Goal: Information Seeking & Learning: Learn about a topic

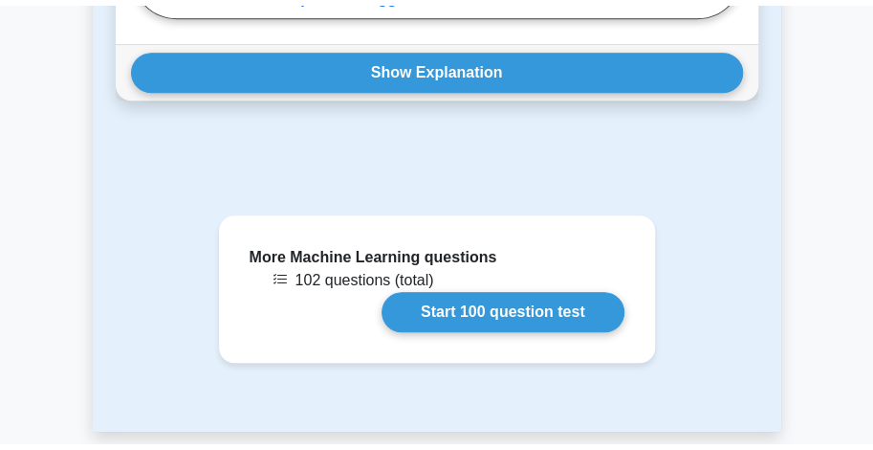
scroll to position [3046, 0]
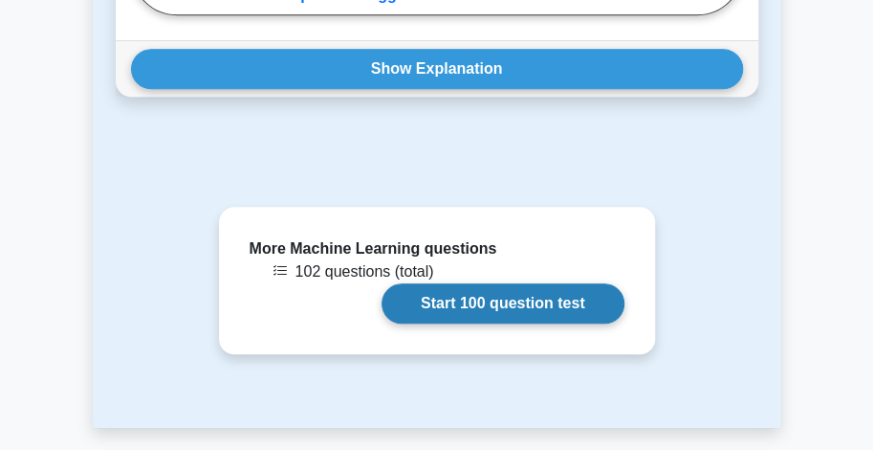
click at [382, 283] on link "Start 100 question test" at bounding box center [503, 303] width 243 height 40
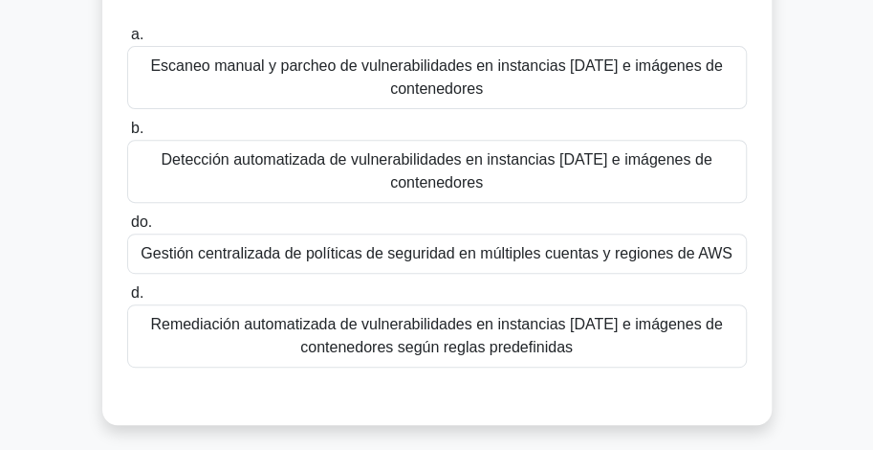
scroll to position [191, 0]
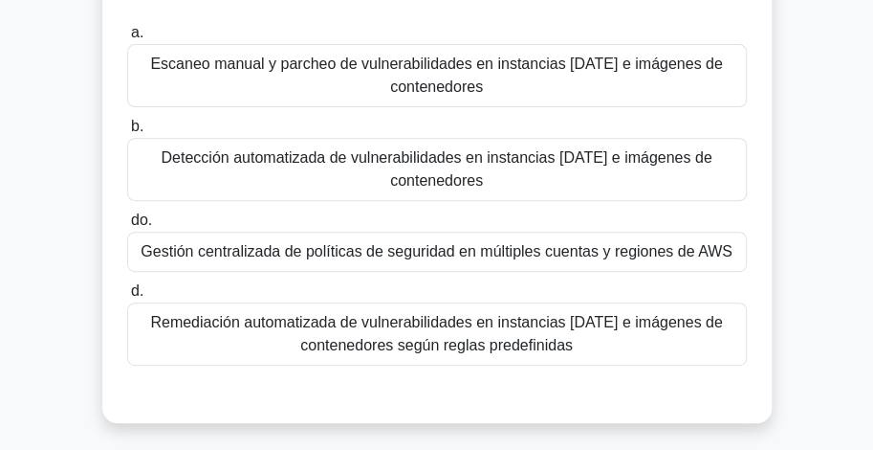
click at [455, 165] on font "Detección automatizada de vulnerabilidades en instancias [DATE] e imágenes de c…" at bounding box center [436, 168] width 551 height 39
click at [127, 133] on input "b. Detección automatizada de vulnerabilidades en instancias [DATE] e imágenes d…" at bounding box center [127, 127] width 0 height 12
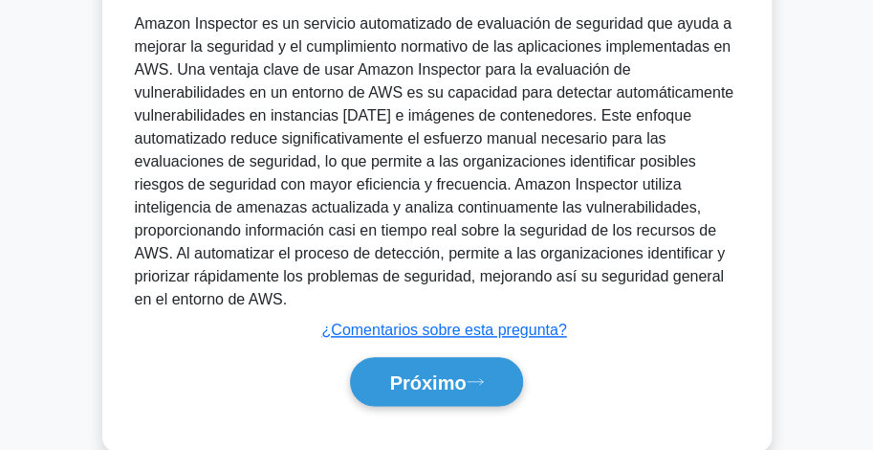
scroll to position [627, 0]
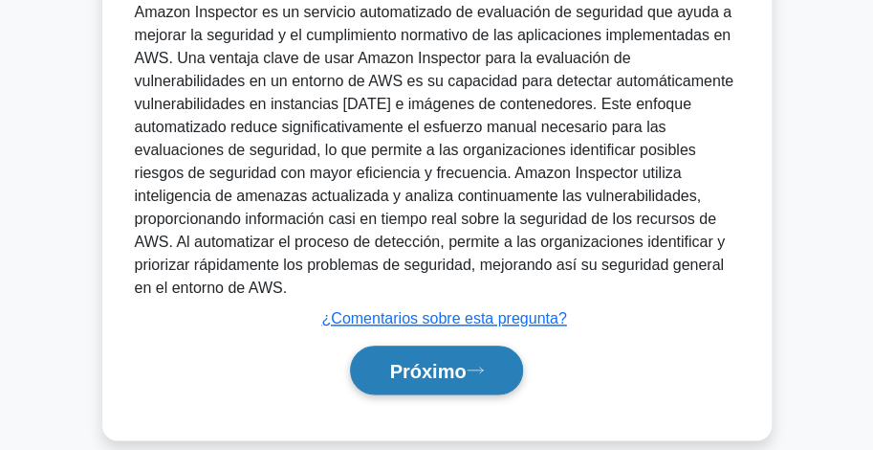
click at [461, 361] on font "Próximo" at bounding box center [427, 371] width 77 height 21
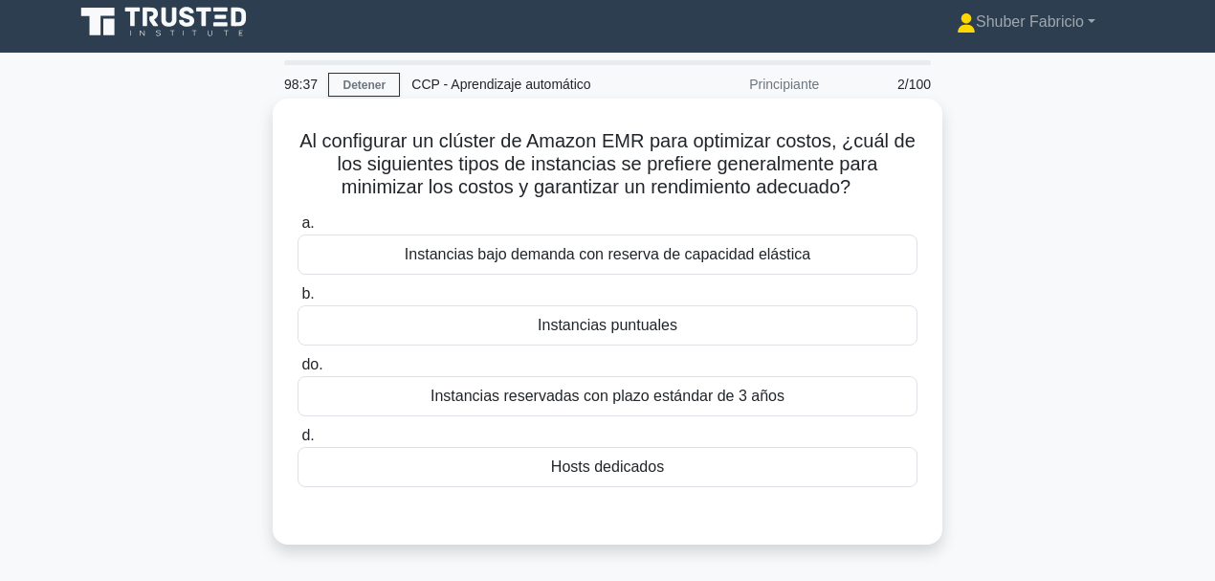
scroll to position [0, 0]
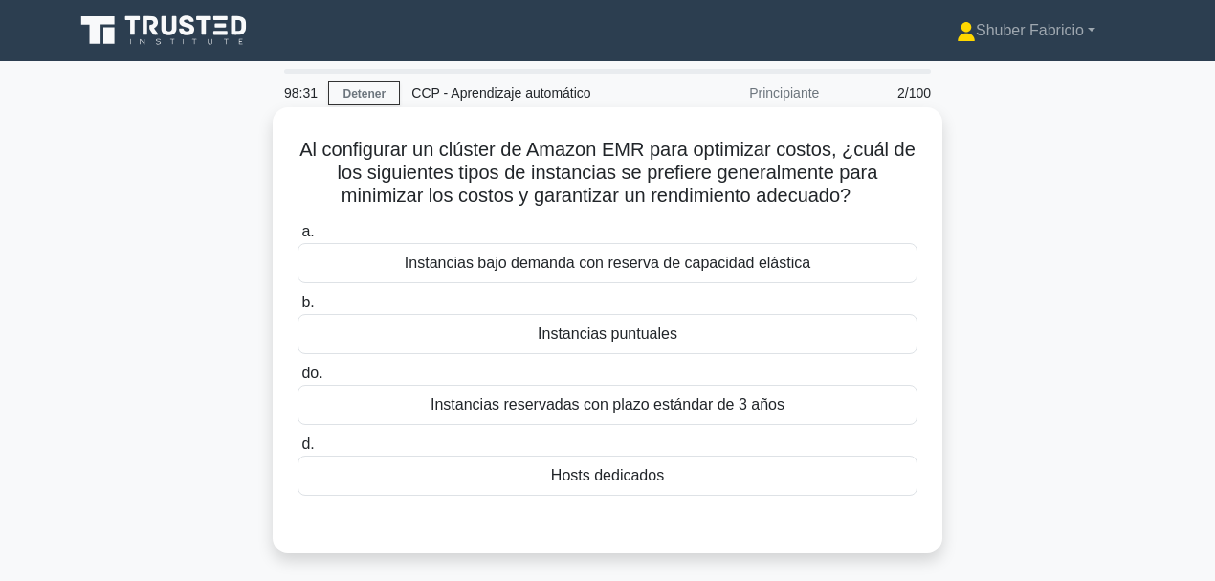
click at [638, 327] on font "Instancias puntuales" at bounding box center [608, 333] width 140 height 16
click at [297, 309] on input "b. Instancias puntuales" at bounding box center [297, 303] width 0 height 12
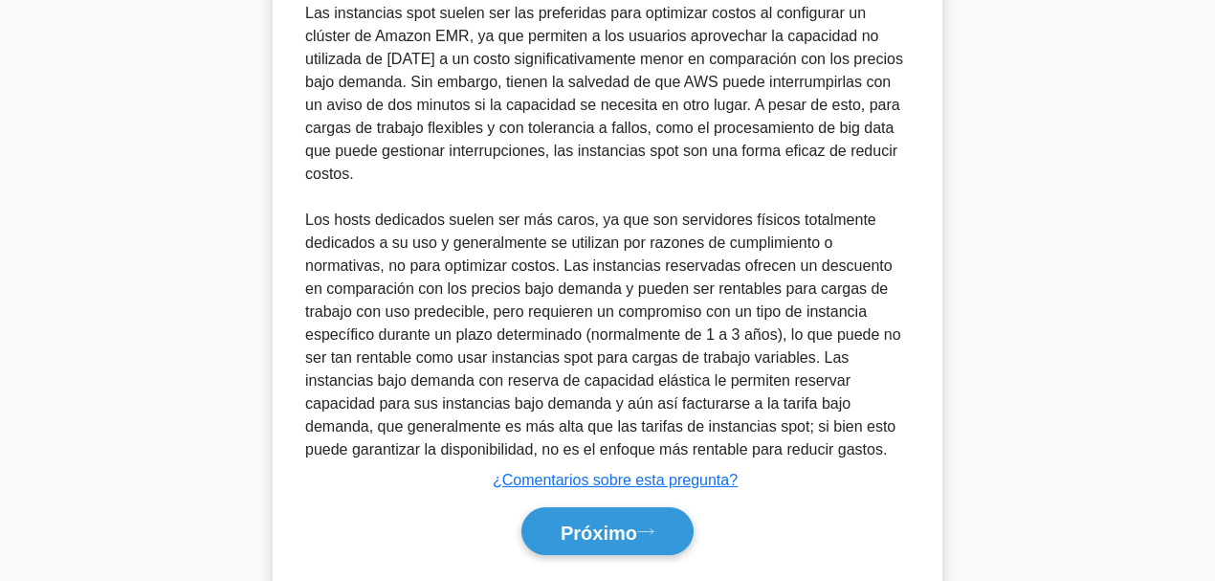
scroll to position [599, 0]
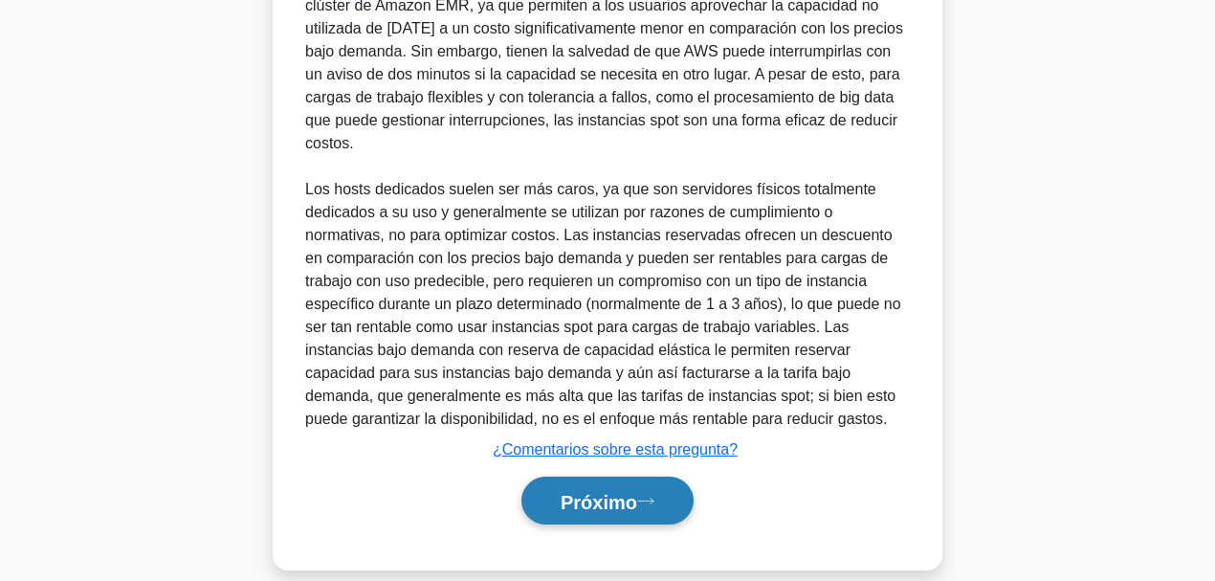
click at [622, 449] on button "Próximo" at bounding box center [607, 500] width 172 height 49
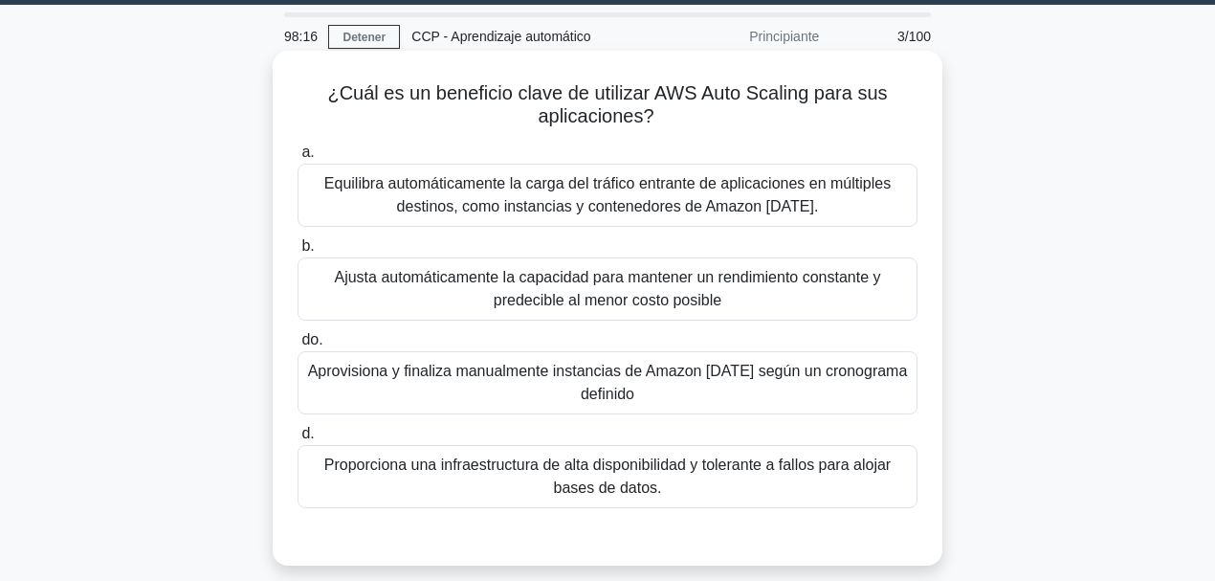
scroll to position [63, 0]
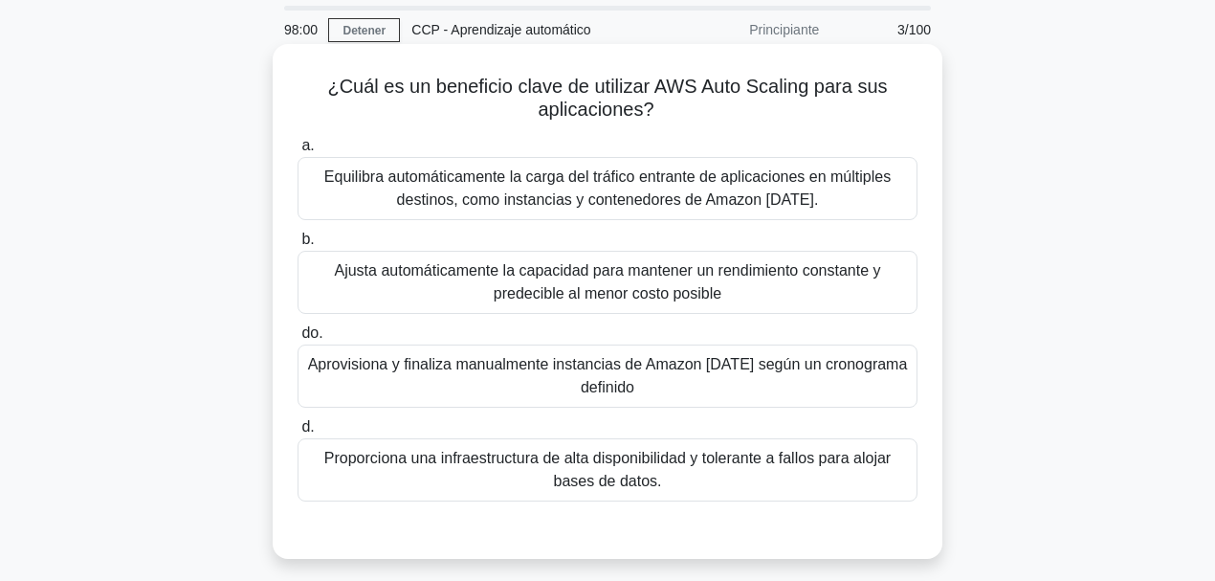
click at [558, 286] on font "Ajusta automáticamente la capacidad para mantener un rendimiento constante y pr…" at bounding box center [607, 281] width 546 height 39
click at [297, 246] on input "b. Ajusta automáticamente la capacidad para mantener un rendimiento constante y…" at bounding box center [297, 239] width 0 height 12
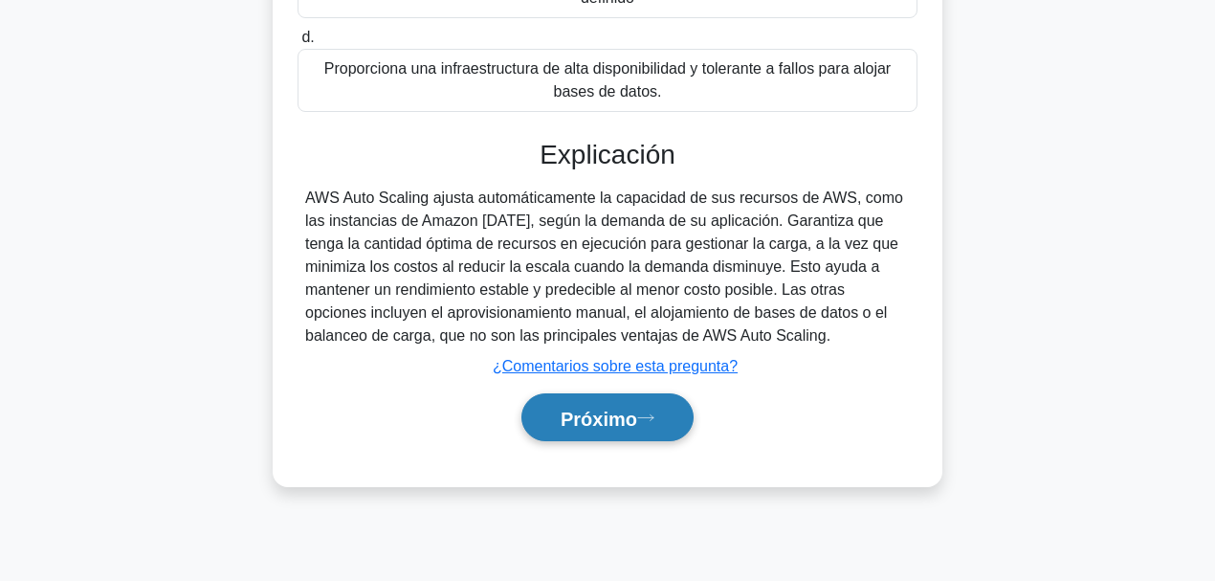
click at [615, 411] on font "Próximo" at bounding box center [598, 417] width 77 height 21
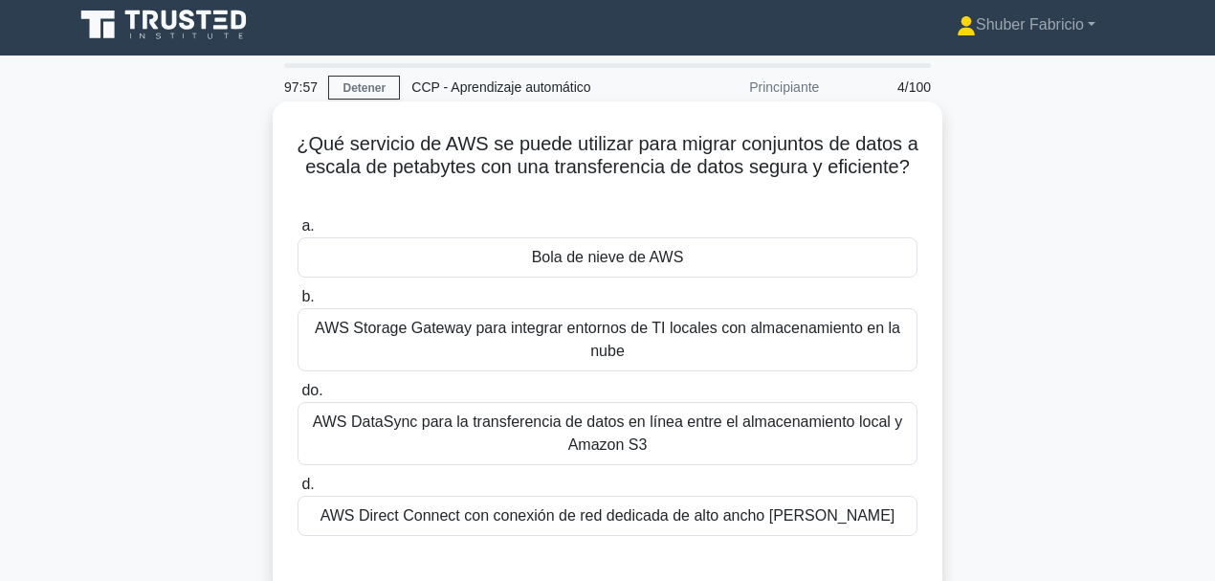
scroll to position [0, 0]
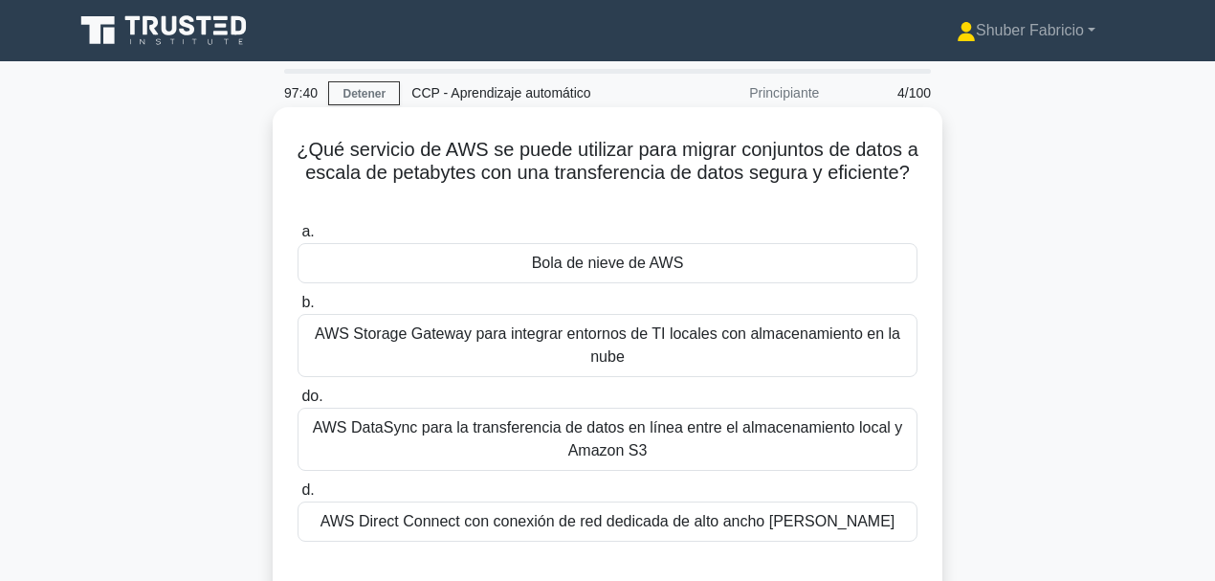
click at [612, 264] on font "Bola de nieve de AWS" at bounding box center [608, 262] width 152 height 16
click at [297, 238] on input "a. Bola de nieve de AWS" at bounding box center [297, 232] width 0 height 12
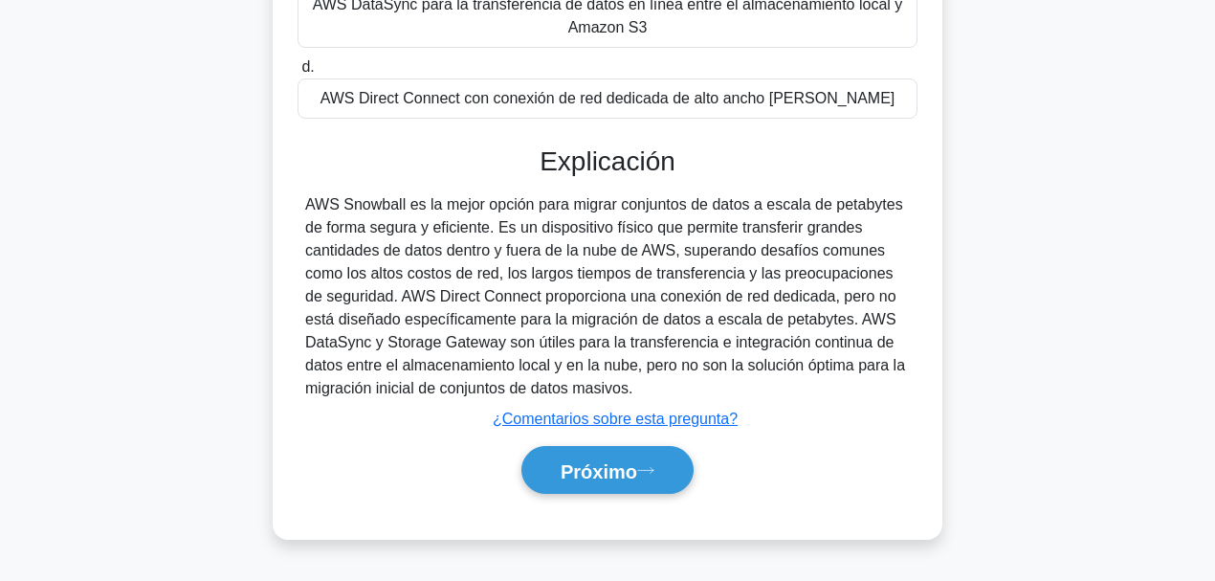
scroll to position [452, 0]
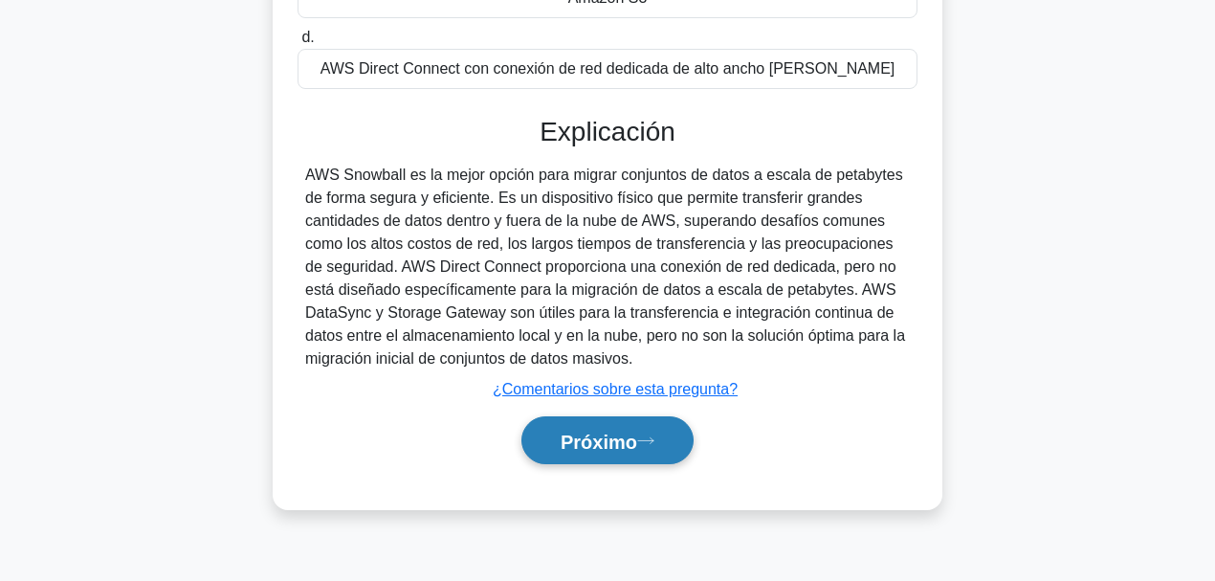
click at [637, 435] on font "Próximo" at bounding box center [598, 440] width 77 height 21
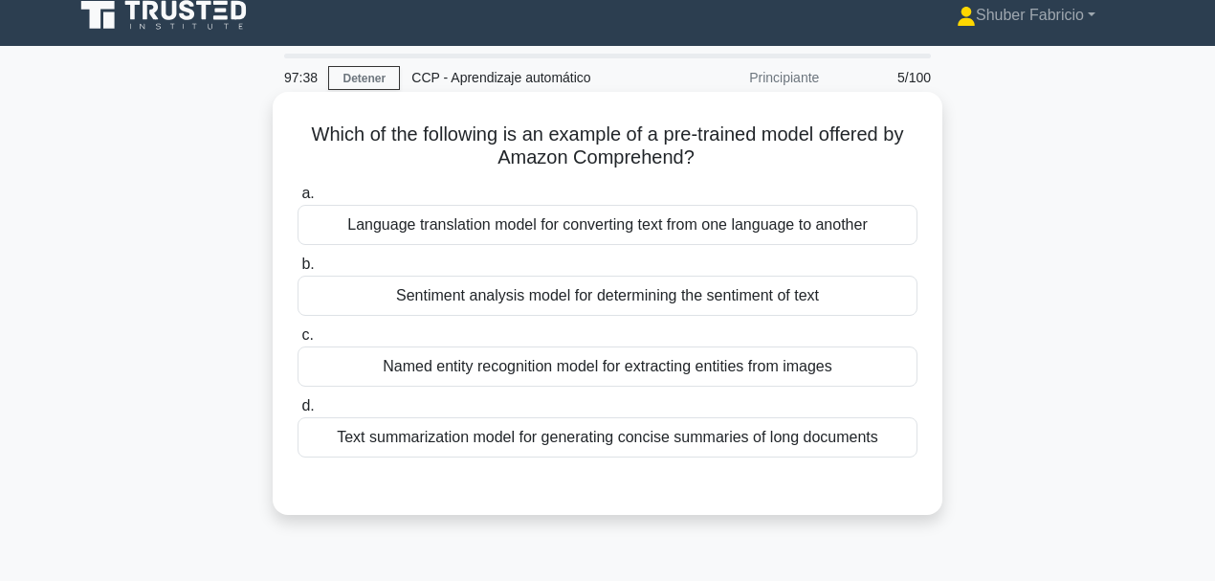
scroll to position [0, 0]
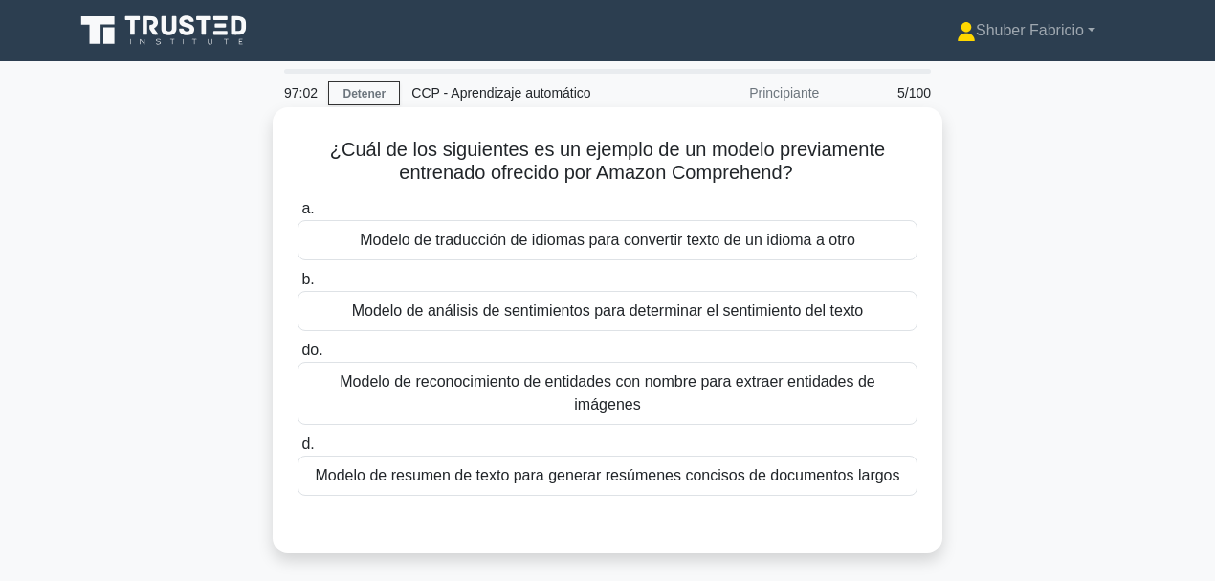
click at [558, 316] on font "Modelo de análisis de sentimientos para determinar el sentimiento del texto" at bounding box center [608, 310] width 512 height 16
click at [297, 286] on input "b. Modelo de análisis de sentimientos para determinar el sentimiento del texto" at bounding box center [297, 280] width 0 height 12
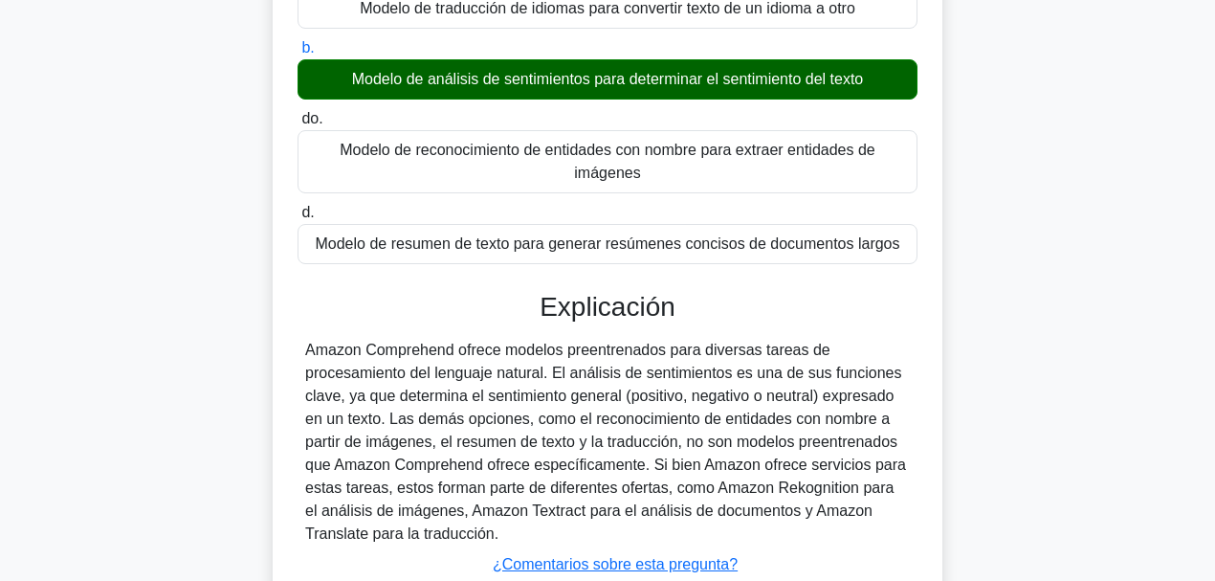
scroll to position [446, 0]
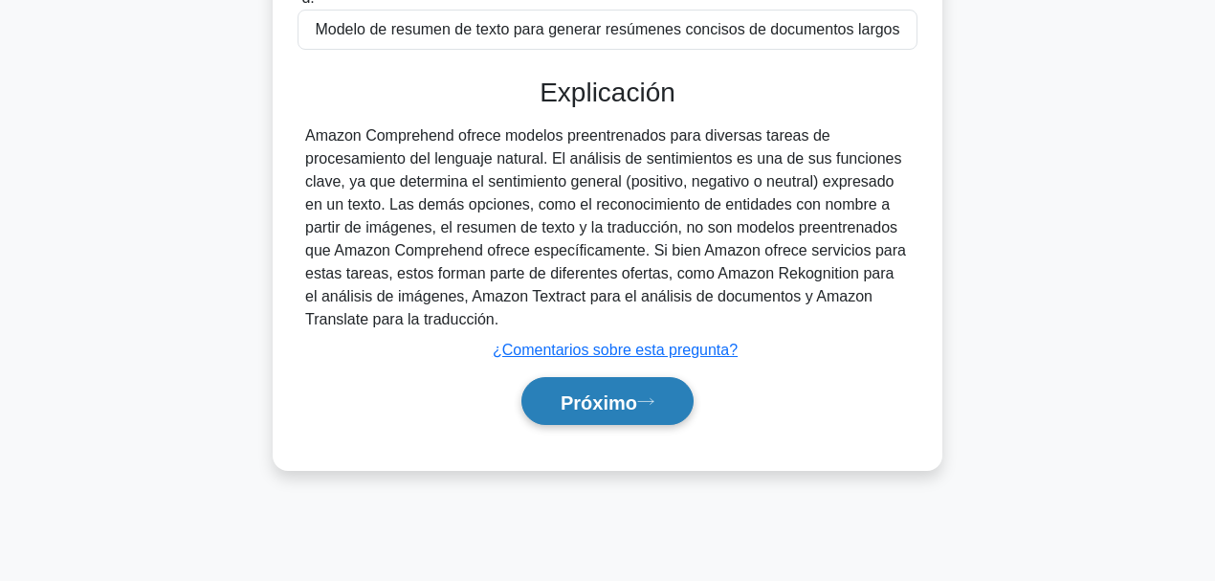
click at [608, 411] on button "Próximo" at bounding box center [607, 401] width 172 height 49
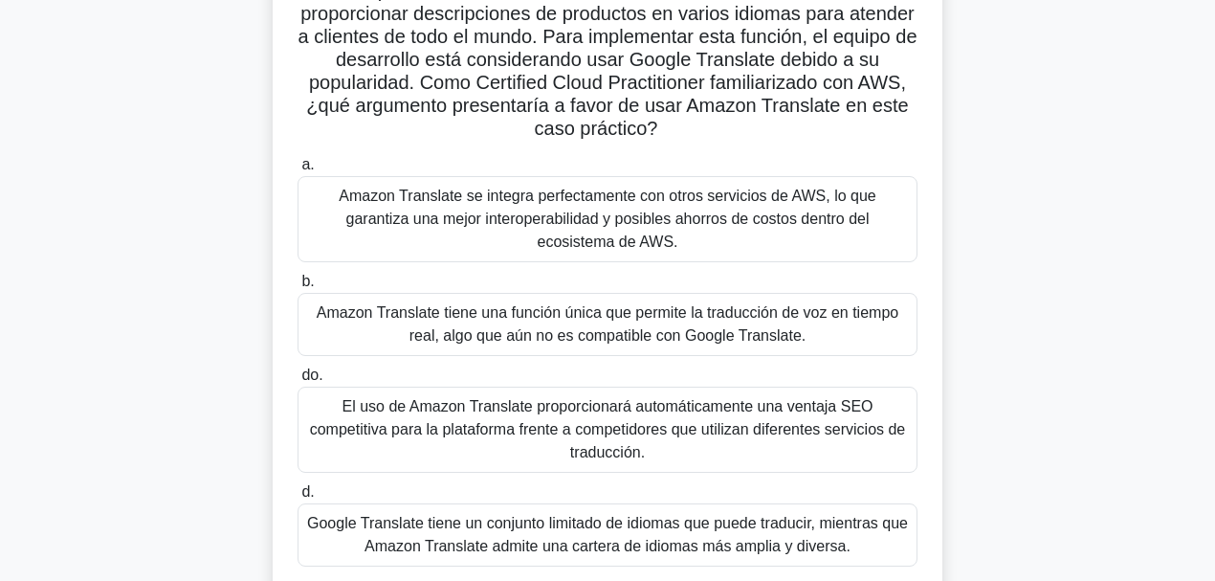
scroll to position [191, 0]
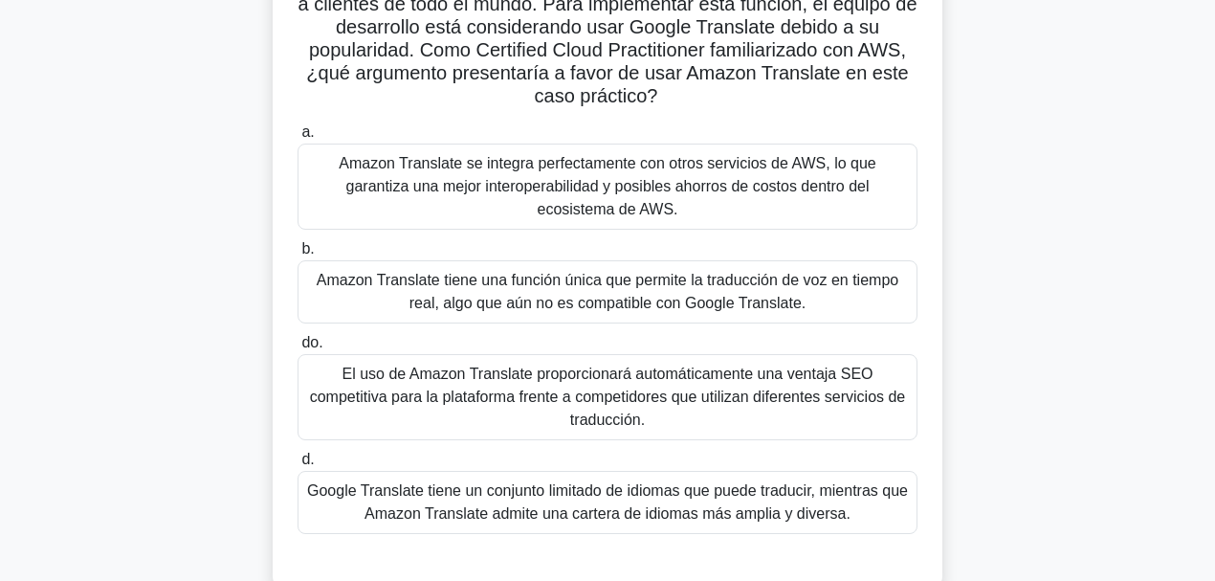
click at [607, 182] on font "Amazon Translate se integra perfectamente con otros servicios de AWS, lo que ga…" at bounding box center [607, 186] width 537 height 62
click at [297, 139] on input "a. Amazon Translate se integra perfectamente con otros servicios de AWS, lo que…" at bounding box center [297, 132] width 0 height 12
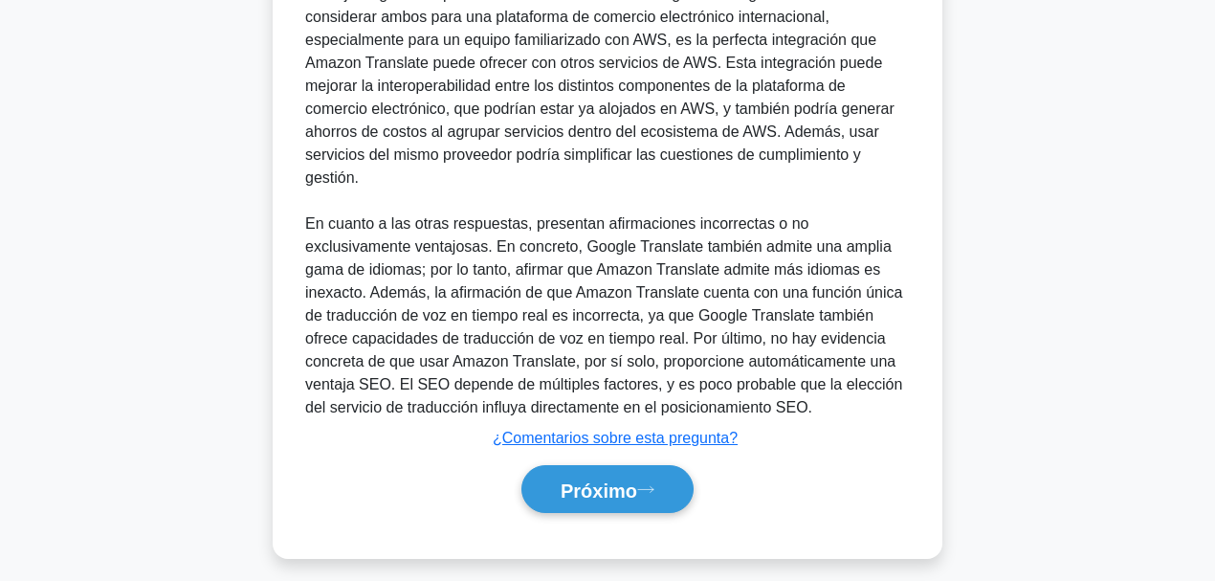
scroll to position [828, 0]
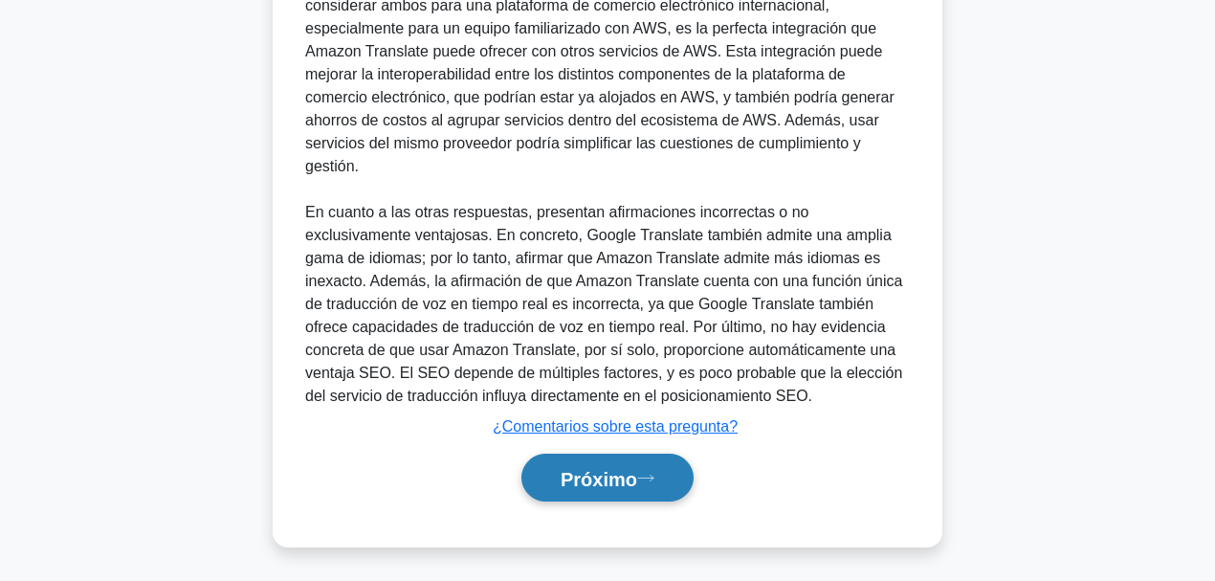
click at [596, 449] on font "Próximo" at bounding box center [598, 478] width 77 height 21
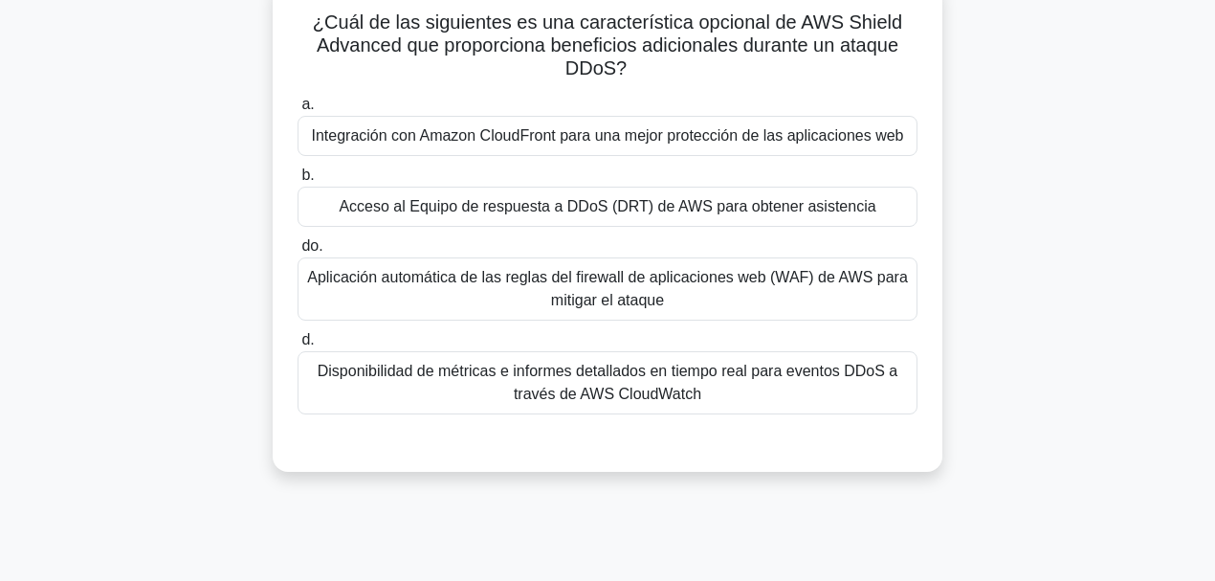
scroll to position [0, 0]
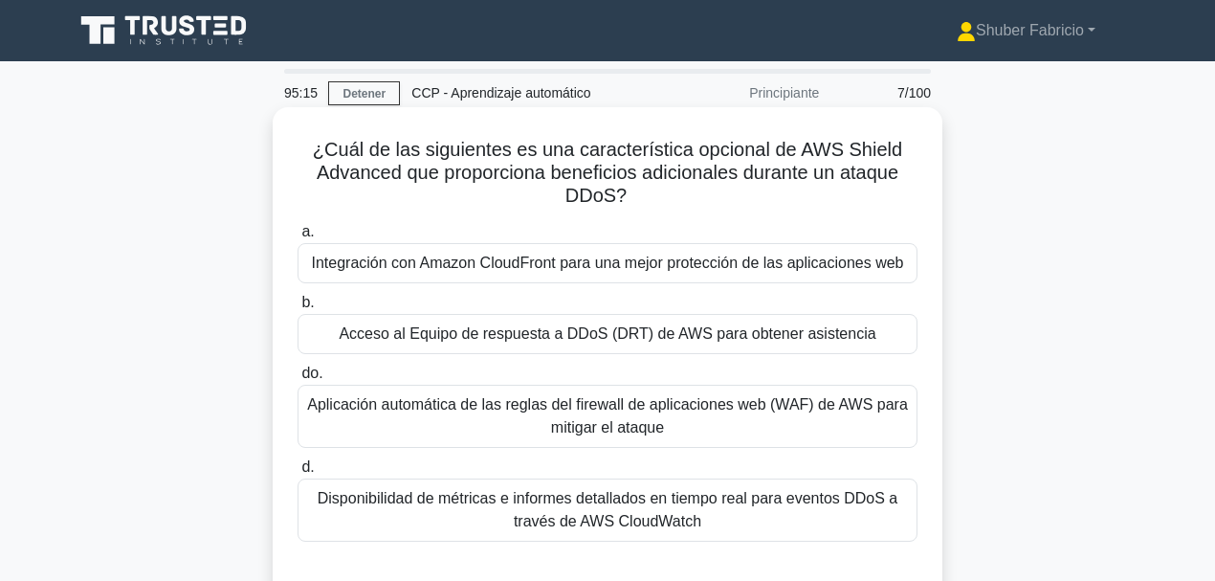
click at [533, 334] on font "Acceso al Equipo de respuesta a DDoS (DRT) de AWS para obtener asistencia" at bounding box center [607, 333] width 537 height 16
click at [297, 309] on input "b. Acceso al Equipo de respuesta a DDoS (DRT) de AWS para obtener asistencia" at bounding box center [297, 303] width 0 height 12
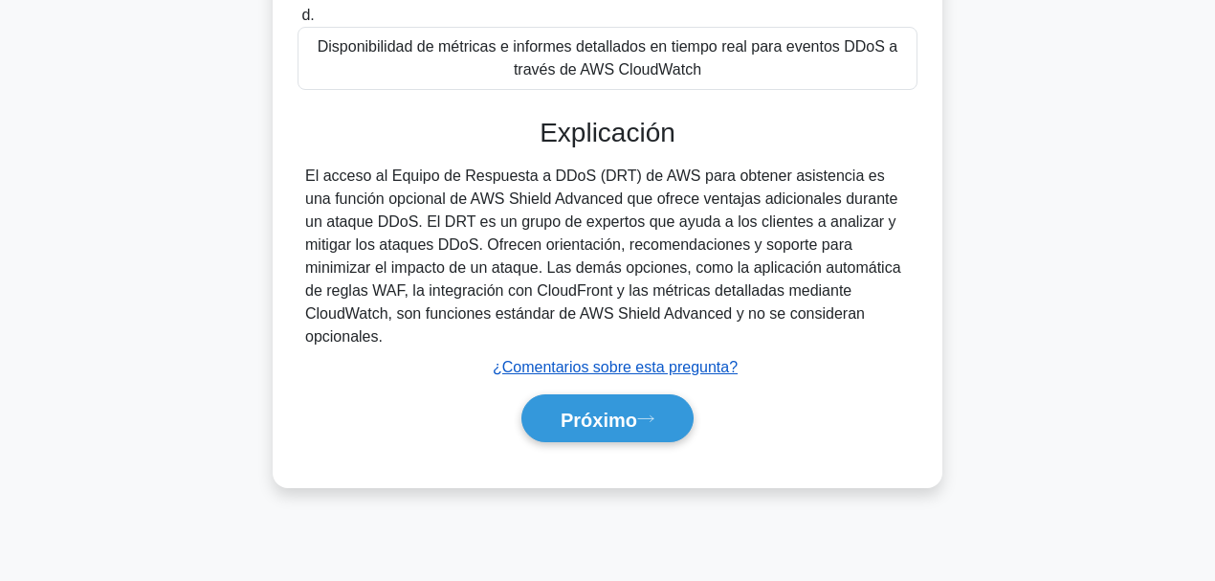
scroll to position [452, 0]
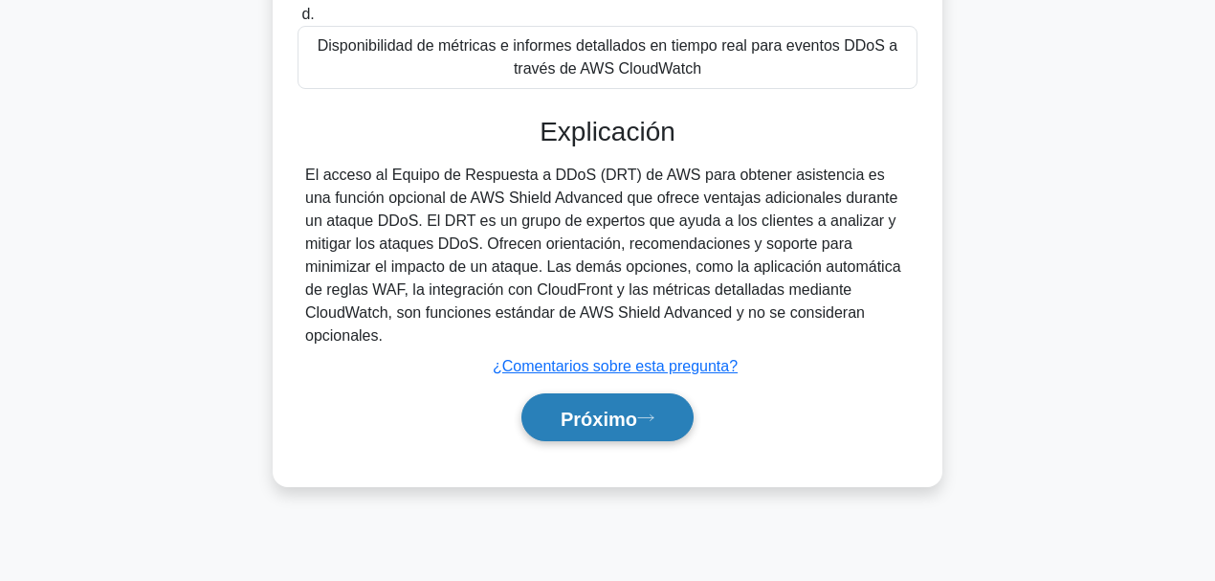
click at [576, 416] on font "Próximo" at bounding box center [598, 417] width 77 height 21
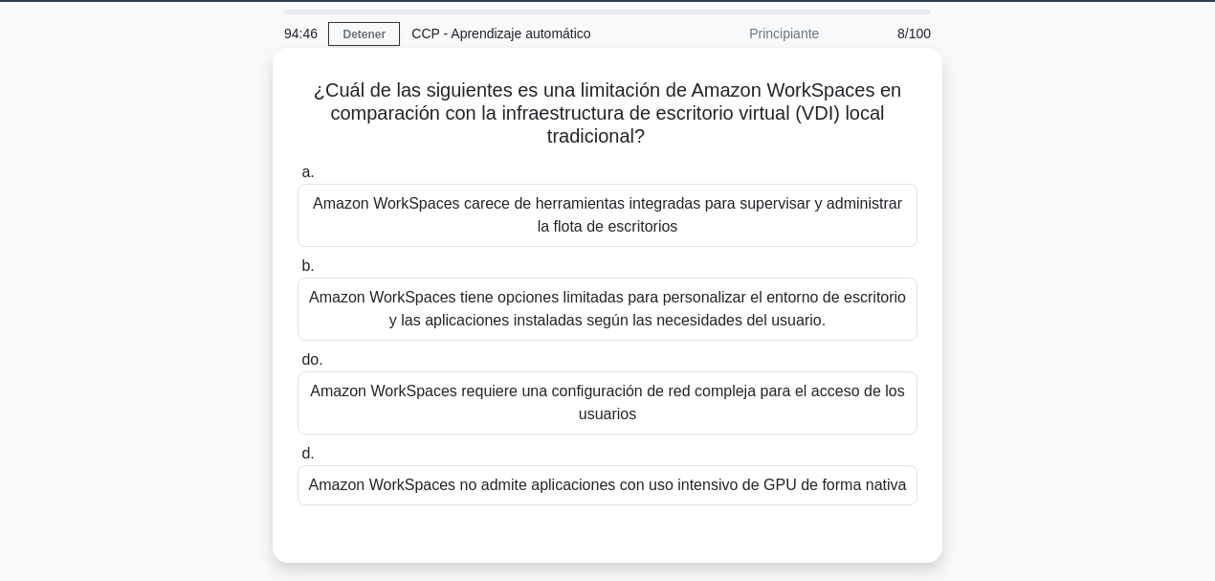
scroll to position [63, 0]
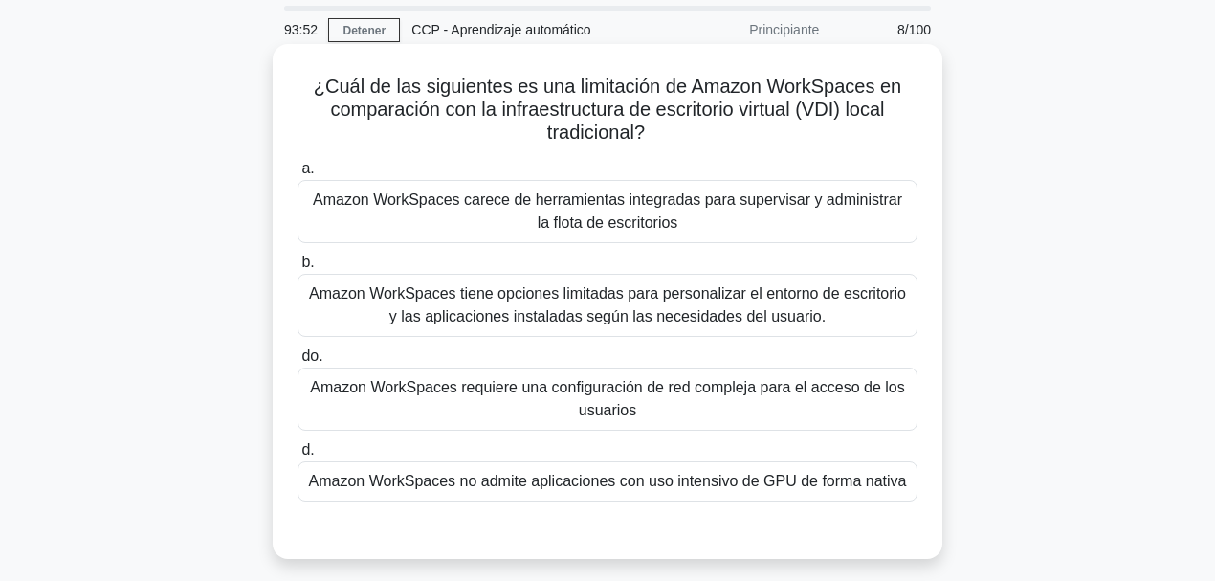
click at [652, 449] on font "Amazon WorkSpaces no admite aplicaciones con uso intensivo de GPU de forma nati…" at bounding box center [608, 480] width 598 height 16
click at [297, 449] on input "d. Amazon WorkSpaces no admite aplicaciones con uso intensivo de GPU de forma n…" at bounding box center [297, 450] width 0 height 12
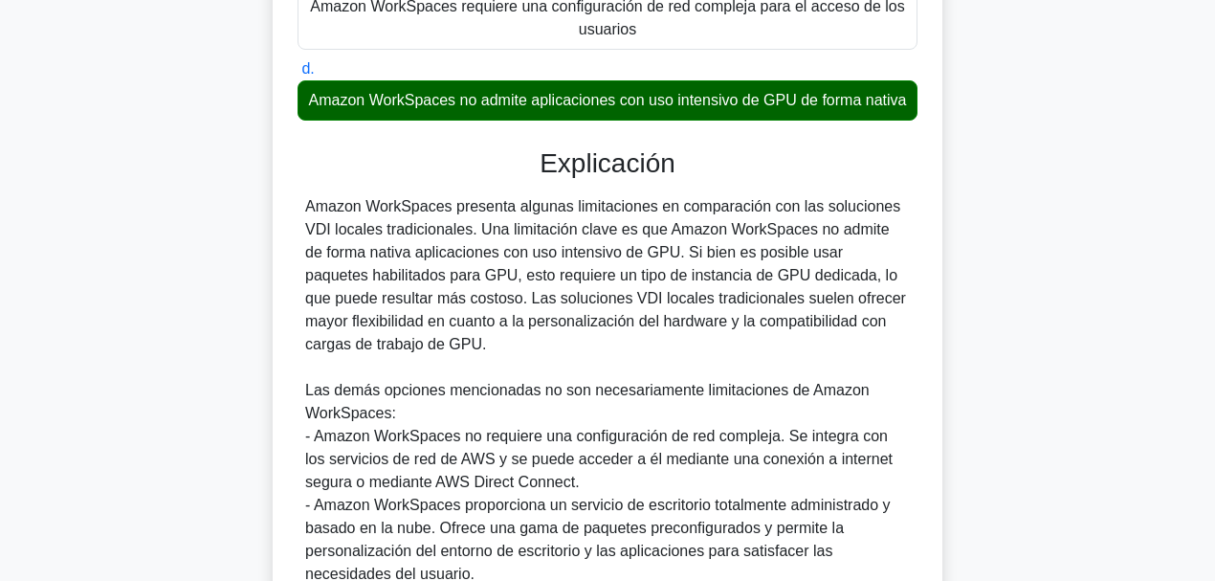
scroll to position [446, 0]
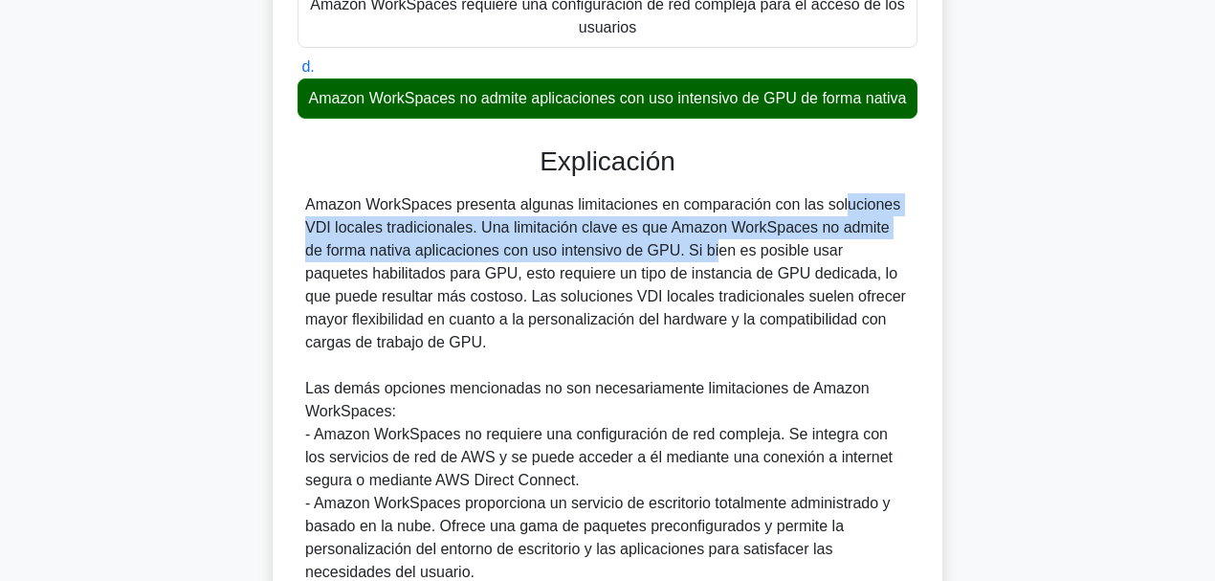
drag, startPoint x: 730, startPoint y: 233, endPoint x: 582, endPoint y: 277, distance: 154.6
click at [578, 277] on font "Amazon WorkSpaces presenta algunas limitaciones en comparación con las solucion…" at bounding box center [605, 273] width 601 height 154
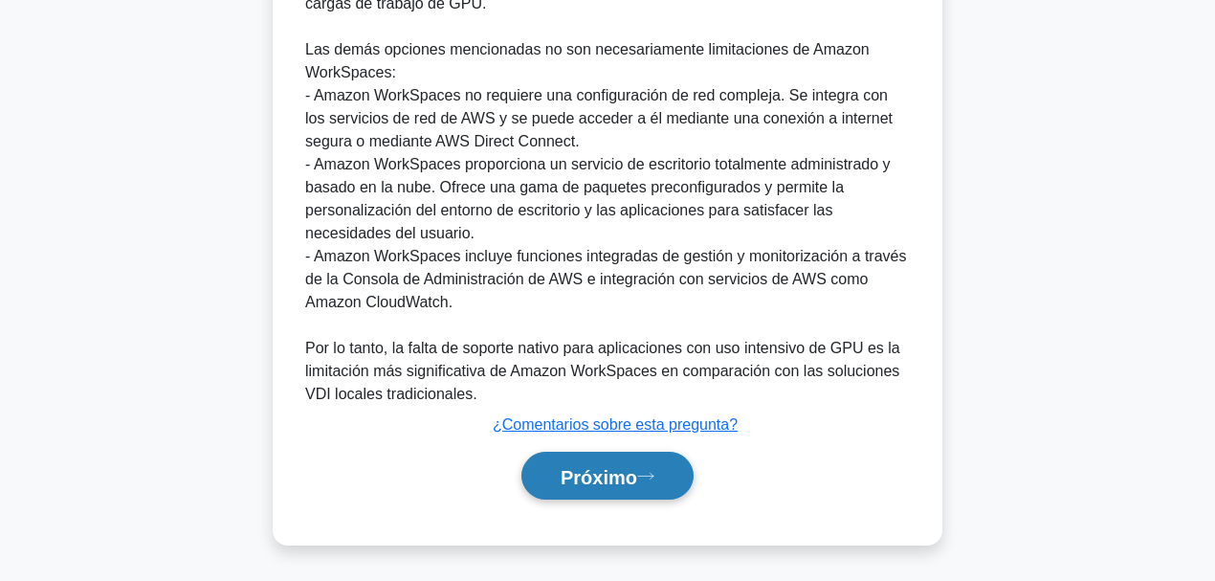
click at [611, 449] on font "Próximo" at bounding box center [598, 476] width 77 height 21
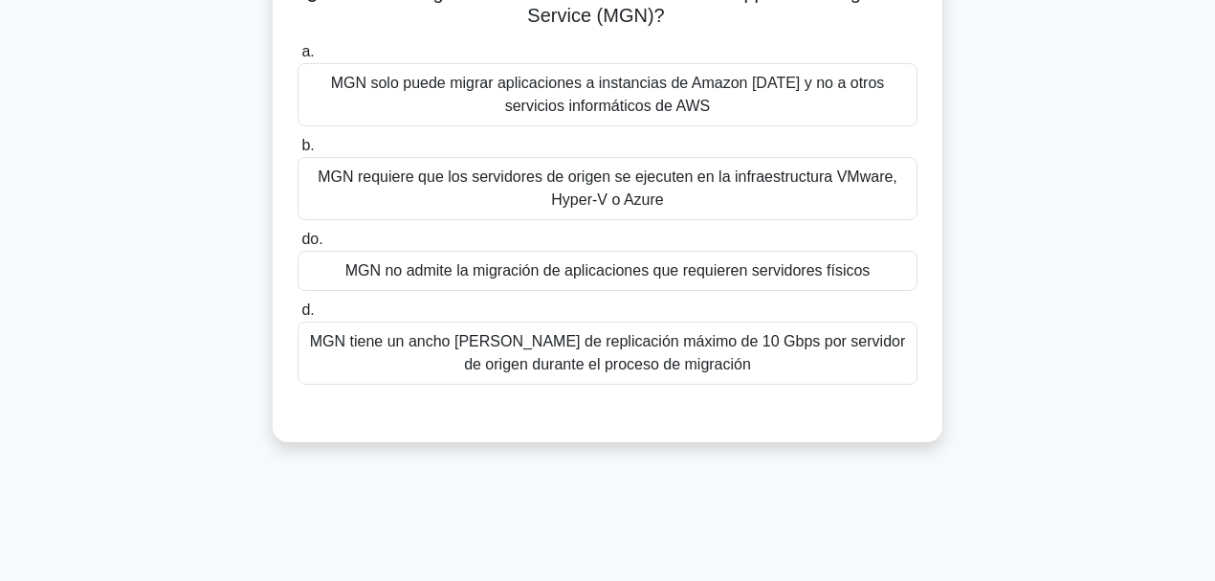
scroll to position [191, 0]
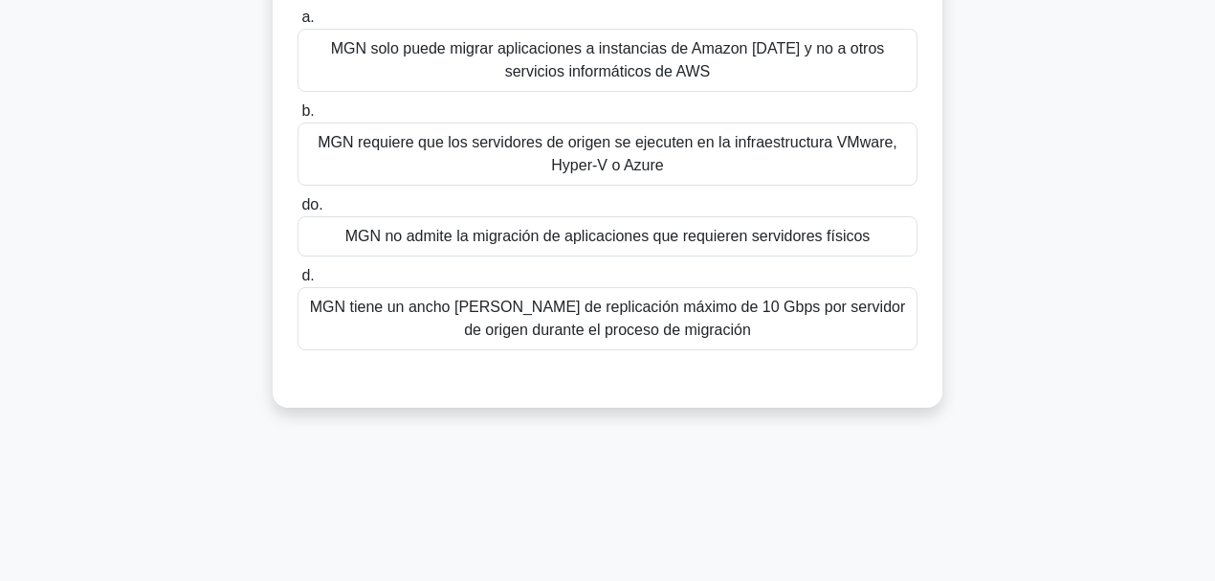
click at [629, 327] on font "MGN tiene un ancho [PERSON_NAME] de replicación máximo de 10 Gbps por servidor …" at bounding box center [608, 317] width 596 height 39
click at [297, 282] on input "d. MGN tiene un ancho [PERSON_NAME] de replicación máximo de 10 Gbps por servid…" at bounding box center [297, 276] width 0 height 12
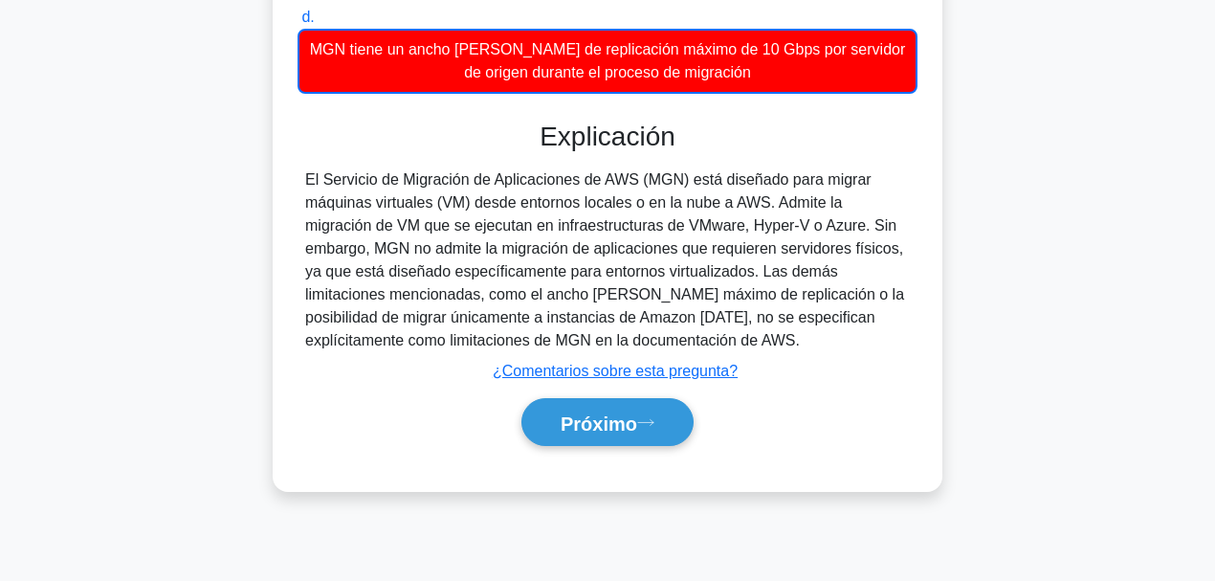
scroll to position [452, 0]
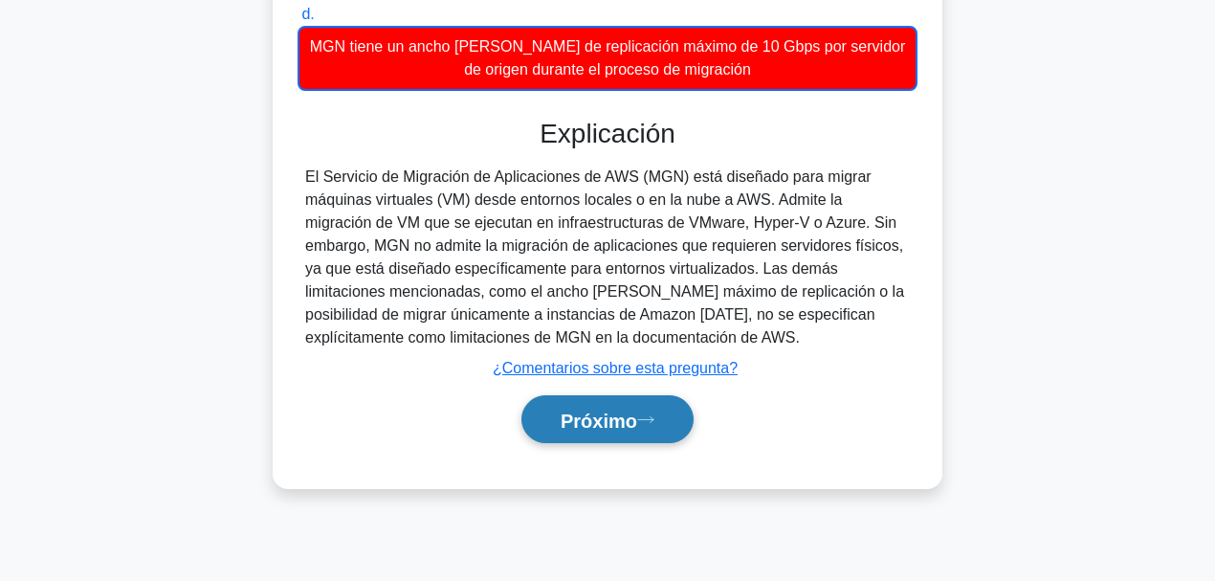
click at [629, 411] on font "Próximo" at bounding box center [598, 419] width 77 height 21
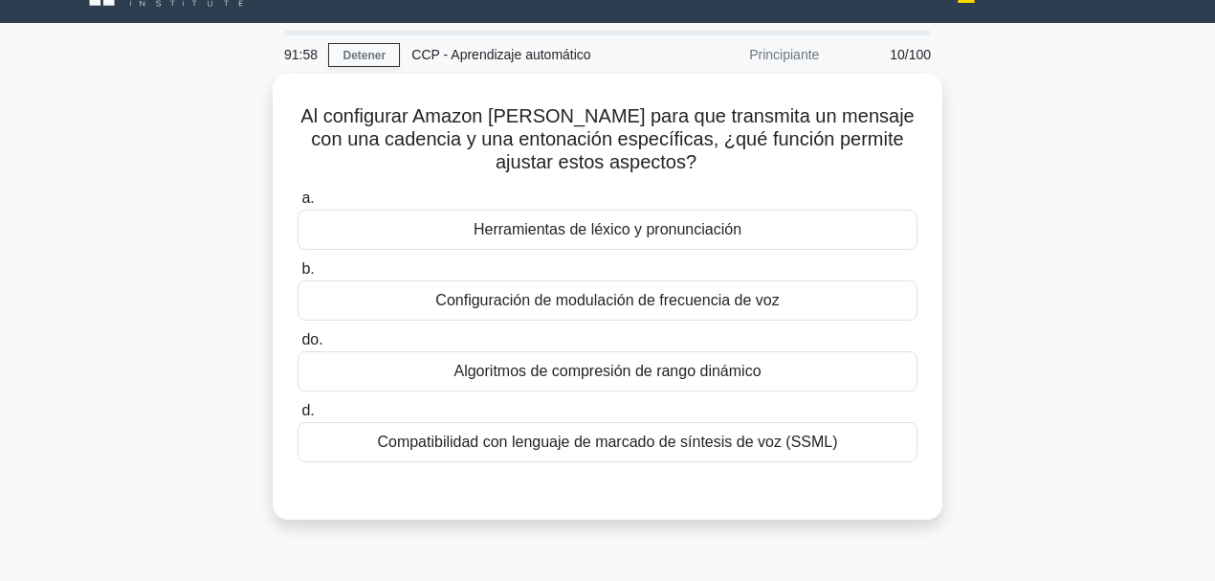
scroll to position [6, 0]
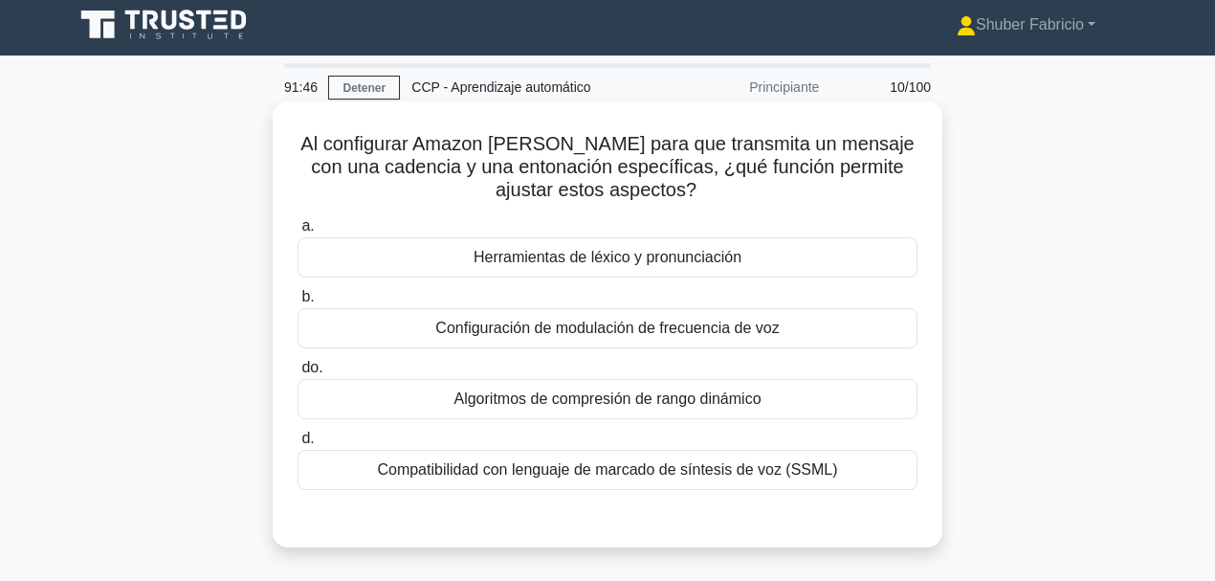
click at [782, 449] on font "Compatibilidad con lenguaje de marcado de síntesis de voz (SSML)" at bounding box center [607, 469] width 460 height 16
click at [297, 445] on input "d. Compatibilidad con lenguaje de marcado de síntesis de voz (SSML)" at bounding box center [297, 438] width 0 height 12
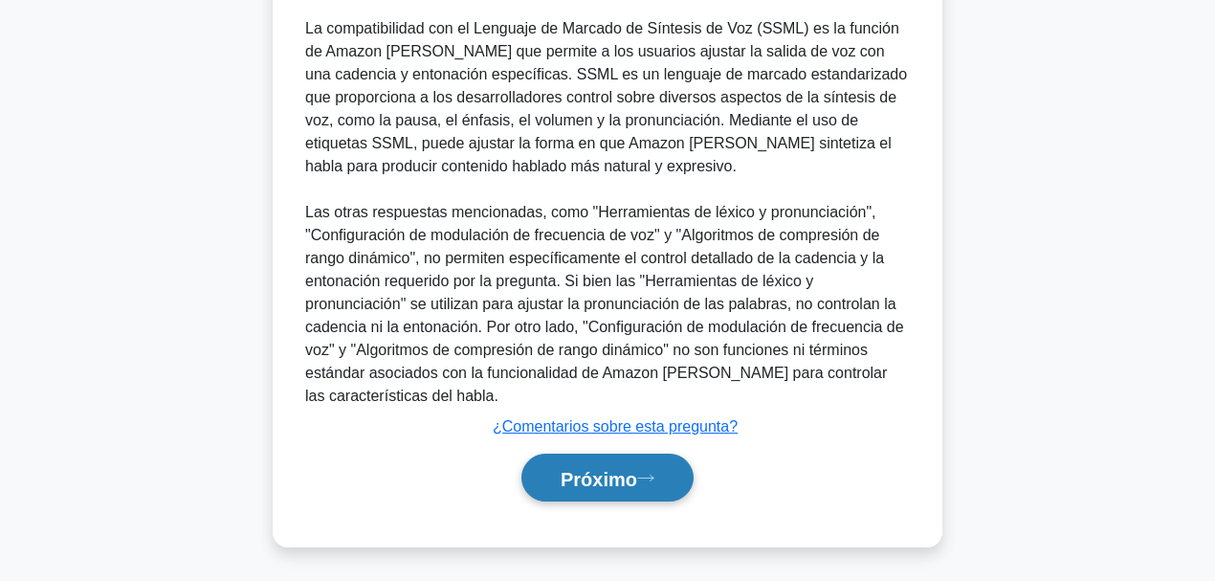
click at [659, 449] on button "Próximo" at bounding box center [607, 477] width 172 height 49
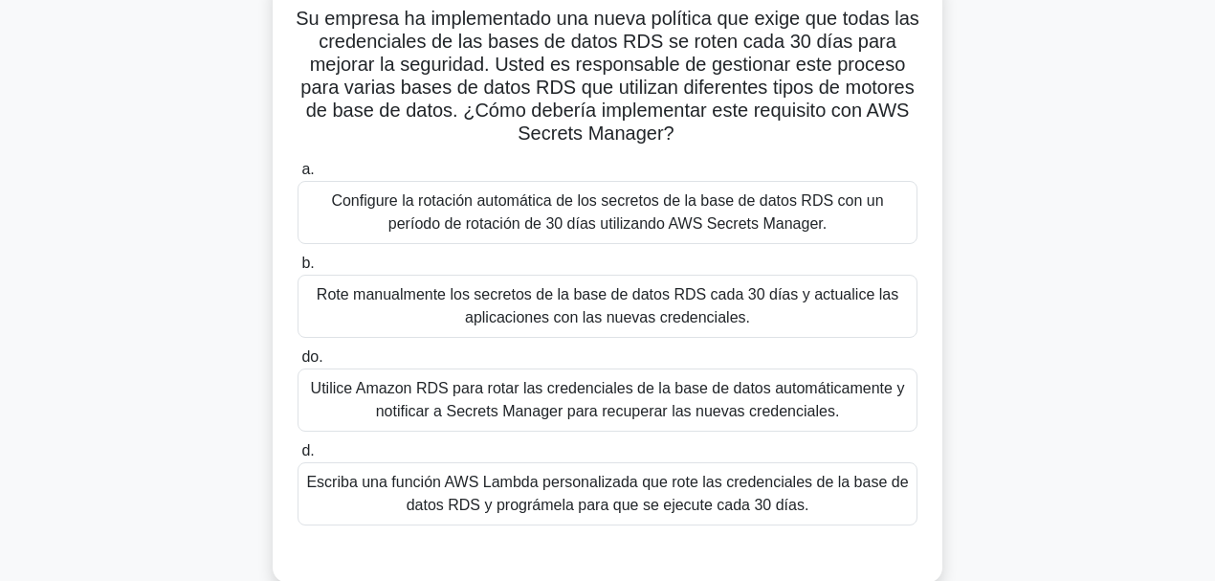
scroll to position [127, 0]
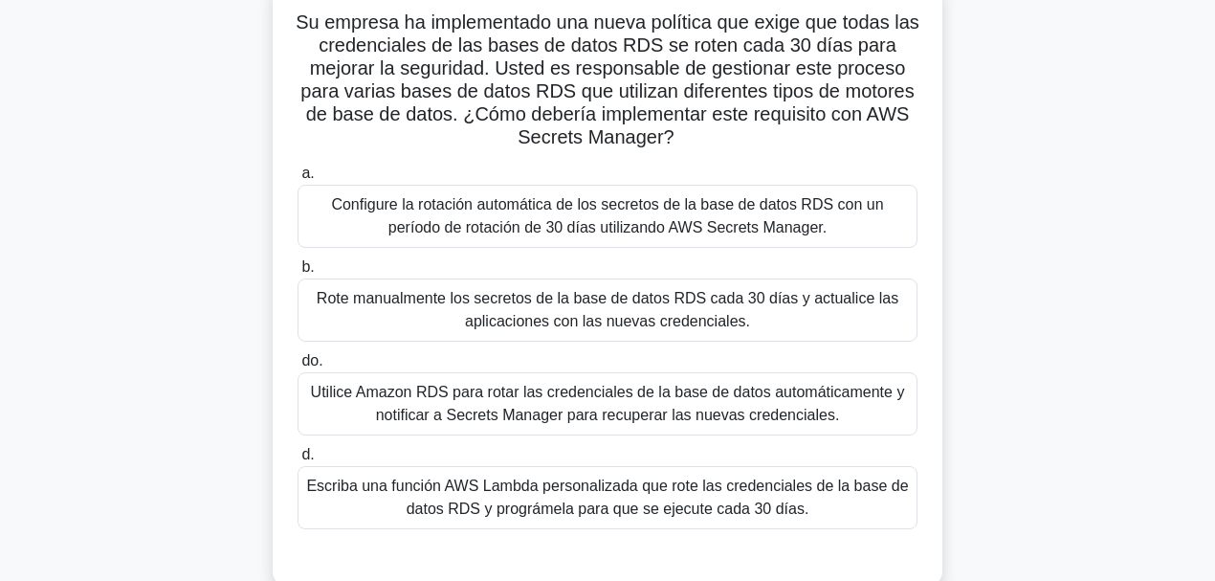
click at [659, 224] on font "Configure la rotación automática de los secretos de la base de datos RDS con un…" at bounding box center [607, 215] width 552 height 39
click at [297, 180] on input "a. Configure la rotación automática de los secretos de la base de datos RDS con…" at bounding box center [297, 173] width 0 height 12
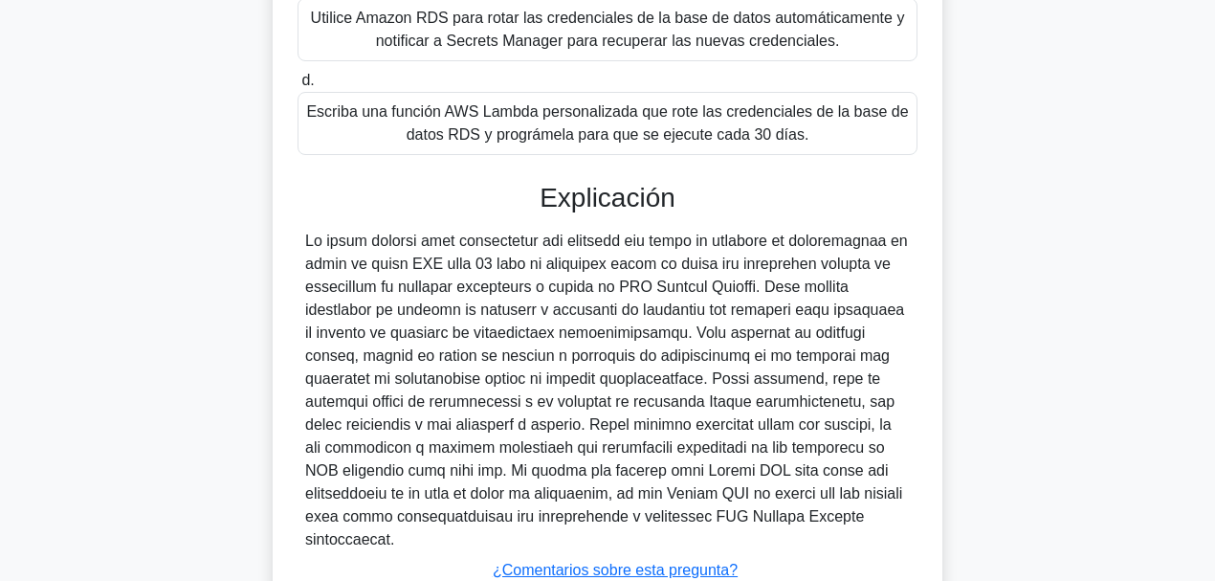
scroll to position [645, 0]
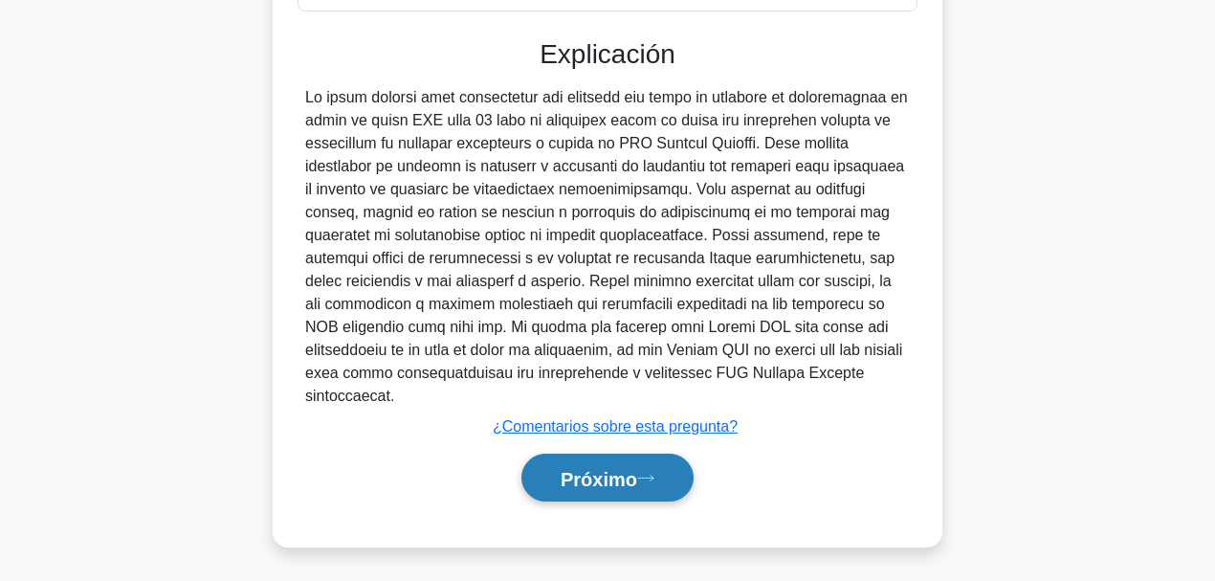
click at [666, 449] on button "Próximo" at bounding box center [607, 477] width 172 height 49
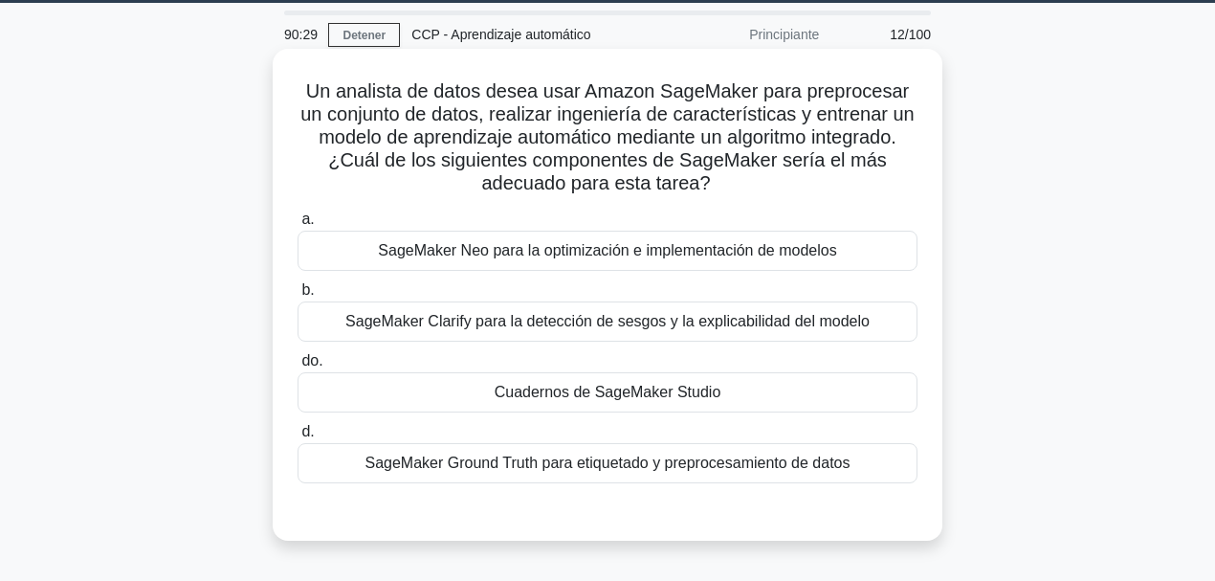
scroll to position [63, 0]
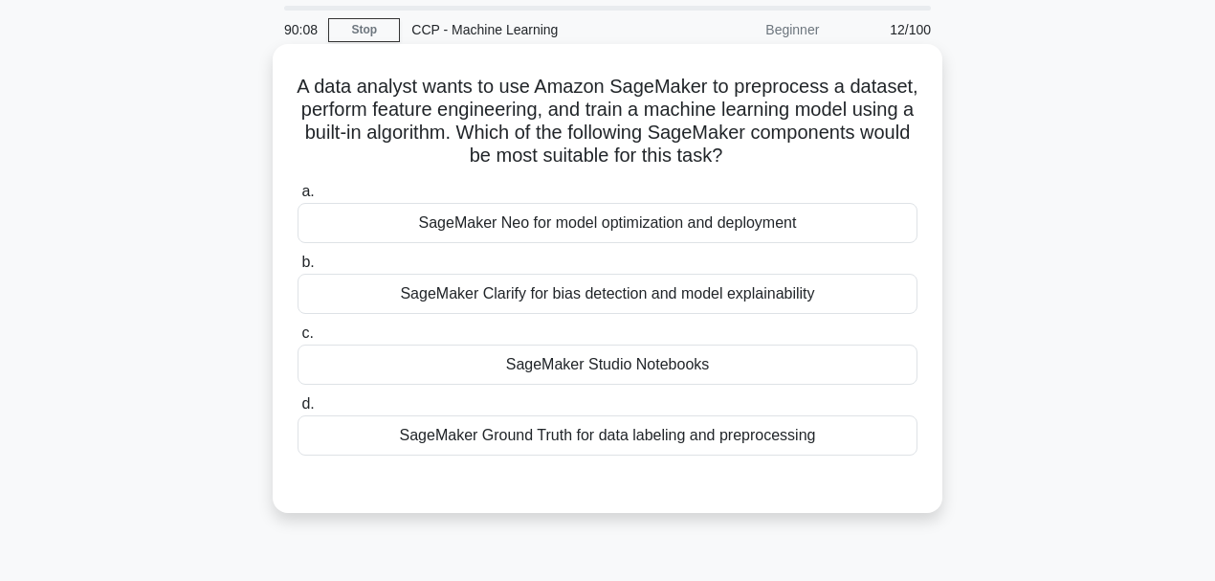
click at [635, 364] on div "SageMaker Studio Notebooks" at bounding box center [607, 364] width 620 height 40
click at [297, 340] on input "c. SageMaker Studio Notebooks" at bounding box center [297, 333] width 0 height 12
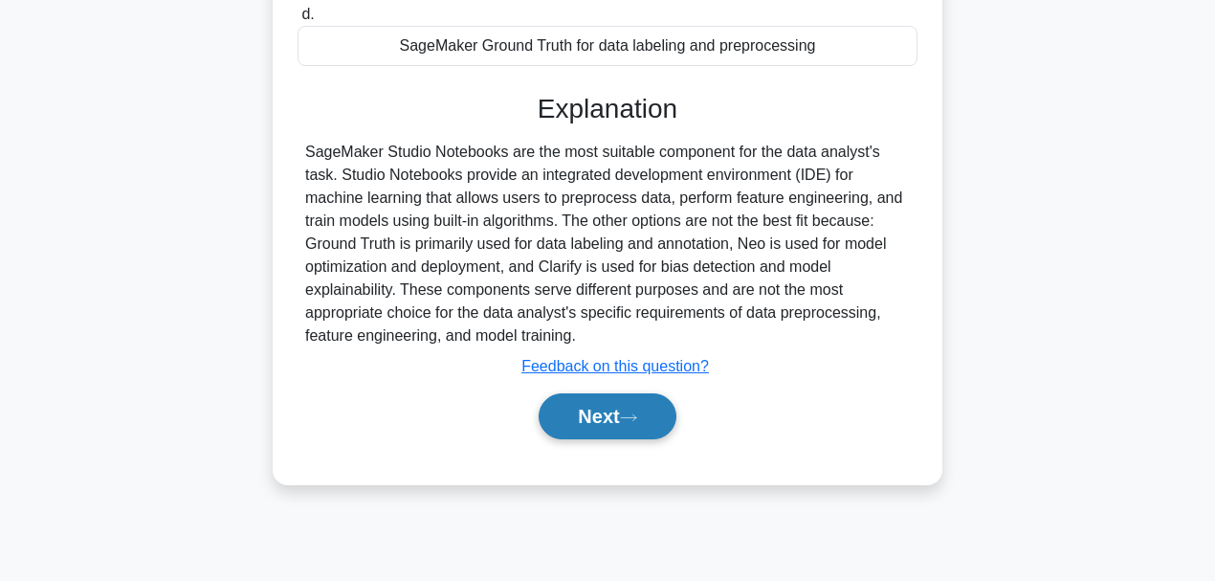
click at [616, 424] on button "Next" at bounding box center [606, 416] width 137 height 46
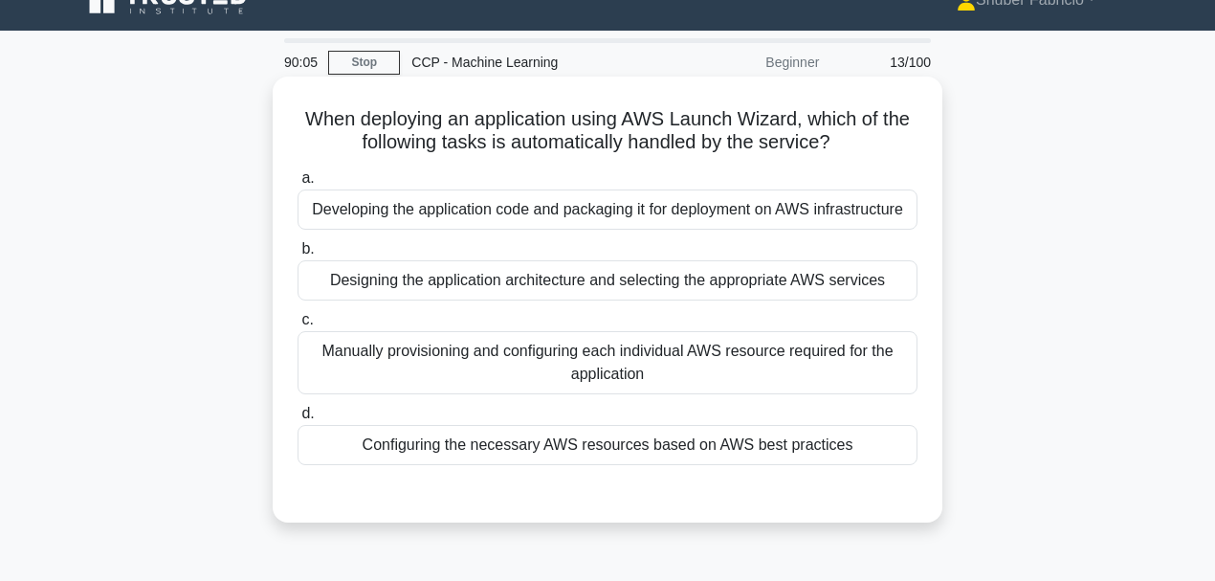
scroll to position [0, 0]
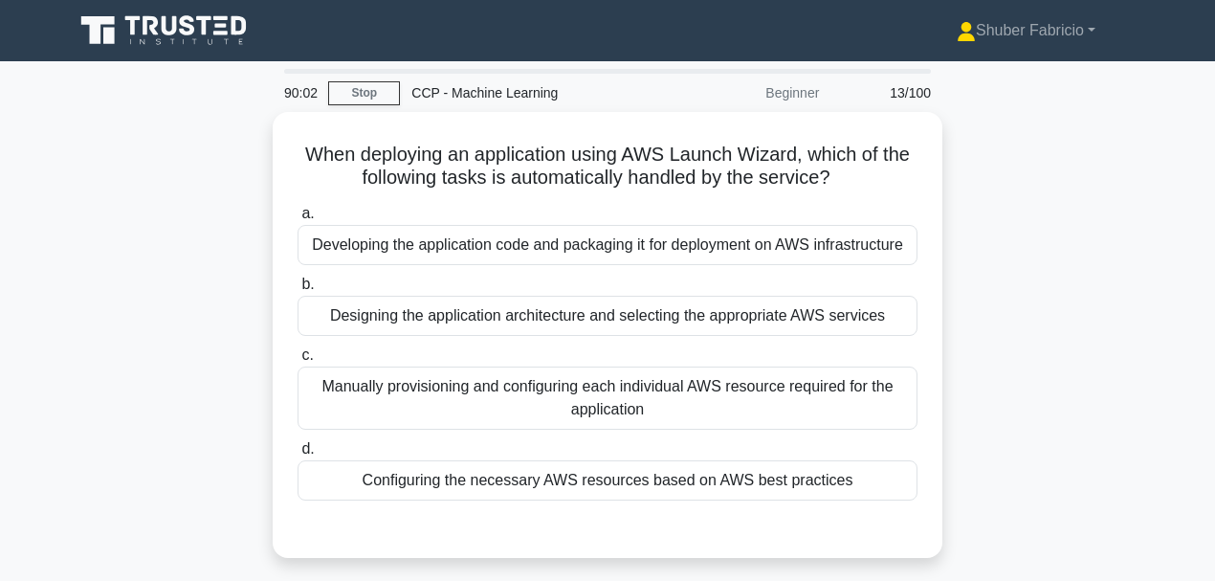
click at [872, 77] on div "90:02 Stop CCP - Machine Learning Beginner 13/100 When deploying an application…" at bounding box center [607, 547] width 1090 height 956
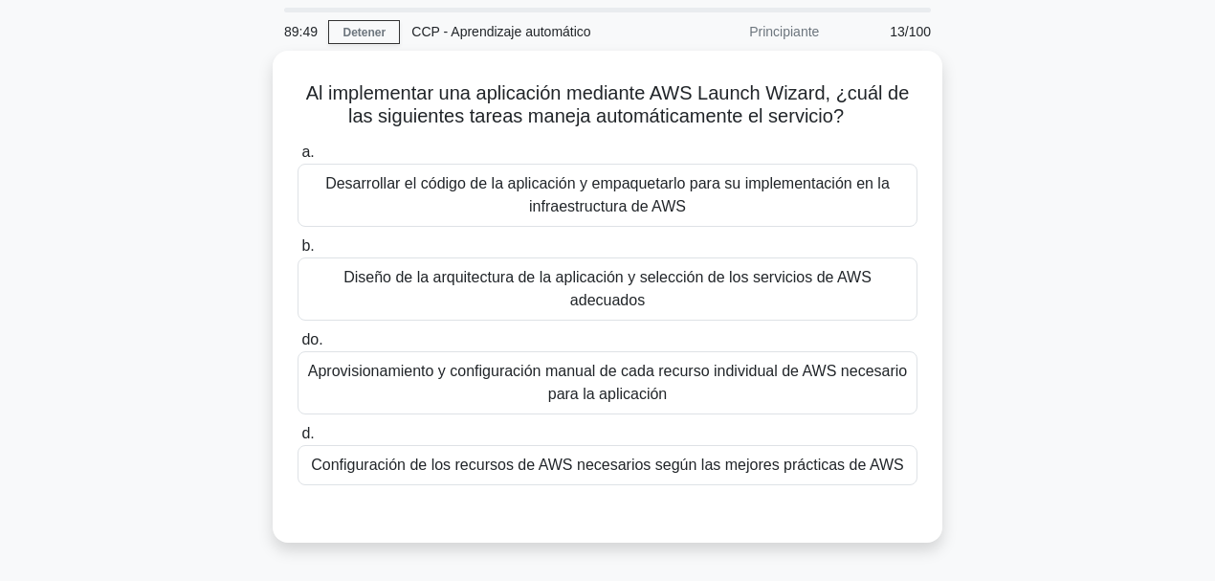
scroll to position [63, 0]
click at [872, 180] on div "Al implementar una aplicación mediante AWS Launch Wizard, ¿cuál de las siguient…" at bounding box center [607, 306] width 1090 height 515
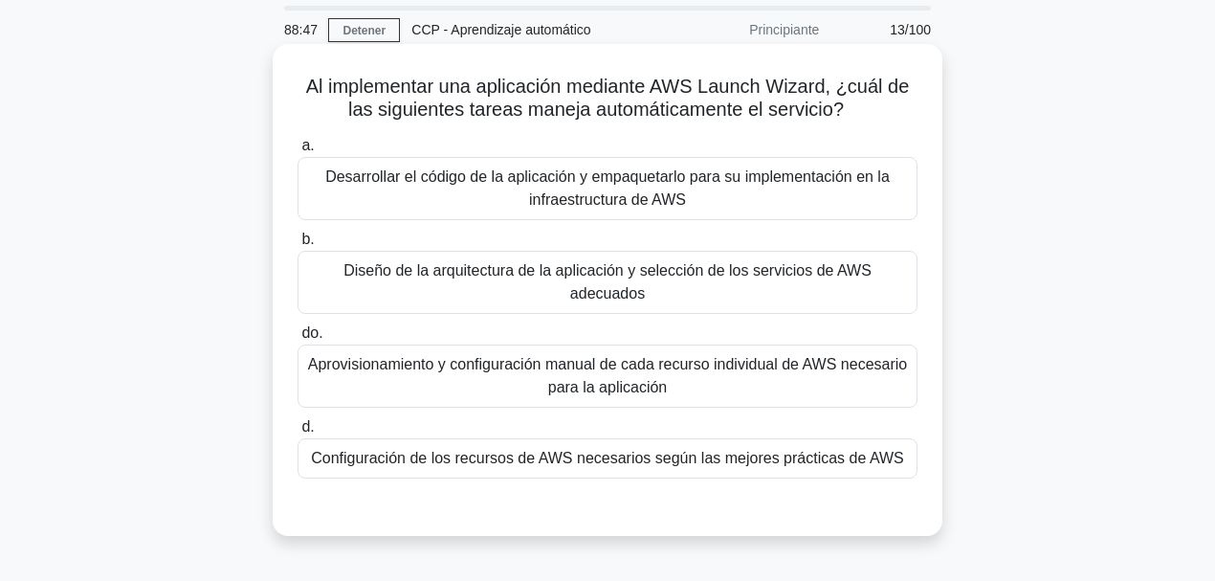
click at [643, 449] on font "Configuración de los recursos de AWS necesarios según las mejores prácticas de …" at bounding box center [607, 458] width 593 height 16
click at [297, 432] on input "d. Configuración de los recursos de AWS necesarios según las mejores prácticas …" at bounding box center [297, 427] width 0 height 12
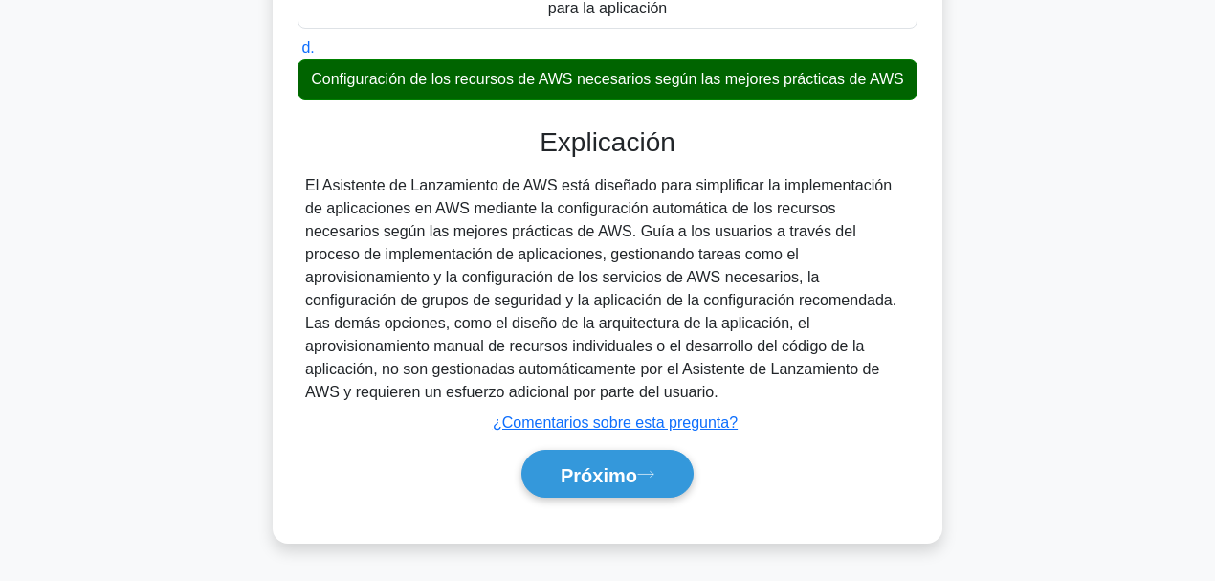
scroll to position [452, 0]
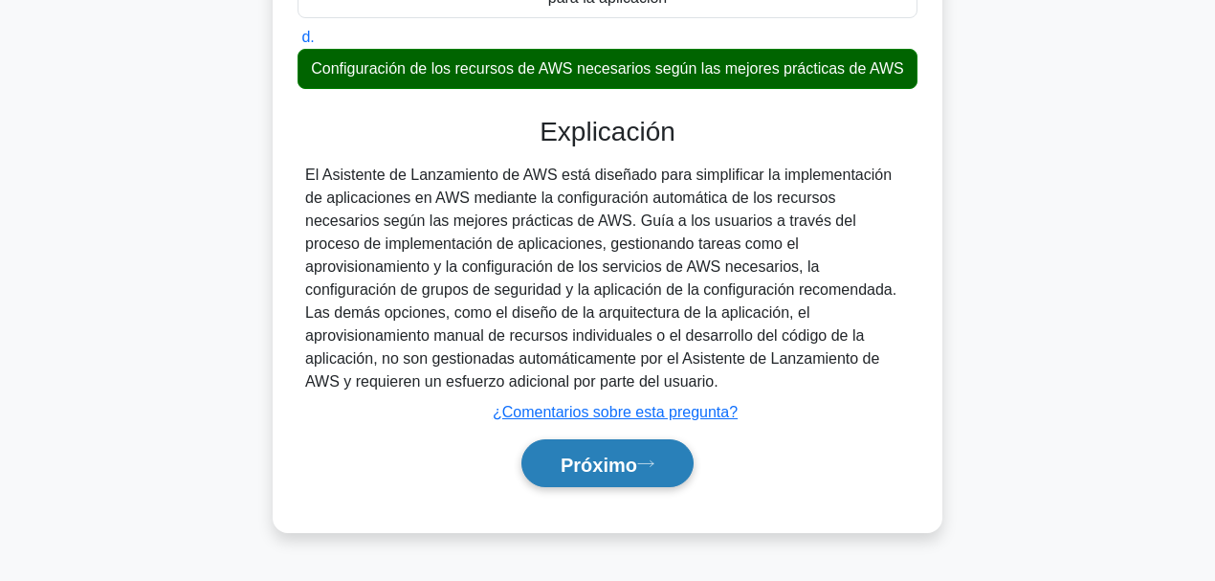
click at [607, 449] on font "Próximo" at bounding box center [598, 463] width 77 height 21
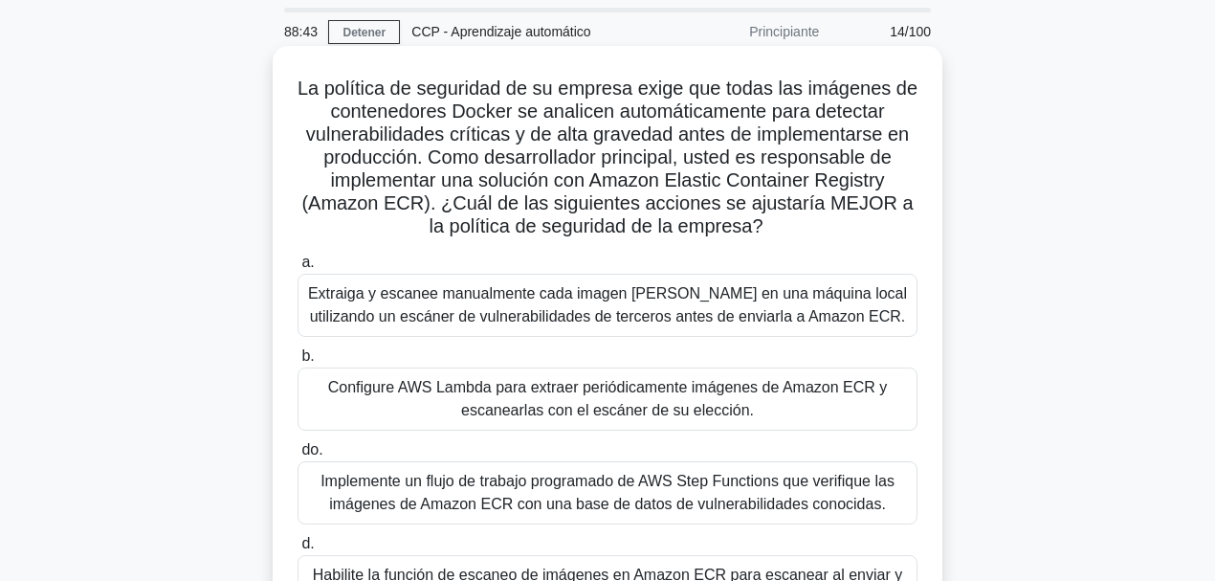
scroll to position [63, 0]
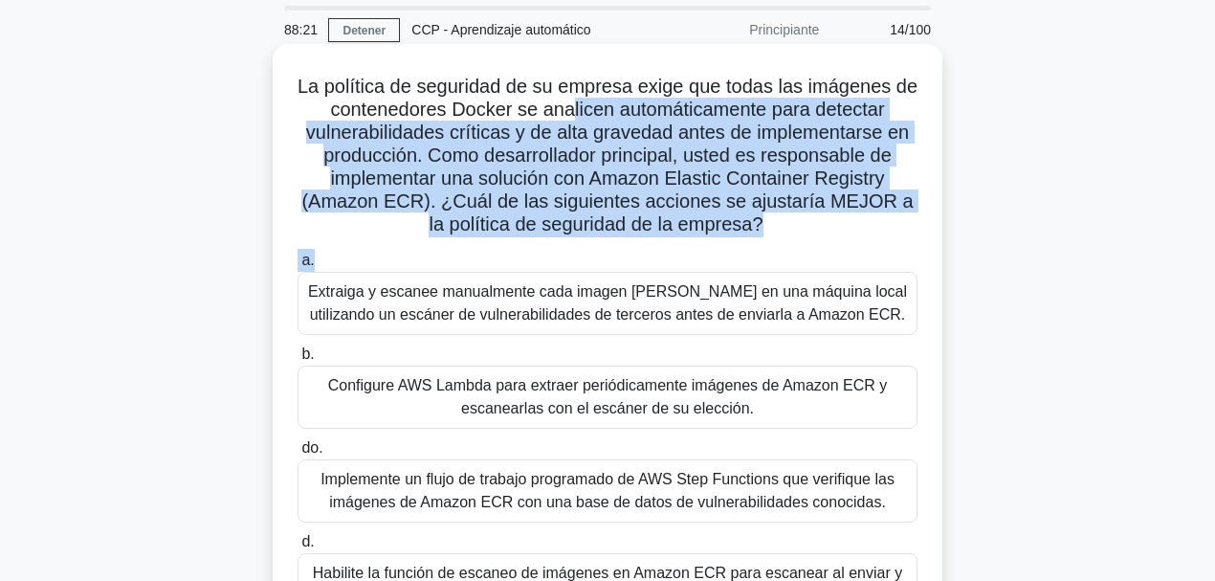
drag, startPoint x: 579, startPoint y: 103, endPoint x: 761, endPoint y: 245, distance: 231.1
click at [761, 245] on div "La política de seguridad de su empresa exige que todas las imágenes de contened…" at bounding box center [607, 359] width 654 height 614
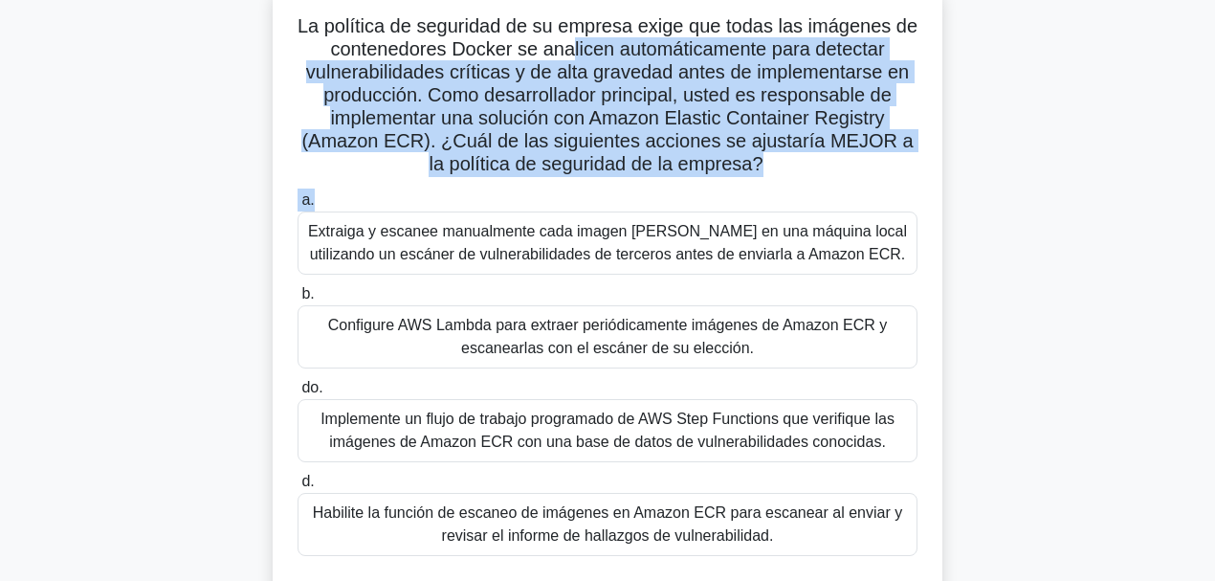
scroll to position [127, 0]
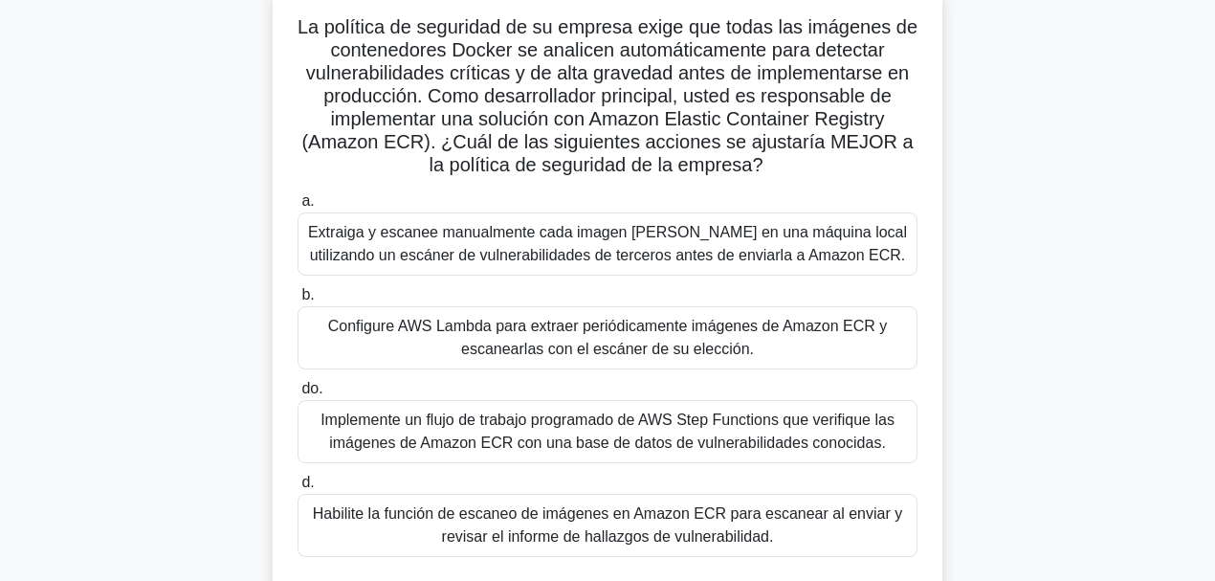
click at [213, 329] on div "La política de seguridad de su empresa exige que todas las imágenes de contened…" at bounding box center [607, 311] width 1090 height 652
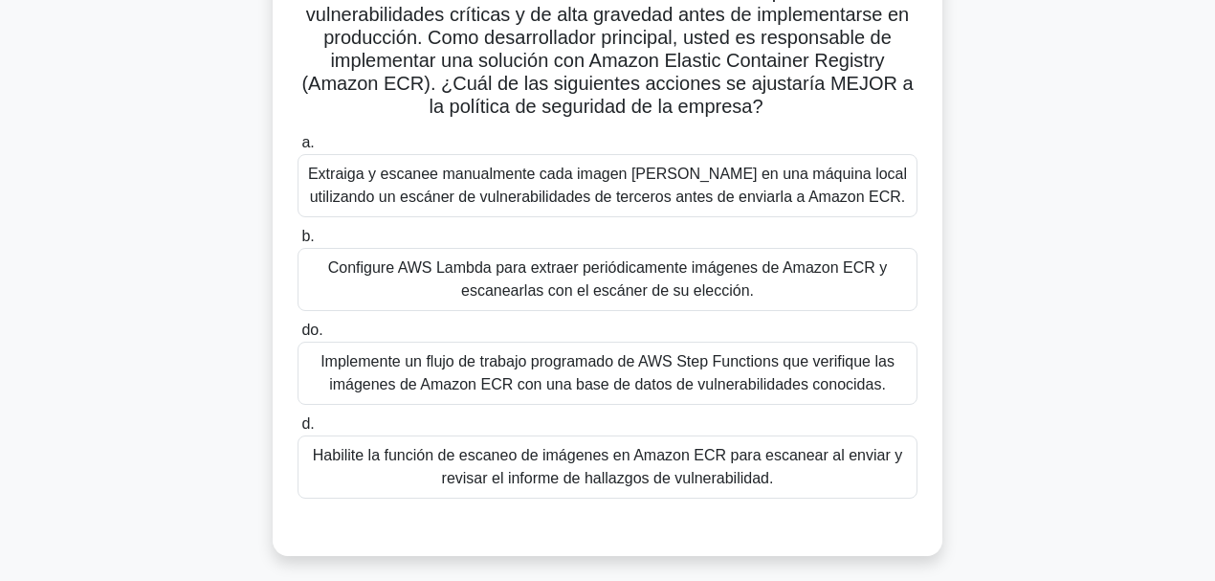
scroll to position [191, 0]
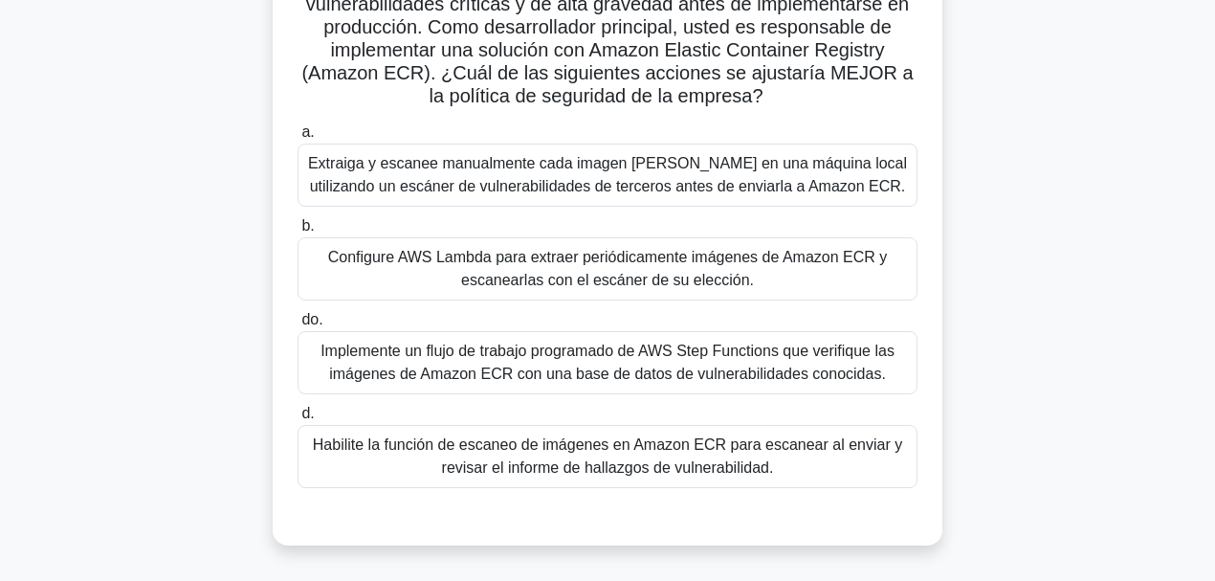
click at [663, 449] on font "Habilite la función de escaneo de imágenes en Amazon ECR para escanear al envia…" at bounding box center [607, 455] width 589 height 39
click at [297, 420] on input "d. Habilite la función de escaneo de imágenes en Amazon ECR para escanear al en…" at bounding box center [297, 413] width 0 height 12
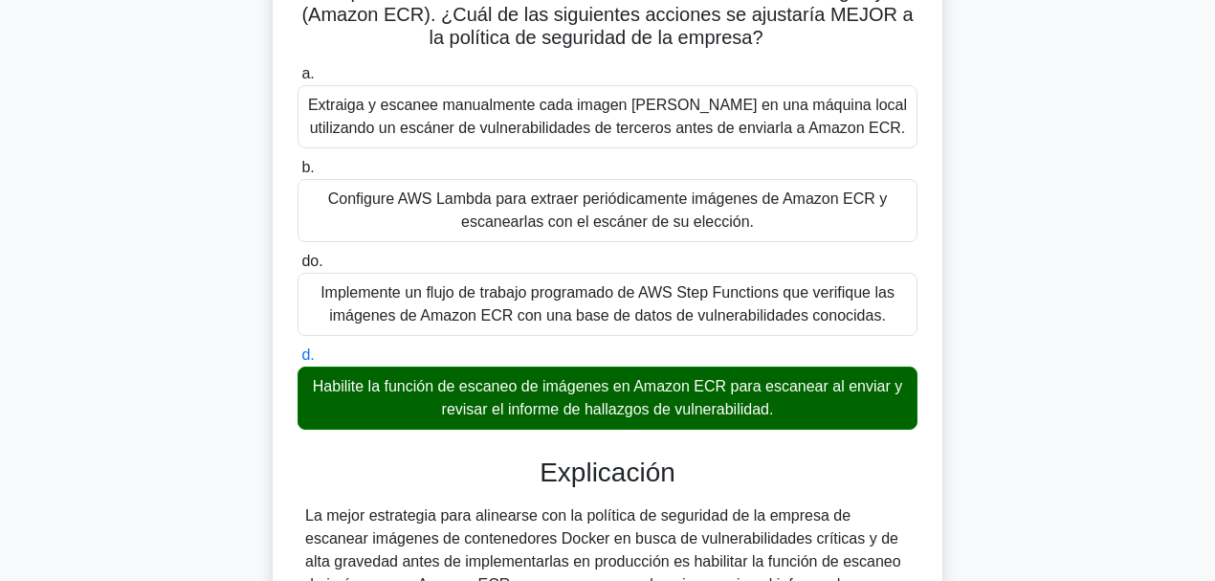
scroll to position [510, 0]
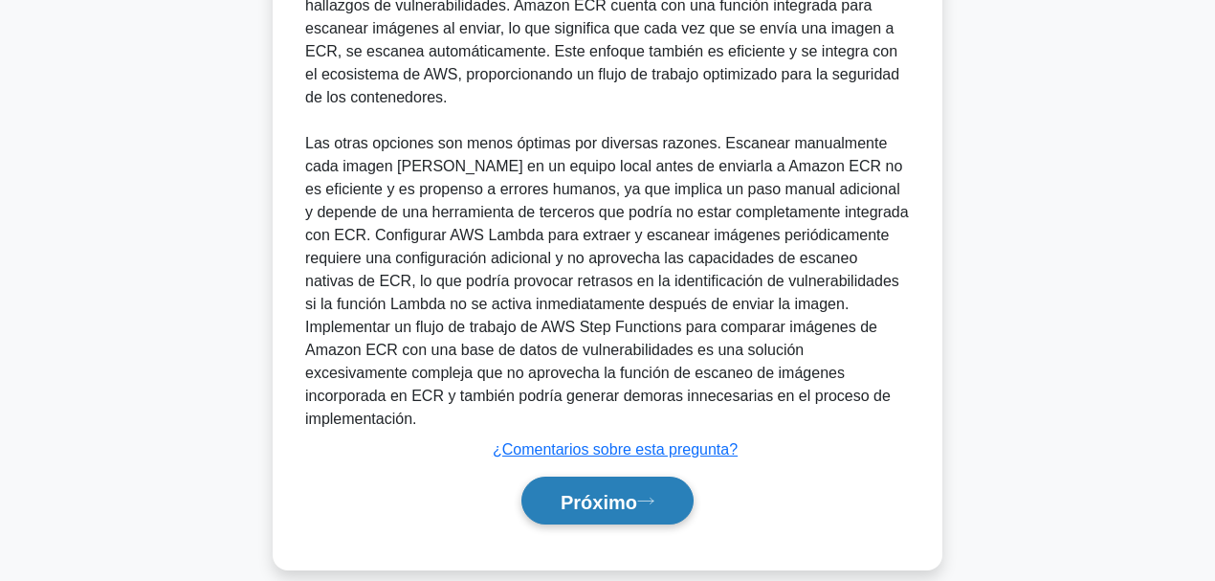
click at [616, 449] on button "Próximo" at bounding box center [607, 500] width 172 height 49
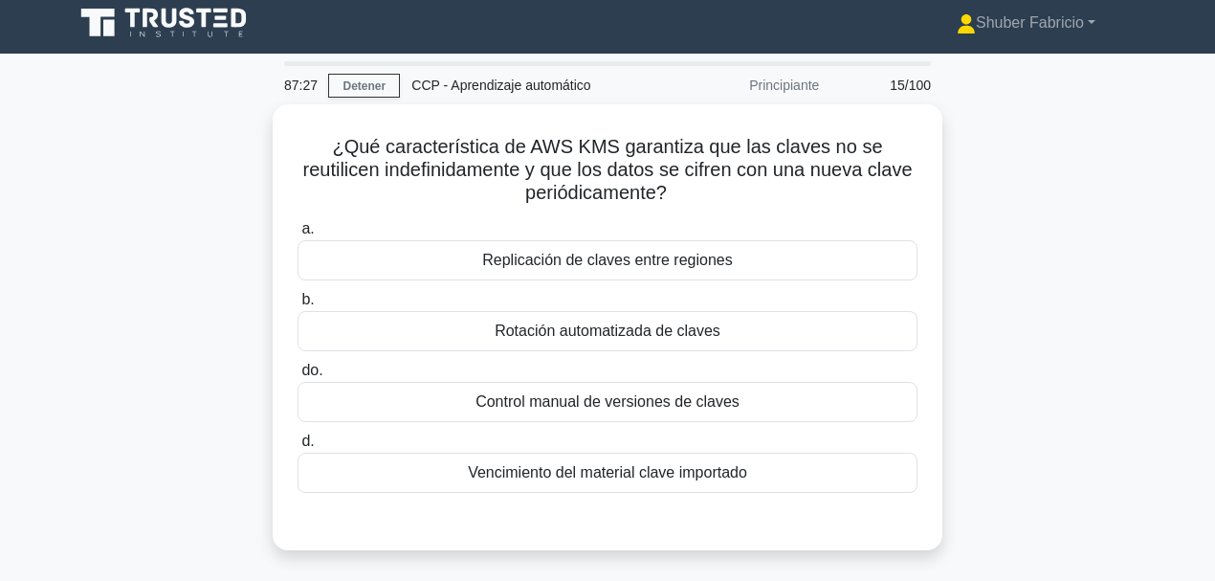
scroll to position [0, 0]
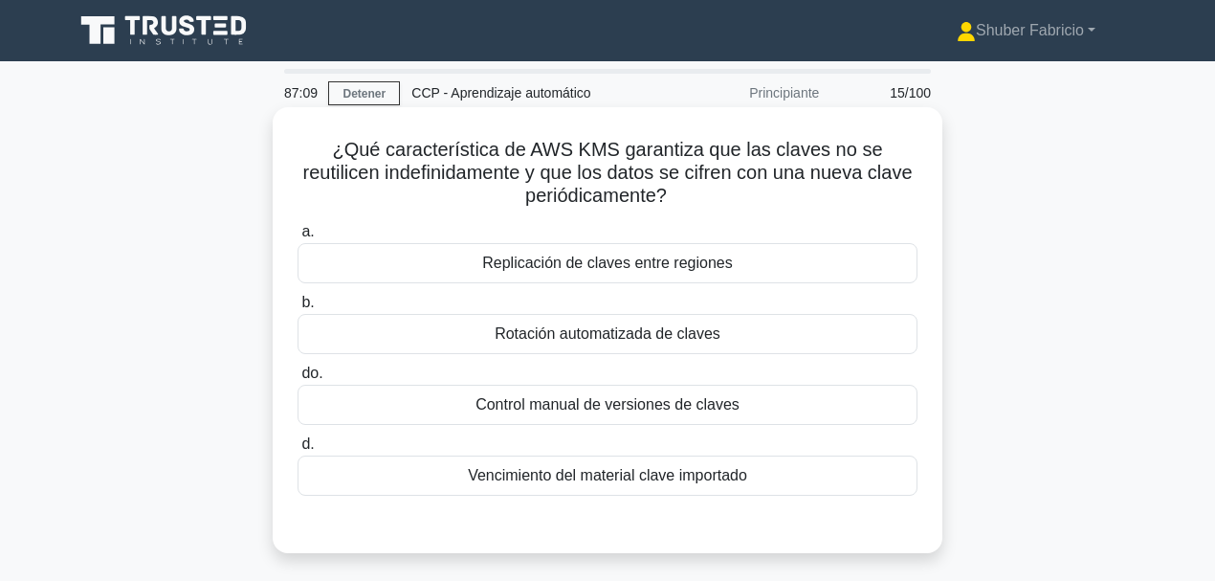
click at [634, 329] on font "Rotación automatizada de claves" at bounding box center [607, 333] width 226 height 16
click at [297, 309] on input "b. Rotación automatizada de claves" at bounding box center [297, 303] width 0 height 12
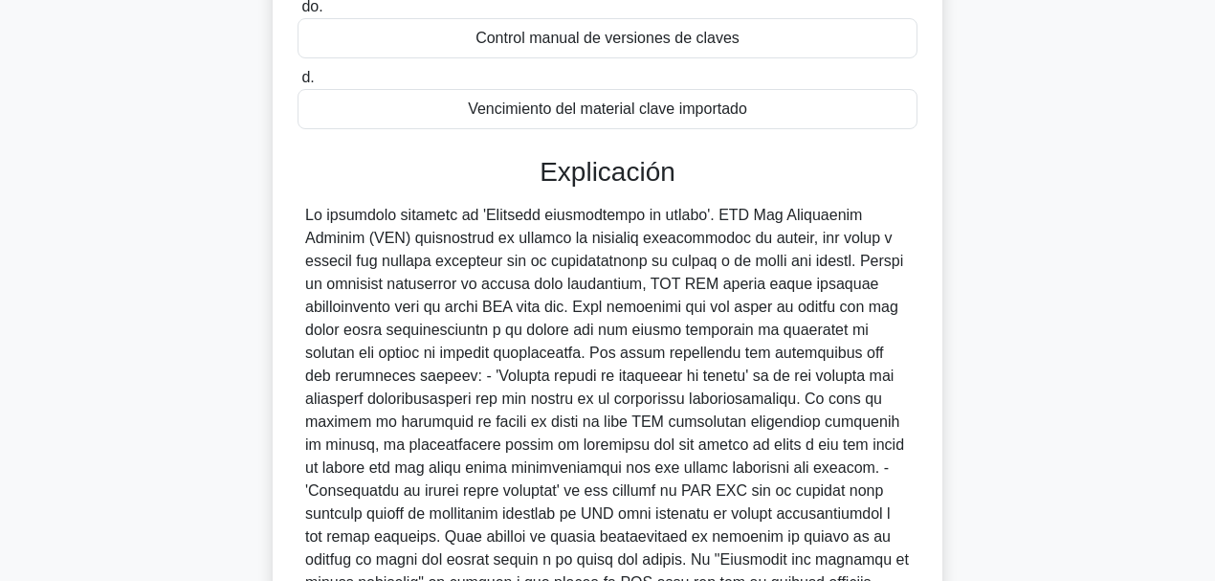
scroll to position [622, 0]
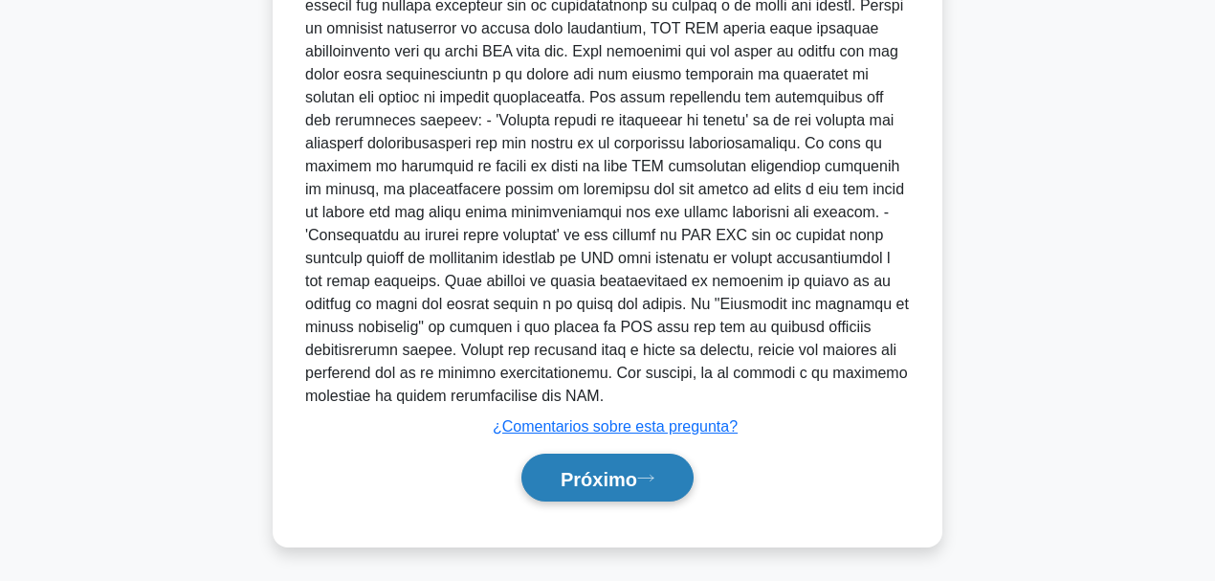
click at [620, 449] on font "Próximo" at bounding box center [598, 478] width 77 height 21
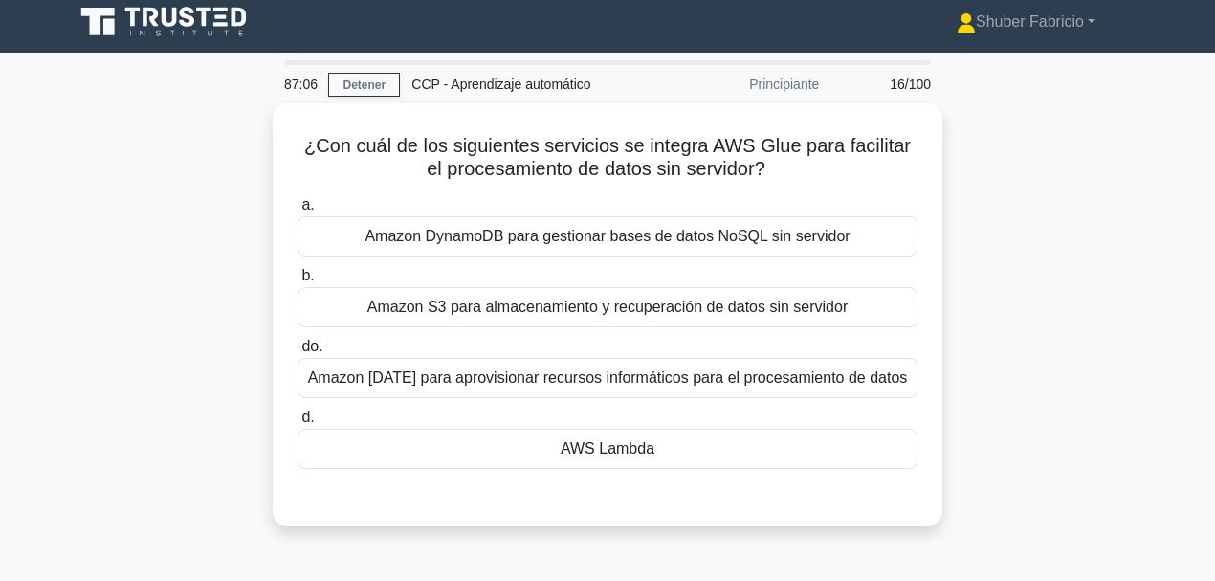
scroll to position [0, 0]
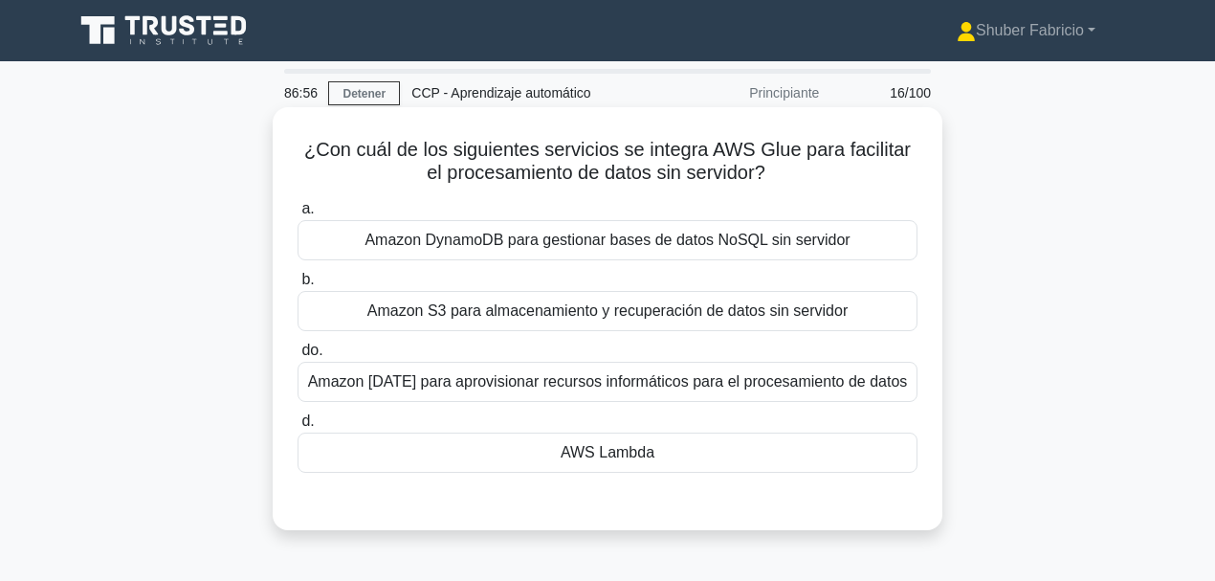
click at [597, 446] on font "AWS Lambda" at bounding box center [607, 452] width 94 height 16
click at [297, 428] on input "d. AWS Lambda" at bounding box center [297, 421] width 0 height 12
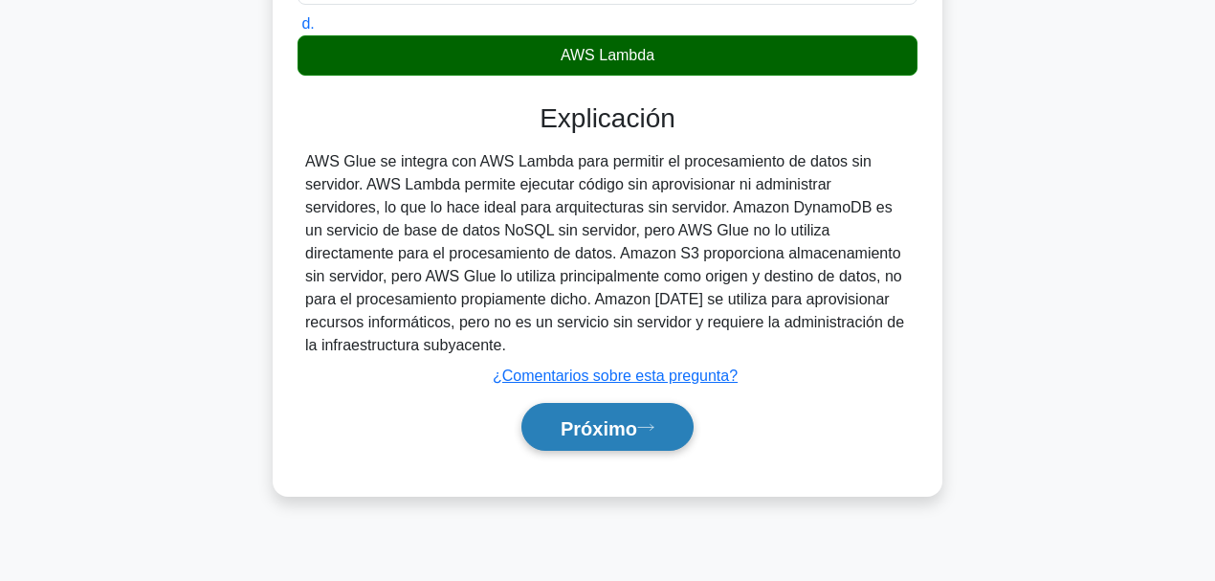
scroll to position [452, 0]
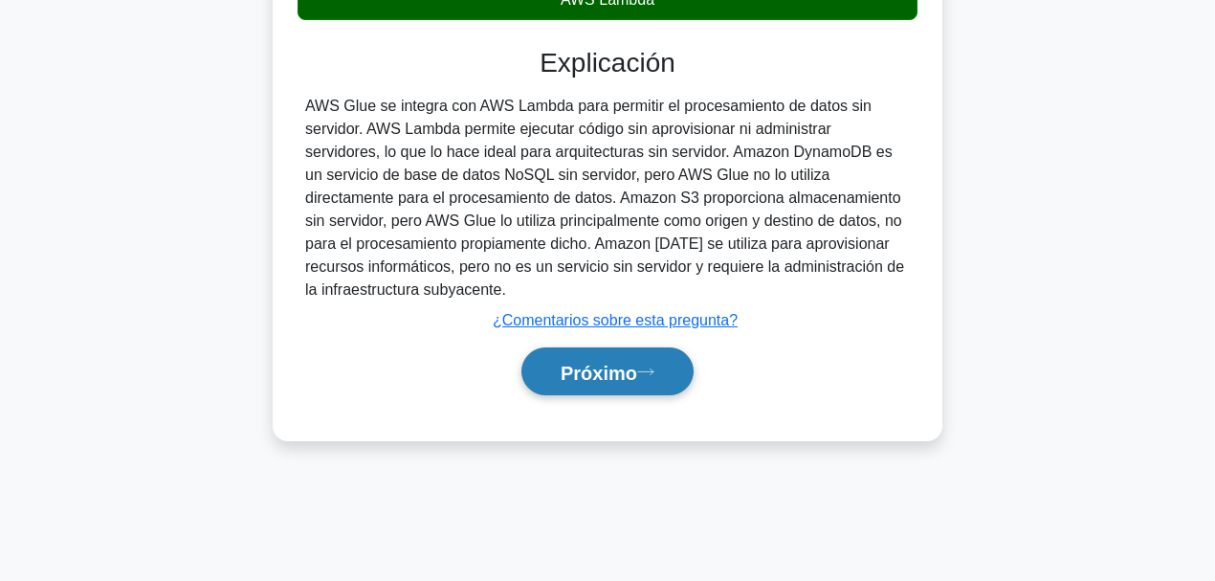
click at [591, 371] on font "Próximo" at bounding box center [598, 372] width 77 height 21
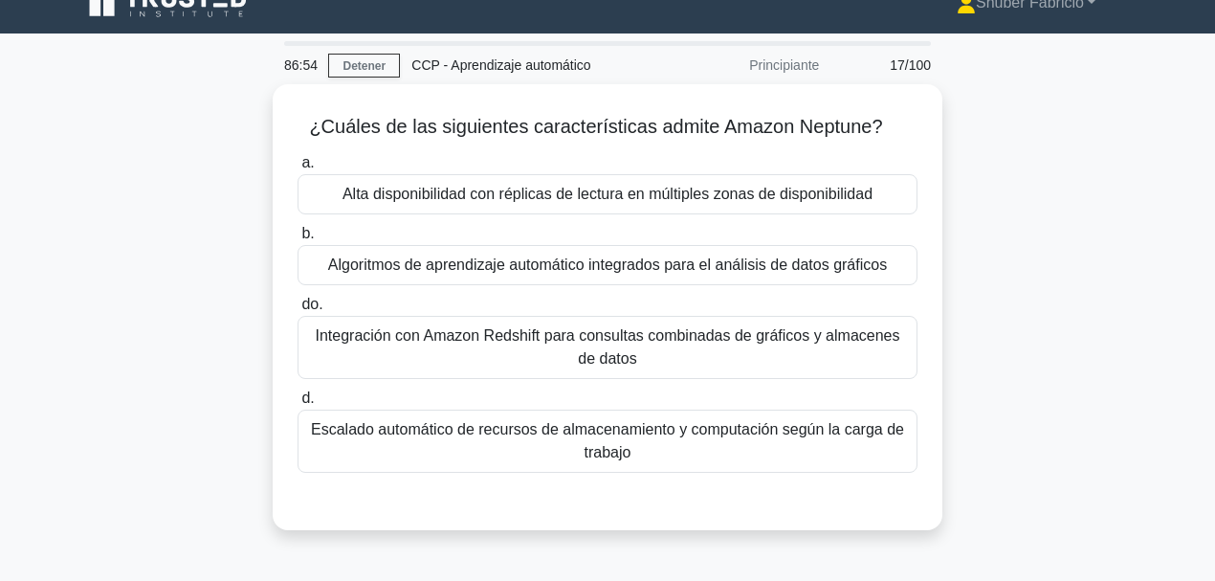
scroll to position [0, 0]
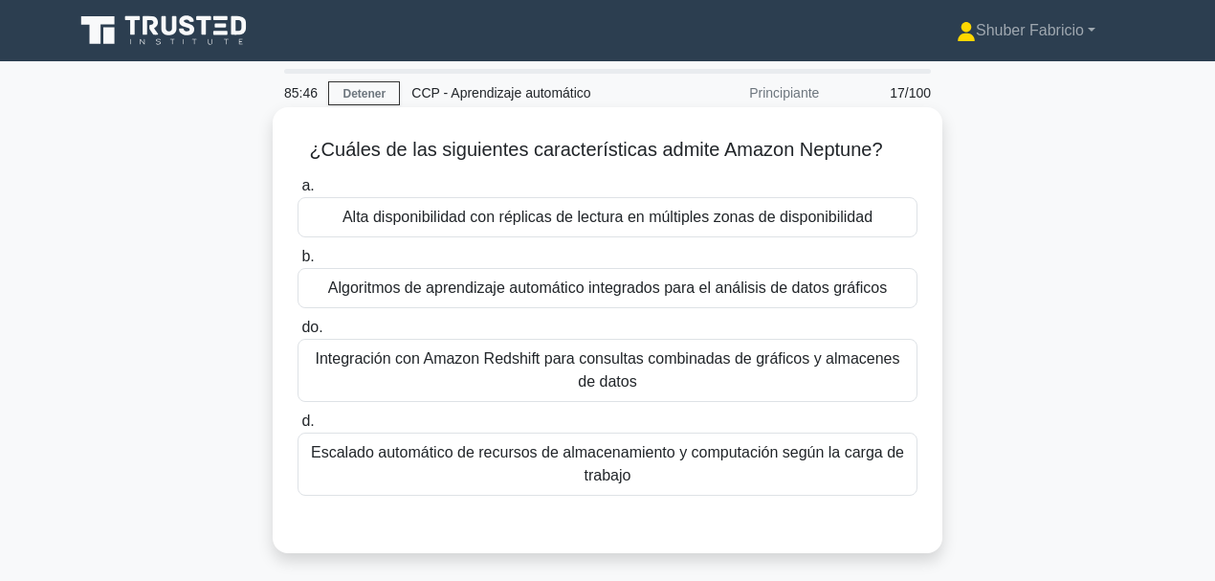
click at [835, 217] on font "Alta disponibilidad con réplicas de lectura en múltiples zonas de disponibilidad" at bounding box center [607, 217] width 530 height 16
click at [297, 192] on input "a. Alta disponibilidad con réplicas de lectura en múltiples zonas de disponibil…" at bounding box center [297, 186] width 0 height 12
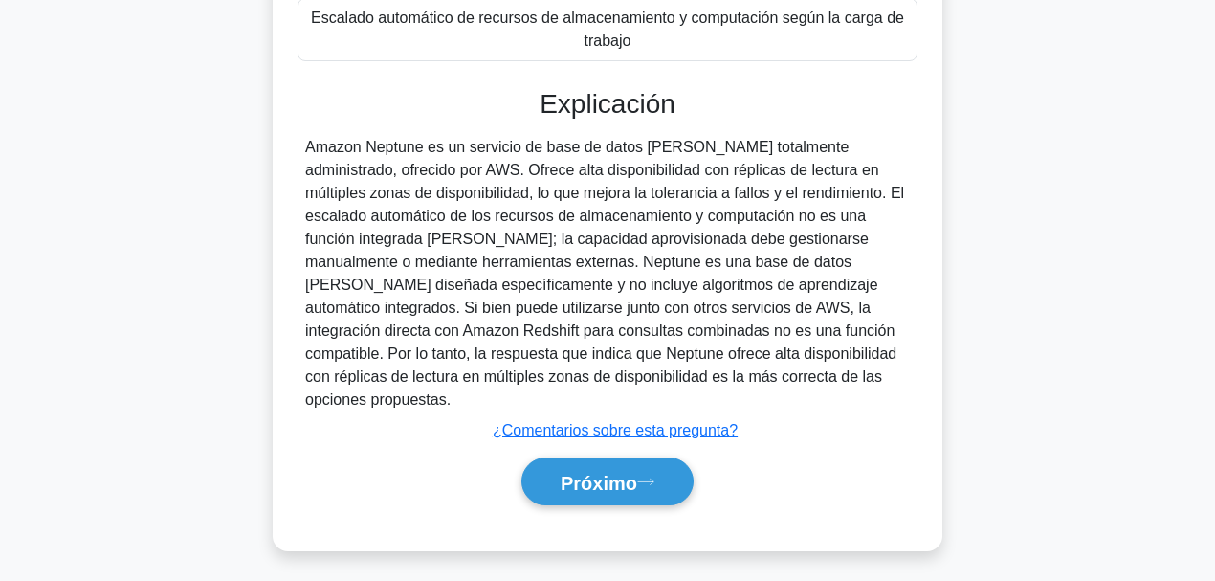
scroll to position [452, 0]
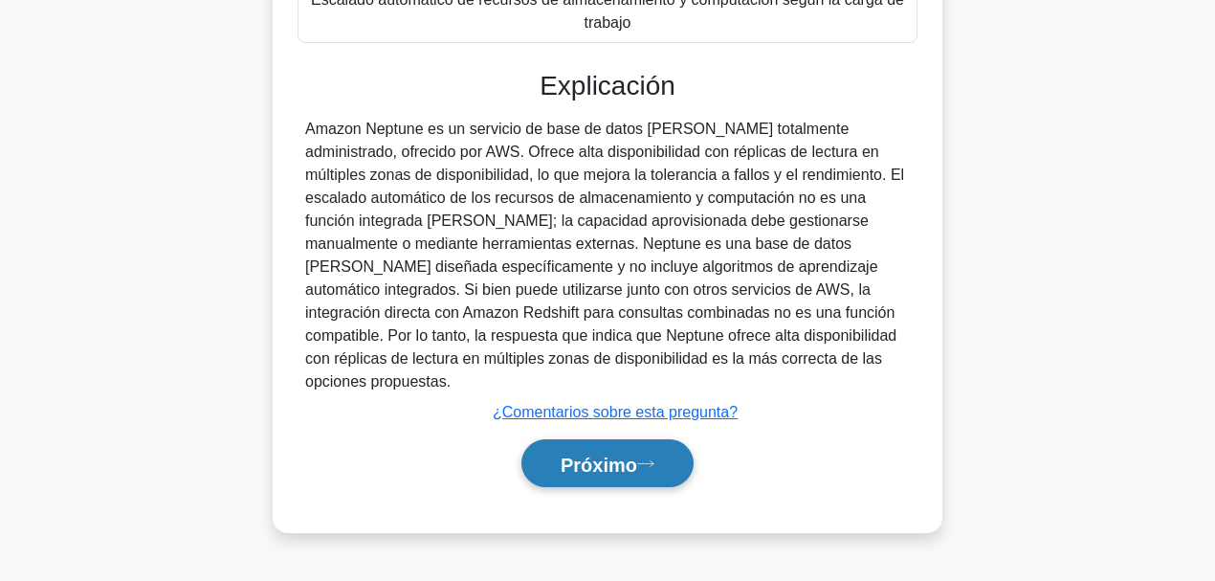
click at [637, 449] on font "Próximo" at bounding box center [598, 463] width 77 height 21
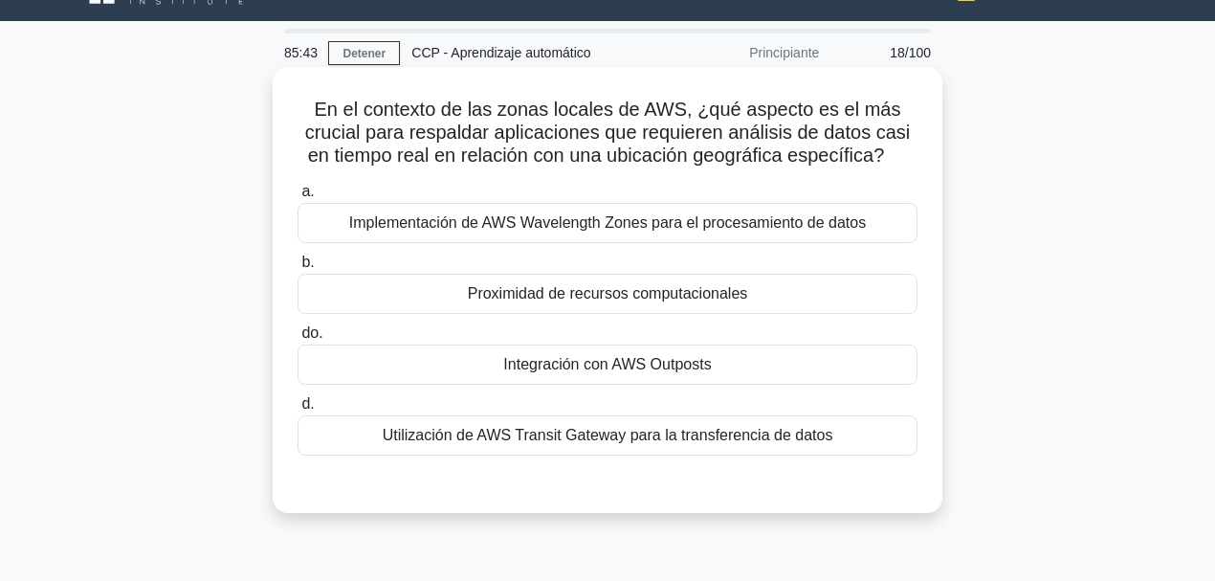
scroll to position [0, 0]
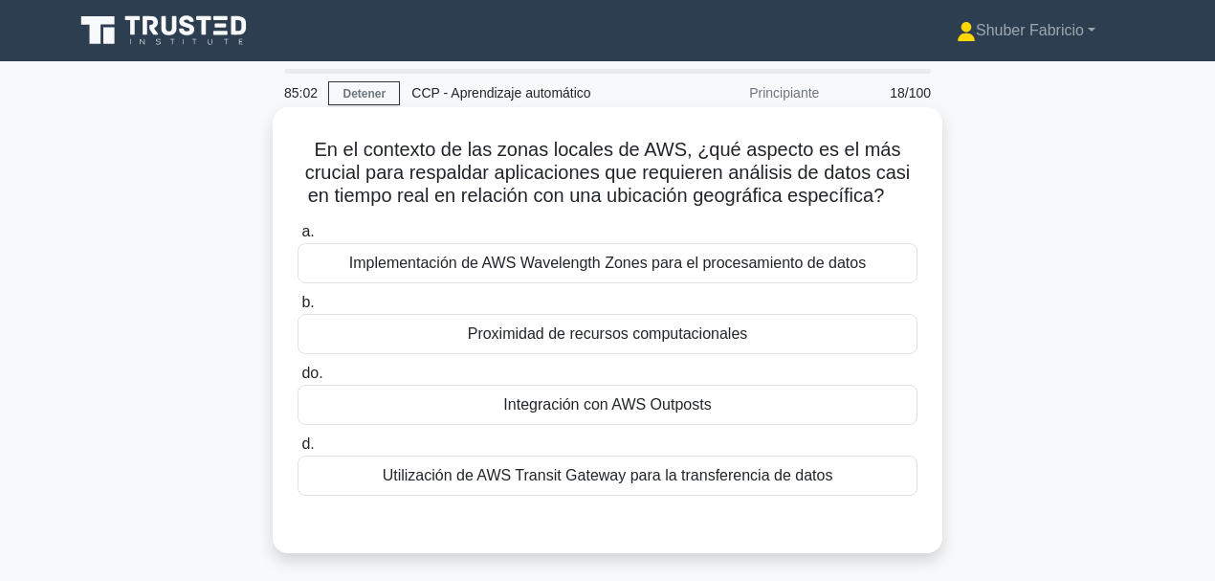
click at [746, 406] on div "Integración con AWS Outposts" at bounding box center [607, 404] width 620 height 40
click at [297, 380] on input "do. Integración con AWS Outposts" at bounding box center [297, 373] width 0 height 12
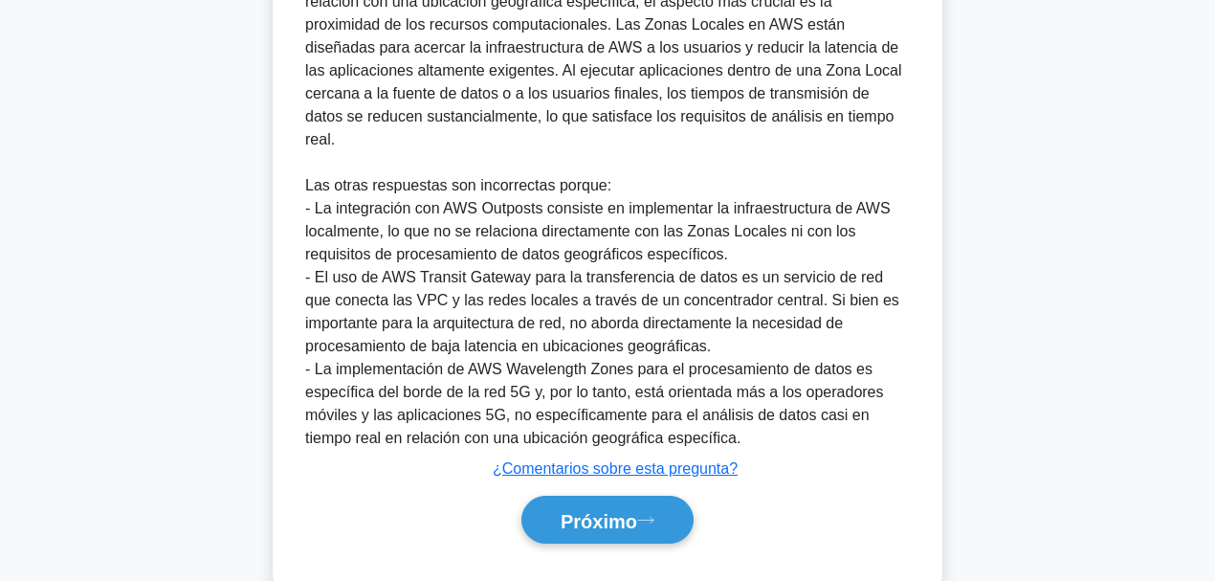
scroll to position [624, 0]
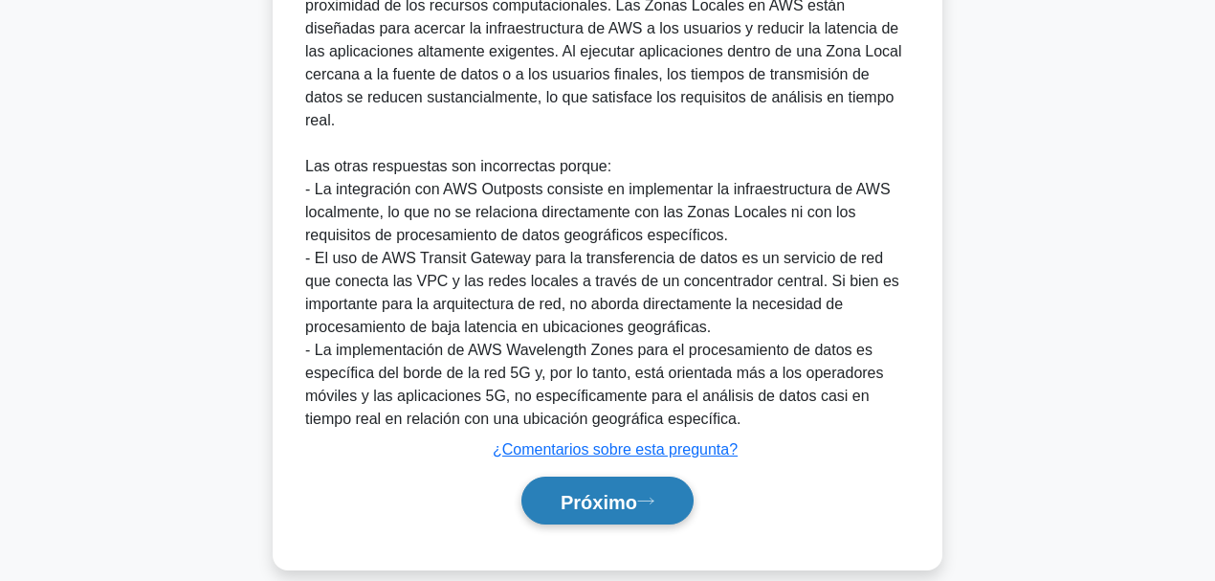
click at [637, 449] on font "Próximo" at bounding box center [598, 501] width 77 height 21
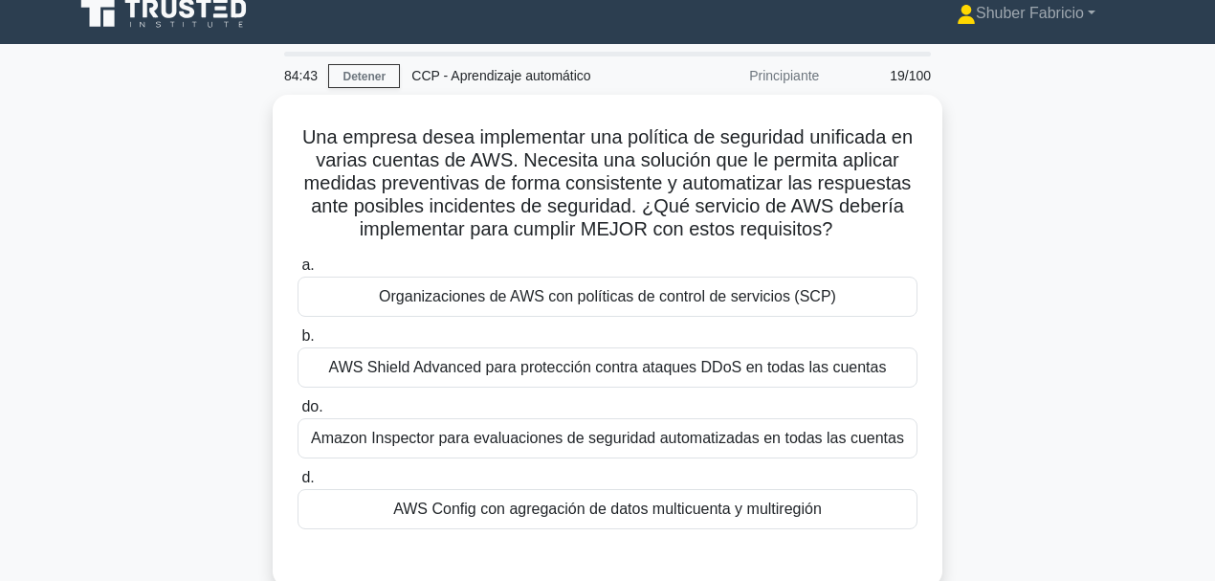
scroll to position [0, 0]
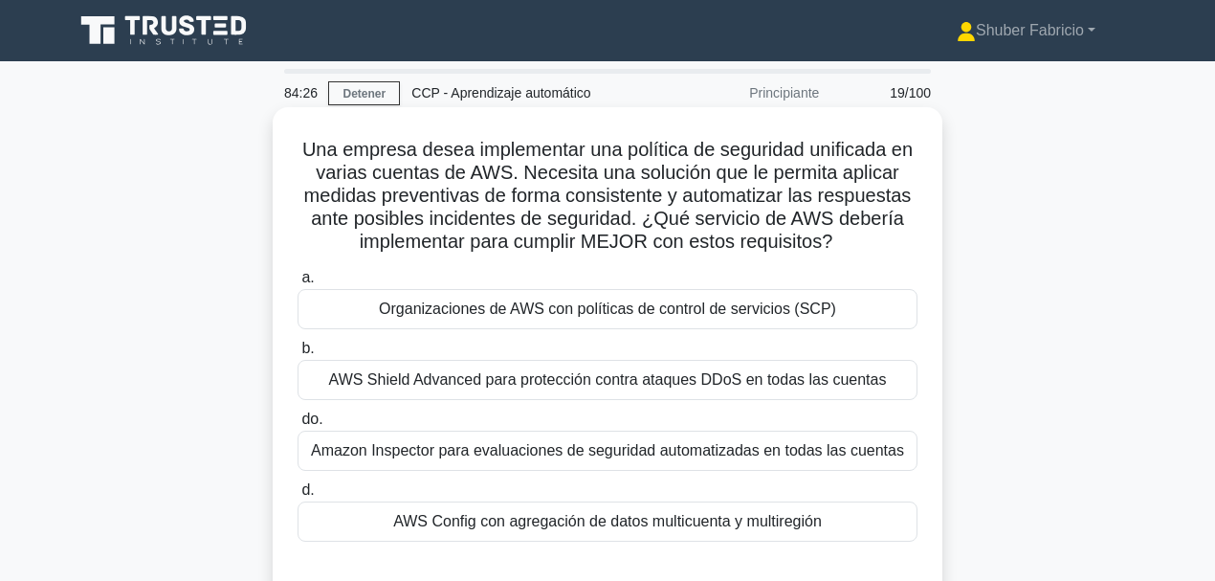
drag, startPoint x: 662, startPoint y: 143, endPoint x: 840, endPoint y: 251, distance: 207.7
click at [840, 251] on h5 "Una empresa desea implementar una política de seguridad unificada en varias cue…" at bounding box center [608, 196] width 624 height 117
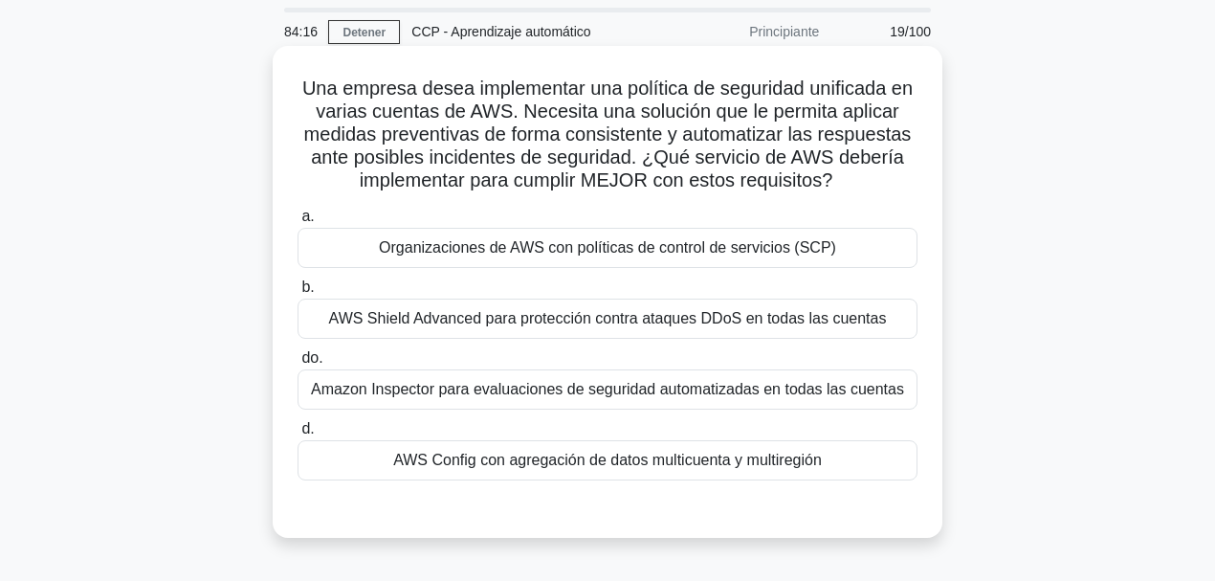
scroll to position [63, 0]
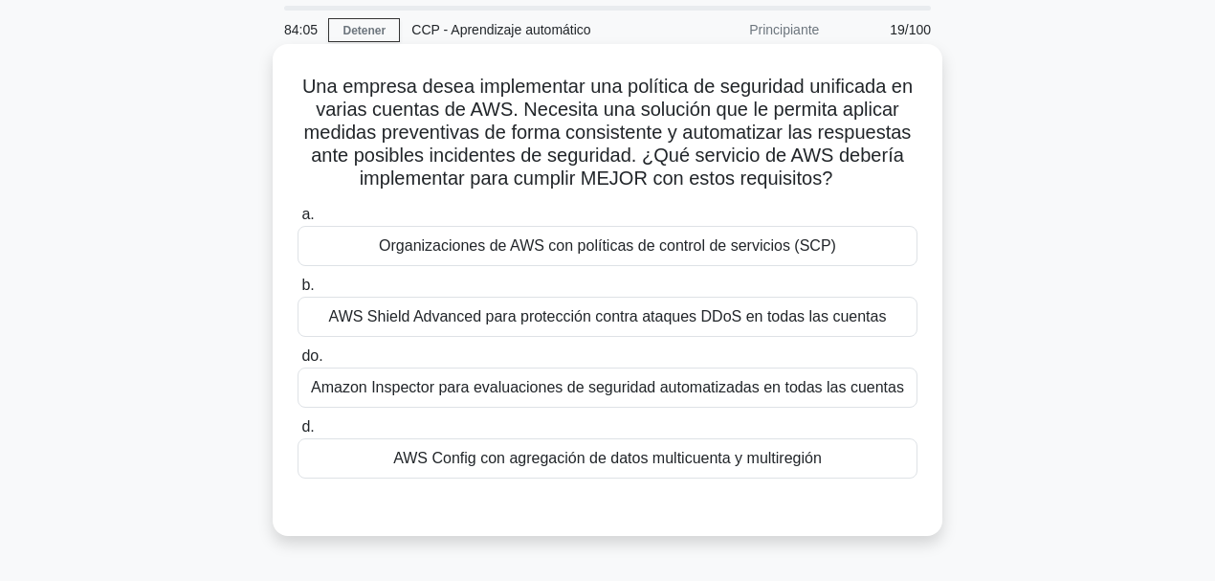
drag, startPoint x: 362, startPoint y: 90, endPoint x: 373, endPoint y: 89, distance: 11.5
click at [363, 90] on font "Una empresa desea implementar una política de seguridad unificada en varias cue…" at bounding box center [607, 132] width 610 height 113
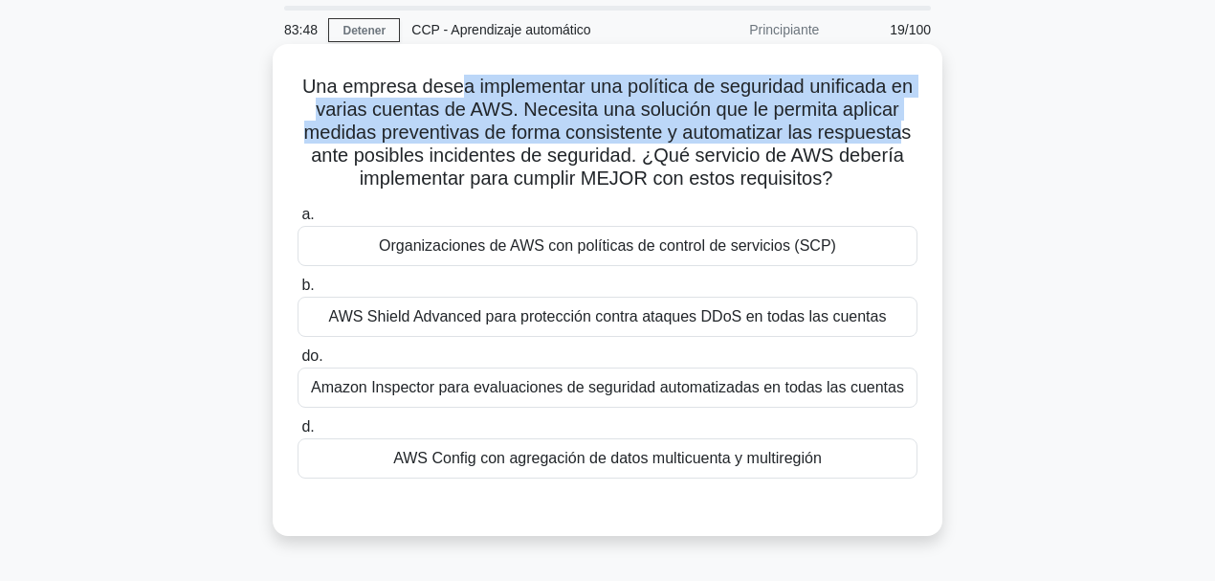
drag, startPoint x: 482, startPoint y: 88, endPoint x: 910, endPoint y: 140, distance: 430.6
click at [872, 140] on font "Una empresa desea implementar una política de seguridad unificada en varias cue…" at bounding box center [607, 132] width 610 height 113
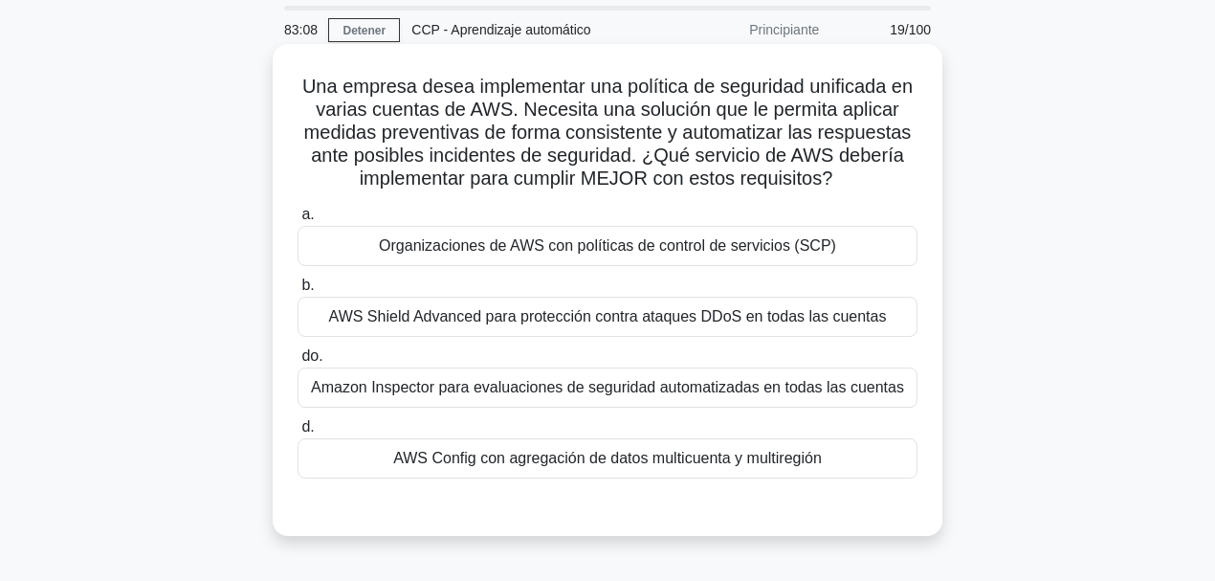
click at [688, 231] on div "Organizaciones de AWS con políticas de control de servicios (SCP)" at bounding box center [607, 246] width 620 height 40
click at [297, 221] on input "a. Organizaciones de AWS con políticas de control de servicios (SCP)" at bounding box center [297, 215] width 0 height 12
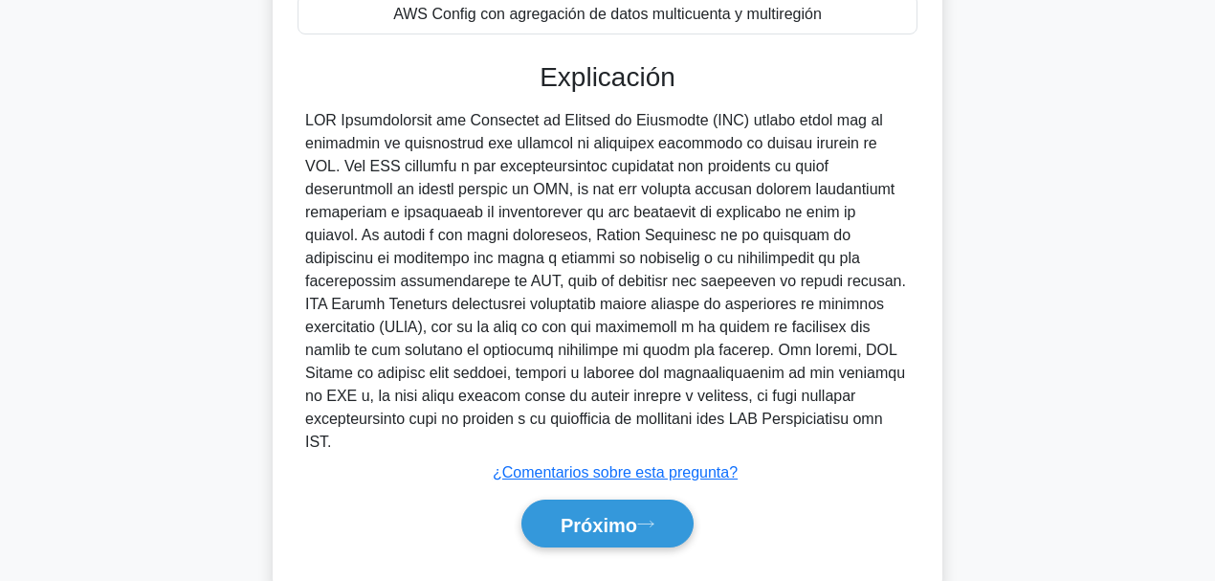
scroll to position [530, 0]
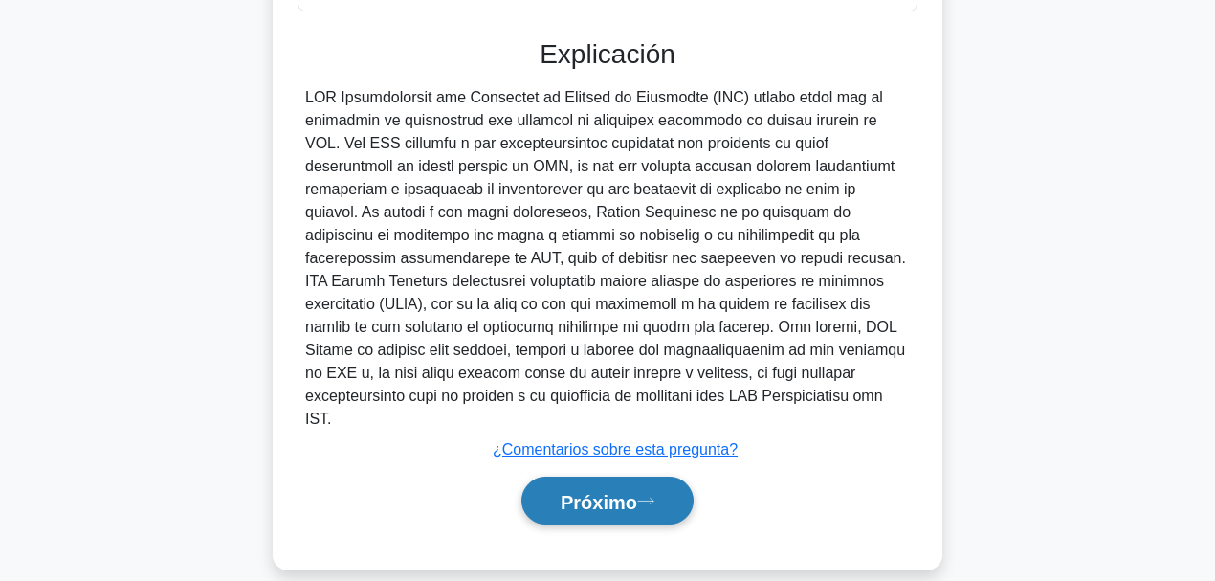
click at [597, 449] on font "Próximo" at bounding box center [598, 501] width 77 height 21
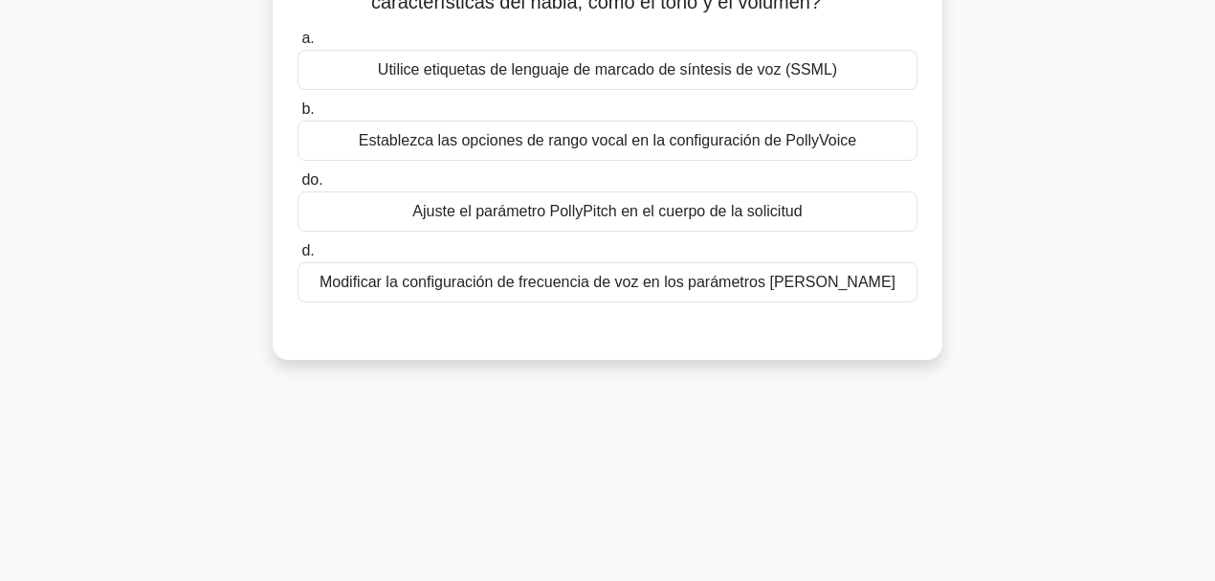
scroll to position [0, 0]
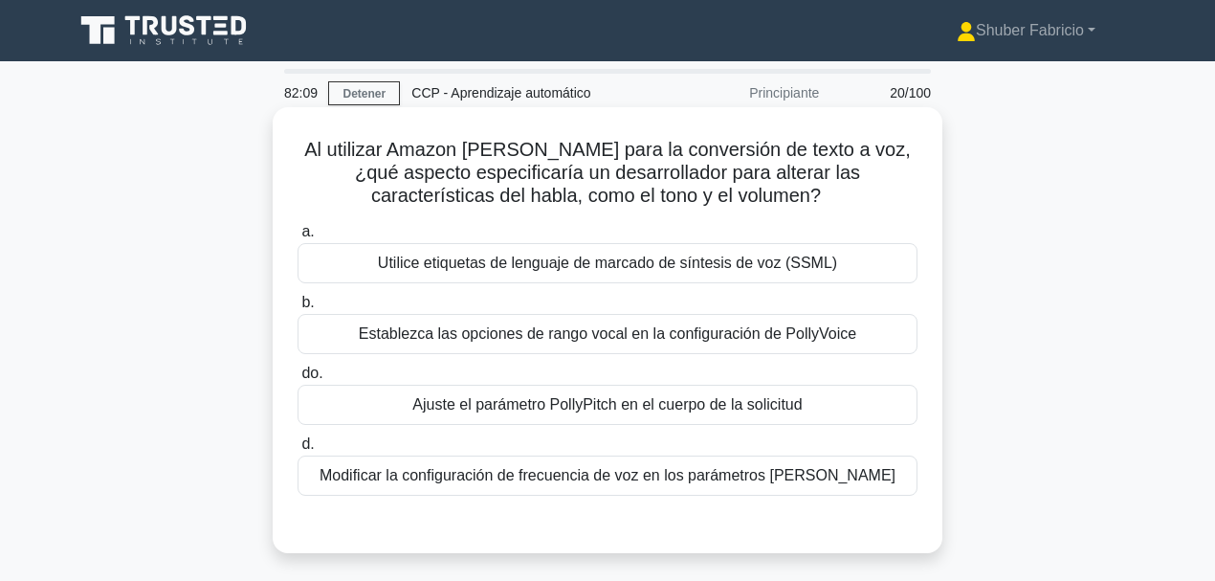
click at [657, 406] on font "Ajuste el parámetro PollyPitch en el cuerpo de la solicitud" at bounding box center [606, 404] width 389 height 16
click at [297, 380] on input "do. Ajuste el parámetro PollyPitch en el cuerpo de la solicitud" at bounding box center [297, 373] width 0 height 12
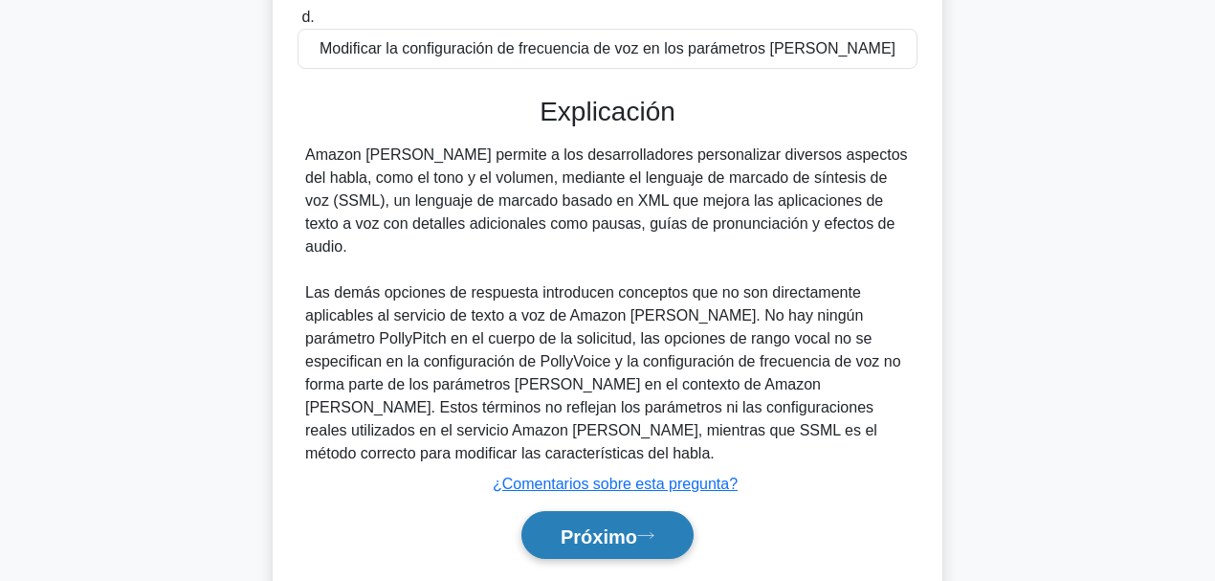
scroll to position [452, 0]
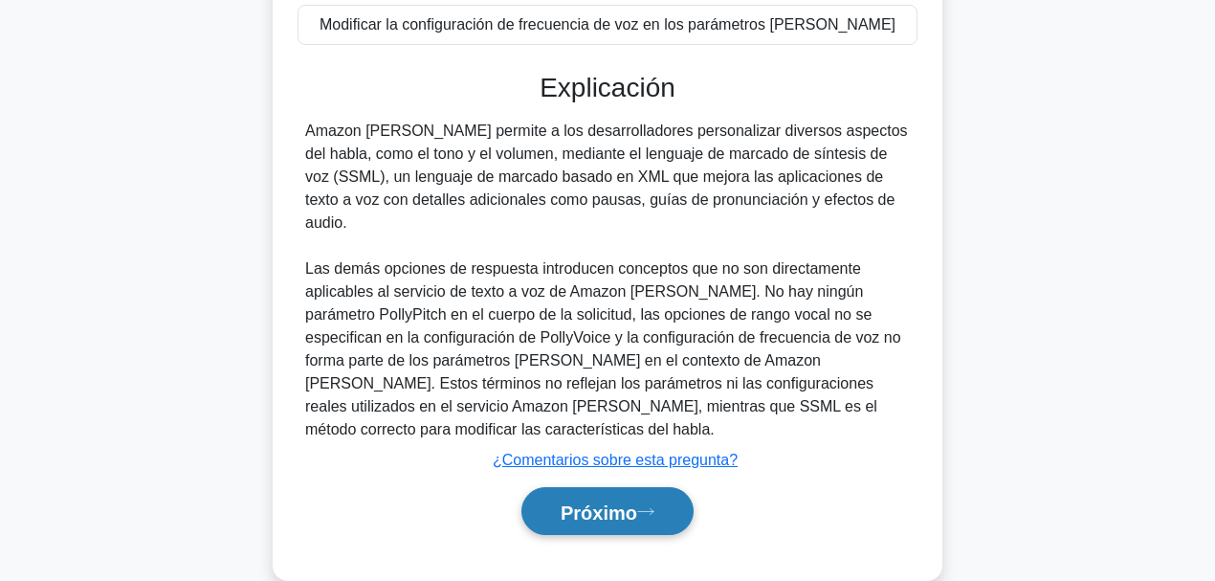
click at [597, 449] on button "Próximo" at bounding box center [607, 511] width 172 height 49
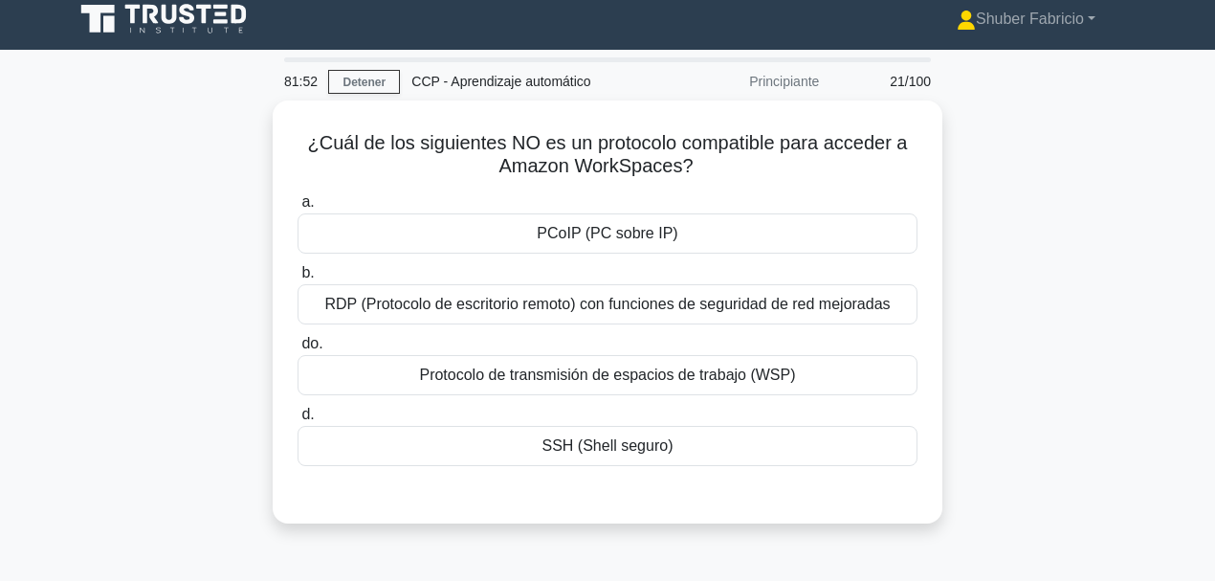
scroll to position [0, 0]
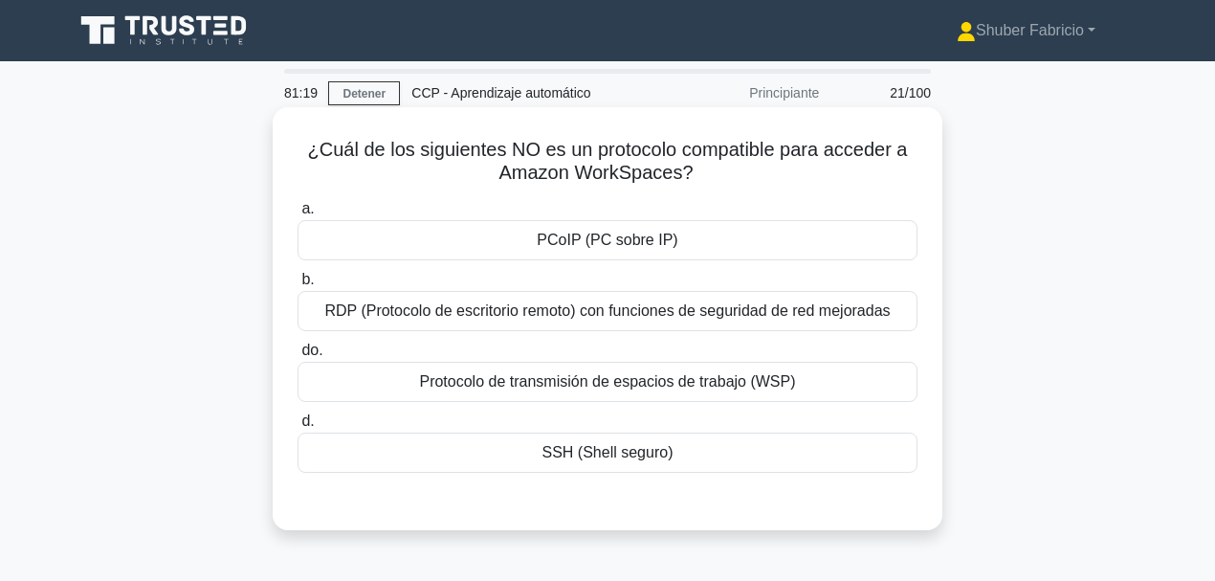
click at [607, 240] on font "PCoIP (PC sobre IP)" at bounding box center [607, 239] width 141 height 16
click at [297, 215] on input "a. PCoIP (PC sobre IP)" at bounding box center [297, 209] width 0 height 12
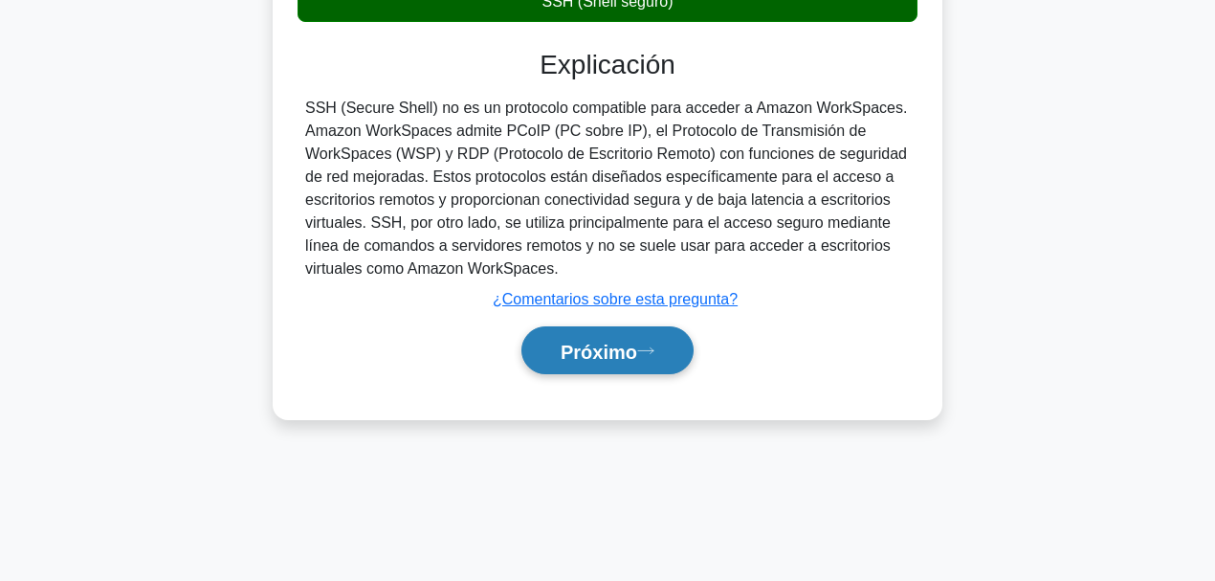
click at [605, 353] on font "Próximo" at bounding box center [598, 351] width 77 height 21
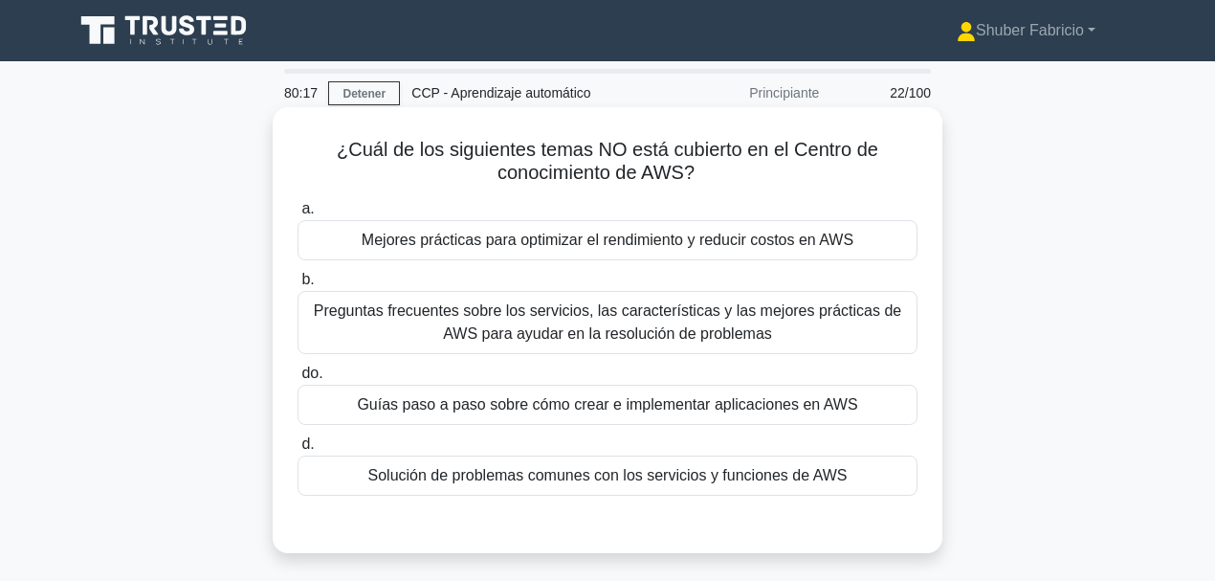
click at [620, 243] on font "Mejores prácticas para optimizar el rendimiento y reducir costos en AWS" at bounding box center [608, 239] width 492 height 16
click at [297, 215] on input "a. Mejores prácticas para optimizar el rendimiento y reducir costos en AWS" at bounding box center [297, 209] width 0 height 12
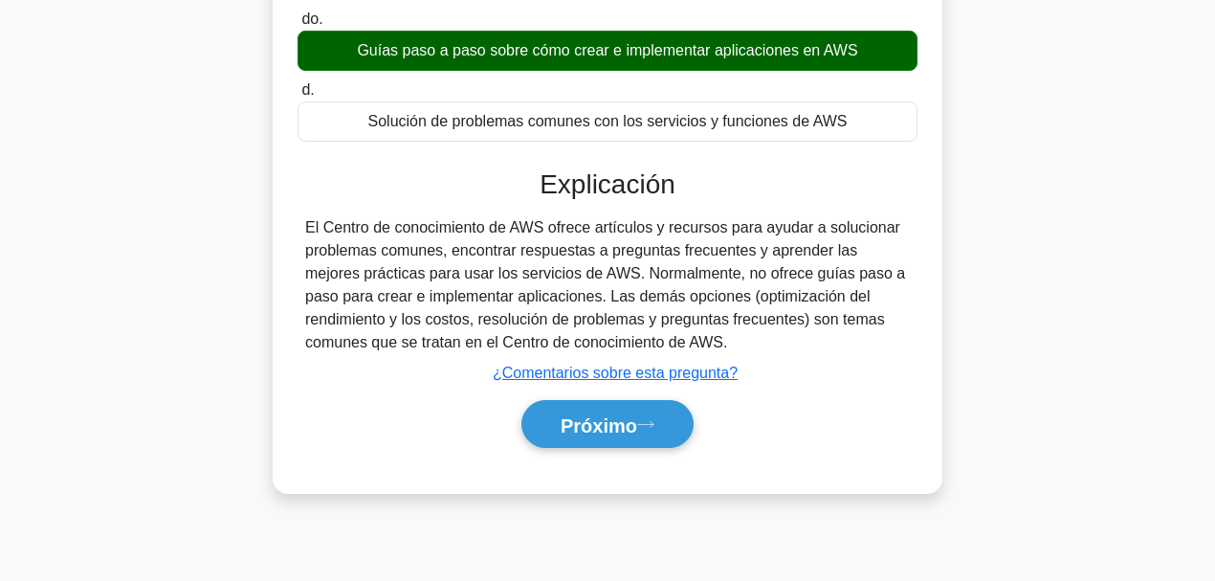
scroll to position [383, 0]
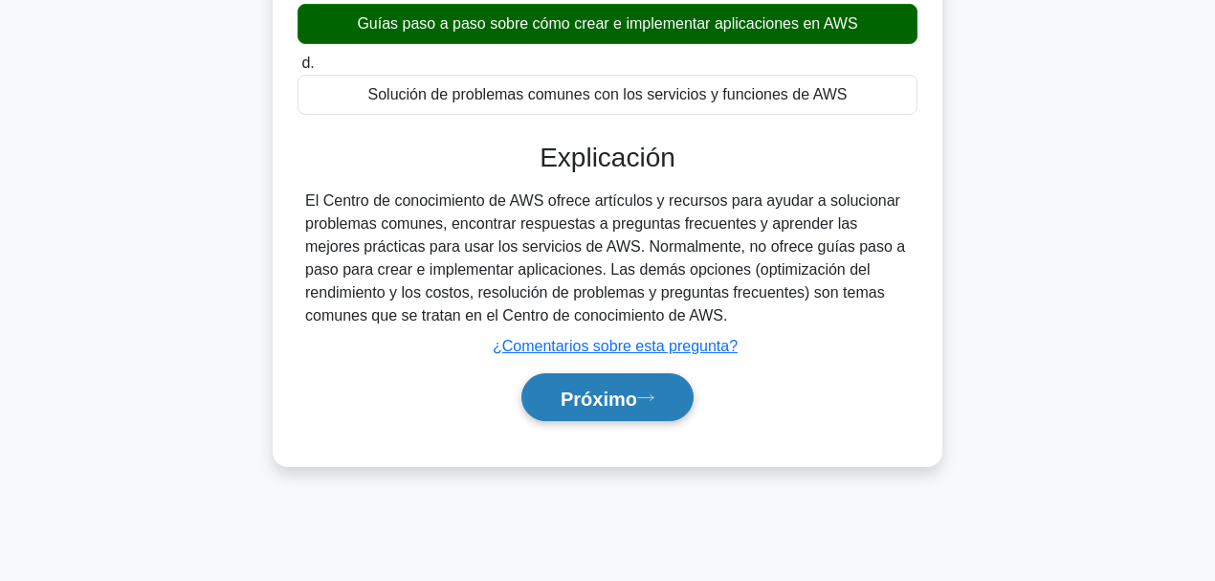
click at [612, 390] on font "Próximo" at bounding box center [598, 397] width 77 height 21
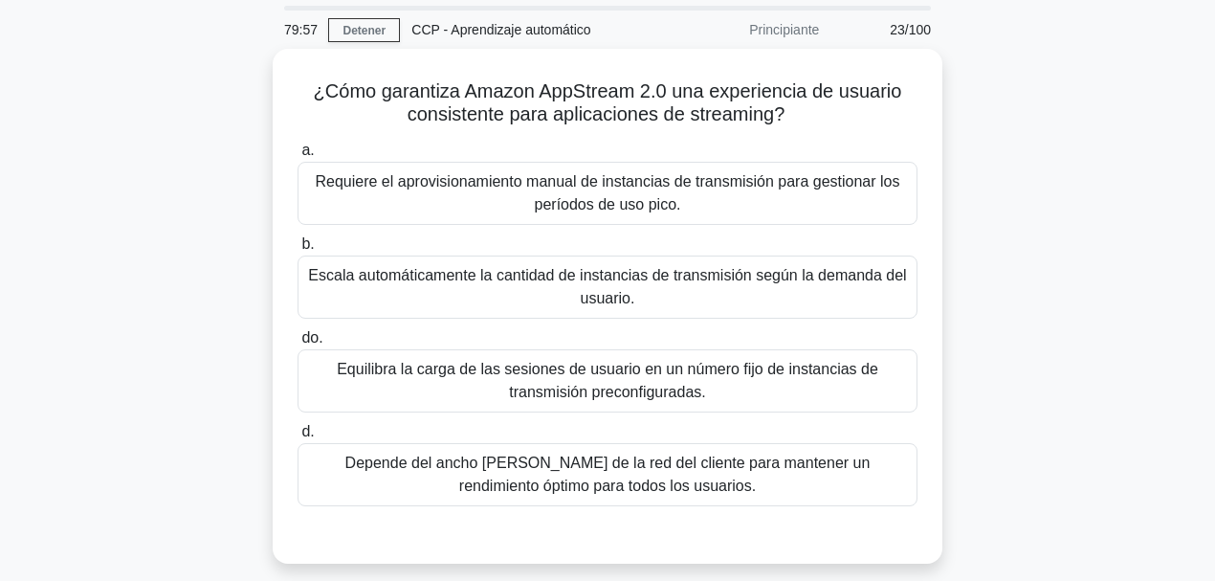
scroll to position [63, 0]
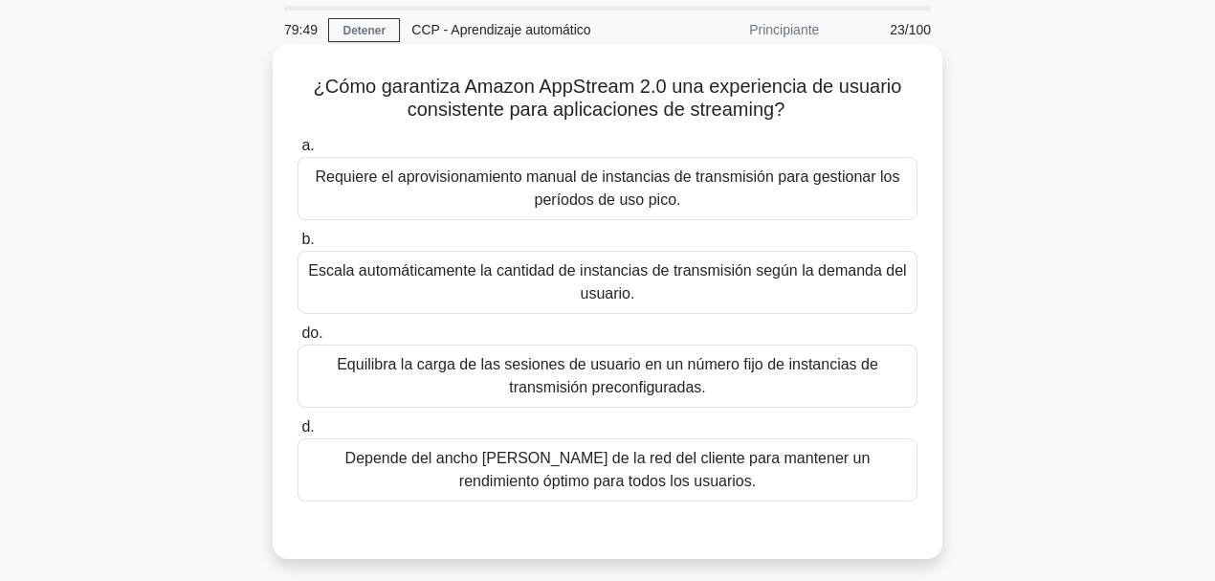
click at [533, 283] on font "Escala automáticamente la cantidad de instancias de transmisión según la demand…" at bounding box center [607, 282] width 603 height 46
click at [297, 246] on input "b. Escala automáticamente la cantidad de instancias de transmisión según la dem…" at bounding box center [297, 239] width 0 height 12
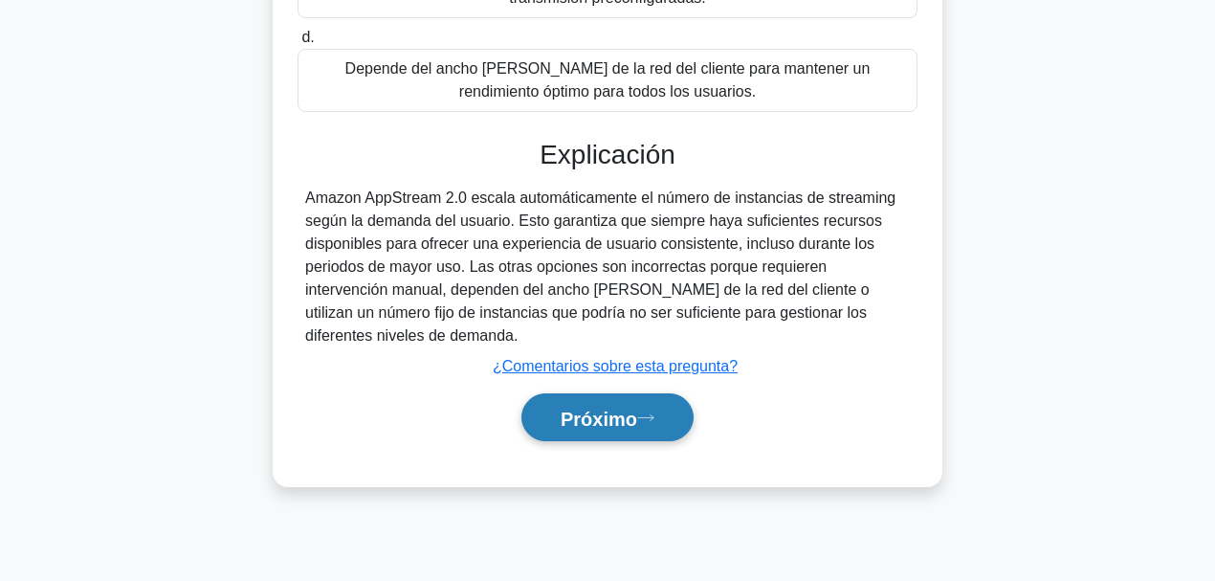
click at [634, 407] on font "Próximo" at bounding box center [598, 417] width 77 height 21
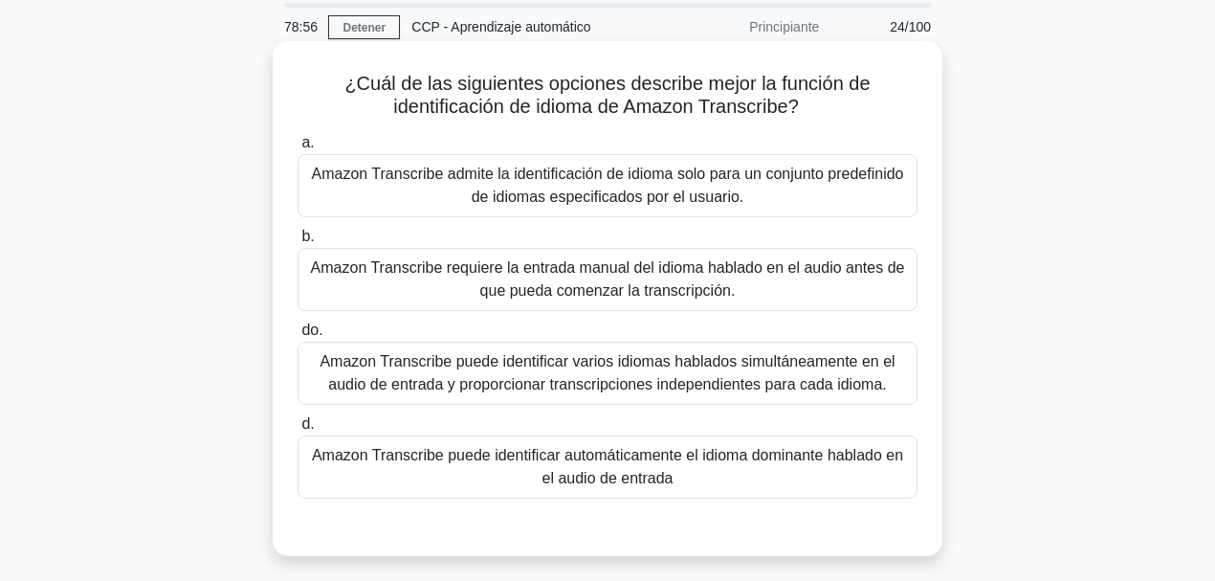
scroll to position [70, 0]
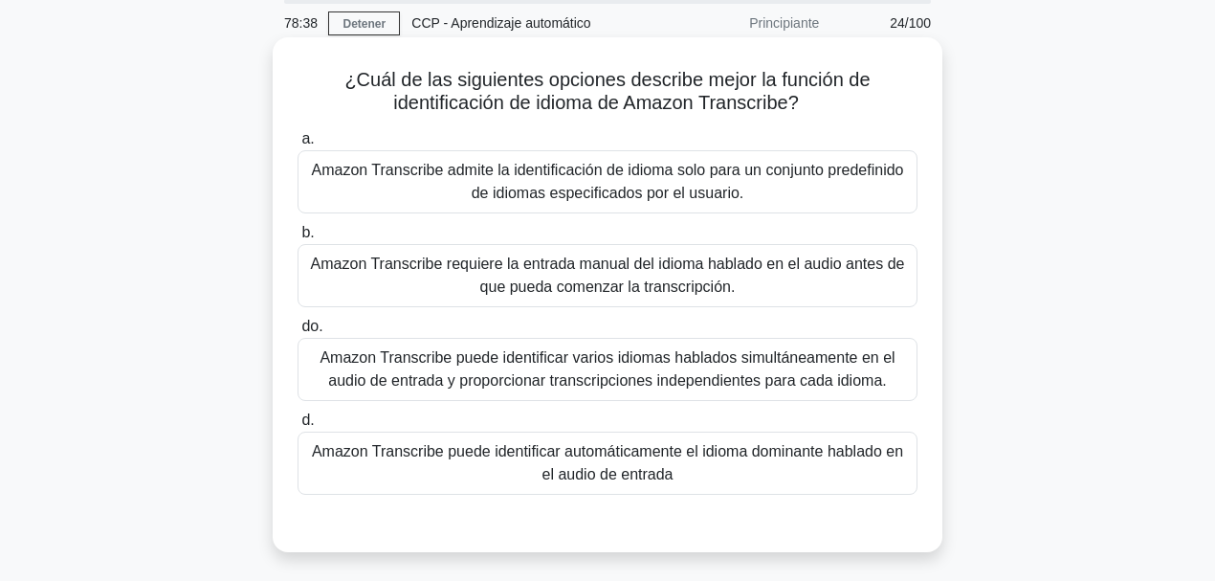
click at [654, 449] on font "Amazon Transcribe puede identificar automáticamente el idioma dominante hablado…" at bounding box center [607, 462] width 591 height 39
click at [297, 427] on input "d. Amazon Transcribe puede identificar automáticamente el idioma dominante habl…" at bounding box center [297, 420] width 0 height 12
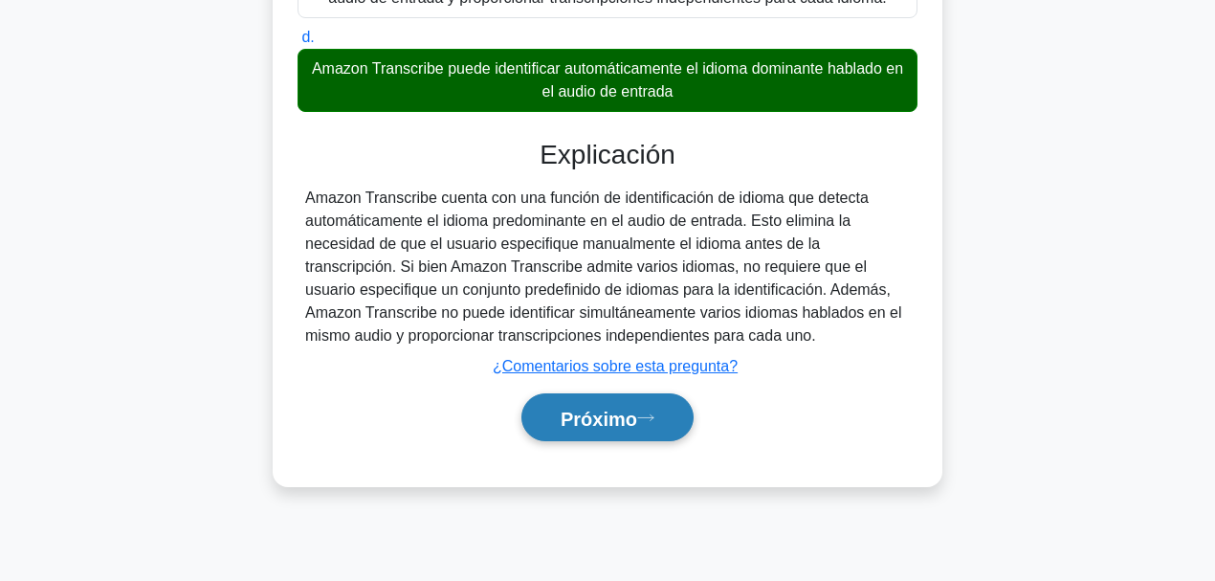
click at [601, 413] on font "Próximo" at bounding box center [598, 417] width 77 height 21
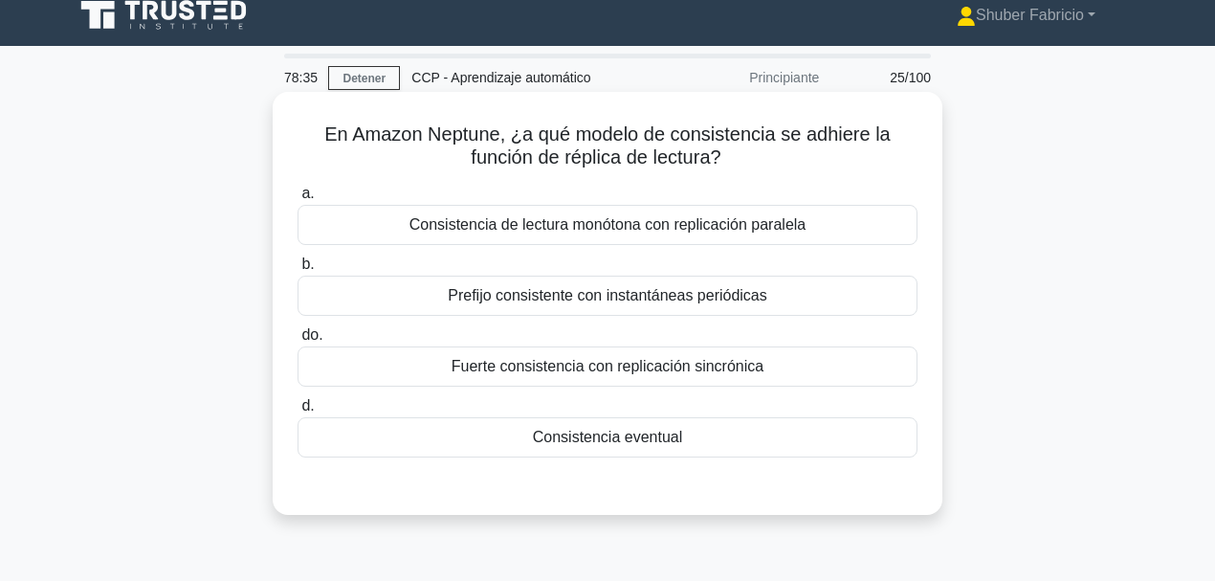
scroll to position [0, 0]
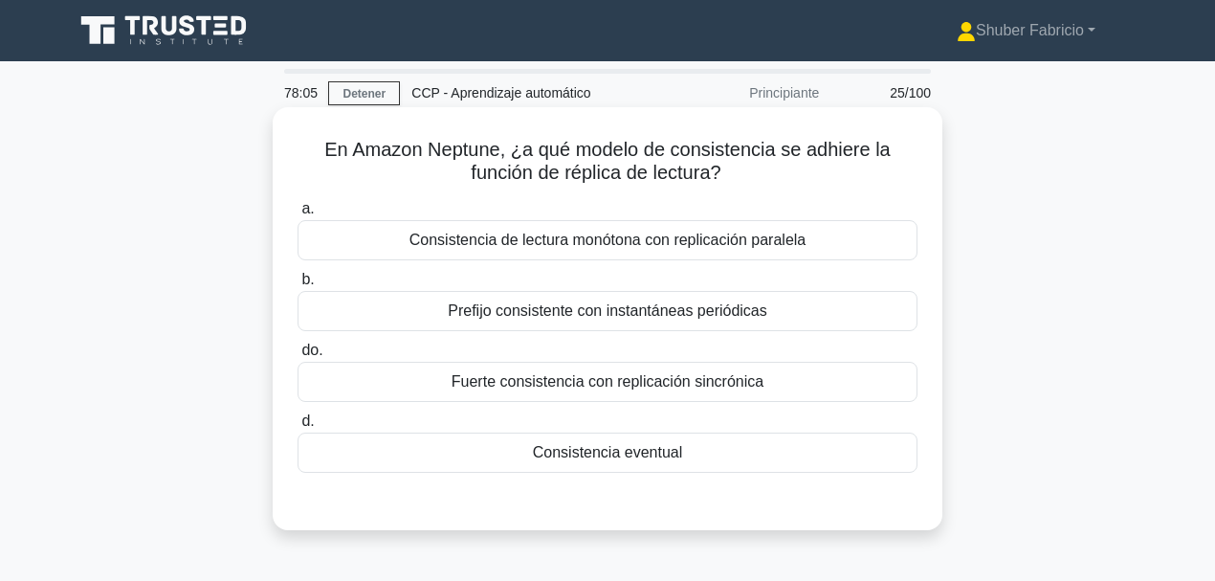
click at [641, 449] on div "Consistencia eventual" at bounding box center [607, 452] width 620 height 40
click at [297, 428] on input "d. Consistencia eventual" at bounding box center [297, 421] width 0 height 12
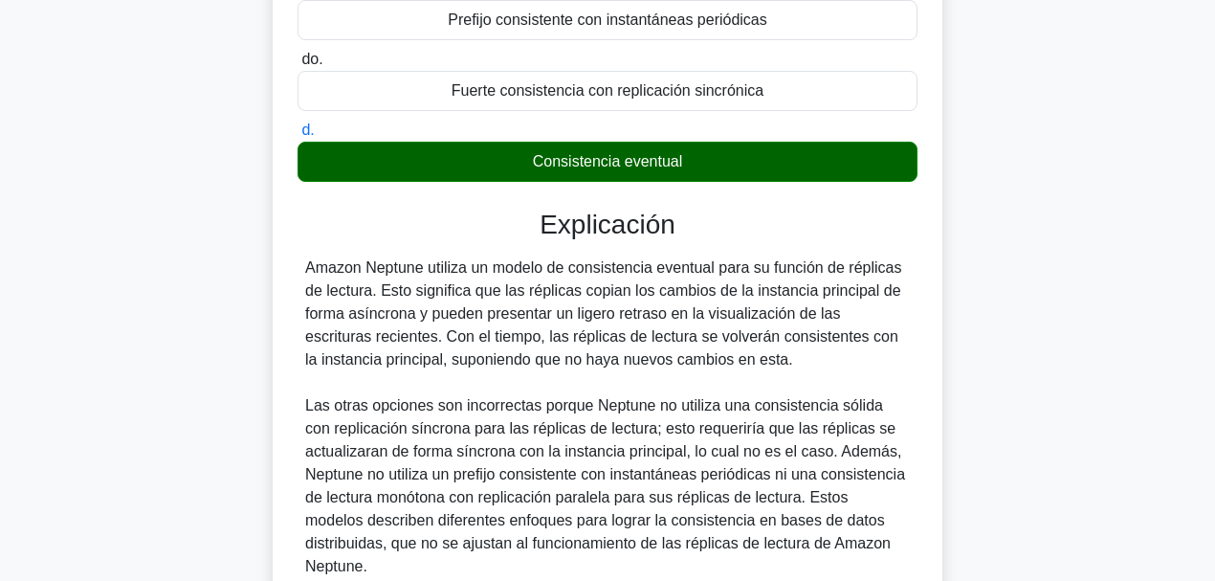
scroll to position [452, 0]
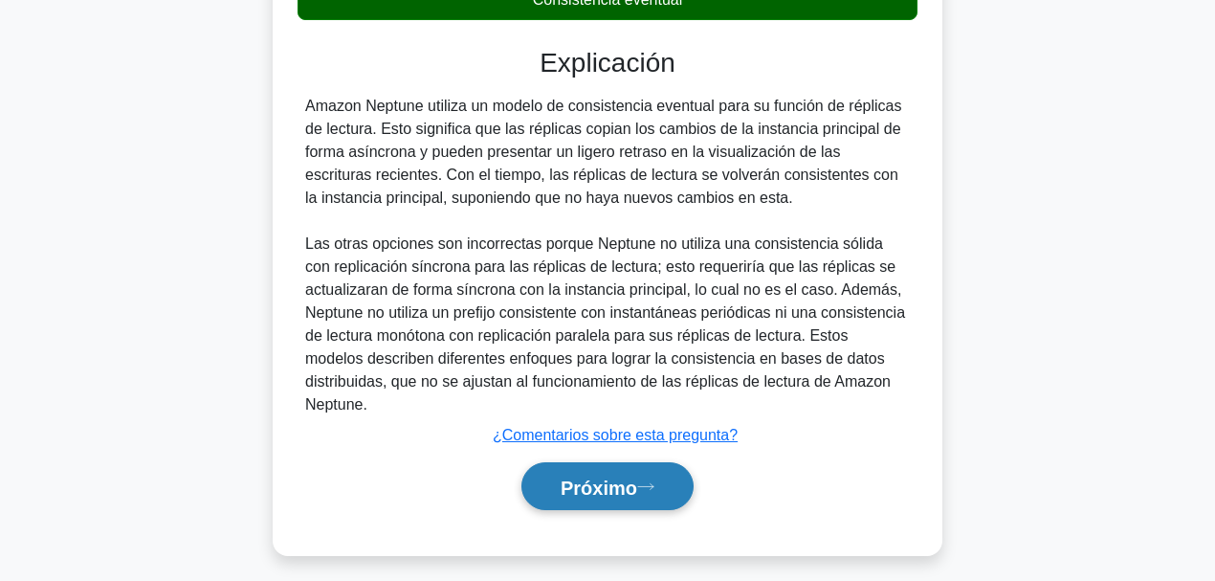
click at [627, 449] on font "Próximo" at bounding box center [598, 486] width 77 height 21
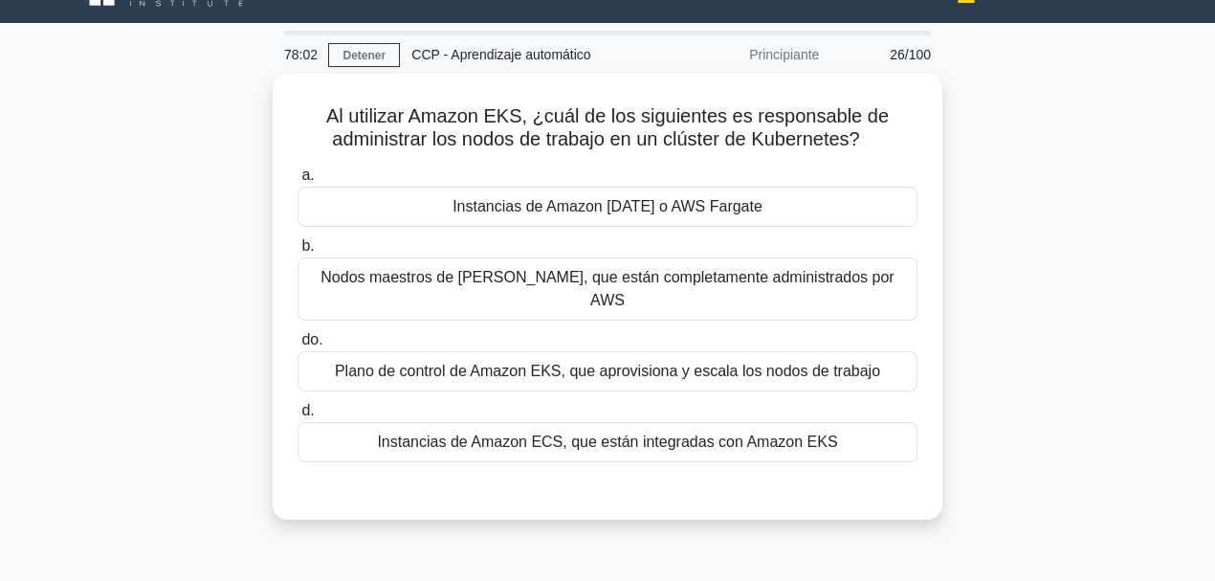
scroll to position [0, 0]
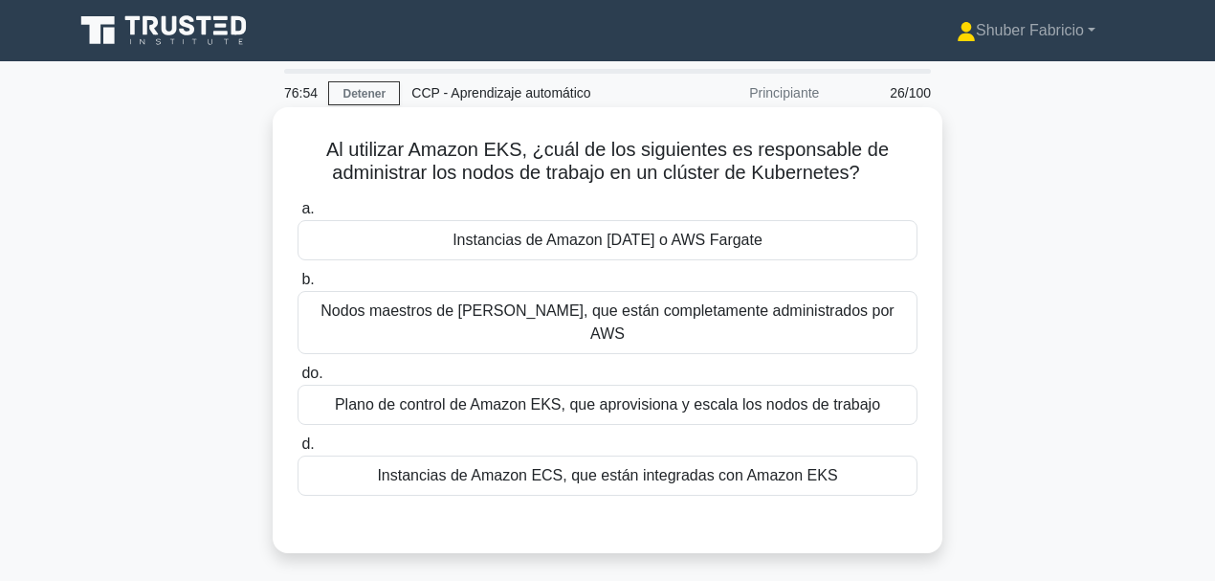
drag, startPoint x: 567, startPoint y: 150, endPoint x: 880, endPoint y: 172, distance: 313.5
click at [872, 172] on h5 "Al utilizar Amazon EKS, ¿cuál de los siguientes es responsable de administrar l…" at bounding box center [608, 162] width 624 height 48
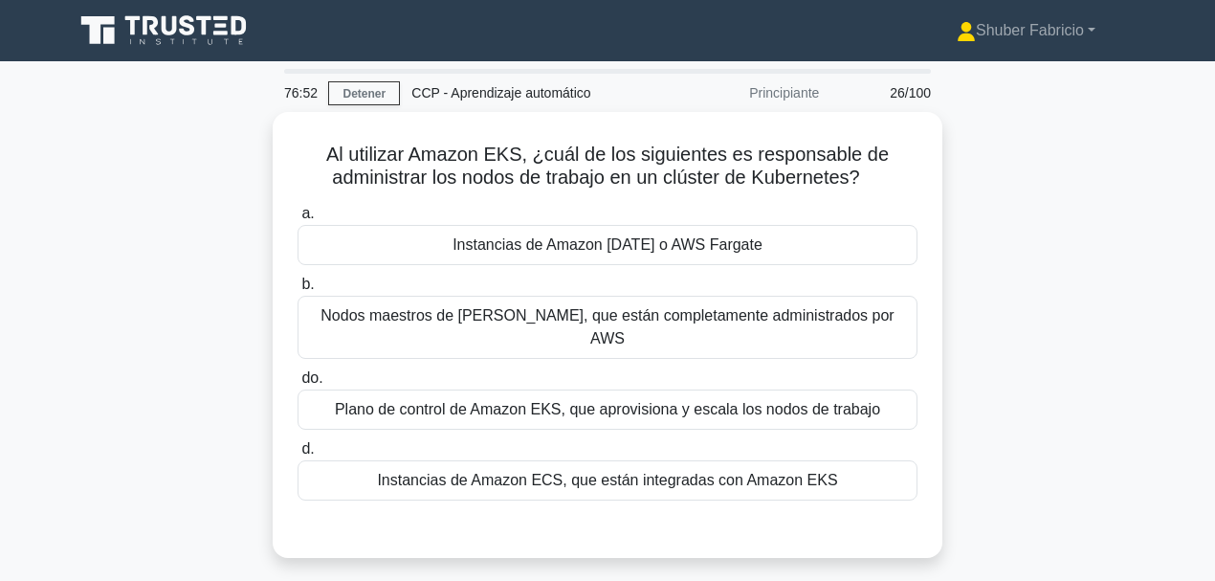
copy font "¿cuál de los siguientes es responsable de administrar los nodos de trabajo en u…"
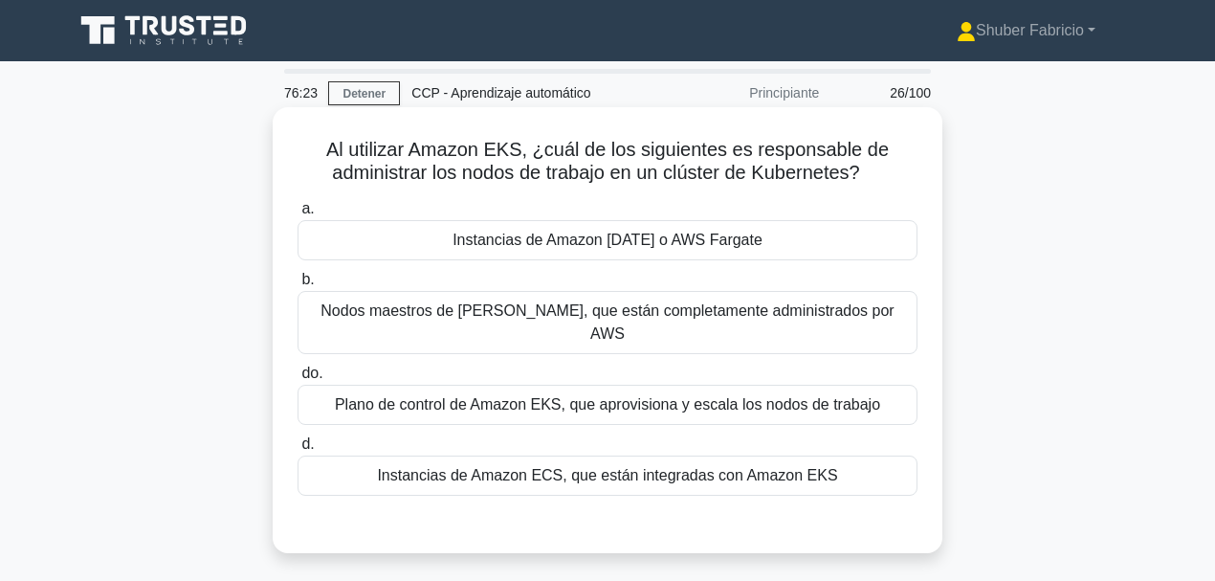
click at [675, 396] on font "Plano de control de Amazon EKS, que aprovisiona y escala los nodos de trabajo" at bounding box center [607, 404] width 545 height 16
click at [297, 380] on input "do. Plano de control de Amazon EKS, que aprovisiona y escala los nodos de traba…" at bounding box center [297, 373] width 0 height 12
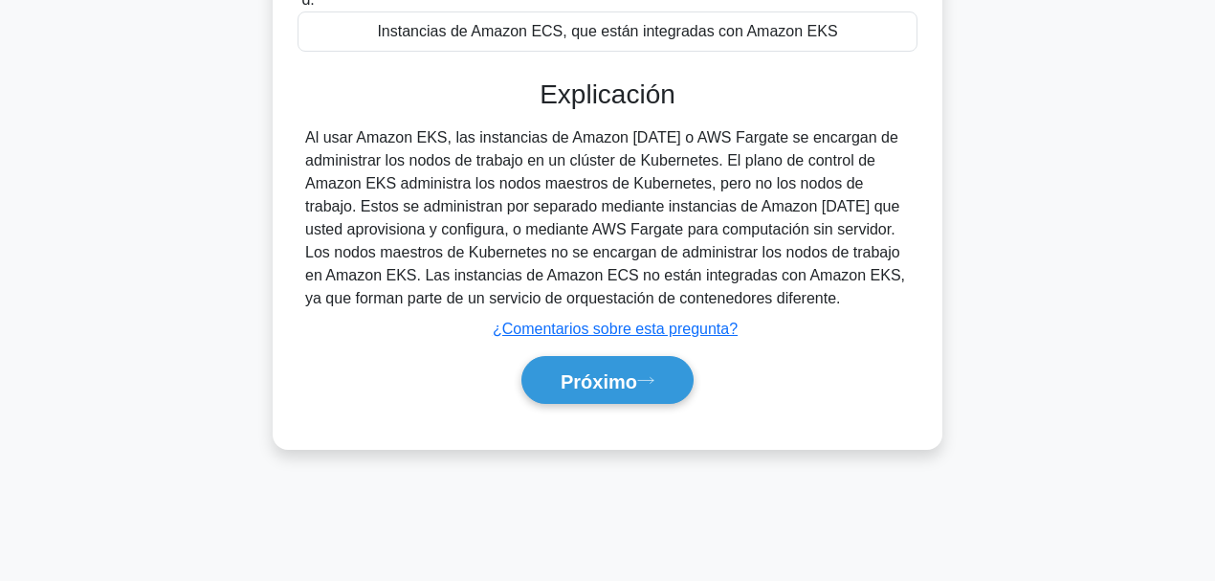
scroll to position [452, 0]
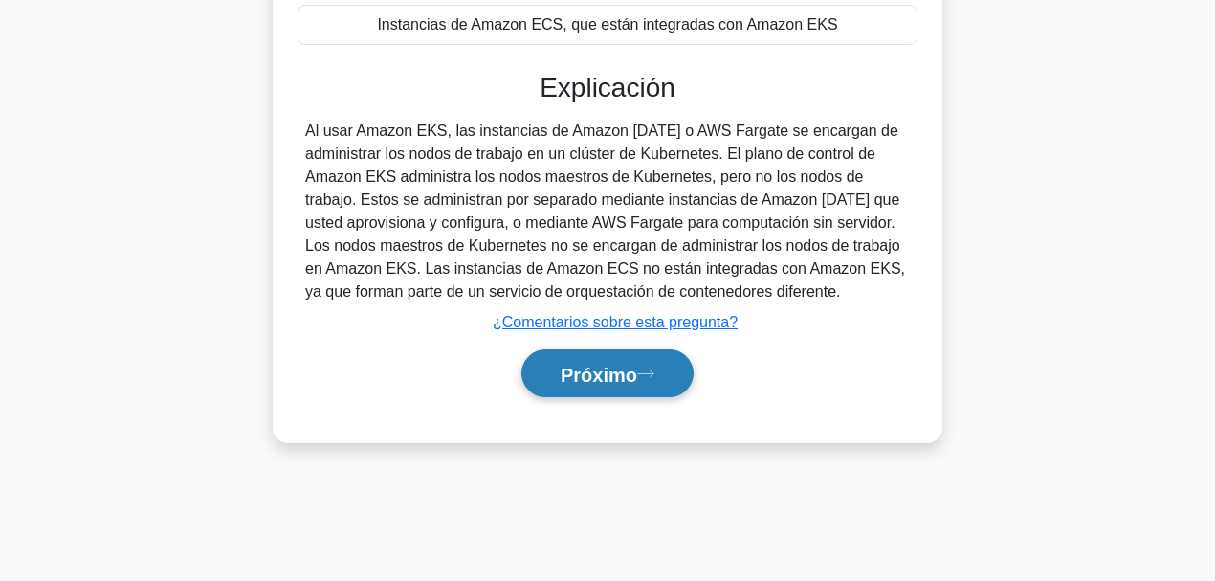
click at [595, 363] on font "Próximo" at bounding box center [598, 373] width 77 height 21
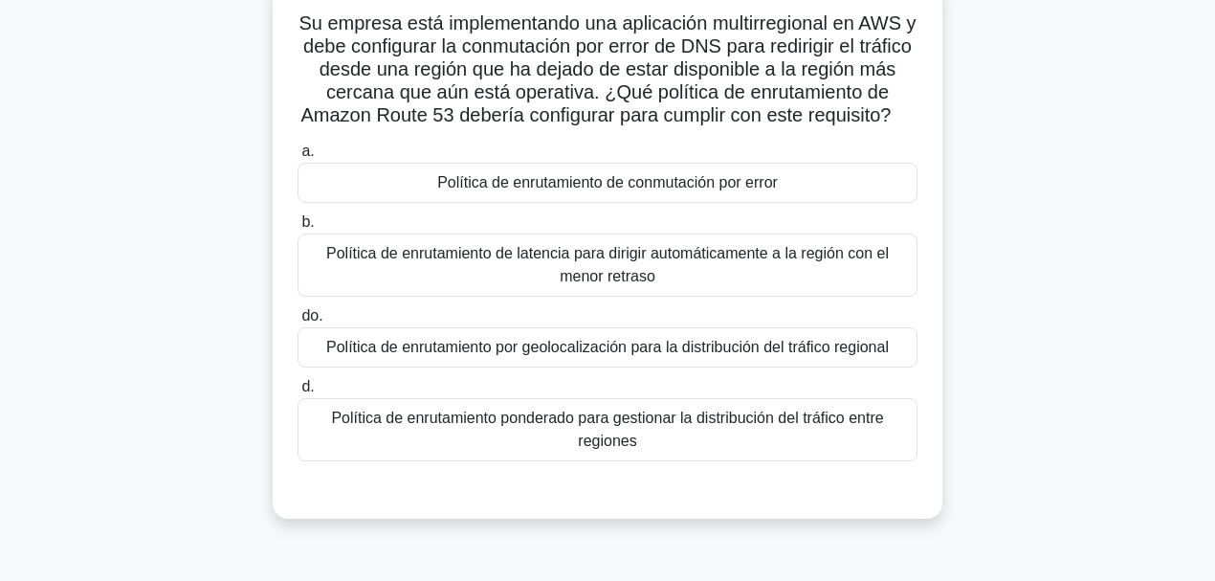
scroll to position [127, 0]
click at [675, 189] on font "Política de enrutamiento de conmutación por error" at bounding box center [607, 181] width 341 height 16
click at [297, 157] on input "a. Política de enrutamiento de conmutación por error" at bounding box center [297, 150] width 0 height 12
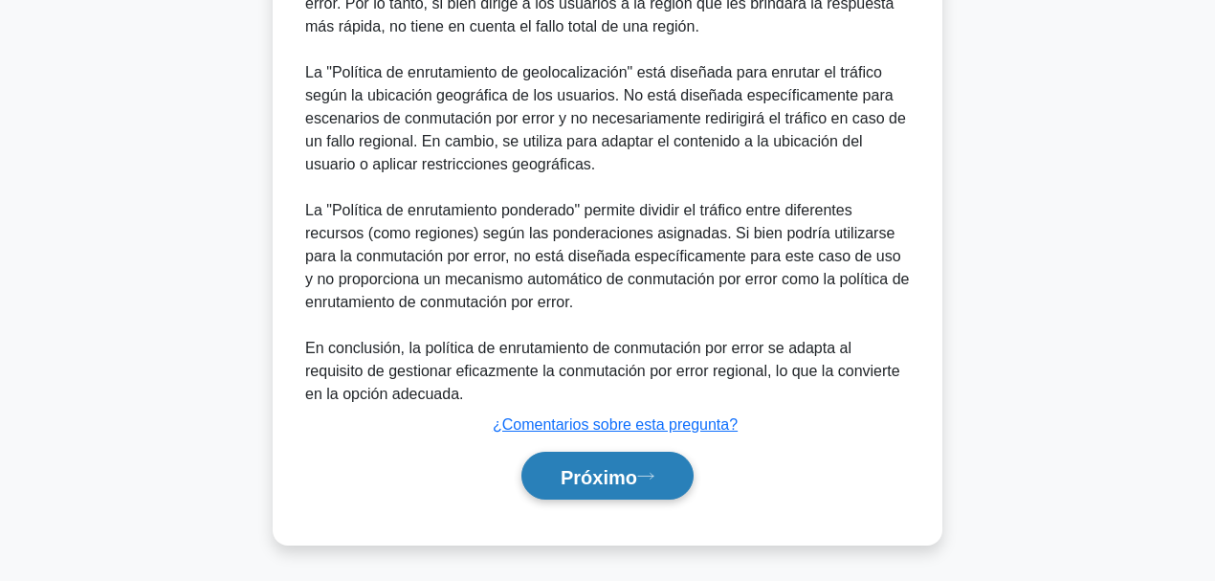
click at [626, 449] on button "Próximo" at bounding box center [607, 475] width 172 height 49
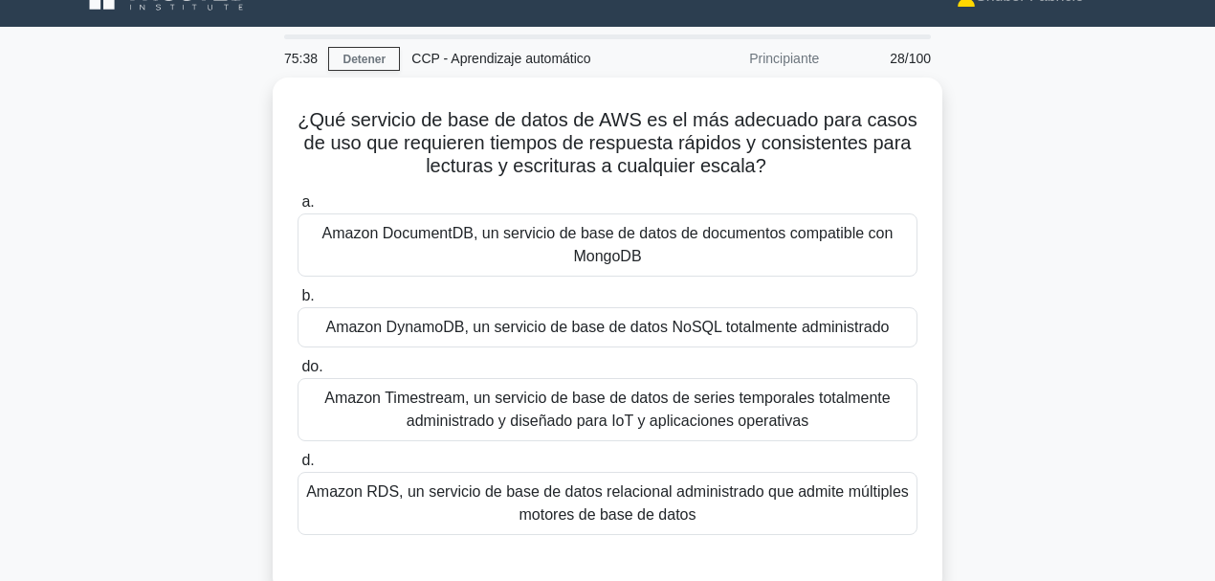
scroll to position [33, 0]
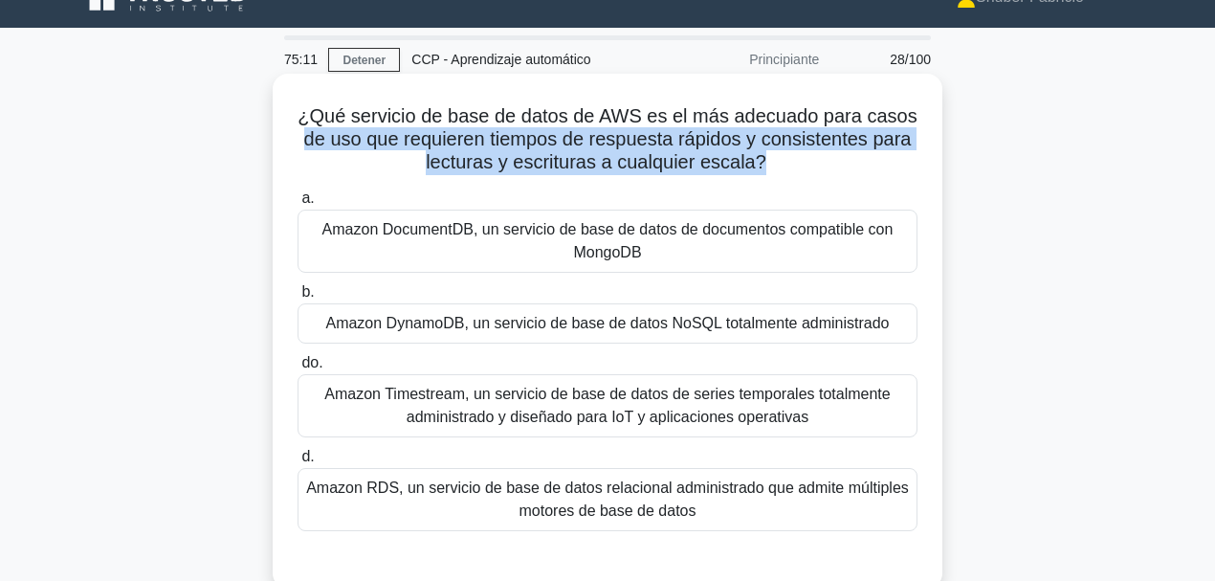
drag, startPoint x: 301, startPoint y: 143, endPoint x: 758, endPoint y: 159, distance: 456.5
click at [758, 159] on font "¿Qué servicio de base de datos de AWS es el más adecuado para casos de uso que …" at bounding box center [606, 138] width 619 height 67
click at [505, 159] on font "¿Qué servicio de base de datos de AWS es el más adecuado para casos de uso que …" at bounding box center [606, 138] width 619 height 67
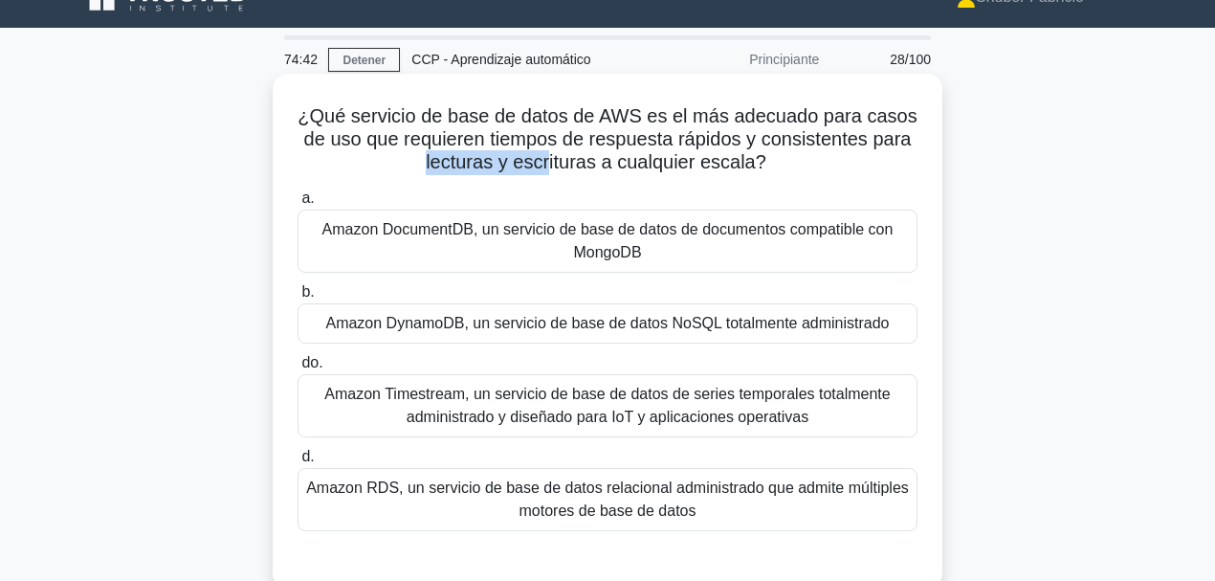
drag, startPoint x: 543, startPoint y: 159, endPoint x: 413, endPoint y: 155, distance: 130.1
click at [413, 155] on h5 "¿Qué servicio de base de datos de AWS es el más adecuado para casos de uso que …" at bounding box center [608, 139] width 624 height 71
click at [593, 449] on font "Amazon RDS, un servicio de base de datos relacional administrado que admite múl…" at bounding box center [607, 498] width 603 height 39
click at [297, 449] on input "d. Amazon RDS, un servicio de base de datos relacional administrado que admite …" at bounding box center [297, 456] width 0 height 12
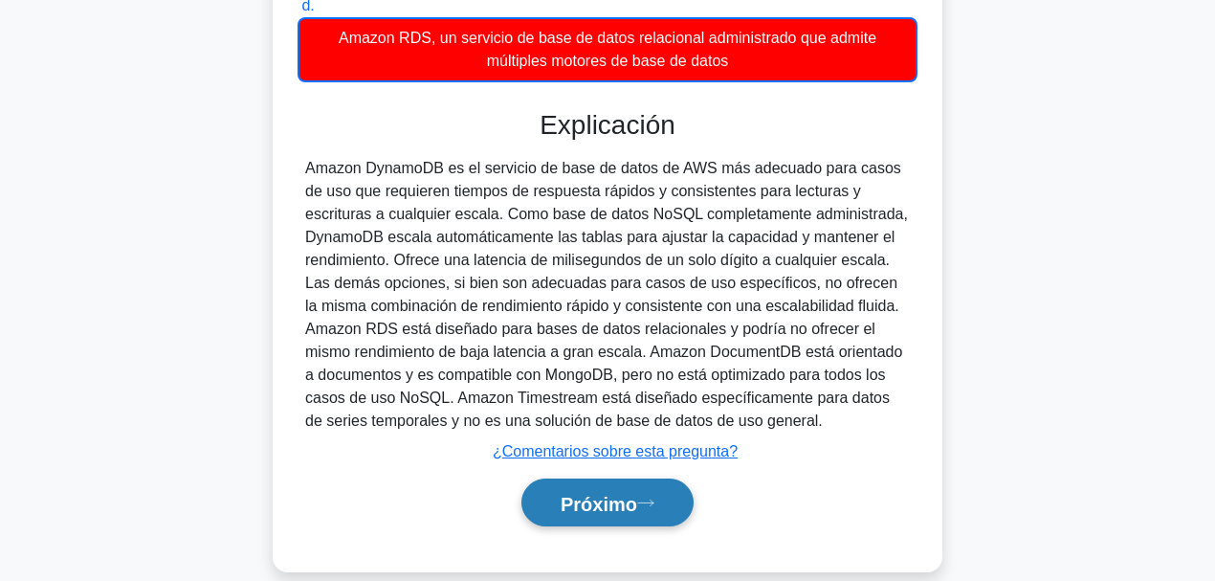
scroll to position [509, 0]
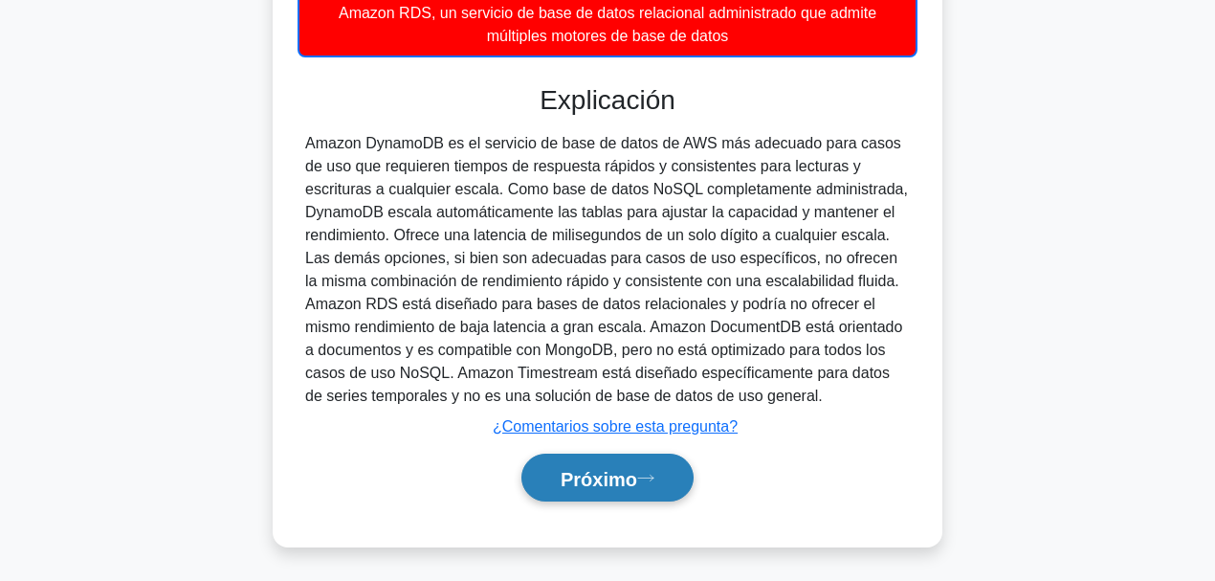
click at [569, 449] on font "Próximo" at bounding box center [598, 478] width 77 height 21
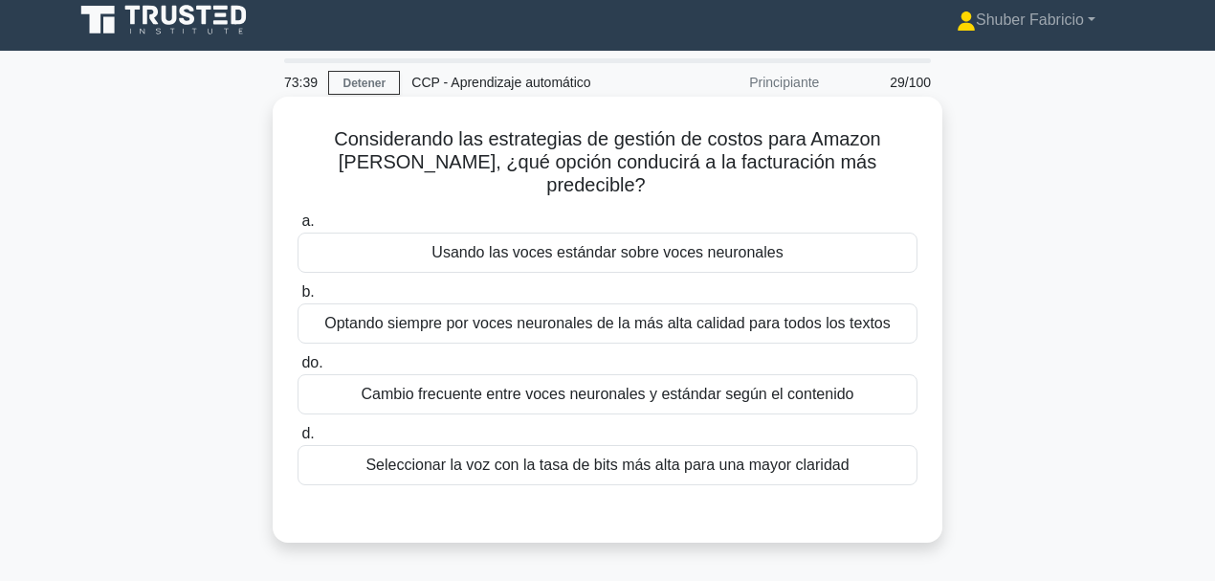
scroll to position [6, 0]
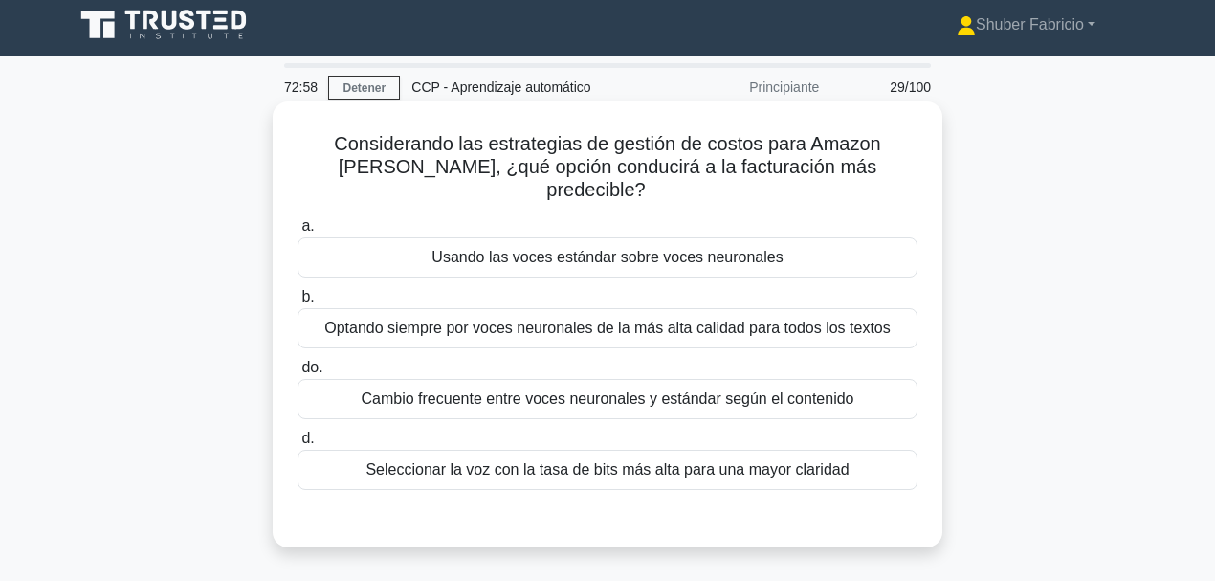
click at [591, 246] on font "Usando las voces estándar sobre voces neuronales" at bounding box center [606, 257] width 351 height 23
click at [297, 223] on input "a. Usando las voces estándar sobre voces neuronales" at bounding box center [297, 226] width 0 height 12
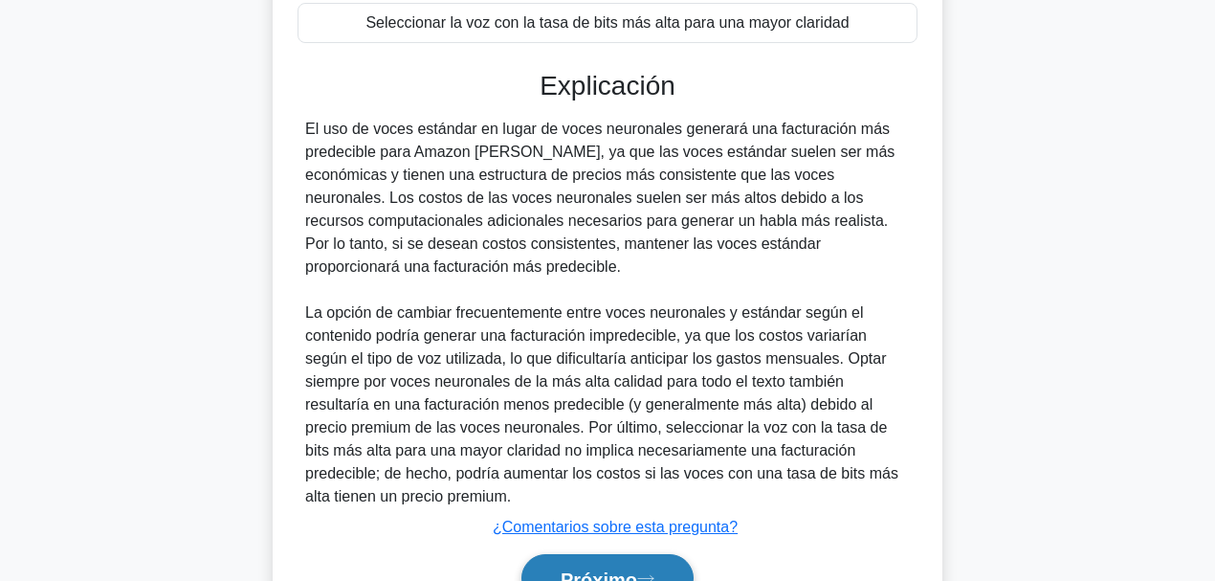
click at [620, 449] on font "Próximo" at bounding box center [598, 578] width 77 height 21
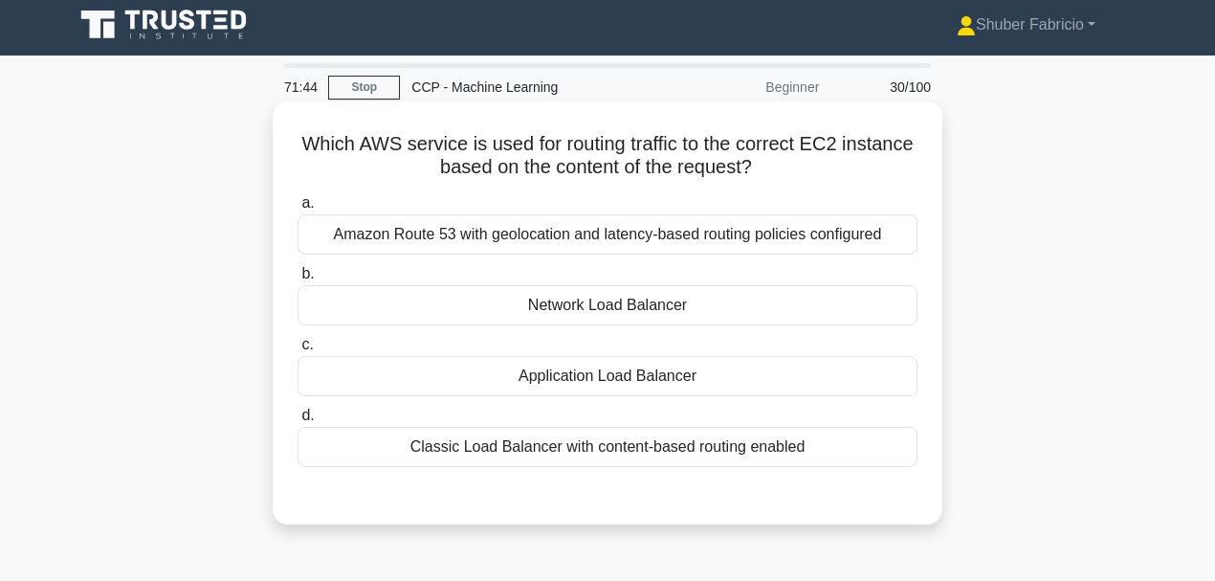
click at [708, 310] on div "Network Load Balancer" at bounding box center [607, 305] width 620 height 40
click at [297, 280] on input "b. Network Load Balancer" at bounding box center [297, 274] width 0 height 12
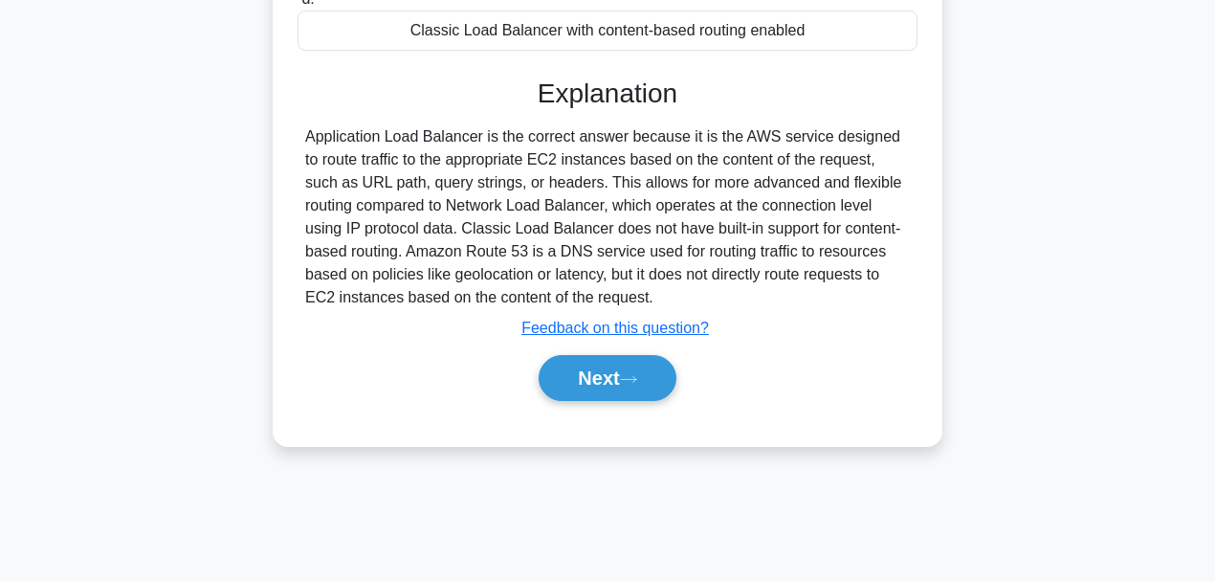
scroll to position [452, 0]
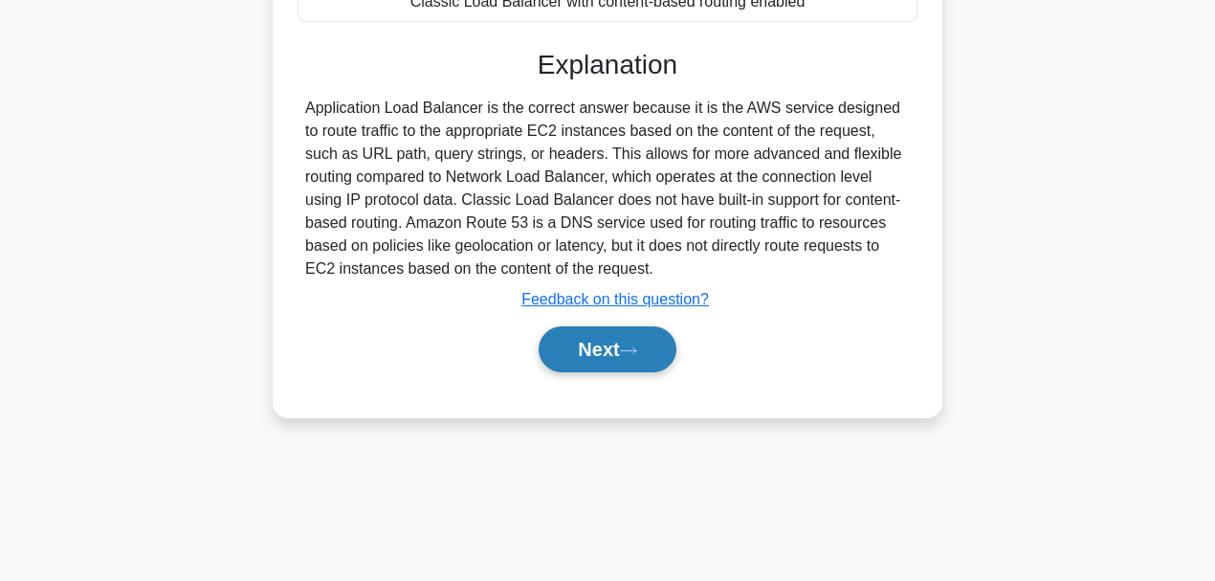
click at [587, 356] on button "Next" at bounding box center [606, 349] width 137 height 46
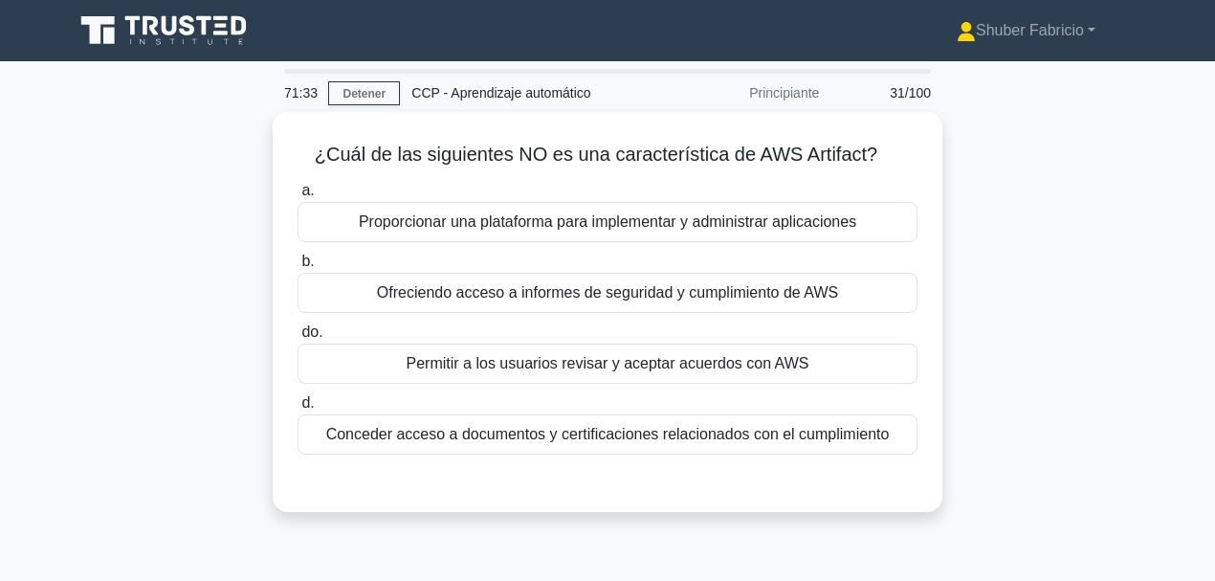
scroll to position [0, 0]
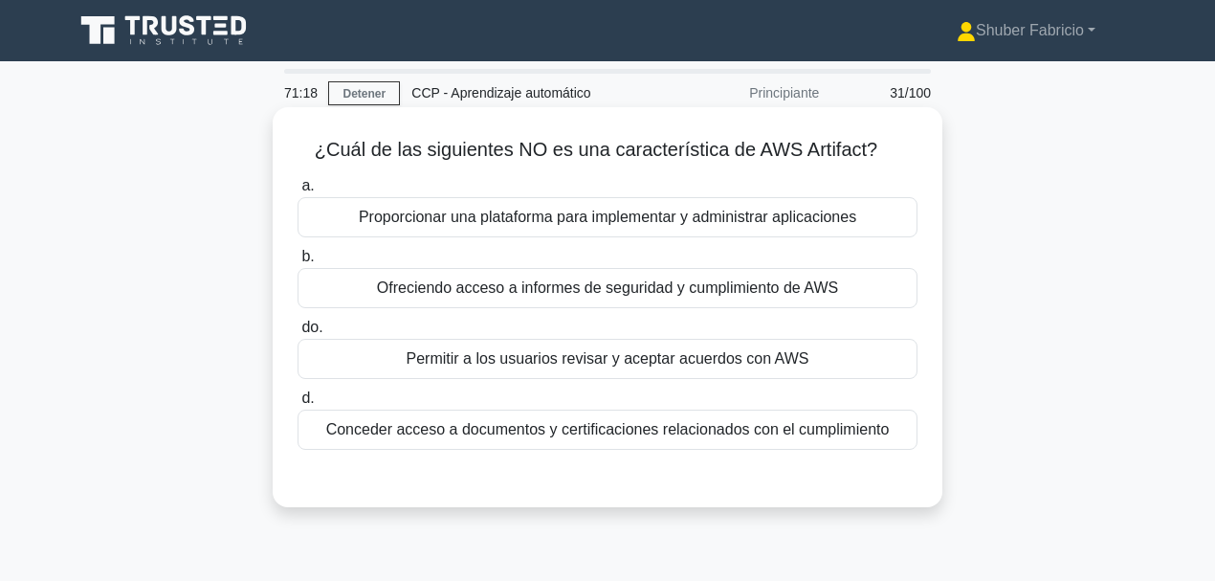
click at [571, 203] on div "Proporcionar una plataforma para implementar y administrar aplicaciones" at bounding box center [607, 217] width 620 height 40
click at [297, 192] on input "a. Proporcionar una plataforma para implementar y administrar aplicaciones" at bounding box center [297, 186] width 0 height 12
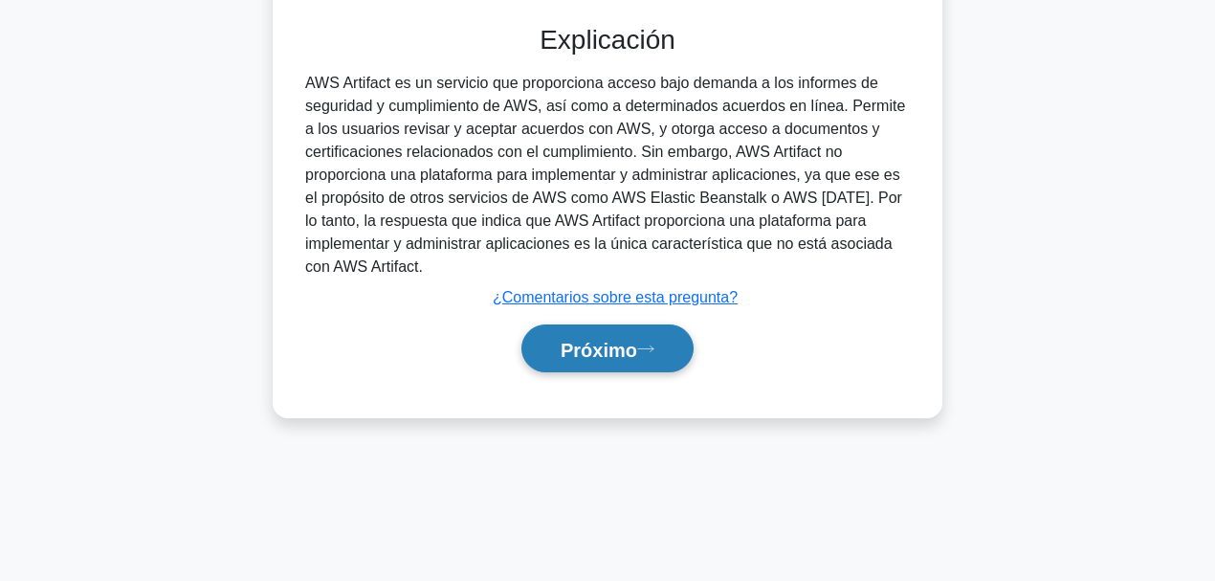
click at [612, 352] on font "Próximo" at bounding box center [598, 349] width 77 height 21
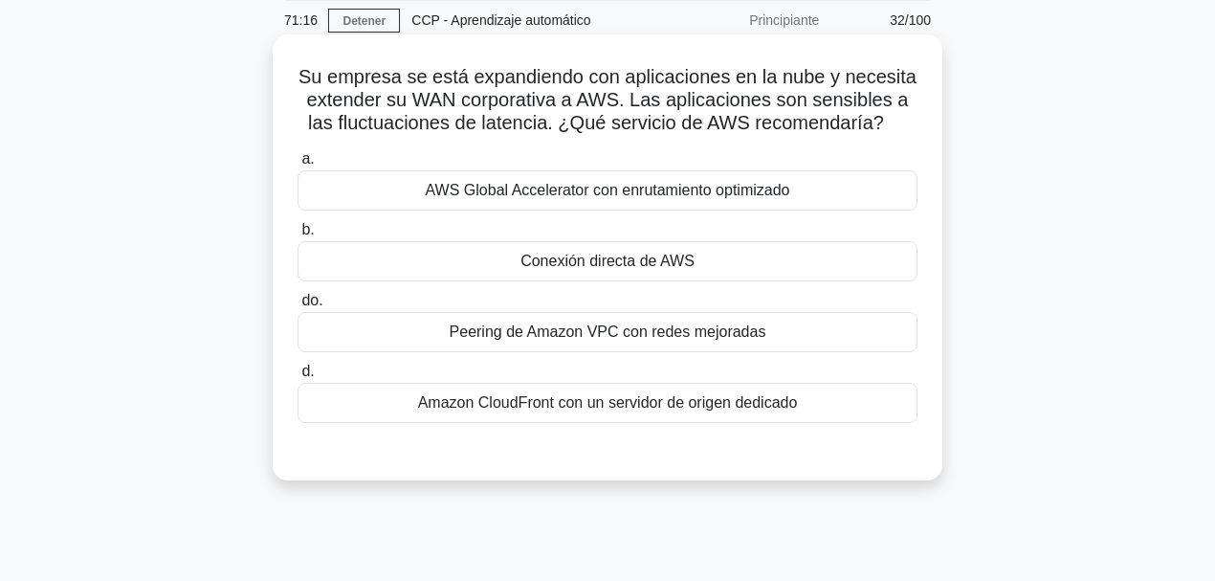
scroll to position [70, 0]
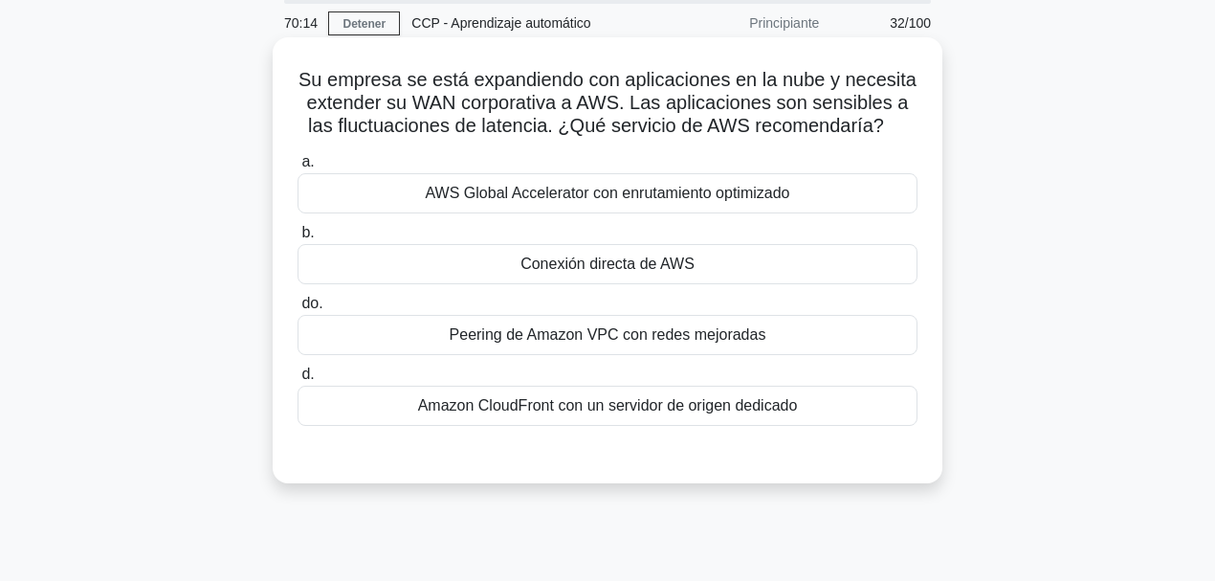
click at [666, 255] on font "Conexión directa de AWS" at bounding box center [607, 263] width 174 height 16
click at [297, 239] on input "b. Conexión directa de AWS" at bounding box center [297, 233] width 0 height 12
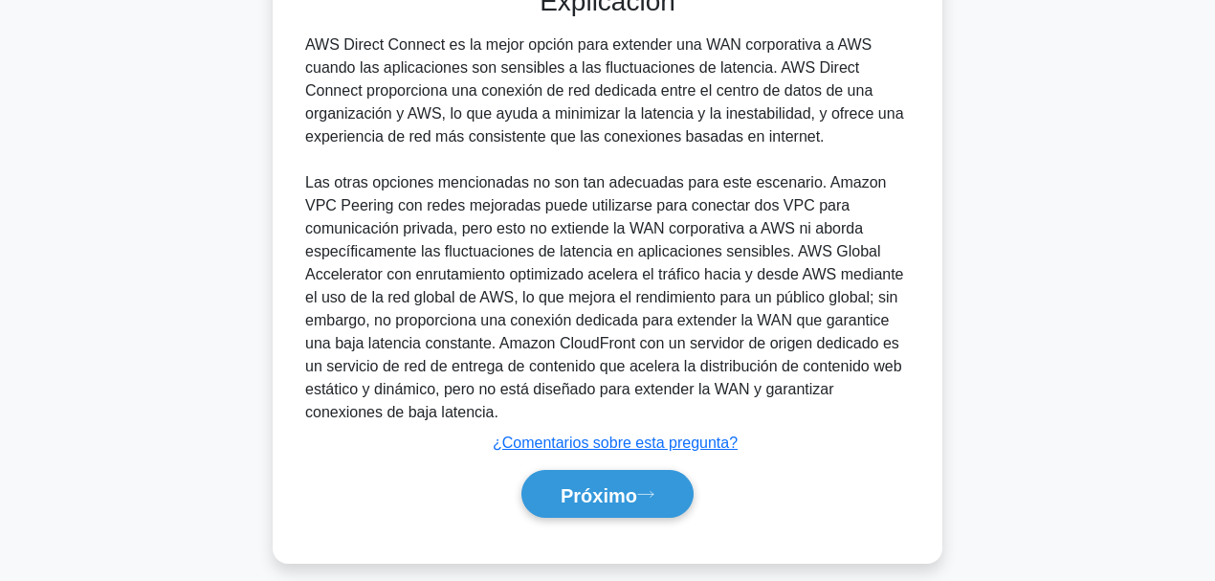
scroll to position [553, 0]
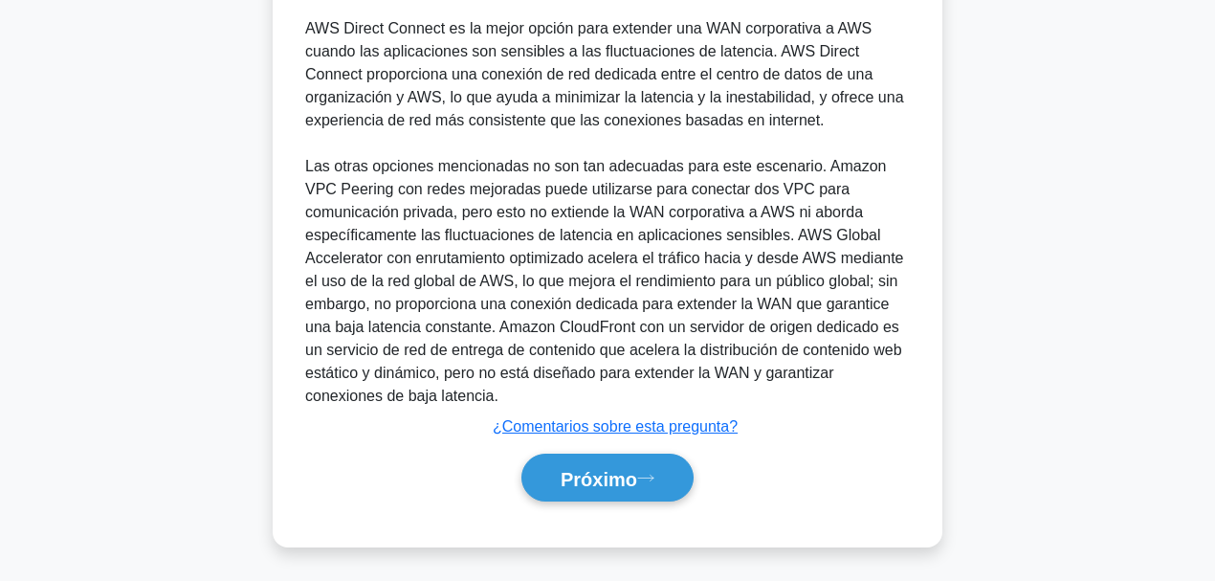
click at [626, 449] on div "Próximo" at bounding box center [607, 478] width 620 height 64
click at [627, 449] on button "Próximo" at bounding box center [607, 477] width 172 height 49
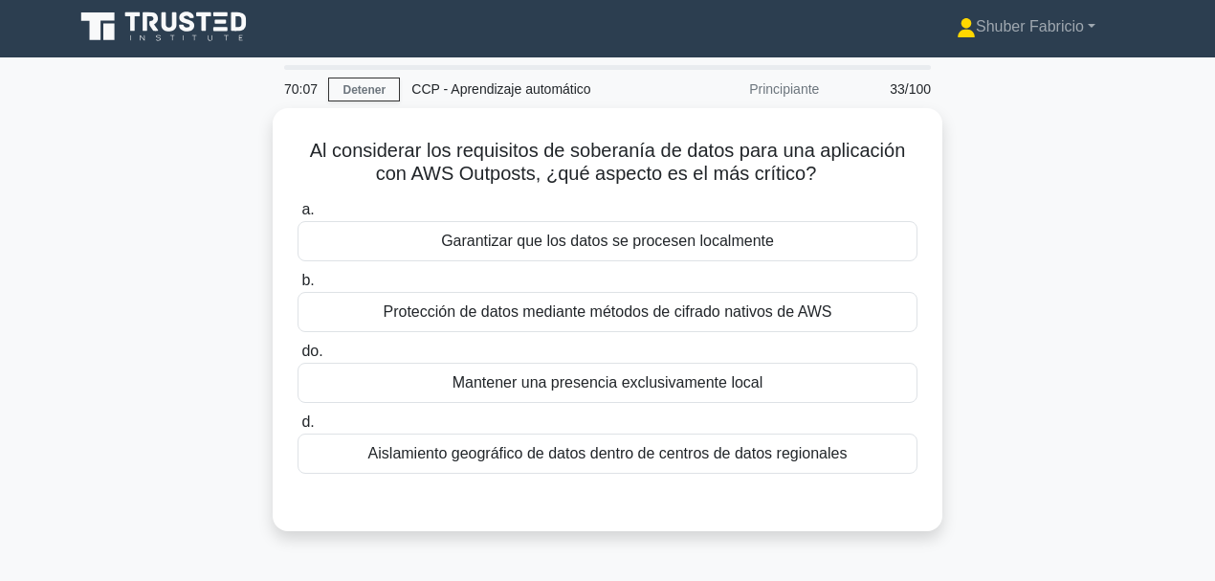
scroll to position [0, 0]
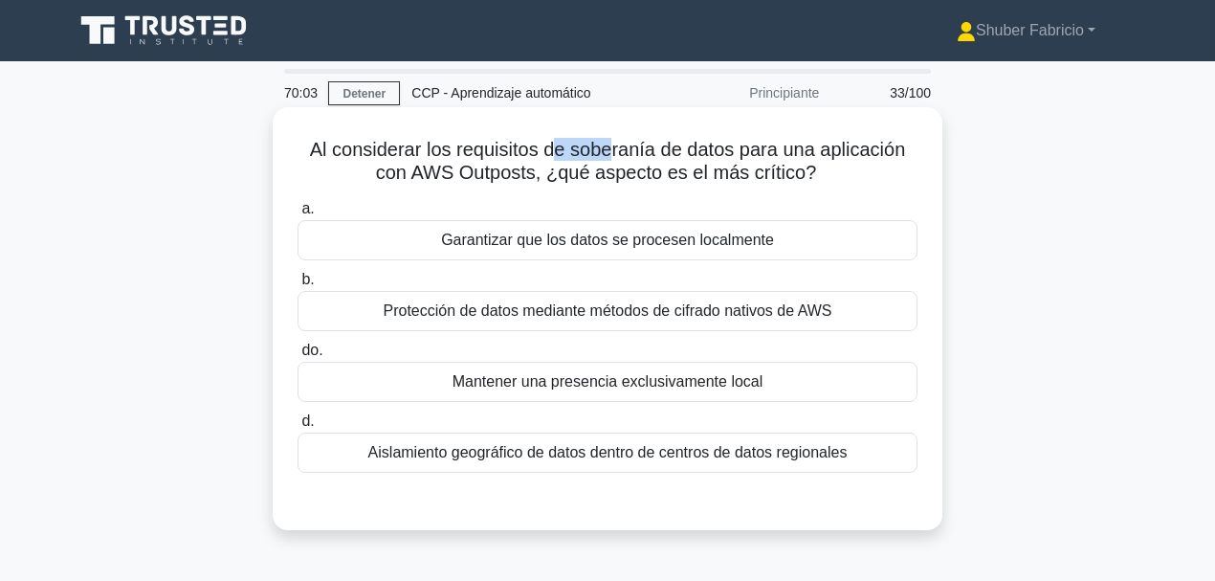
drag, startPoint x: 645, startPoint y: 155, endPoint x: 560, endPoint y: 160, distance: 85.3
click at [560, 160] on font "Al considerar los requisitos de soberanía de datos para una aplicación con AWS …" at bounding box center [608, 161] width 596 height 44
click at [721, 379] on font "Mantener una presencia exclusivamente local" at bounding box center [607, 381] width 311 height 16
click at [297, 357] on input "do. Mantener una presencia exclusivamente local" at bounding box center [297, 350] width 0 height 12
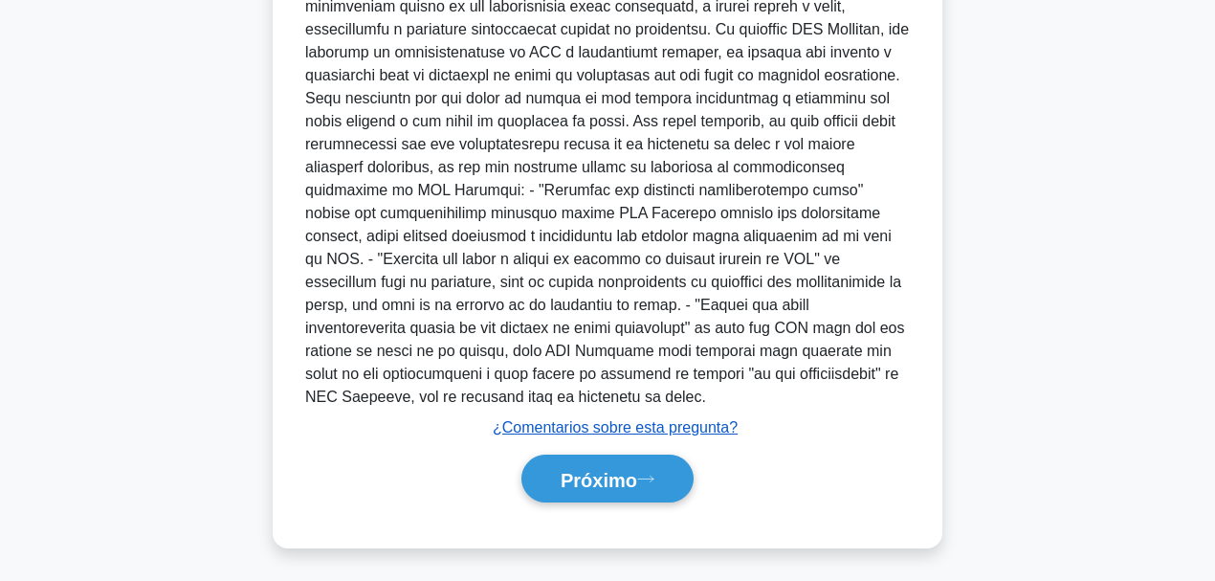
scroll to position [578, 0]
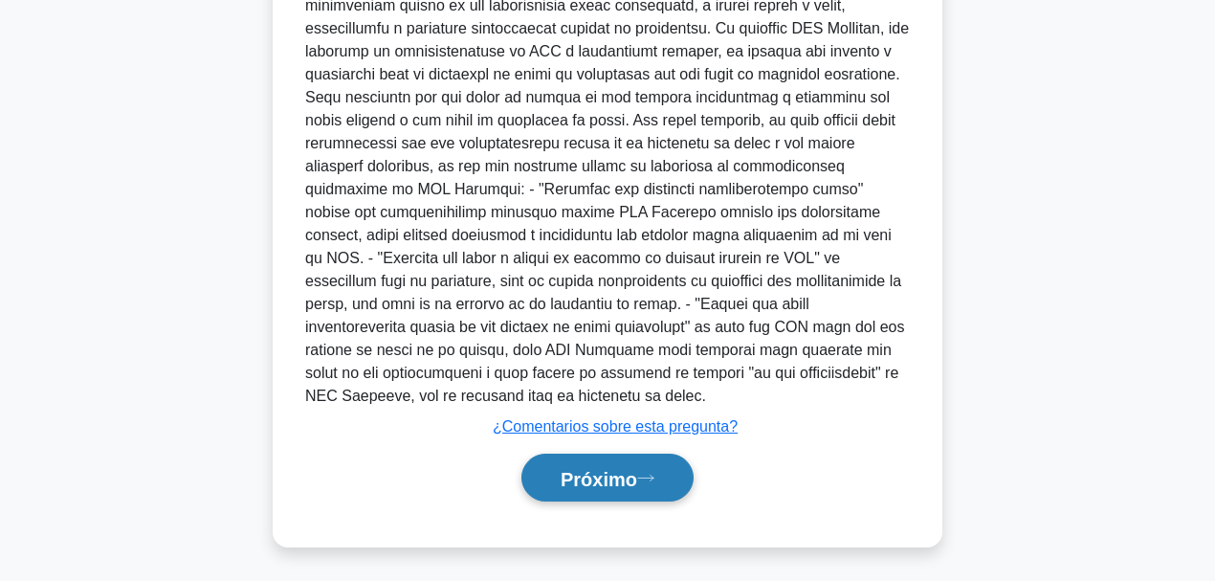
click at [654, 449] on icon at bounding box center [645, 477] width 17 height 11
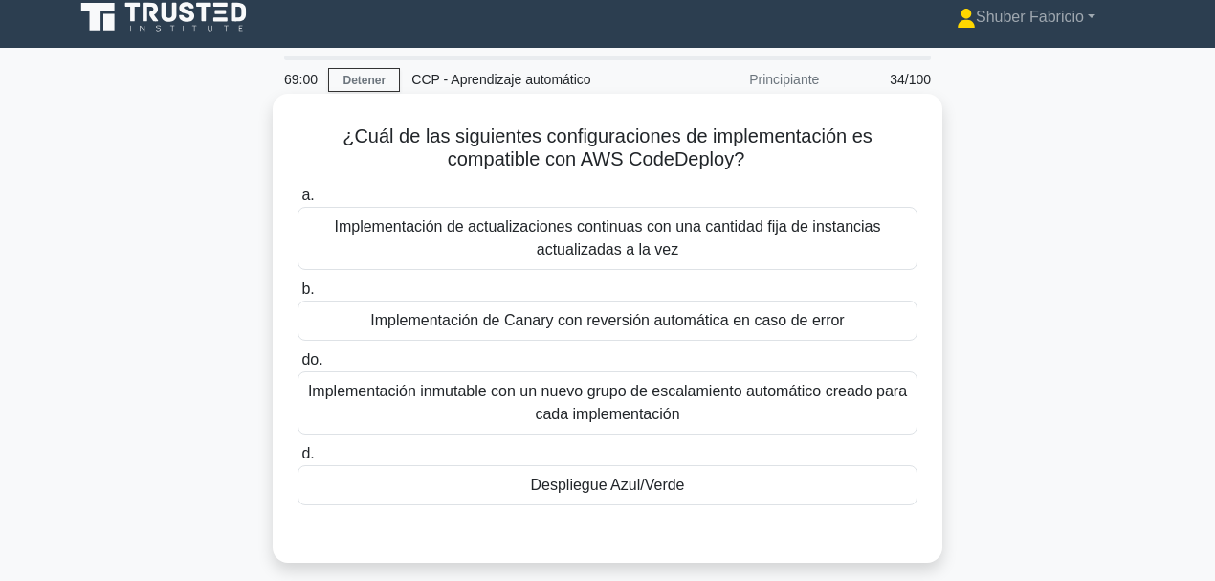
scroll to position [0, 0]
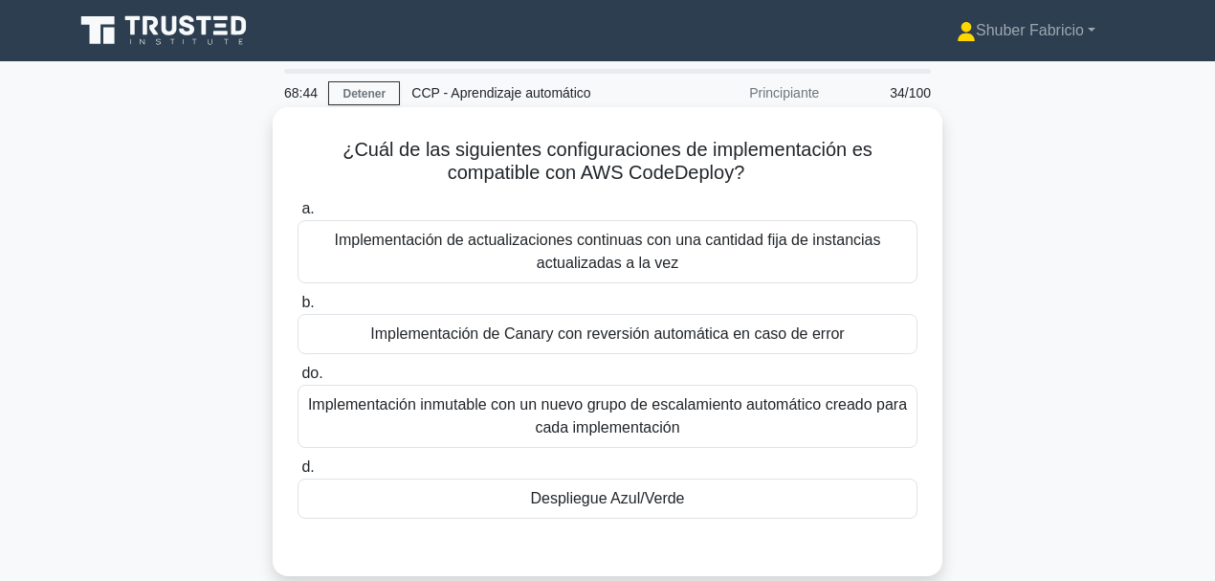
click at [540, 449] on font "Despliegue Azul/Verde" at bounding box center [608, 498] width 154 height 16
click at [297, 449] on input "d. Despliegue Azul/Verde" at bounding box center [297, 467] width 0 height 12
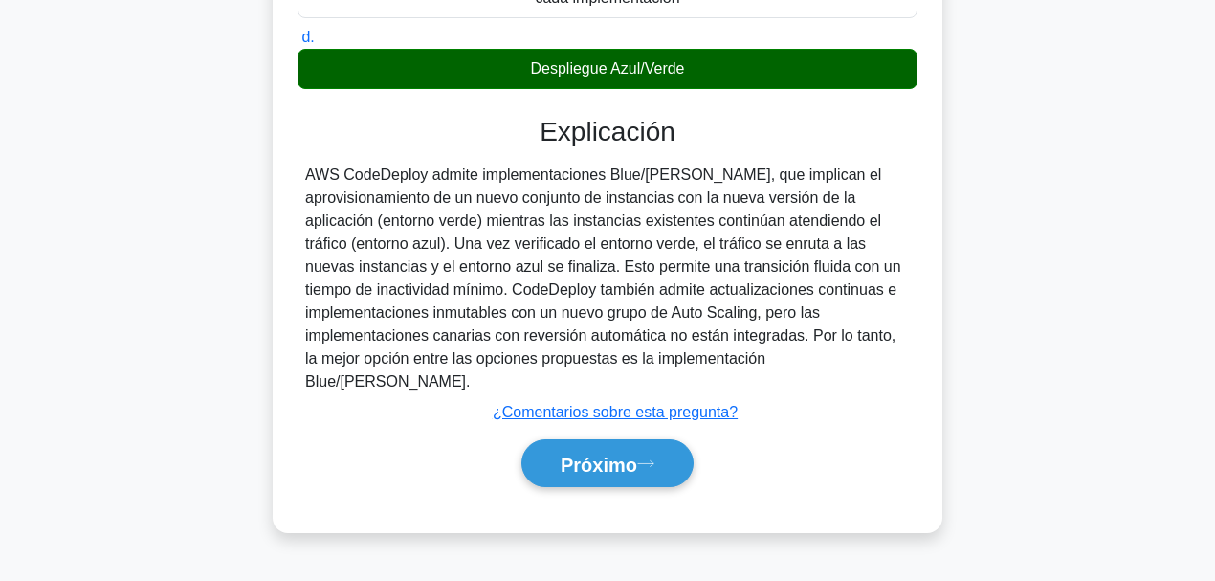
scroll to position [452, 0]
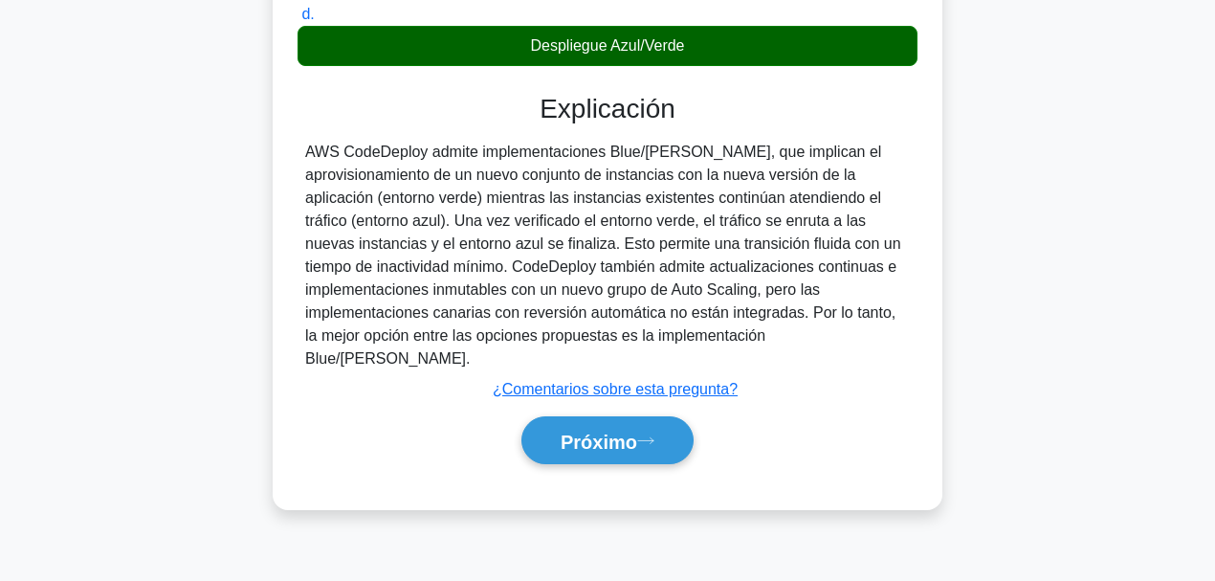
drag, startPoint x: 583, startPoint y: 428, endPoint x: 576, endPoint y: 440, distance: 13.8
click at [583, 428] on button "Próximo" at bounding box center [607, 440] width 172 height 49
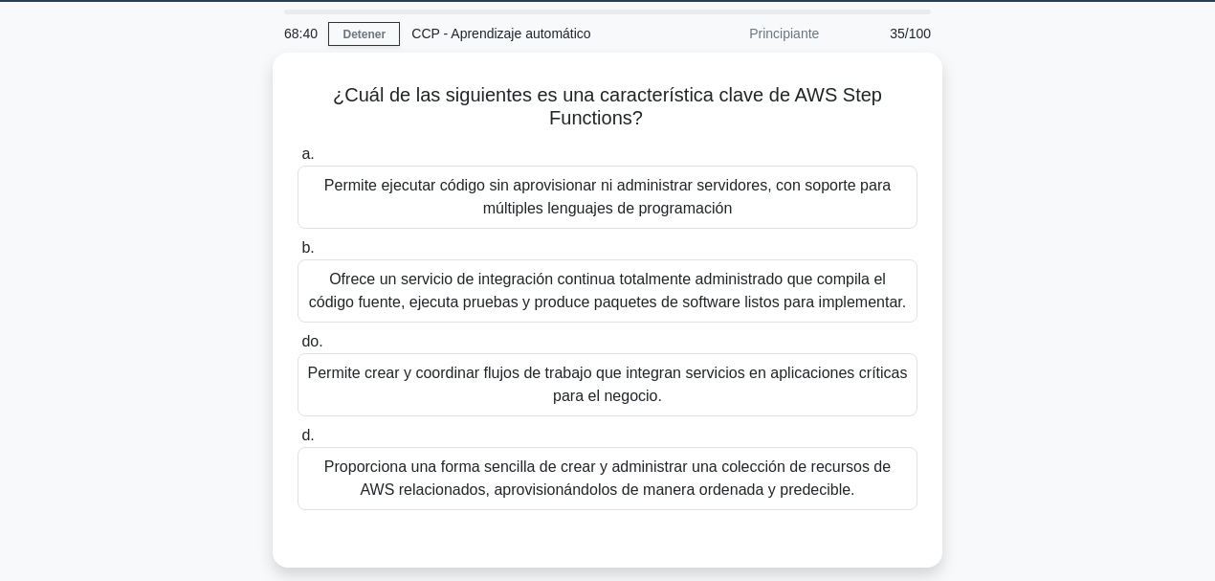
scroll to position [63, 0]
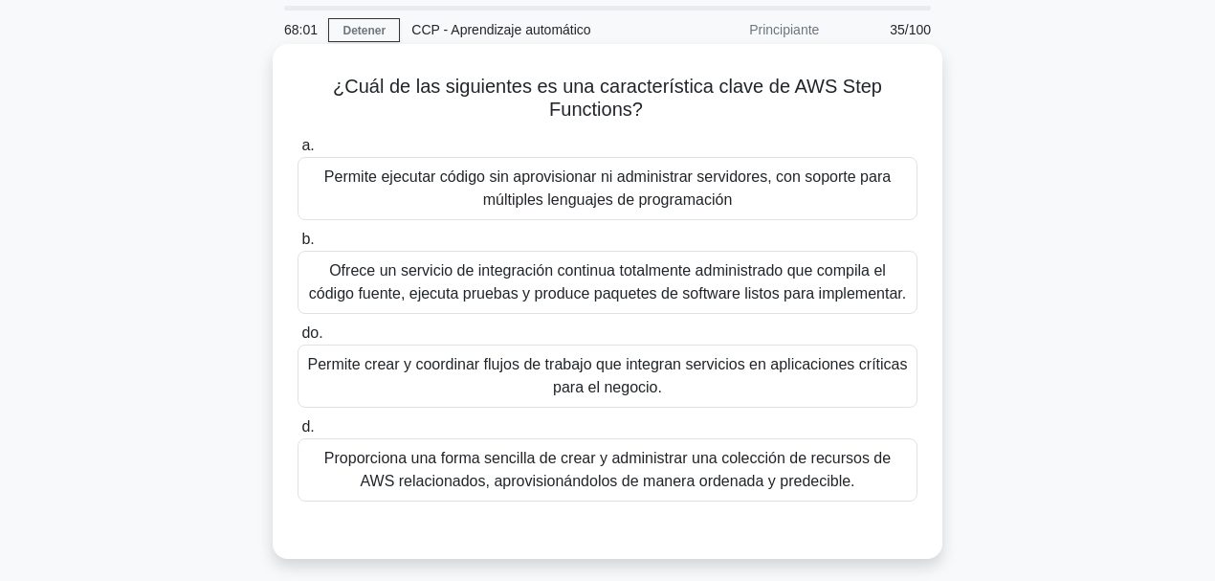
click at [692, 449] on font "Proporciona una forma sencilla de crear y administrar una colección de recursos…" at bounding box center [607, 469] width 566 height 39
click at [297, 433] on input "d. Proporciona una forma sencilla de crear y administrar una colección de recur…" at bounding box center [297, 427] width 0 height 12
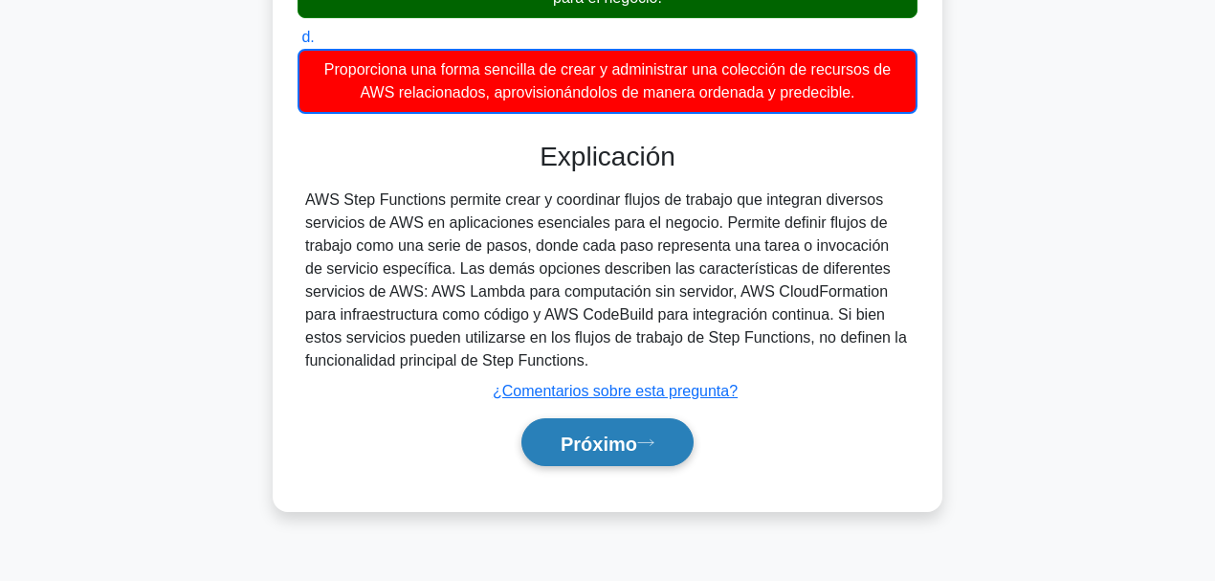
click at [629, 441] on font "Próximo" at bounding box center [598, 442] width 77 height 21
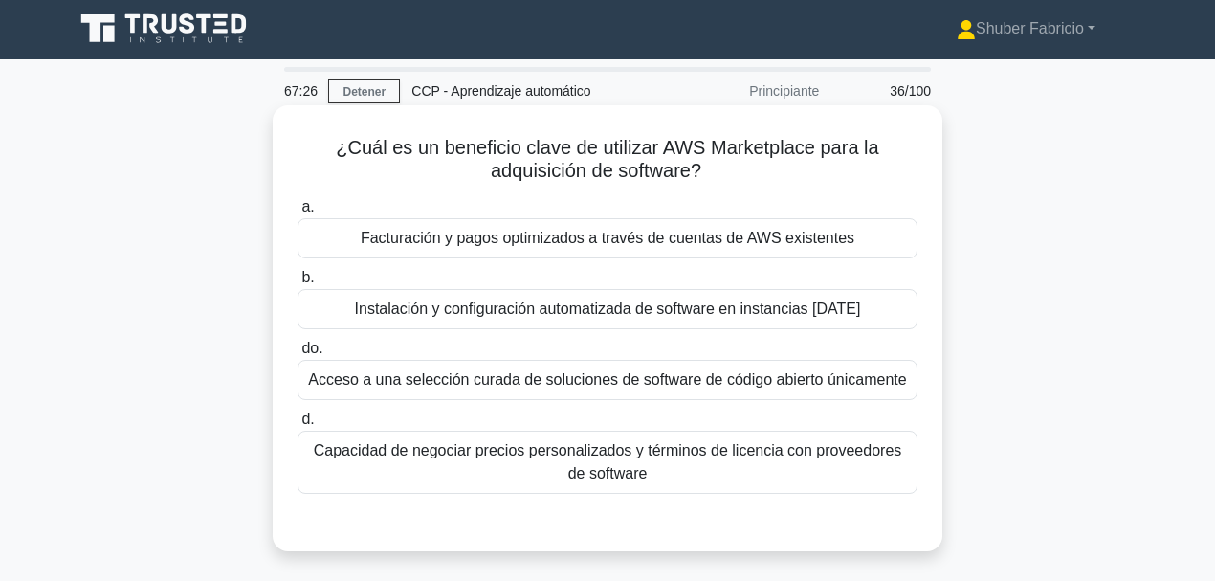
scroll to position [0, 0]
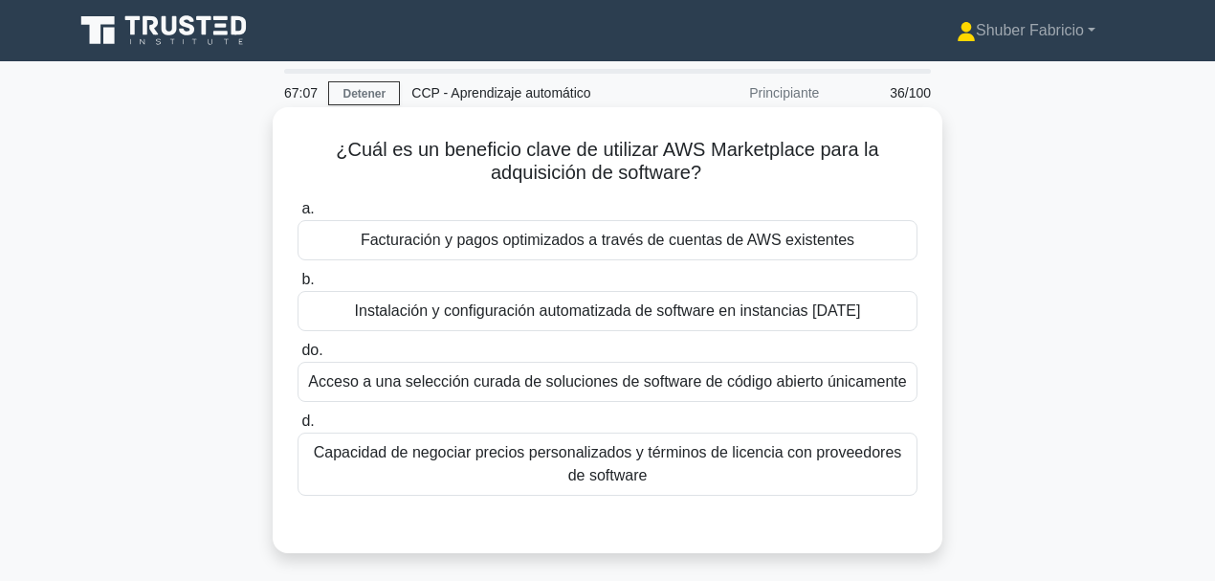
click at [622, 239] on font "Facturación y pagos optimizados a través de cuentas de AWS existentes" at bounding box center [608, 239] width 494 height 16
click at [297, 215] on input "a. Facturación y pagos optimizados a través de cuentas de AWS existentes" at bounding box center [297, 209] width 0 height 12
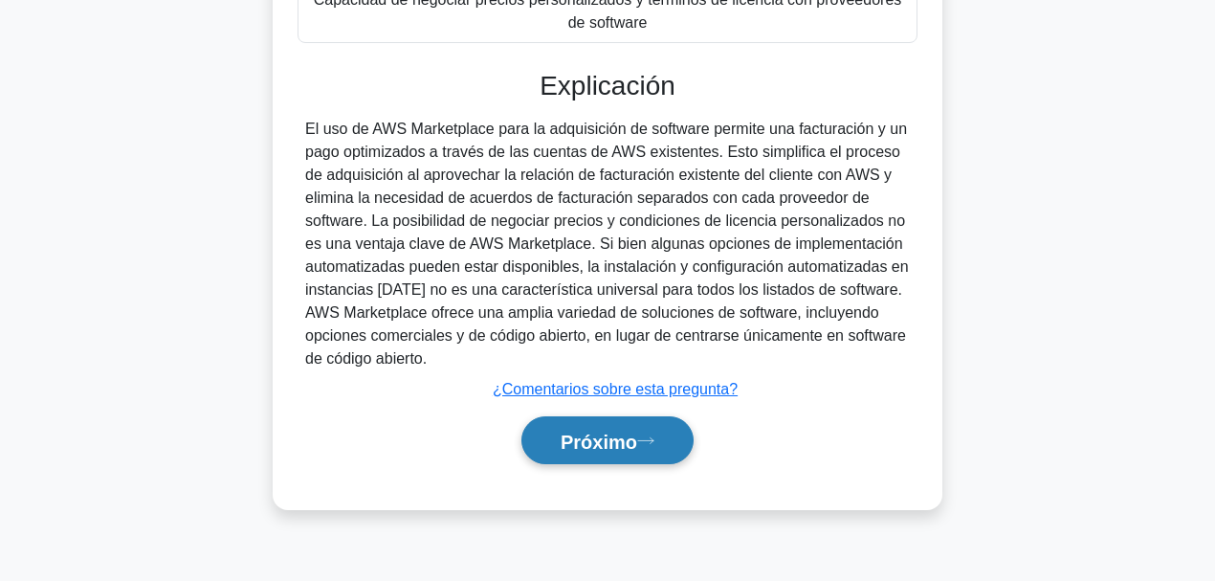
click at [621, 441] on font "Próximo" at bounding box center [598, 440] width 77 height 21
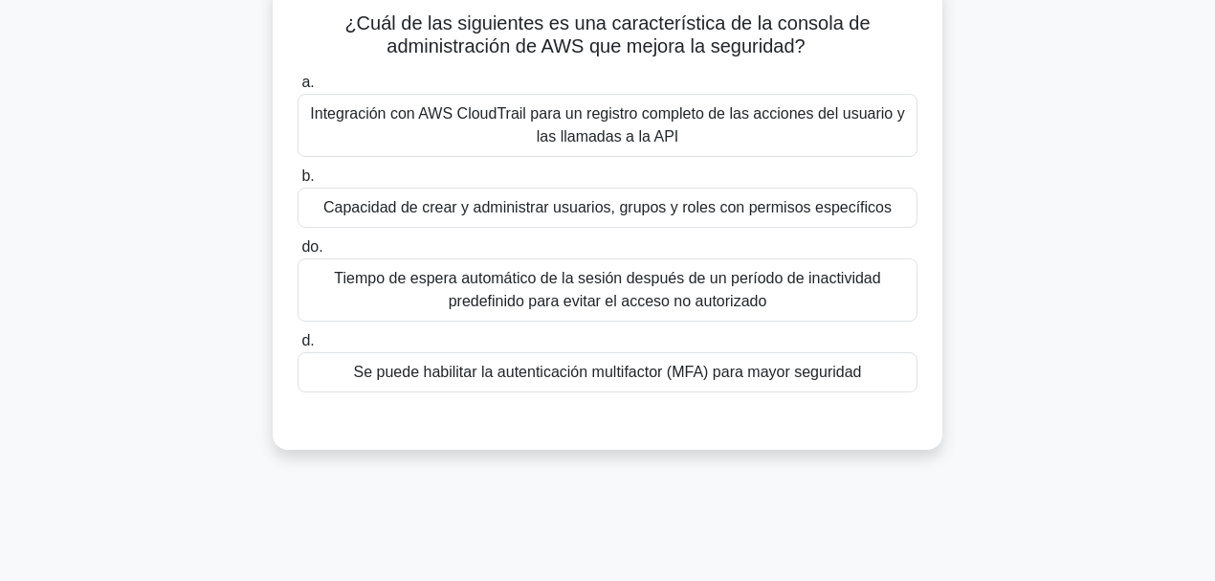
scroll to position [127, 0]
click at [627, 375] on font "Se puede habilitar la autenticación multifactor (MFA) para mayor seguridad" at bounding box center [608, 371] width 508 height 16
click at [297, 346] on input "d. Se puede habilitar la autenticación multifactor (MFA) para mayor seguridad" at bounding box center [297, 340] width 0 height 12
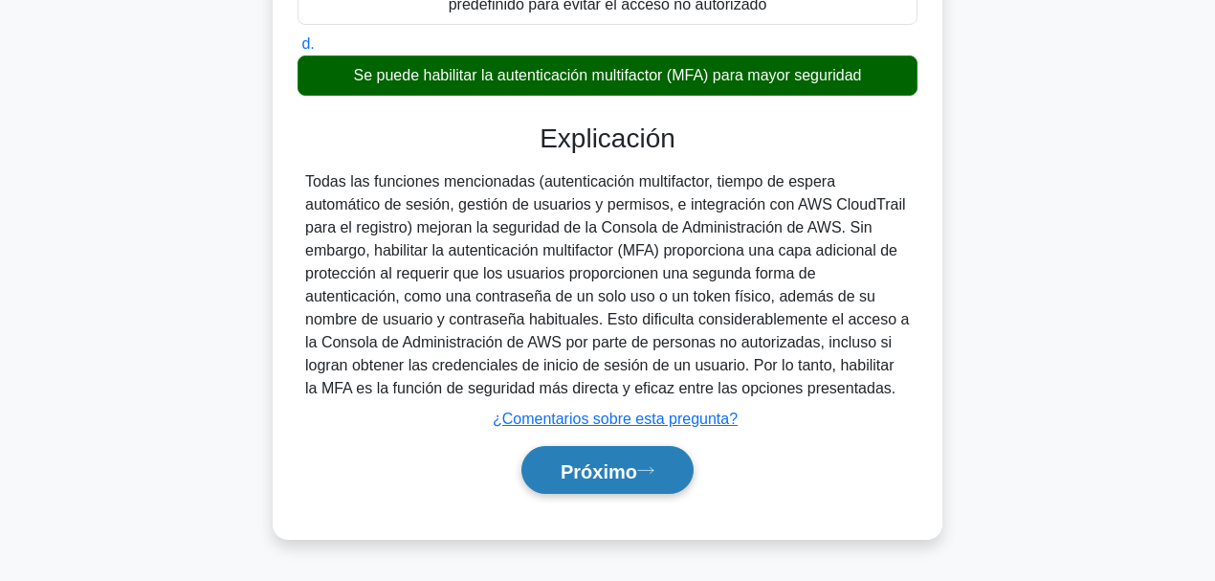
scroll to position [452, 0]
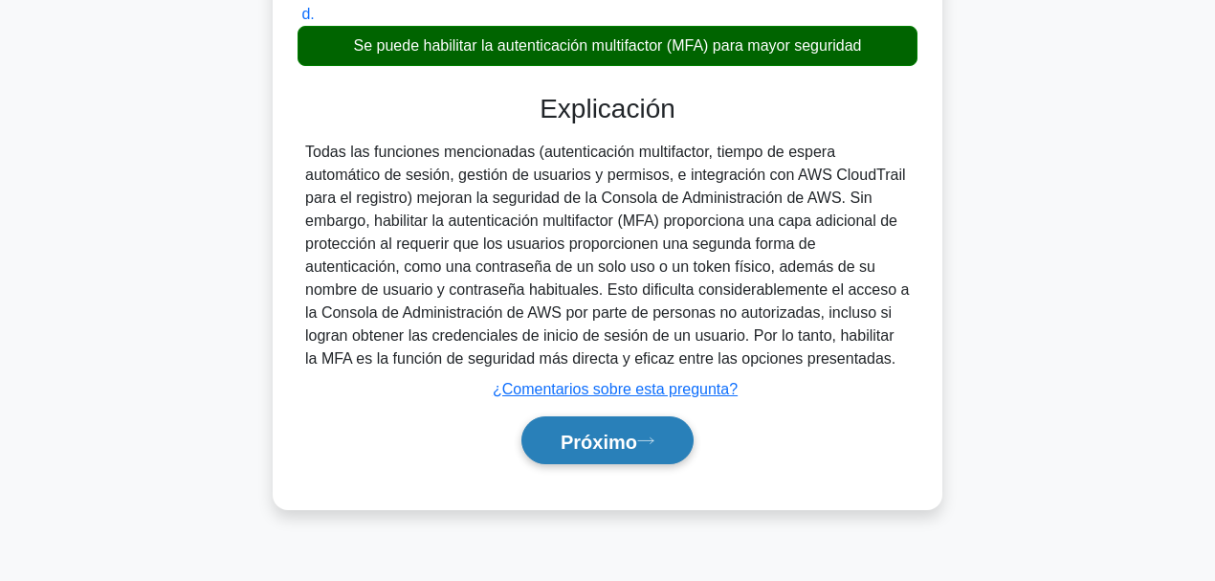
click at [612, 432] on font "Próximo" at bounding box center [598, 440] width 77 height 21
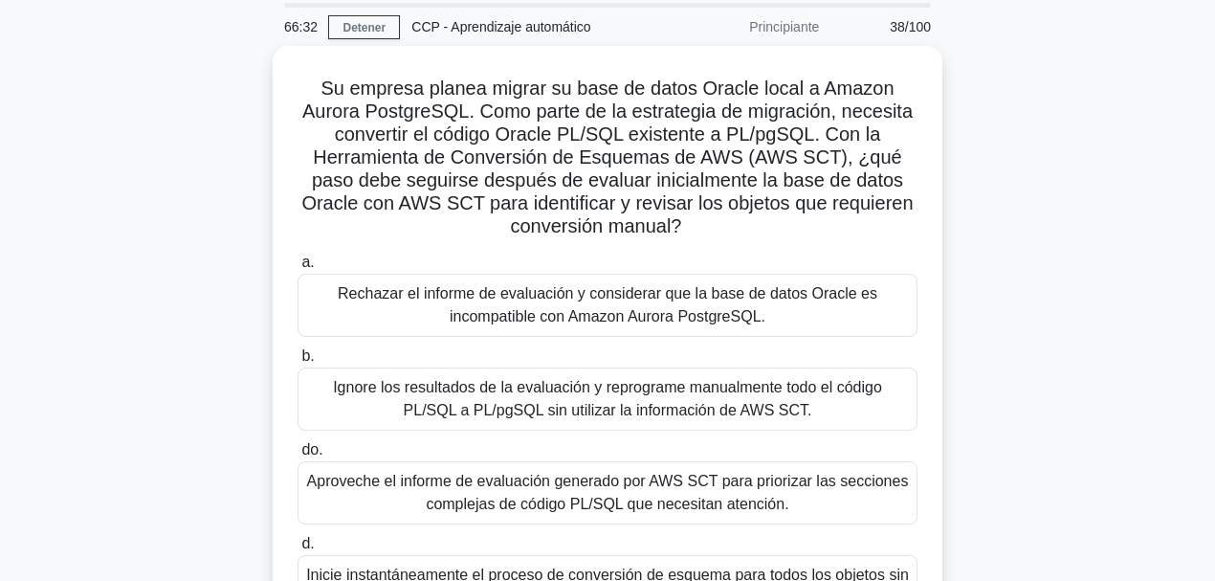
scroll to position [70, 0]
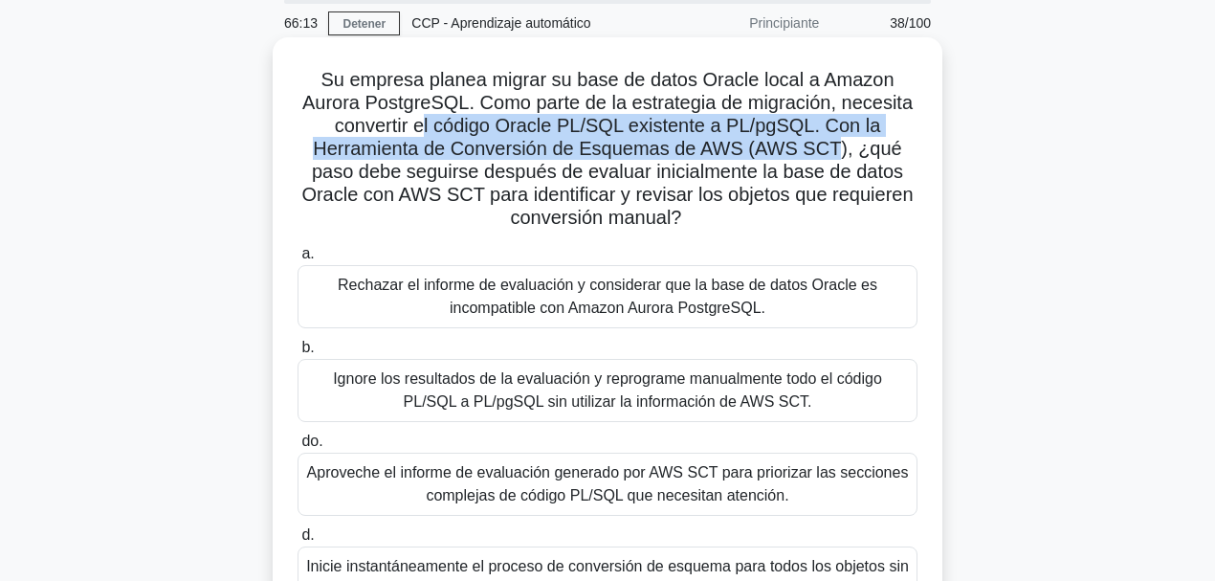
drag, startPoint x: 426, startPoint y: 136, endPoint x: 837, endPoint y: 155, distance: 411.7
click at [837, 155] on font "Su empresa planea migrar su base de datos Oracle local a Amazon Aurora PostgreS…" at bounding box center [606, 148] width 611 height 159
drag, startPoint x: 866, startPoint y: 153, endPoint x: 778, endPoint y: 213, distance: 106.6
click at [778, 213] on h5 "Su empresa planea migrar su base de datos Oracle local a Amazon Aurora PostgreS…" at bounding box center [608, 149] width 624 height 163
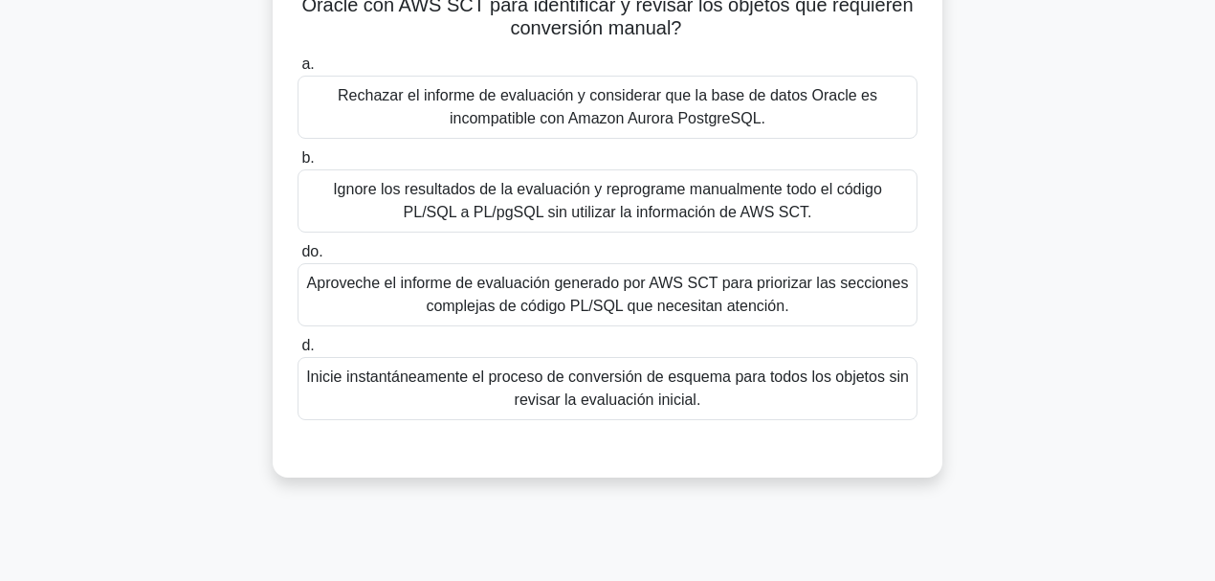
scroll to position [261, 0]
click at [685, 305] on font "Aproveche el informe de evaluación generado por AWS SCT para priorizar las secc…" at bounding box center [608, 292] width 602 height 39
click at [297, 256] on input "do. Aproveche el informe de evaluación generado por AWS SCT para priorizar las …" at bounding box center [297, 250] width 0 height 12
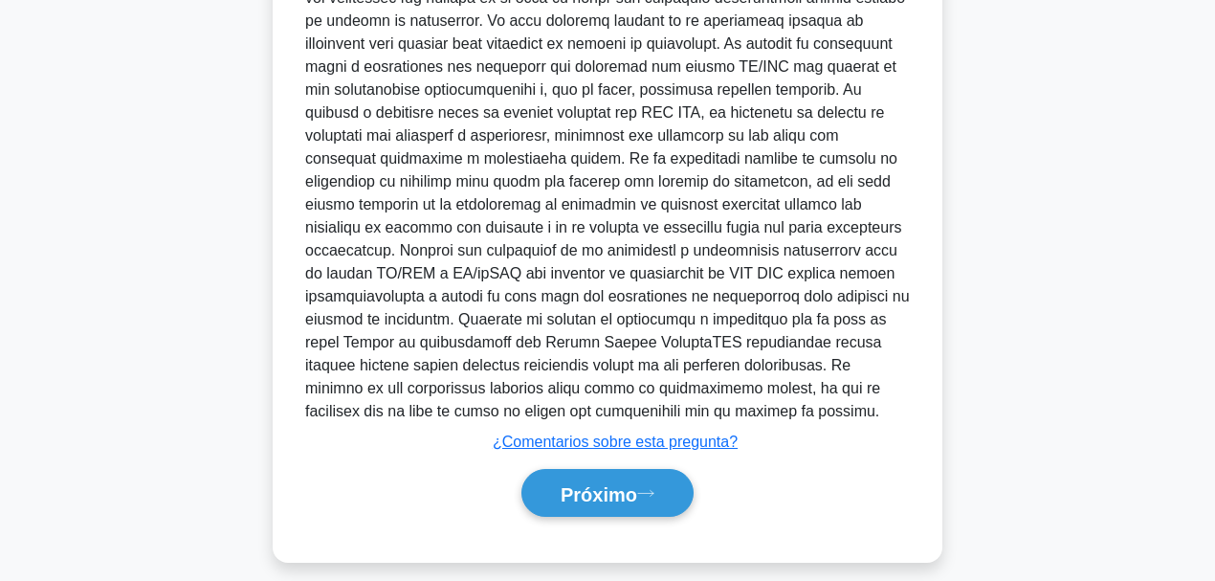
scroll to position [828, 0]
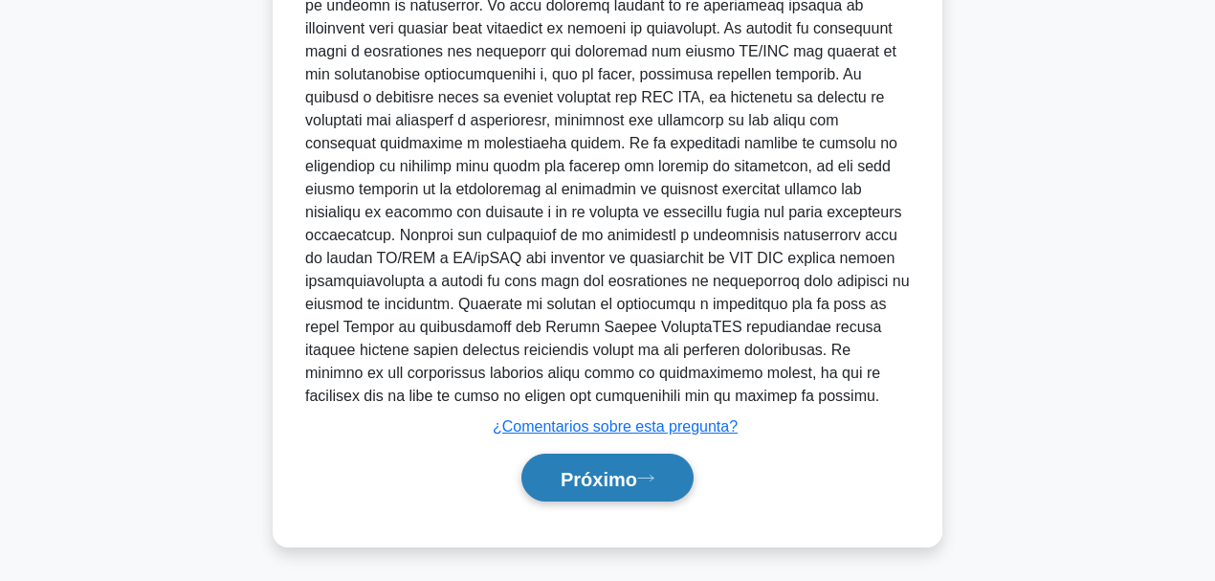
click at [635, 449] on font "Próximo" at bounding box center [598, 478] width 77 height 21
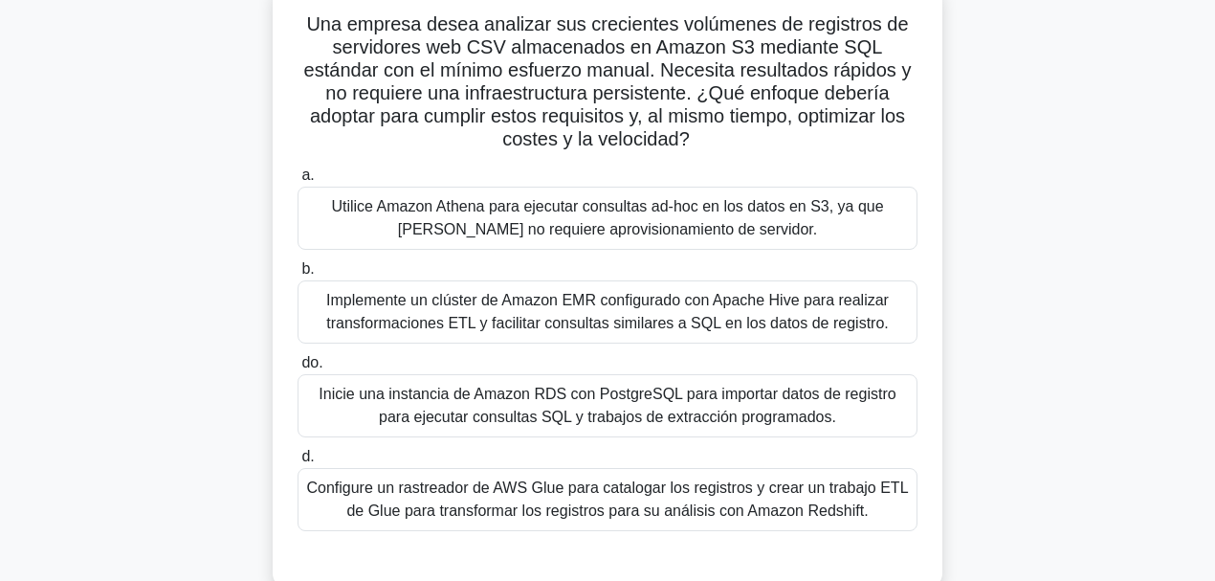
scroll to position [127, 0]
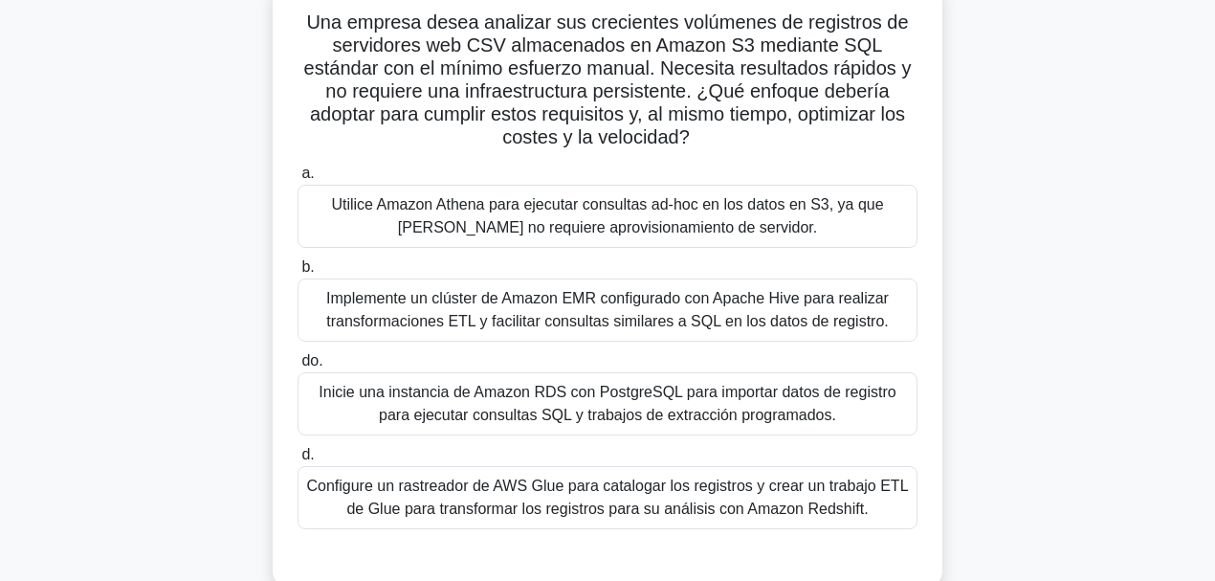
click at [692, 217] on font "Utilice Amazon Athena para ejecutar consultas ad-hoc en los datos en S3, ya que…" at bounding box center [607, 216] width 603 height 46
click at [297, 180] on input "a. Utilice Amazon Athena para ejecutar consultas ad-hoc en los datos en S3, ya …" at bounding box center [297, 173] width 0 height 12
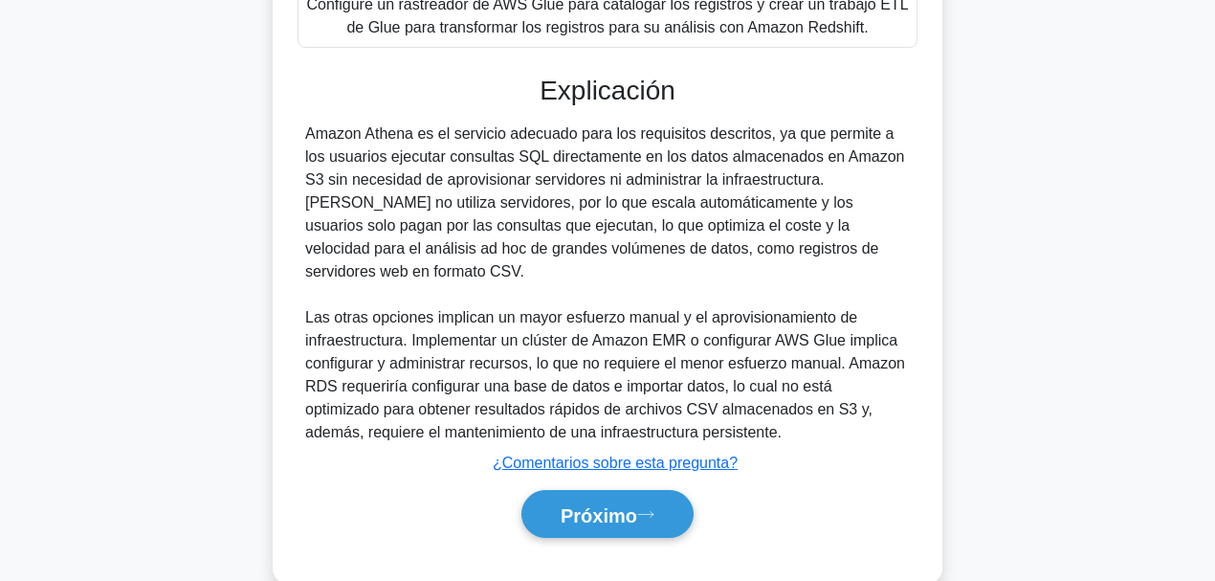
scroll to position [622, 0]
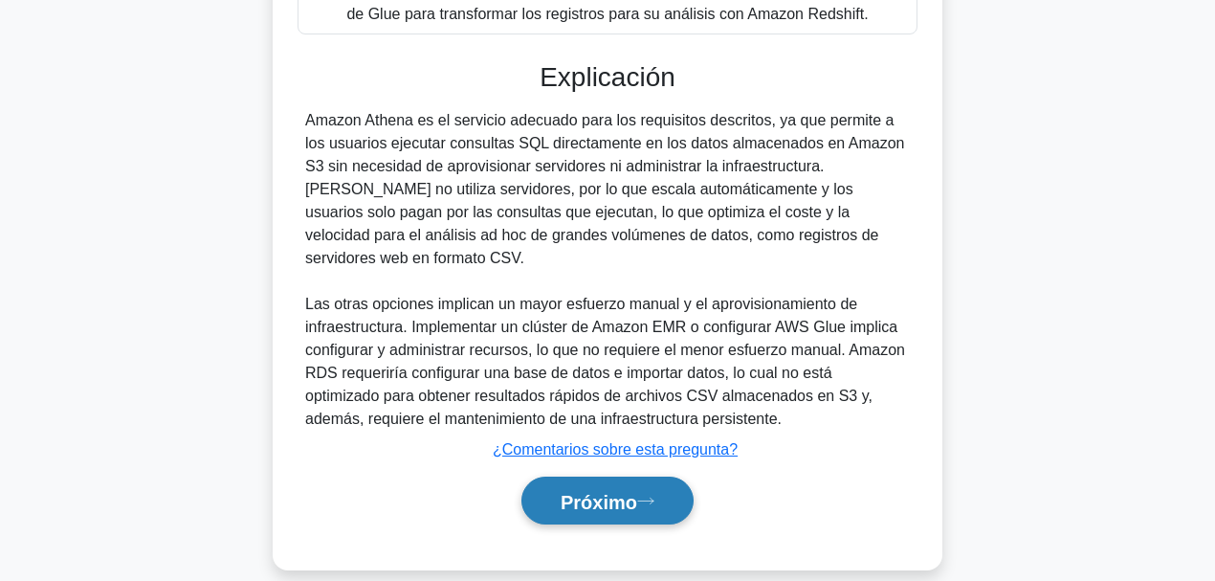
click at [631, 449] on font "Próximo" at bounding box center [598, 501] width 77 height 21
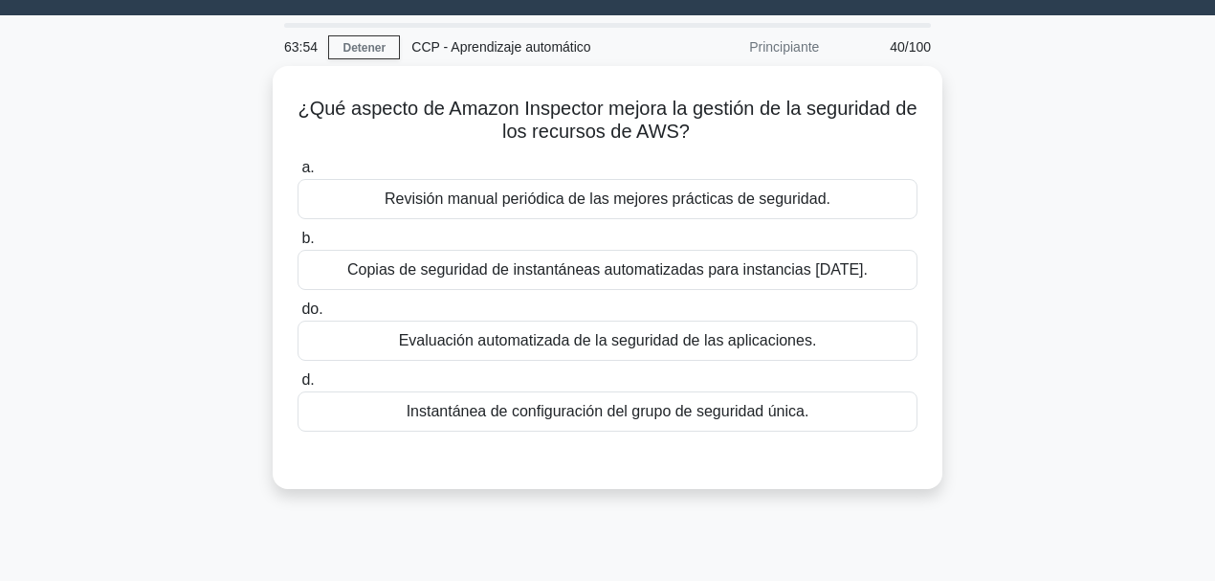
scroll to position [35, 0]
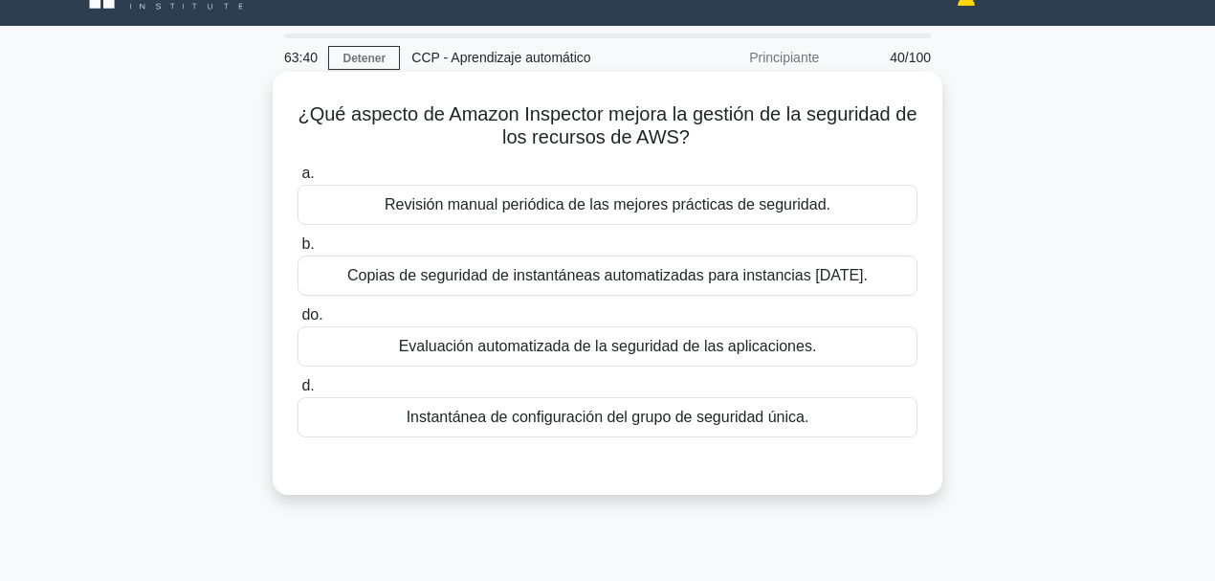
click at [600, 350] on font "Evaluación automatizada de la seguridad de las aplicaciones." at bounding box center [608, 346] width 418 height 16
click at [297, 321] on input "do. Evaluación automatizada de la seguridad de las aplicaciones." at bounding box center [297, 315] width 0 height 12
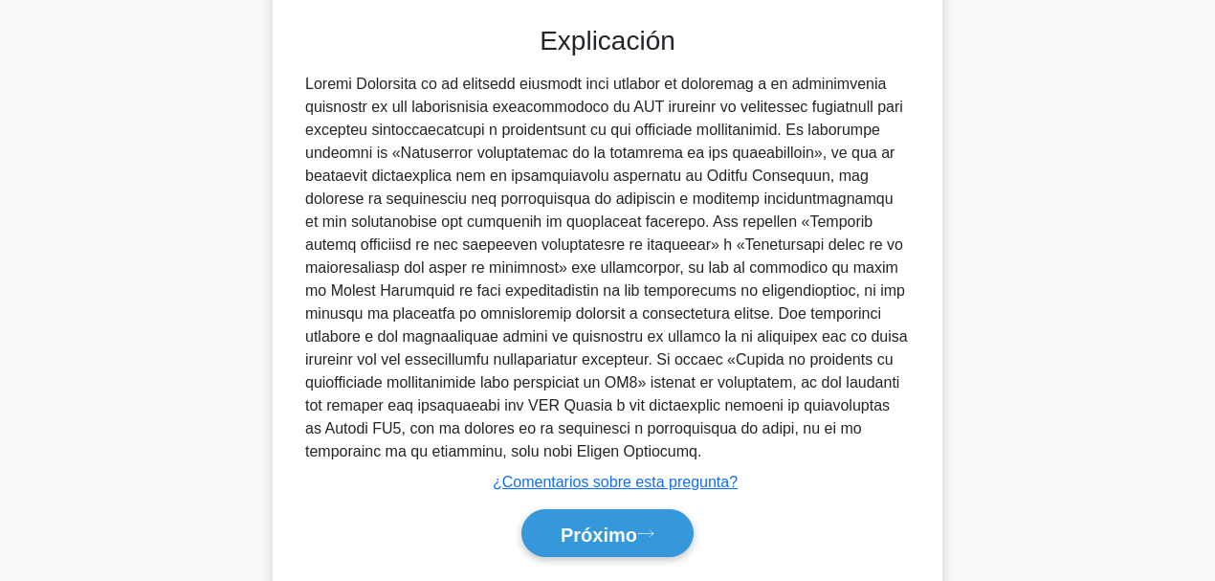
scroll to position [530, 0]
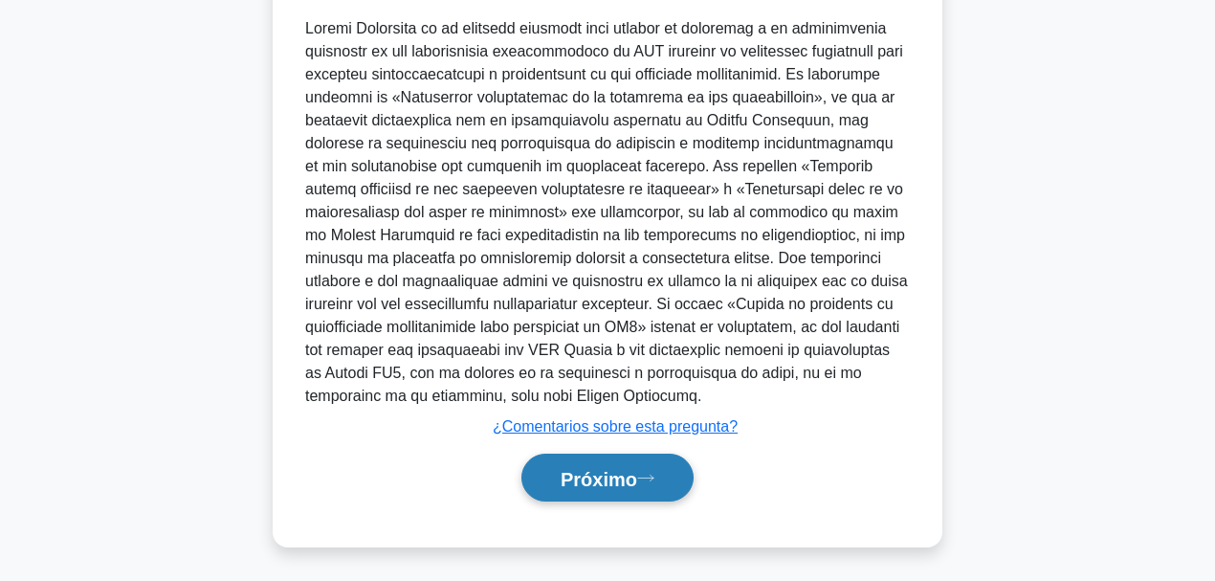
click at [646, 449] on button "Próximo" at bounding box center [607, 477] width 172 height 49
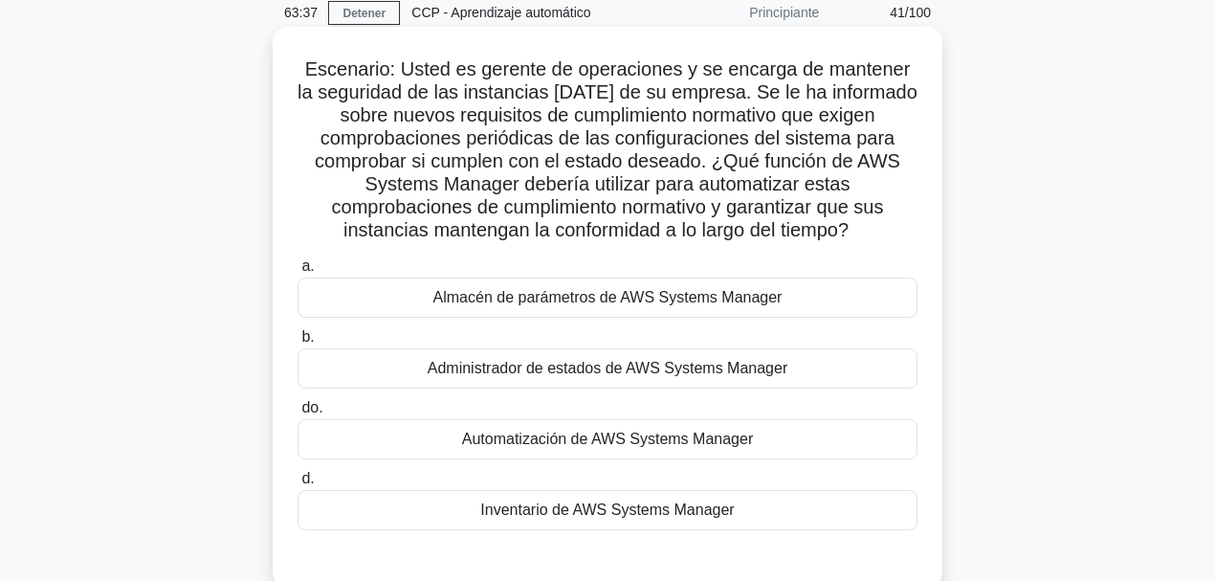
scroll to position [83, 0]
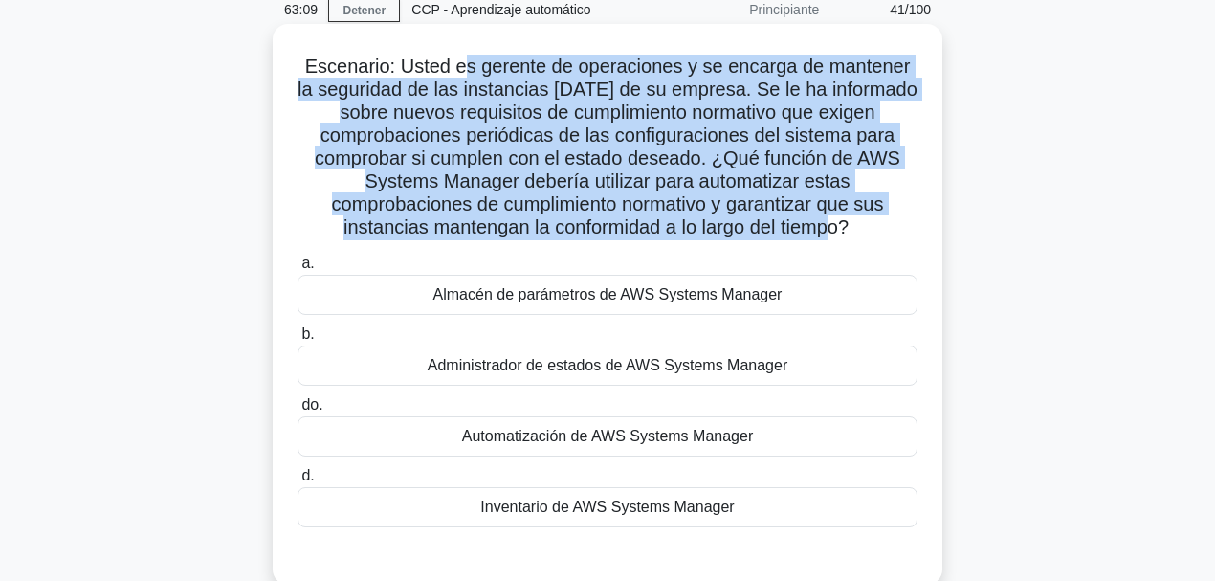
drag, startPoint x: 461, startPoint y: 62, endPoint x: 912, endPoint y: 241, distance: 485.6
click at [872, 241] on div "Escenario: Usted es gerente de operaciones y se encarga de mantener la segurida…" at bounding box center [607, 304] width 654 height 545
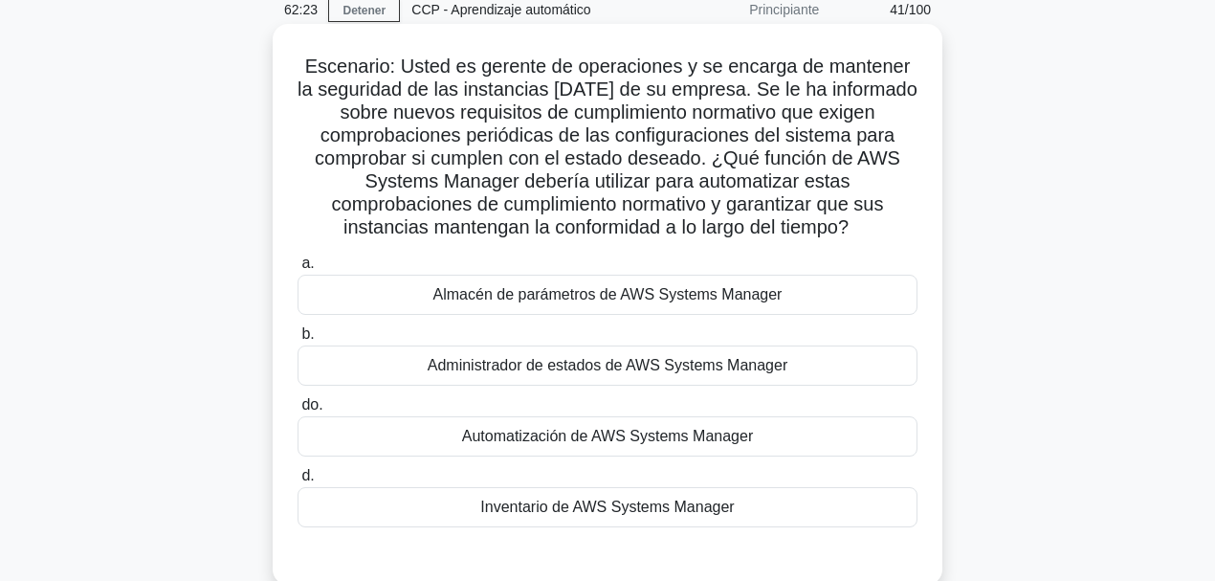
click at [637, 440] on font "Automatización de AWS Systems Manager" at bounding box center [607, 436] width 291 height 16
click at [297, 411] on input "do. Automatización de AWS Systems Manager" at bounding box center [297, 405] width 0 height 12
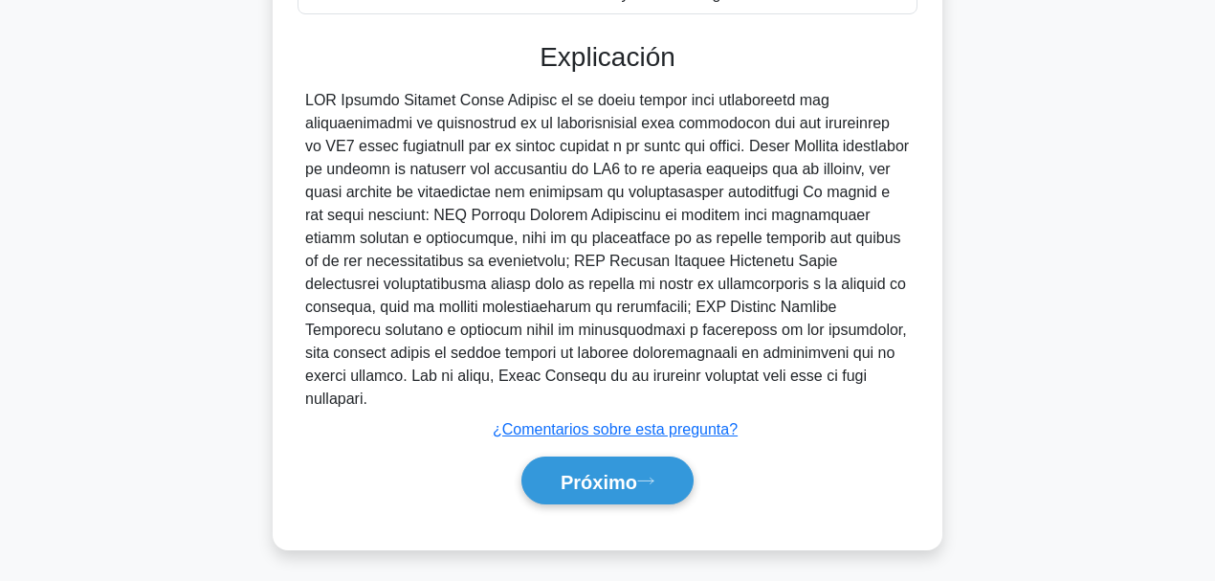
scroll to position [601, 0]
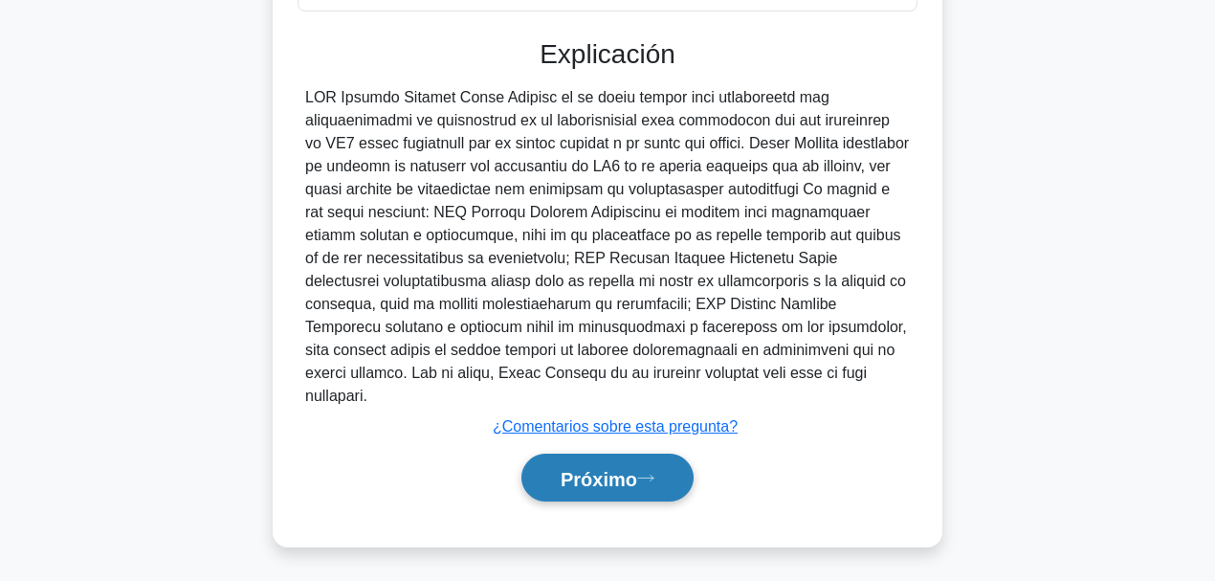
click at [650, 449] on icon at bounding box center [645, 477] width 17 height 11
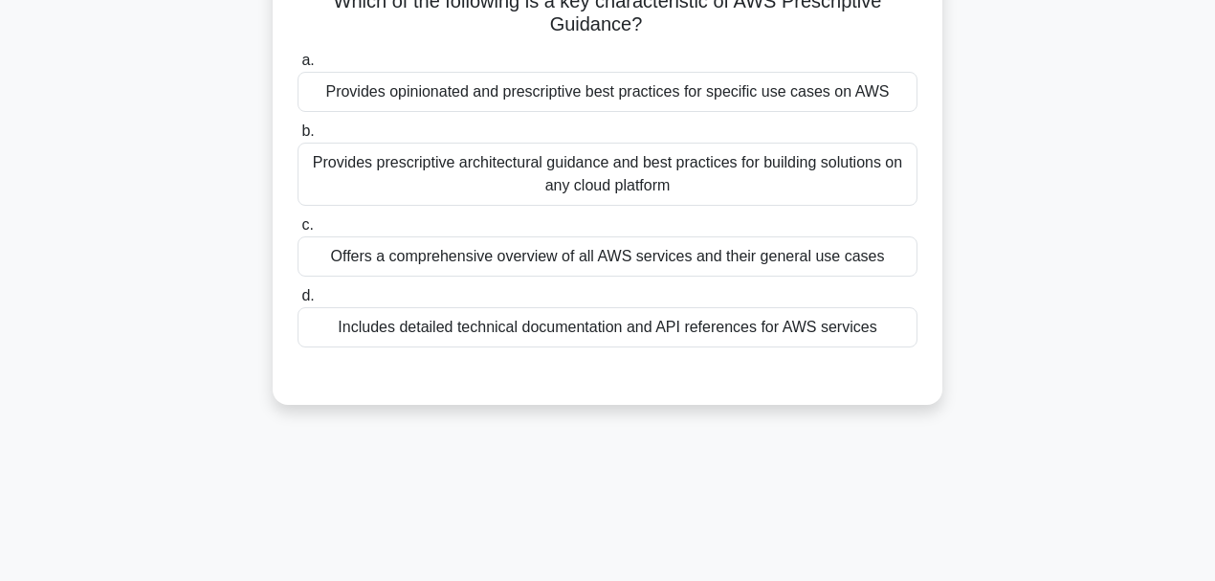
scroll to position [73, 0]
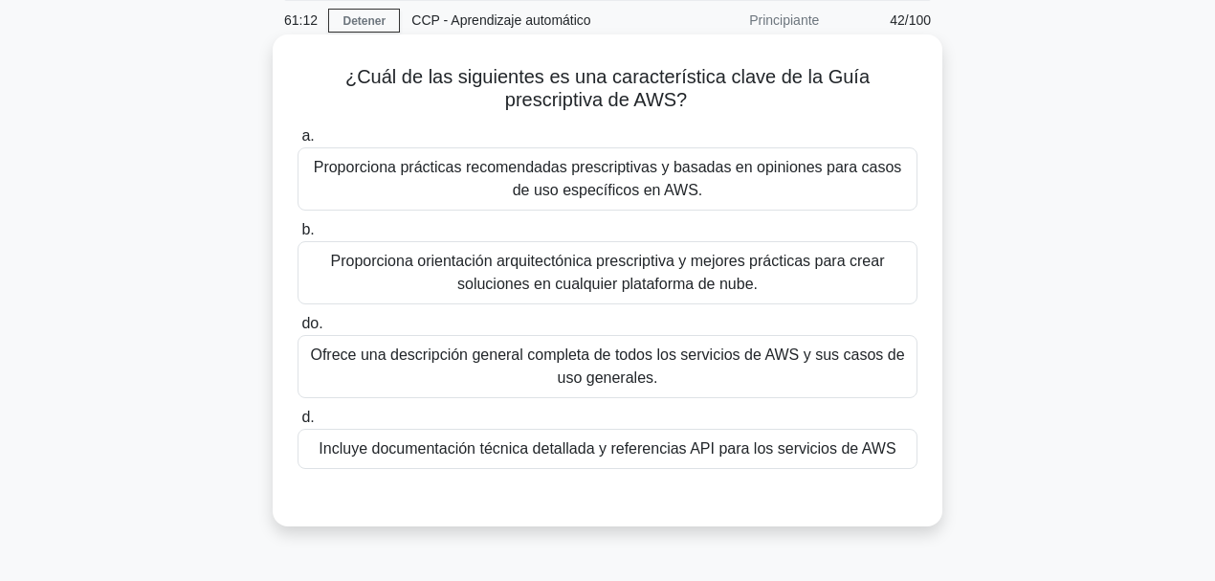
click at [685, 177] on font "Proporciona prácticas recomendadas prescriptivas y basadas en opiniones para ca…" at bounding box center [608, 178] width 588 height 39
click at [297, 143] on input "a. Proporciona prácticas recomendadas prescriptivas y basadas en opiniones para…" at bounding box center [297, 136] width 0 height 12
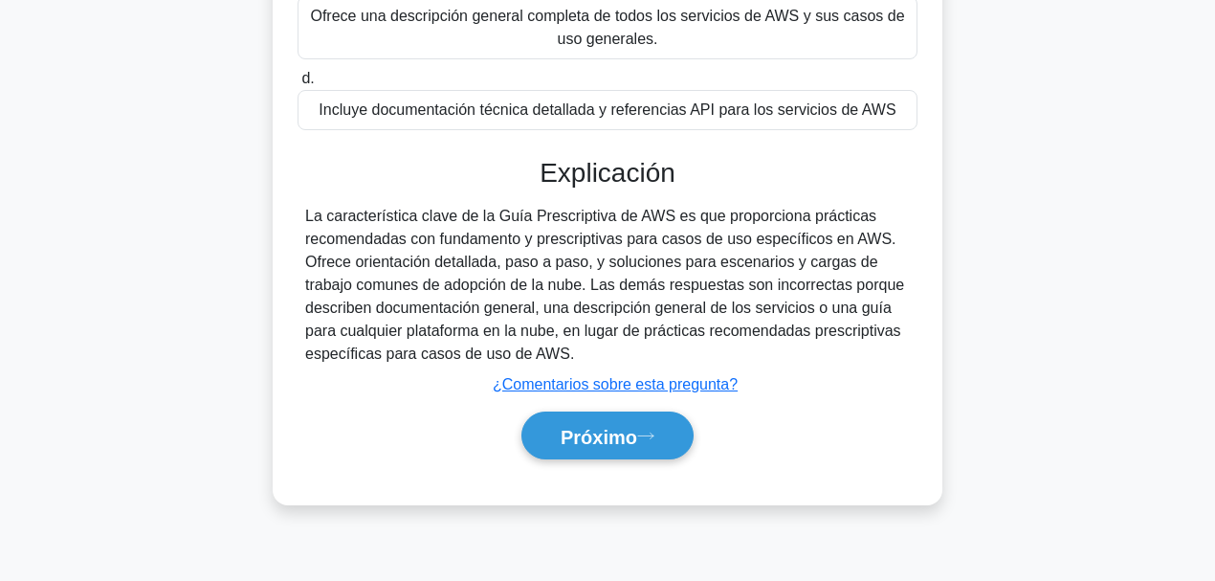
scroll to position [452, 0]
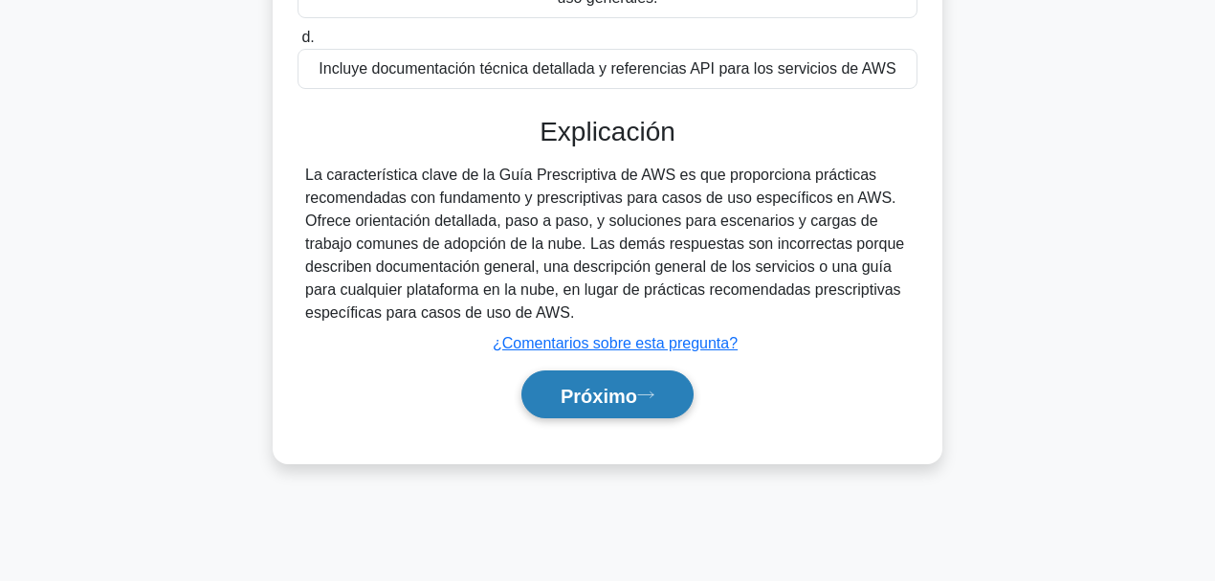
click at [618, 408] on button "Próximo" at bounding box center [607, 394] width 172 height 49
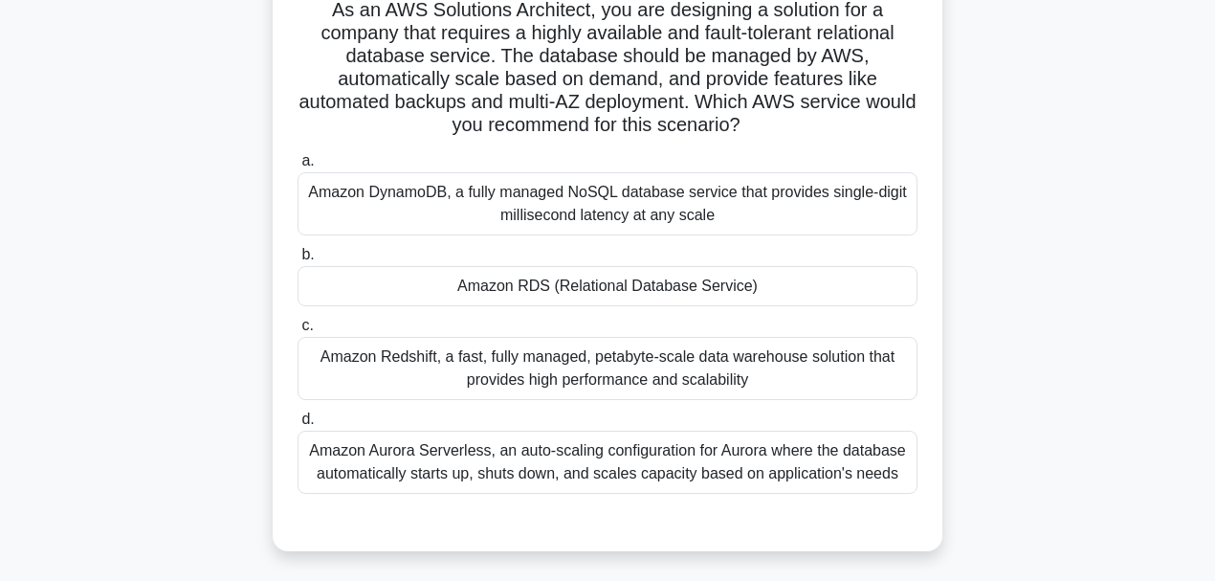
scroll to position [6, 0]
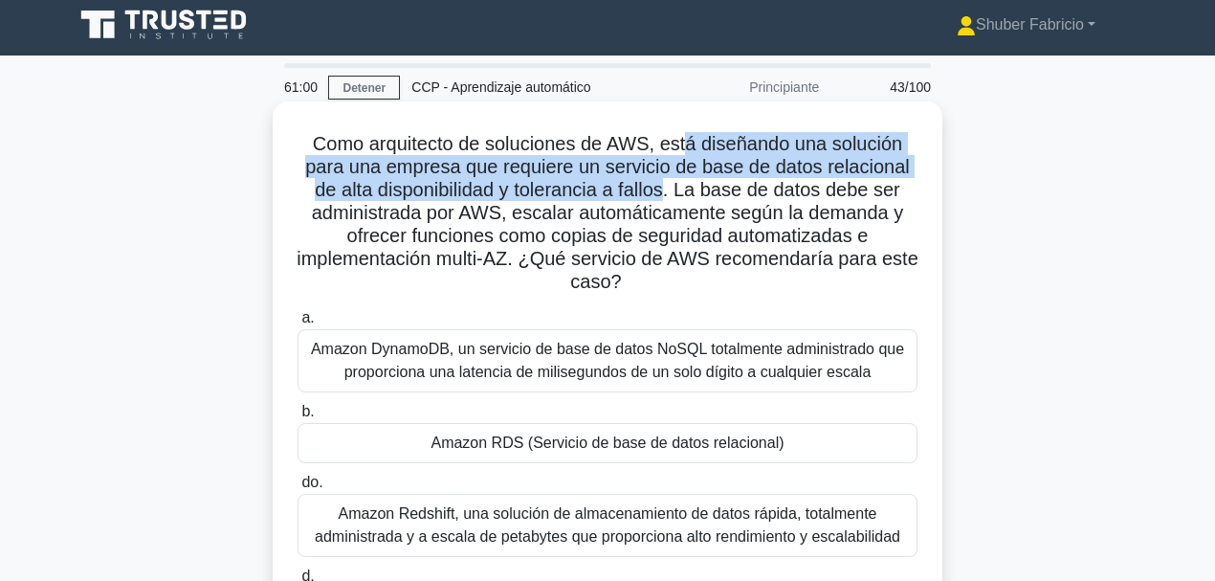
drag, startPoint x: 687, startPoint y: 150, endPoint x: 671, endPoint y: 189, distance: 42.1
click at [671, 189] on font "Como arquitecto de soluciones de AWS, está diseñando una solución para una empr…" at bounding box center [608, 212] width 622 height 159
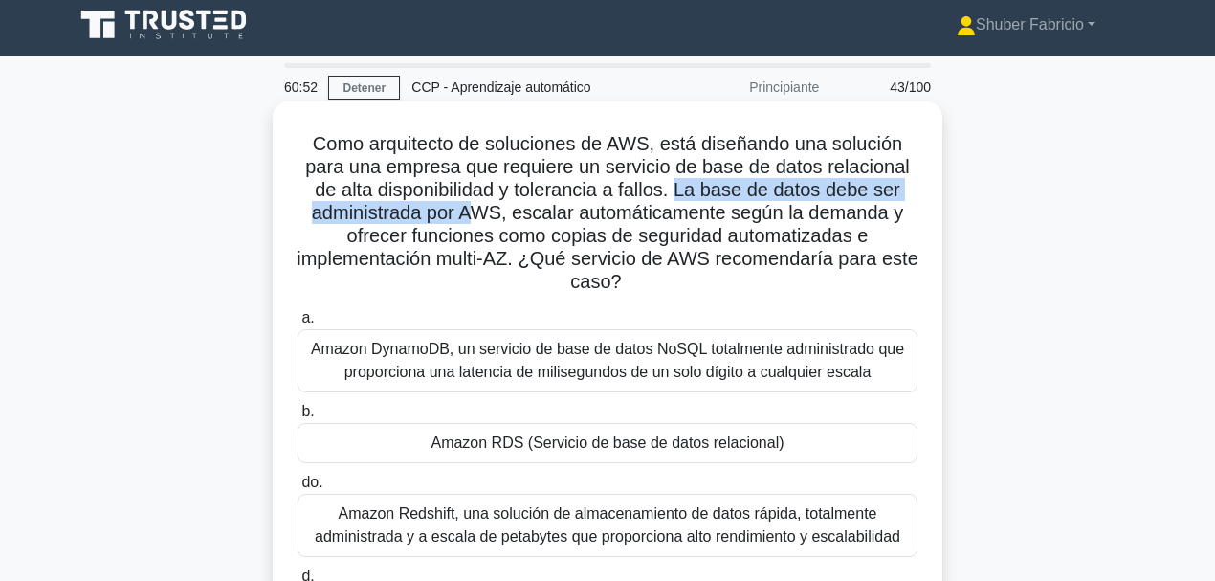
drag, startPoint x: 679, startPoint y: 194, endPoint x: 477, endPoint y: 216, distance: 203.0
click at [477, 216] on font "Como arquitecto de soluciones de AWS, está diseñando una solución para una empr…" at bounding box center [608, 212] width 622 height 159
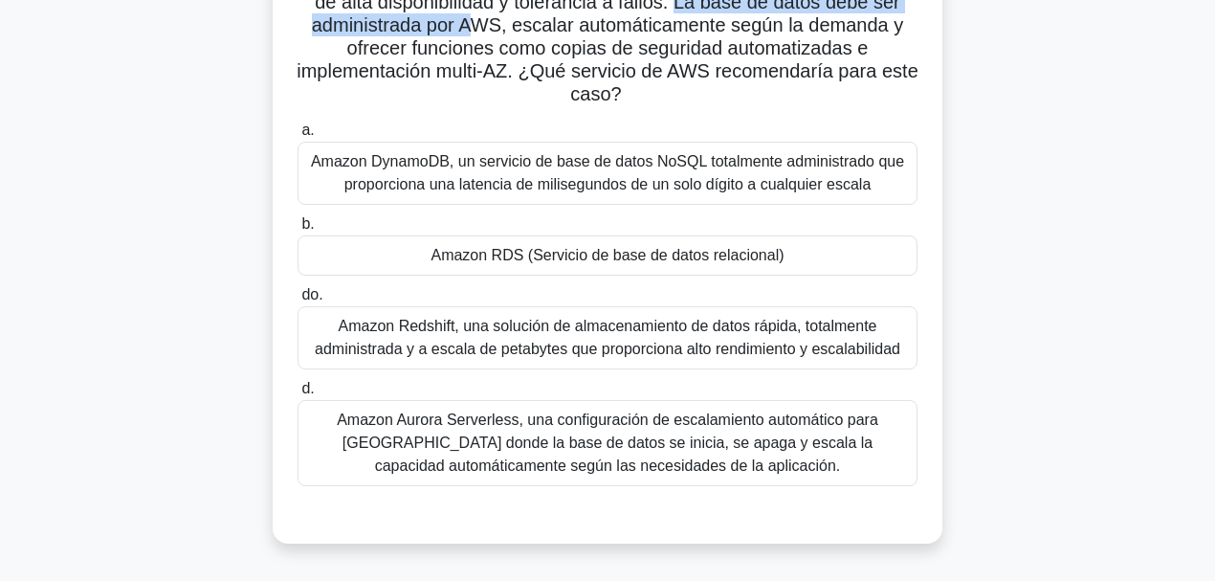
scroll to position [197, 0]
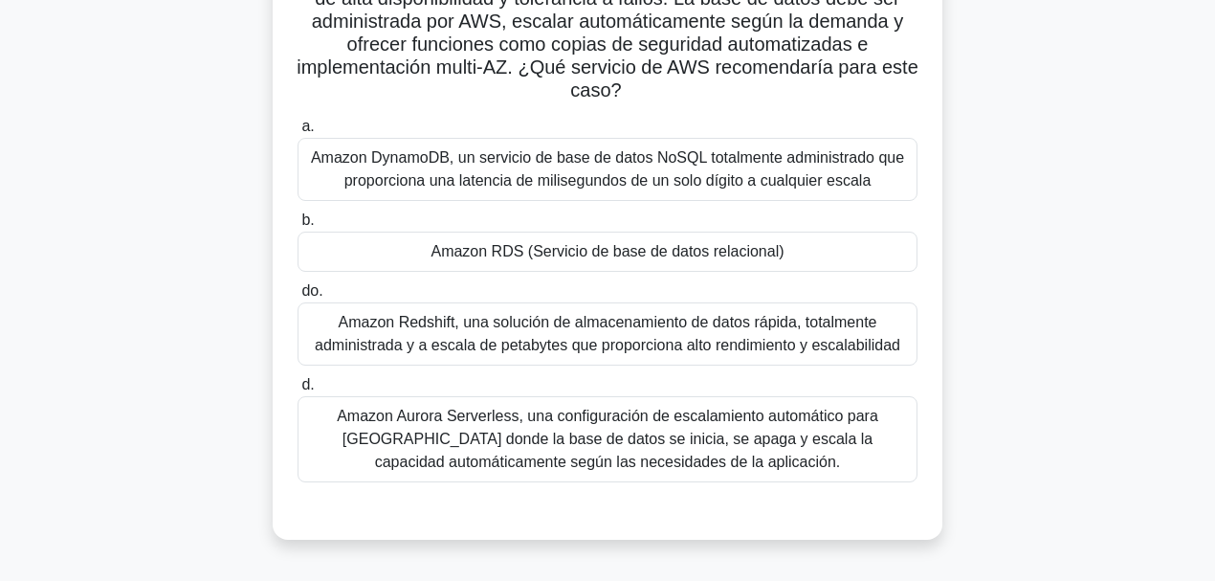
click at [765, 243] on font "Amazon RDS (Servicio de base de datos relacional)" at bounding box center [606, 251] width 353 height 16
click at [297, 227] on input "b. Amazon RDS (Servicio de base de datos relacional)" at bounding box center [297, 220] width 0 height 12
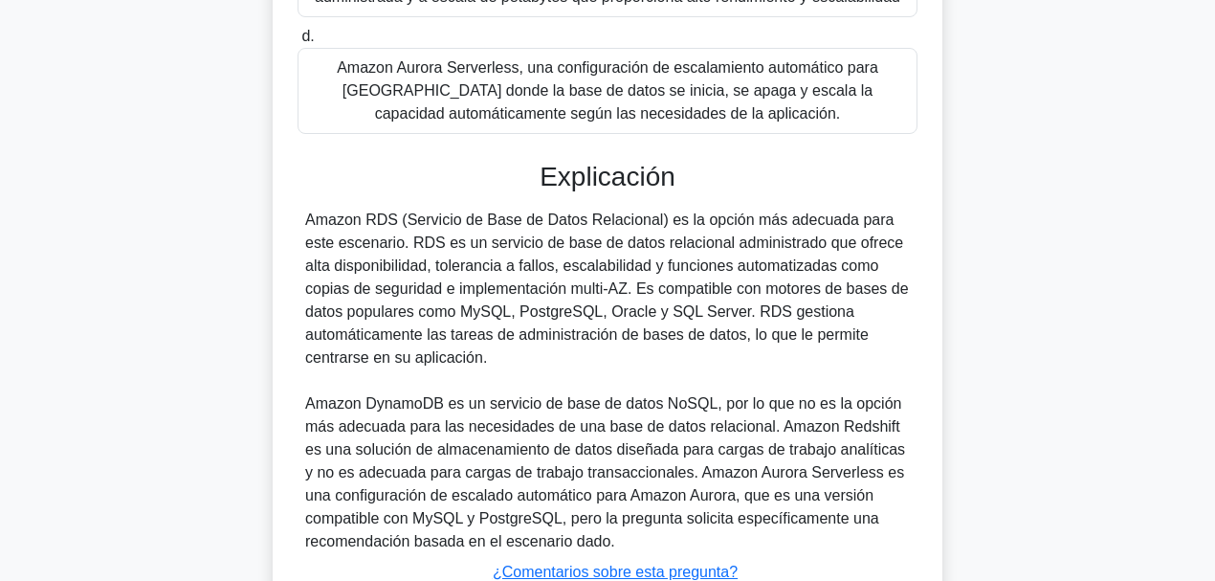
scroll to position [691, 0]
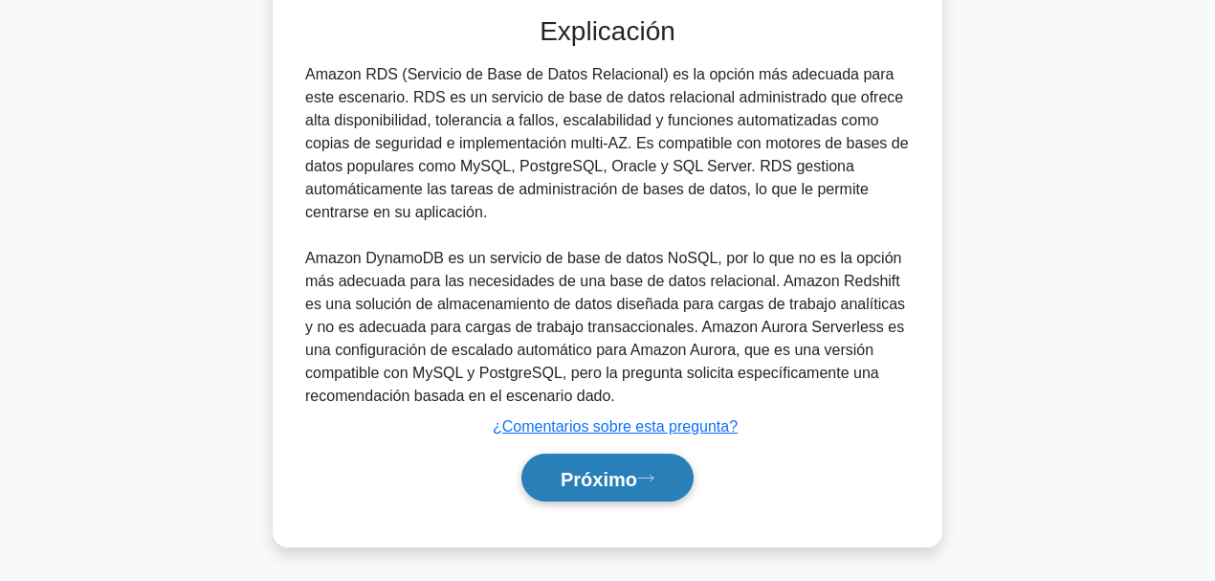
click at [642, 449] on button "Próximo" at bounding box center [607, 477] width 172 height 49
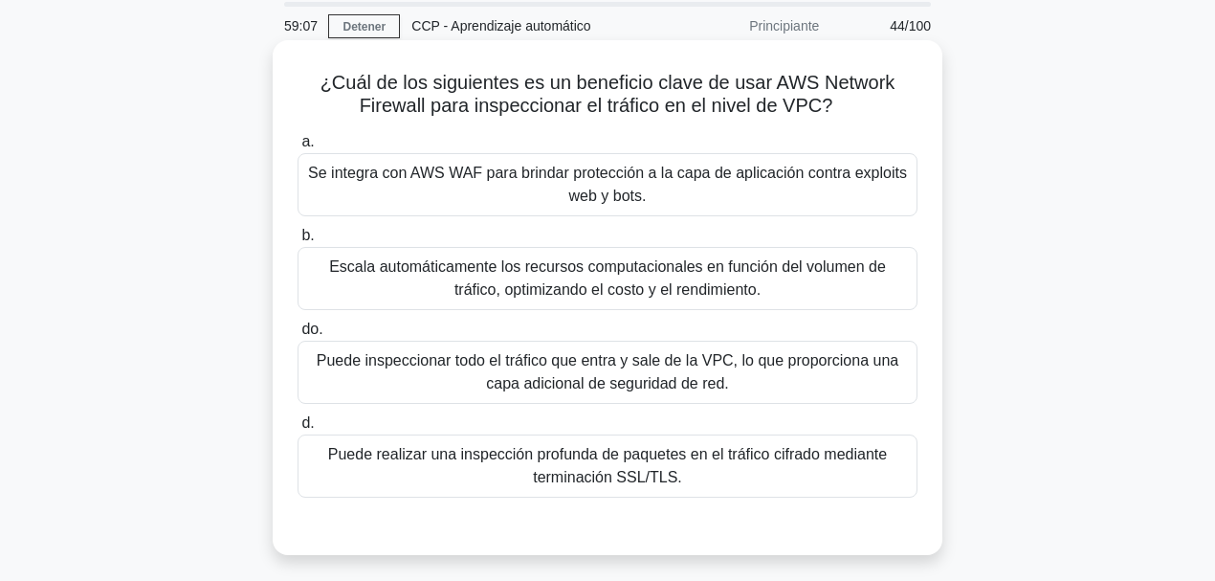
scroll to position [70, 0]
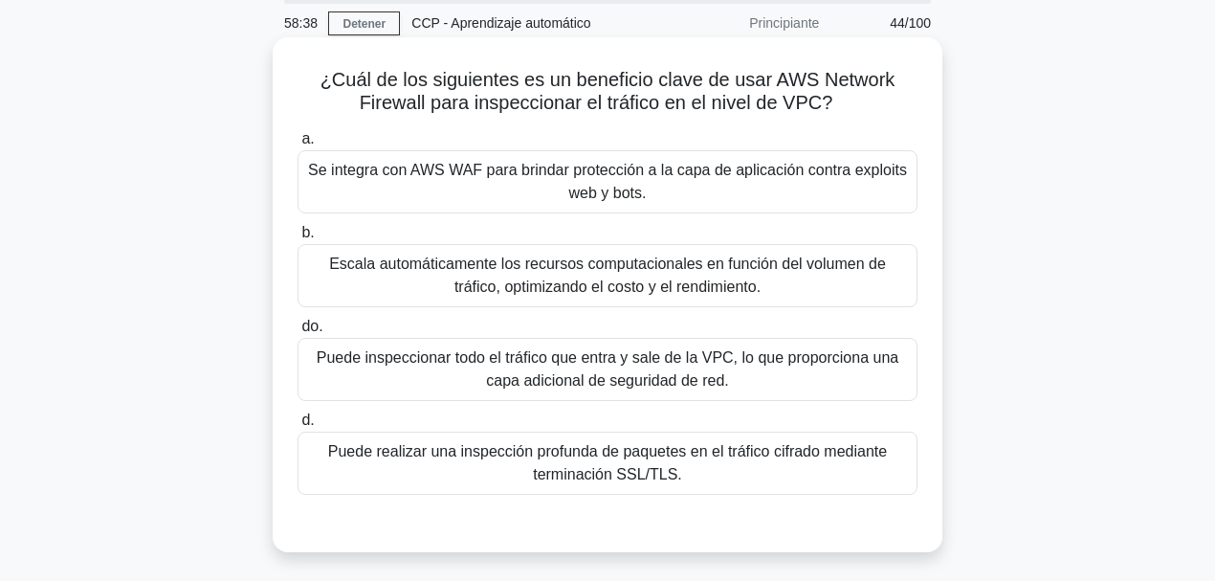
click at [625, 187] on font "Se integra con AWS WAF para brindar protección a la capa de aplicación contra e…" at bounding box center [607, 181] width 599 height 39
click at [297, 145] on input "a. Se integra con AWS WAF para brindar protección a la capa de aplicación contr…" at bounding box center [297, 139] width 0 height 12
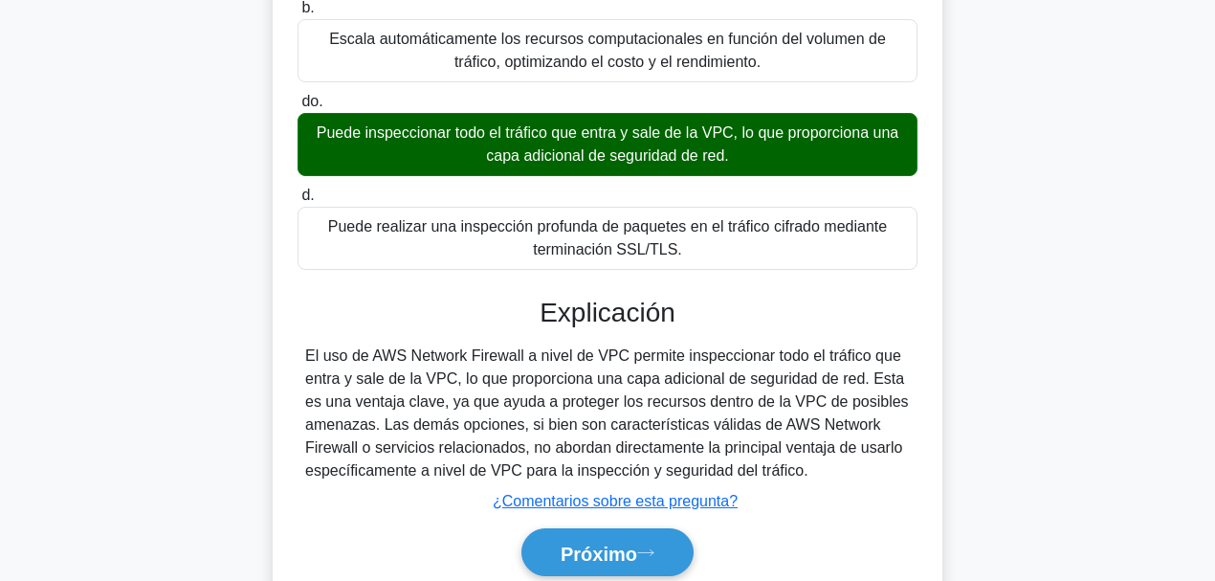
scroll to position [452, 0]
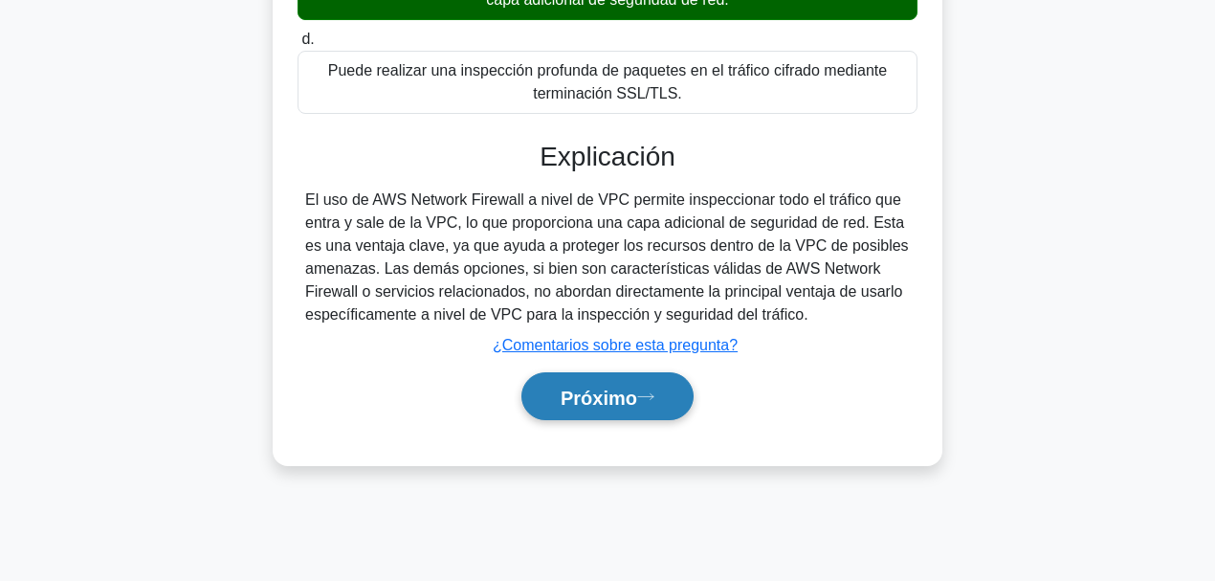
click at [597, 403] on font "Próximo" at bounding box center [598, 396] width 77 height 21
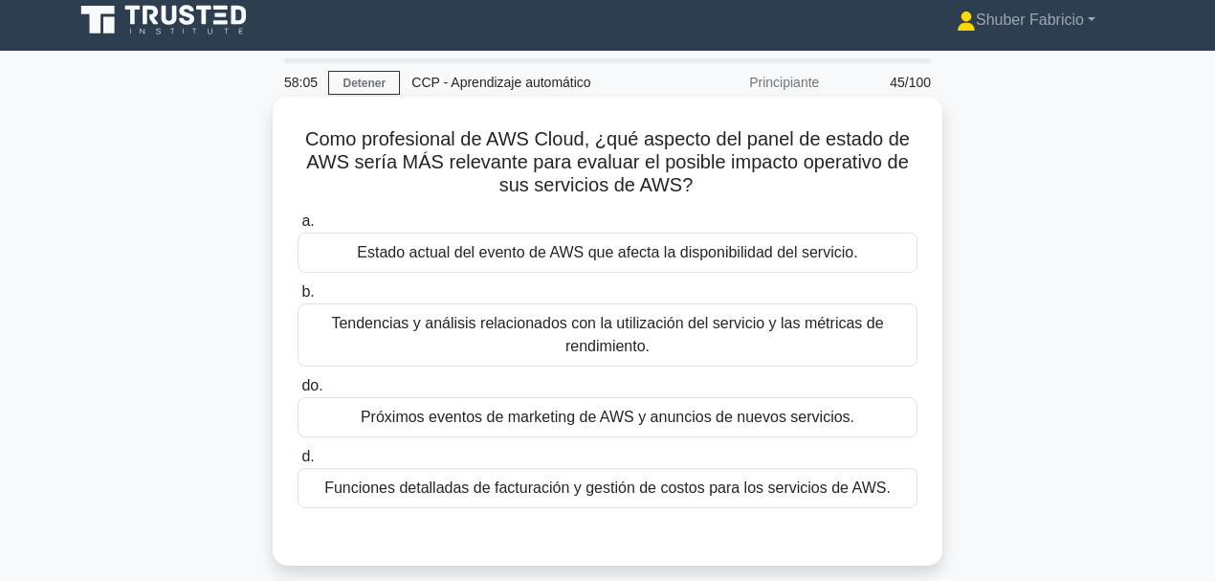
scroll to position [0, 0]
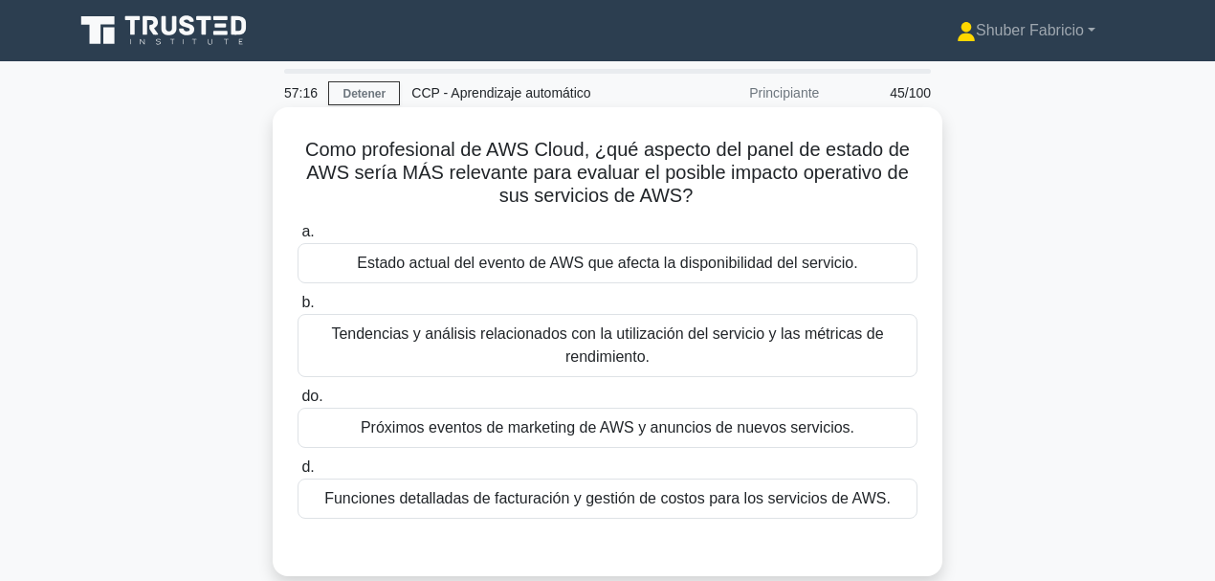
click at [564, 267] on font "Estado actual del evento de AWS que afecta la disponibilidad del servicio." at bounding box center [607, 262] width 500 height 16
click at [297, 238] on input "a. Estado actual del evento de AWS que afecta la disponibilidad del servicio." at bounding box center [297, 232] width 0 height 12
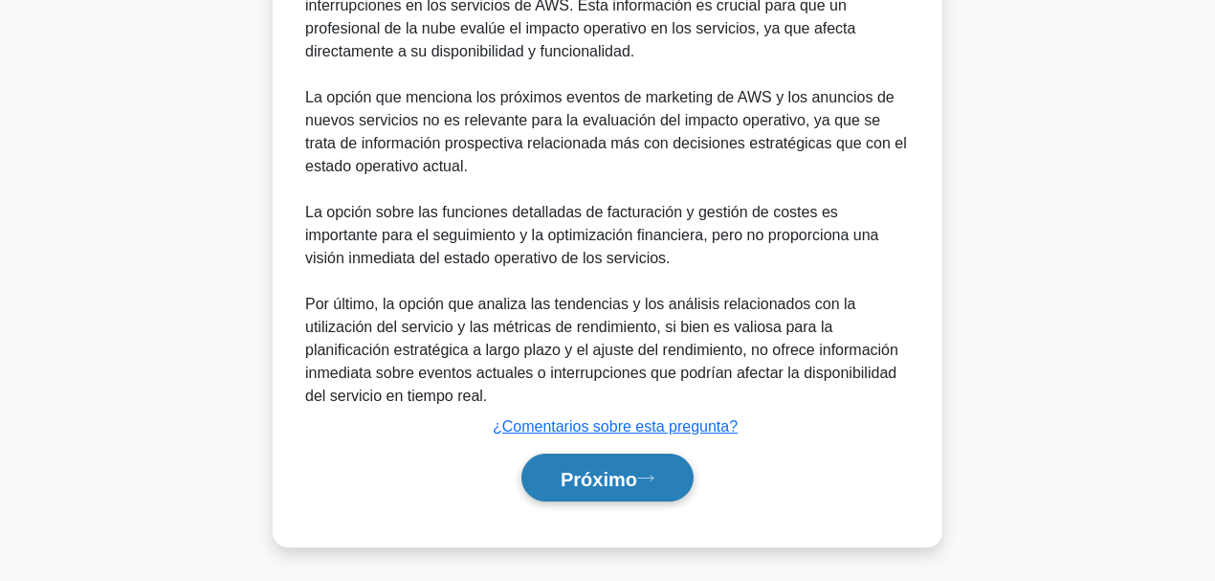
click at [592, 449] on button "Próximo" at bounding box center [607, 477] width 172 height 49
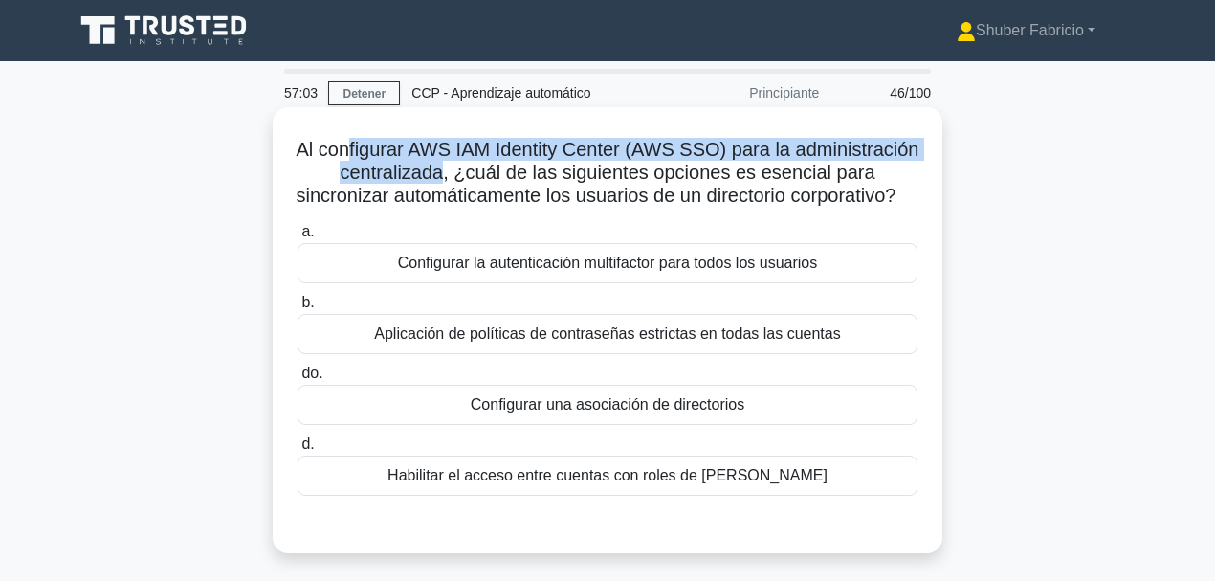
drag, startPoint x: 449, startPoint y: 153, endPoint x: 533, endPoint y: 173, distance: 86.5
click at [533, 173] on font "Al configurar AWS IAM Identity Center (AWS SSO) para la administración centrali…" at bounding box center [608, 172] width 623 height 67
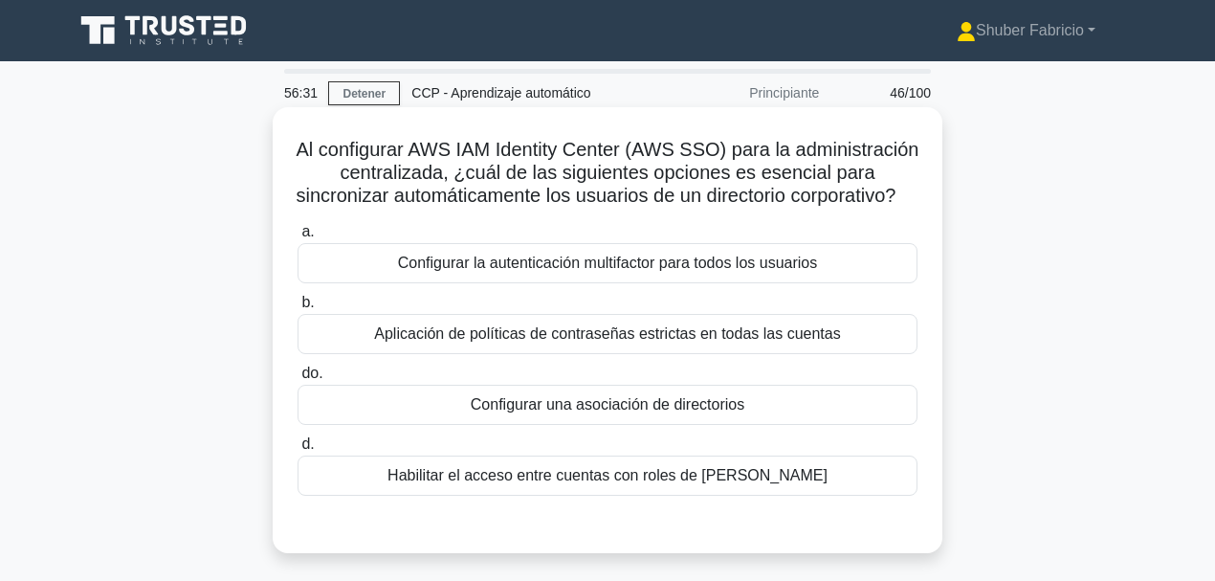
click at [658, 412] on font "Configurar una asociación de directorios" at bounding box center [608, 404] width 274 height 16
click at [297, 380] on input "do. Configurar una asociación de directorios" at bounding box center [297, 373] width 0 height 12
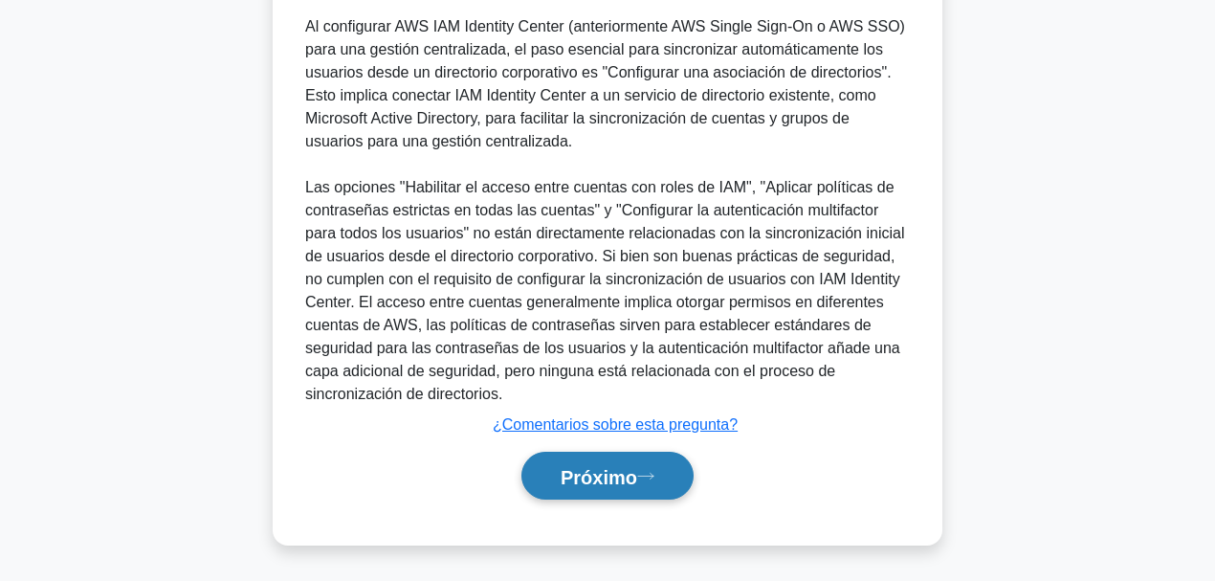
click at [655, 449] on button "Próximo" at bounding box center [607, 475] width 172 height 49
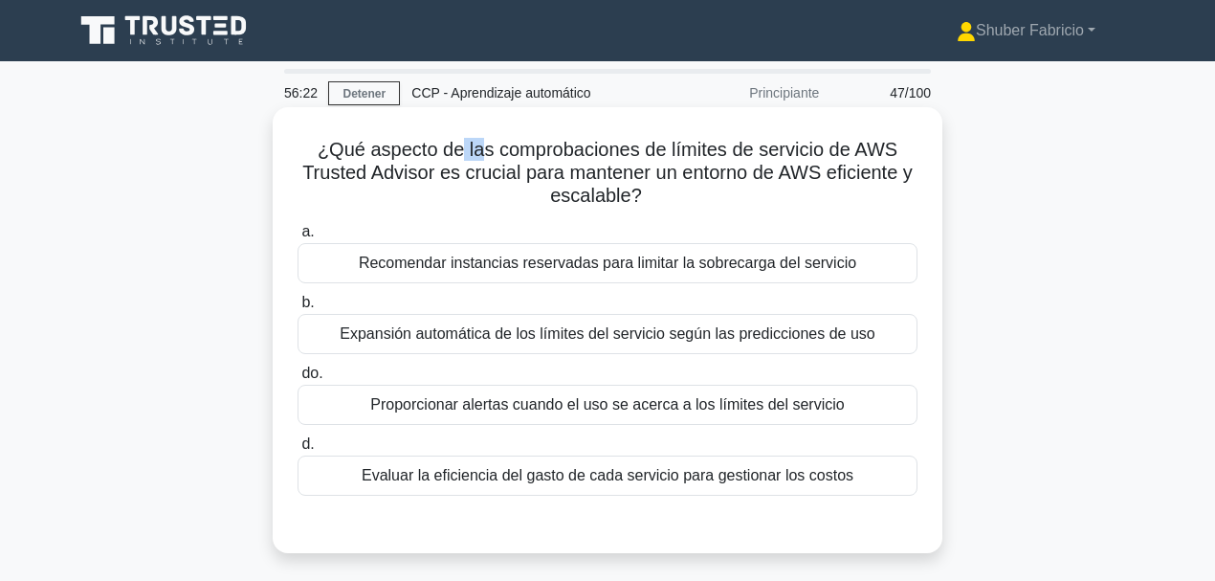
drag, startPoint x: 582, startPoint y: 140, endPoint x: 455, endPoint y: 141, distance: 126.3
click at [455, 141] on font "¿Qué aspecto de las comprobaciones de límites de servicio de AWS Trusted Adviso…" at bounding box center [607, 172] width 610 height 67
click at [373, 151] on font "¿Qué aspecto de las comprobaciones de límites de servicio de AWS Trusted Adviso…" at bounding box center [607, 172] width 610 height 67
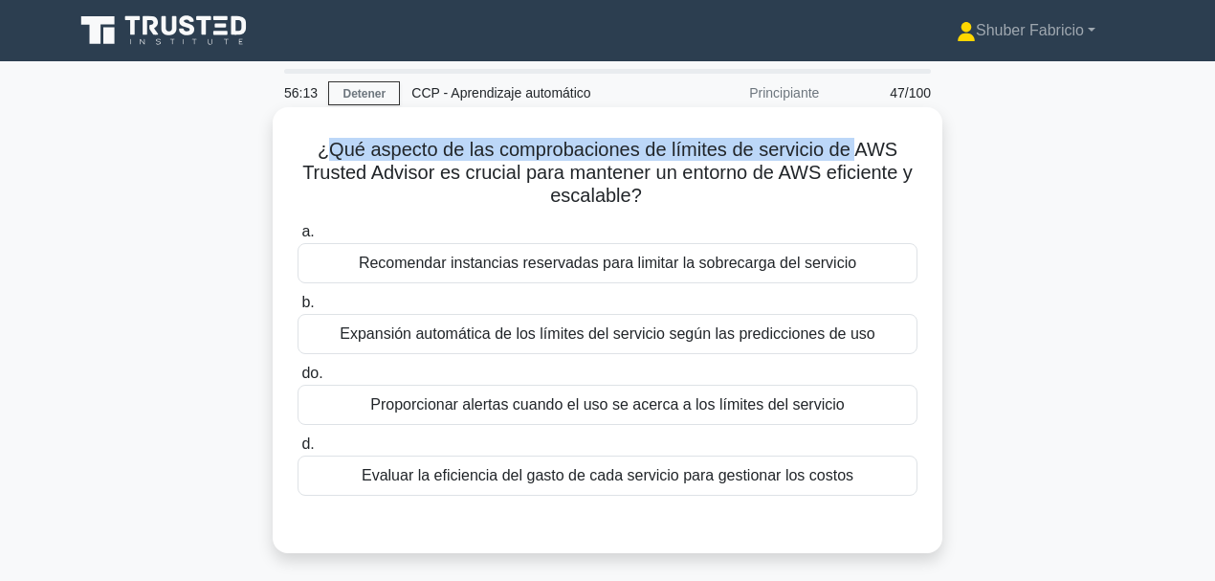
drag, startPoint x: 329, startPoint y: 151, endPoint x: 861, endPoint y: 154, distance: 531.8
click at [861, 154] on font "¿Qué aspecto de las comprobaciones de límites de servicio de AWS Trusted Adviso…" at bounding box center [607, 172] width 610 height 67
drag, startPoint x: 463, startPoint y: 172, endPoint x: 872, endPoint y: 197, distance: 410.1
click at [872, 197] on h5 "¿Qué aspecto de las comprobaciones de límites de servicio de AWS Trusted Adviso…" at bounding box center [608, 173] width 624 height 71
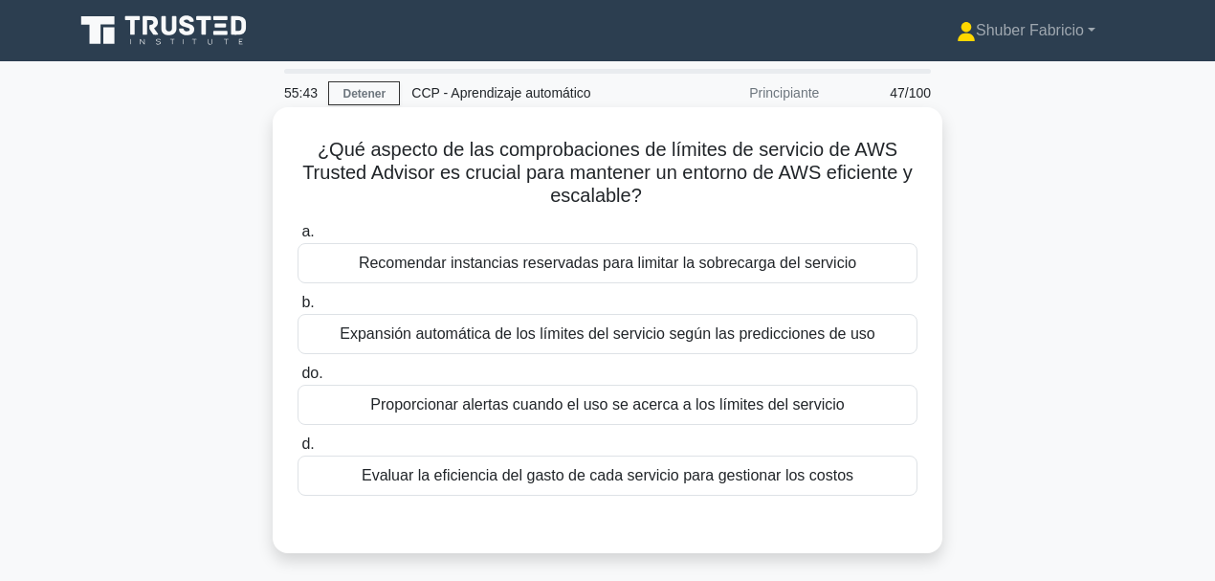
click at [719, 406] on font "Proporcionar alertas cuando el uso se acerca a los límites del servicio" at bounding box center [606, 404] width 473 height 16
click at [297, 380] on input "do. Proporcionar alertas cuando el uso se acerca a los límites del servicio" at bounding box center [297, 373] width 0 height 12
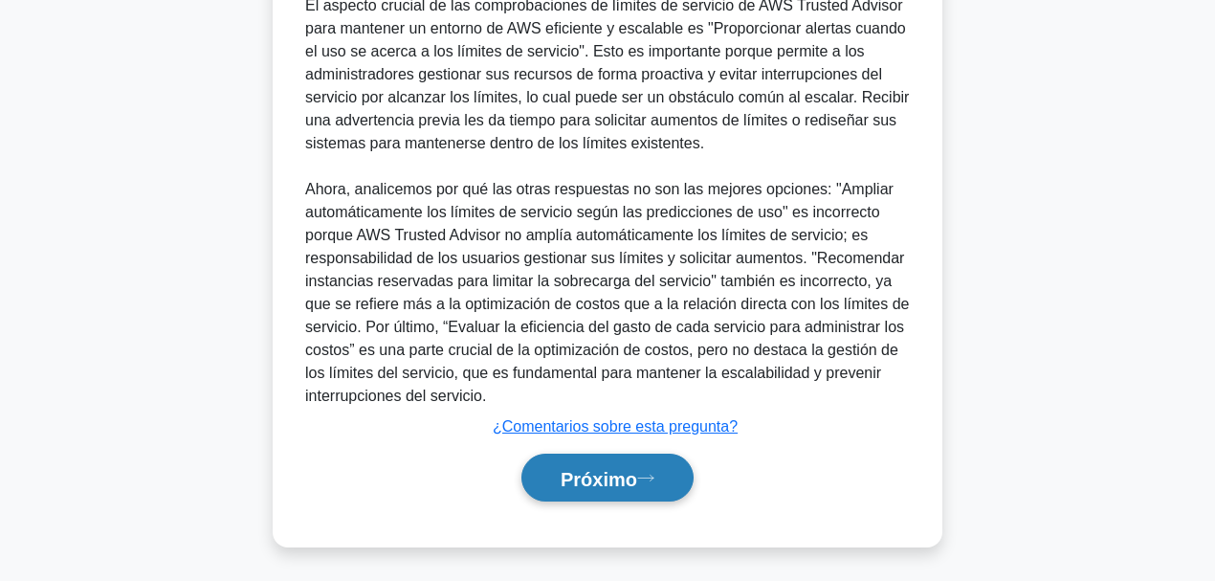
click at [654, 449] on button "Próximo" at bounding box center [607, 477] width 172 height 49
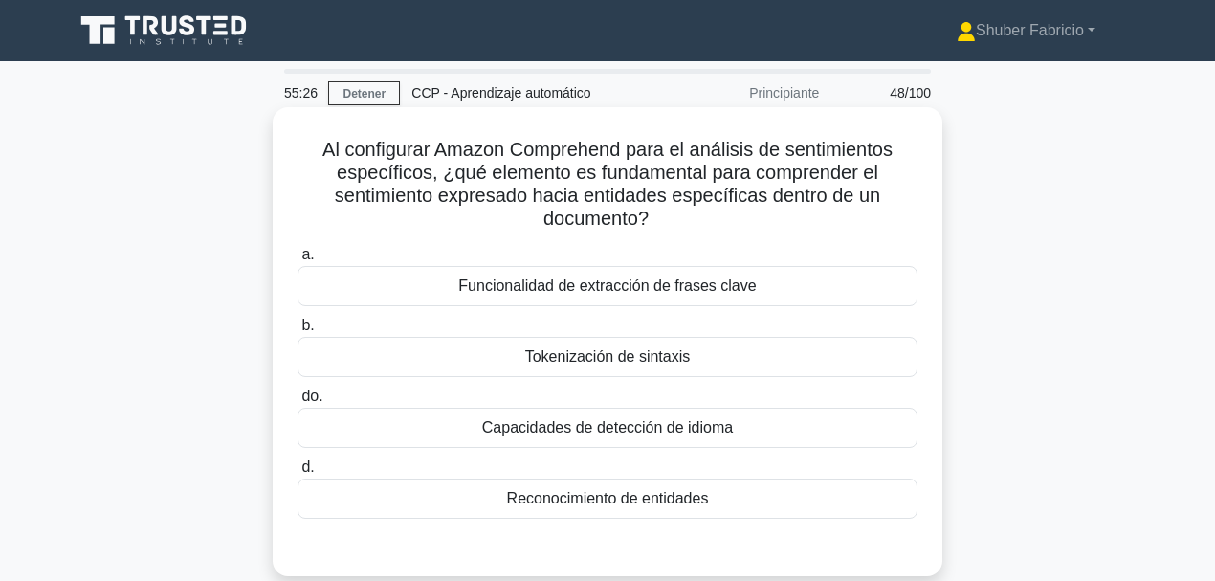
drag, startPoint x: 662, startPoint y: 178, endPoint x: 666, endPoint y: 220, distance: 42.3
click at [666, 220] on h5 "Al configurar Amazon Comprehend para el análisis de sentimientos específicos, ¿…" at bounding box center [608, 185] width 624 height 94
click at [664, 449] on font "Reconocimiento de entidades" at bounding box center [608, 498] width 202 height 16
click at [297, 449] on input "d. Reconocimiento de entidades" at bounding box center [297, 467] width 0 height 12
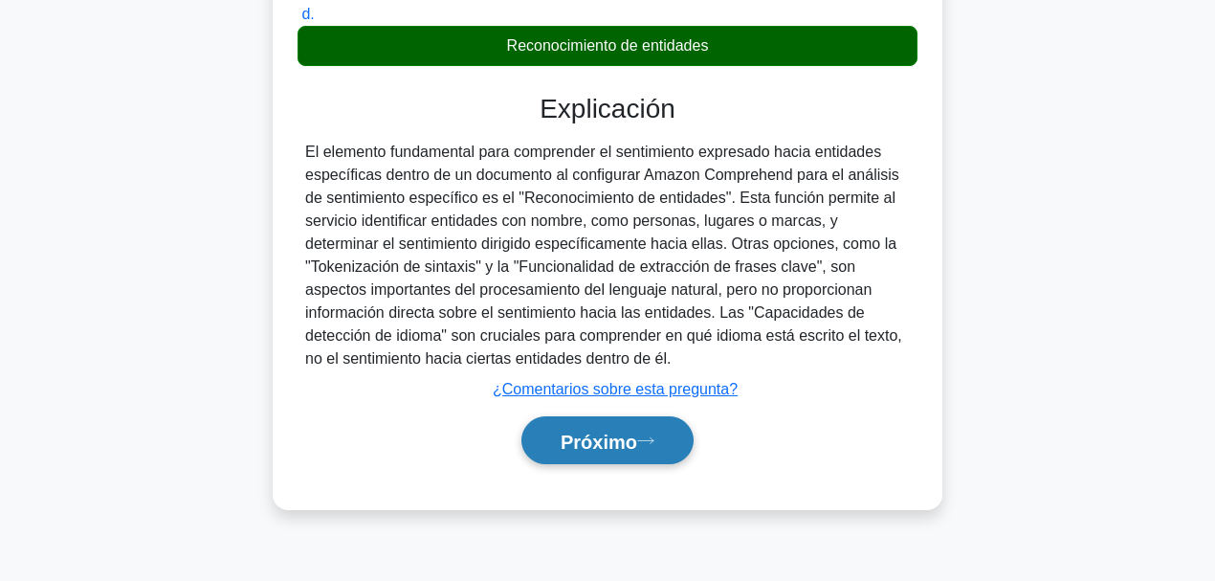
click at [613, 445] on font "Próximo" at bounding box center [598, 440] width 77 height 21
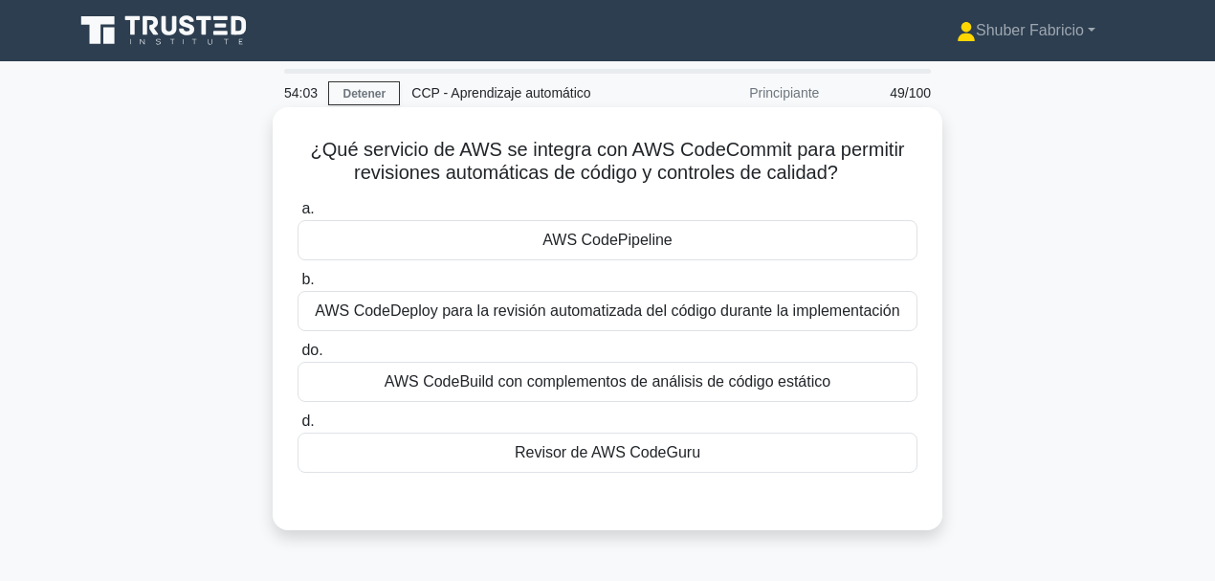
click at [654, 238] on font "AWS CodePipeline" at bounding box center [606, 239] width 129 height 16
click at [297, 215] on input "a. AWS CodePipeline" at bounding box center [297, 209] width 0 height 12
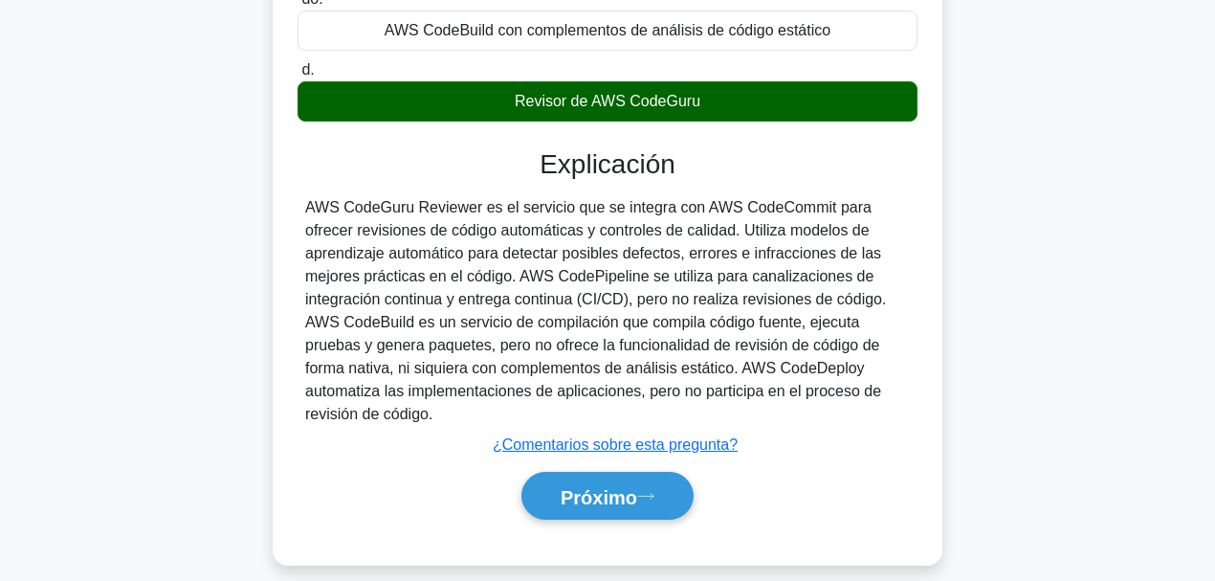
scroll to position [452, 0]
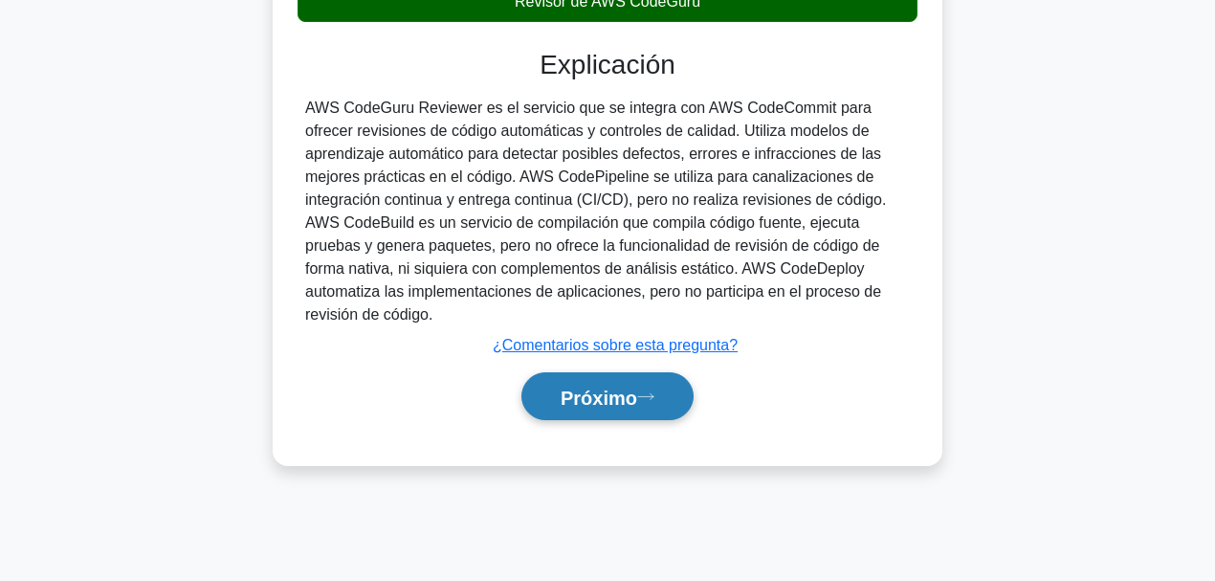
click at [634, 386] on font "Próximo" at bounding box center [598, 396] width 77 height 21
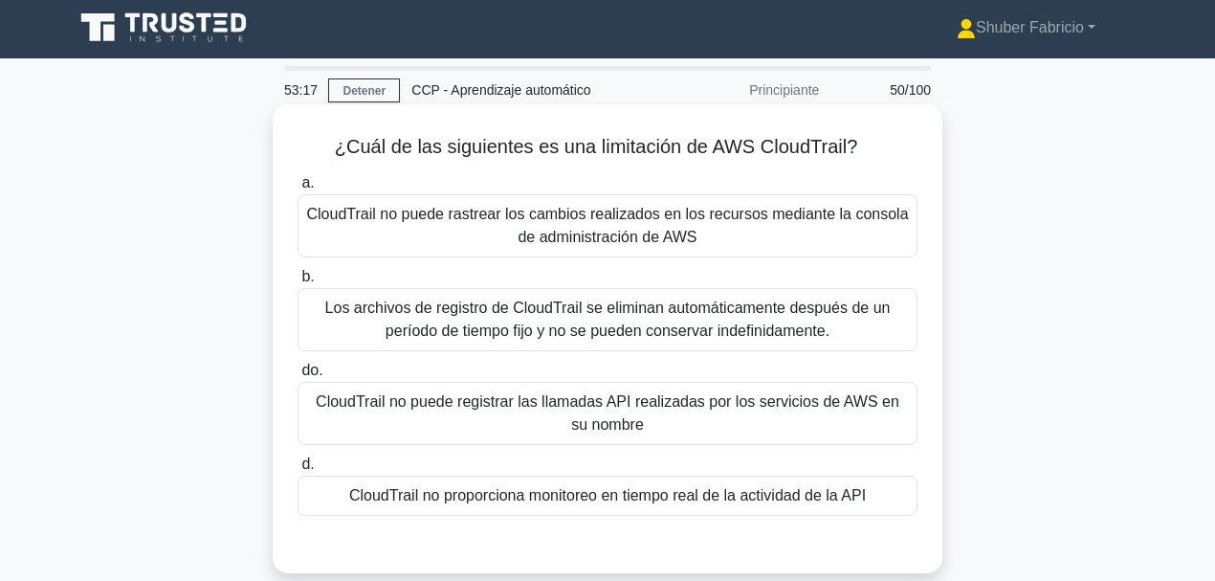
scroll to position [0, 0]
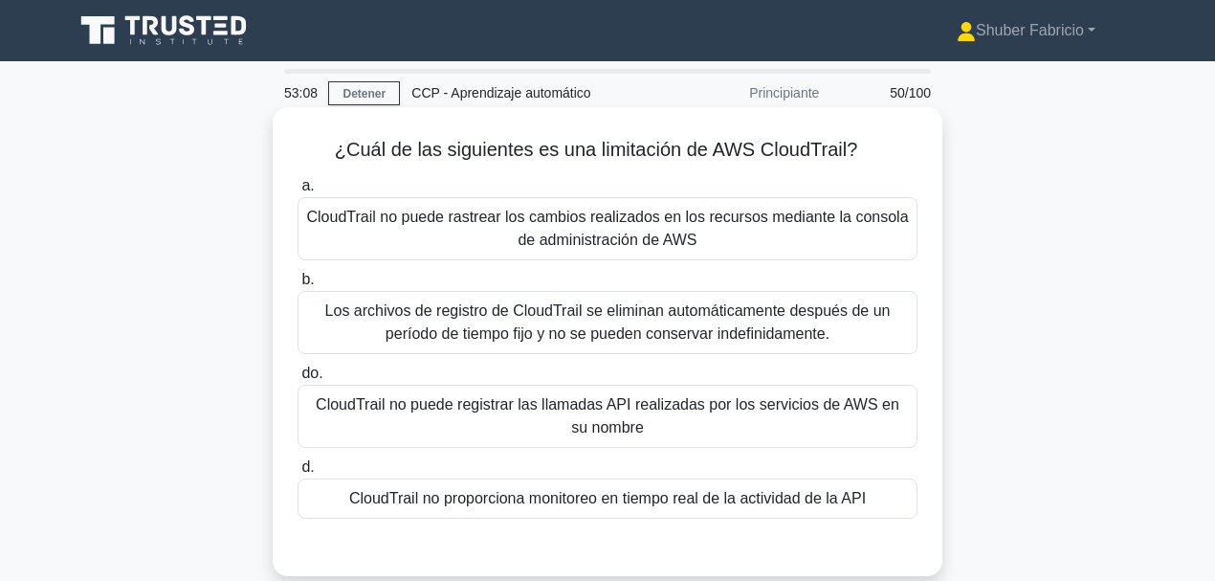
click at [622, 230] on font "CloudTrail no puede rastrear los cambios realizados en los recursos mediante la…" at bounding box center [607, 229] width 603 height 46
click at [297, 192] on input "a. CloudTrail no puede rastrear los cambios realizados en los recursos mediante…" at bounding box center [297, 186] width 0 height 12
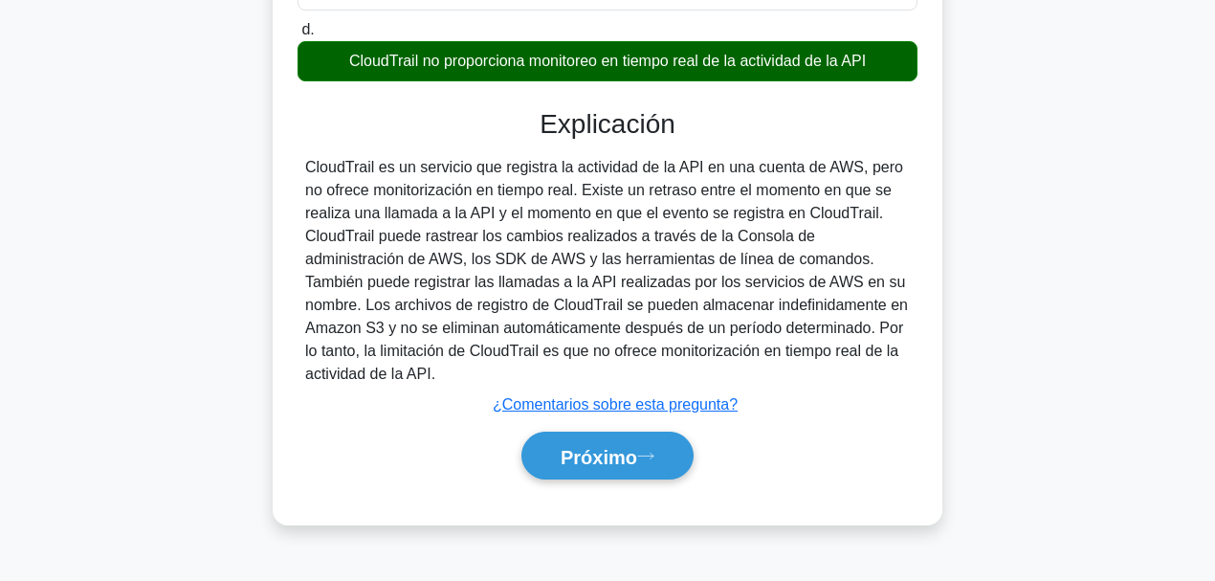
scroll to position [452, 0]
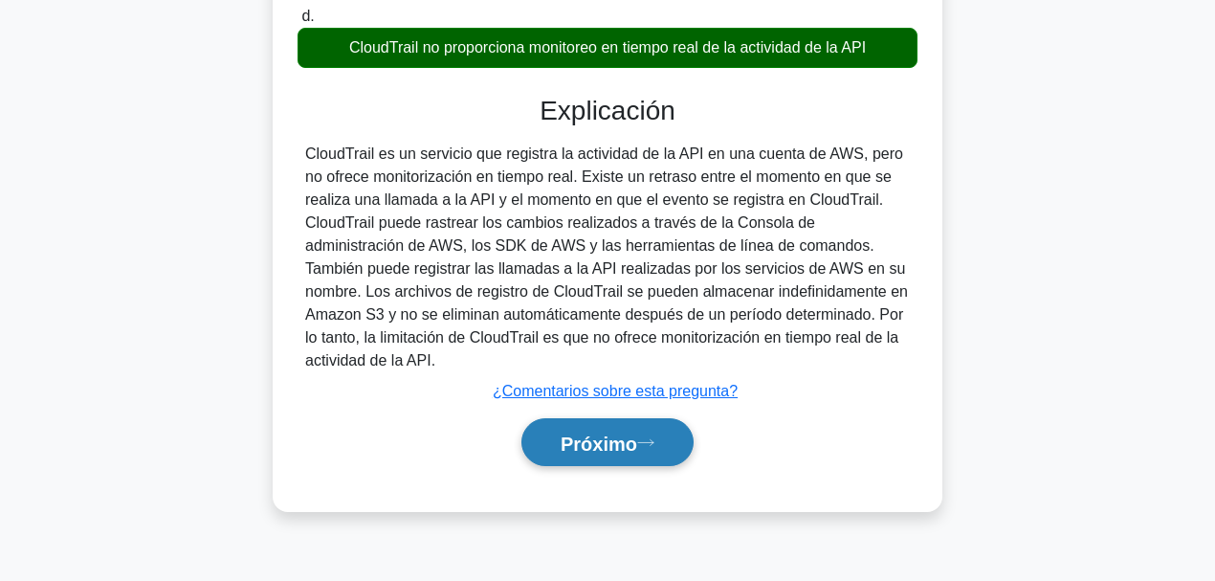
click at [625, 436] on font "Próximo" at bounding box center [598, 442] width 77 height 21
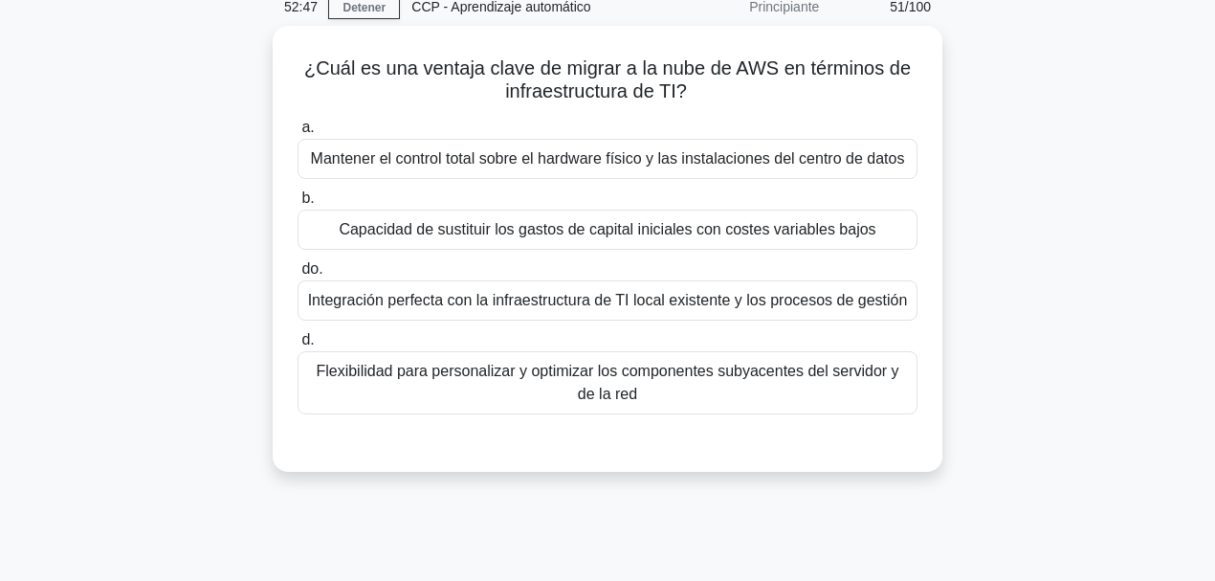
scroll to position [0, 0]
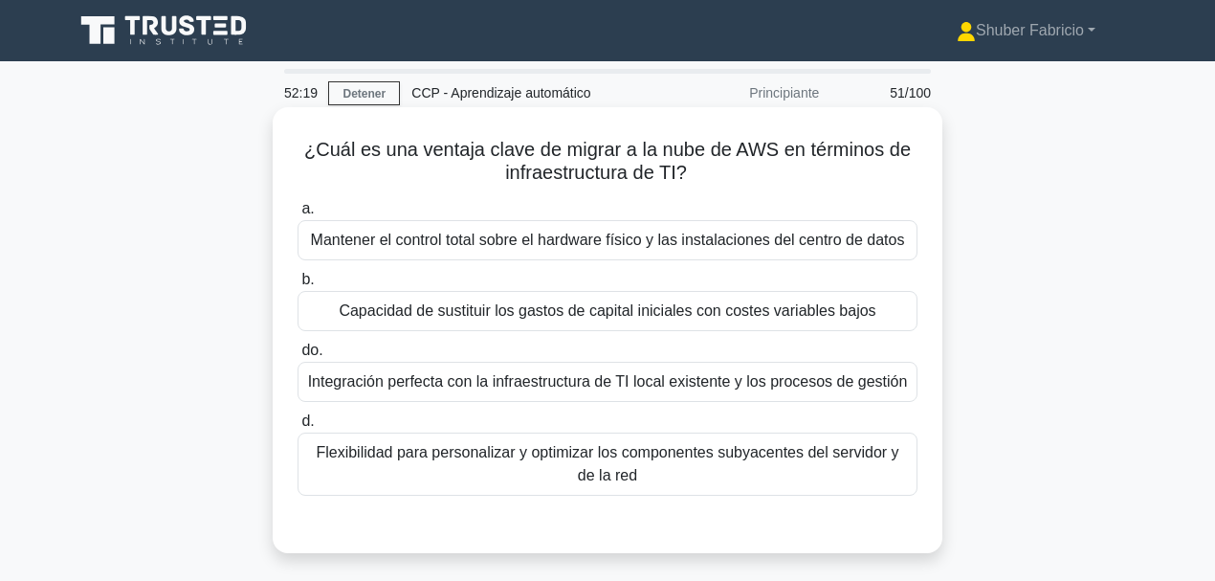
click at [587, 313] on font "Capacidad de sustituir los gastos de capital iniciales con costes variables baj…" at bounding box center [607, 310] width 537 height 16
click at [297, 286] on input "b. Capacidad de sustituir los gastos de capital iniciales con costes variables …" at bounding box center [297, 280] width 0 height 12
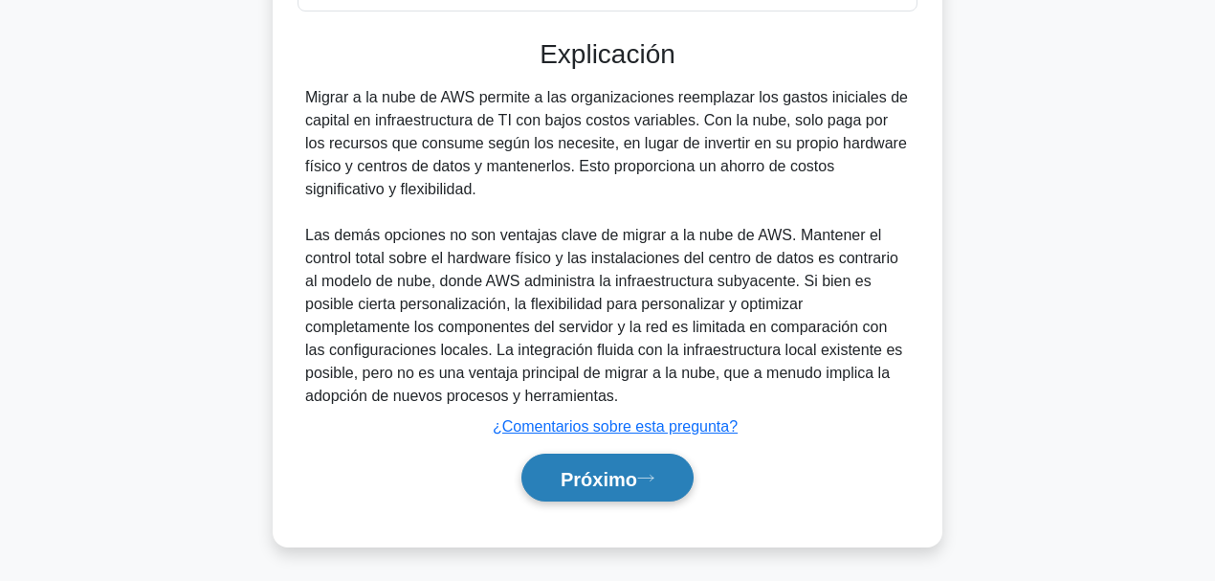
click at [629, 449] on font "Próximo" at bounding box center [598, 478] width 77 height 21
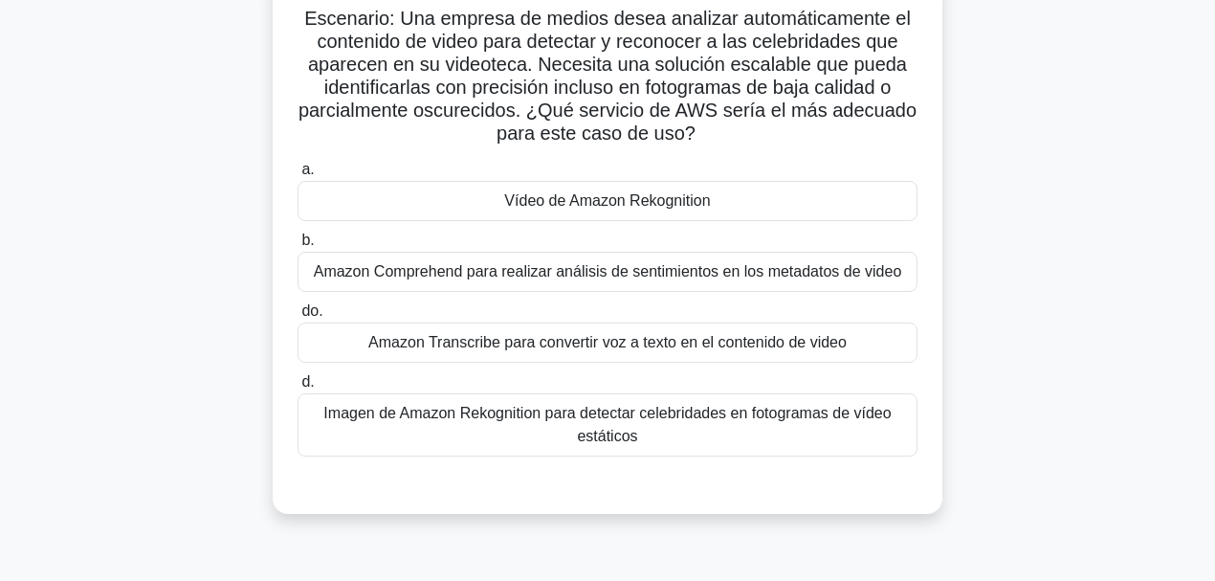
scroll to position [124, 0]
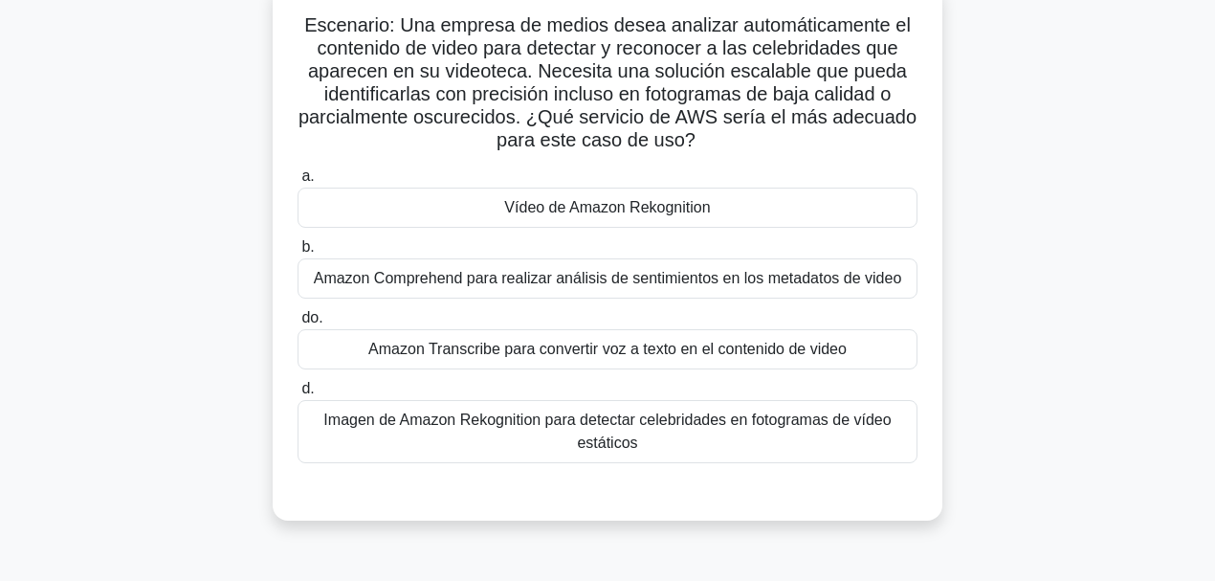
drag, startPoint x: 802, startPoint y: 31, endPoint x: 892, endPoint y: 140, distance: 141.9
click at [872, 140] on h5 "Escenario: Una empresa de medios desea analizar automáticamente el contenido de…" at bounding box center [608, 83] width 624 height 140
click at [717, 197] on div "Vídeo de Amazon Rekognition" at bounding box center [607, 207] width 620 height 40
click at [297, 183] on input "a. Vídeo de Amazon Rekognition" at bounding box center [297, 176] width 0 height 12
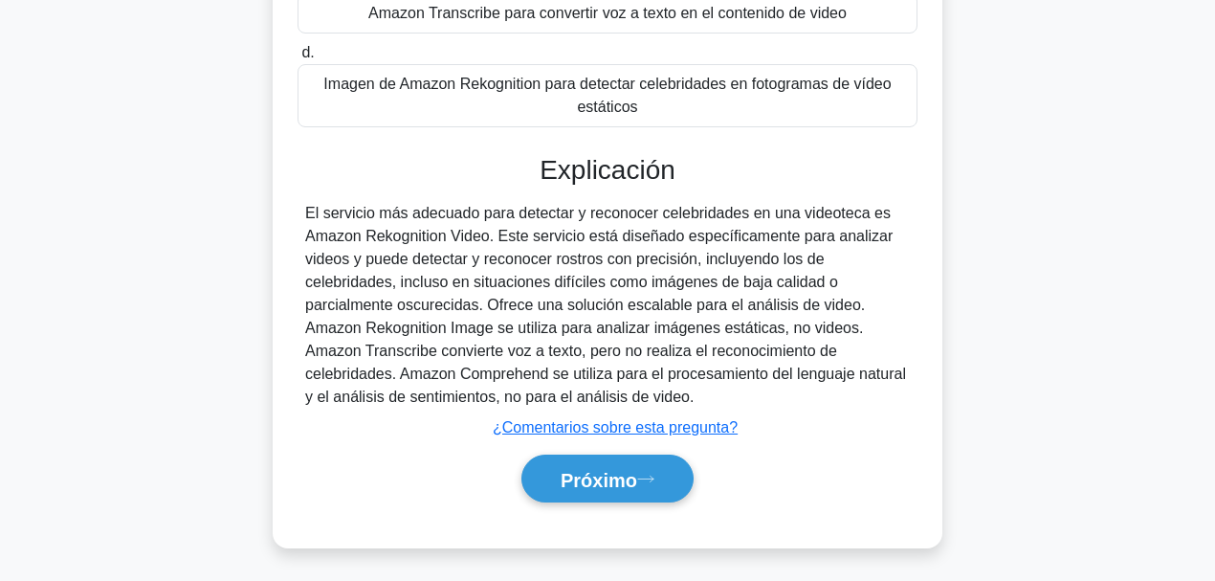
scroll to position [461, 0]
click at [624, 449] on button "Próximo" at bounding box center [607, 477] width 172 height 49
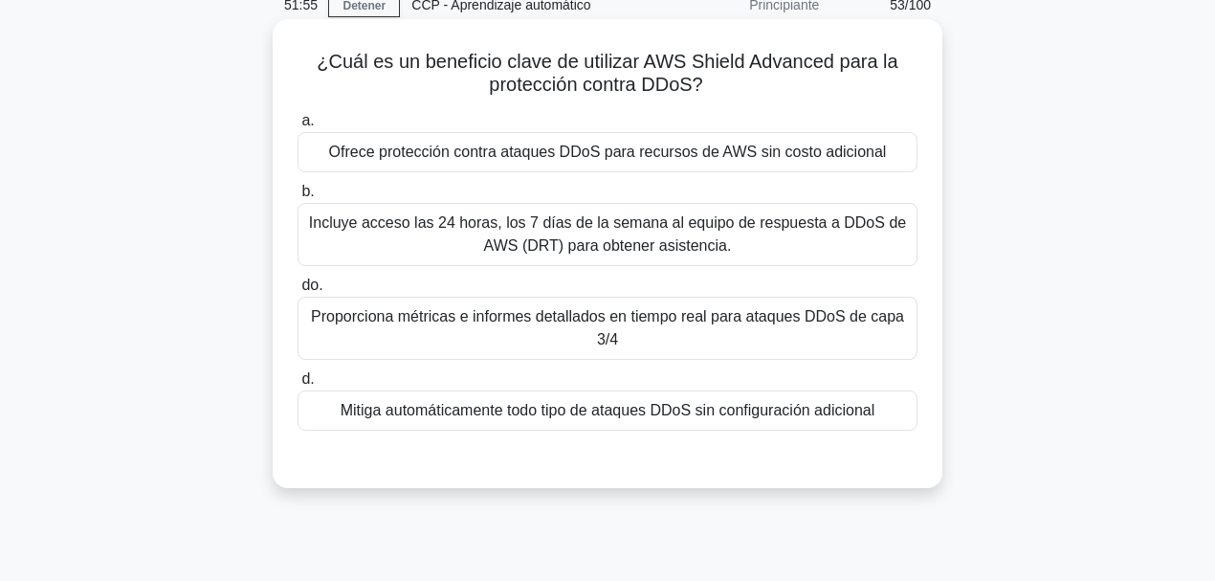
scroll to position [78, 0]
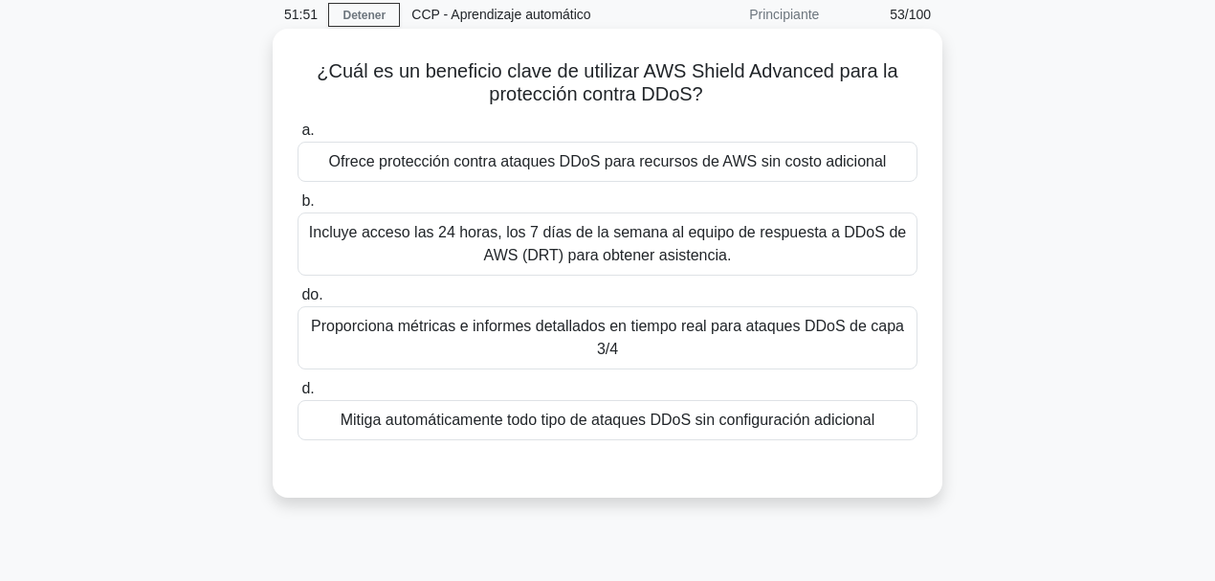
drag, startPoint x: 631, startPoint y: 78, endPoint x: 759, endPoint y: 89, distance: 128.6
click at [759, 89] on h5 "¿Cuál es un beneficio clave de utilizar AWS Shield Advanced para la protección …" at bounding box center [608, 83] width 624 height 48
click at [571, 248] on font "Incluye acceso las 24 horas, los 7 días de la semana al equipo de respuesta a D…" at bounding box center [607, 243] width 597 height 39
click at [297, 208] on input "b. Incluye acceso las 24 horas, los 7 días de la semana al equipo de respuesta …" at bounding box center [297, 201] width 0 height 12
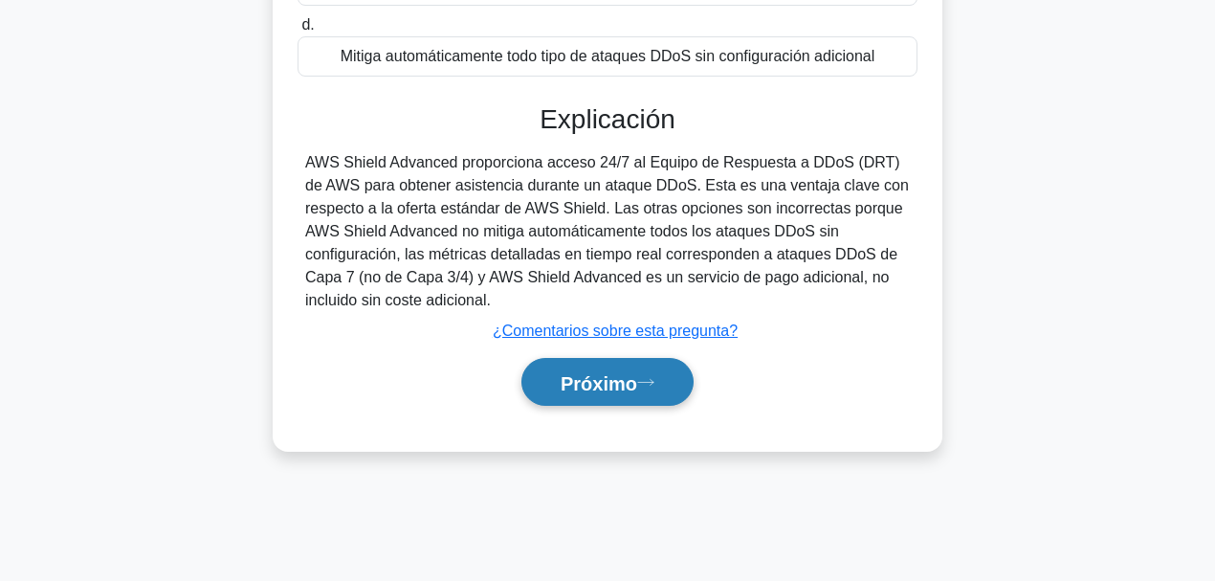
scroll to position [452, 0]
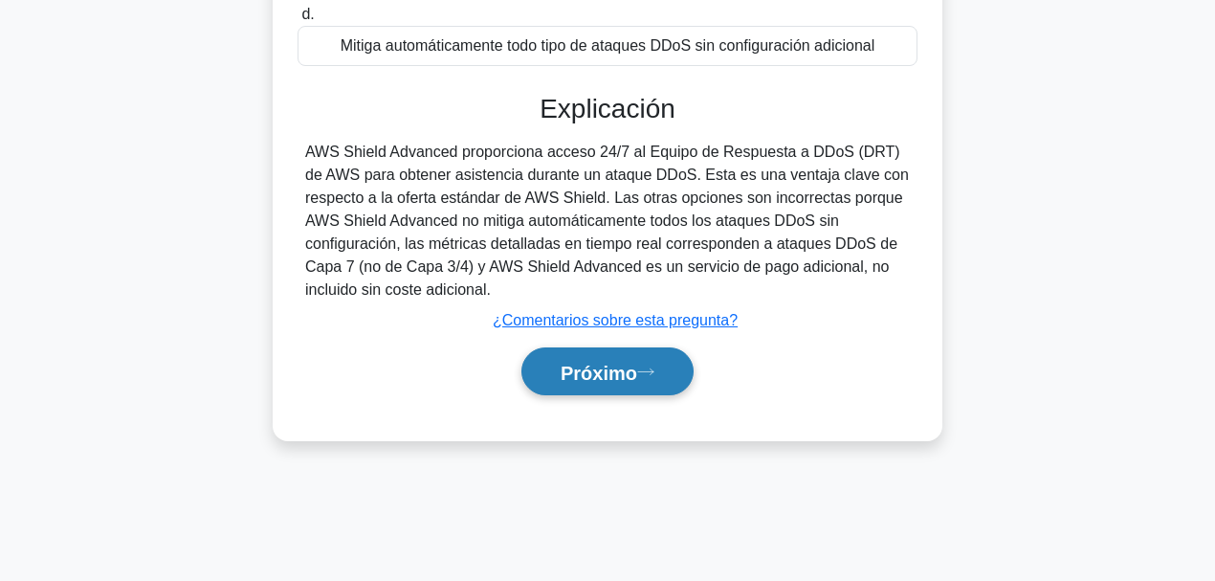
click at [629, 378] on font "Próximo" at bounding box center [598, 372] width 77 height 21
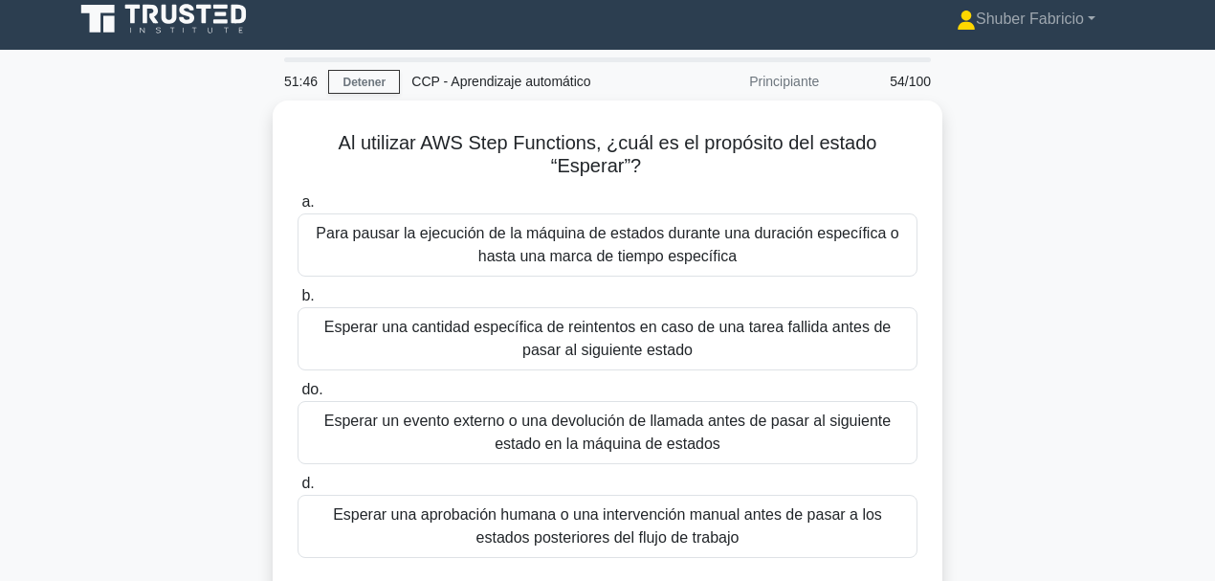
scroll to position [0, 0]
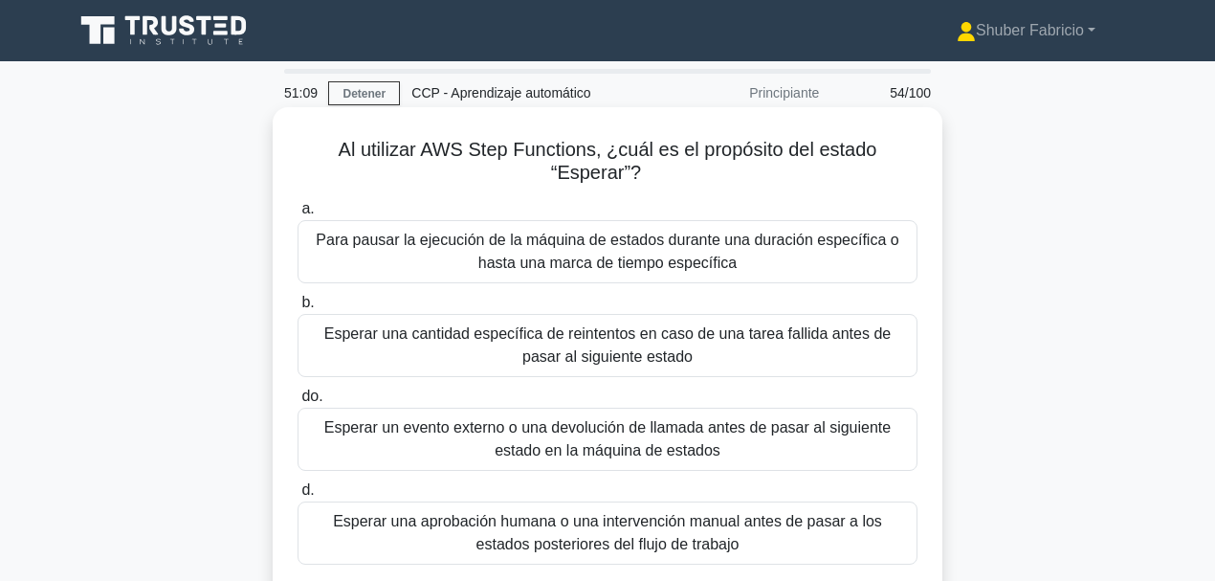
click at [749, 406] on label "do. Esperar un evento externo o una devolución de llamada antes de pasar al sig…" at bounding box center [607, 427] width 620 height 86
click at [297, 403] on input "do. Esperar un evento externo o una devolución de llamada antes de pasar al sig…" at bounding box center [297, 396] width 0 height 12
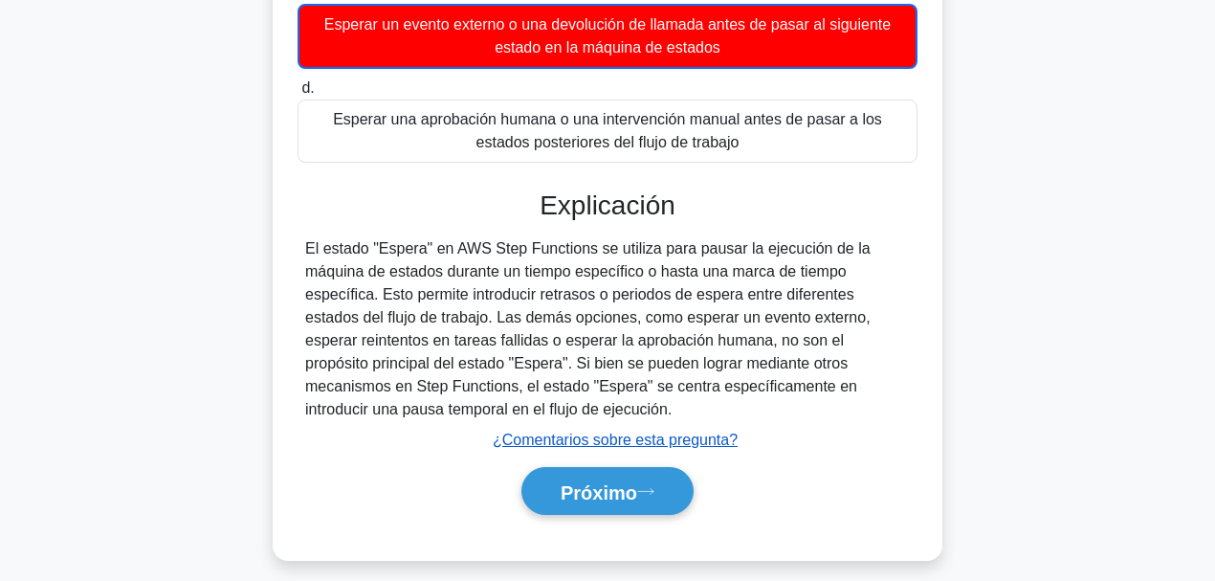
scroll to position [446, 0]
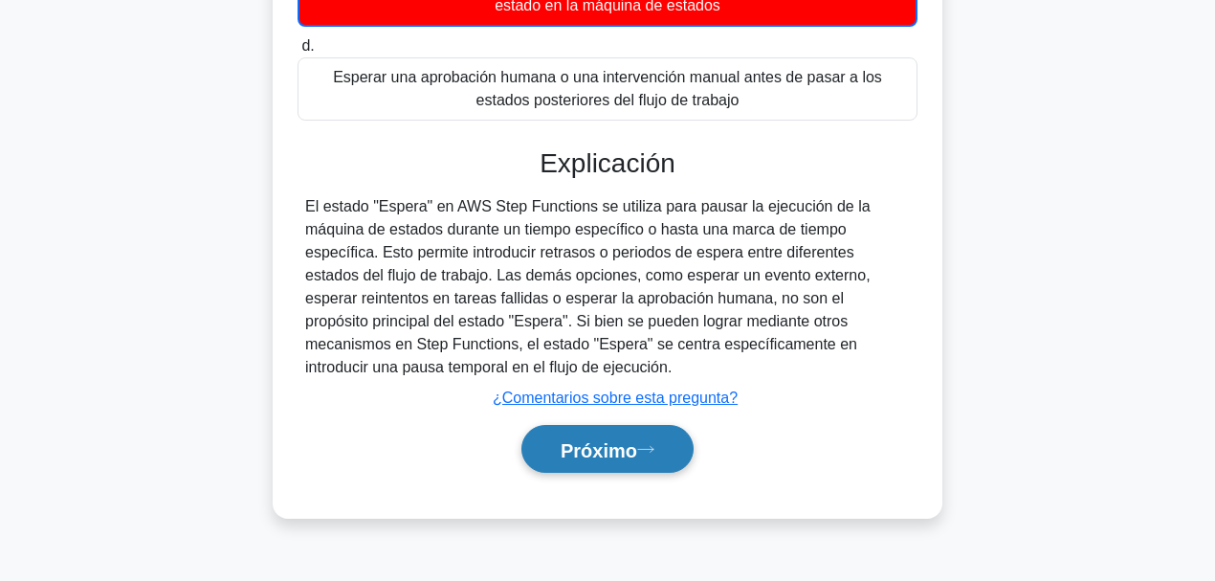
click at [637, 440] on font "Próximo" at bounding box center [598, 449] width 77 height 21
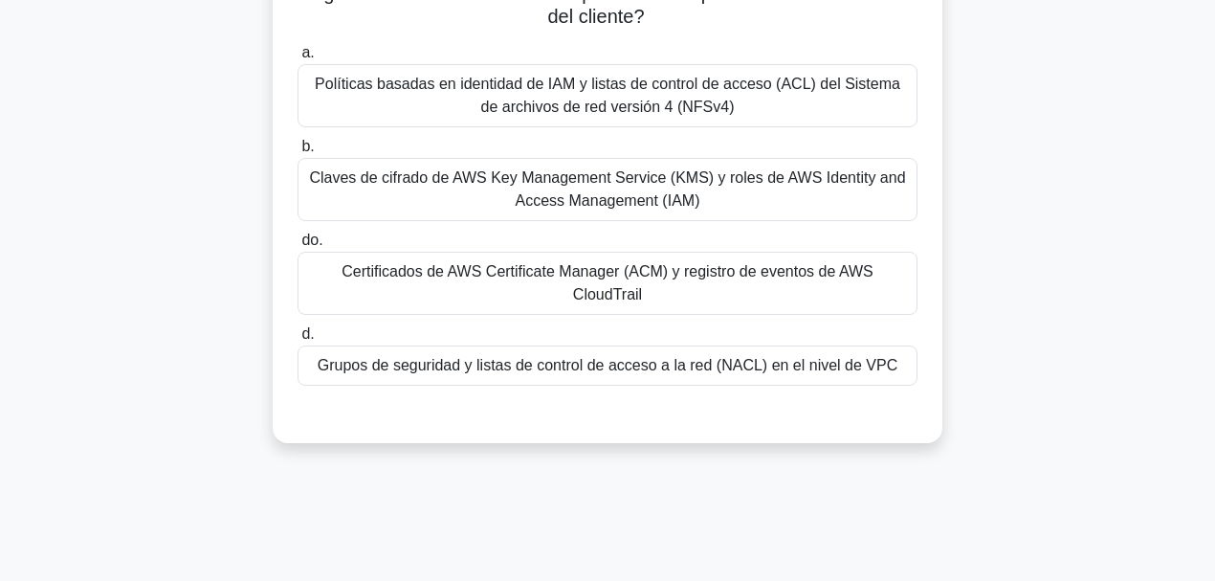
scroll to position [86, 0]
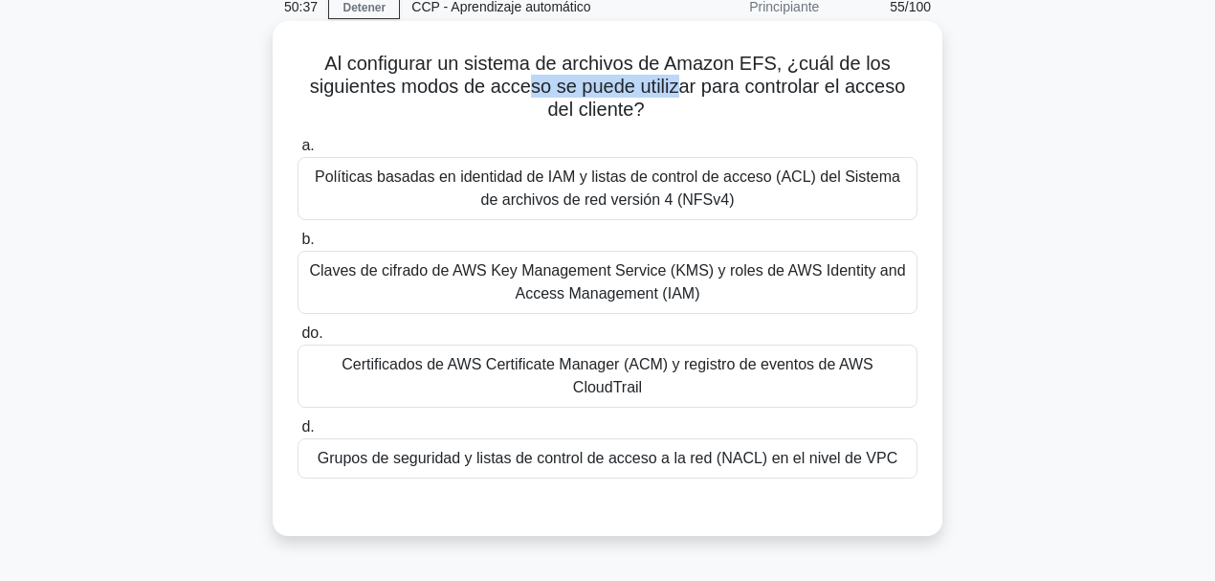
drag, startPoint x: 541, startPoint y: 83, endPoint x: 684, endPoint y: 86, distance: 142.5
click at [684, 86] on font "Al configurar un sistema de archivos de Amazon EFS, ¿cuál de los siguientes mod…" at bounding box center [608, 86] width 596 height 67
drag, startPoint x: 790, startPoint y: 87, endPoint x: 746, endPoint y: 111, distance: 50.1
click at [746, 111] on h5 "Al configurar un sistema de archivos de Amazon EFS, ¿cuál de los siguientes mod…" at bounding box center [608, 87] width 624 height 71
click at [746, 288] on font "Claves de cifrado de AWS Key Management Service (KMS) y roles de AWS Identity a…" at bounding box center [607, 282] width 603 height 46
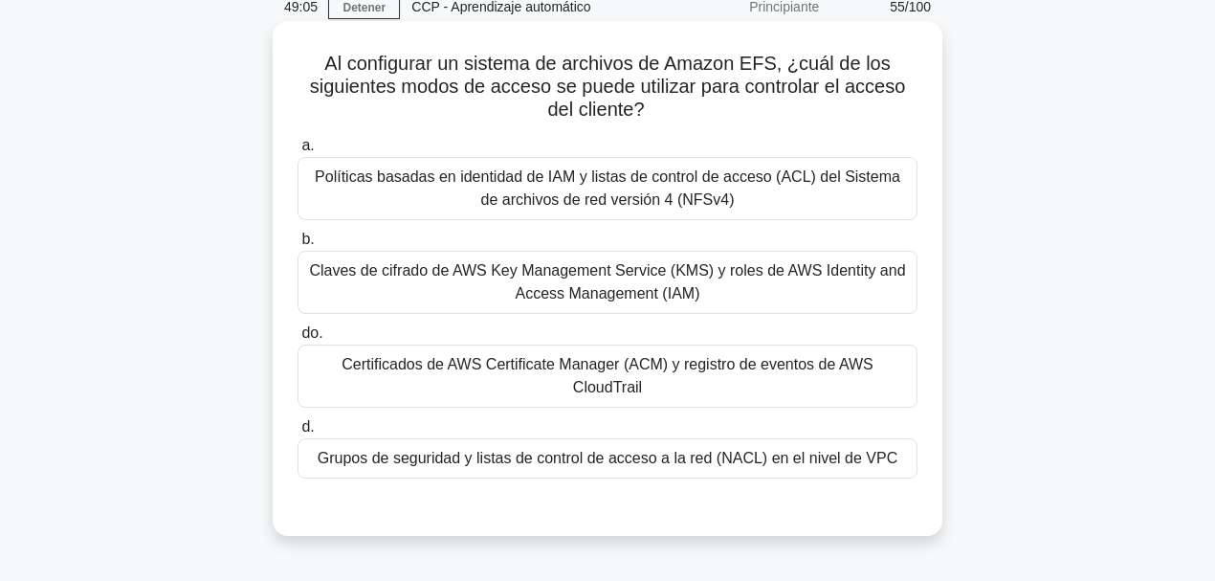
click at [297, 246] on input "b. Claves de cifrado de AWS Key Management Service (KMS) y roles de AWS Identit…" at bounding box center [297, 239] width 0 height 12
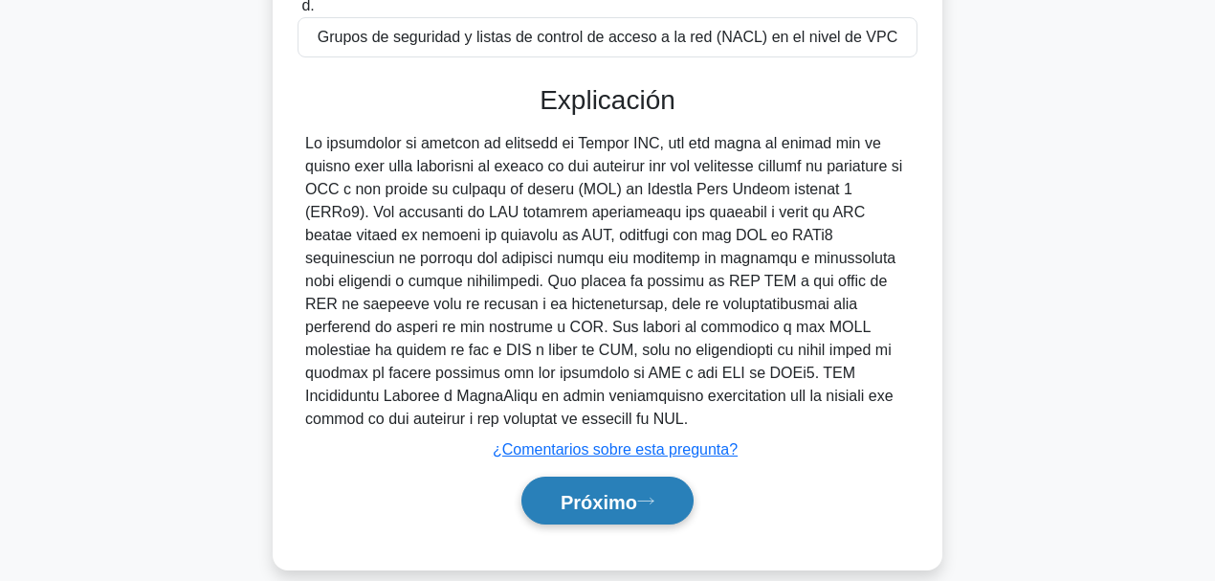
click at [618, 449] on font "Próximo" at bounding box center [598, 501] width 77 height 21
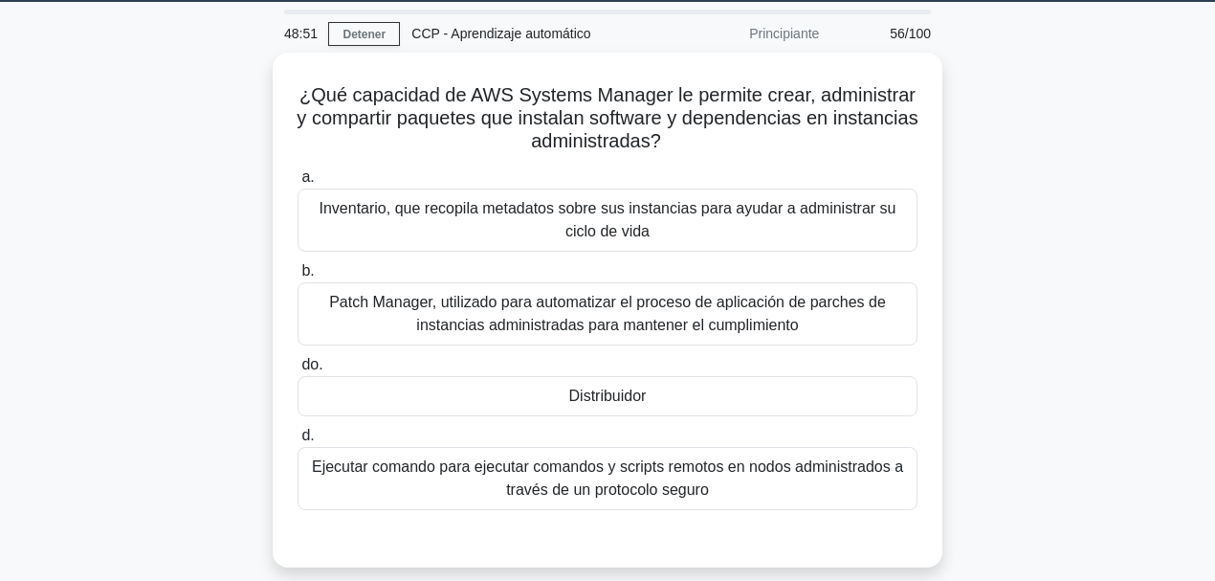
scroll to position [29, 0]
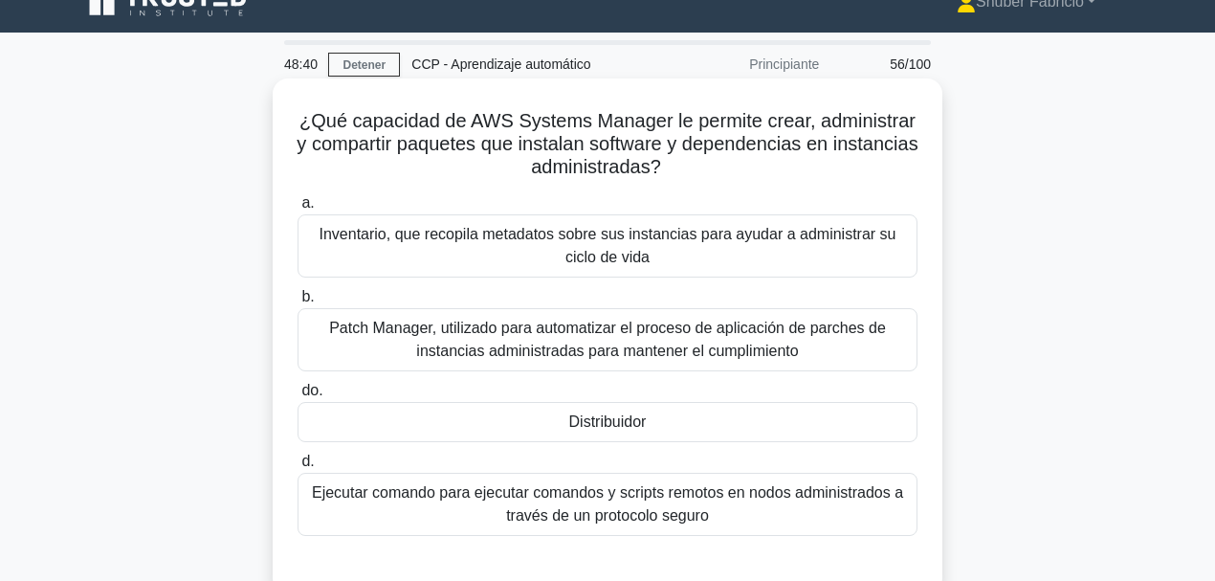
drag, startPoint x: 461, startPoint y: 124, endPoint x: 798, endPoint y: 172, distance: 340.1
click at [798, 172] on h5 "¿Qué capacidad de AWS Systems Manager le permite crear, administrar y compartir…" at bounding box center [608, 144] width 624 height 71
click at [450, 130] on font "¿Qué capacidad de AWS Systems Manager le permite crear, administrar y compartir…" at bounding box center [607, 143] width 621 height 67
click at [423, 121] on font "¿Qué capacidad de AWS Systems Manager le permite crear, administrar y compartir…" at bounding box center [607, 143] width 621 height 67
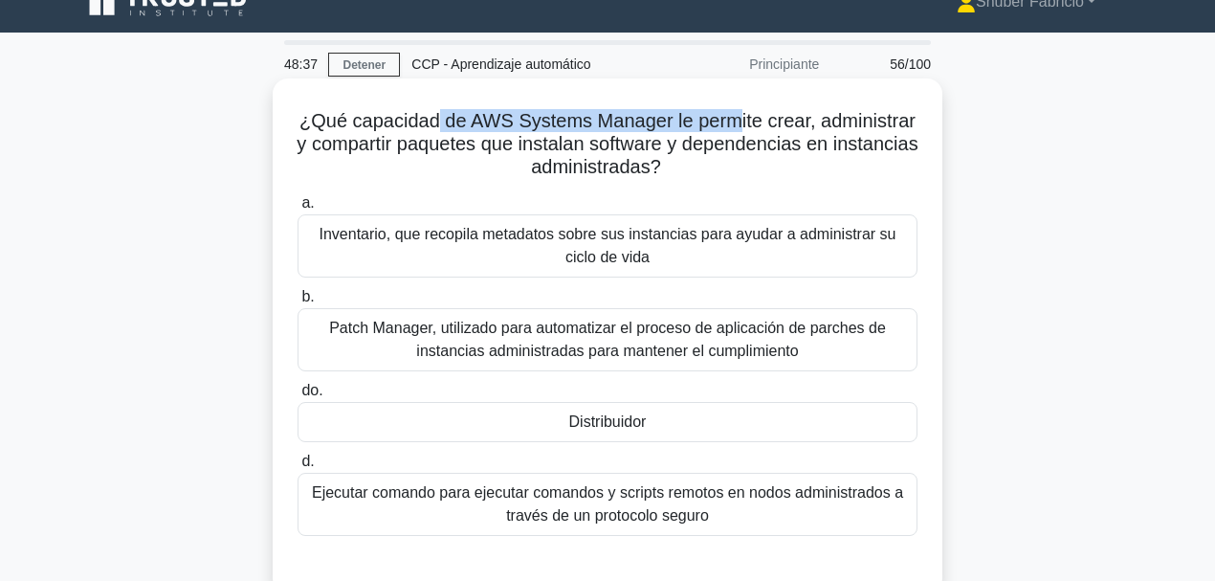
drag, startPoint x: 437, startPoint y: 123, endPoint x: 736, endPoint y: 112, distance: 299.6
click at [736, 112] on font "¿Qué capacidad de AWS Systems Manager le permite crear, administrar y compartir…" at bounding box center [607, 143] width 621 height 67
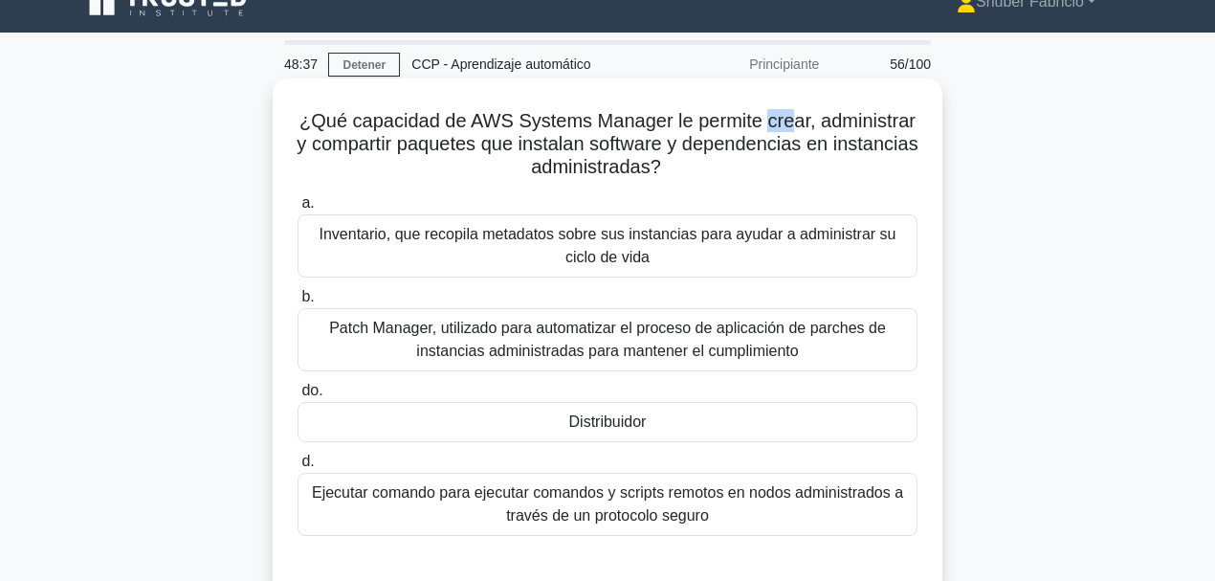
drag, startPoint x: 774, startPoint y: 117, endPoint x: 790, endPoint y: 120, distance: 16.5
click at [790, 120] on font "¿Qué capacidad de AWS Systems Manager le permite crear, administrar y compartir…" at bounding box center [607, 143] width 621 height 67
click at [652, 417] on div "Distribuidor" at bounding box center [607, 422] width 620 height 40
click at [297, 397] on input "do. Distribuidor" at bounding box center [297, 390] width 0 height 12
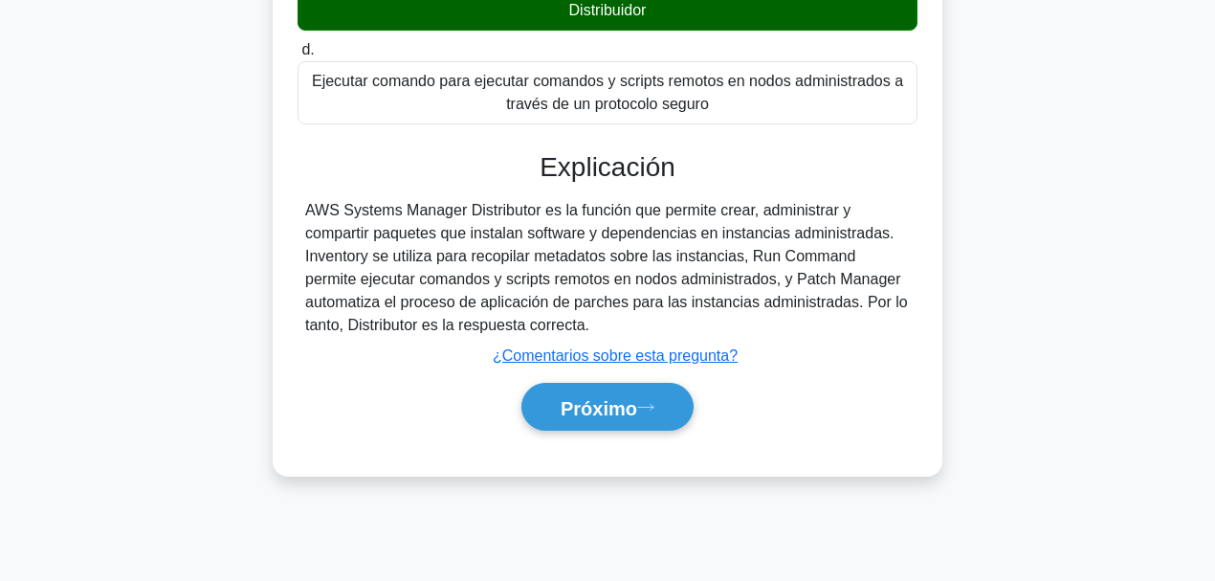
scroll to position [452, 0]
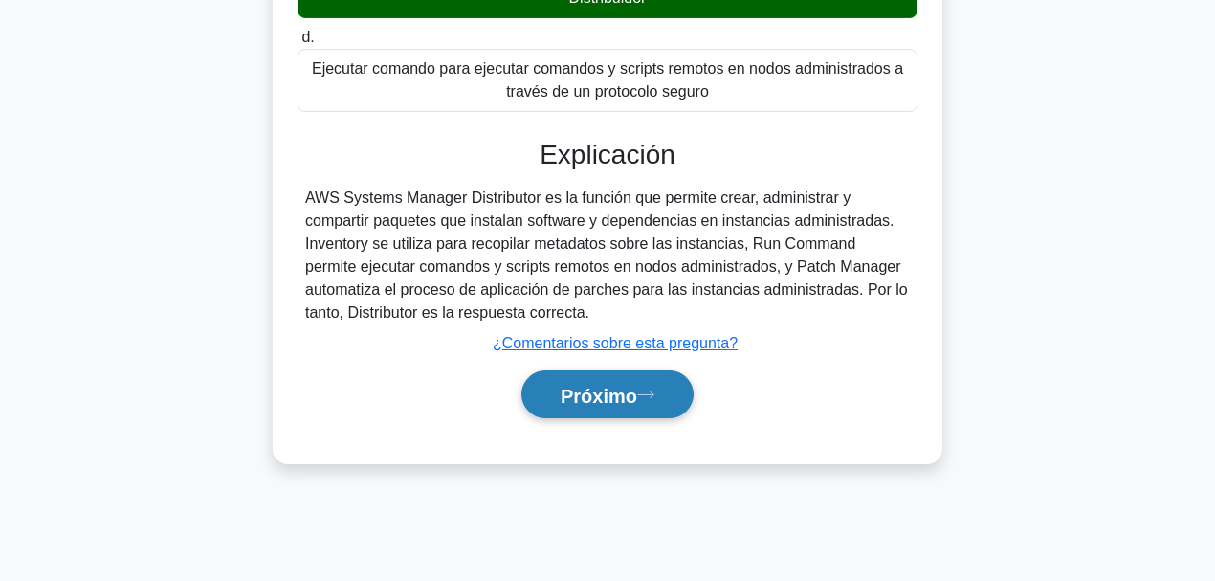
click at [623, 384] on font "Próximo" at bounding box center [598, 394] width 77 height 21
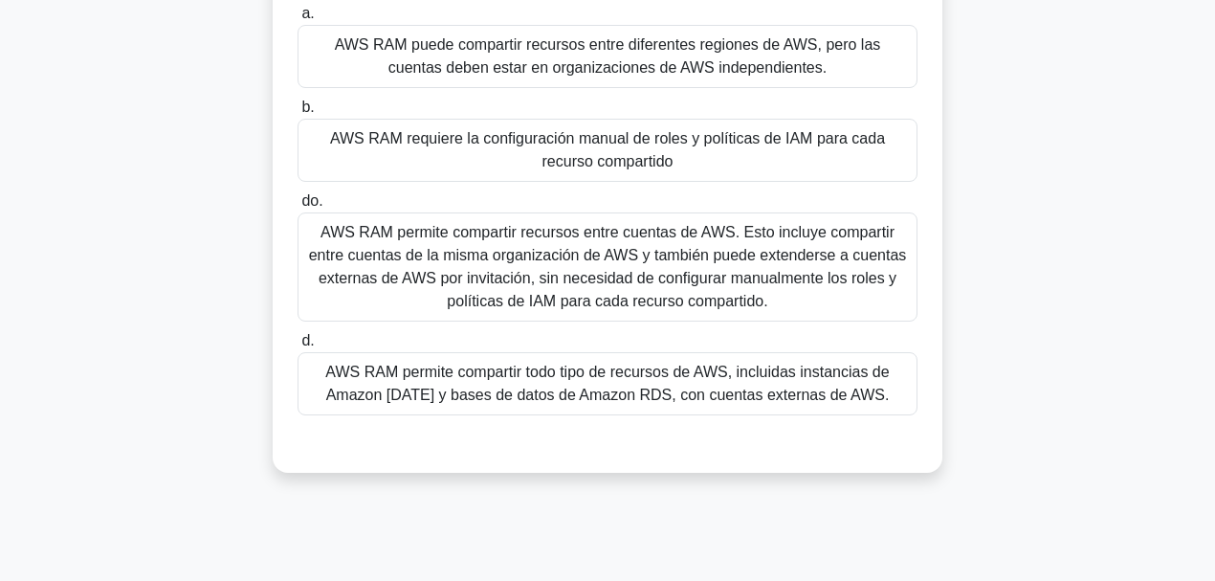
scroll to position [197, 0]
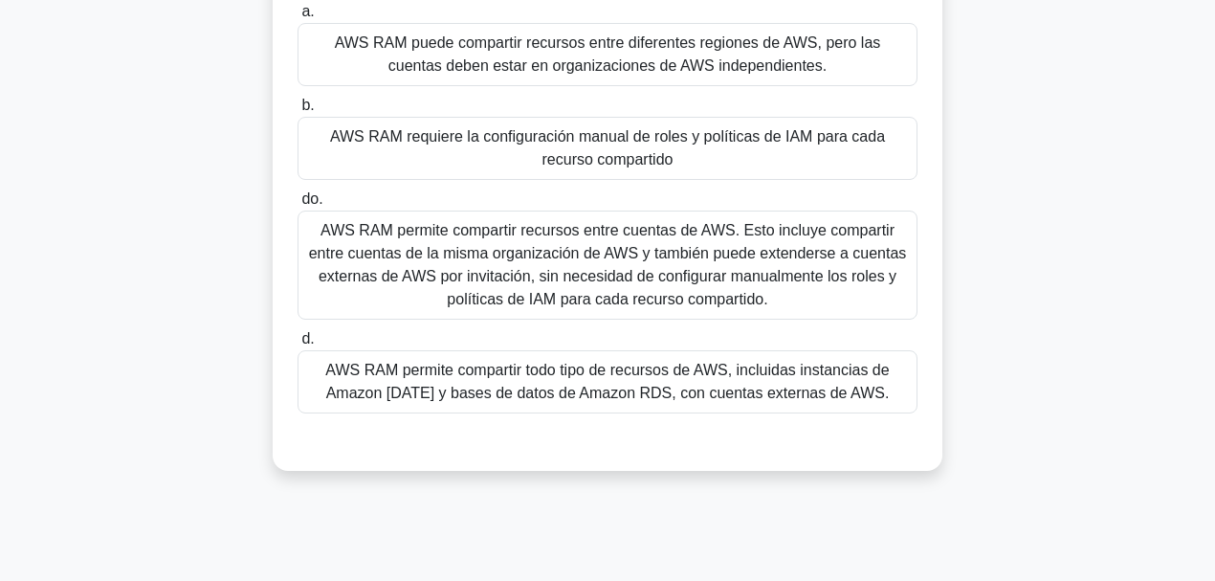
click at [576, 271] on font "AWS RAM permite compartir recursos entre cuentas de AWS. Esto incluye compartir…" at bounding box center [608, 264] width 598 height 85
click at [297, 206] on input "do. AWS RAM permite compartir recursos entre cuentas de AWS. Esto incluye compa…" at bounding box center [297, 199] width 0 height 12
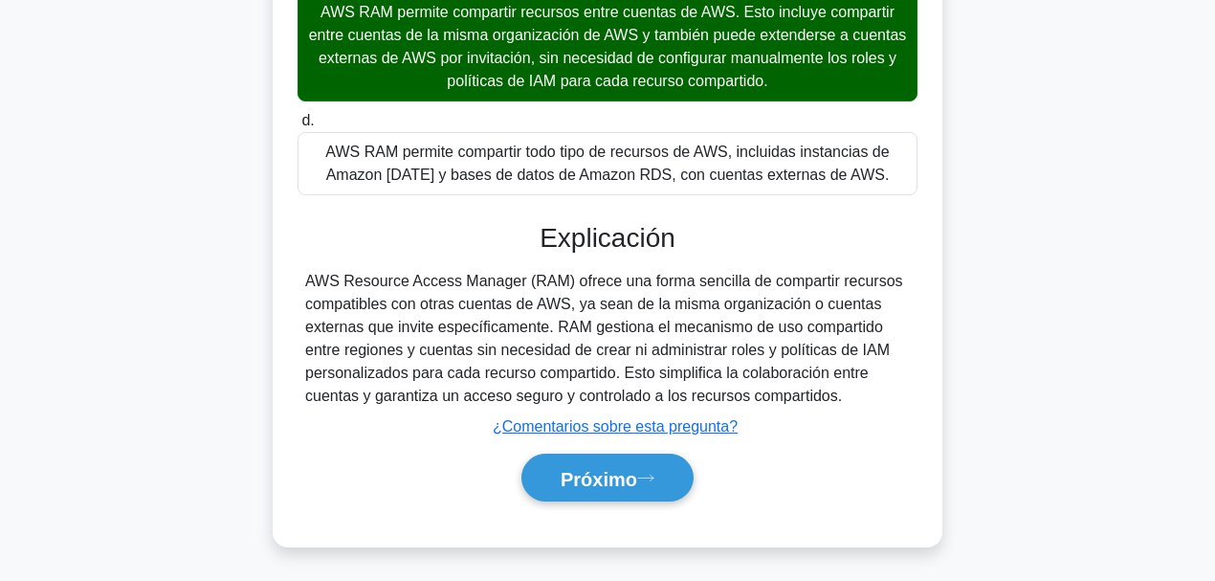
scroll to position [452, 0]
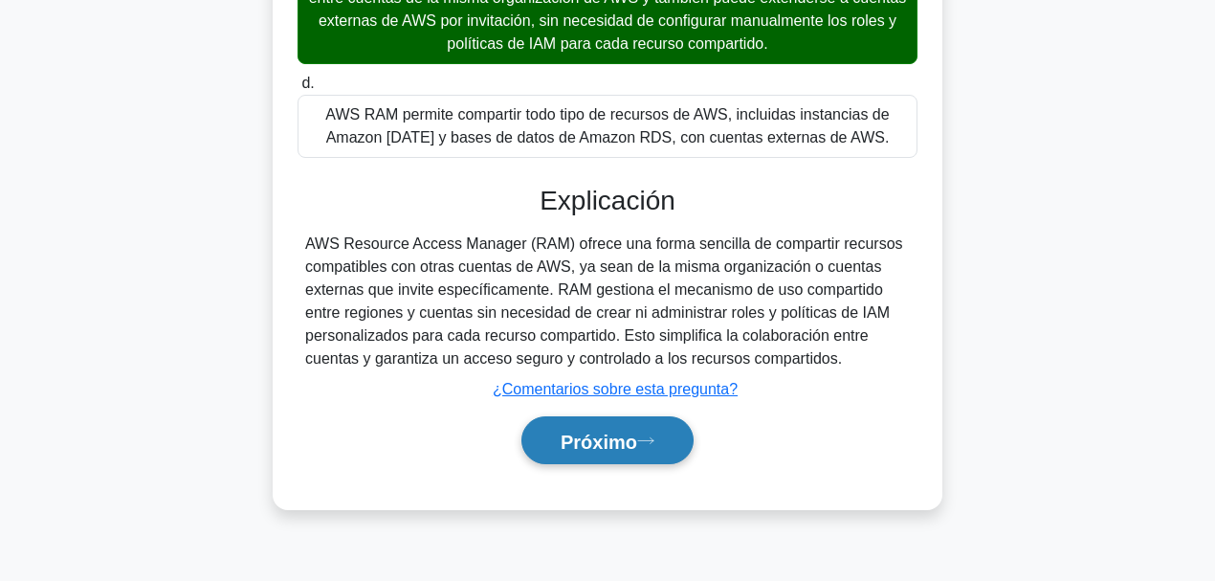
click at [654, 437] on icon at bounding box center [645, 440] width 17 height 11
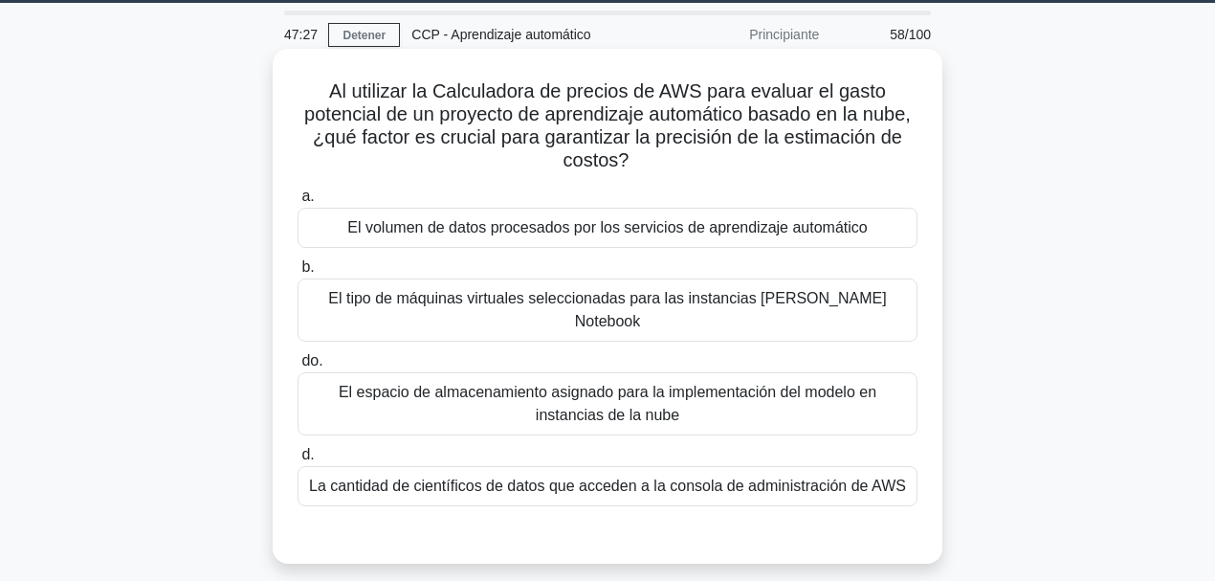
scroll to position [63, 0]
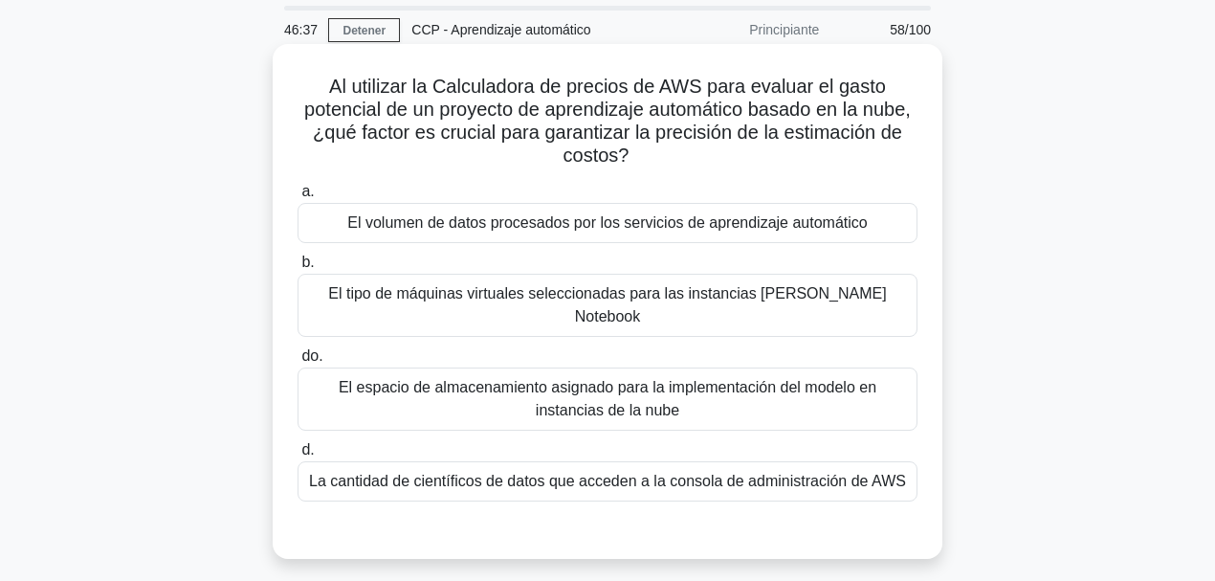
click at [660, 216] on font "El volumen de datos procesados ​​por los servicios de aprendizaje automático" at bounding box center [606, 222] width 519 height 16
click at [297, 198] on input "a. El volumen de datos procesados ​​por los servicios de aprendizaje automático" at bounding box center [297, 192] width 0 height 12
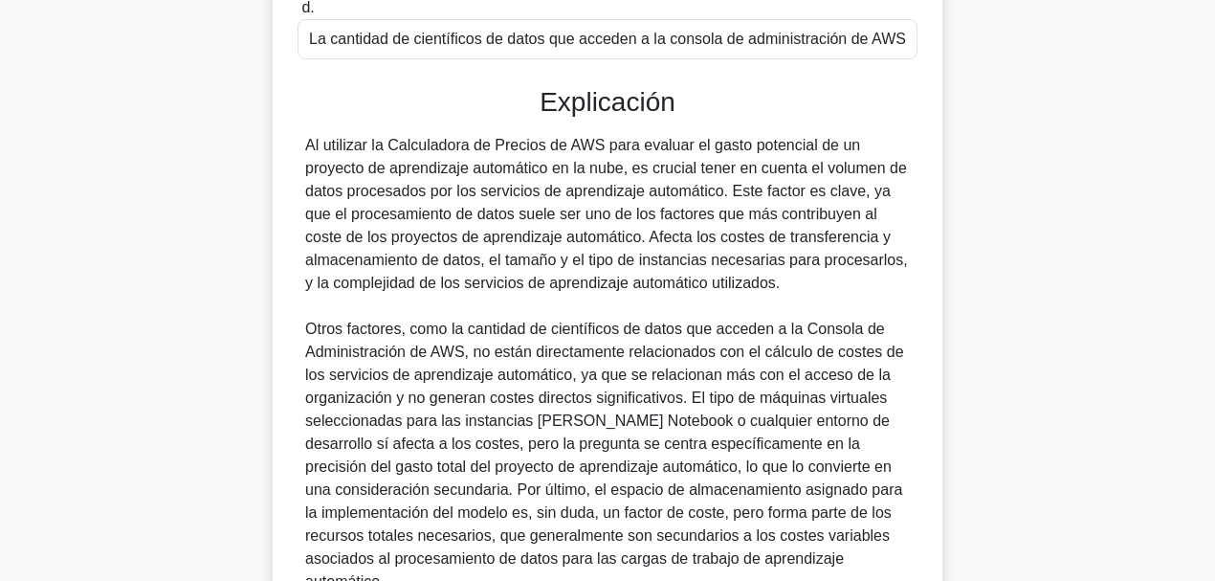
scroll to position [645, 0]
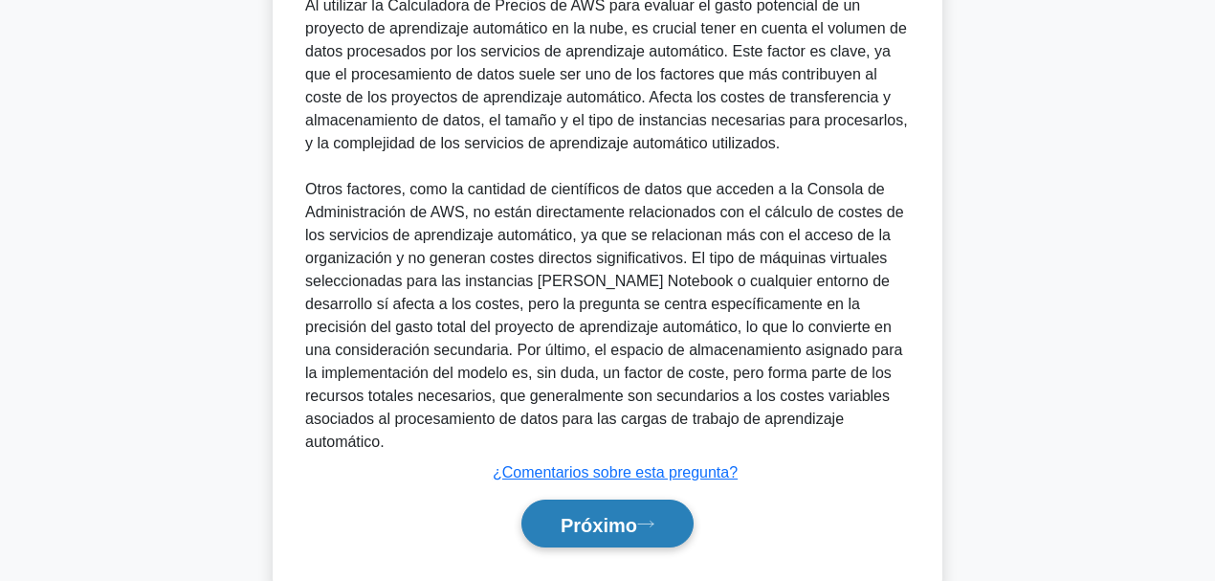
click at [645, 449] on button "Próximo" at bounding box center [607, 523] width 172 height 49
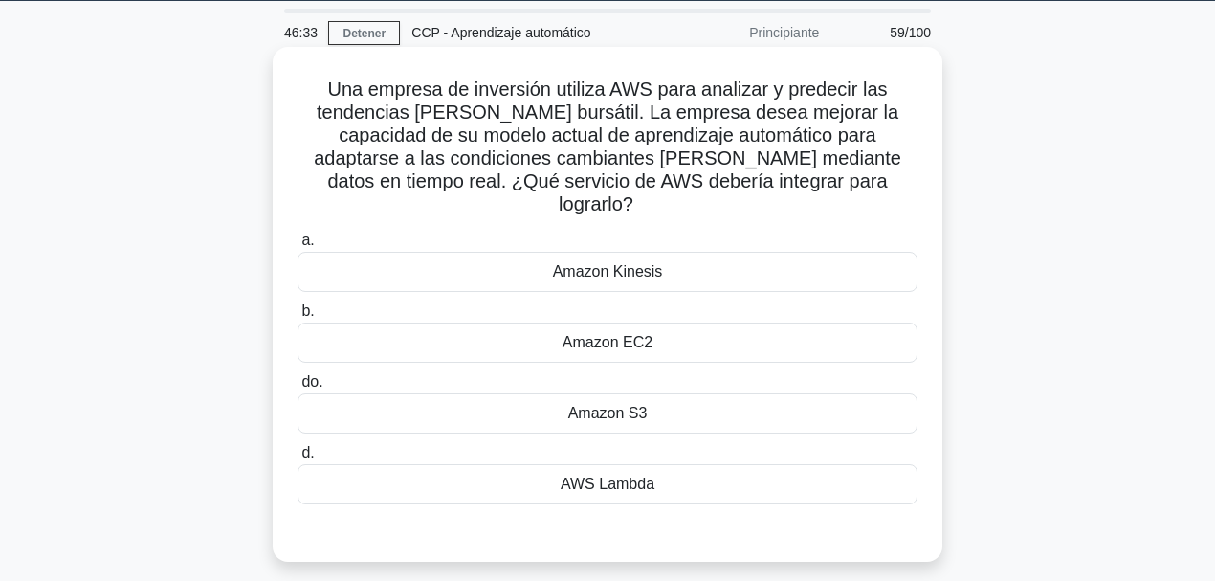
scroll to position [63, 0]
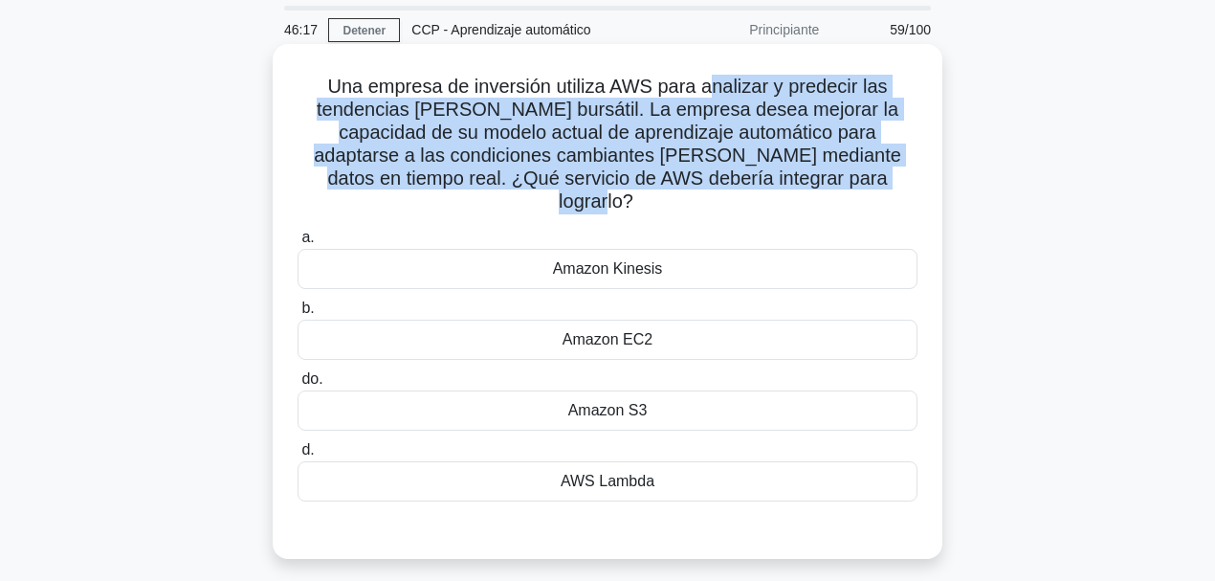
drag, startPoint x: 731, startPoint y: 75, endPoint x: 881, endPoint y: 183, distance: 185.0
click at [872, 183] on font "Una empresa de inversión utiliza AWS para analizar y predecir las tendencias [P…" at bounding box center [607, 144] width 587 height 136
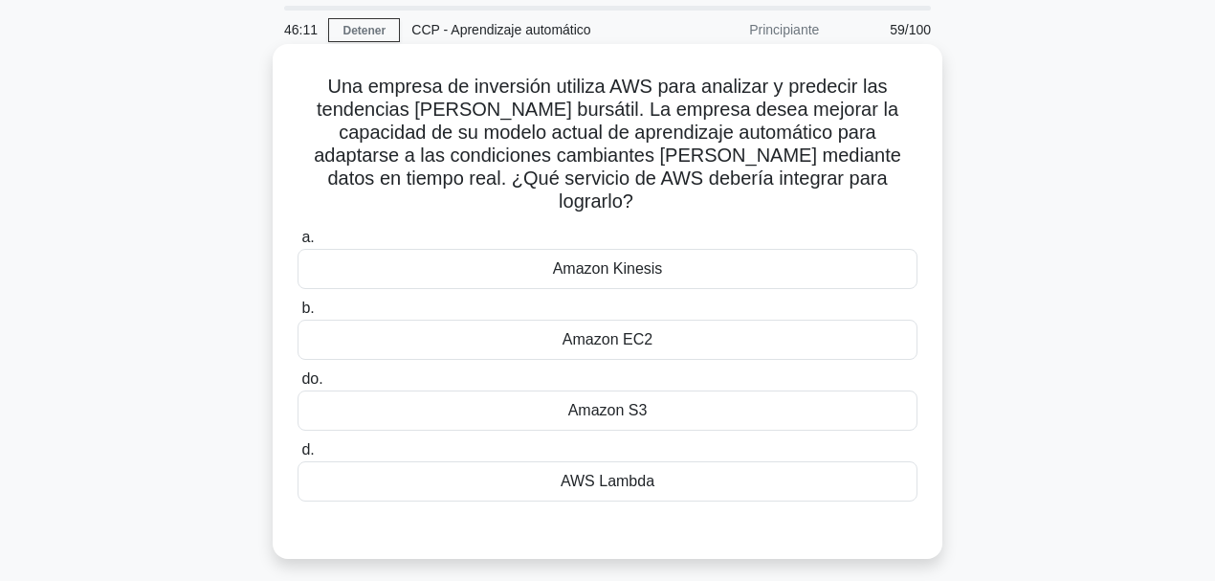
click at [603, 260] on font "Amazon Kinesis" at bounding box center [608, 268] width 110 height 16
click at [297, 244] on input "a. Amazon Kinesis" at bounding box center [297, 237] width 0 height 12
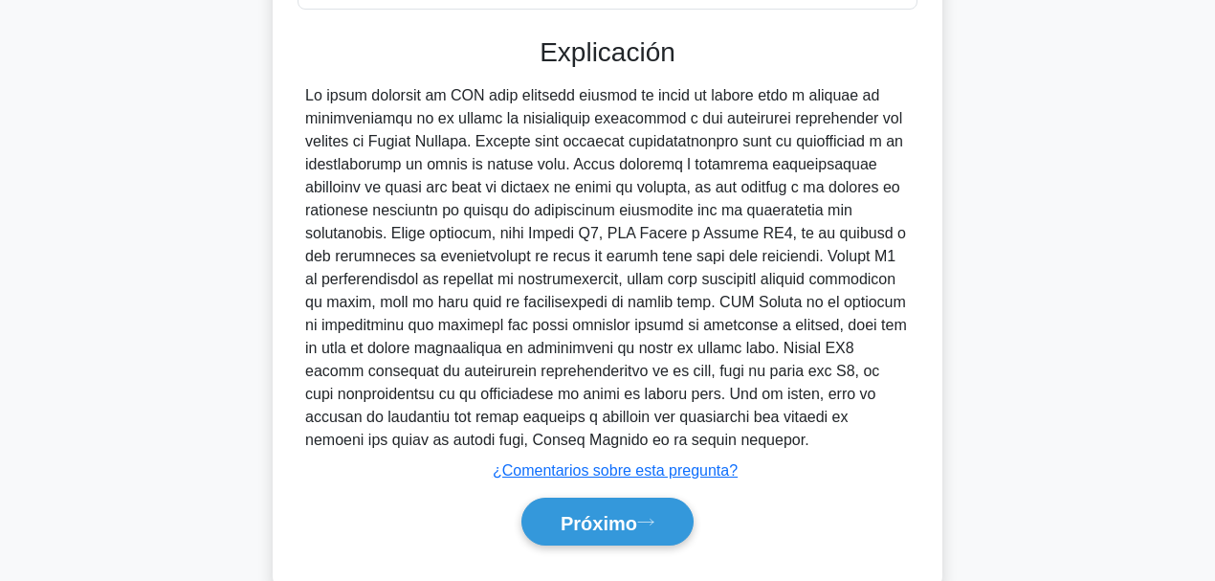
scroll to position [576, 0]
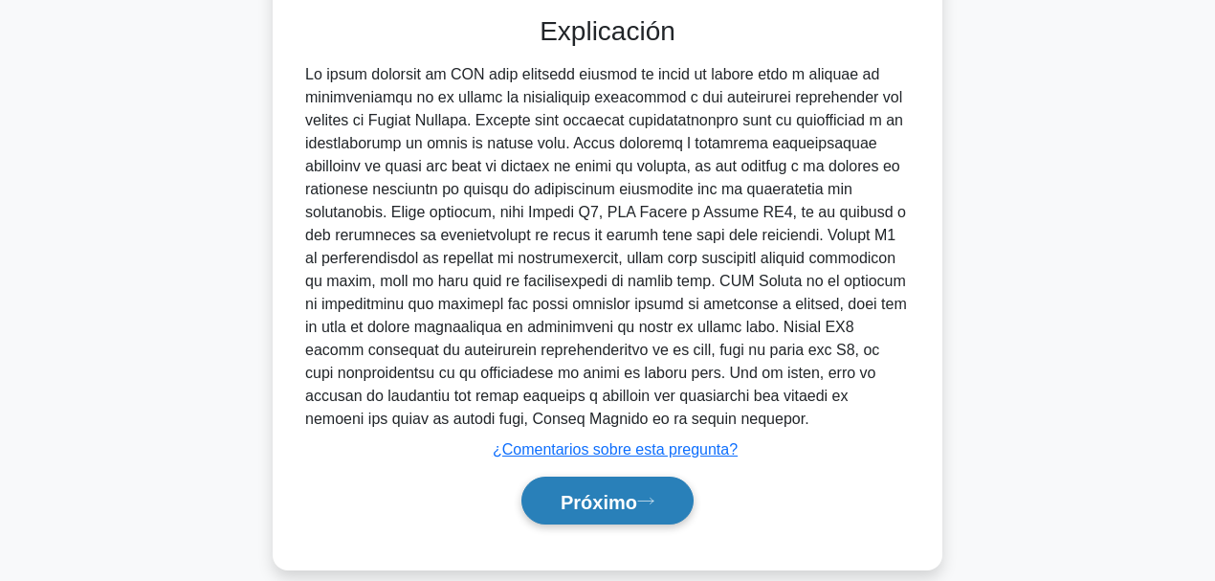
click at [637, 449] on font "Próximo" at bounding box center [598, 501] width 77 height 21
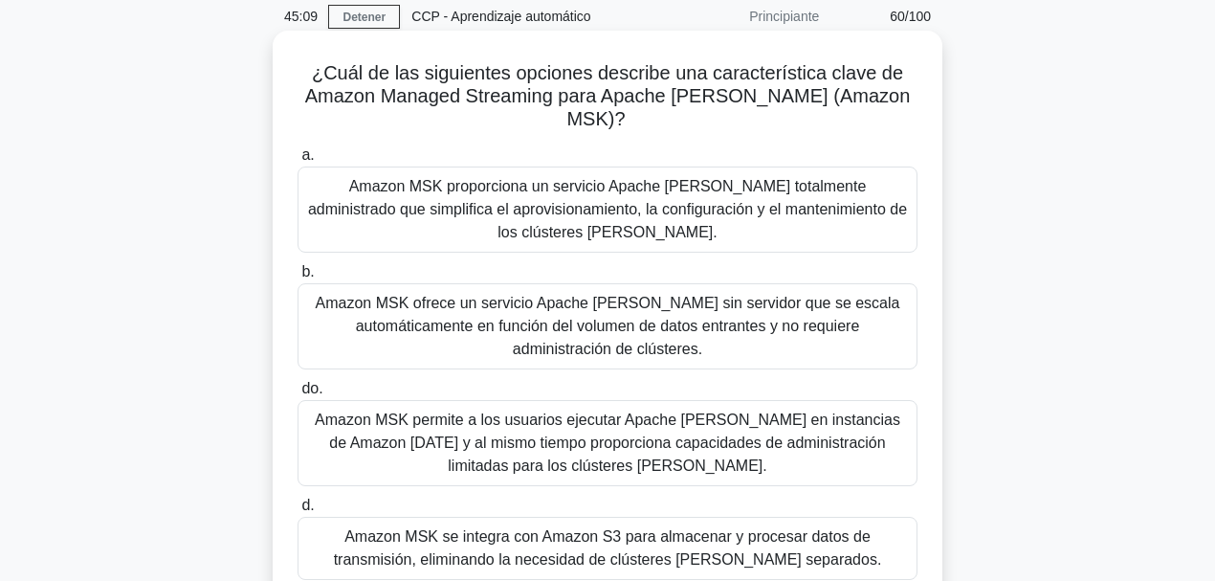
scroll to position [65, 0]
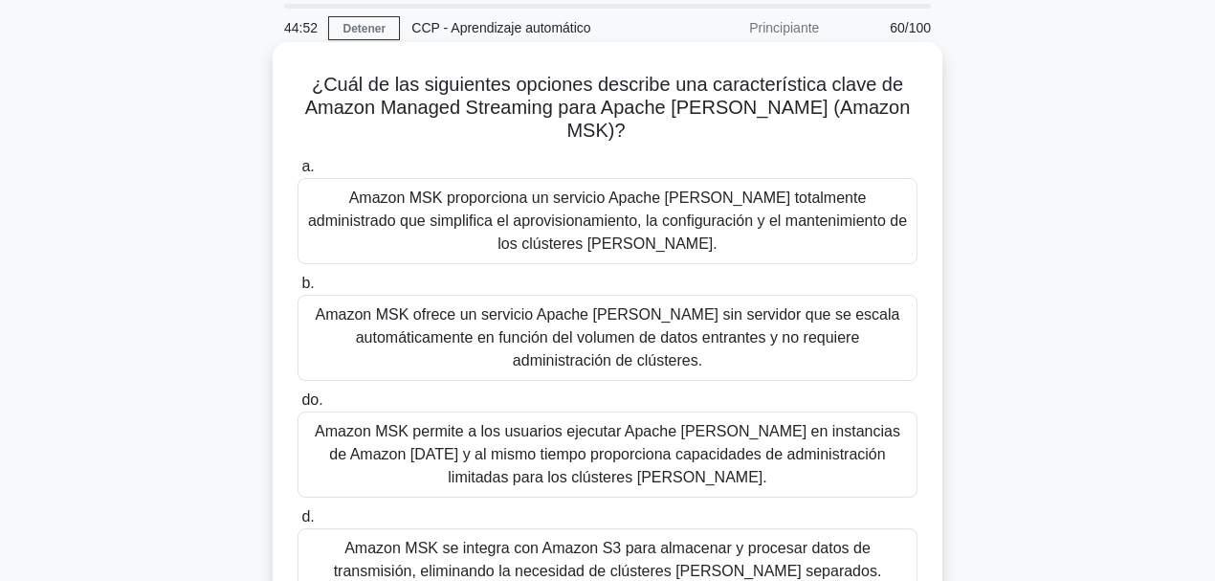
click at [710, 203] on font "Amazon MSK proporciona un servicio Apache [PERSON_NAME] totalmente administrado…" at bounding box center [607, 220] width 599 height 62
click at [297, 173] on input "a. Amazon MSK proporciona un servicio Apache [PERSON_NAME] totalmente administr…" at bounding box center [297, 167] width 0 height 12
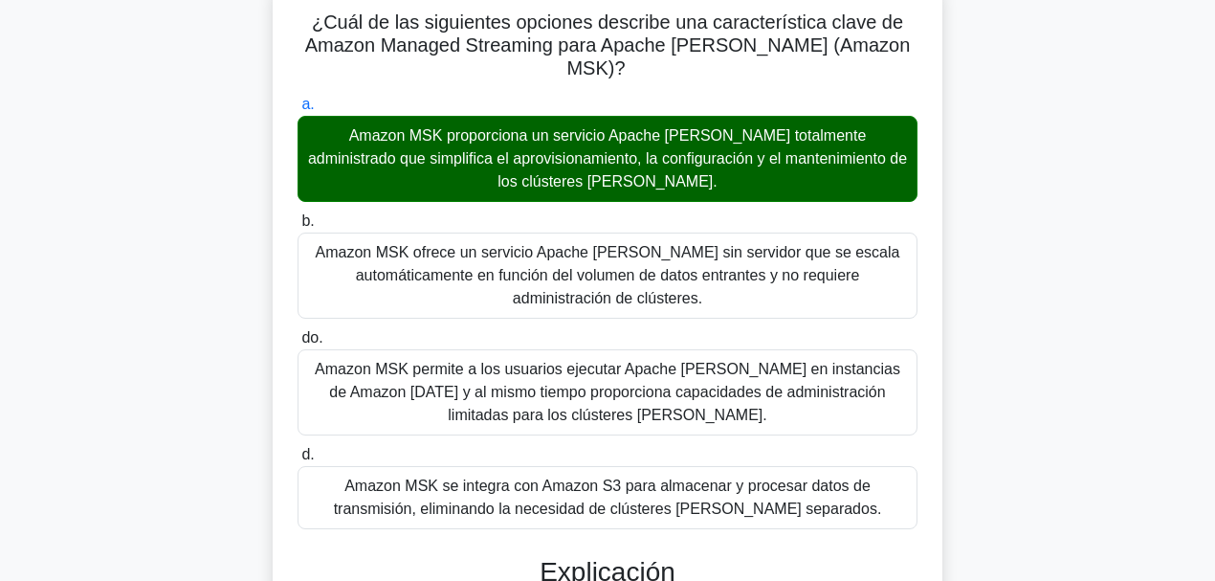
scroll to position [124, 0]
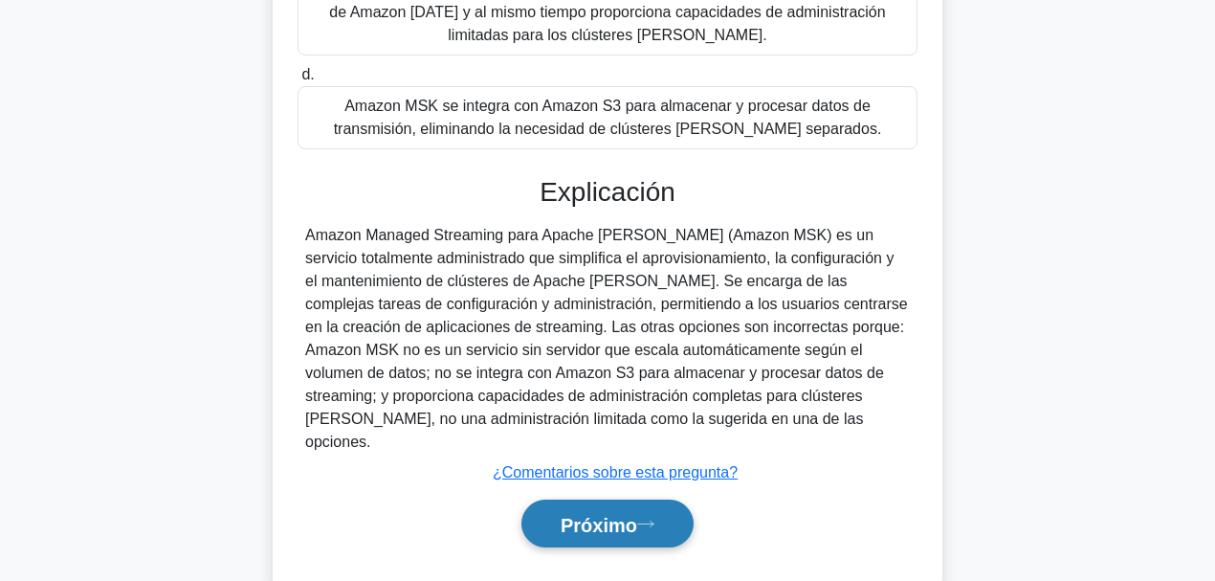
click at [626, 449] on font "Próximo" at bounding box center [598, 524] width 77 height 21
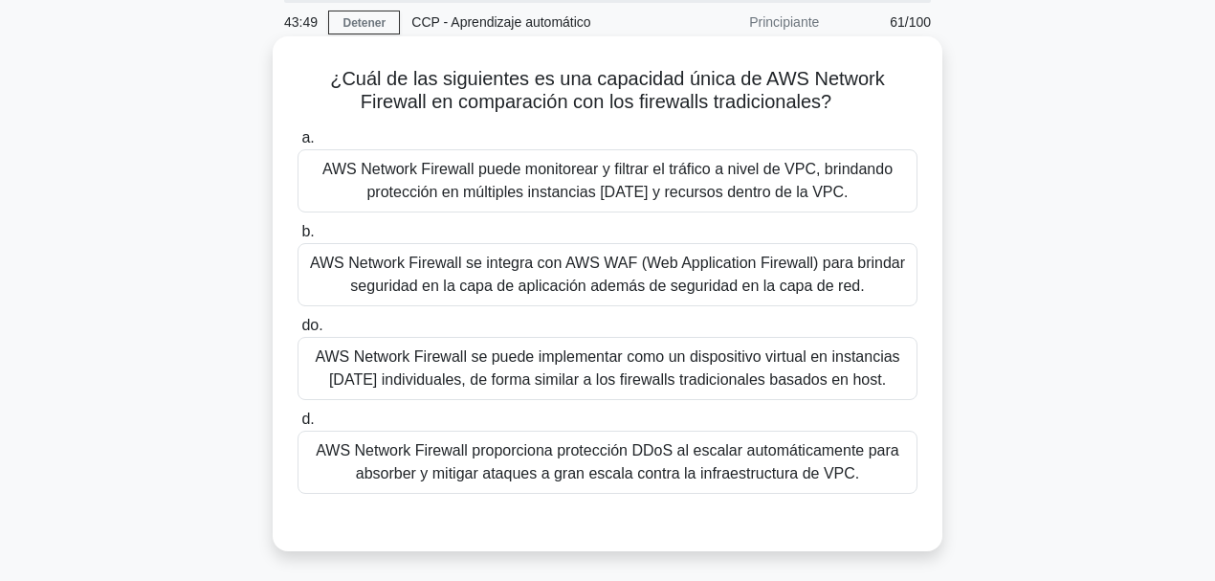
scroll to position [74, 0]
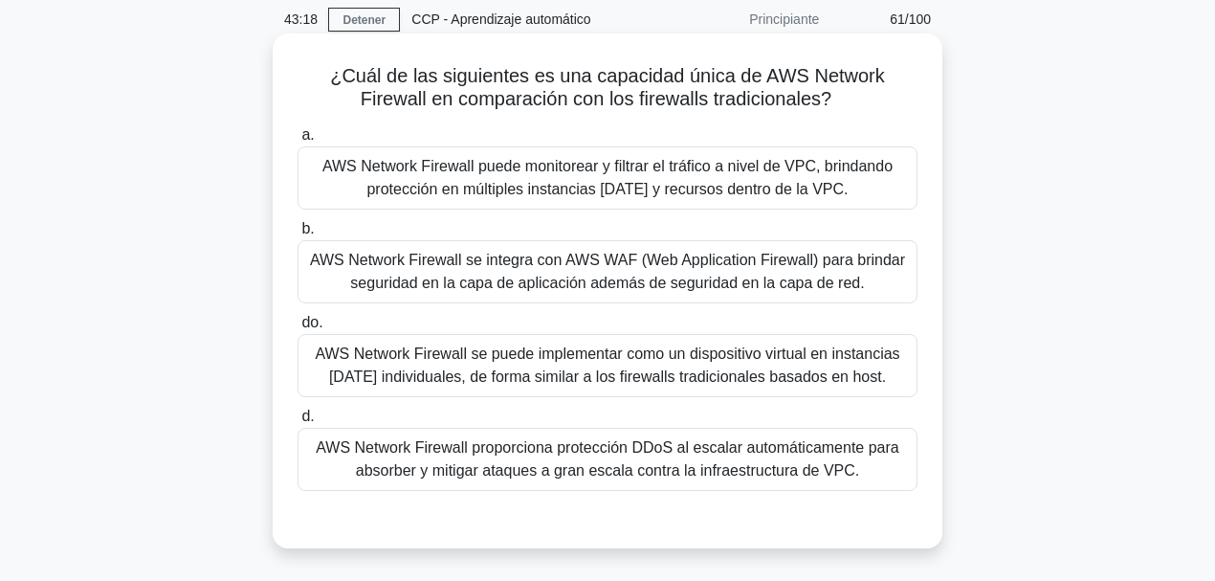
click at [608, 160] on font "AWS Network Firewall puede monitorear y filtrar el tráfico a nivel de VPC, brin…" at bounding box center [607, 177] width 570 height 39
click at [297, 142] on input "a. AWS Network Firewall puede monitorear y filtrar el tráfico a nivel de VPC, b…" at bounding box center [297, 135] width 0 height 12
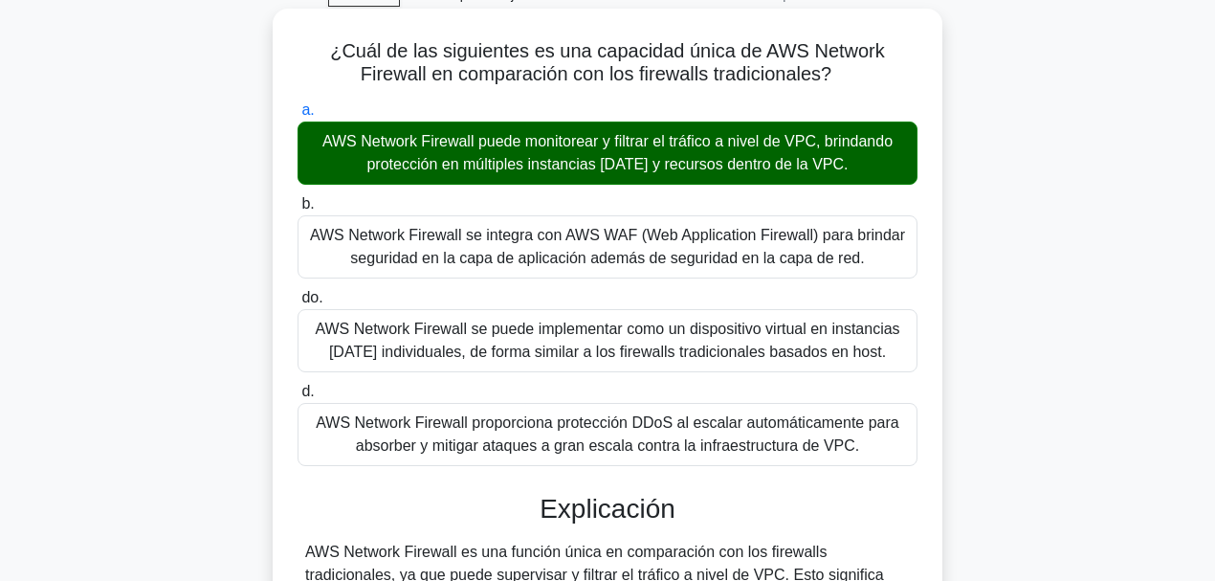
scroll to position [70, 0]
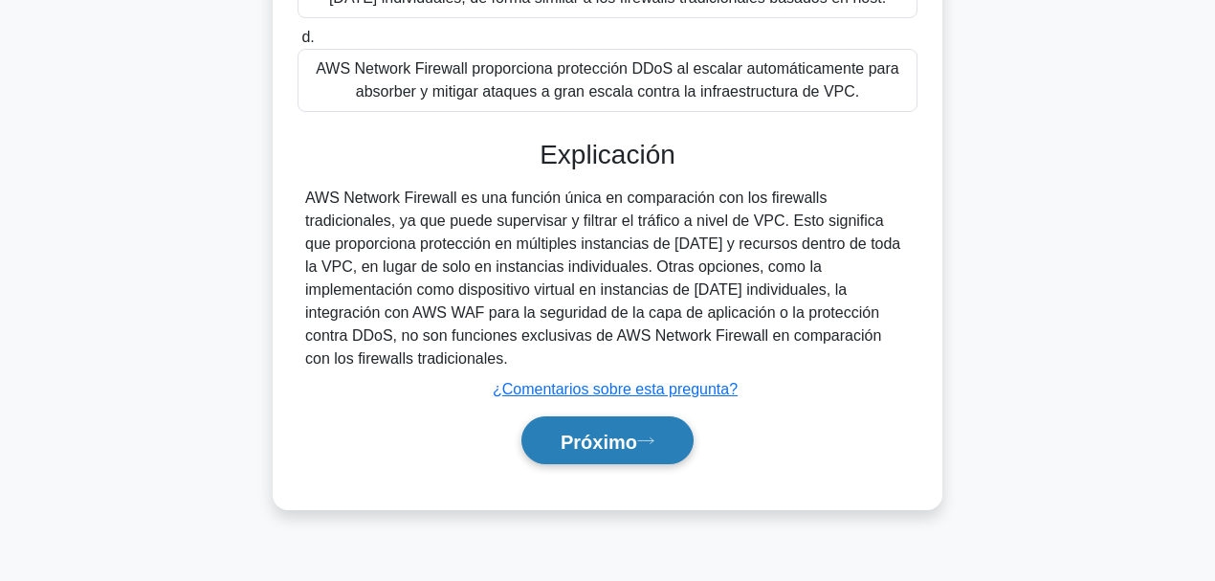
click at [637, 429] on font "Próximo" at bounding box center [598, 439] width 77 height 21
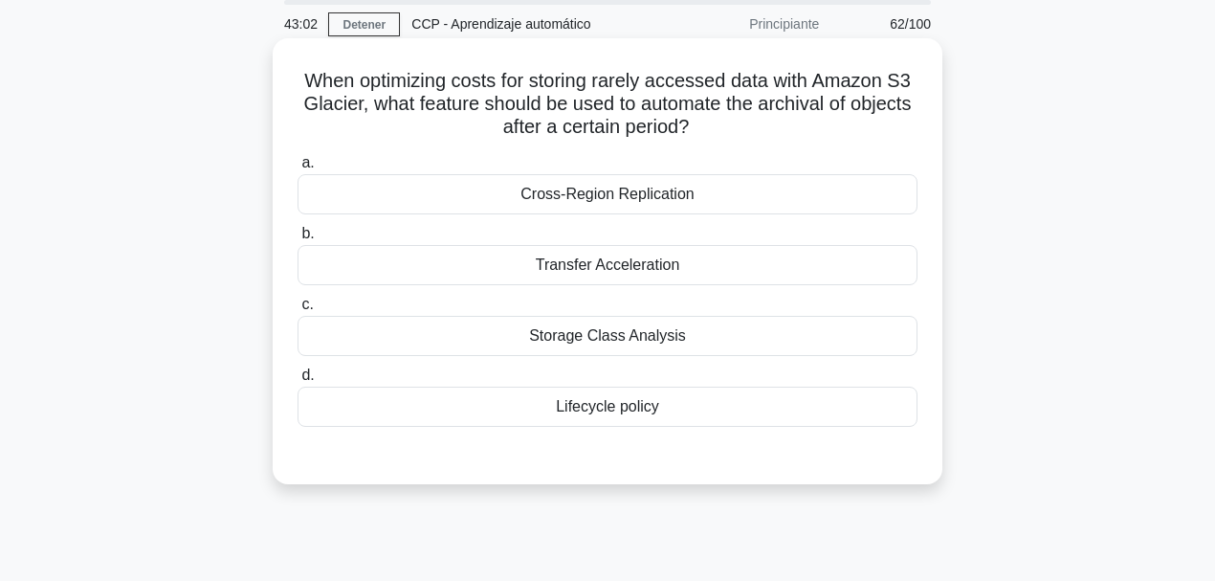
scroll to position [0, 0]
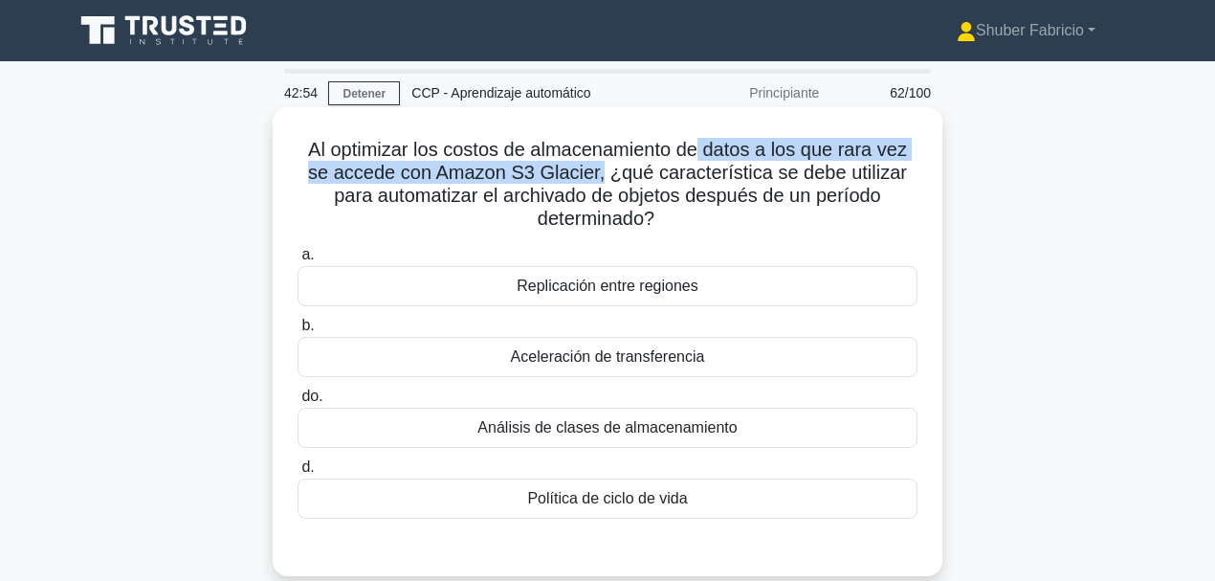
drag, startPoint x: 717, startPoint y: 145, endPoint x: 601, endPoint y: 173, distance: 119.9
click at [601, 173] on font "Al optimizar los costos de almacenamiento de datos a los que rara vez se accede…" at bounding box center [607, 184] width 599 height 90
drag, startPoint x: 866, startPoint y: 173, endPoint x: 742, endPoint y: 214, distance: 130.1
click at [742, 214] on h5 "Al optimizar los costos de almacenamiento de datos a los que rara vez se accede…" at bounding box center [608, 185] width 624 height 94
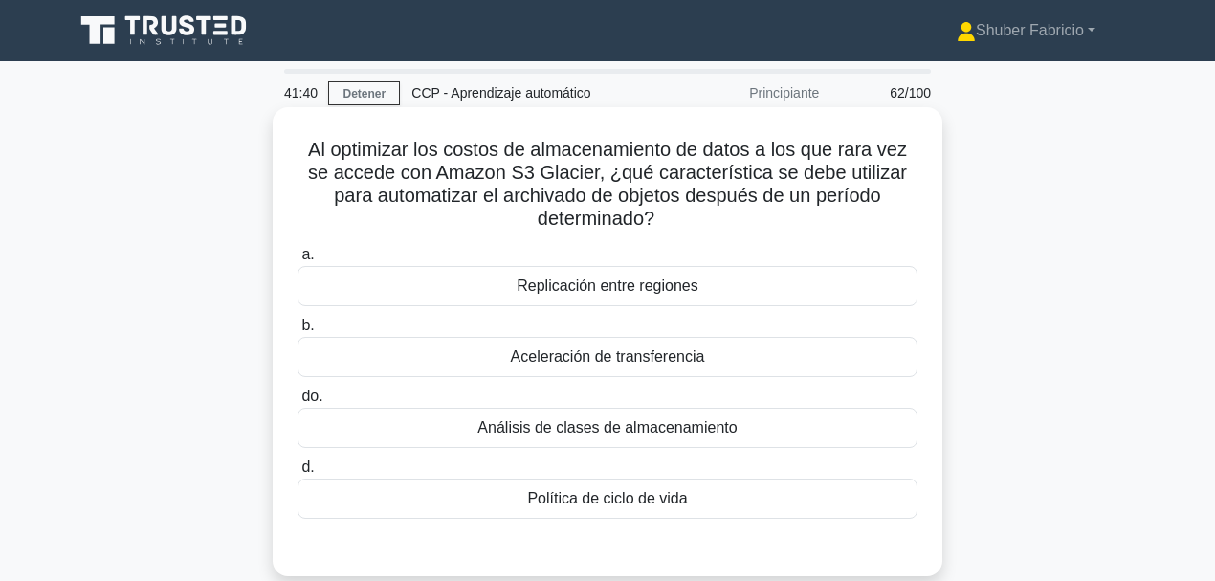
click at [610, 449] on font "Política de ciclo de vida" at bounding box center [607, 498] width 160 height 16
click at [297, 449] on input "d. Política de ciclo de vida" at bounding box center [297, 467] width 0 height 12
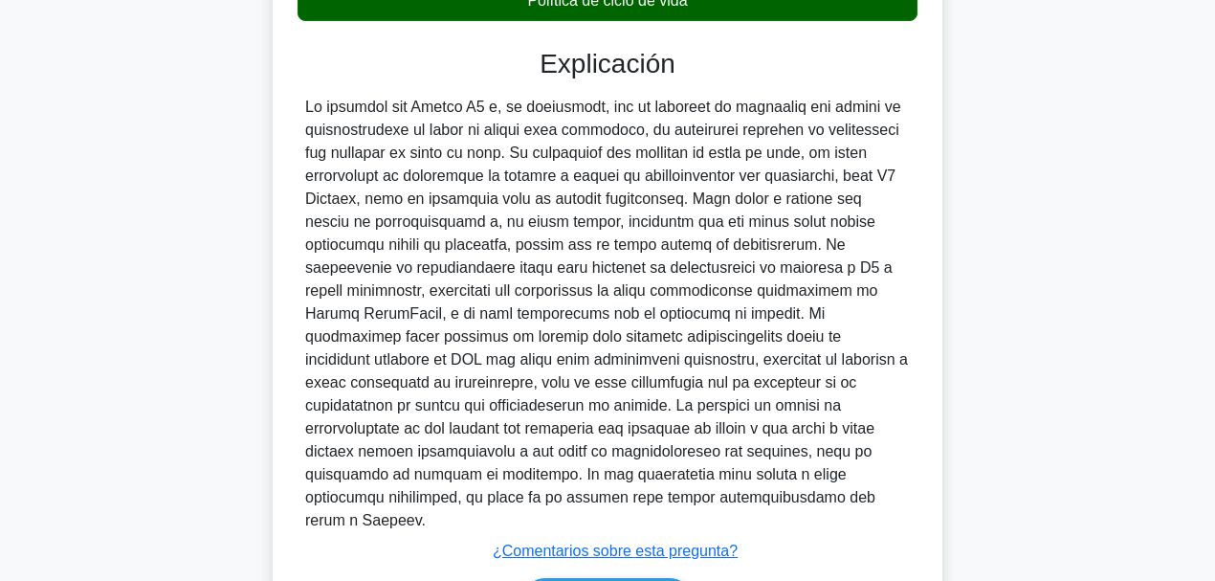
scroll to position [599, 0]
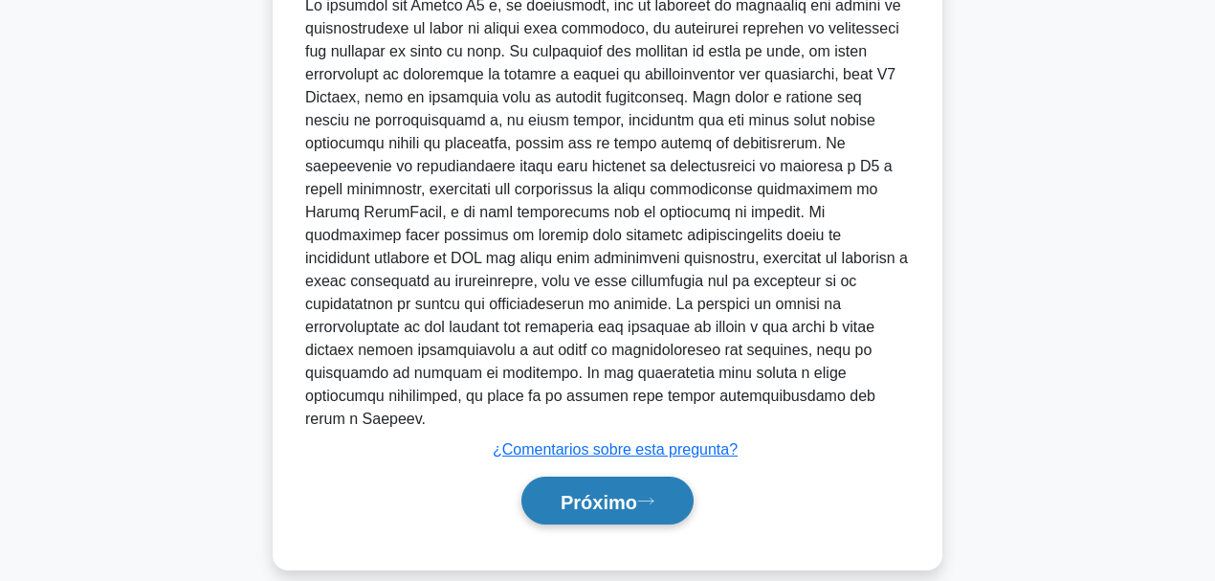
click at [604, 449] on font "Próximo" at bounding box center [598, 501] width 77 height 21
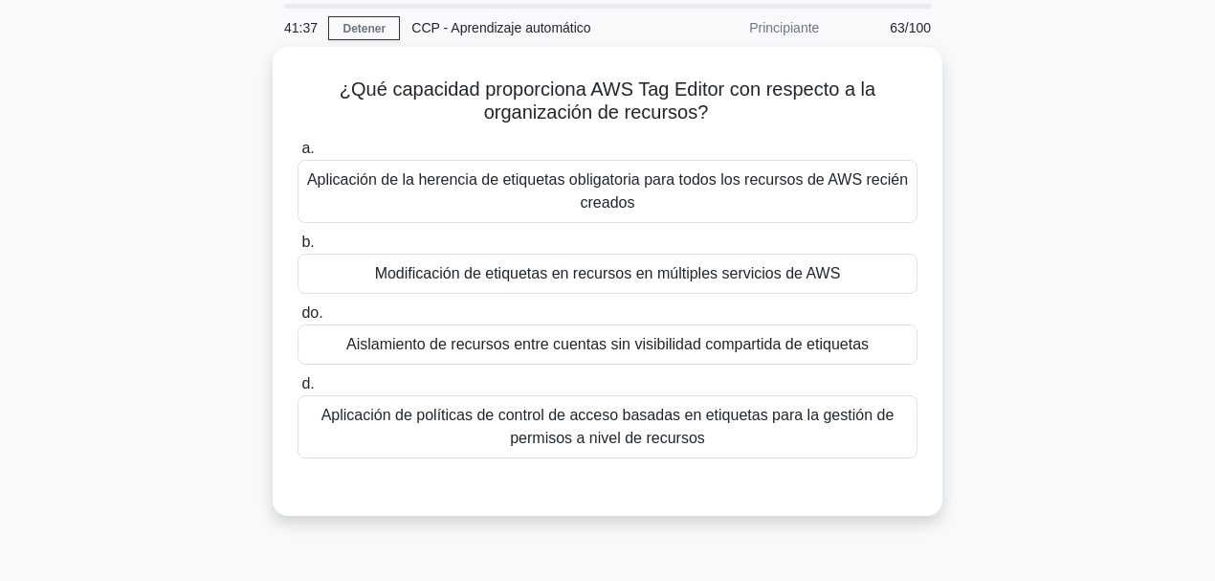
scroll to position [29, 0]
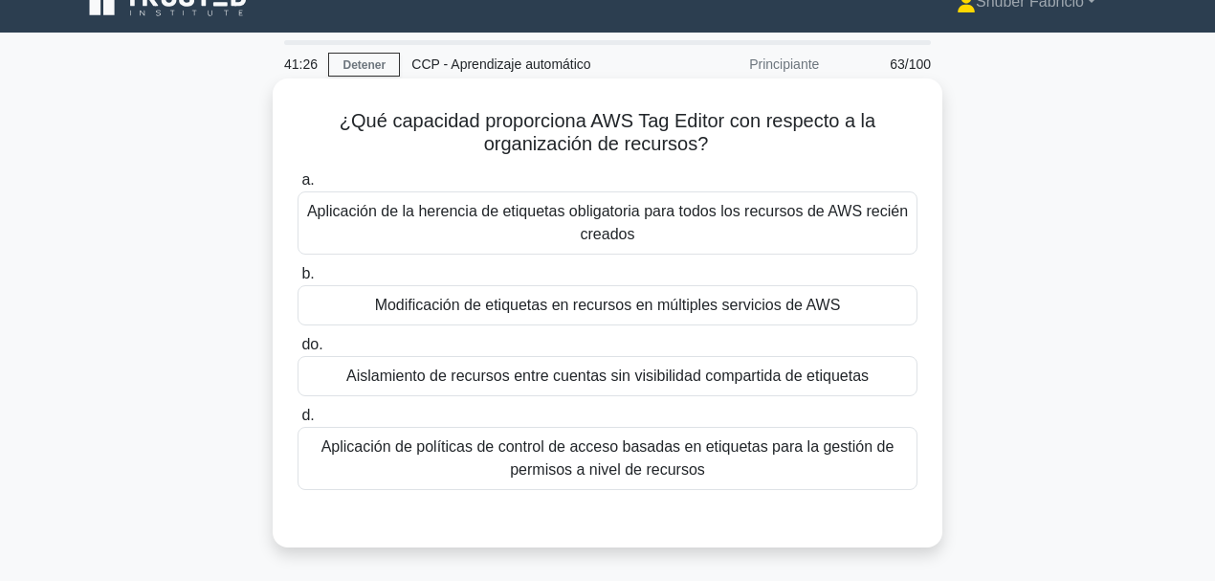
click at [623, 301] on font "Modificación de etiquetas en recursos en múltiples servicios de AWS" at bounding box center [608, 305] width 466 height 16
click at [297, 280] on input "b. Modificación de etiquetas en recursos en múltiples servicios de AWS" at bounding box center [297, 274] width 0 height 12
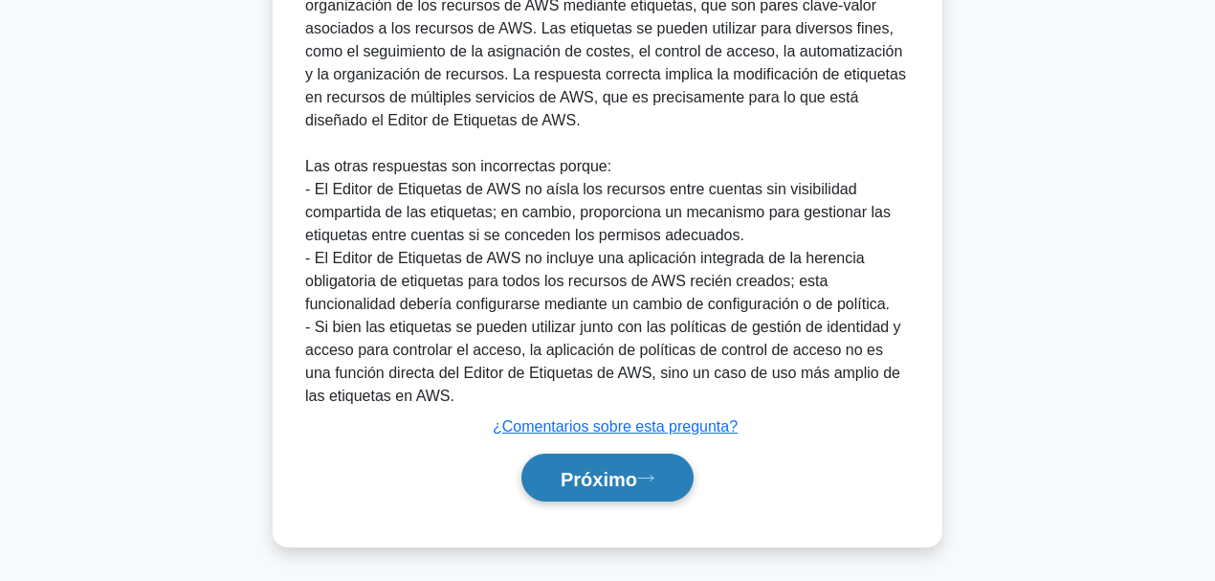
click at [622, 449] on font "Próximo" at bounding box center [598, 477] width 77 height 21
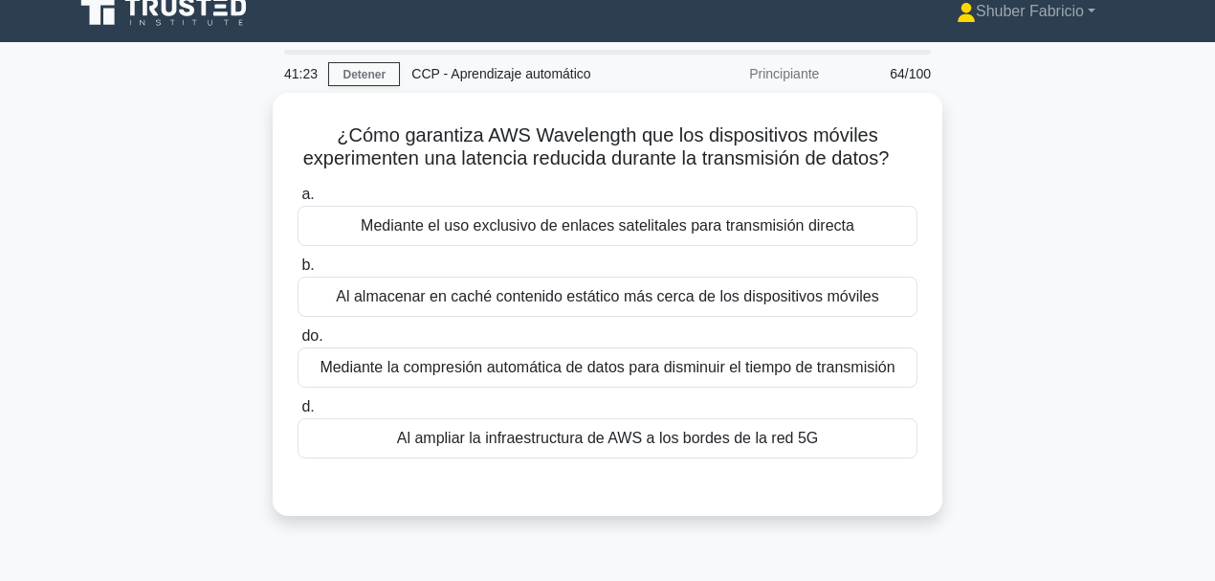
scroll to position [13, 0]
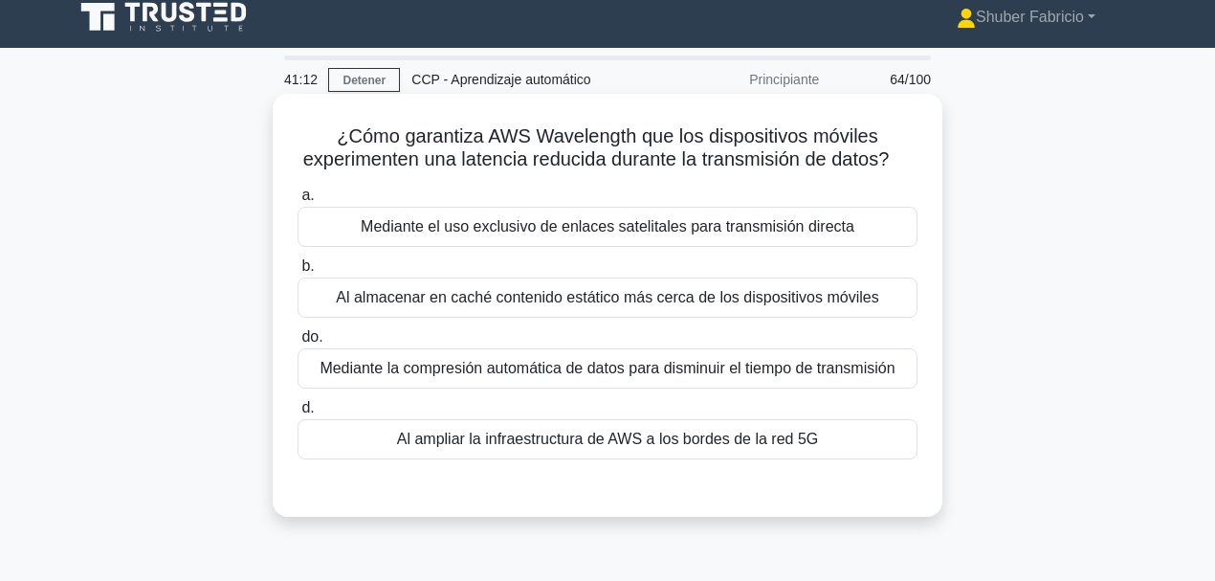
click at [725, 447] on font "Al ampliar la infraestructura de AWS a los bordes de la red 5G" at bounding box center [608, 438] width 422 height 16
click at [297, 414] on input "d. Al ampliar la infraestructura de AWS a los bordes de la red 5G" at bounding box center [297, 408] width 0 height 12
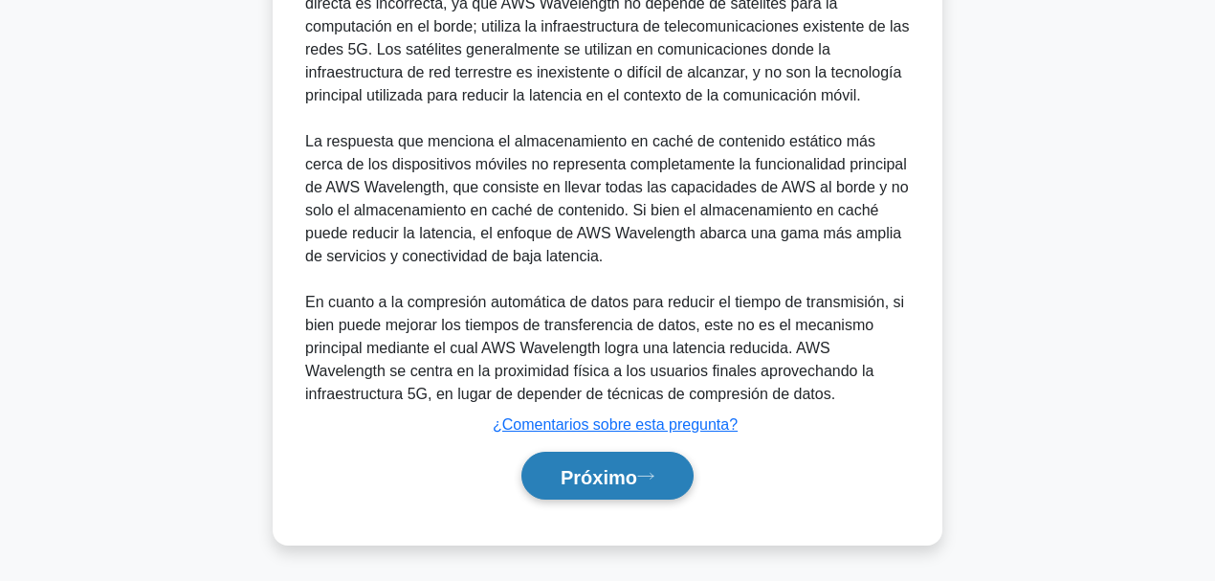
click at [610, 449] on button "Próximo" at bounding box center [607, 475] width 172 height 49
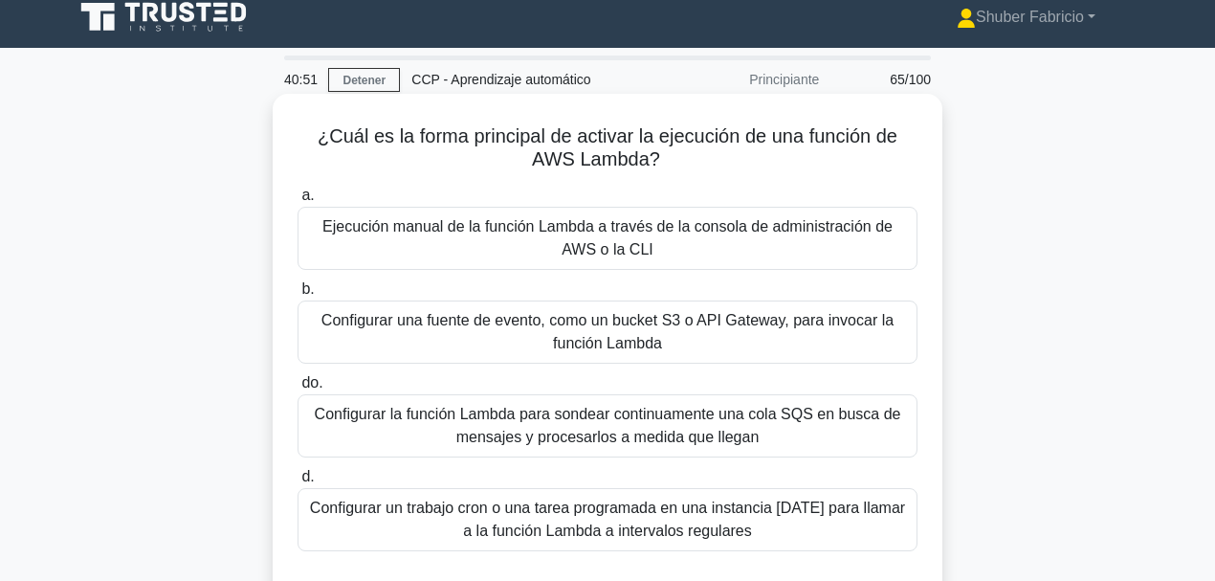
drag, startPoint x: 350, startPoint y: 140, endPoint x: 689, endPoint y: 160, distance: 339.2
click at [689, 160] on h5 "¿Cuál es la forma principal de activar la ejecución de una función de AWS Lambd…" at bounding box center [608, 148] width 624 height 48
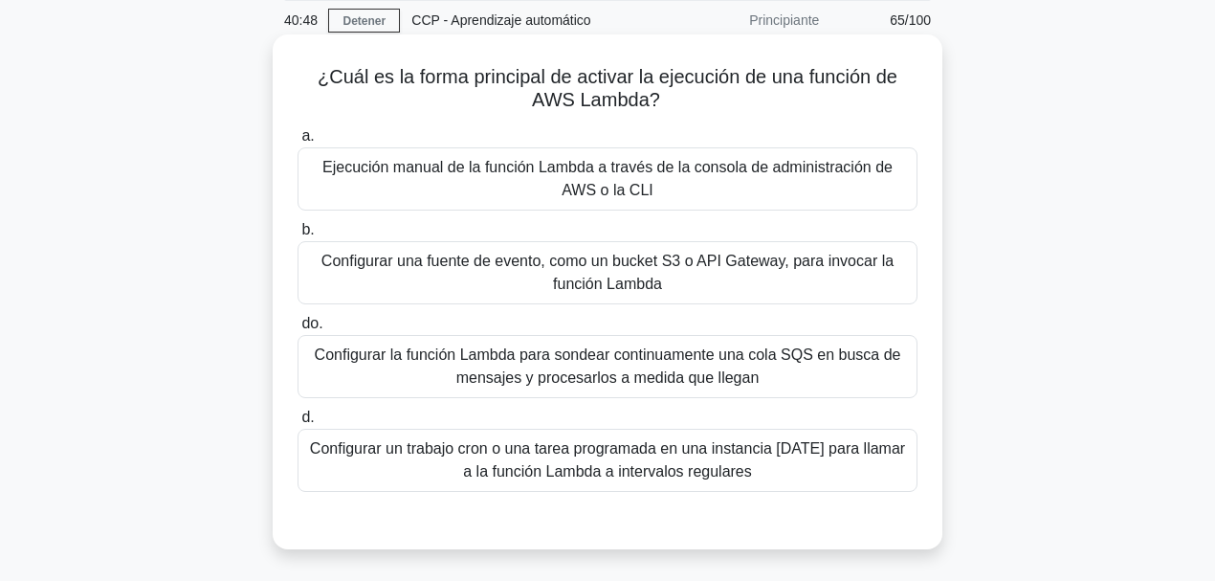
scroll to position [77, 0]
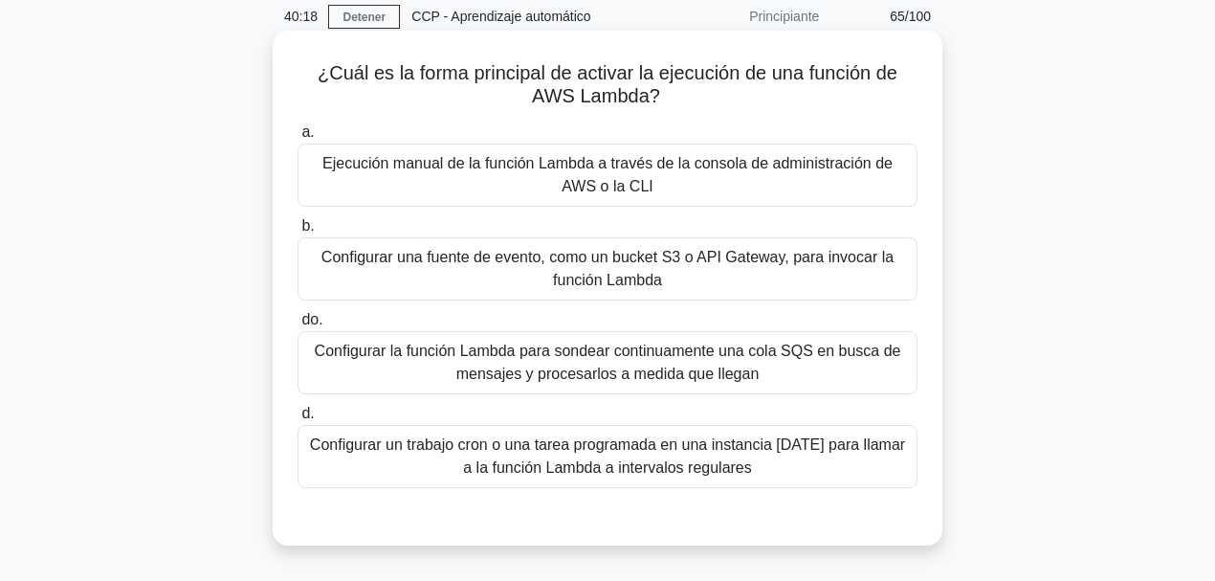
click at [658, 268] on font "Configurar una fuente de evento, como un bucket S3 o API Gateway, para invocar …" at bounding box center [607, 269] width 603 height 46
click at [297, 232] on input "b. Configurar una fuente de evento, como un bucket S3 o API Gateway, para invoc…" at bounding box center [297, 226] width 0 height 12
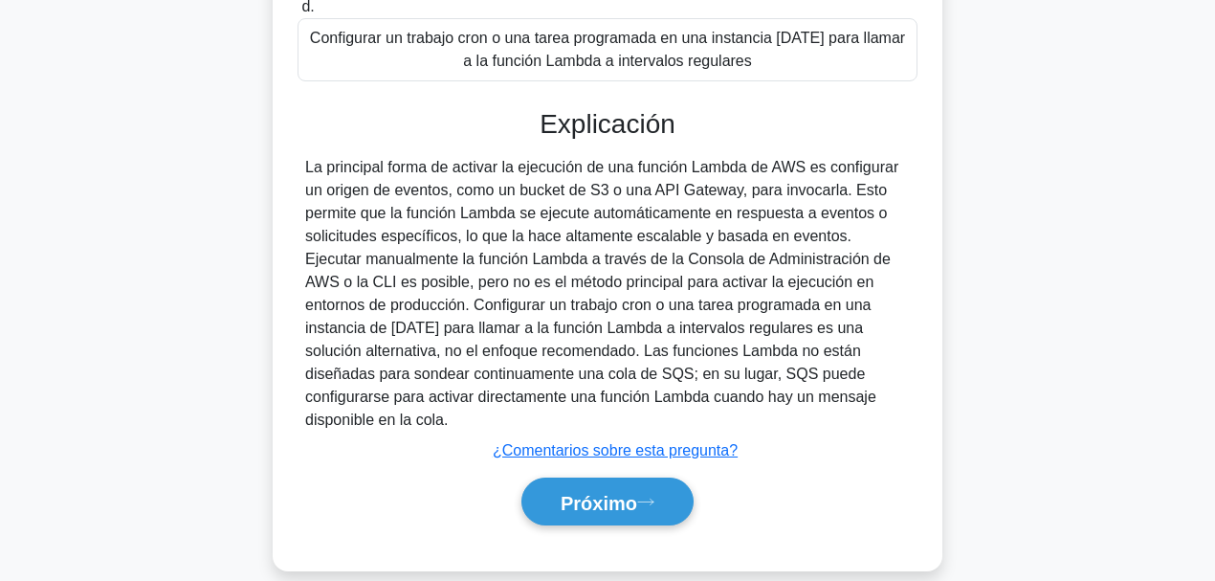
scroll to position [484, 0]
click at [652, 449] on button "Próximo" at bounding box center [607, 500] width 172 height 49
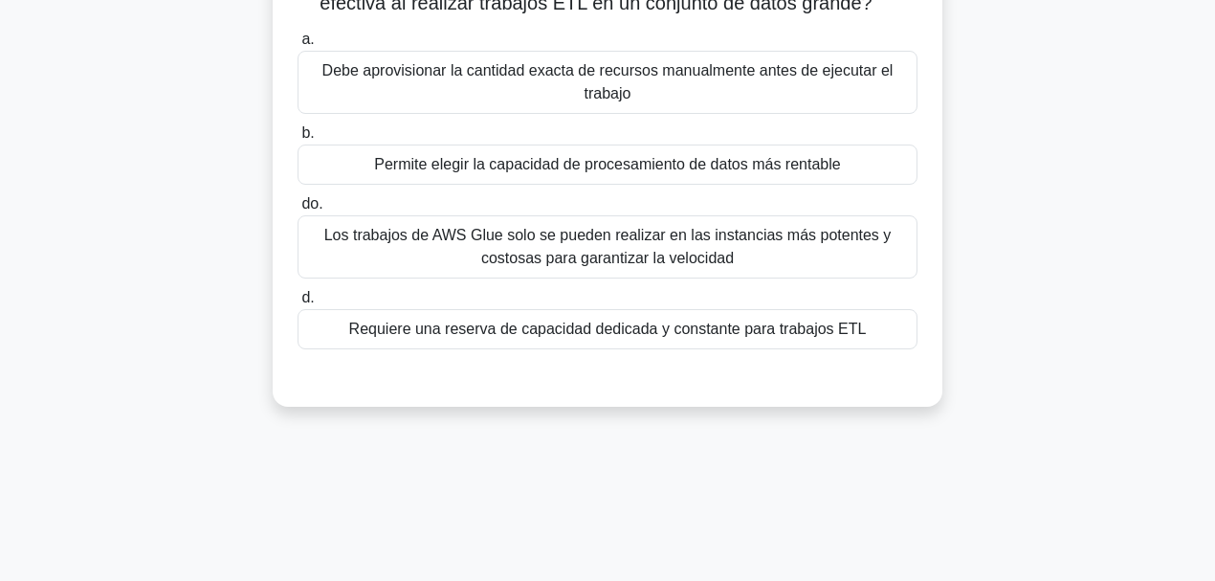
scroll to position [37, 0]
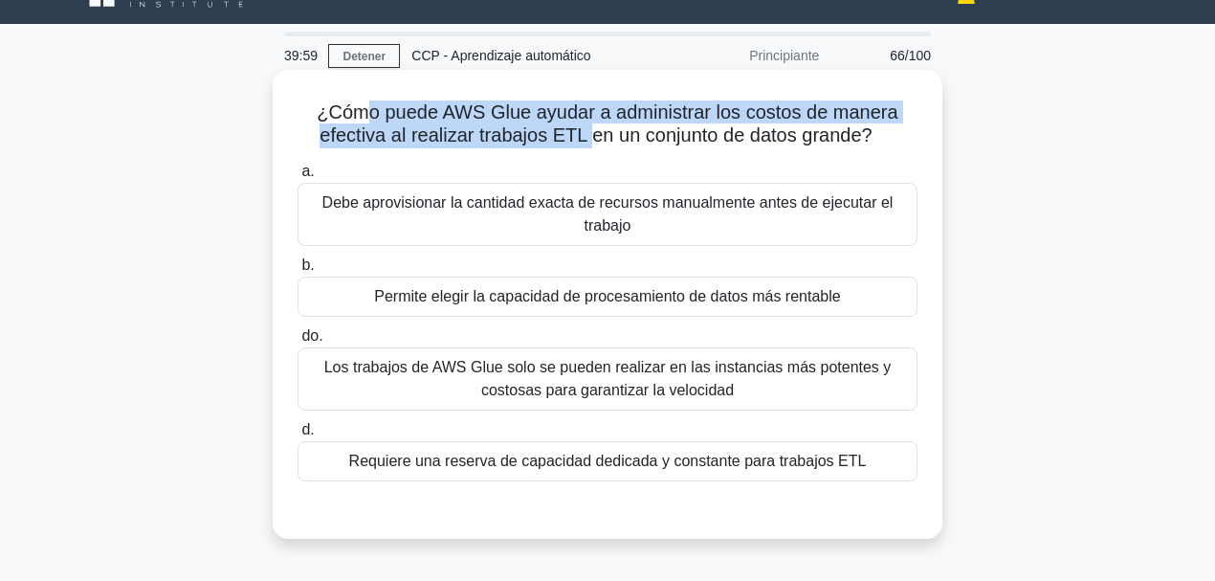
drag, startPoint x: 364, startPoint y: 117, endPoint x: 585, endPoint y: 140, distance: 222.1
click at [585, 140] on font "¿Cómo puede AWS Glue ayudar a administrar los costos de manera efectiva al real…" at bounding box center [607, 123] width 581 height 44
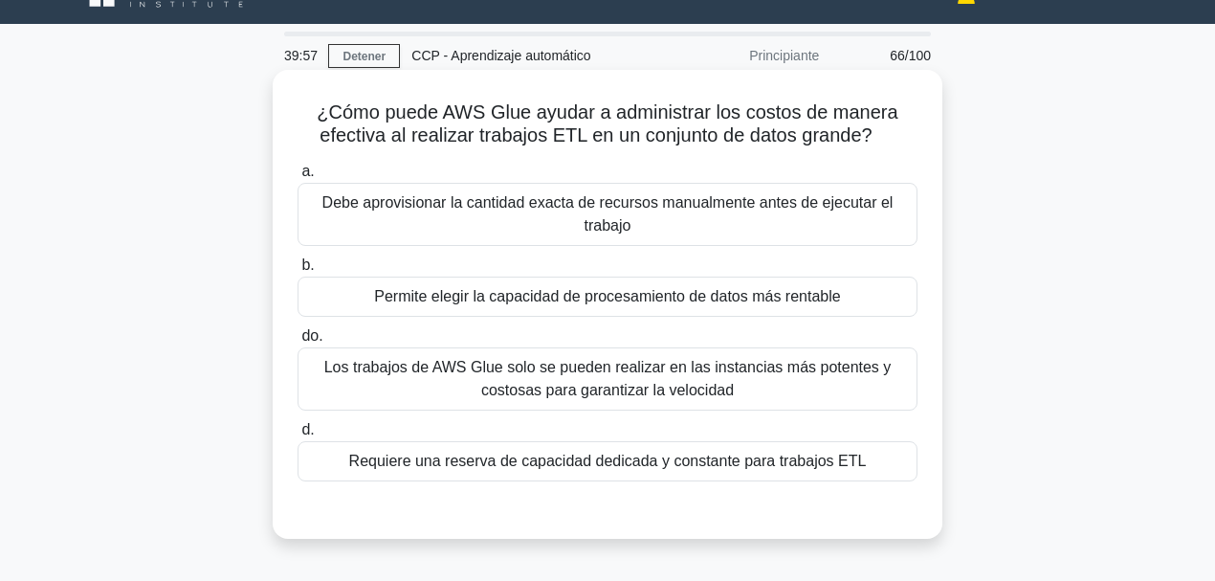
click at [769, 135] on font "¿Cómo puede AWS Glue ayudar a administrar los costos de manera efectiva al real…" at bounding box center [607, 123] width 581 height 44
drag, startPoint x: 886, startPoint y: 137, endPoint x: 583, endPoint y: 129, distance: 302.3
click at [583, 129] on h5 "¿Cómo puede AWS Glue ayudar a administrar los costos de manera efectiva al real…" at bounding box center [608, 124] width 624 height 48
click at [608, 301] on font "Permite elegir la capacidad de procesamiento de datos más rentable" at bounding box center [607, 296] width 466 height 16
click at [297, 272] on input "b. Permite elegir la capacidad de procesamiento de datos más rentable" at bounding box center [297, 265] width 0 height 12
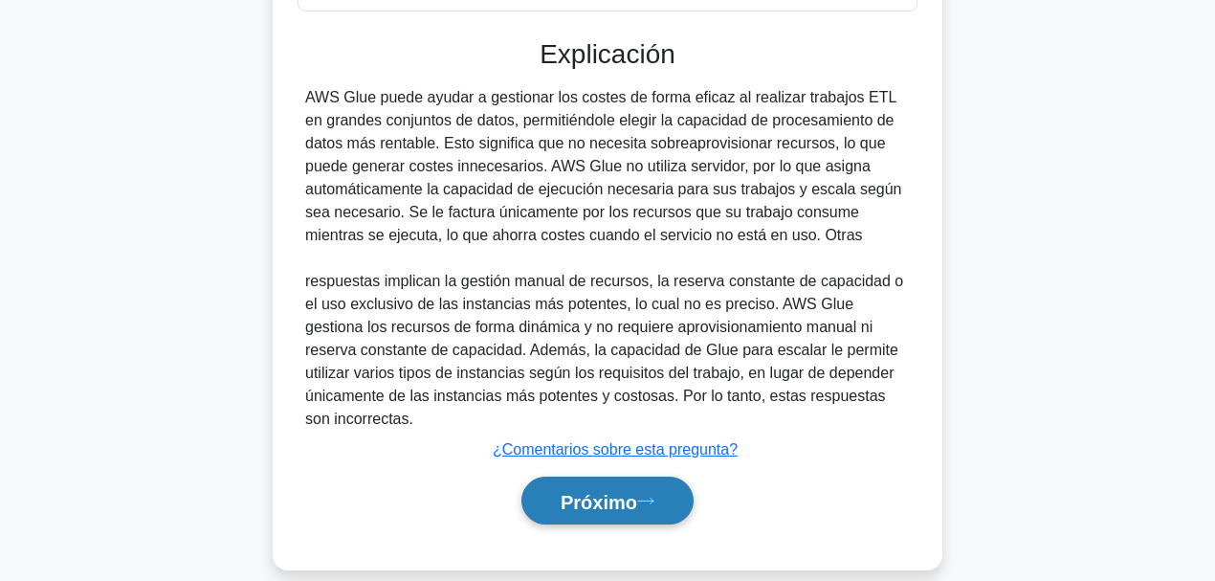
click at [620, 449] on font "Próximo" at bounding box center [598, 501] width 77 height 21
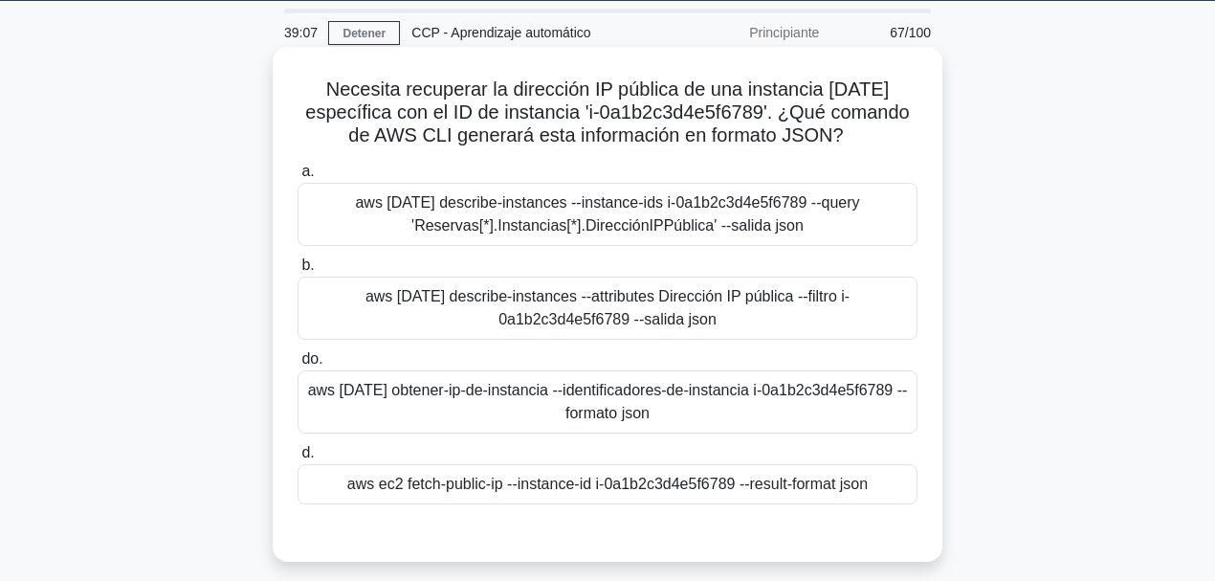
scroll to position [63, 0]
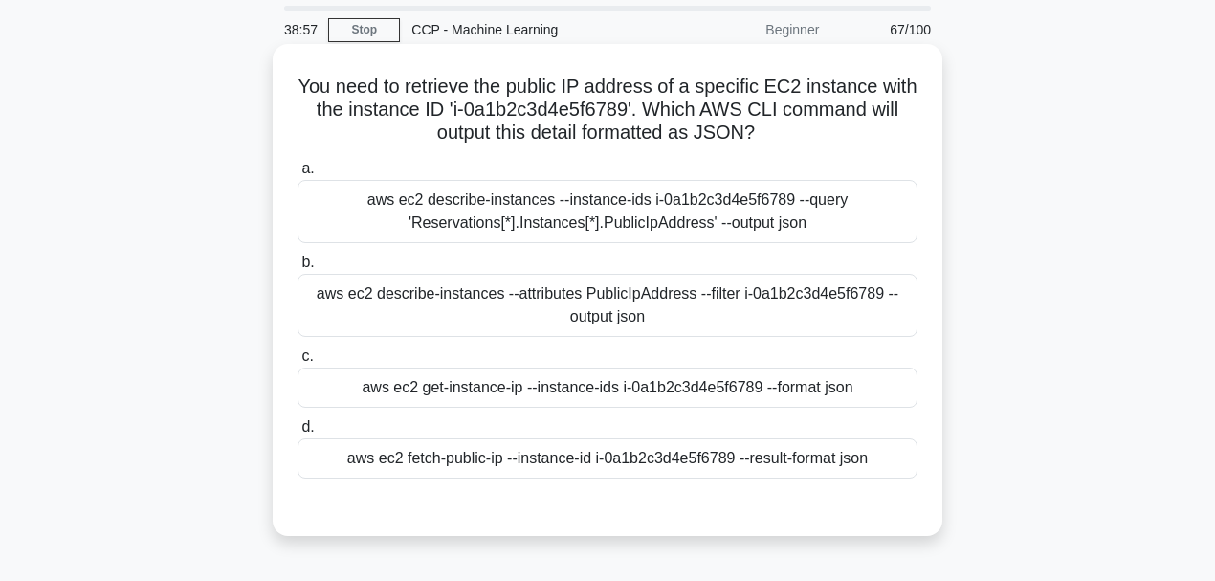
click at [612, 376] on div "aws ec2 get-instance-ip --instance-ids i-0a1b2c3d4e5f6789 --format json" at bounding box center [607, 387] width 620 height 40
click at [297, 363] on input "c. aws [DATE] get-instance-ip --instance-ids i-0a1b2c3d4e5f6789 --format json" at bounding box center [297, 356] width 0 height 12
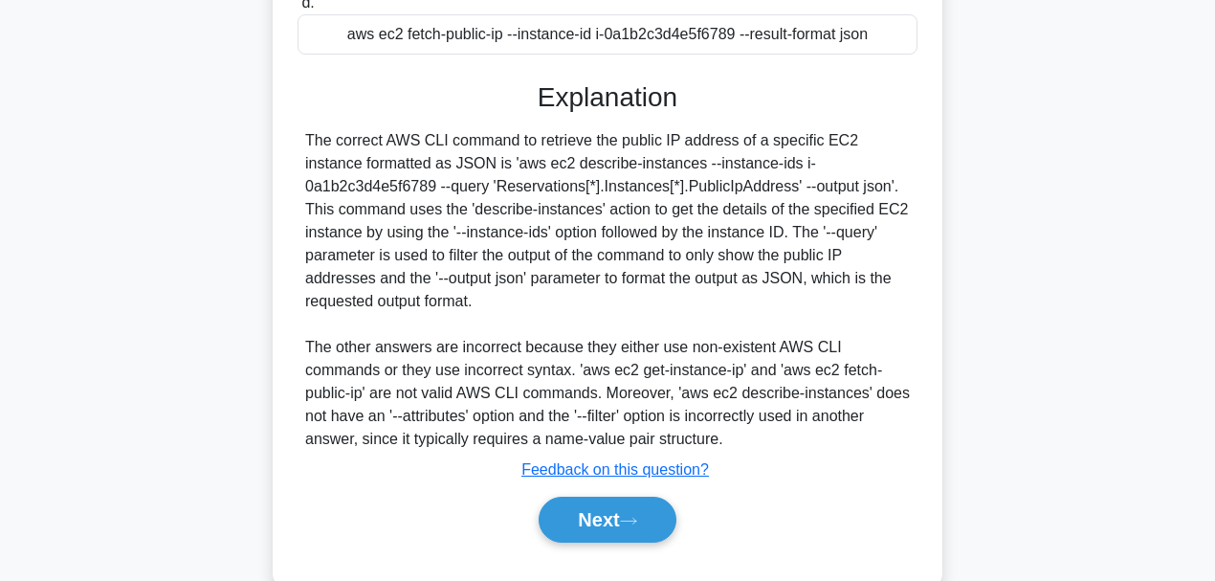
scroll to position [507, 0]
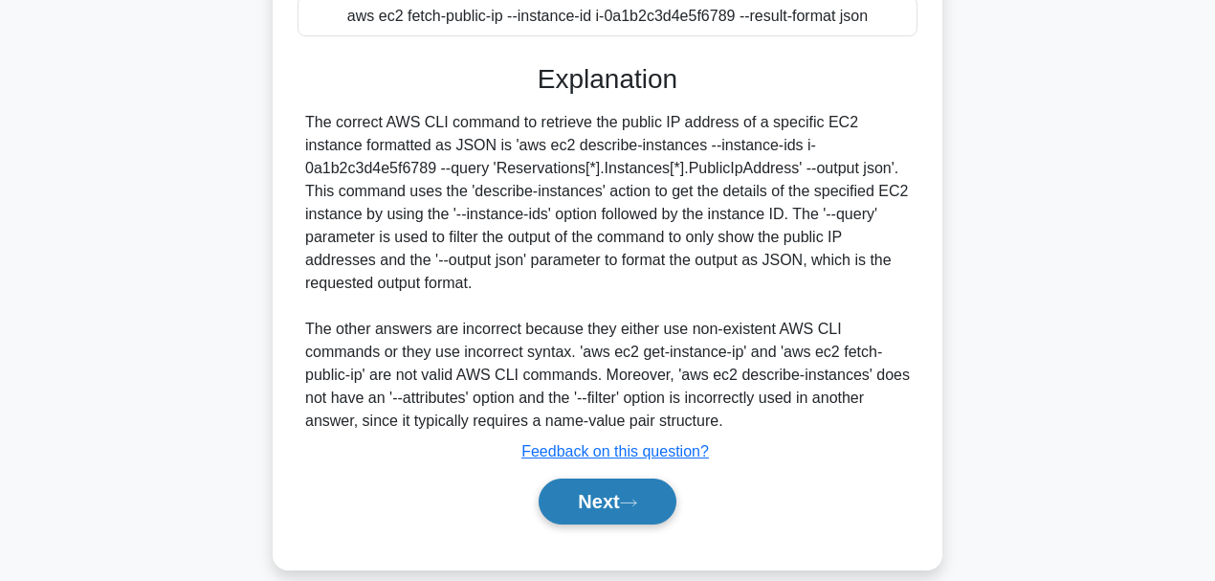
click at [651, 449] on button "Next" at bounding box center [606, 501] width 137 height 46
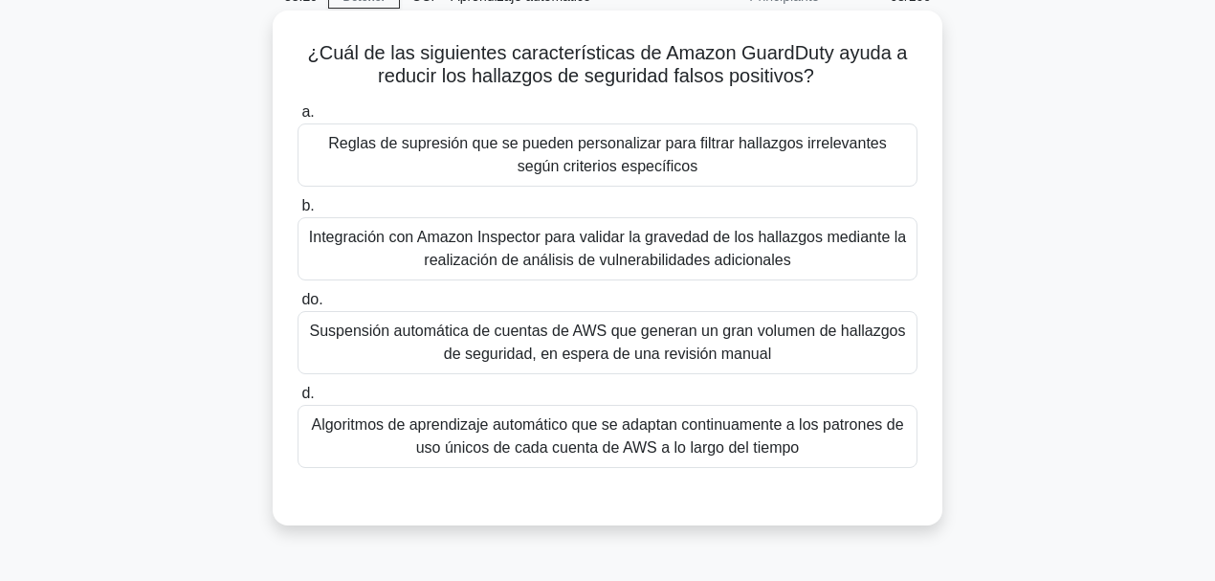
scroll to position [134, 0]
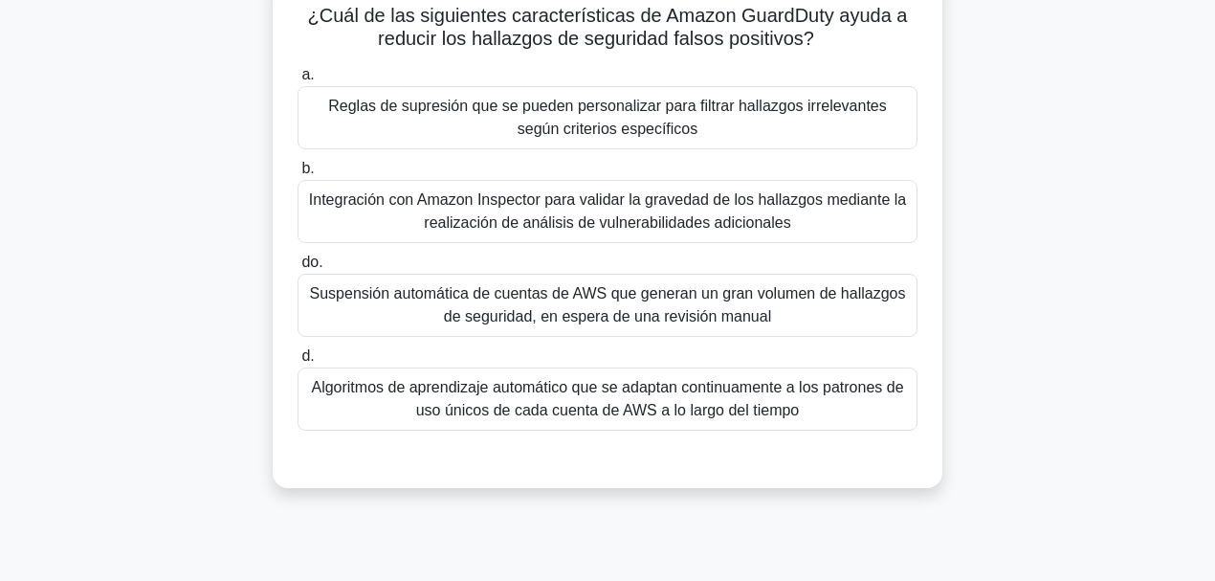
click at [710, 400] on font "Algoritmos de aprendizaje automático que se adaptan continuamente a los patrone…" at bounding box center [607, 398] width 592 height 39
click at [297, 363] on input "d. Algoritmos de aprendizaje automático que se adaptan continuamente a los patr…" at bounding box center [297, 356] width 0 height 12
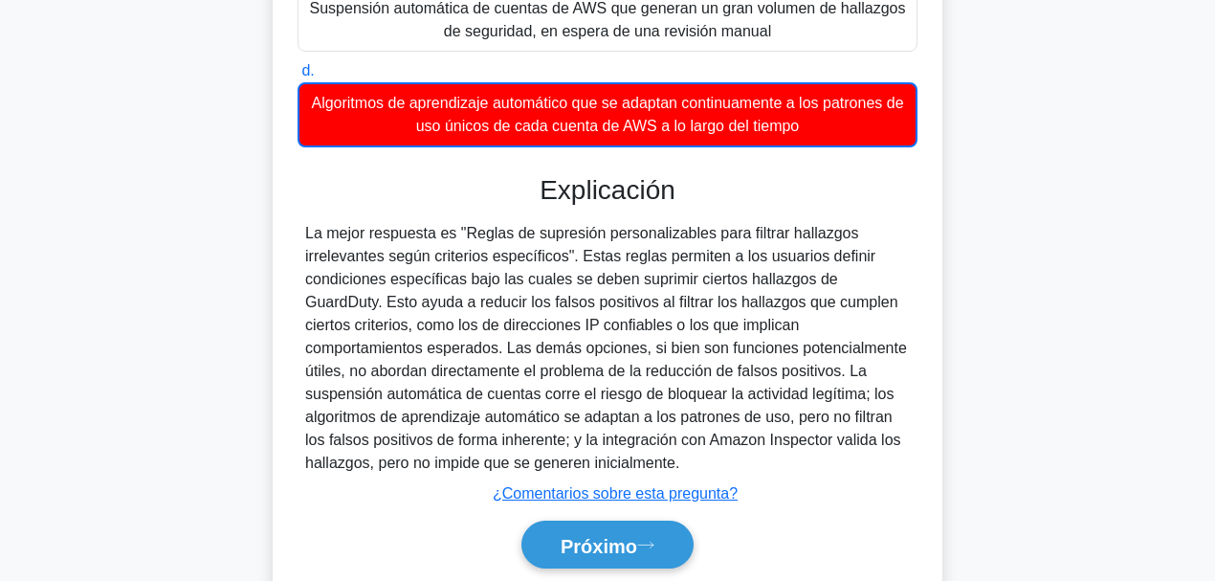
scroll to position [486, 0]
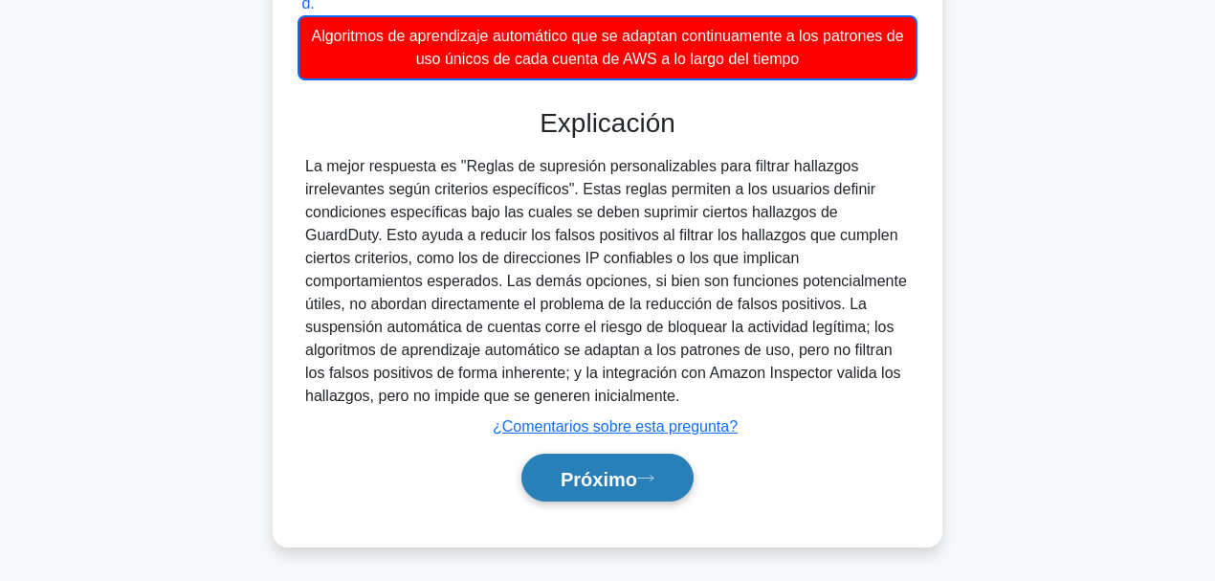
click at [659, 449] on button "Próximo" at bounding box center [607, 477] width 172 height 49
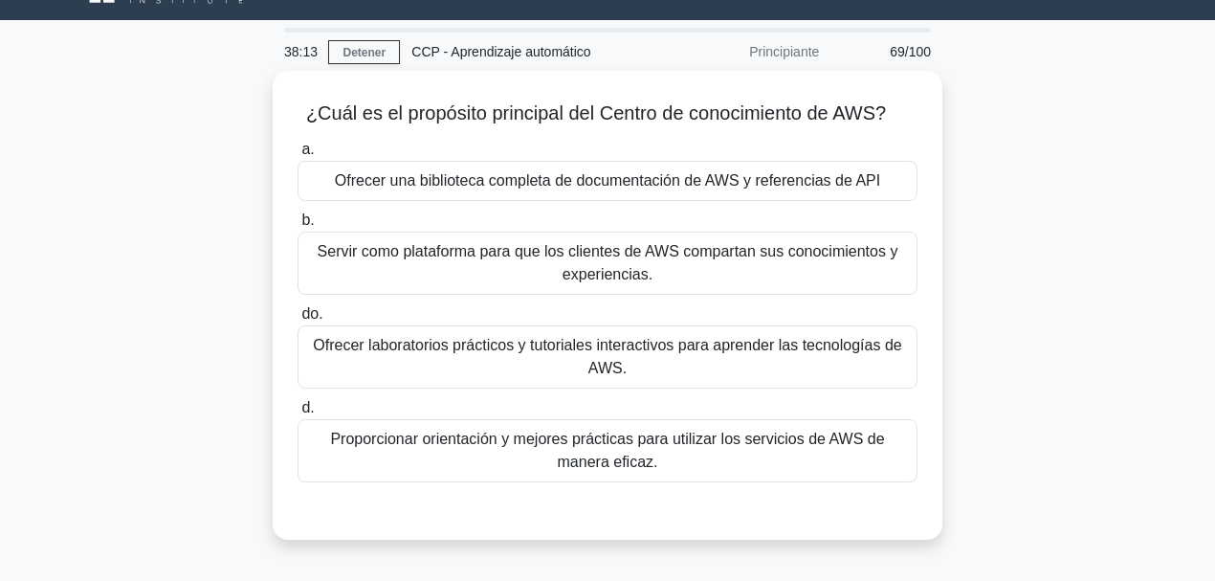
scroll to position [40, 0]
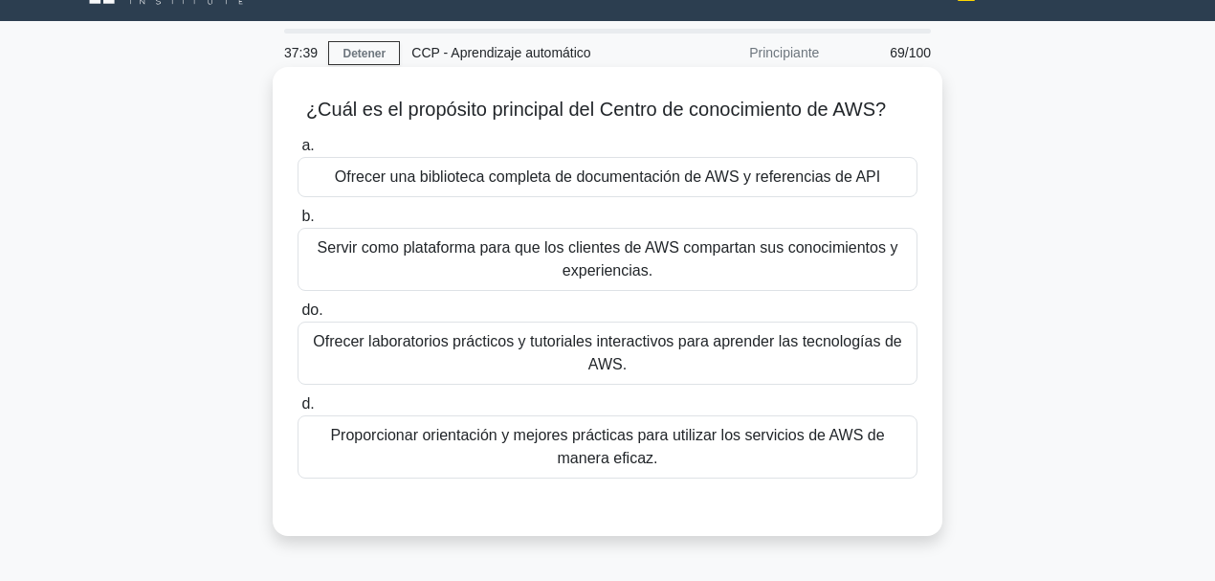
click at [647, 437] on font "Proporcionar orientación y mejores prácticas para utilizar los servicios de AWS…" at bounding box center [607, 446] width 554 height 39
click at [297, 410] on input "d. Proporcionar orientación y mejores prácticas para utilizar los servicios de …" at bounding box center [297, 404] width 0 height 12
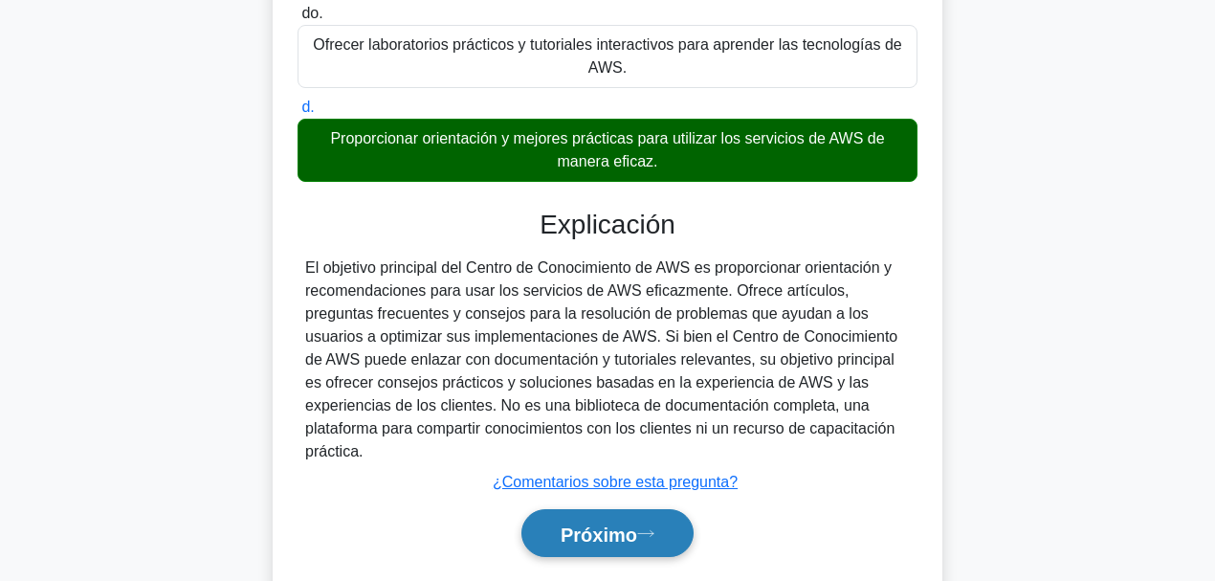
scroll to position [452, 0]
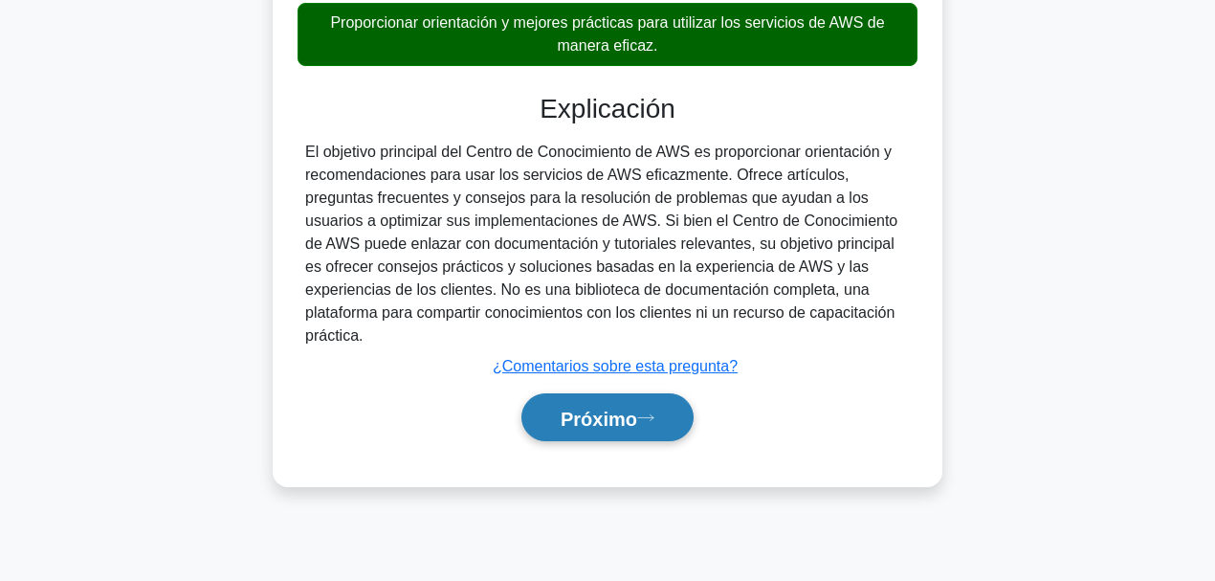
click at [606, 407] on font "Próximo" at bounding box center [598, 417] width 77 height 21
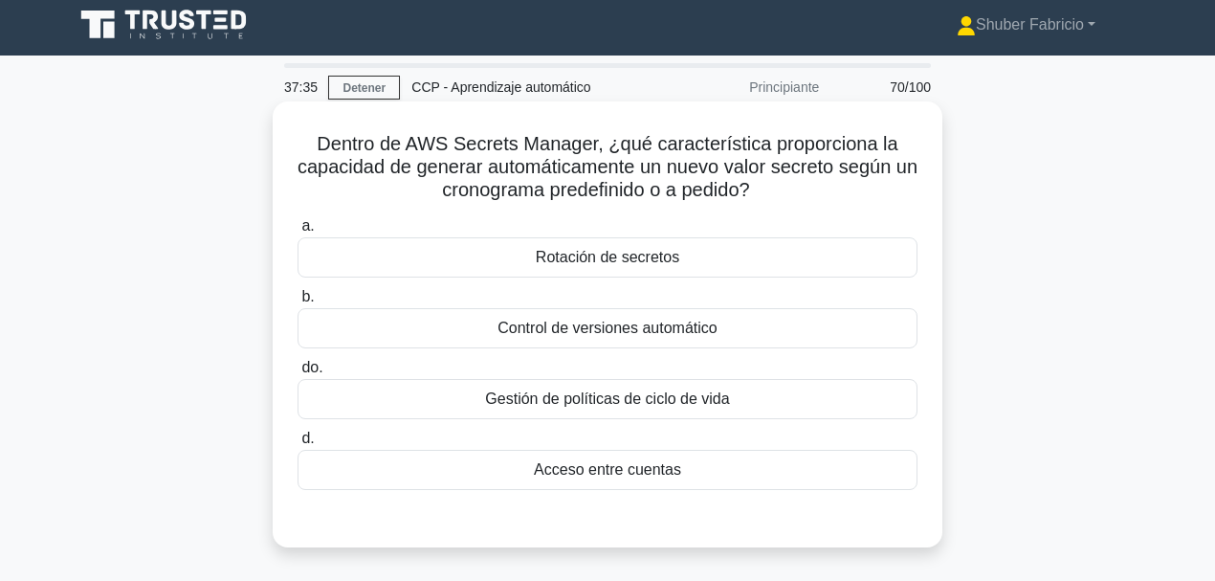
scroll to position [0, 0]
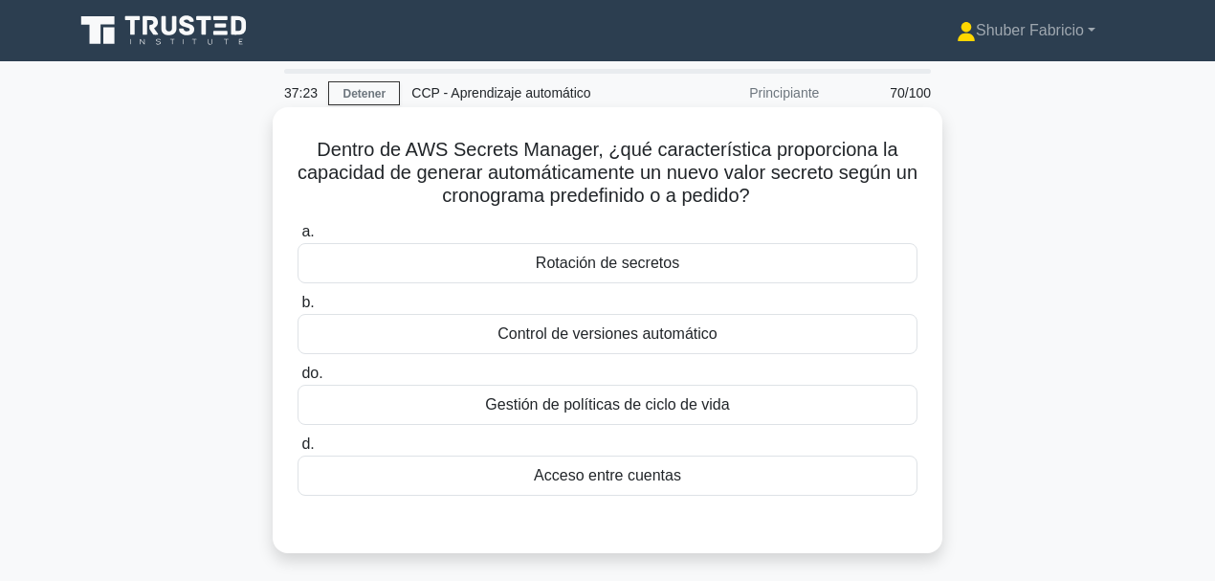
drag, startPoint x: 518, startPoint y: 174, endPoint x: 794, endPoint y: 192, distance: 276.1
click at [794, 192] on h5 "Dentro de AWS Secrets Manager, ¿qué característica proporciona la capacidad de …" at bounding box center [608, 173] width 624 height 71
click at [633, 271] on font "Rotación de secretos" at bounding box center [607, 262] width 143 height 16
click at [297, 238] on input "a. Rotación de secretos" at bounding box center [297, 232] width 0 height 12
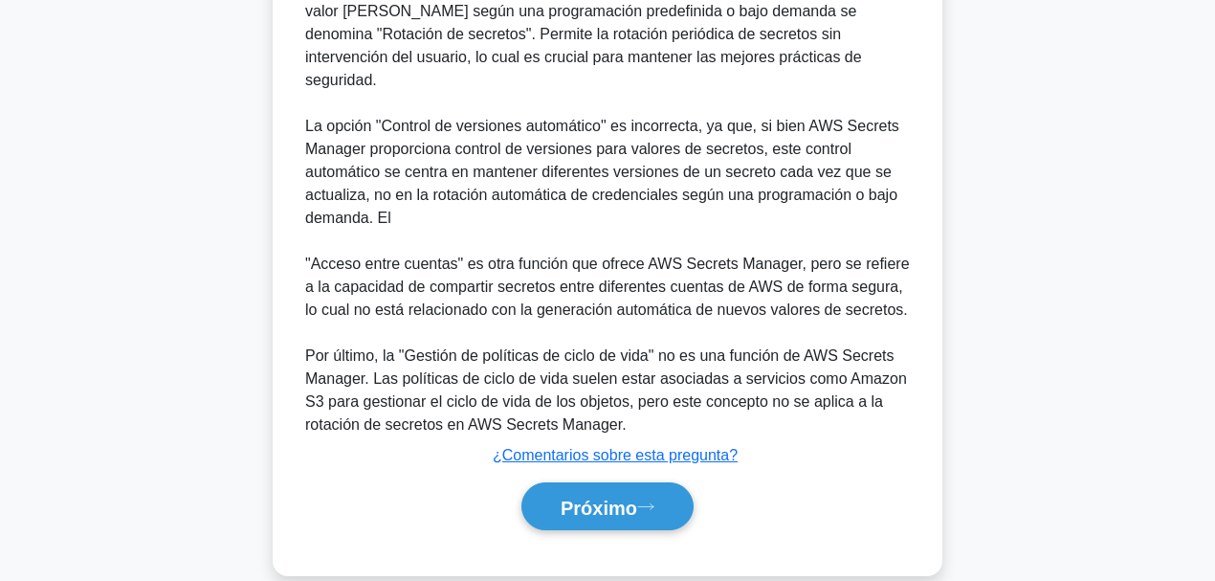
scroll to position [599, 0]
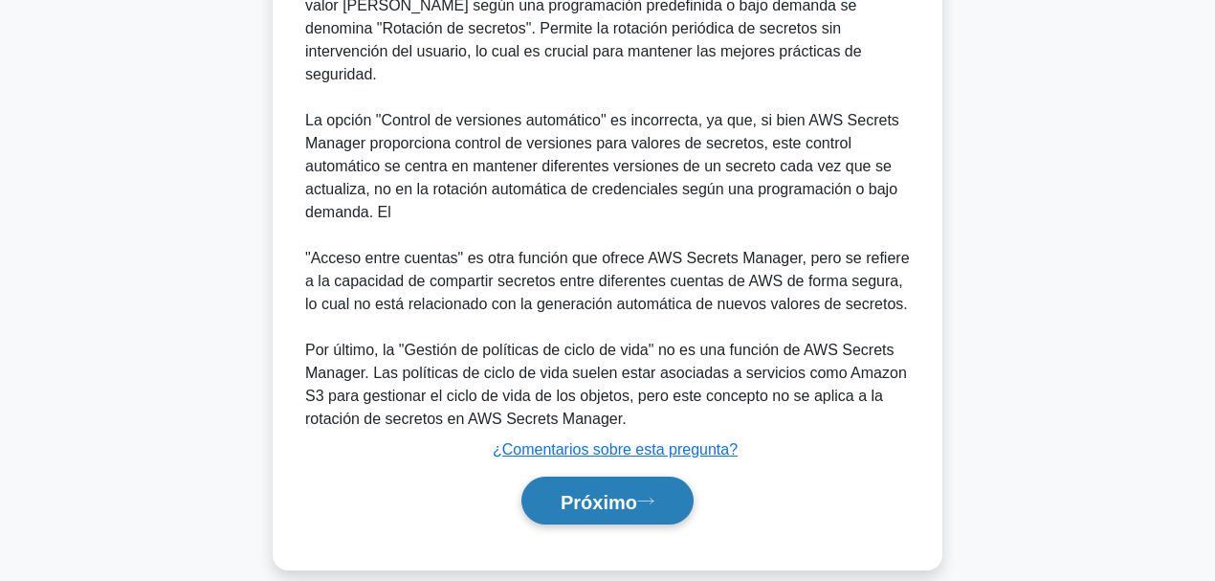
click at [637, 449] on font "Próximo" at bounding box center [598, 501] width 77 height 21
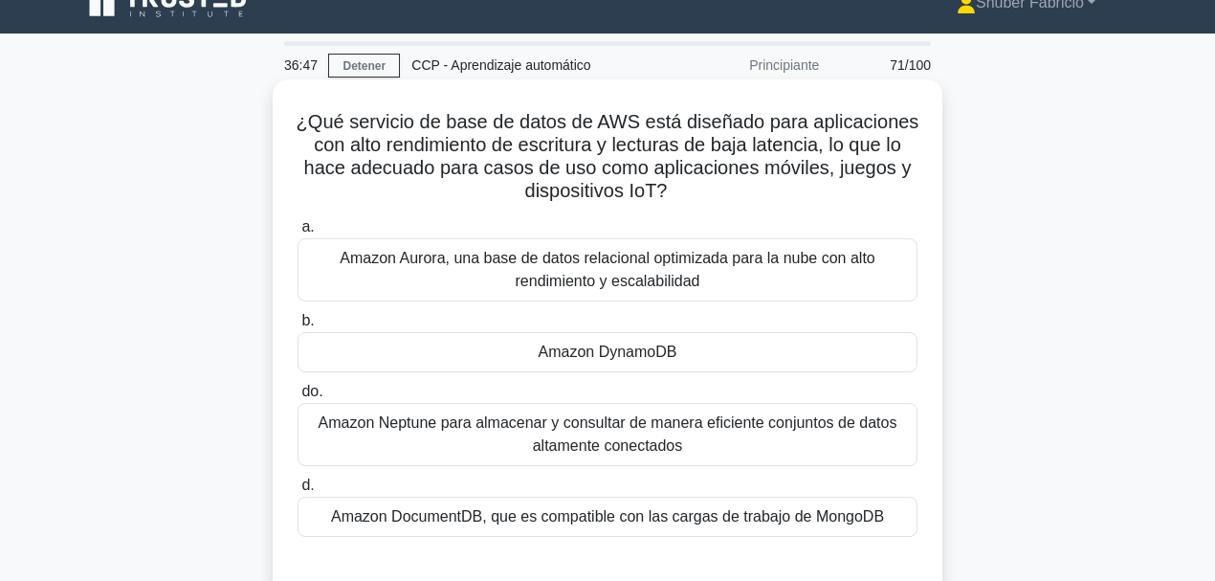
scroll to position [23, 0]
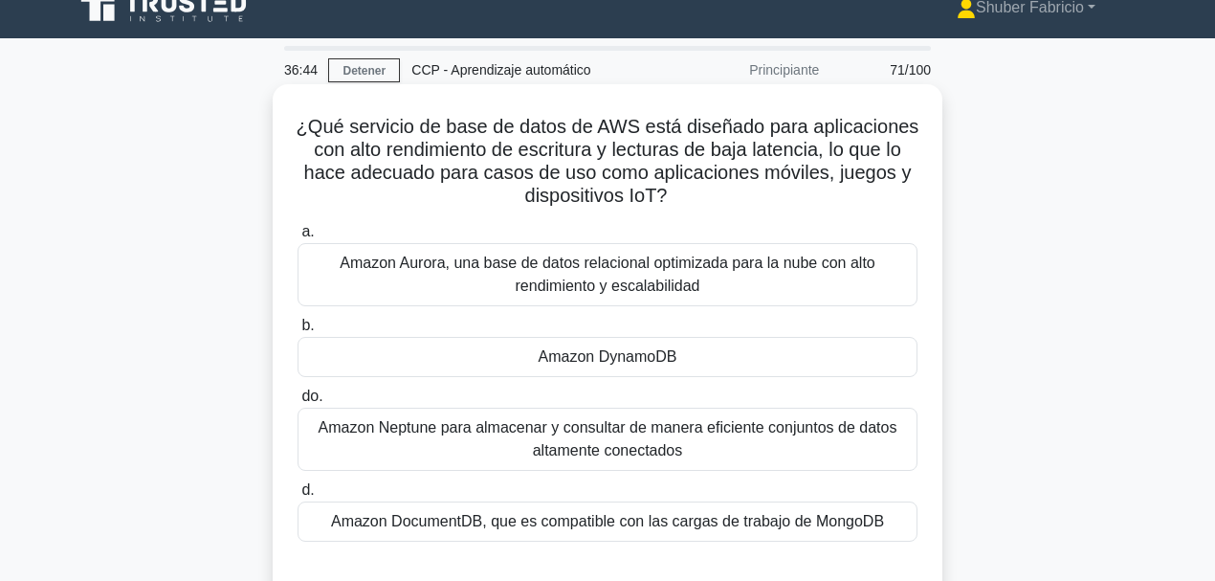
click at [634, 325] on label "b. Amazon DynamoDB" at bounding box center [607, 345] width 620 height 63
click at [297, 325] on input "b. Amazon DynamoDB" at bounding box center [297, 325] width 0 height 12
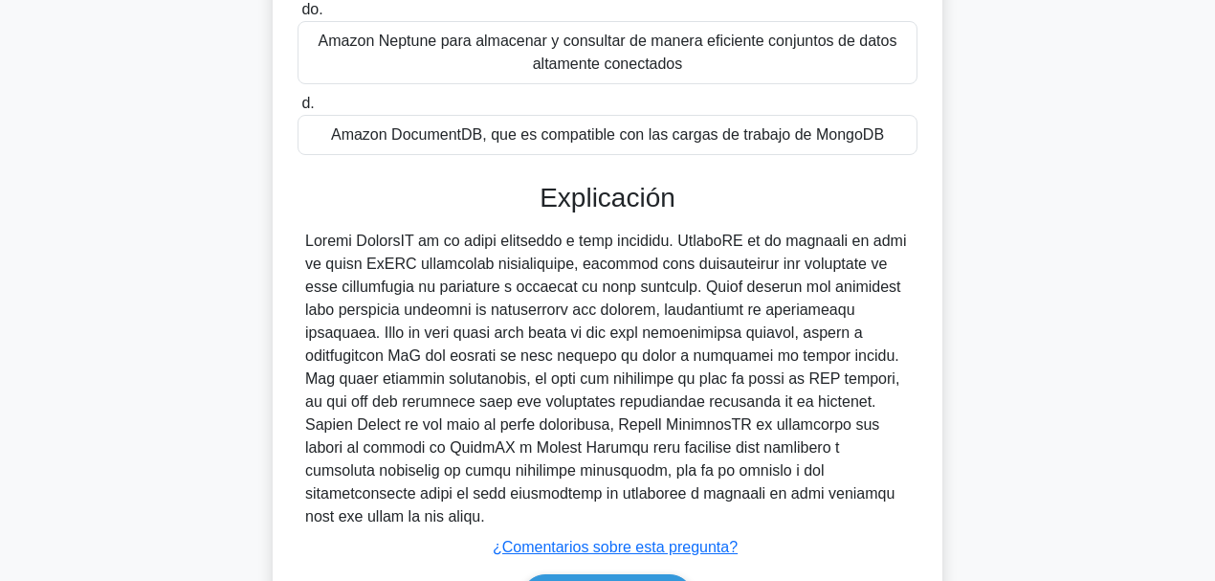
scroll to position [530, 0]
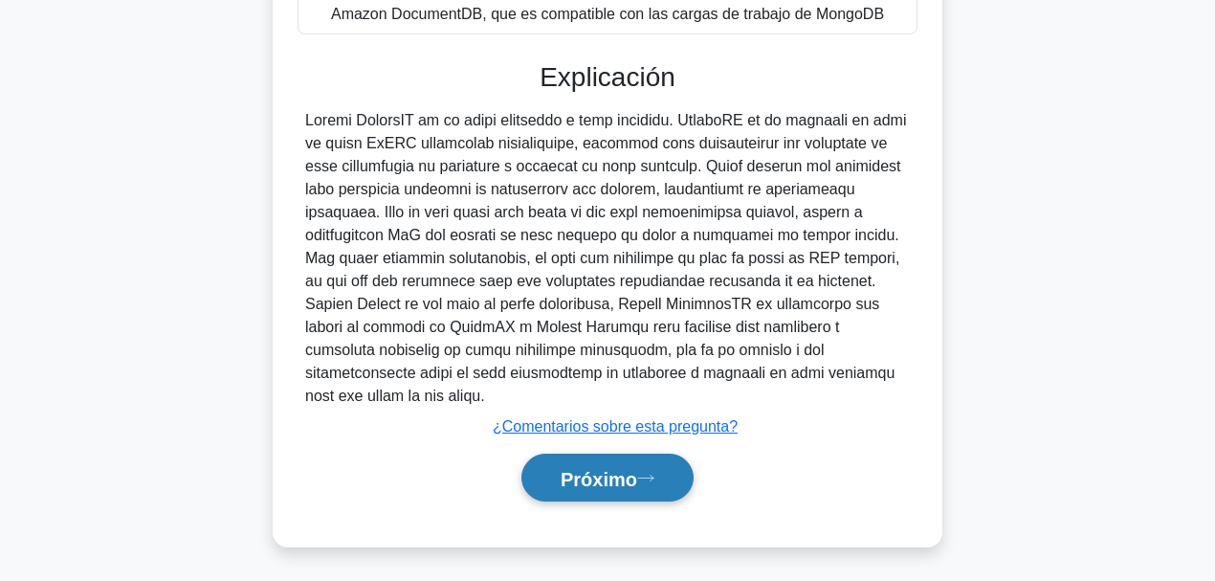
click at [653, 449] on button "Próximo" at bounding box center [607, 477] width 172 height 49
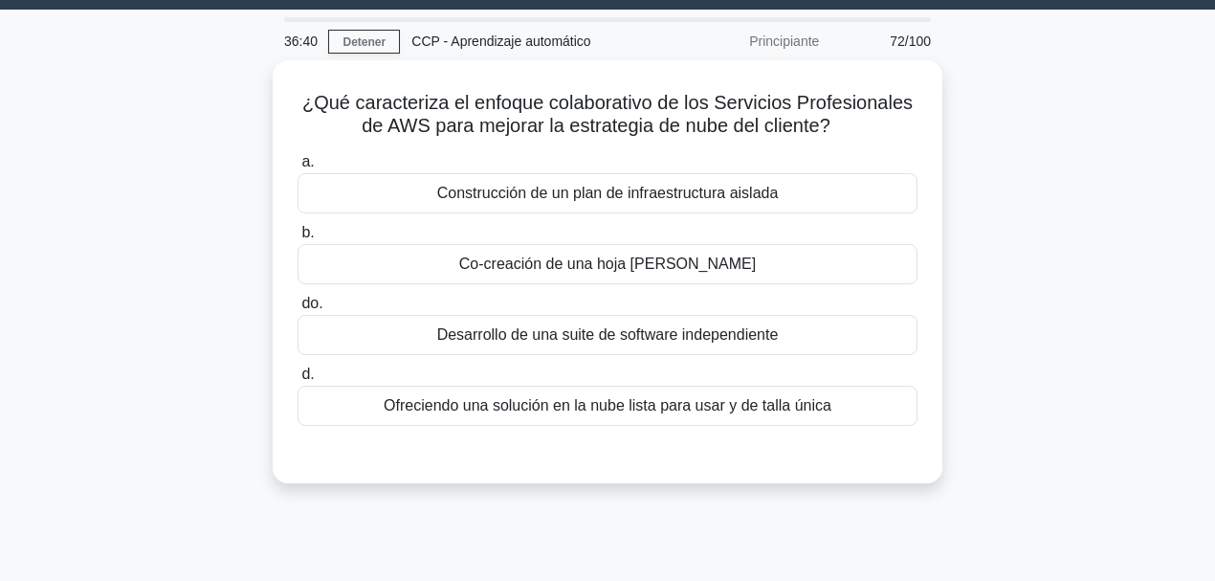
scroll to position [0, 0]
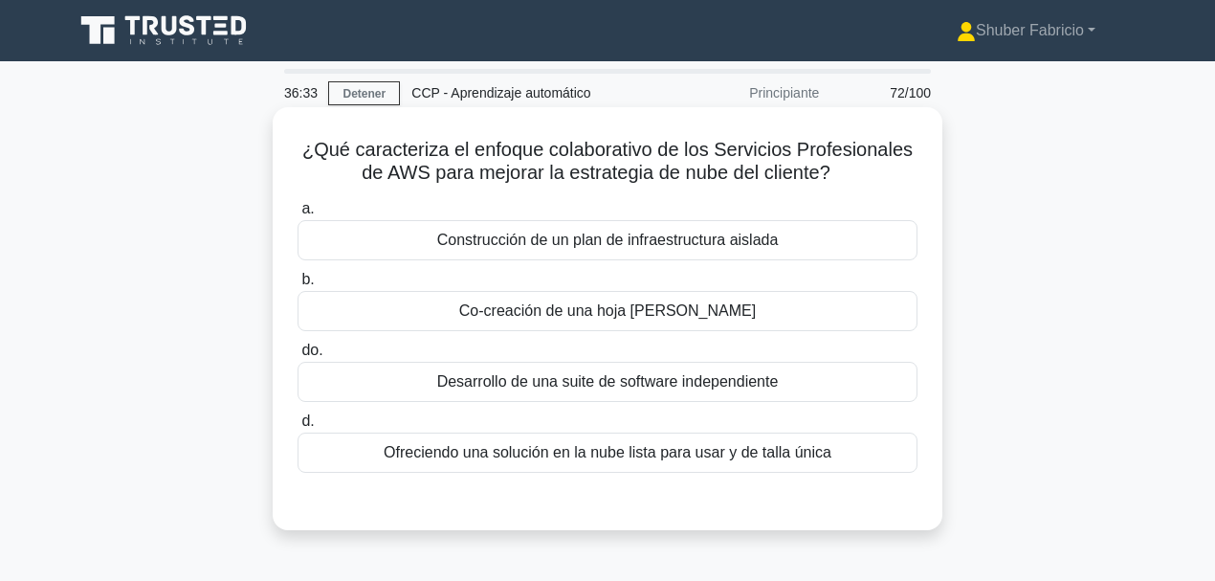
click at [637, 319] on font "Co-creación de una hoja [PERSON_NAME]" at bounding box center [607, 310] width 297 height 16
click at [297, 286] on input "b. Co-creación de una hoja [PERSON_NAME]" at bounding box center [297, 280] width 0 height 12
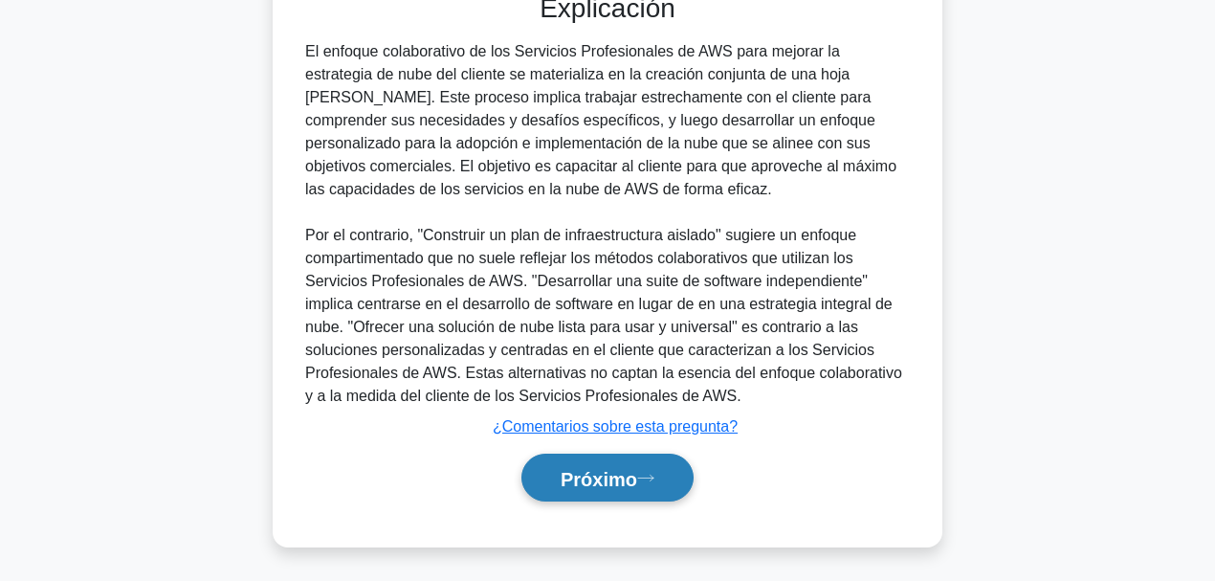
click at [637, 449] on font "Próximo" at bounding box center [598, 478] width 77 height 21
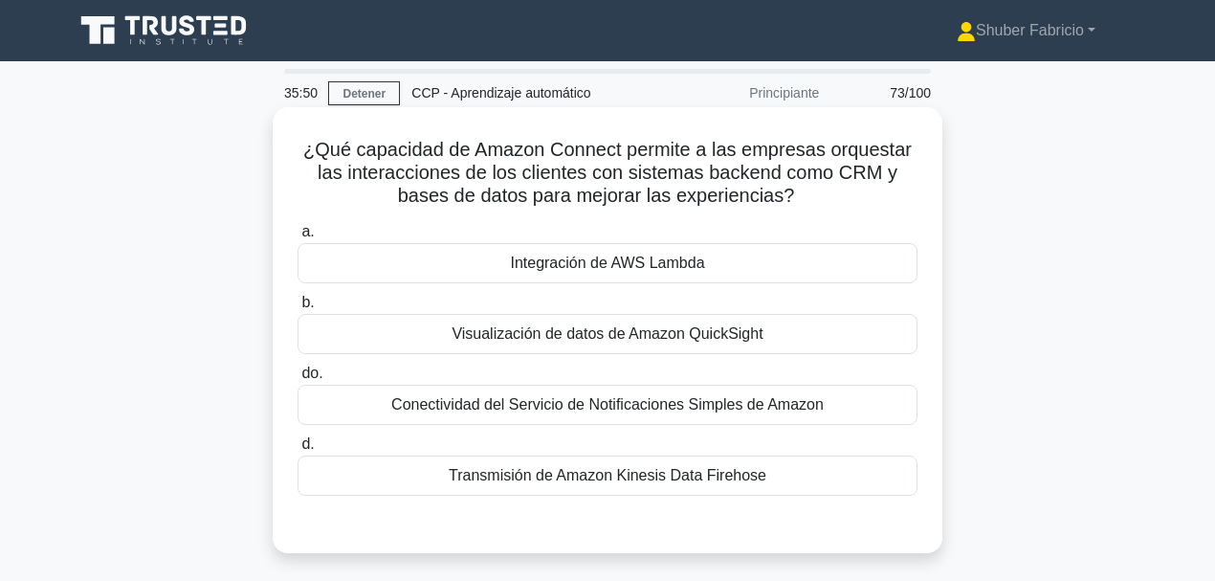
click at [638, 255] on font "Integración de AWS Lambda" at bounding box center [607, 262] width 194 height 16
click at [297, 238] on input "a. Integración de AWS Lambda" at bounding box center [297, 232] width 0 height 12
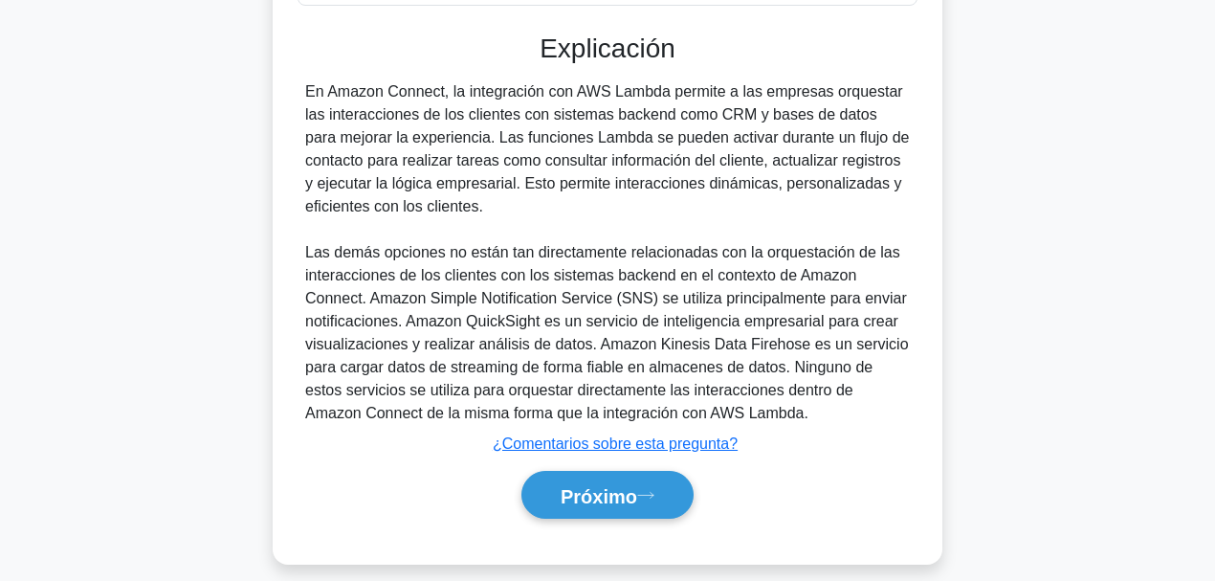
scroll to position [507, 0]
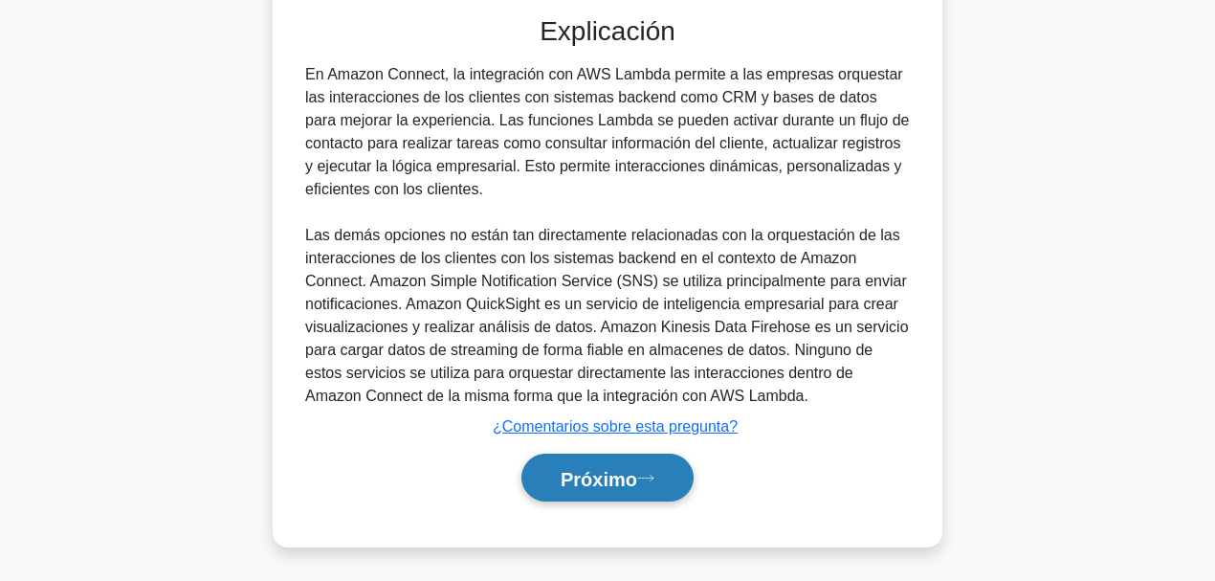
click at [679, 449] on button "Próximo" at bounding box center [607, 477] width 172 height 49
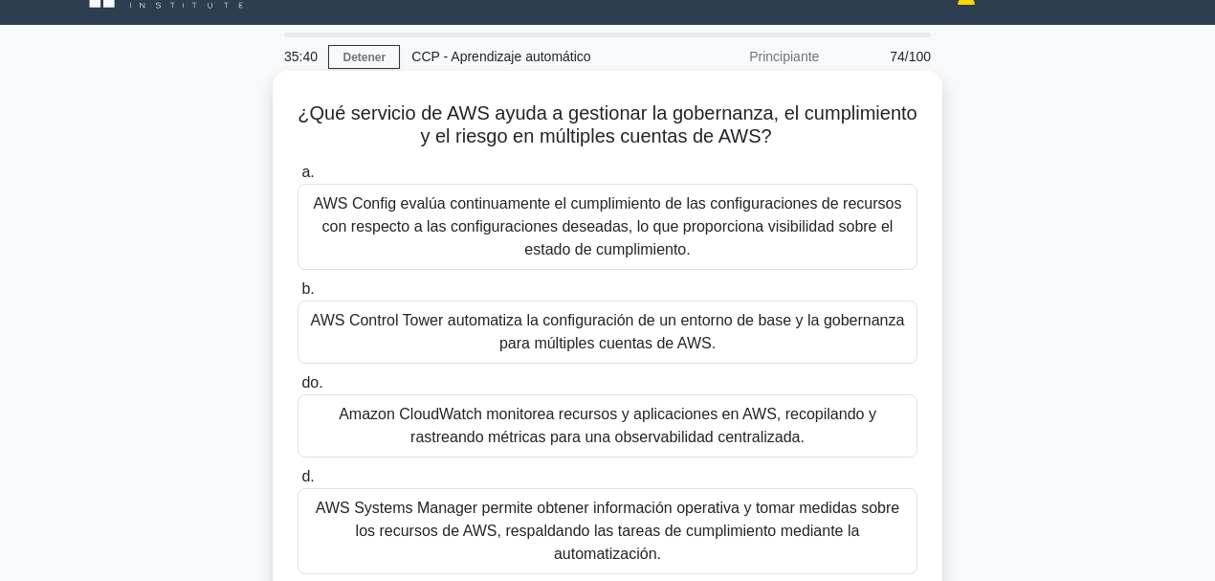
scroll to position [75, 0]
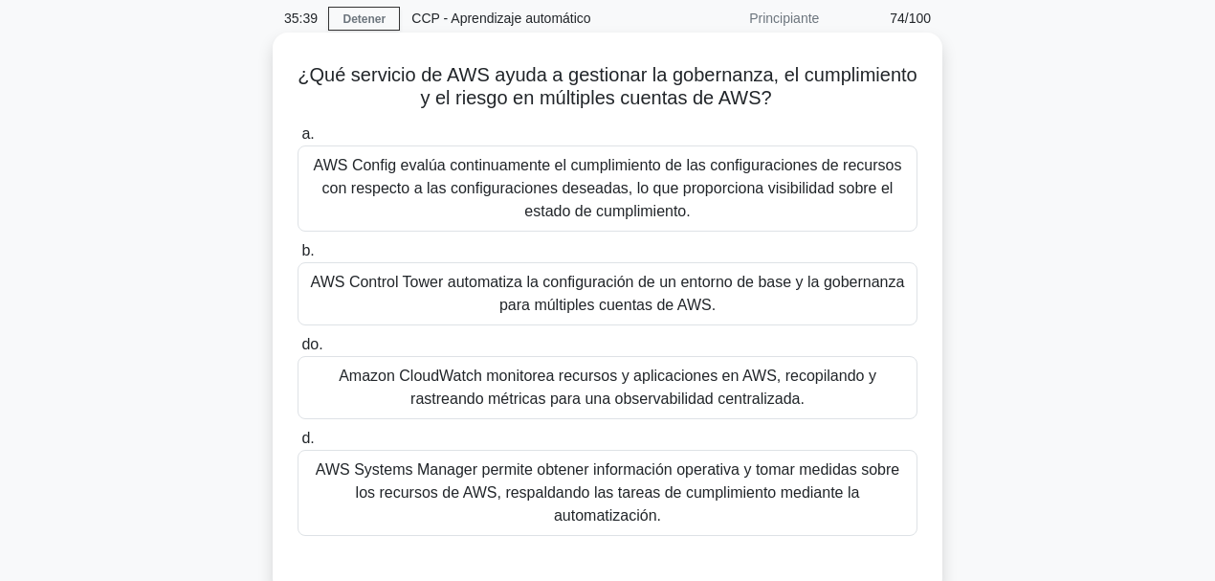
click at [542, 303] on font "AWS Control Tower automatiza la configuración de un entorno de base y la gobern…" at bounding box center [608, 293] width 594 height 39
click at [297, 257] on input "b. AWS Control Tower automatiza la configuración de un entorno de base y la gob…" at bounding box center [297, 251] width 0 height 12
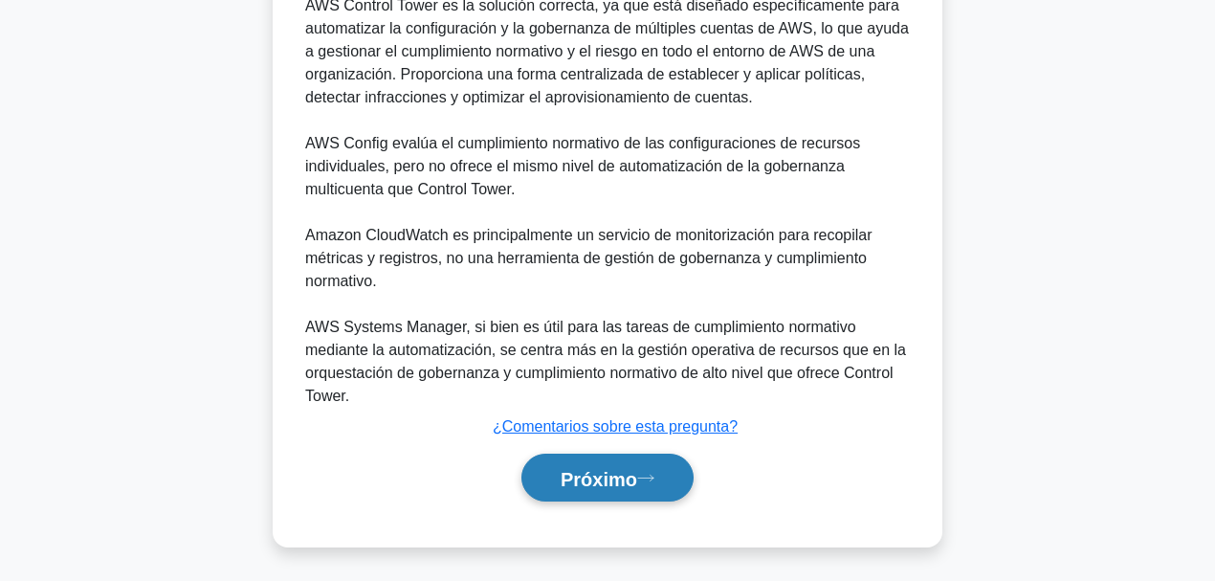
click at [620, 449] on button "Próximo" at bounding box center [607, 477] width 172 height 49
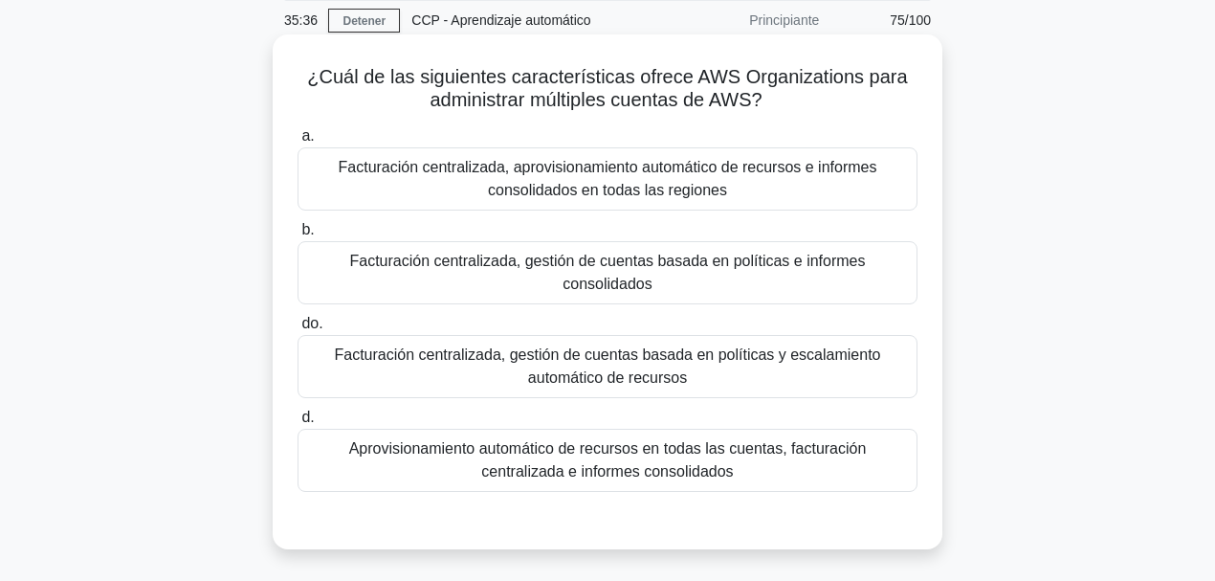
scroll to position [6, 0]
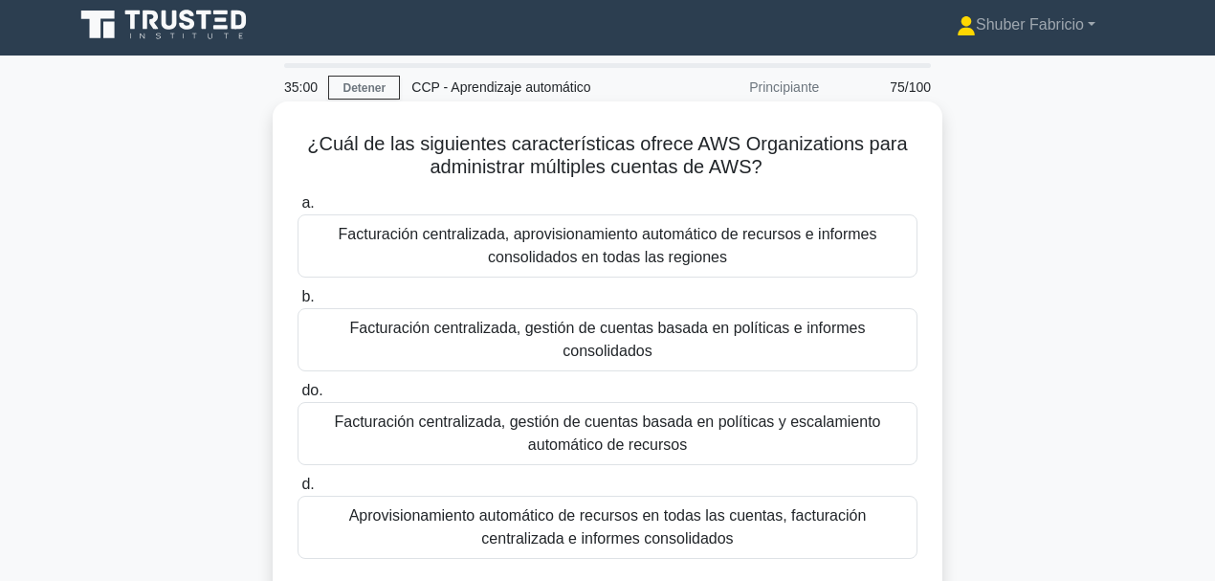
click at [656, 330] on font "Facturación centralizada, gestión de cuentas basada en políticas e informes con…" at bounding box center [608, 338] width 516 height 39
click at [297, 303] on input "b. Facturación centralizada, gestión de cuentas basada en políticas e informes …" at bounding box center [297, 297] width 0 height 12
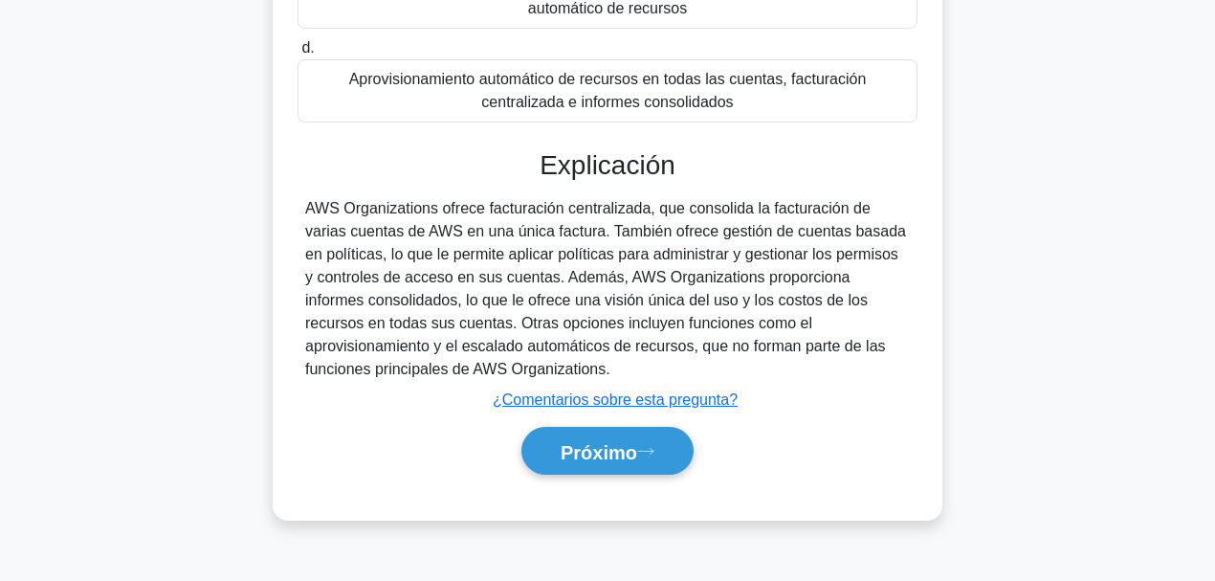
scroll to position [452, 0]
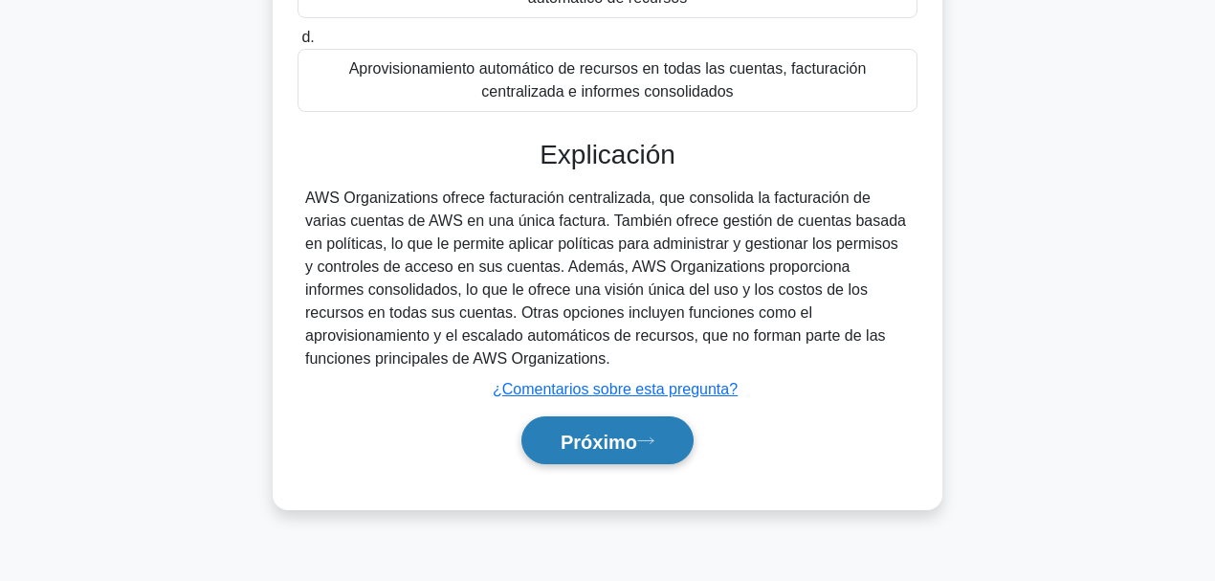
click at [635, 426] on button "Próximo" at bounding box center [607, 440] width 172 height 49
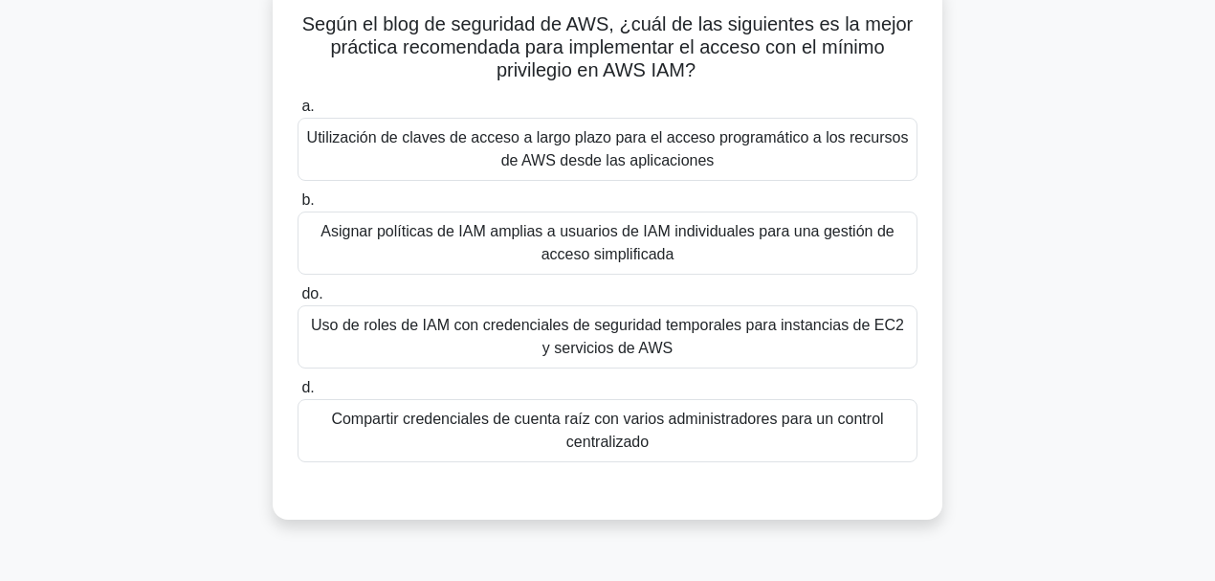
scroll to position [134, 0]
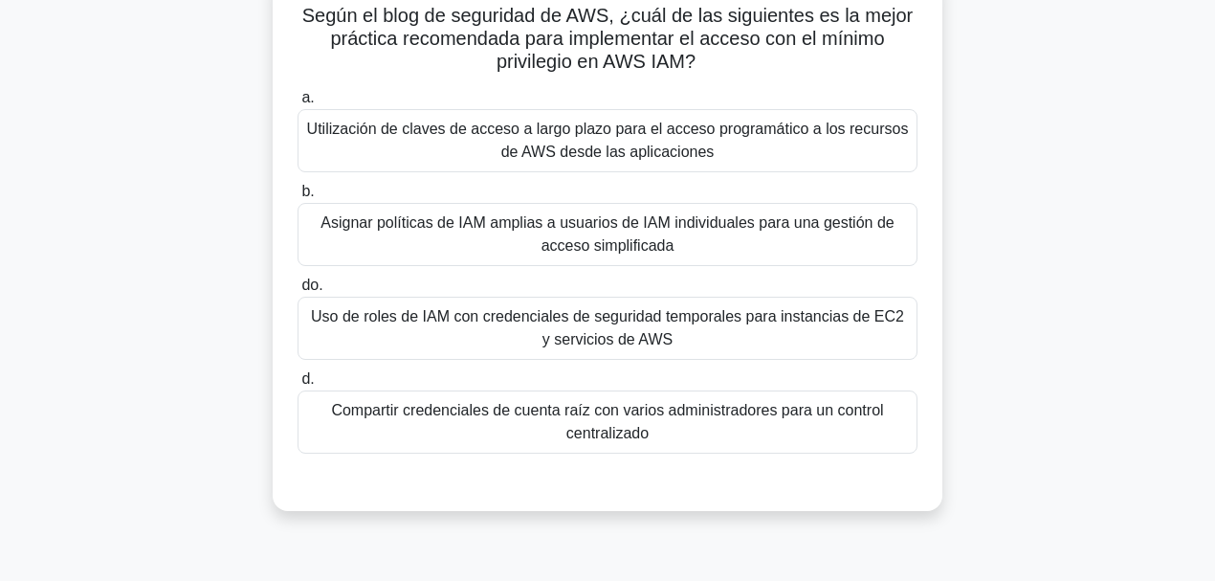
click at [674, 341] on font "Uso de roles de IAM con credenciales de seguridad temporales para instancias de…" at bounding box center [607, 328] width 603 height 46
click at [297, 292] on input "do. Uso de roles de IAM con credenciales de seguridad temporales para instancia…" at bounding box center [297, 285] width 0 height 12
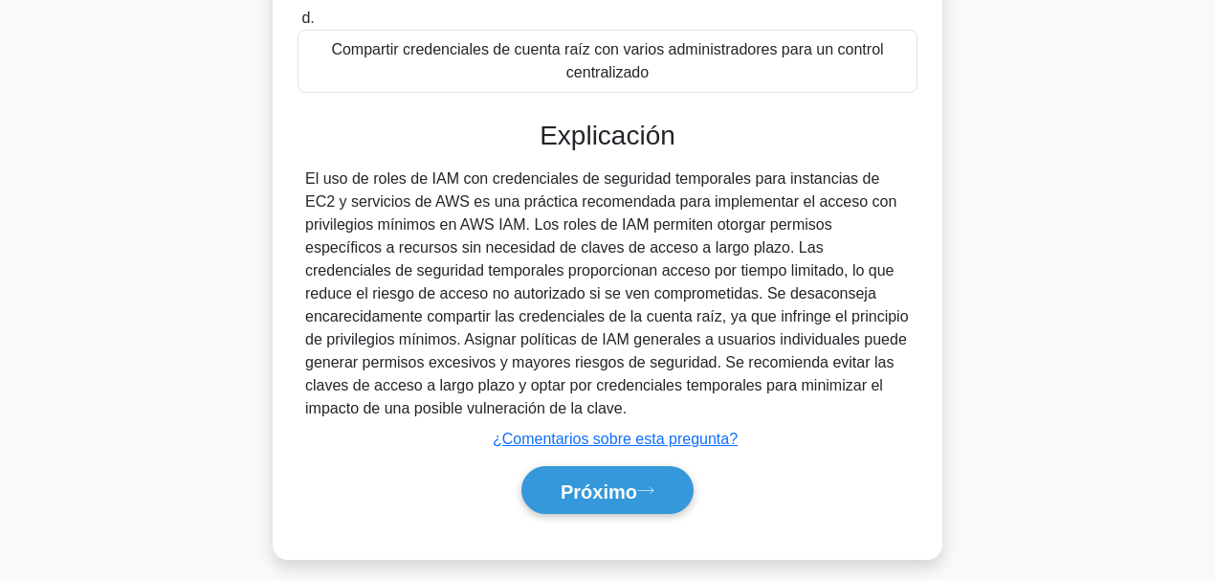
scroll to position [507, 0]
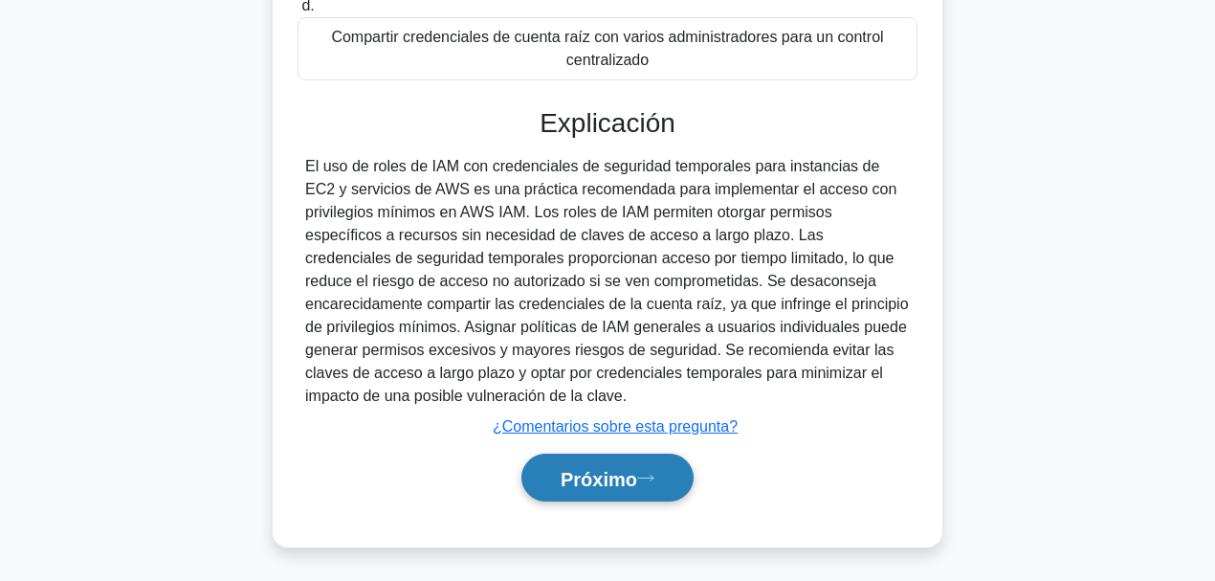
click at [671, 449] on button "Próximo" at bounding box center [607, 477] width 172 height 49
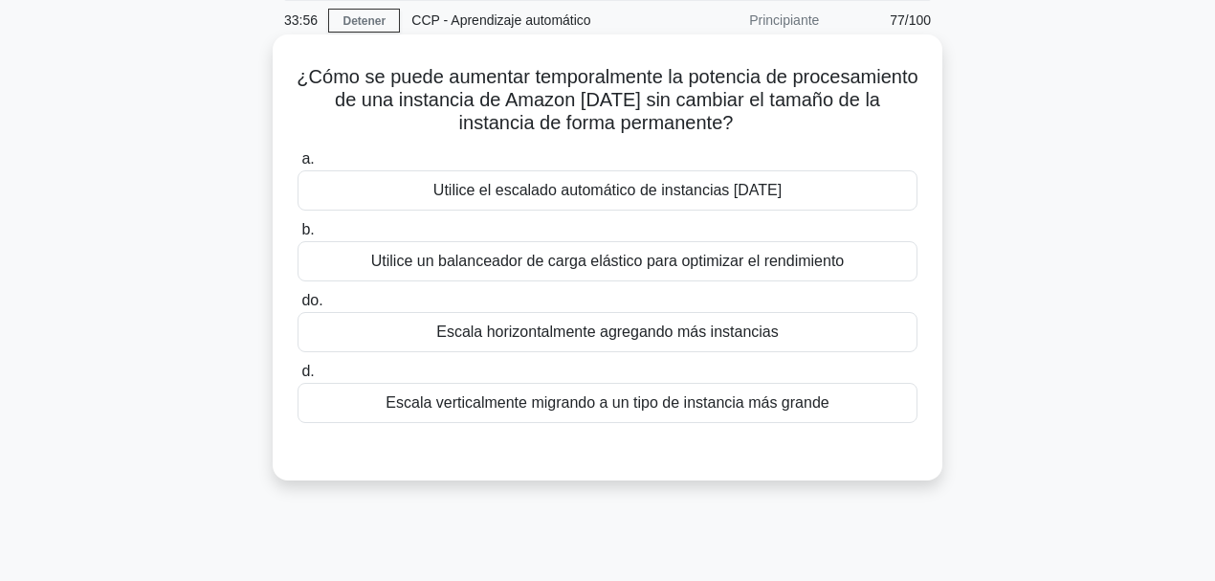
scroll to position [30, 0]
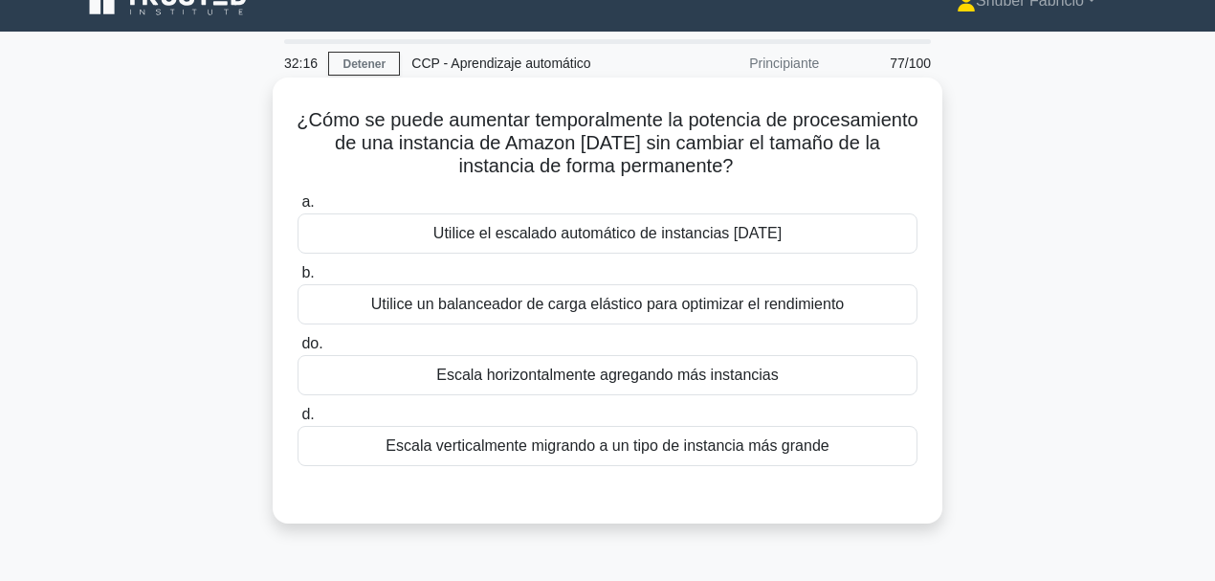
click at [769, 311] on font "Utilice un balanceador de carga elástico para optimizar el rendimiento" at bounding box center [607, 304] width 473 height 16
click at [297, 279] on input "b. Utilice un balanceador de carga elástico para optimizar el rendimiento" at bounding box center [297, 273] width 0 height 12
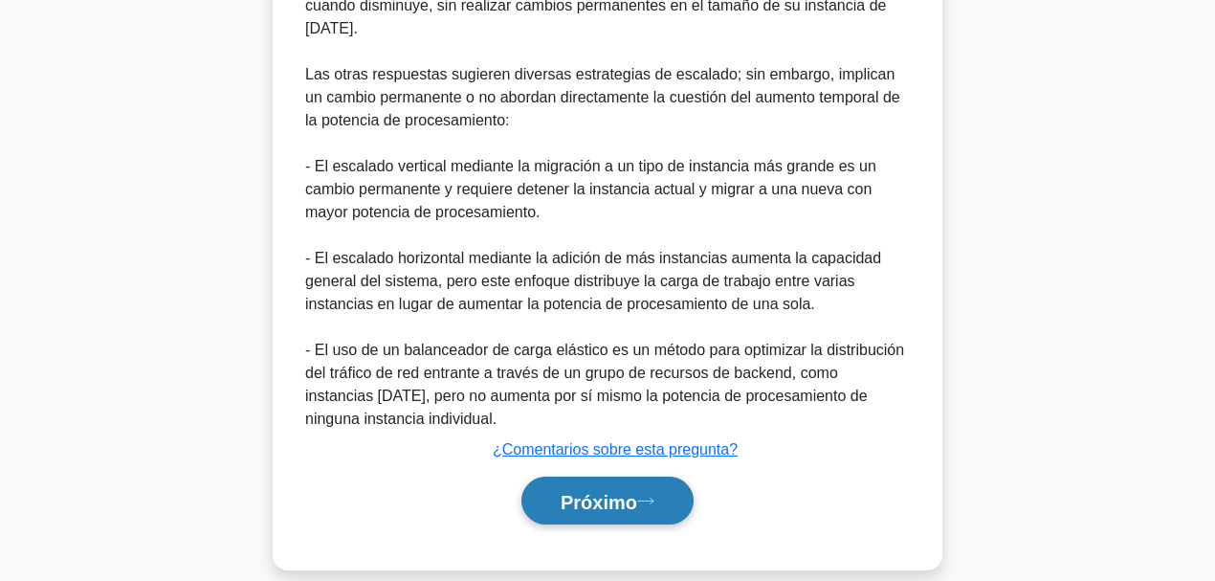
click at [648, 449] on icon at bounding box center [645, 500] width 17 height 11
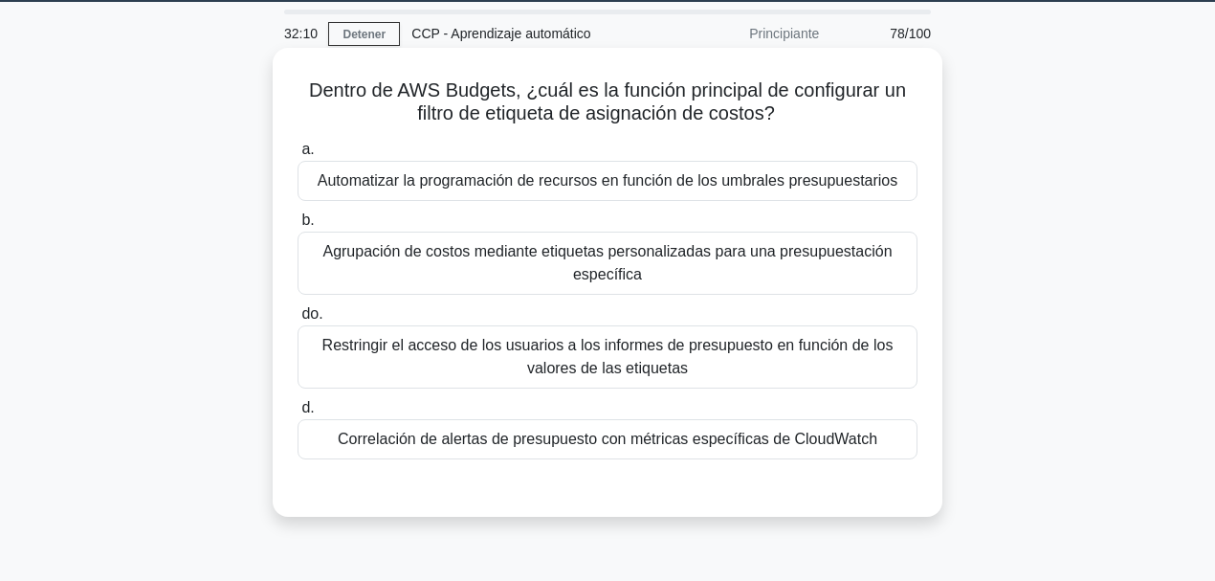
scroll to position [63, 0]
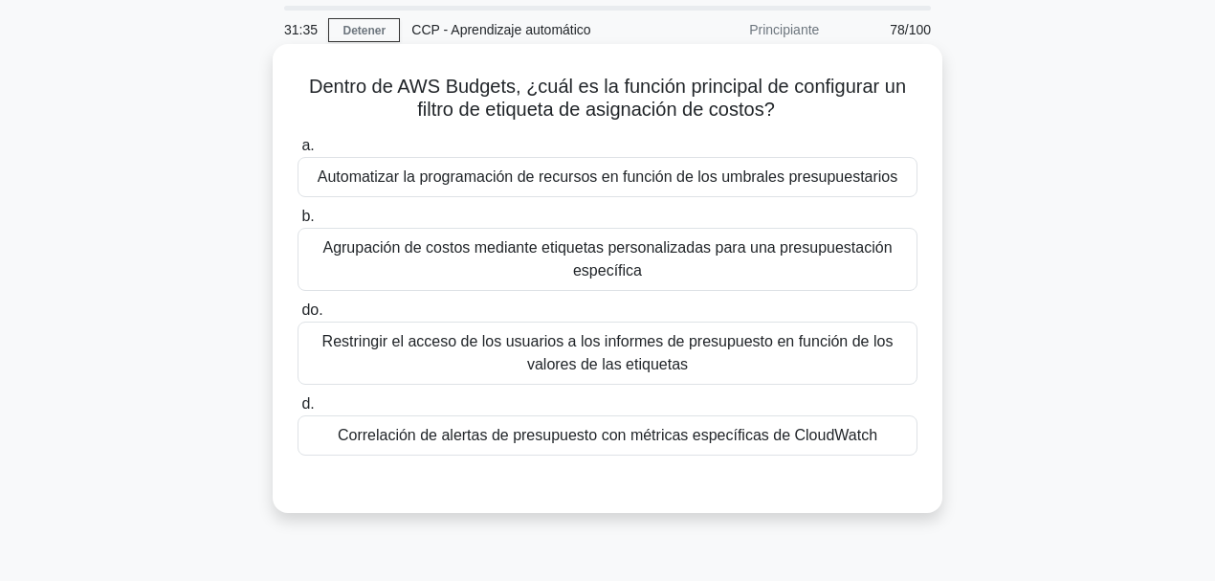
click at [695, 176] on font "Automatizar la programación de recursos en función de los umbrales presupuestar…" at bounding box center [608, 176] width 581 height 16
click at [297, 152] on input "a. Automatizar la programación de recursos en función de los umbrales presupues…" at bounding box center [297, 146] width 0 height 12
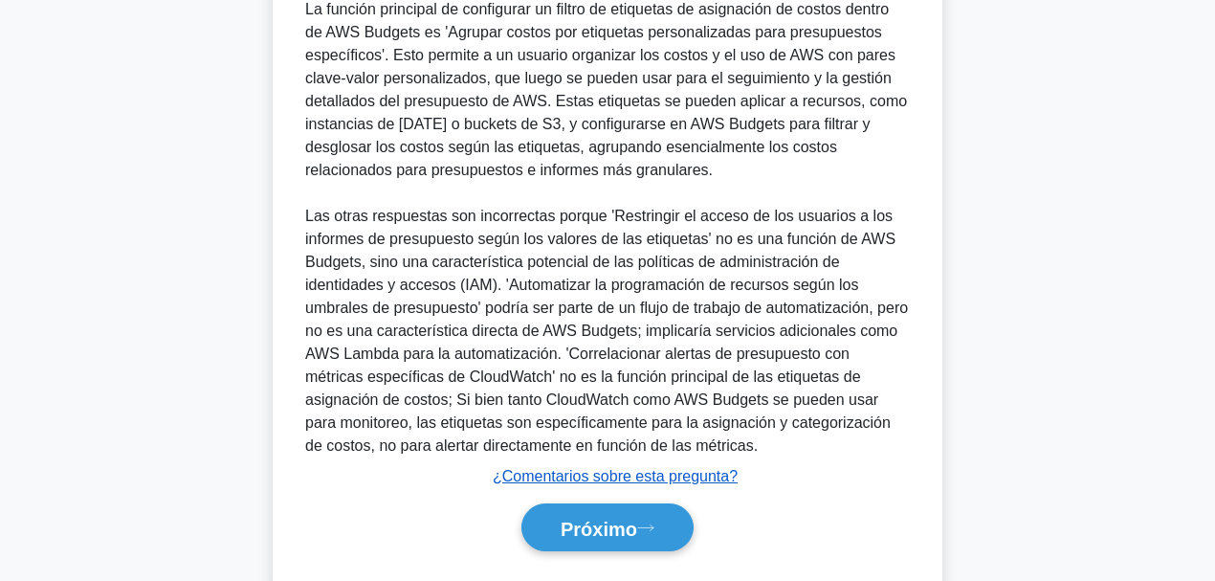
scroll to position [647, 0]
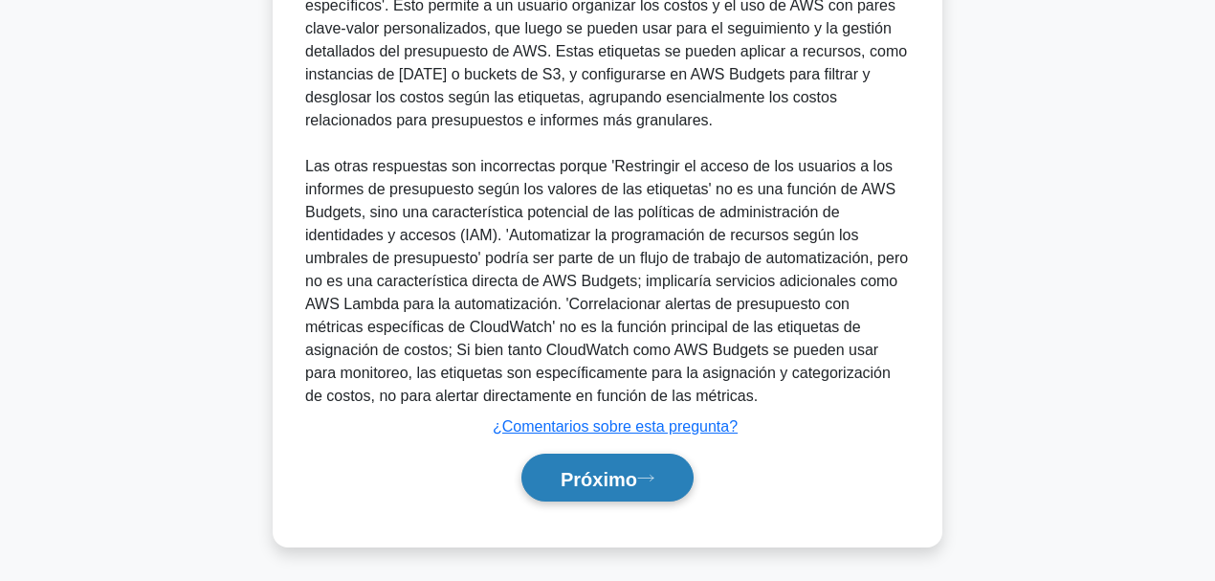
click at [614, 449] on font "Próximo" at bounding box center [598, 478] width 77 height 21
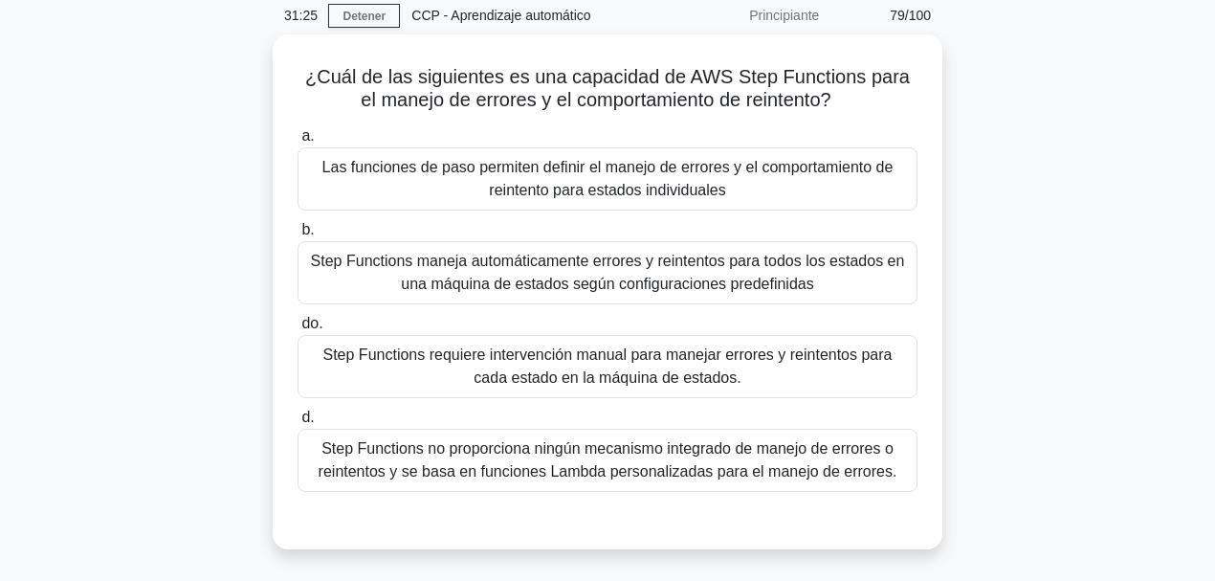
scroll to position [73, 0]
click at [667, 266] on font "Step Functions maneja automáticamente errores y reintentos para todos los estad…" at bounding box center [608, 272] width 594 height 39
click at [297, 236] on input "b. Step Functions maneja automáticamente errores y reintentos para todos los es…" at bounding box center [297, 230] width 0 height 12
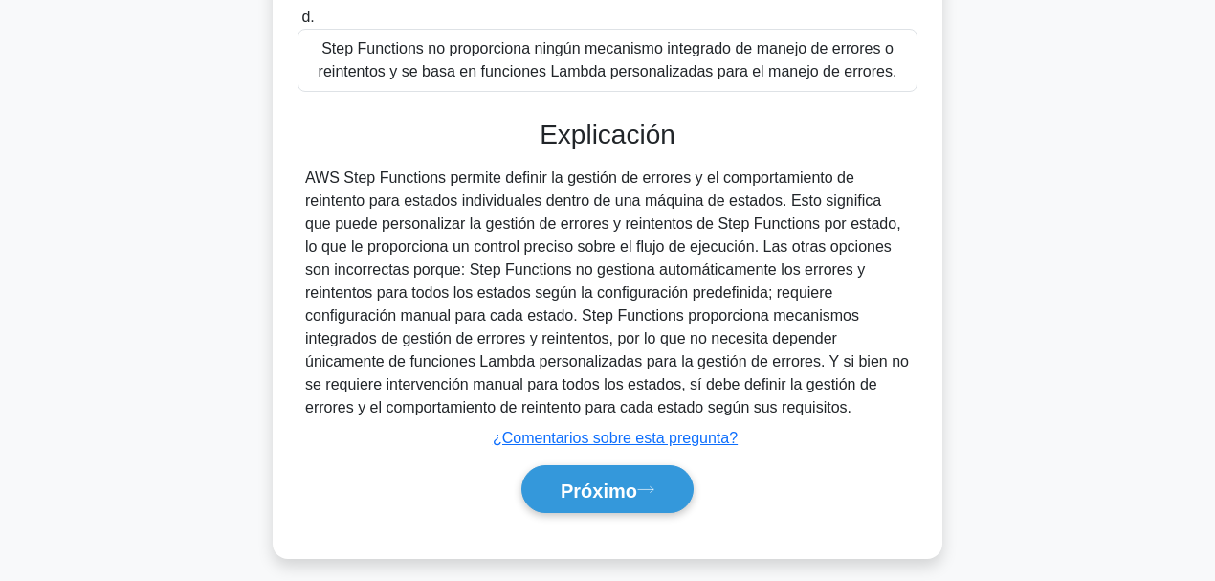
scroll to position [486, 0]
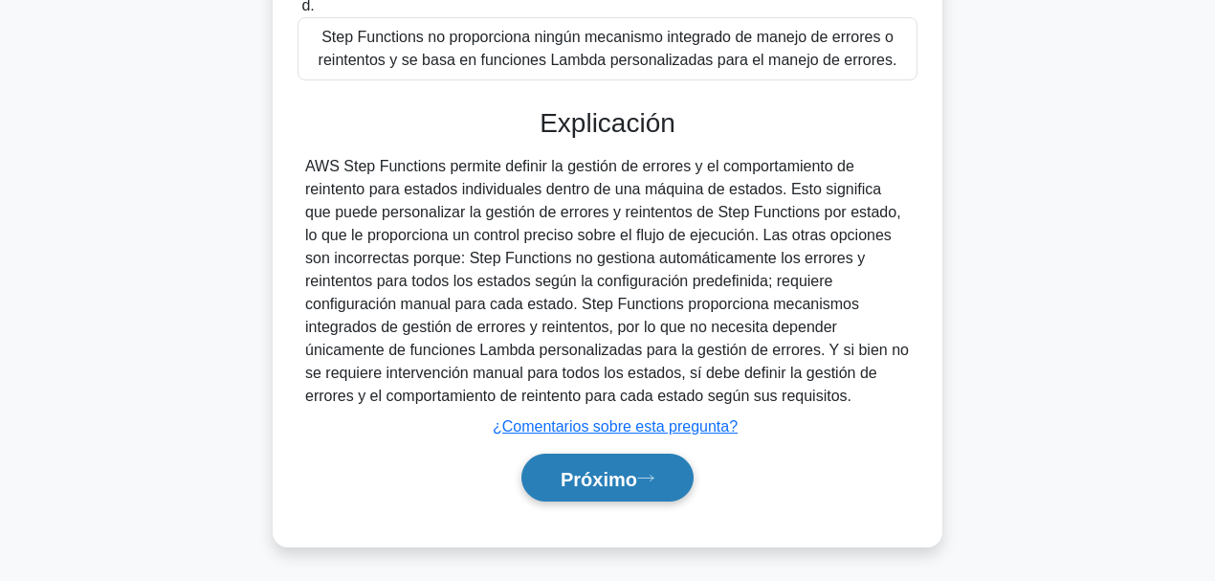
click at [595, 449] on font "Próximo" at bounding box center [598, 478] width 77 height 21
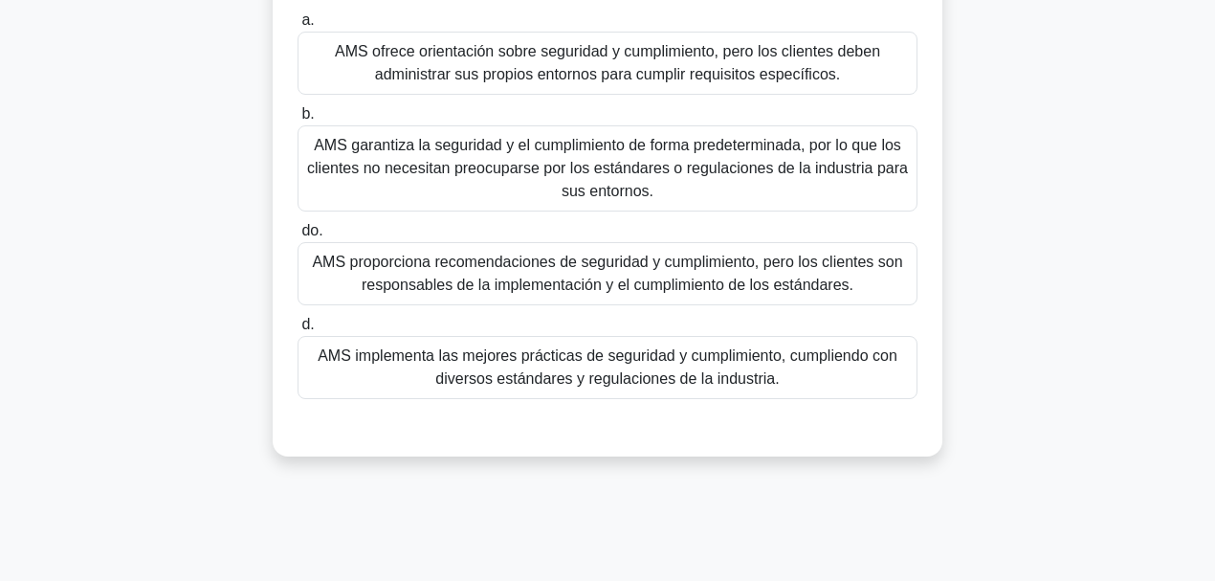
scroll to position [40, 0]
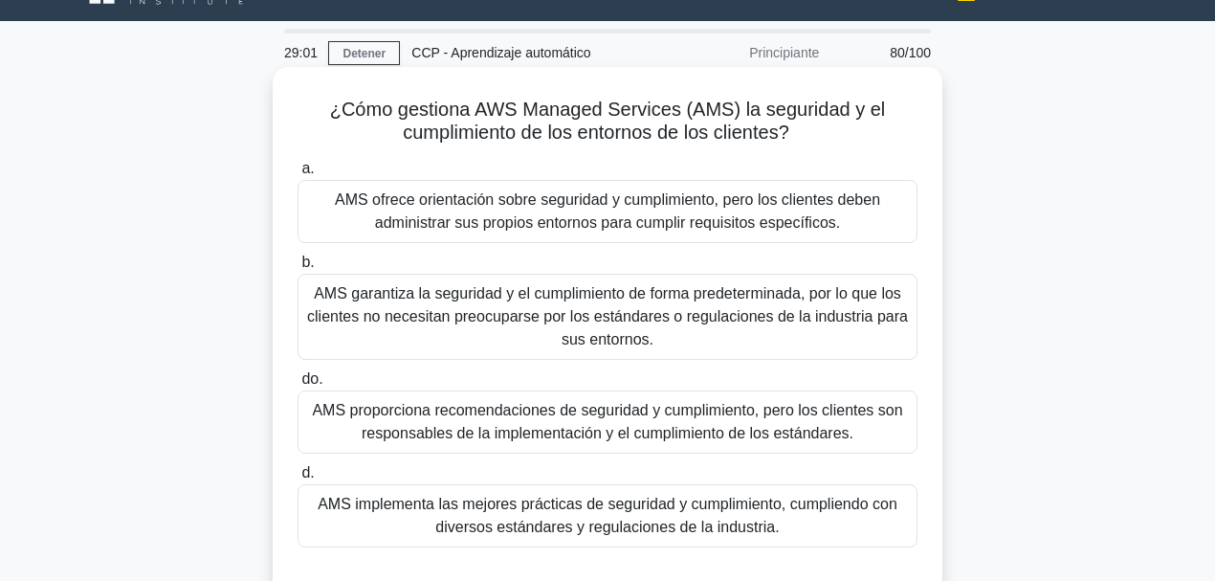
click at [691, 449] on font "AMS implementa las mejores prácticas de seguridad y cumplimiento, cumpliendo co…" at bounding box center [608, 514] width 580 height 39
click at [297, 449] on input "d. AMS implementa las mejores prácticas de seguridad y cumplimiento, cumpliendo…" at bounding box center [297, 473] width 0 height 12
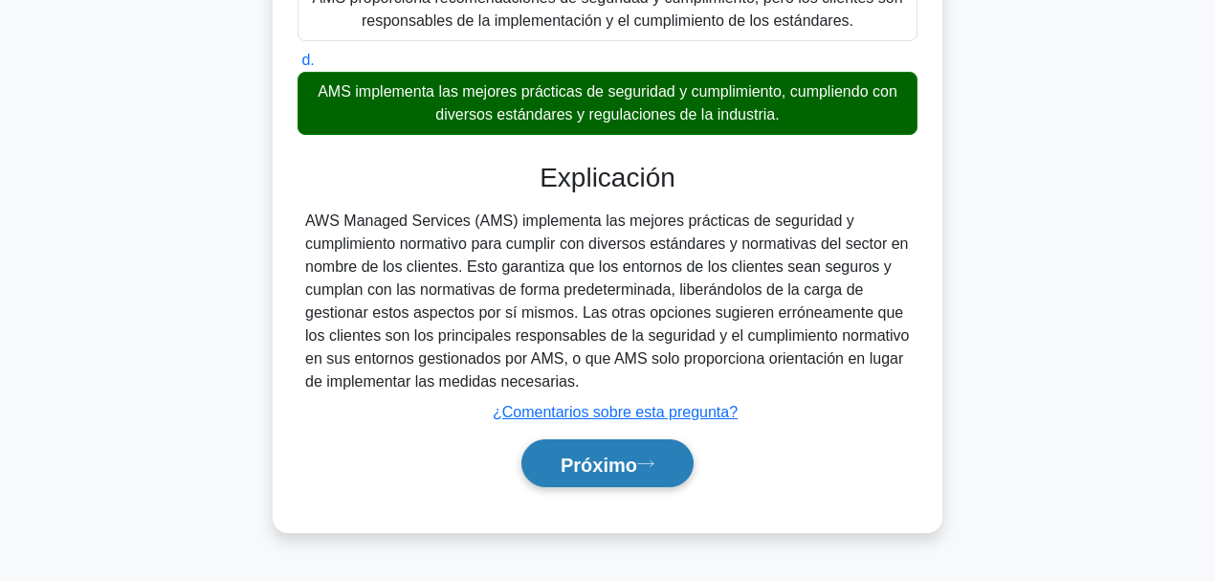
click at [608, 449] on font "Próximo" at bounding box center [598, 463] width 77 height 21
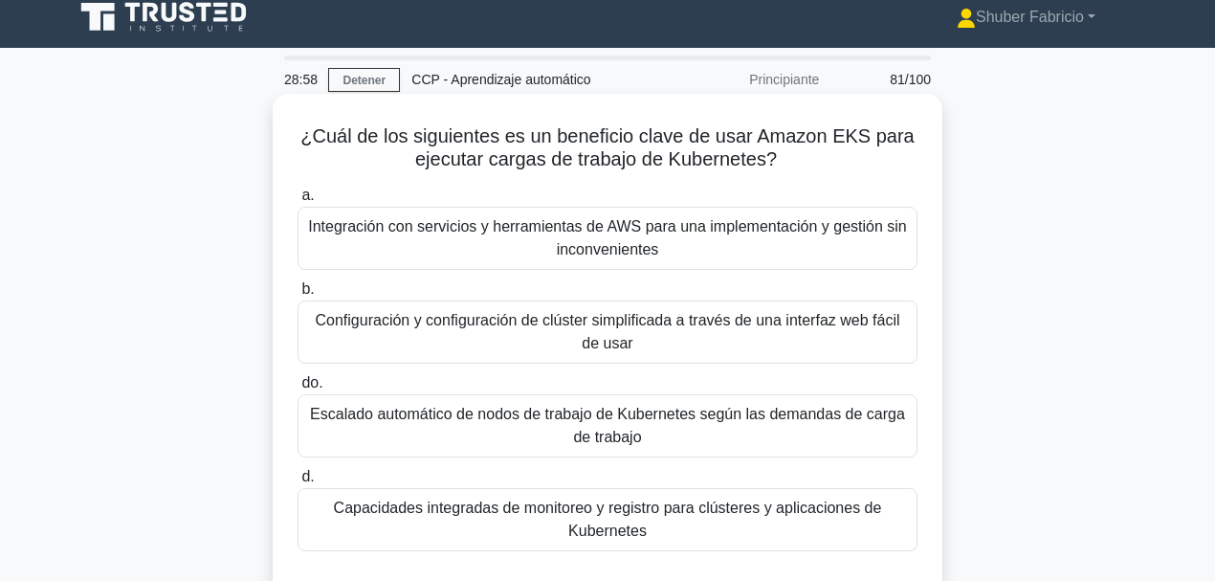
scroll to position [0, 0]
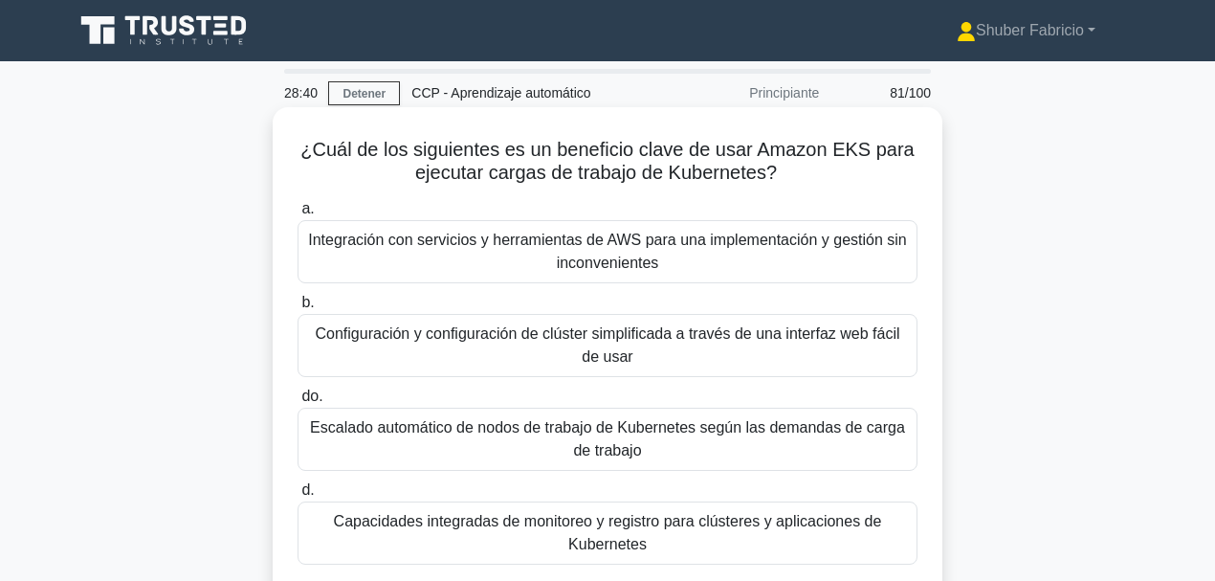
click at [642, 257] on font "Integración con servicios y herramientas de AWS para una implementación y gesti…" at bounding box center [607, 250] width 599 height 39
click at [297, 215] on input "a. Integración con servicios y herramientas de AWS para una implementación y ge…" at bounding box center [297, 209] width 0 height 12
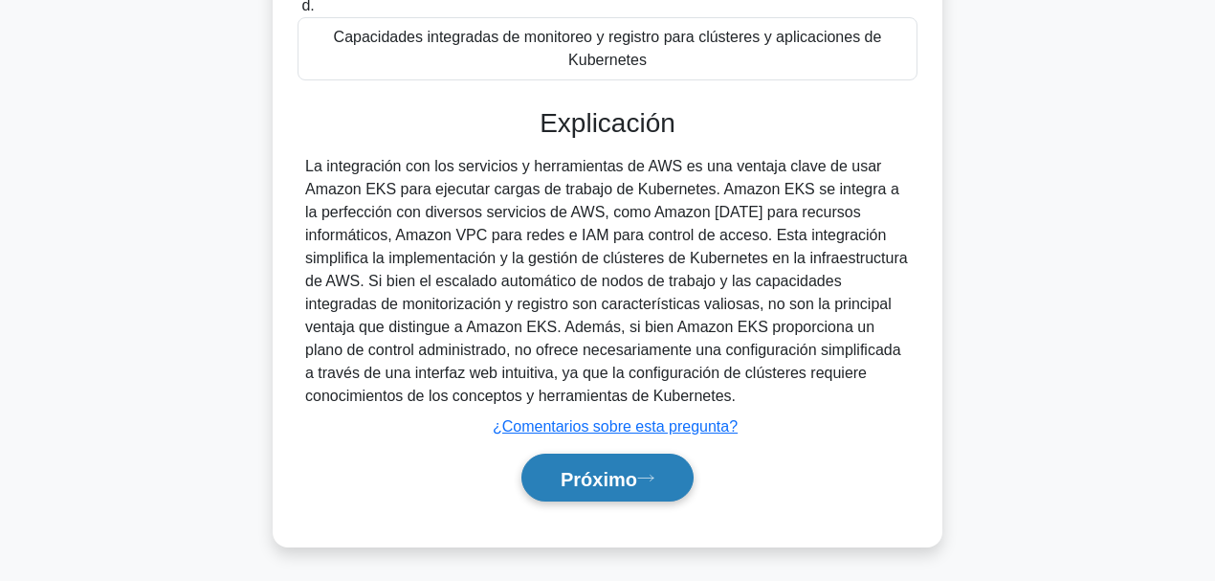
click at [634, 449] on font "Próximo" at bounding box center [598, 478] width 77 height 21
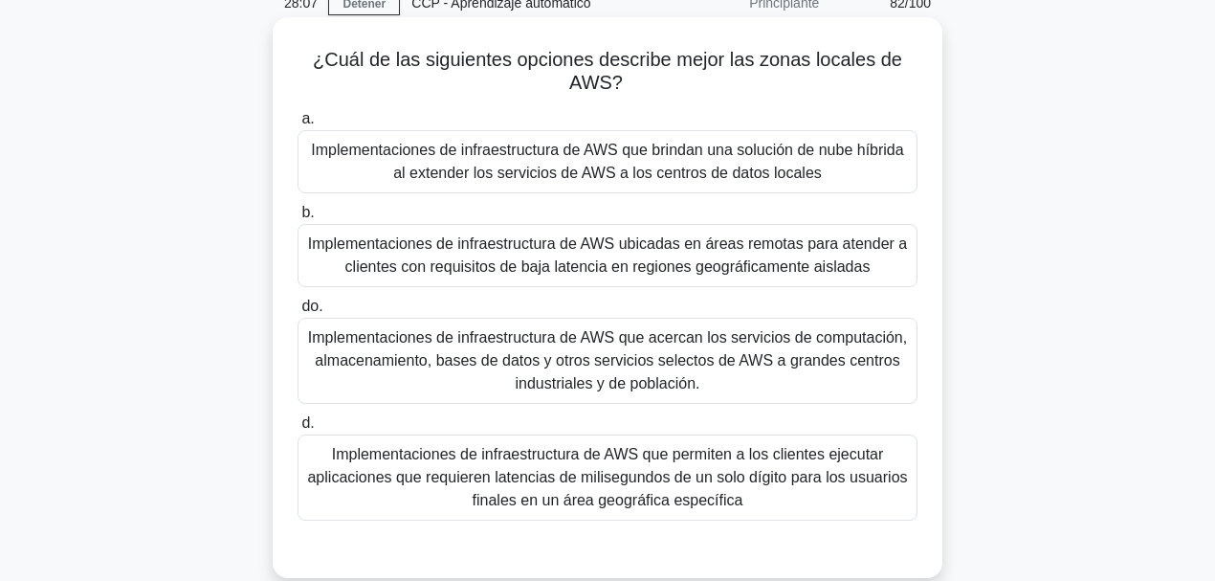
scroll to position [93, 0]
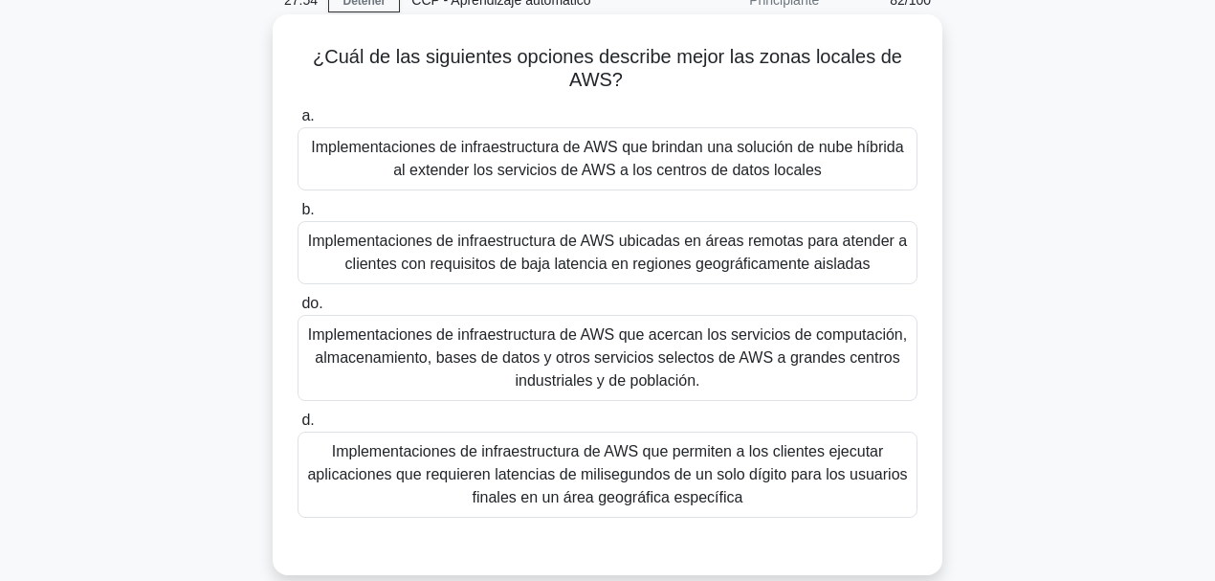
click at [779, 147] on font "Implementaciones de infraestructura de AWS que brindan una solución de nube híb…" at bounding box center [607, 158] width 592 height 39
click at [297, 122] on input "a. Implementaciones de infraestructura de AWS que brindan una solución de nube …" at bounding box center [297, 116] width 0 height 12
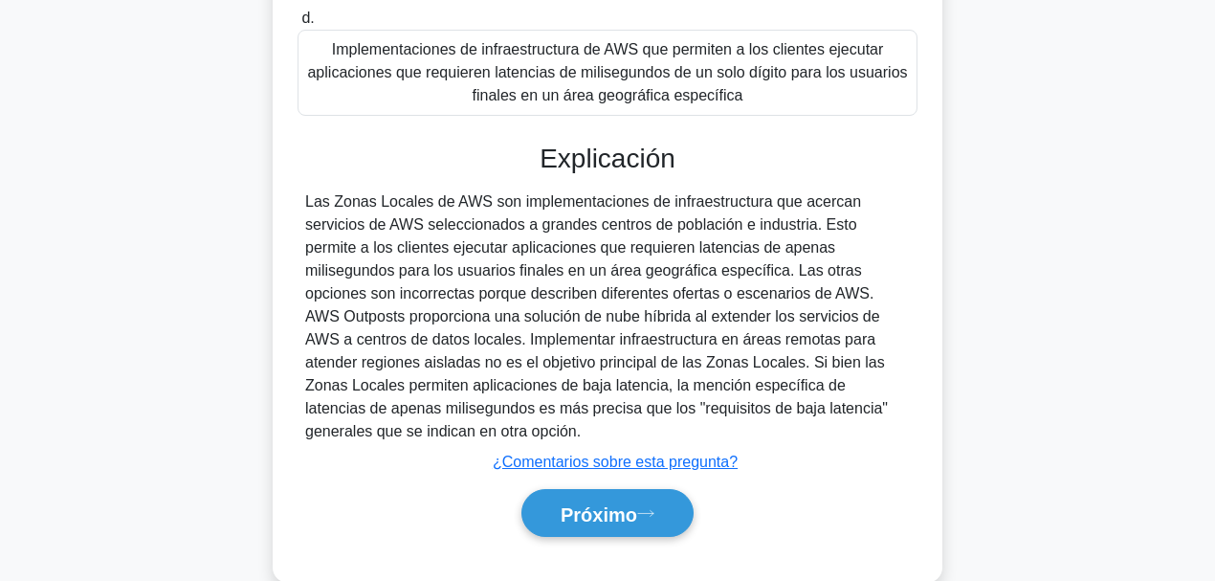
scroll to position [509, 0]
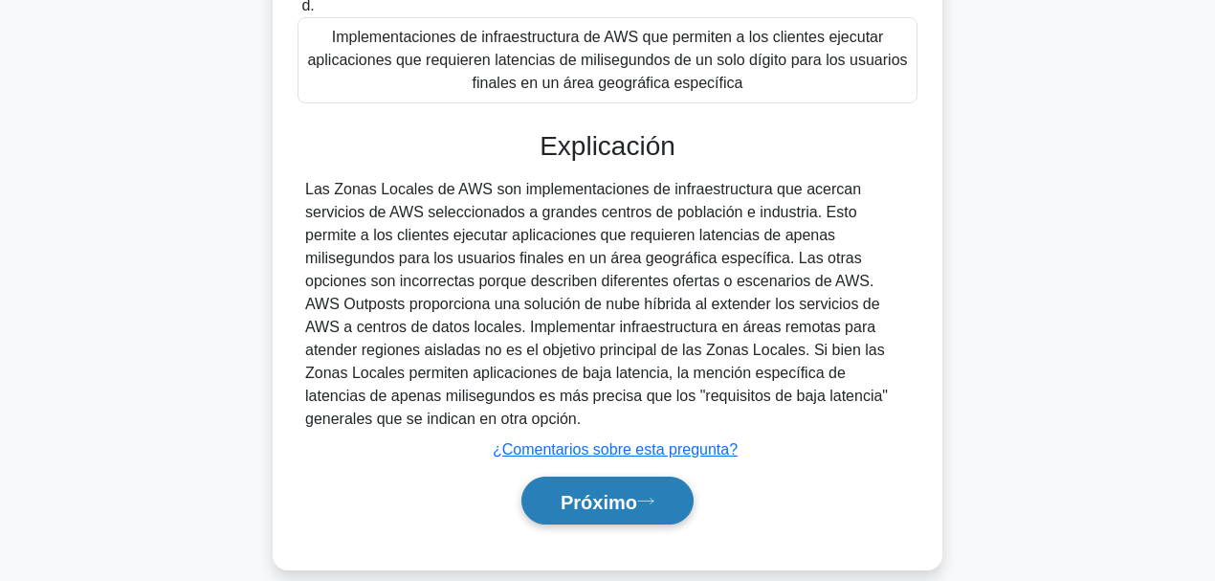
click at [637, 449] on font "Próximo" at bounding box center [598, 501] width 77 height 21
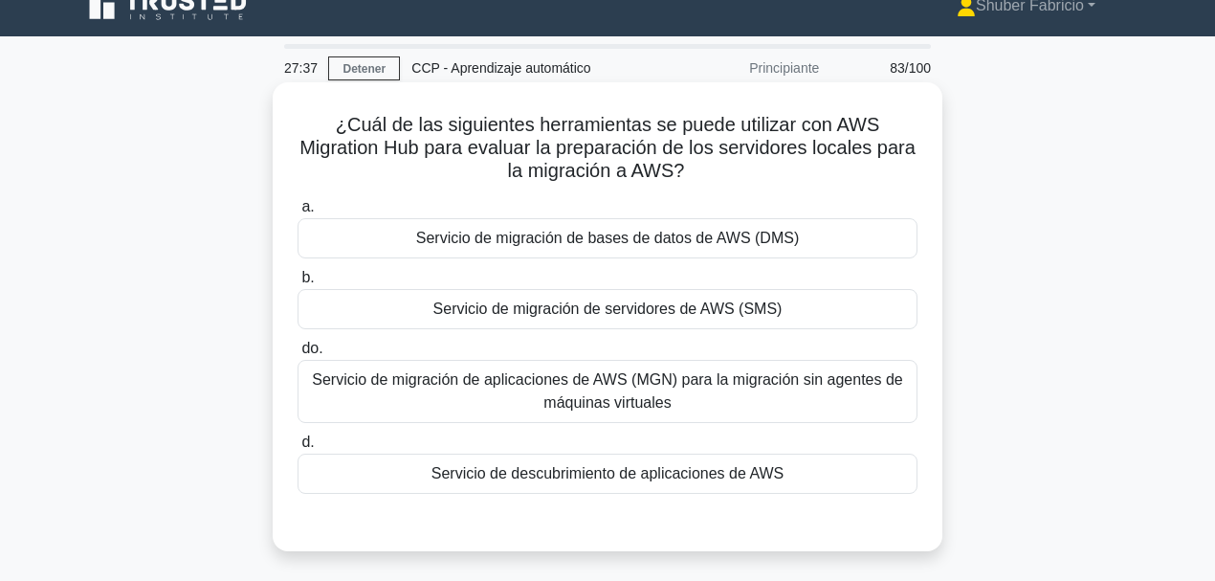
scroll to position [22, 0]
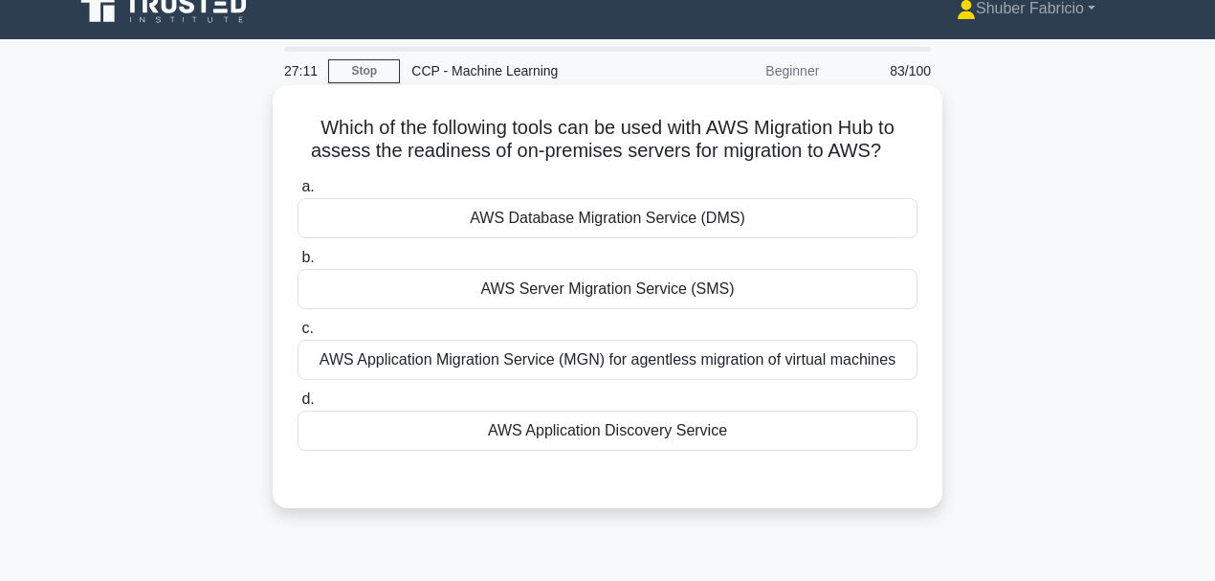
click at [604, 430] on div "AWS Application Discovery Service" at bounding box center [607, 430] width 620 height 40
click at [297, 406] on input "d. AWS Application Discovery Service" at bounding box center [297, 399] width 0 height 12
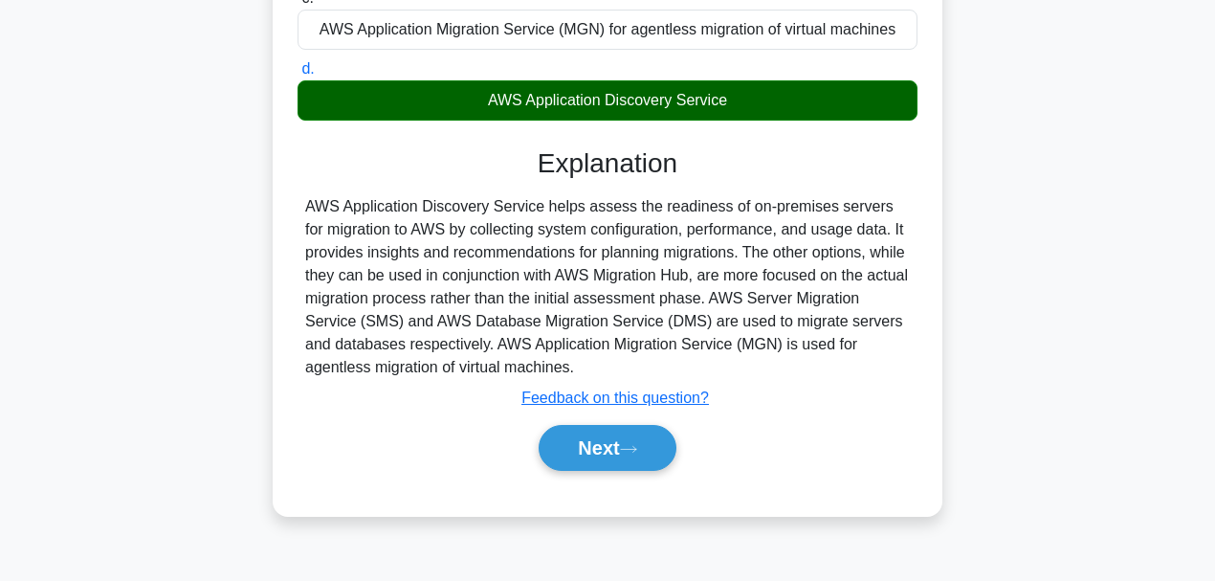
scroll to position [452, 0]
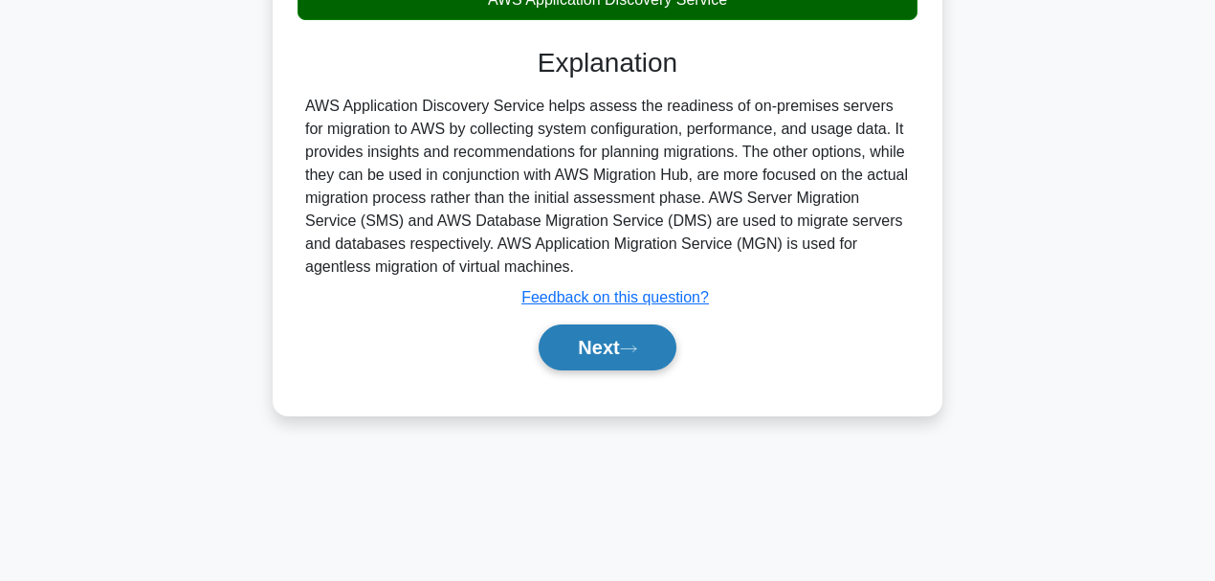
click at [622, 353] on button "Next" at bounding box center [606, 347] width 137 height 46
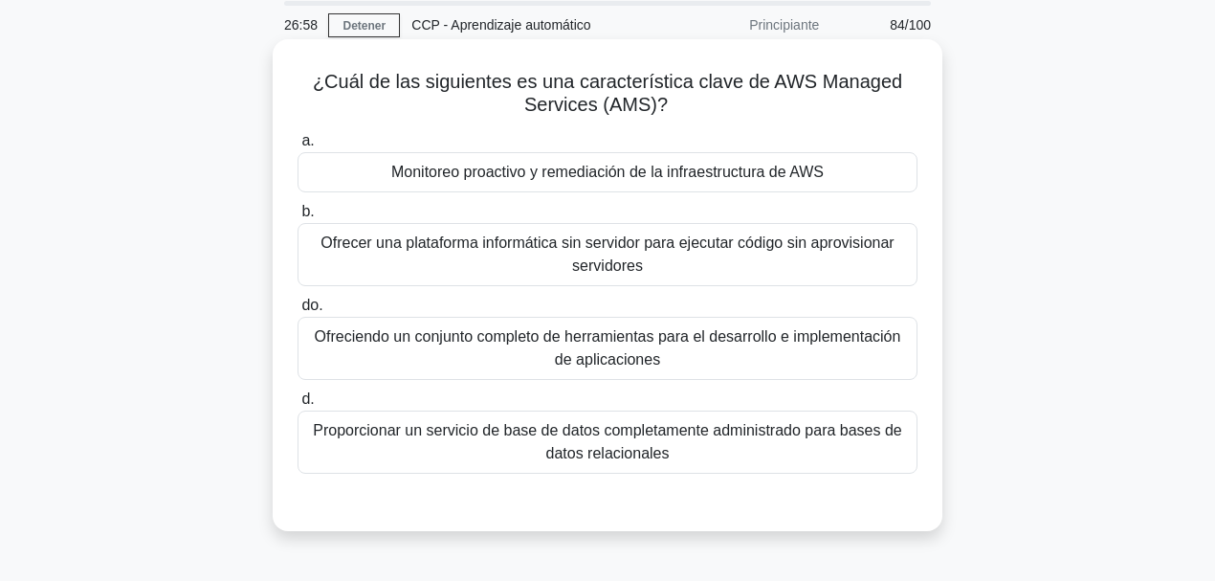
scroll to position [70, 0]
click at [656, 170] on font "Monitoreo proactivo y remediación de la infraestructura de AWS" at bounding box center [607, 170] width 432 height 16
click at [297, 145] on input "a. Monitoreo proactivo y remediación de la infraestructura de AWS" at bounding box center [297, 139] width 0 height 12
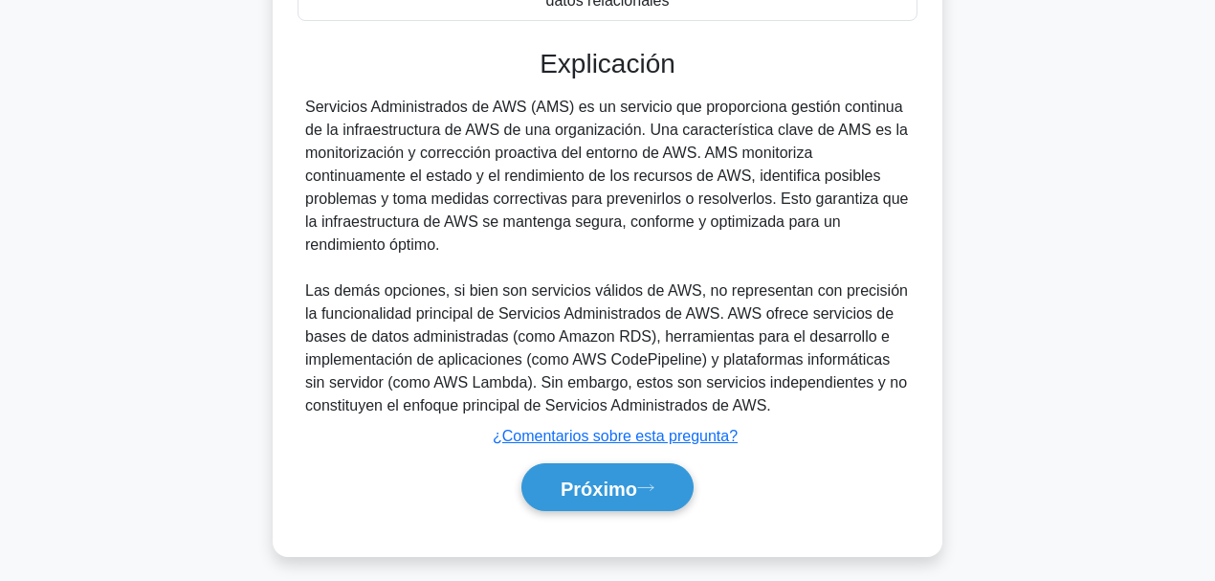
scroll to position [530, 0]
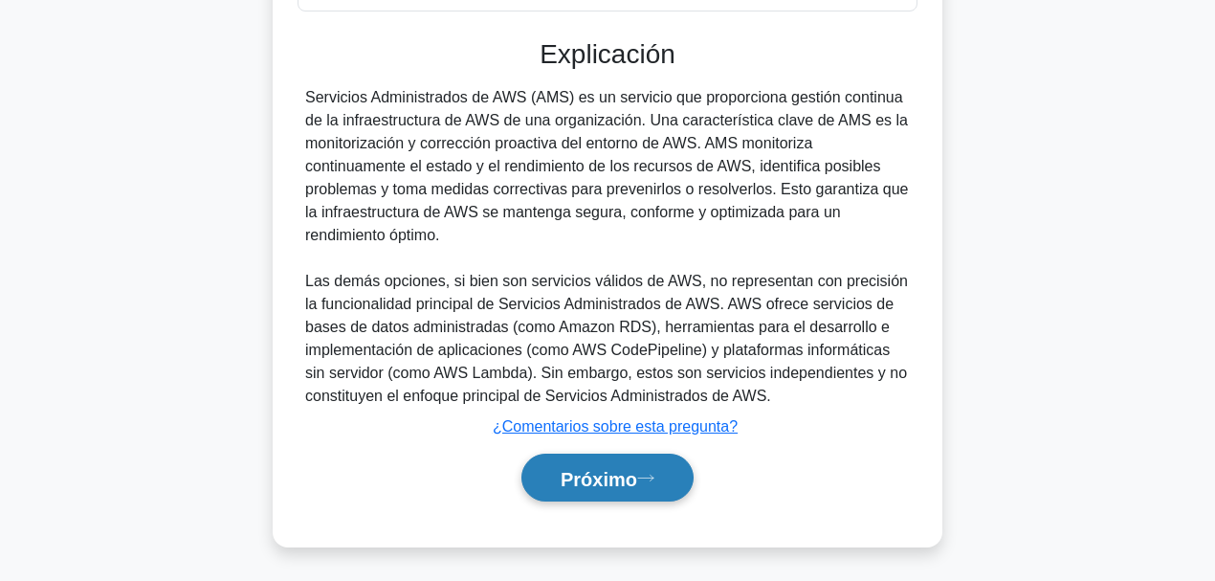
click at [648, 449] on button "Próximo" at bounding box center [607, 477] width 172 height 49
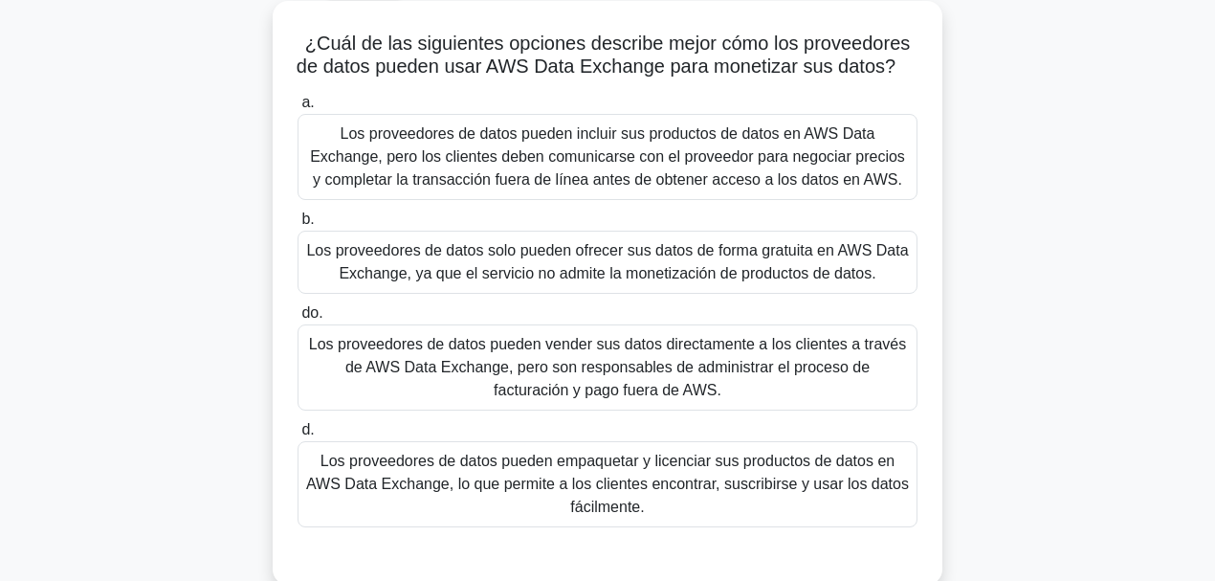
scroll to position [147, 0]
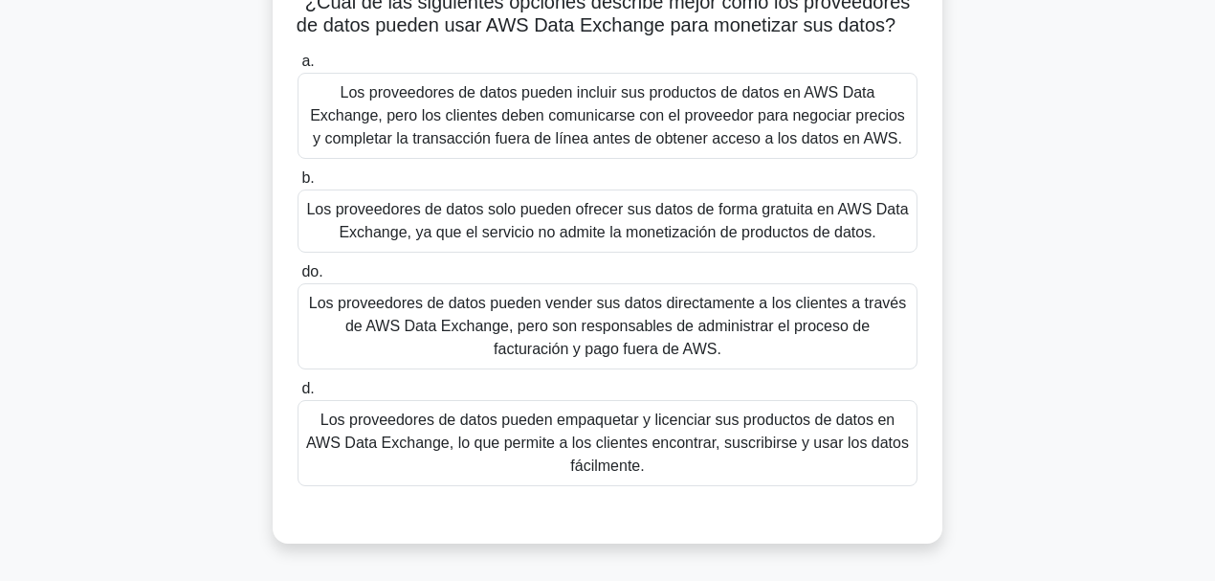
click at [732, 449] on font "Los proveedores de datos pueden empaquetar y licenciar sus productos de datos e…" at bounding box center [607, 442] width 603 height 62
click at [297, 395] on input "d. Los proveedores de datos pueden empaquetar y licenciar sus productos de dato…" at bounding box center [297, 389] width 0 height 12
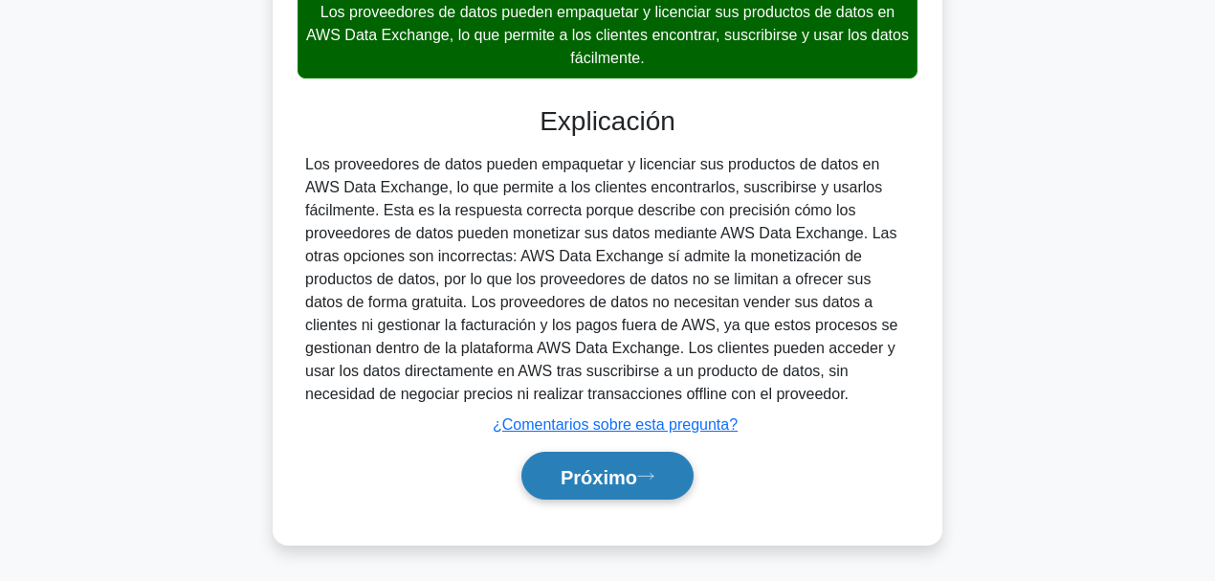
click at [633, 449] on font "Próximo" at bounding box center [598, 476] width 77 height 21
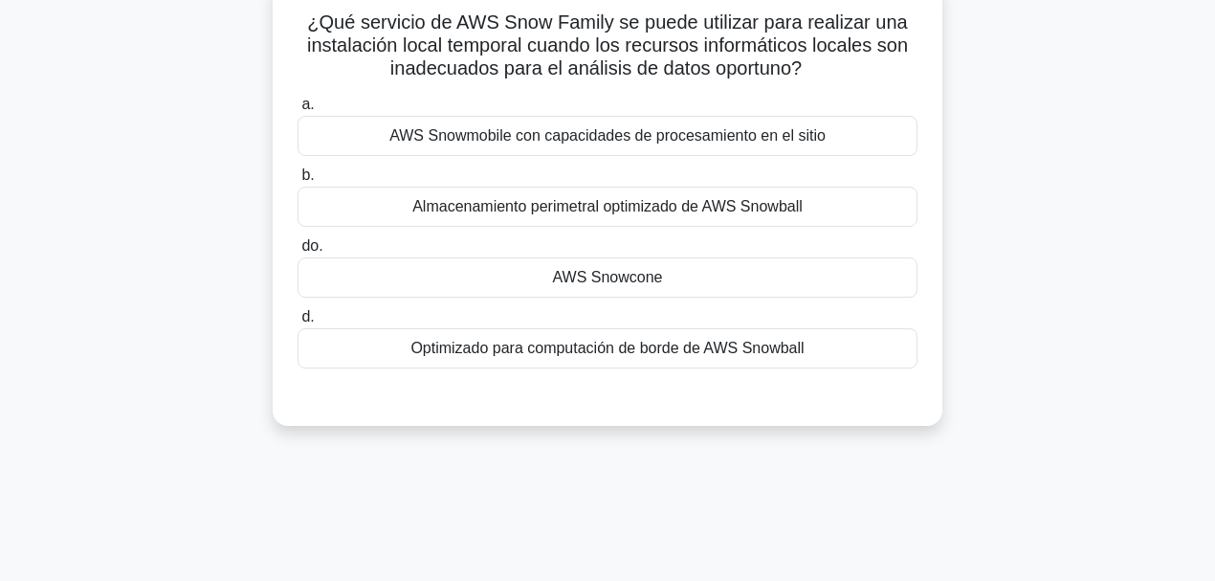
scroll to position [70, 0]
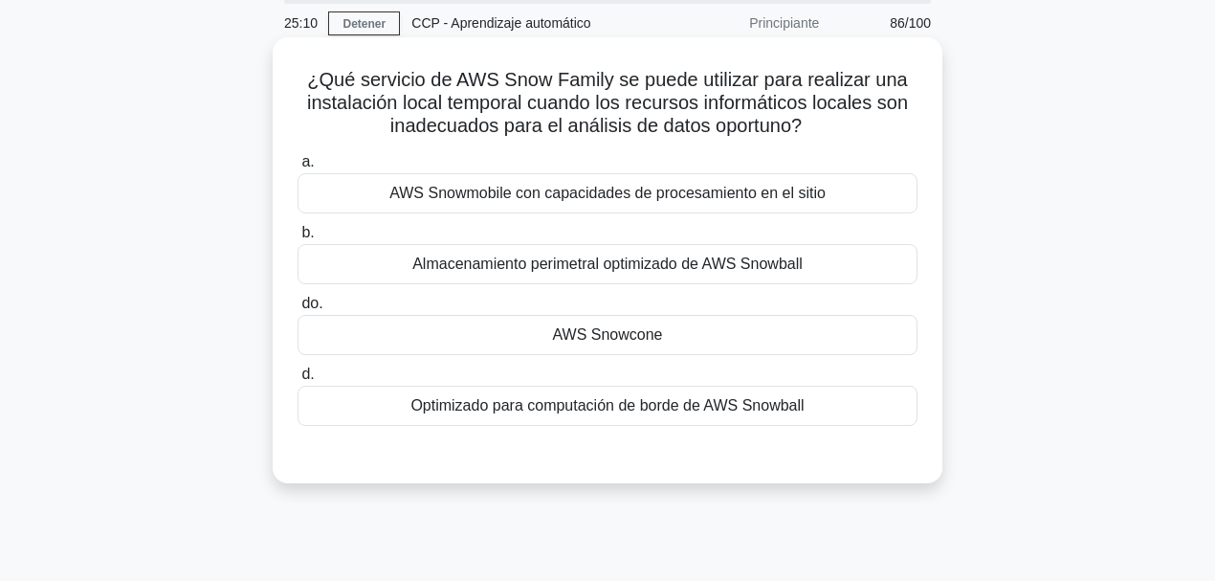
click at [664, 340] on div "AWS Snowcone" at bounding box center [607, 335] width 620 height 40
click at [297, 310] on input "do. AWS Snowcone" at bounding box center [297, 303] width 0 height 12
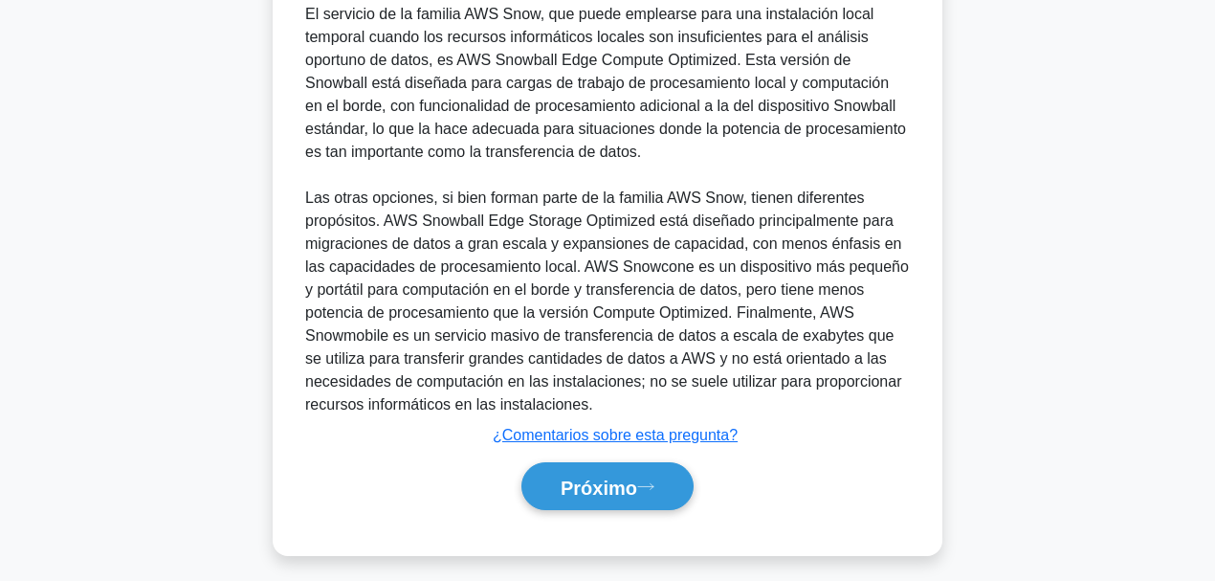
scroll to position [578, 0]
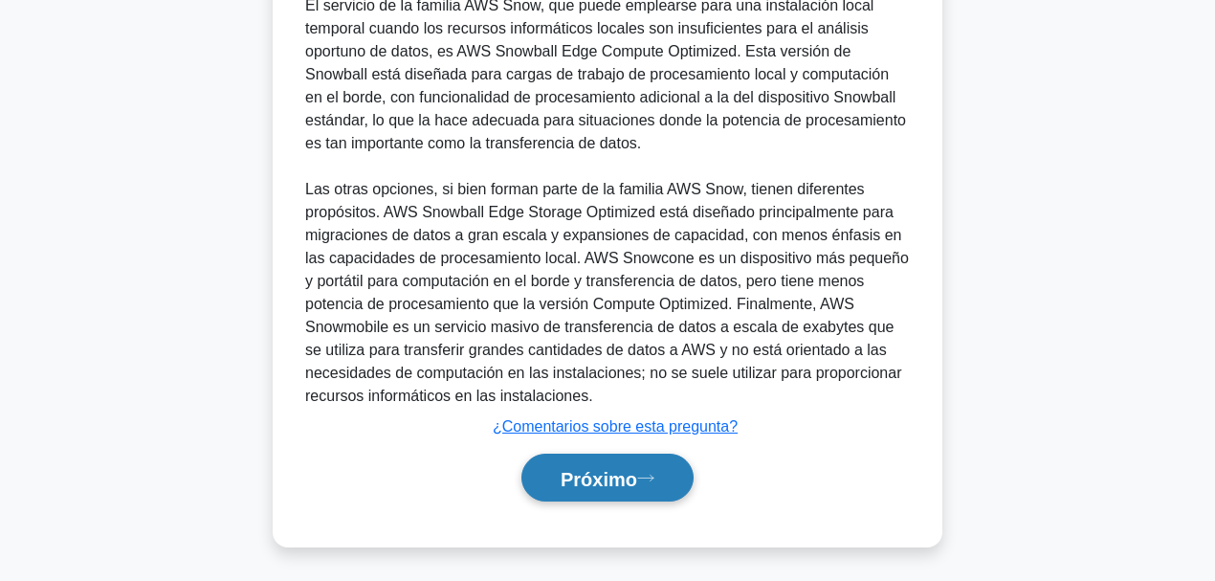
click at [622, 449] on font "Próximo" at bounding box center [598, 478] width 77 height 21
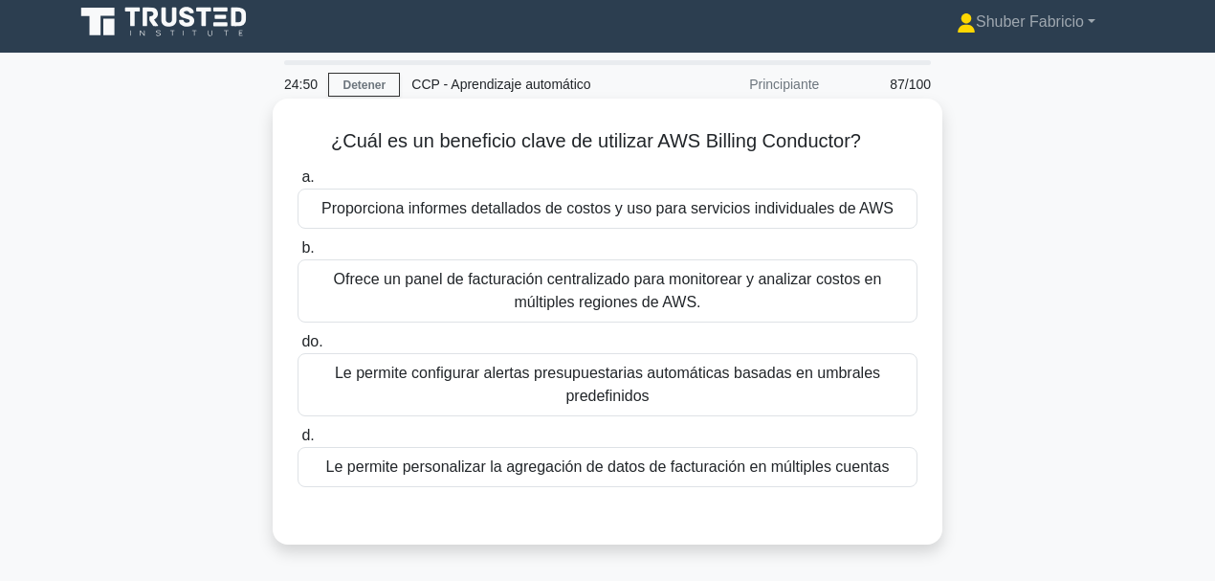
scroll to position [0, 0]
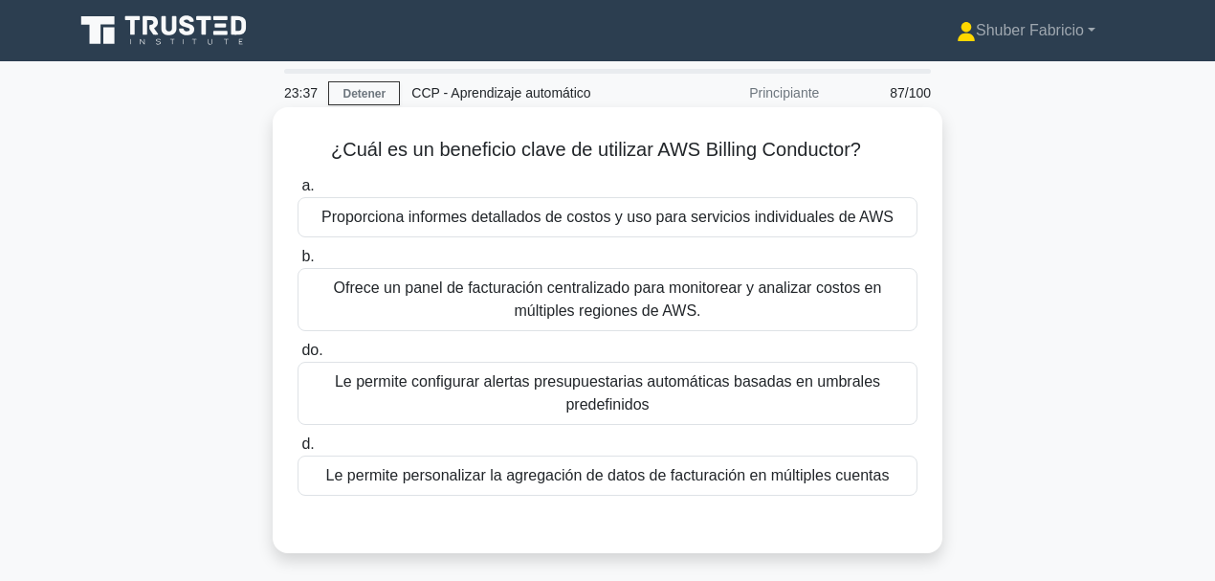
click at [667, 212] on font "Proporciona informes detallados de costos y uso para servicios individuales de …" at bounding box center [607, 217] width 572 height 16
click at [297, 192] on input "a. Proporciona informes detallados de costos y uso para servicios individuales …" at bounding box center [297, 186] width 0 height 12
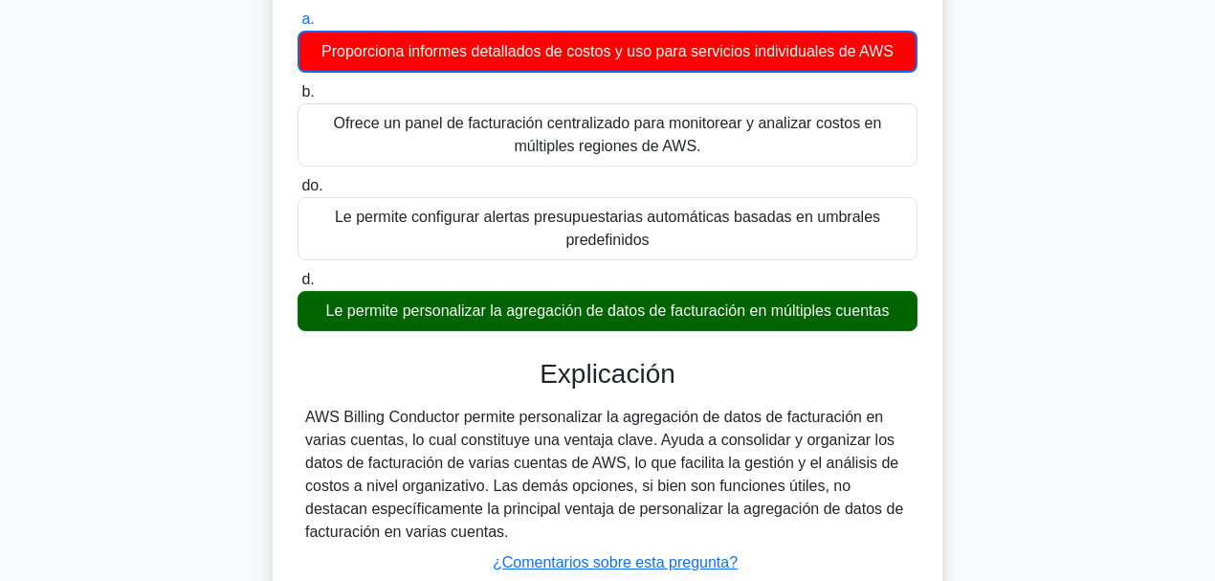
scroll to position [319, 0]
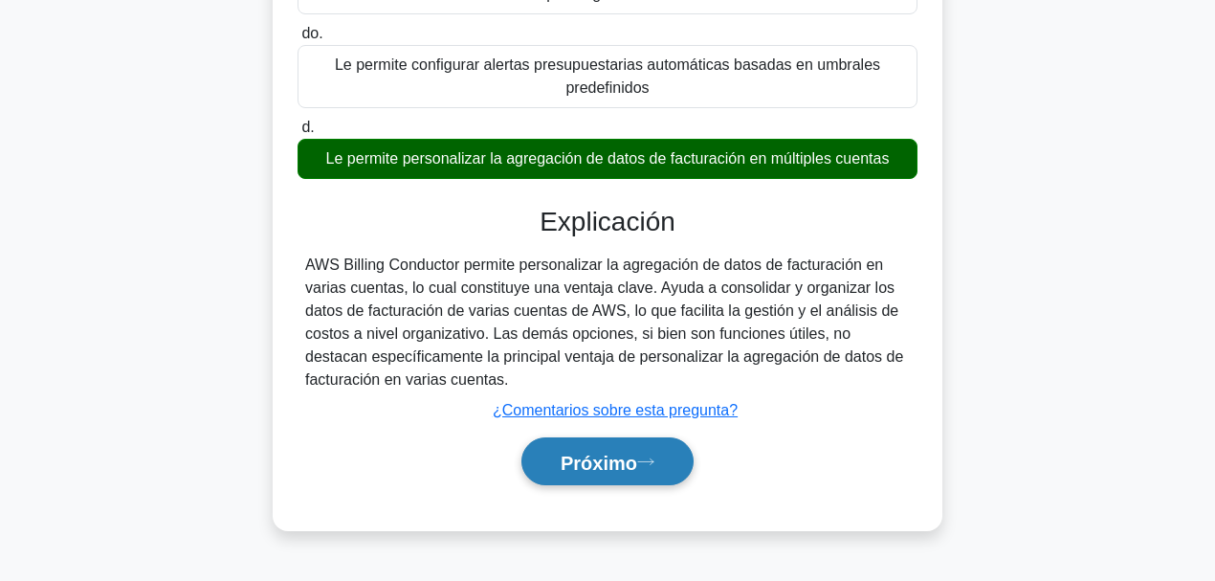
click at [609, 449] on font "Próximo" at bounding box center [598, 461] width 77 height 21
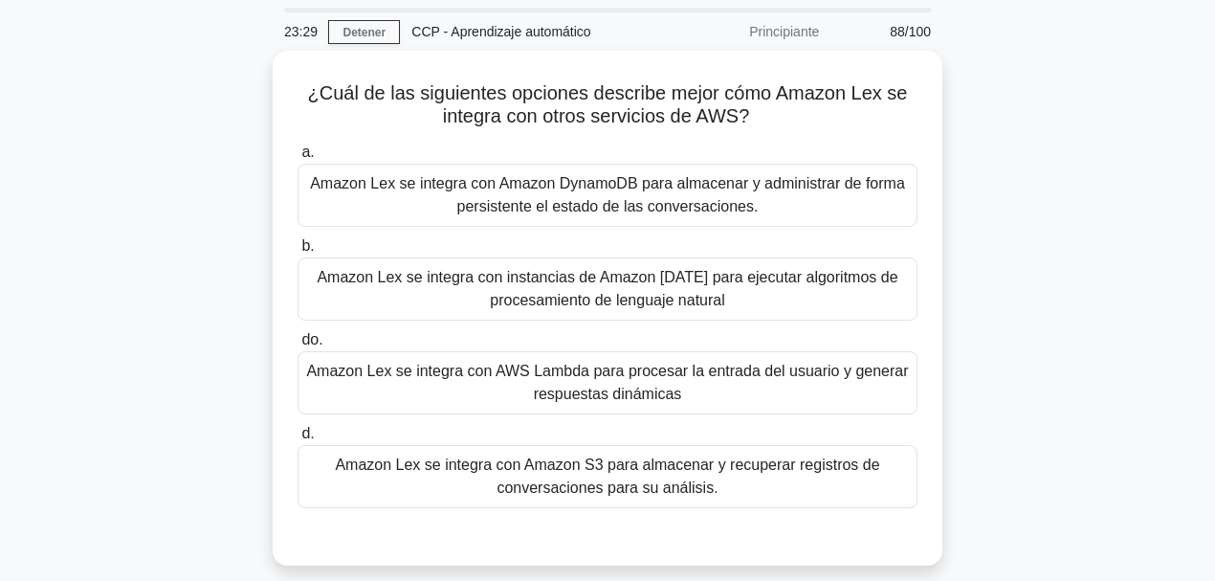
scroll to position [63, 0]
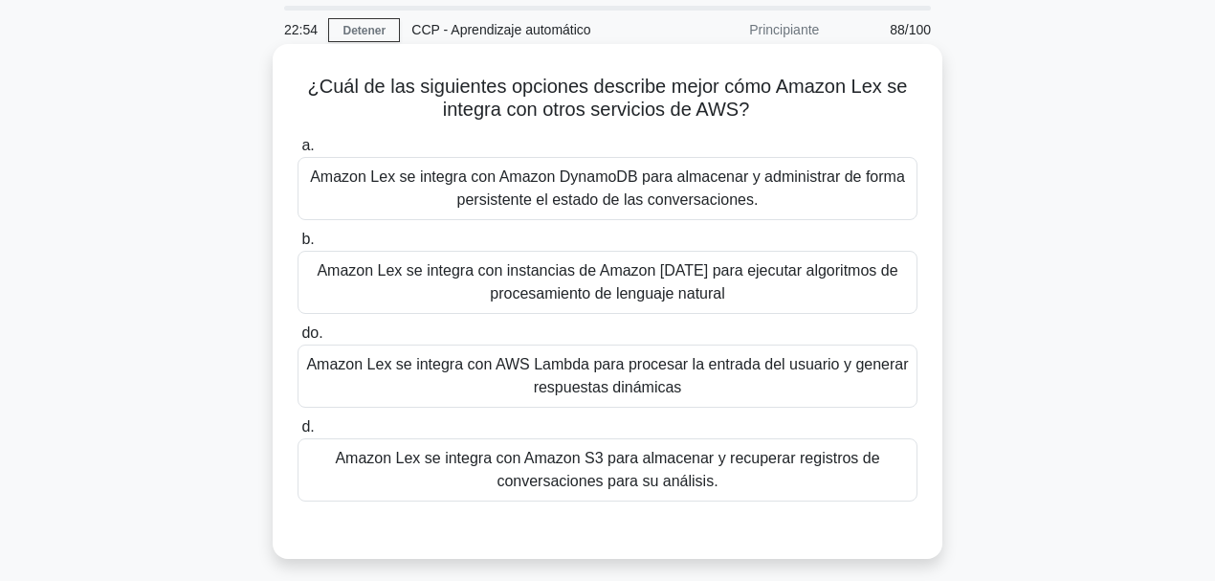
click at [643, 394] on font "Amazon Lex se integra con AWS Lambda para procesar la entrada del usuario y gen…" at bounding box center [607, 375] width 602 height 39
click at [297, 340] on input "do. Amazon Lex se integra con AWS Lambda para procesar la entrada del usuario y…" at bounding box center [297, 333] width 0 height 12
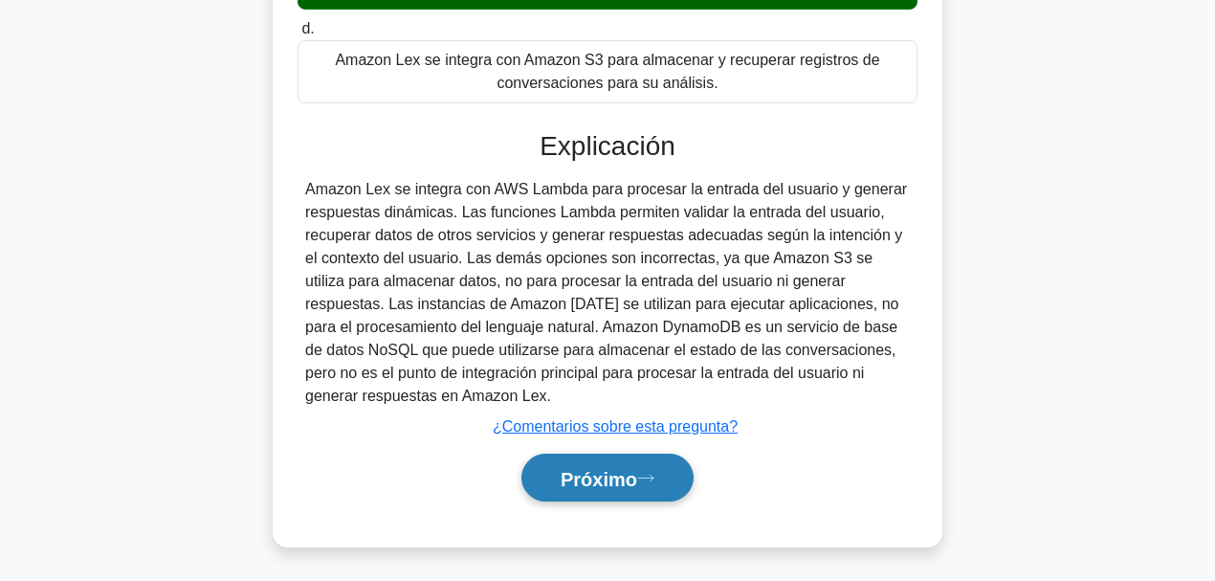
click at [632, 449] on font "Próximo" at bounding box center [598, 478] width 77 height 21
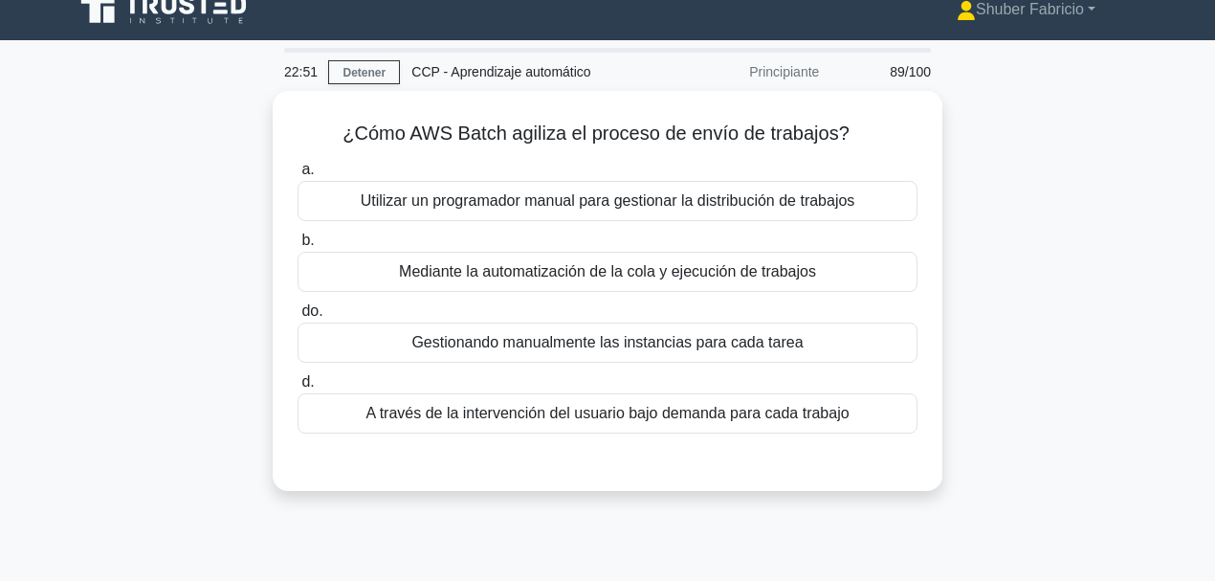
scroll to position [14, 0]
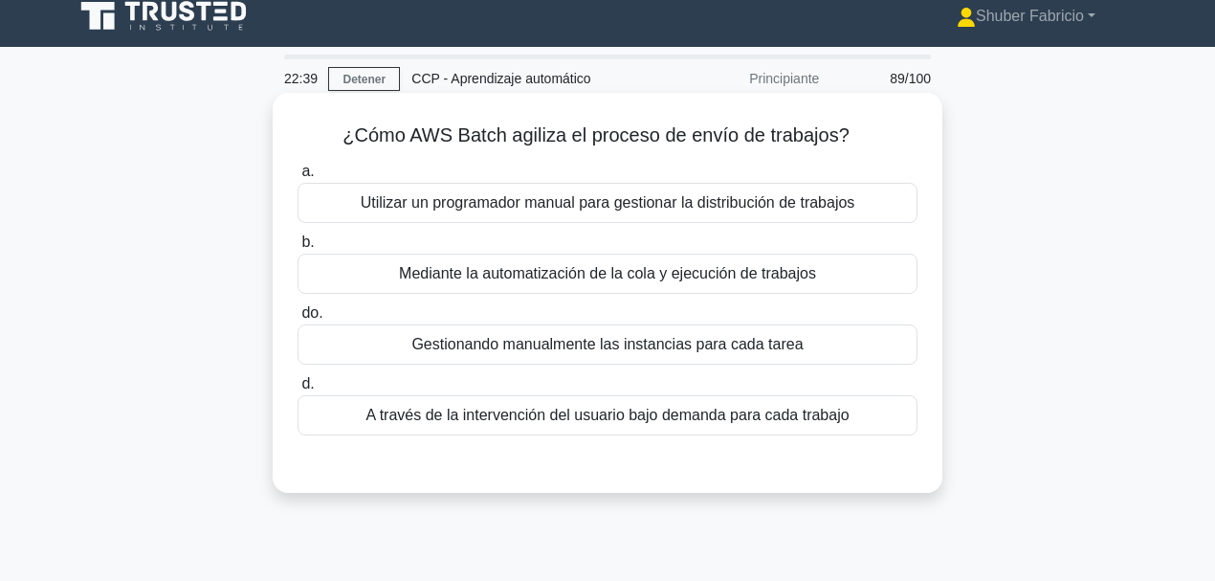
click at [477, 138] on font "¿Cómo AWS Batch agiliza el proceso de envío de trabajos?" at bounding box center [595, 134] width 507 height 21
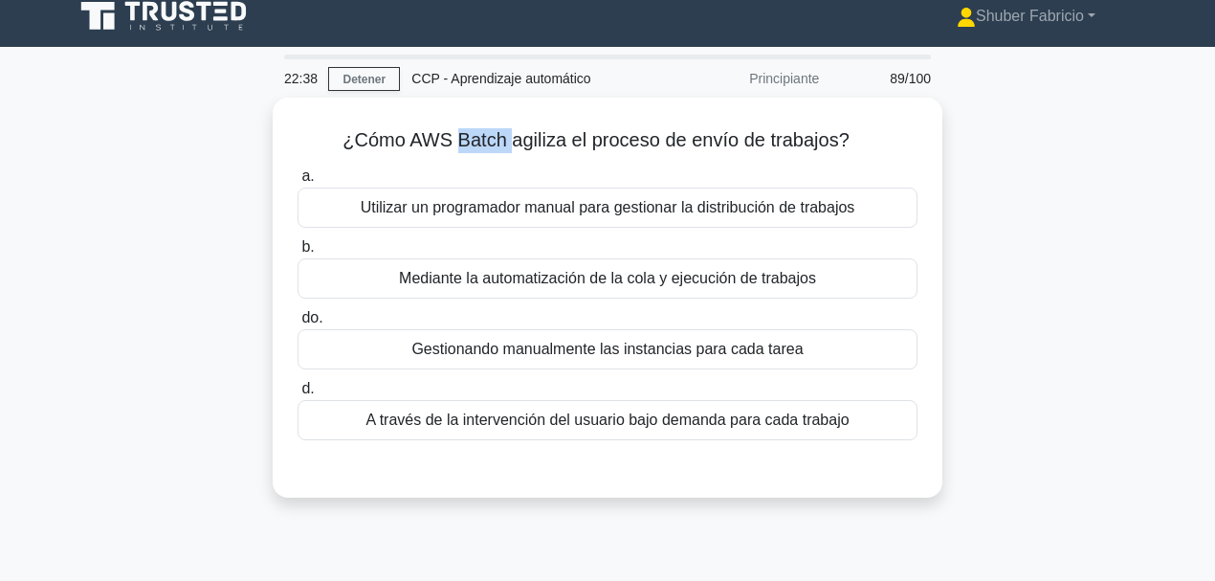
copy font "Batch"
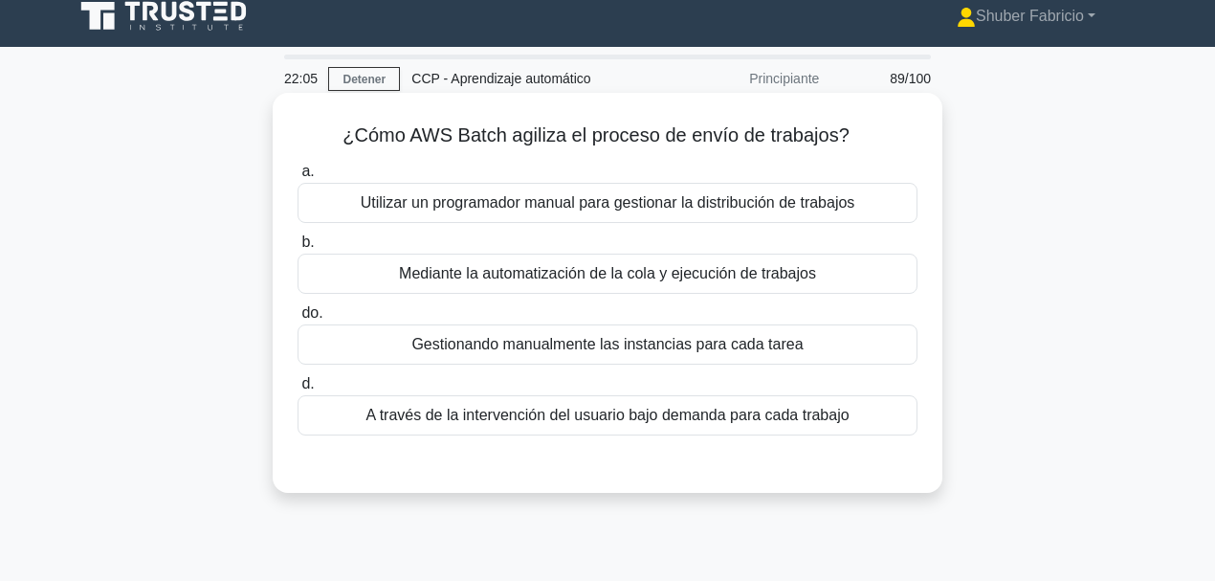
click at [582, 269] on font "Mediante la automatización de la cola y ejecución de trabajos" at bounding box center [607, 273] width 417 height 16
click at [297, 249] on input "b. Mediante la automatización de la cola y ejecución de trabajos" at bounding box center [297, 242] width 0 height 12
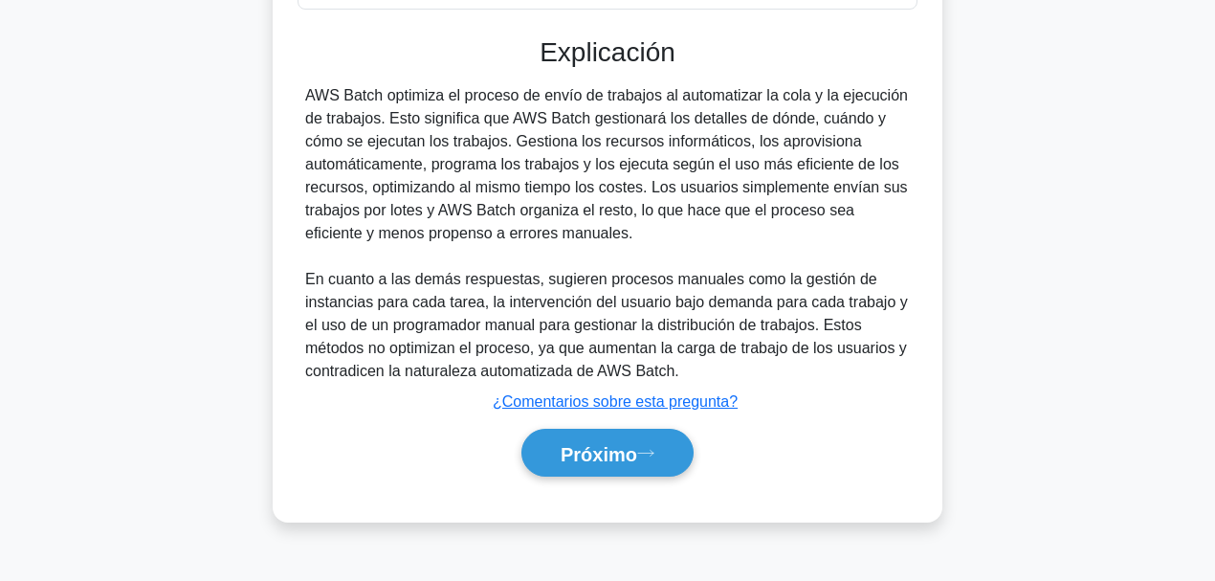
scroll to position [452, 0]
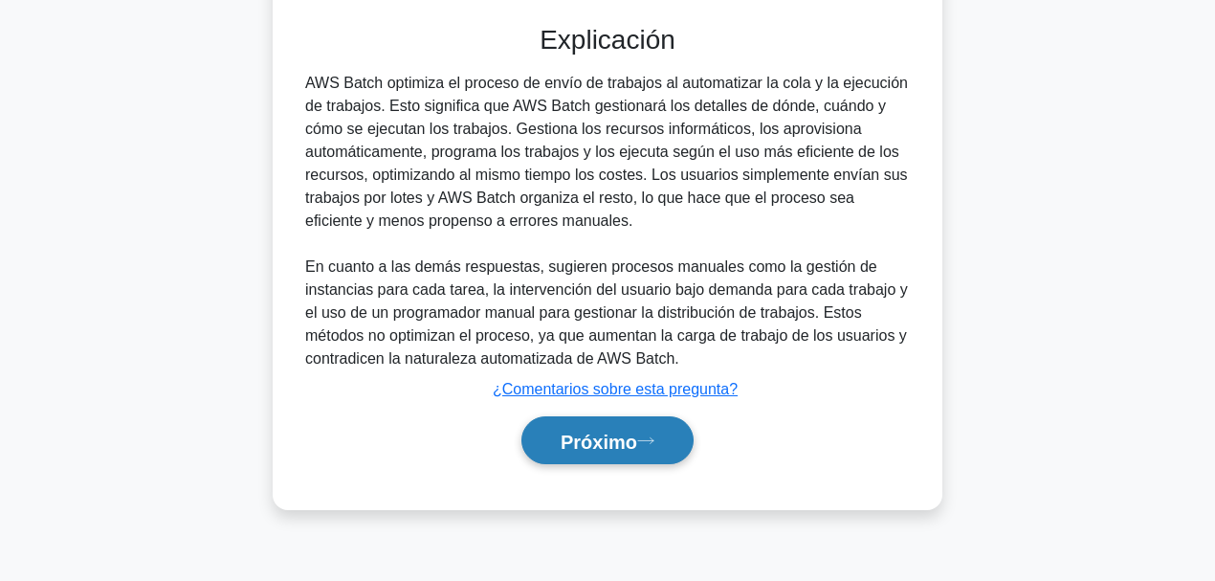
click at [671, 428] on button "Próximo" at bounding box center [607, 440] width 172 height 49
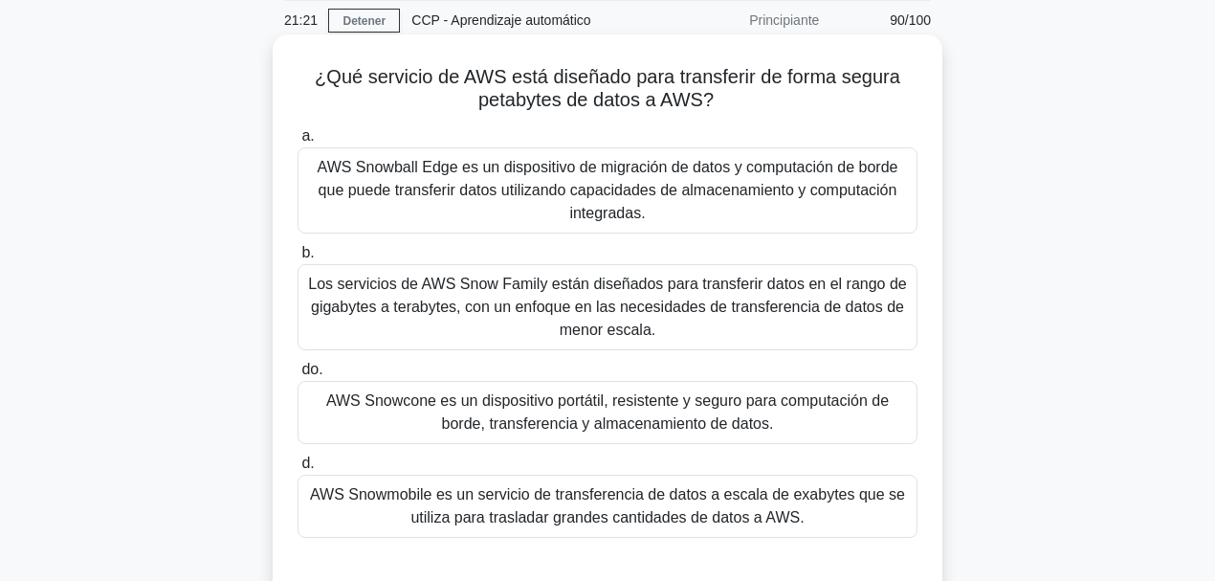
scroll to position [70, 0]
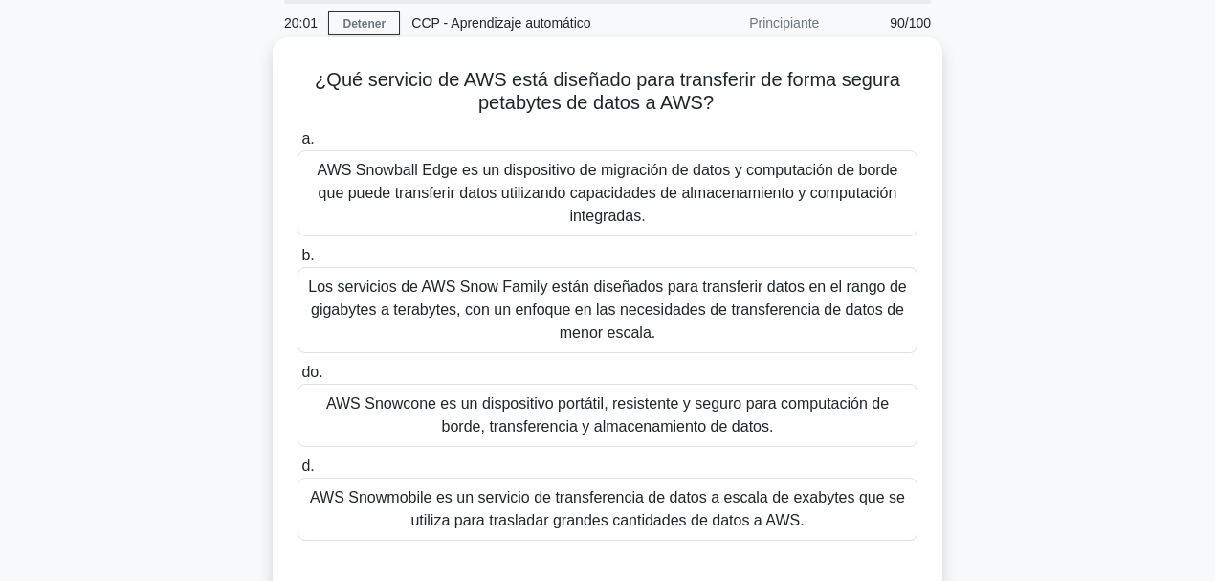
click at [598, 183] on font "AWS Snowball Edge es un dispositivo de migración de datos y computación de bord…" at bounding box center [607, 193] width 603 height 69
click at [297, 145] on input "a. AWS Snowball Edge es un dispositivo de migración de datos y computación de b…" at bounding box center [297, 139] width 0 height 12
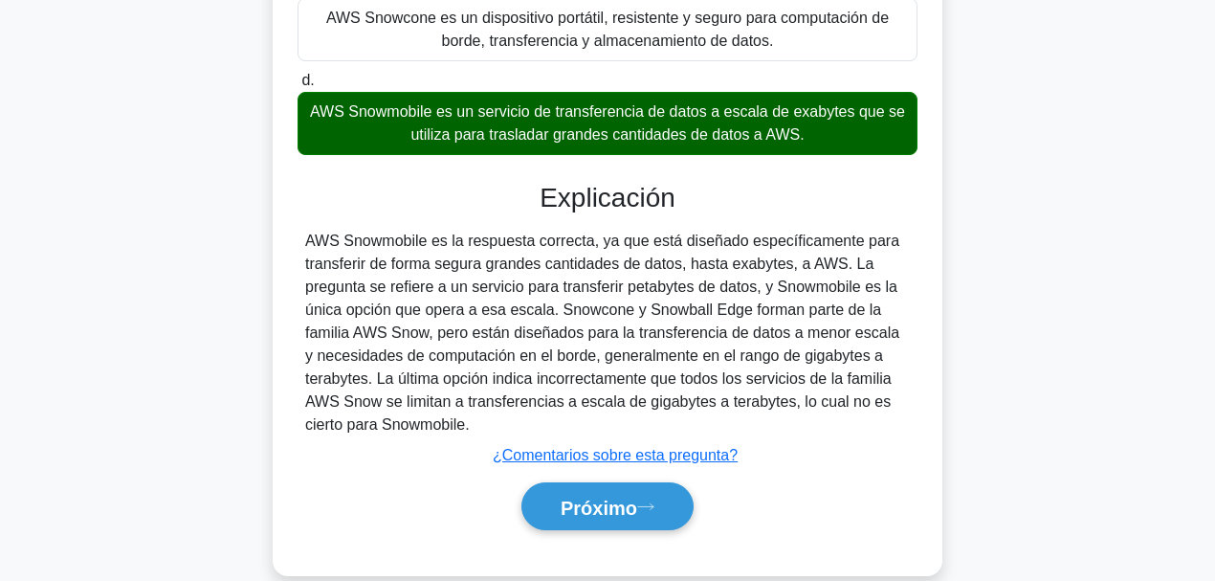
scroll to position [486, 0]
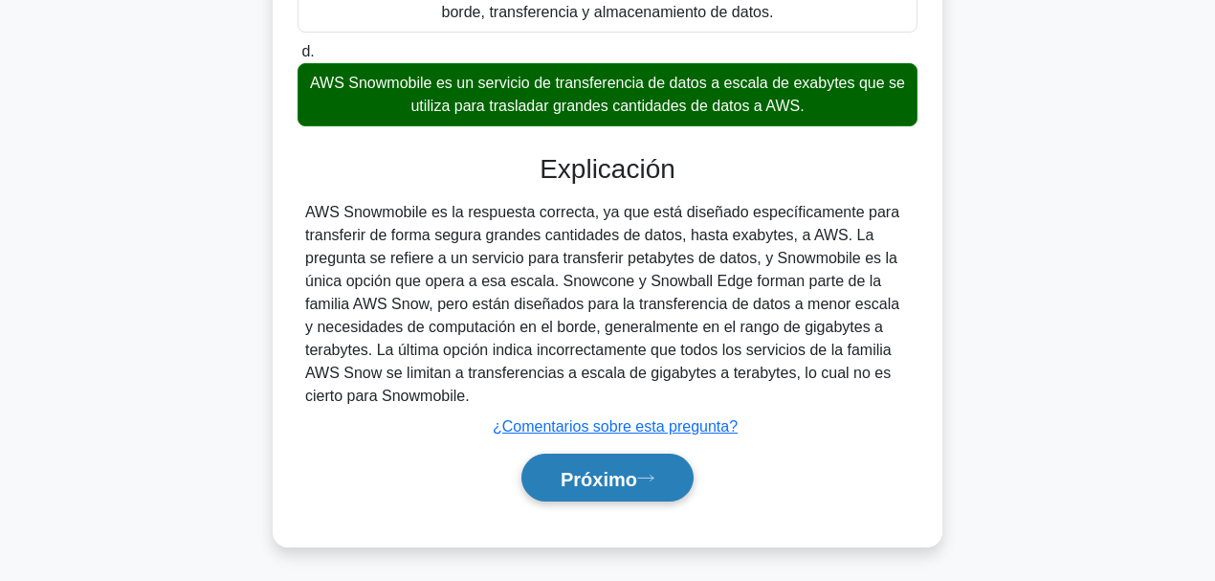
click at [603, 449] on font "Próximo" at bounding box center [598, 478] width 77 height 21
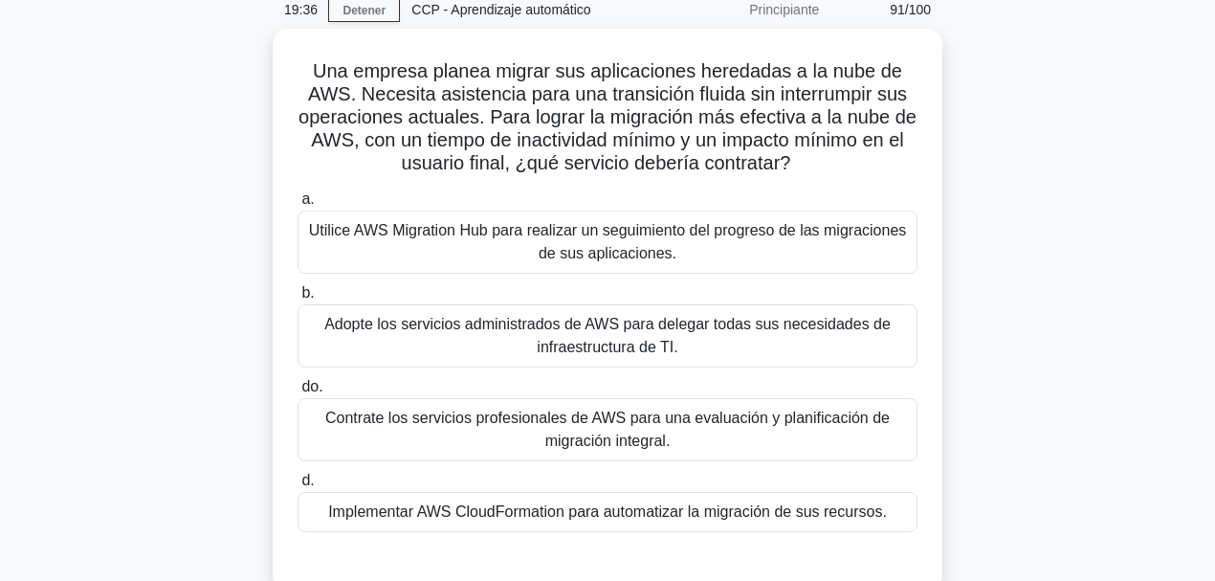
scroll to position [70, 0]
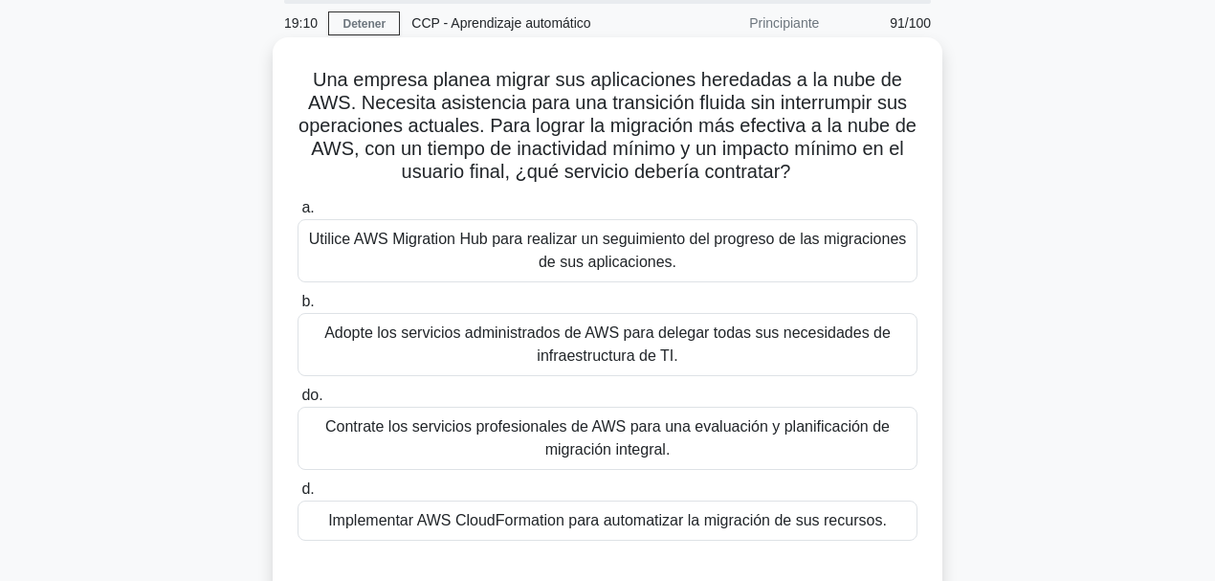
drag, startPoint x: 706, startPoint y: 101, endPoint x: 830, endPoint y: 177, distance: 145.5
click at [830, 177] on h5 "Una empresa planea migrar sus aplicaciones heredadas a la nube de AWS. Necesita…" at bounding box center [608, 126] width 624 height 117
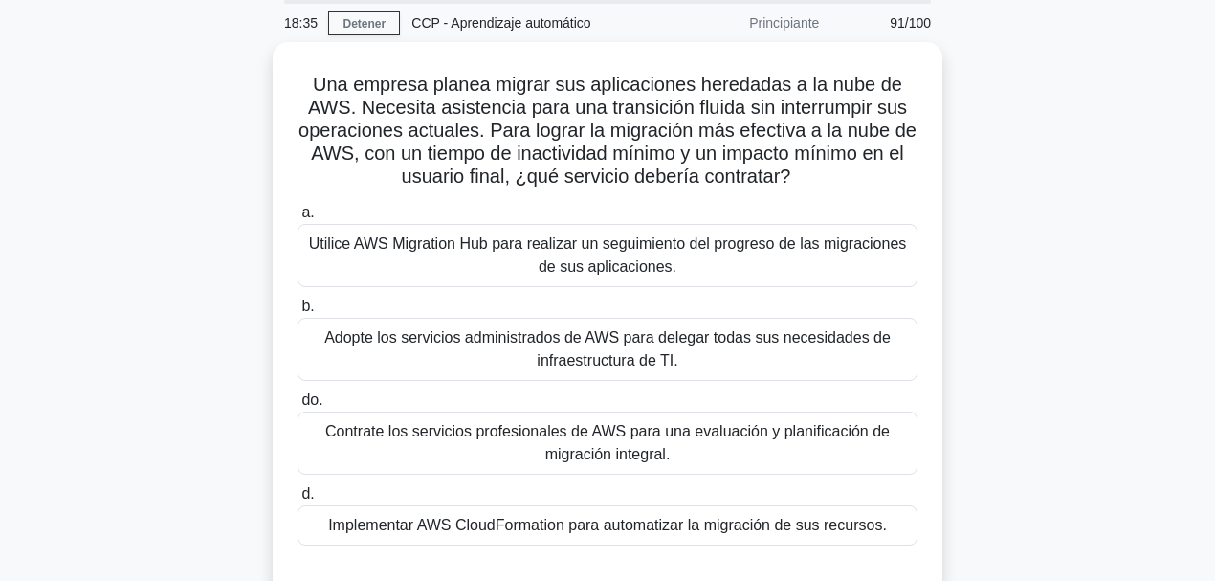
click at [872, 235] on div "Una empresa planea migrar sus aplicaciones heredadas a la nube de AWS. Necesita…" at bounding box center [607, 333] width 1090 height 583
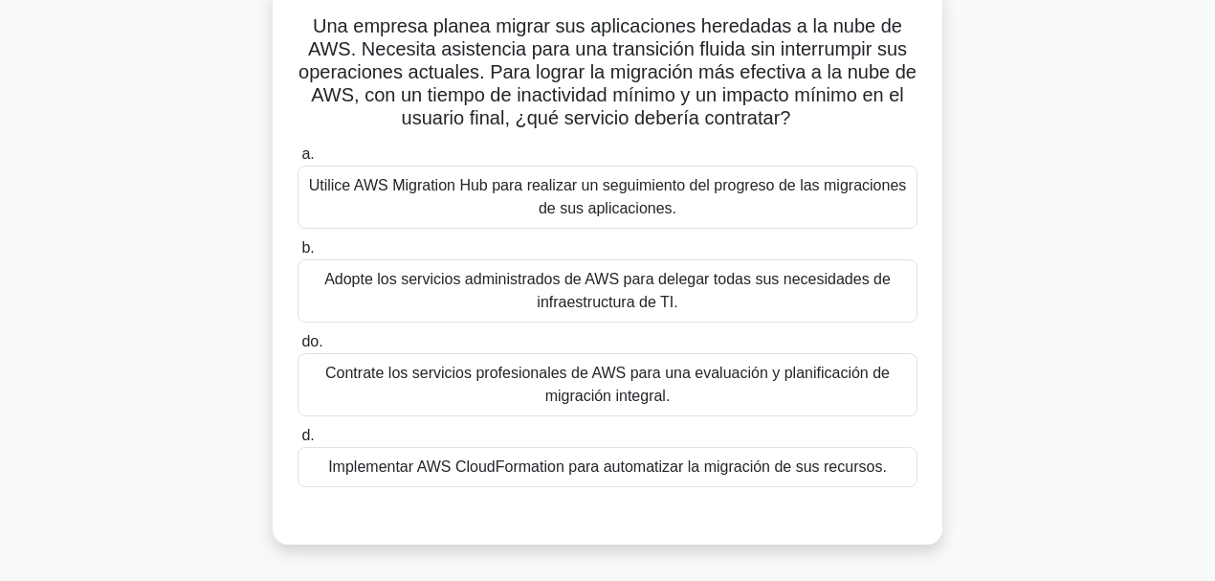
scroll to position [134, 0]
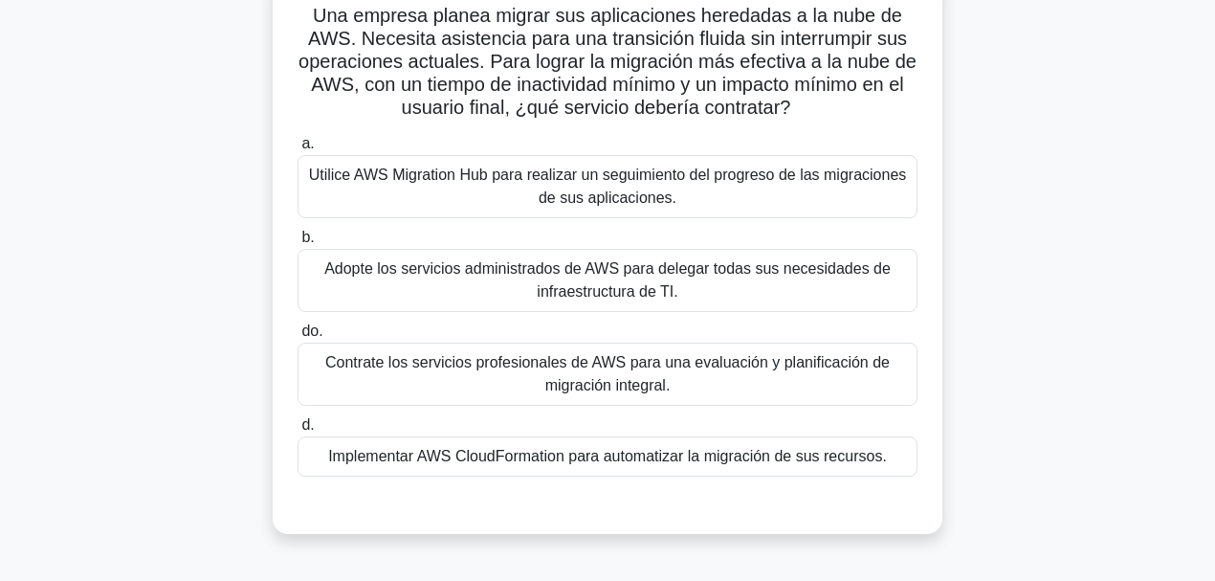
click at [807, 182] on font "Utilice AWS Migration Hub para realizar un seguimiento del progreso de las migr…" at bounding box center [608, 185] width 598 height 39
click at [297, 150] on input "a. Utilice AWS Migration Hub para realizar un seguimiento del progreso de las m…" at bounding box center [297, 144] width 0 height 12
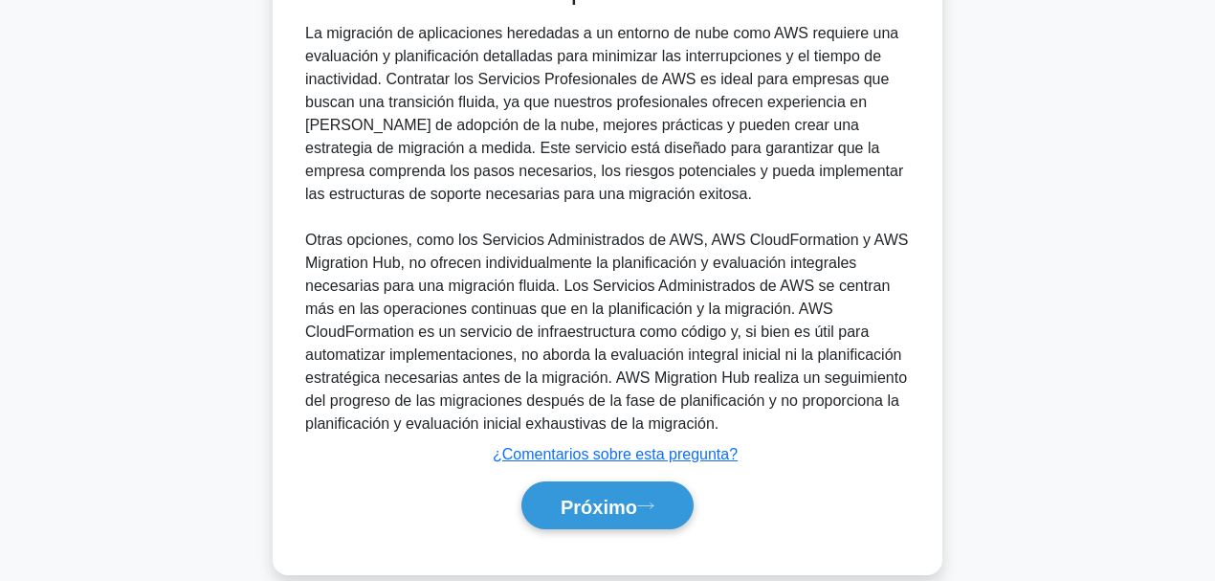
scroll to position [692, 0]
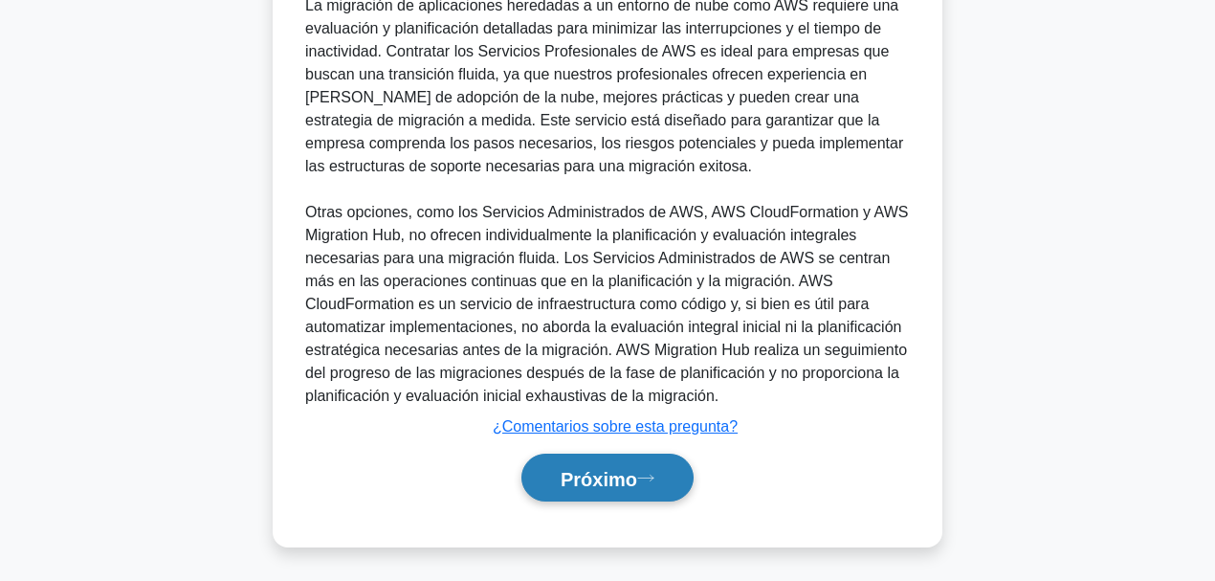
click at [633, 449] on font "Próximo" at bounding box center [598, 478] width 77 height 21
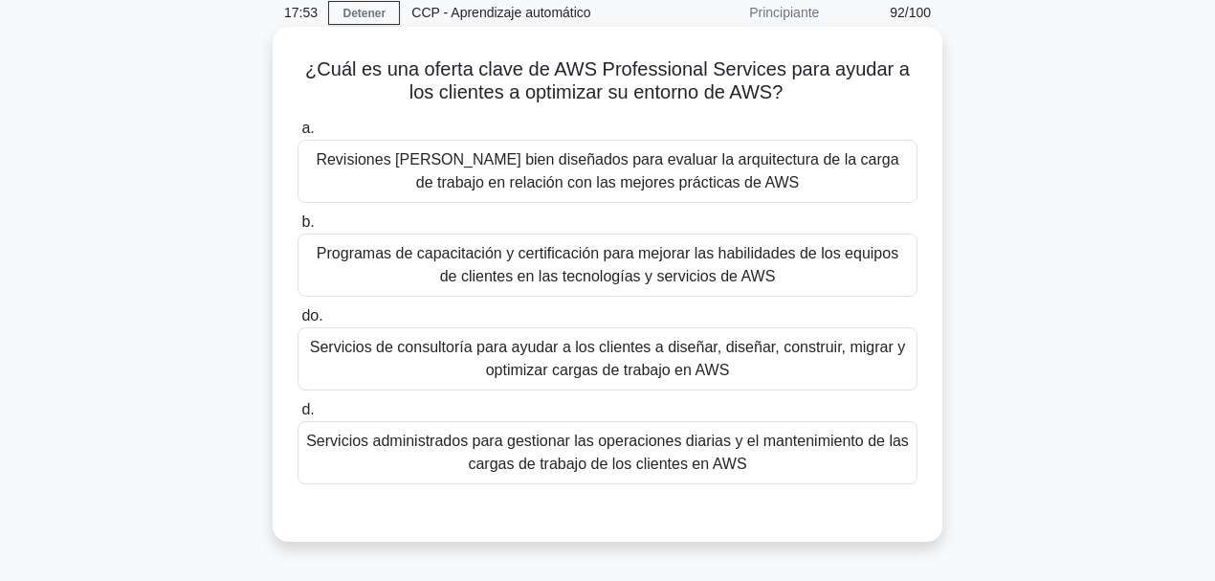
scroll to position [70, 0]
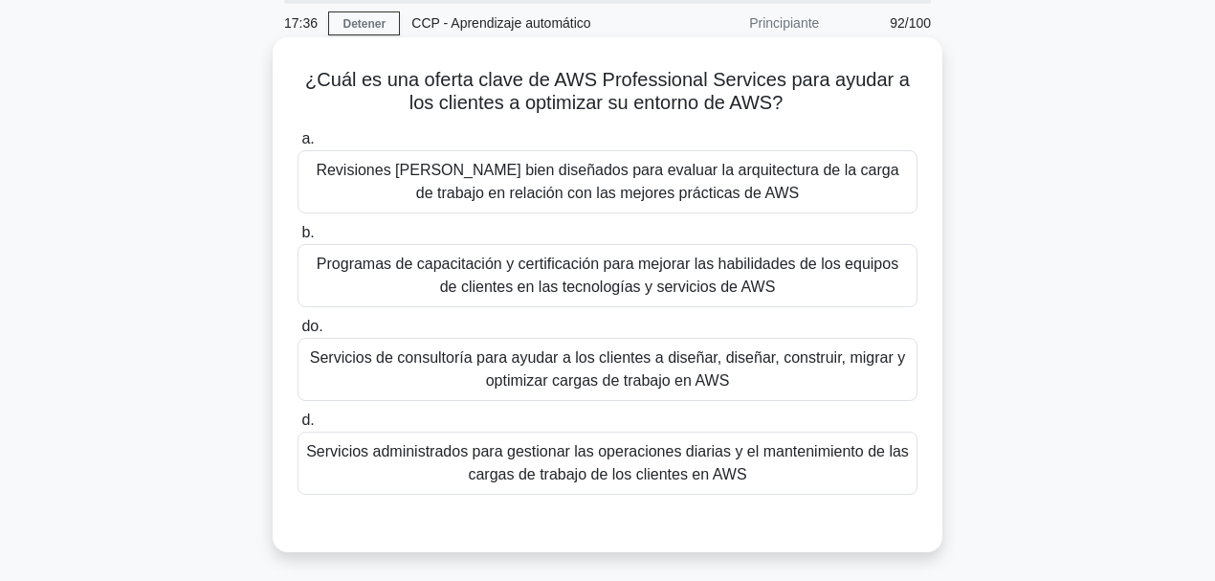
drag, startPoint x: 561, startPoint y: 80, endPoint x: 806, endPoint y: 112, distance: 246.9
click at [806, 112] on h5 "¿Cuál es una oferta clave de AWS Professional Services para ayudar a los client…" at bounding box center [608, 92] width 624 height 48
click at [755, 172] on font "Revisiones [PERSON_NAME] bien diseñados para evaluar la arquitectura de la carg…" at bounding box center [607, 181] width 582 height 39
click at [297, 145] on input "a. Revisiones [PERSON_NAME] bien diseñados para evaluar la arquitectura de la c…" at bounding box center [297, 139] width 0 height 12
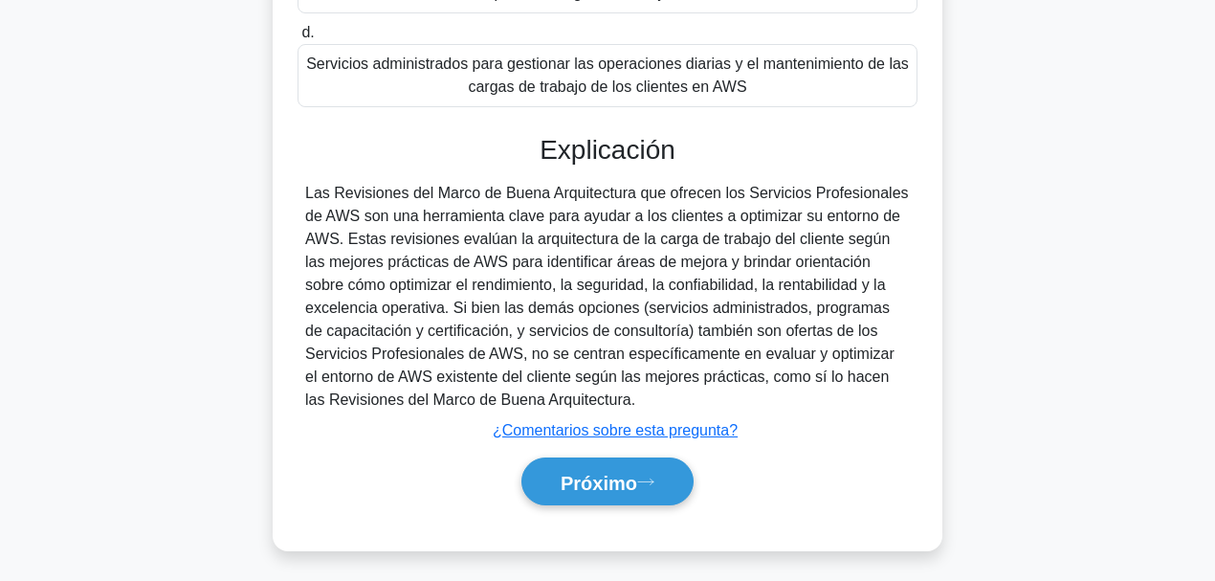
scroll to position [461, 0]
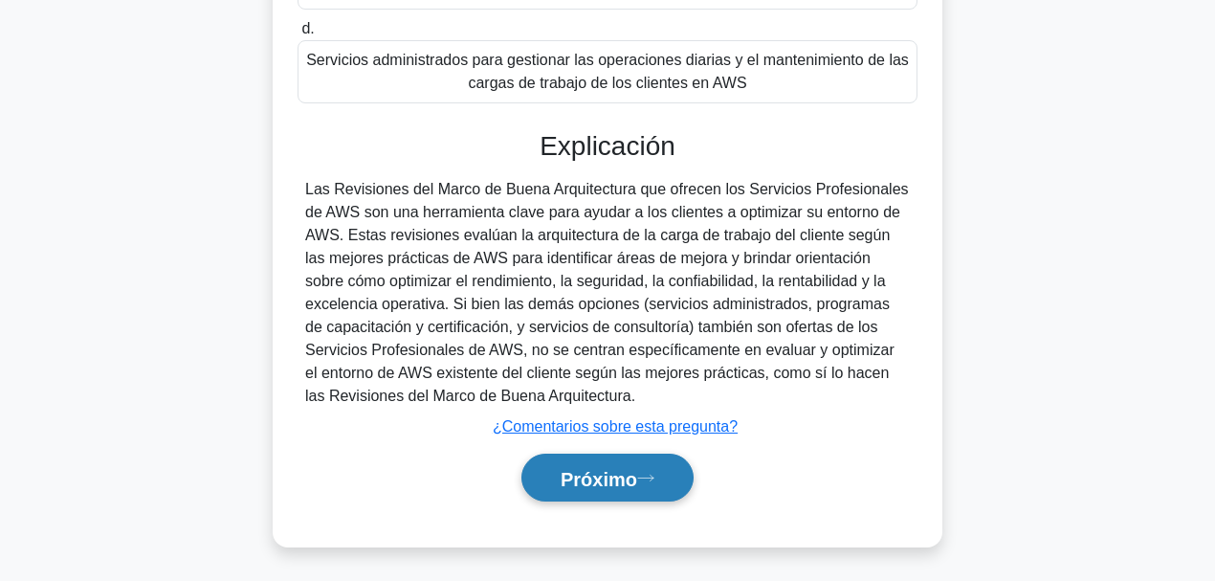
click at [637, 449] on font "Próximo" at bounding box center [598, 478] width 77 height 21
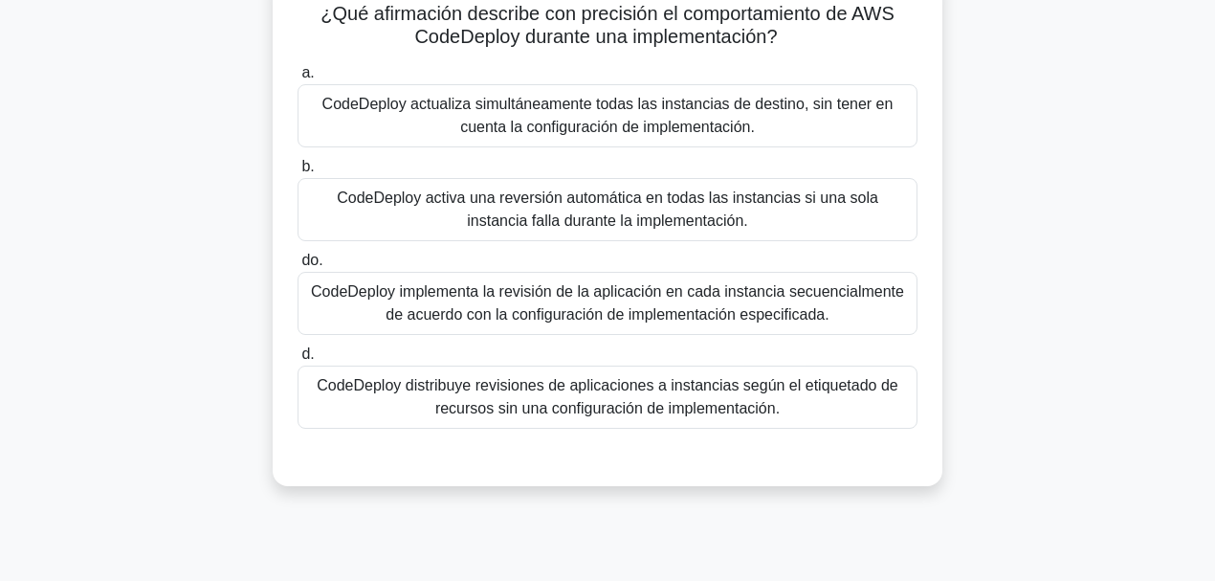
scroll to position [134, 0]
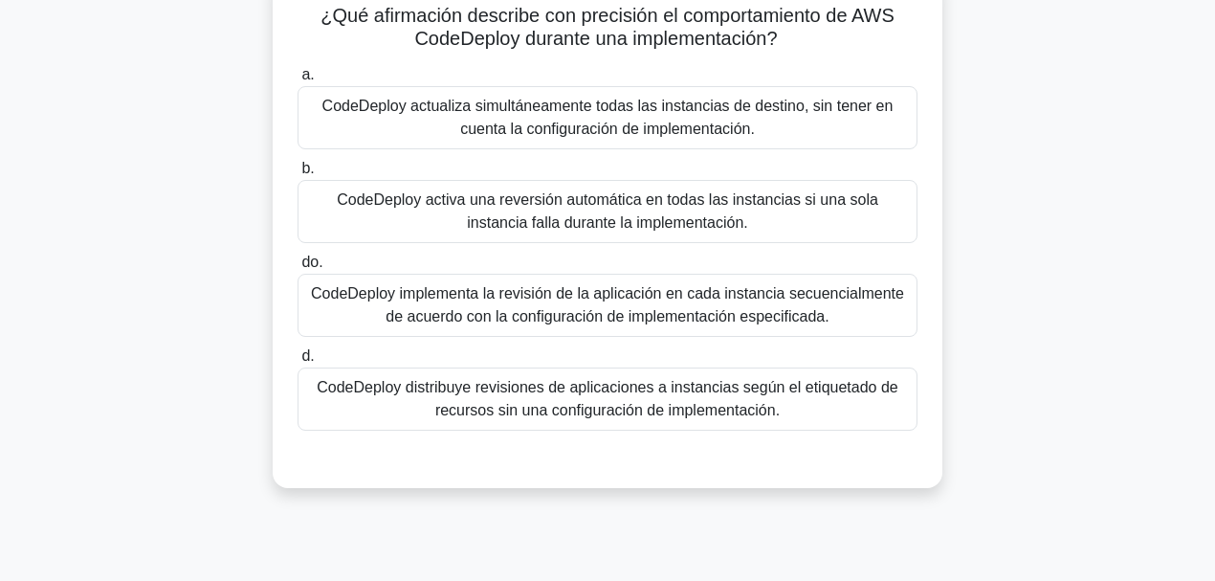
click at [589, 218] on font "CodeDeploy activa una reversión automática en todas las instancias si una sola …" at bounding box center [607, 210] width 541 height 39
click at [297, 175] on input "b. CodeDeploy activa una reversión automática en todas las instancias si una so…" at bounding box center [297, 169] width 0 height 12
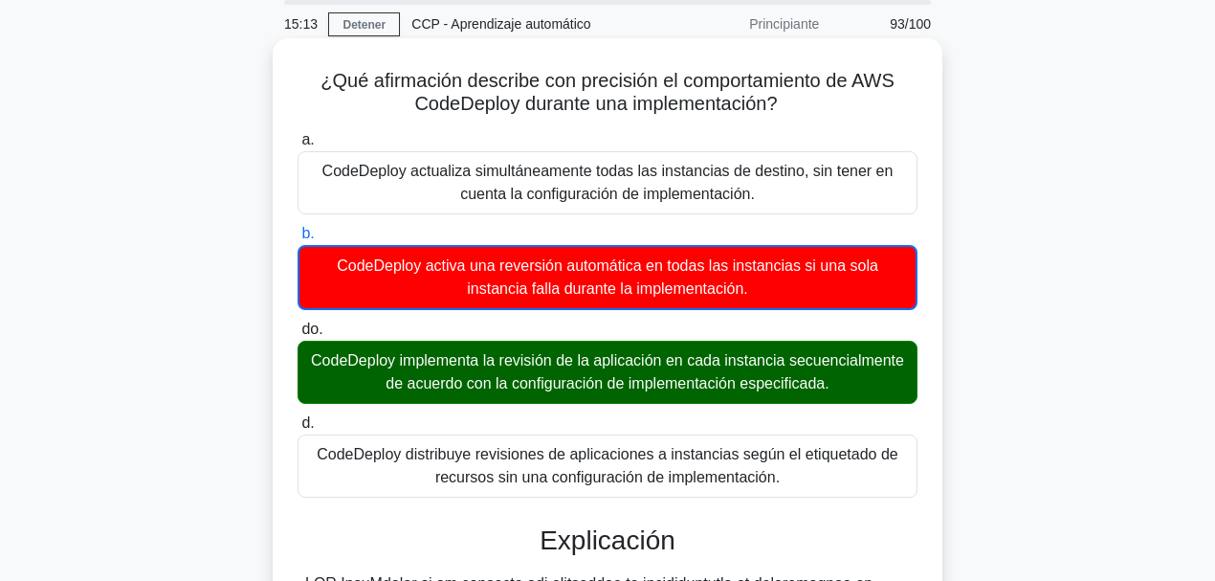
scroll to position [55, 0]
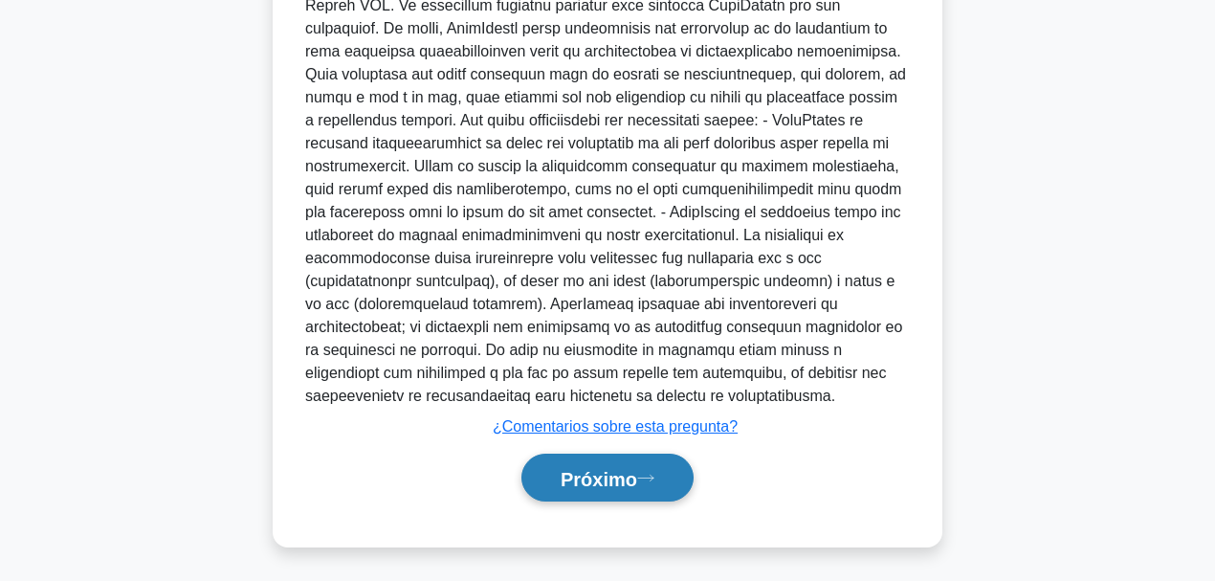
click at [637, 449] on font "Próximo" at bounding box center [598, 478] width 77 height 21
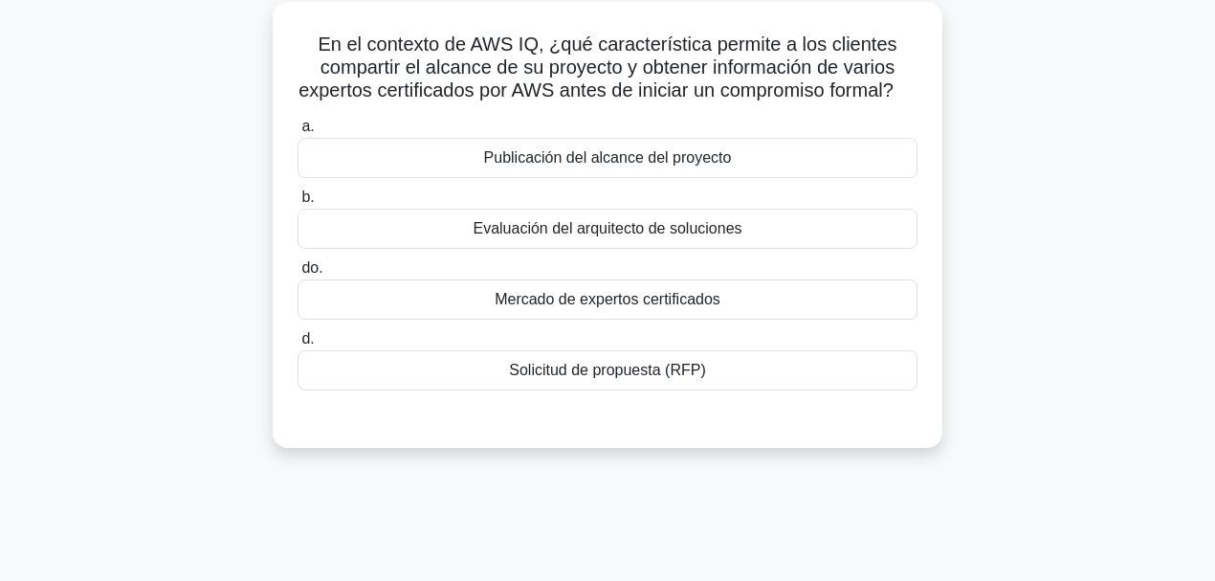
scroll to position [14, 0]
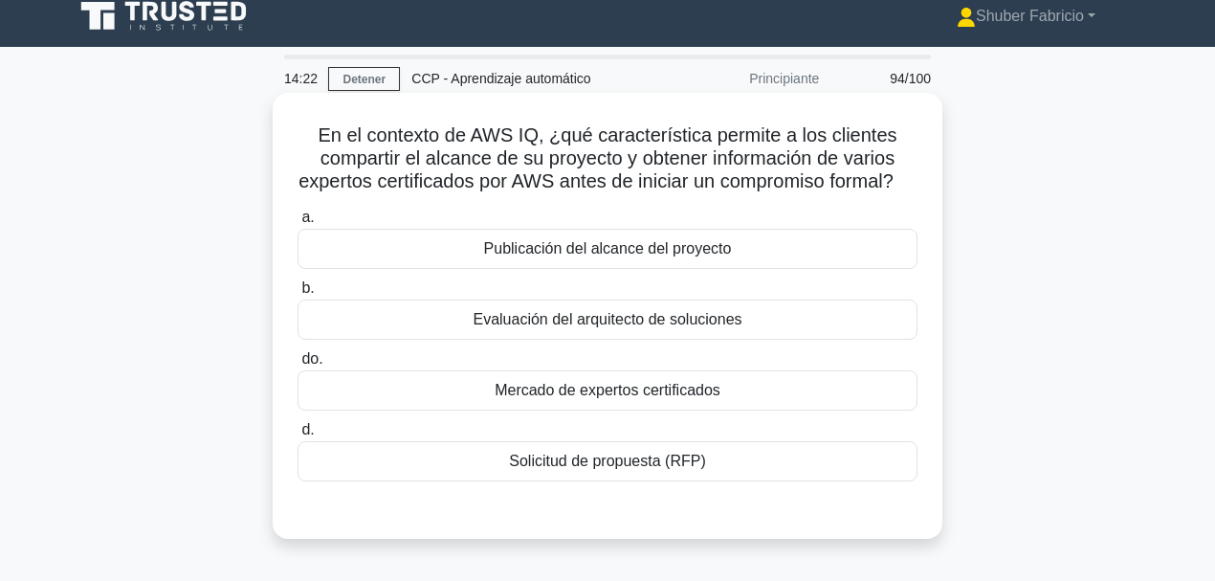
click at [634, 256] on font "Publicación del alcance del proyecto" at bounding box center [608, 248] width 248 height 16
click at [297, 224] on input "a. Publicación del alcance del proyecto" at bounding box center [297, 217] width 0 height 12
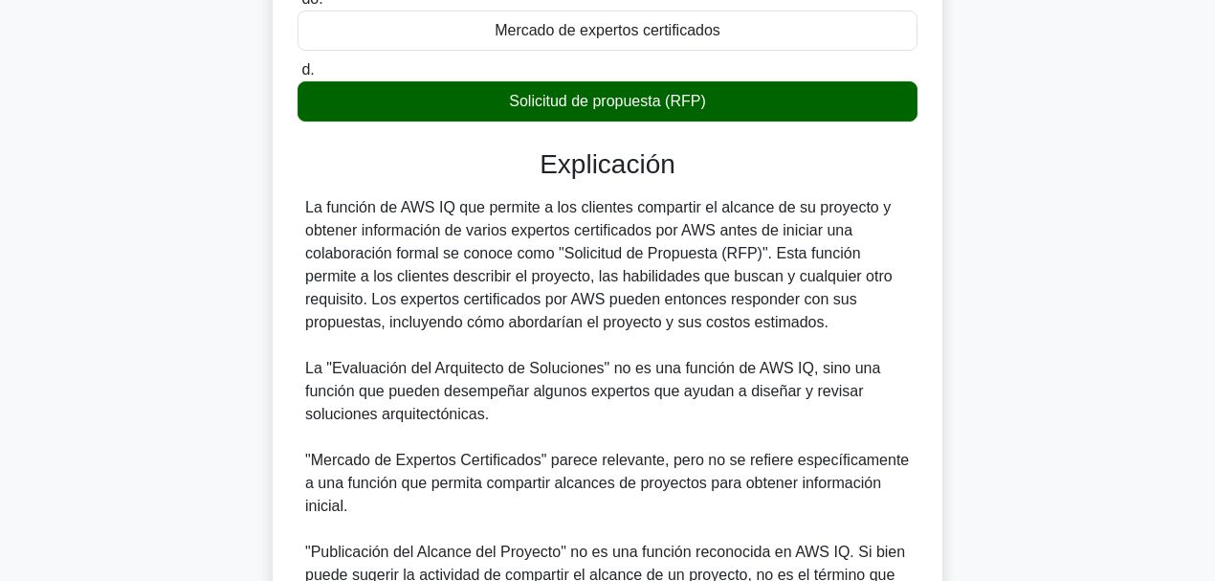
scroll to position [369, 0]
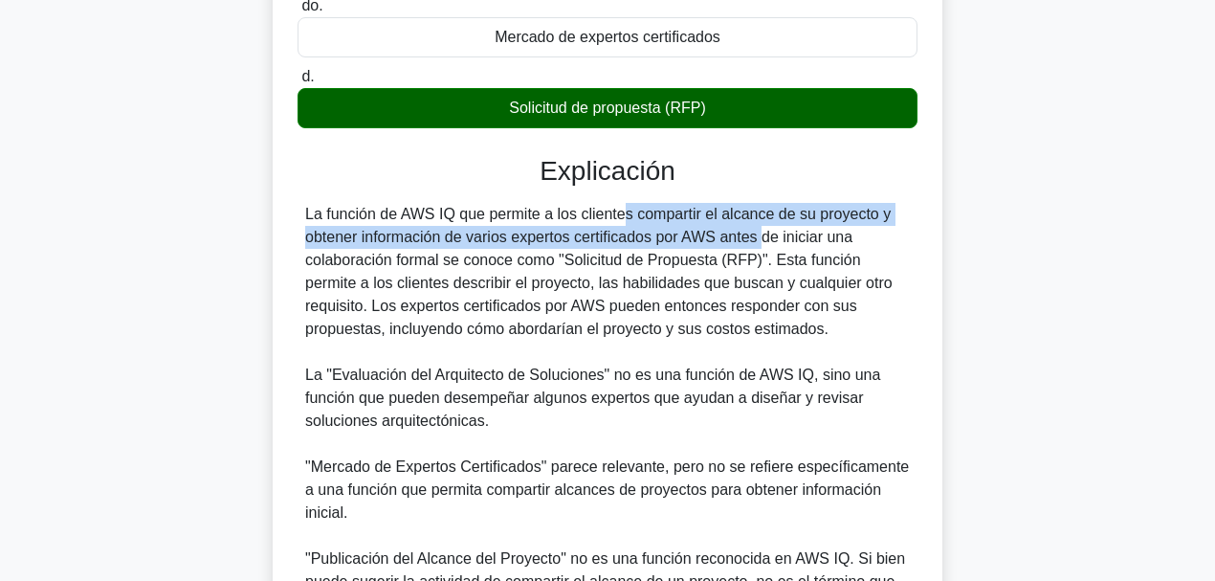
drag, startPoint x: 539, startPoint y: 243, endPoint x: 636, endPoint y: 266, distance: 99.3
click at [636, 266] on font "La función de AWS IQ que permite a los clientes compartir el alcance de su proy…" at bounding box center [598, 271] width 587 height 131
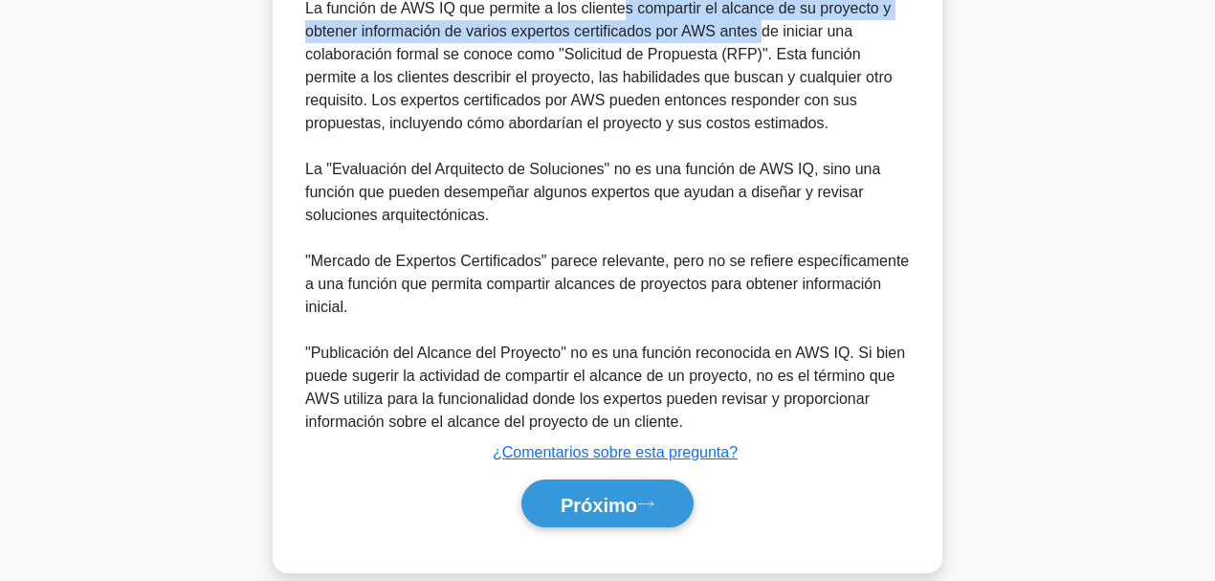
scroll to position [624, 0]
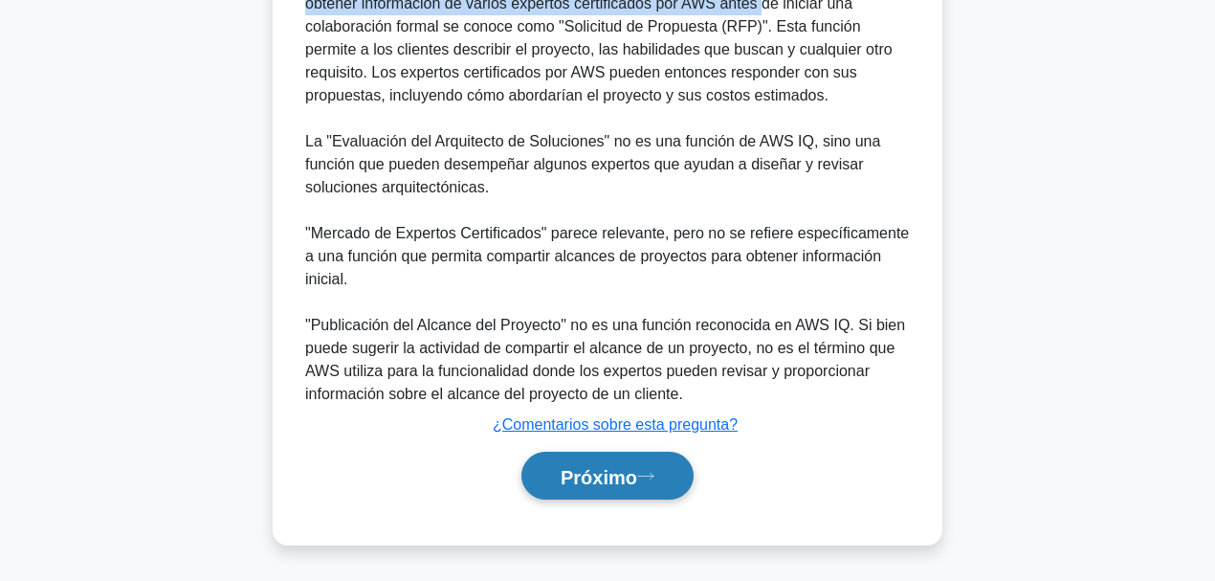
click at [637, 449] on font "Próximo" at bounding box center [598, 475] width 77 height 21
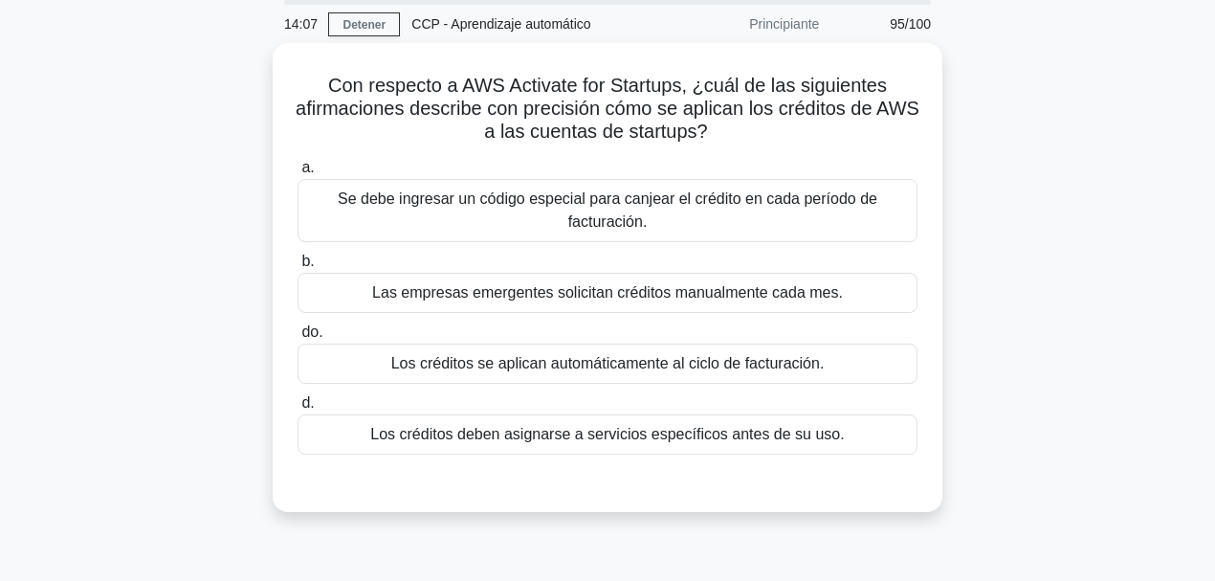
scroll to position [59, 0]
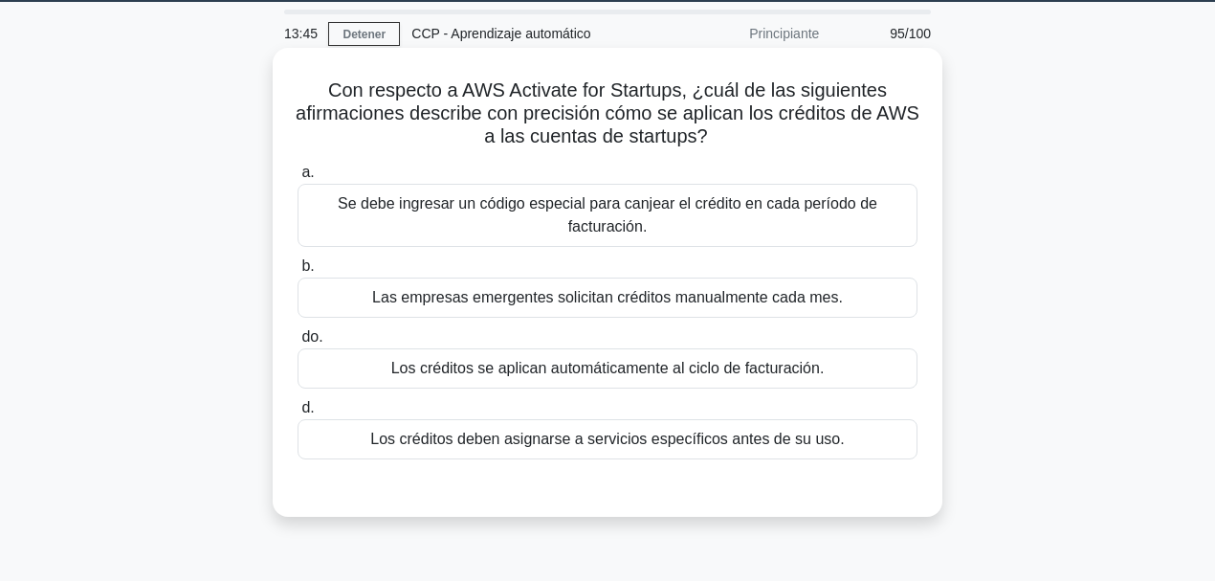
click at [710, 372] on font "Los créditos se aplican automáticamente al ciclo de facturación." at bounding box center [607, 368] width 433 height 16
click at [297, 343] on input "do. Los créditos se aplican automáticamente al ciclo de facturación." at bounding box center [297, 337] width 0 height 12
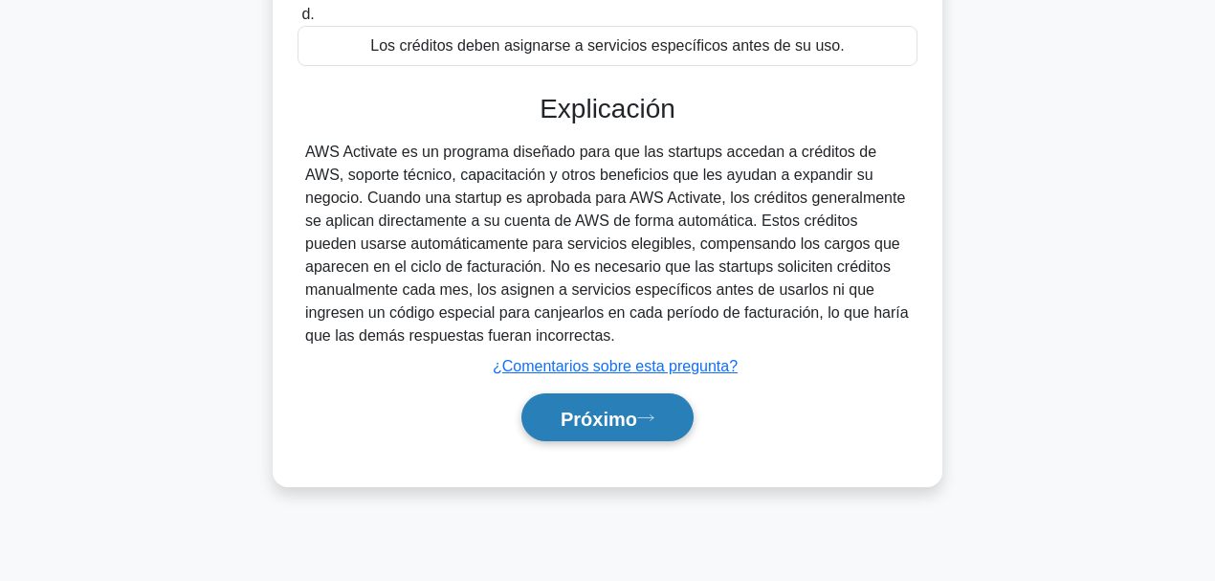
click at [666, 419] on button "Próximo" at bounding box center [607, 417] width 172 height 49
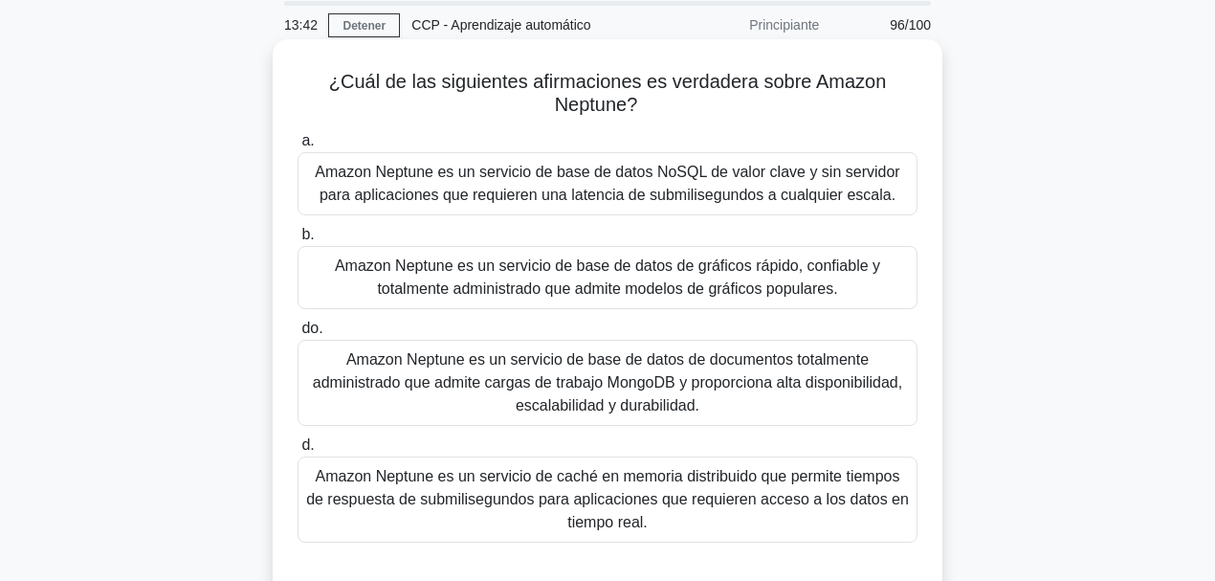
scroll to position [70, 0]
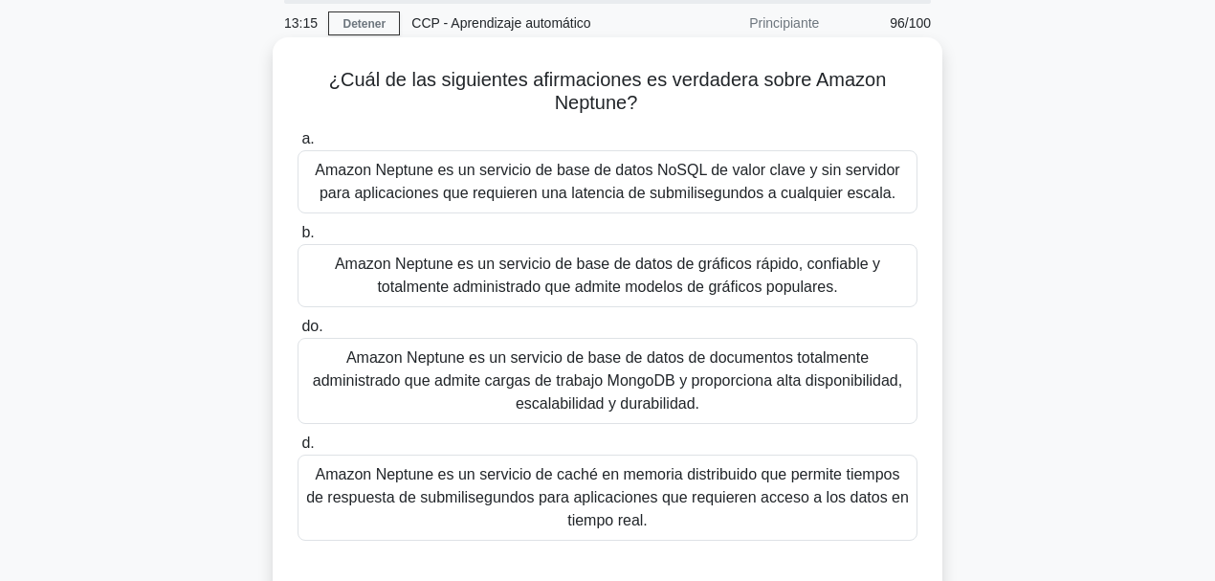
click at [654, 285] on font "Amazon Neptune es un servicio de base de datos de gráficos rápido, confiable y …" at bounding box center [607, 274] width 545 height 39
click at [297, 239] on input "b. Amazon Neptune es un servicio de base de datos de gráficos rápido, confiable…" at bounding box center [297, 233] width 0 height 12
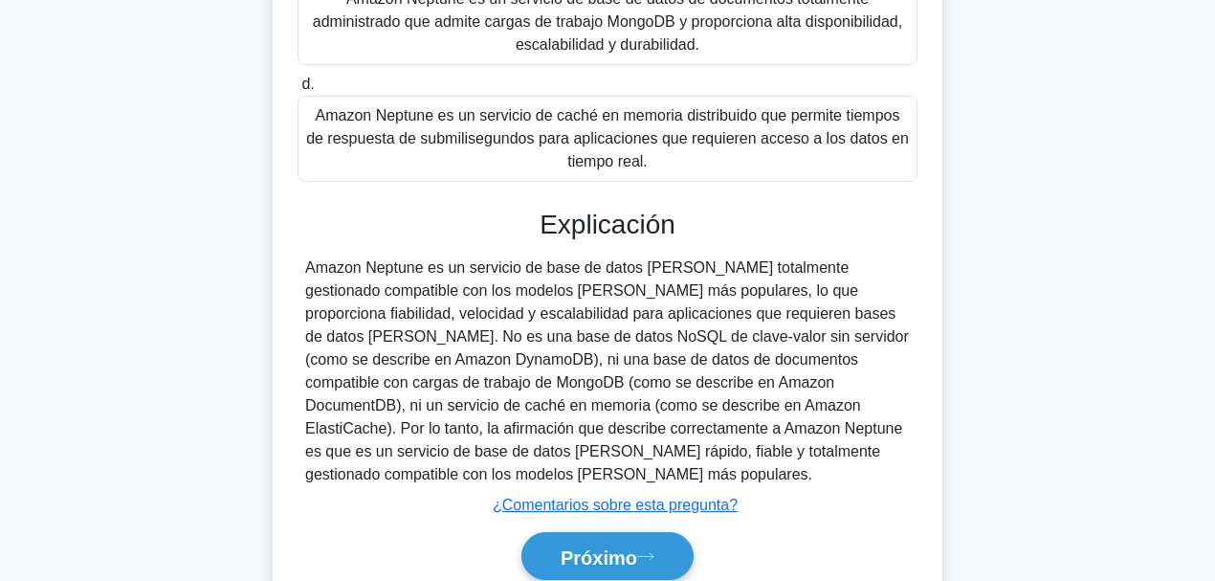
scroll to position [507, 0]
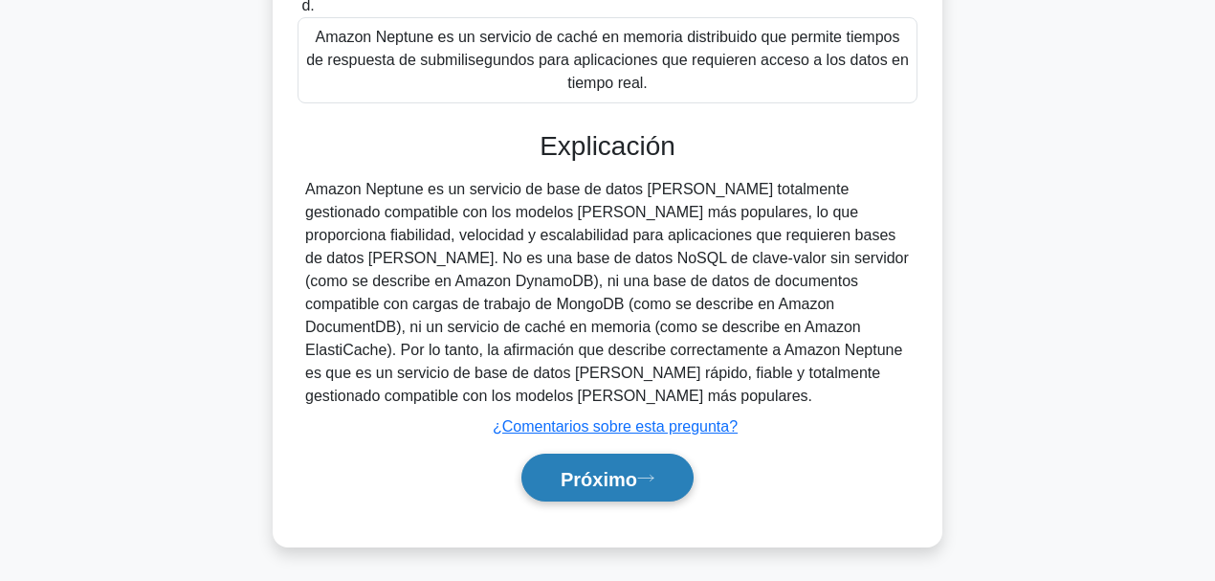
click at [637, 449] on font "Próximo" at bounding box center [598, 478] width 77 height 21
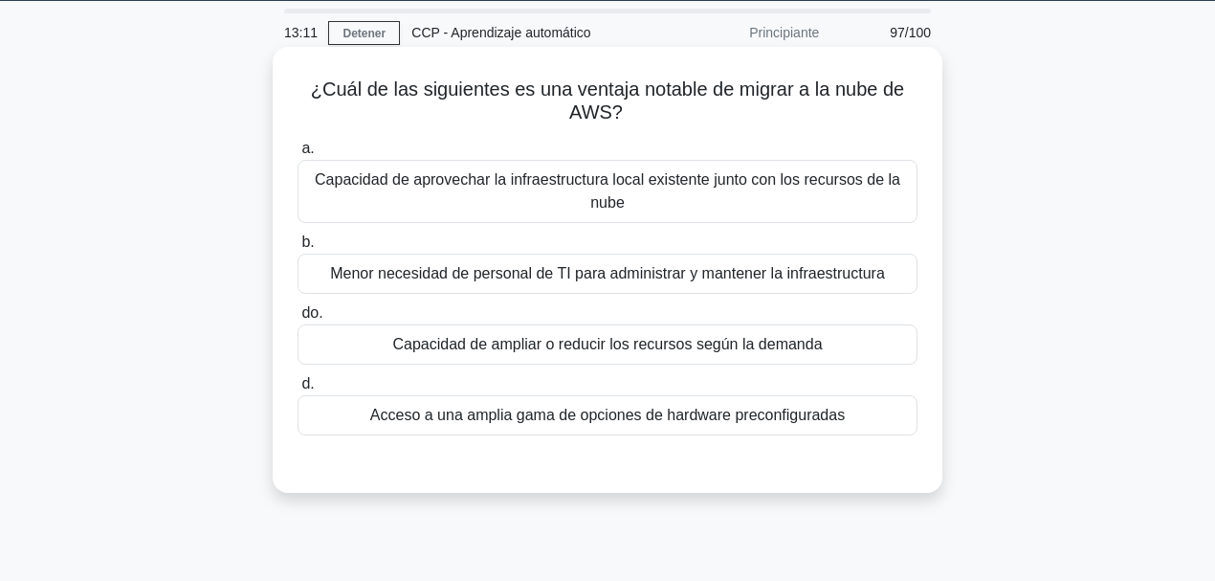
scroll to position [63, 0]
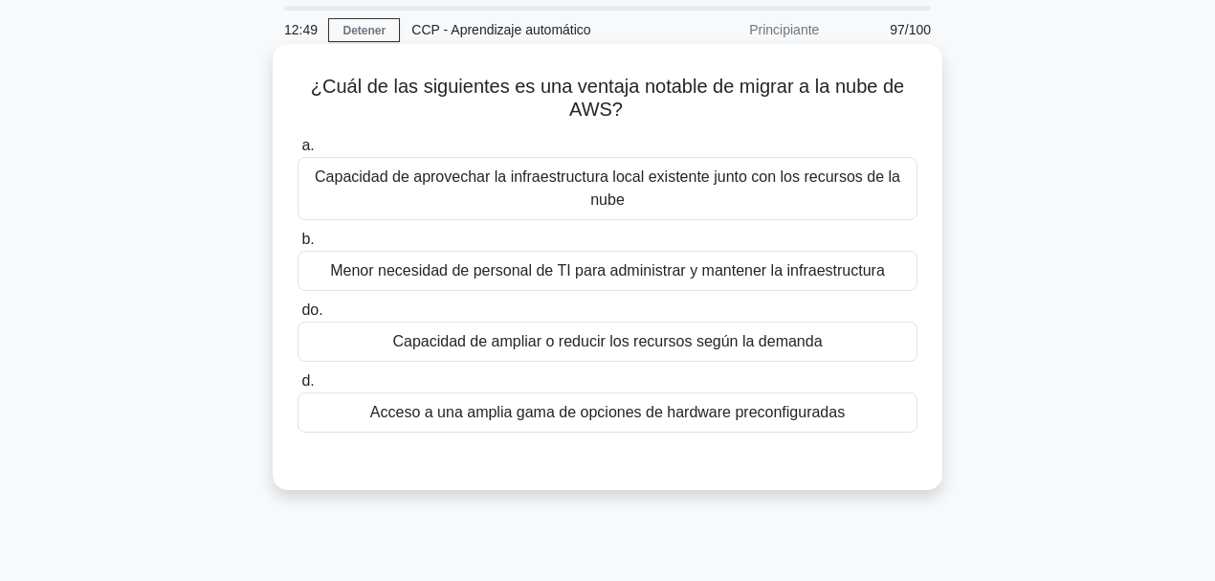
click at [648, 344] on font "Capacidad de ampliar o reducir los recursos según la demanda" at bounding box center [606, 341] width 429 height 16
click at [297, 317] on input "do. Capacidad de ampliar o reducir los recursos según la demanda" at bounding box center [297, 310] width 0 height 12
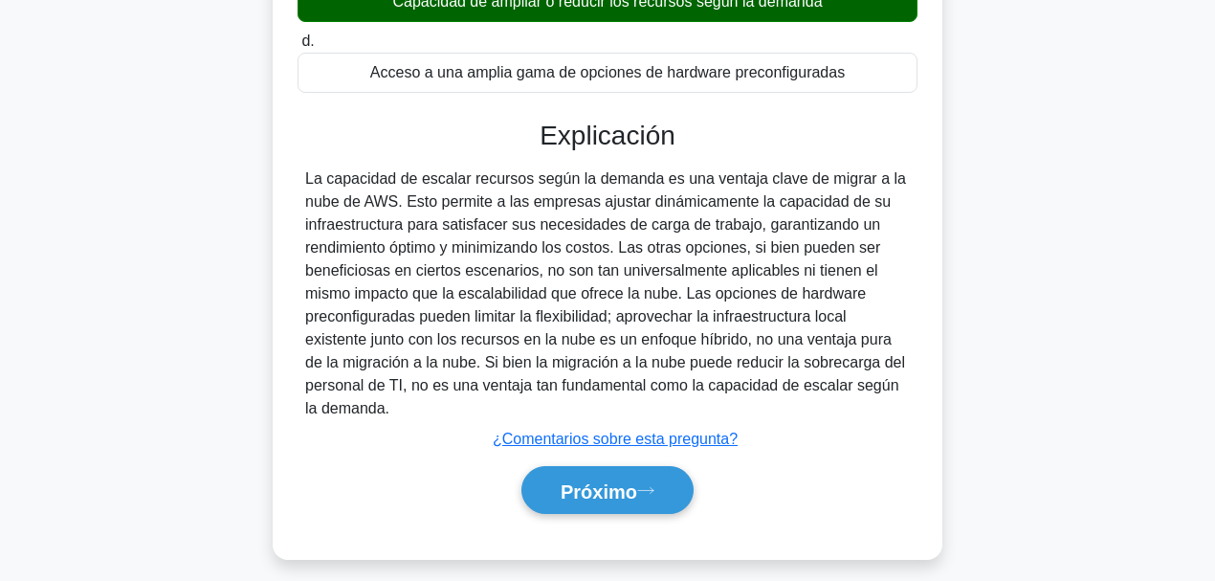
scroll to position [452, 0]
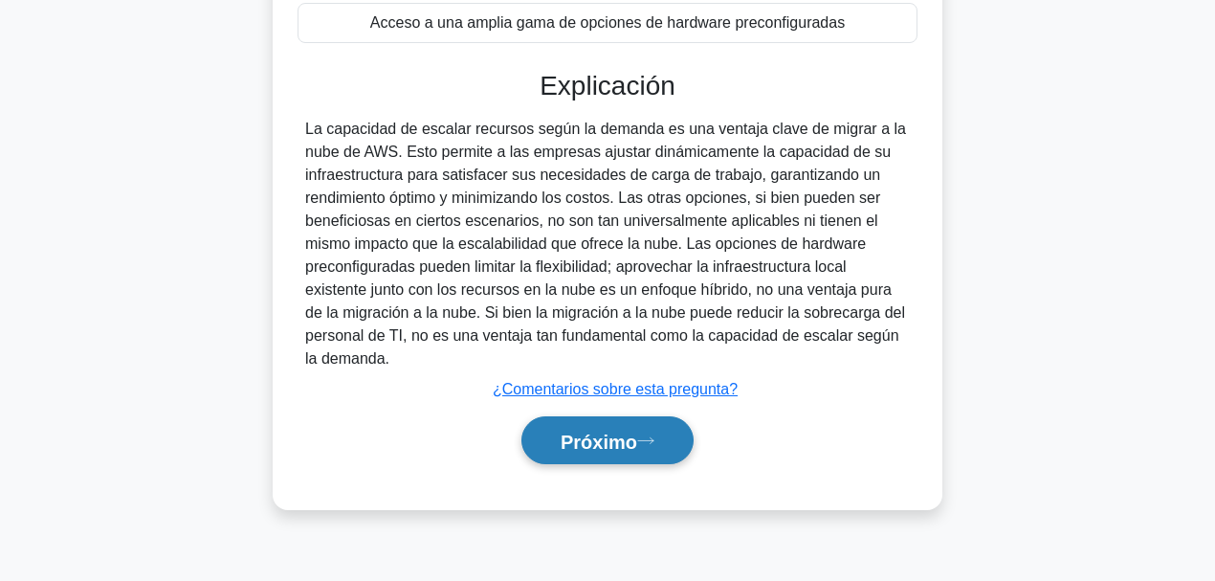
click at [641, 426] on button "Próximo" at bounding box center [607, 440] width 172 height 49
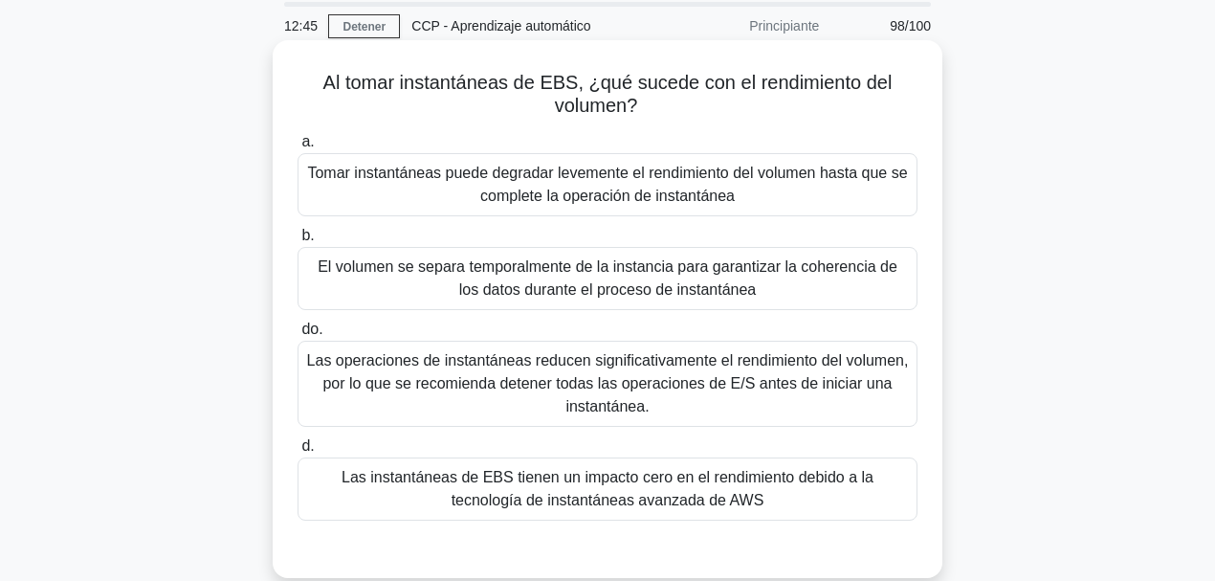
scroll to position [70, 0]
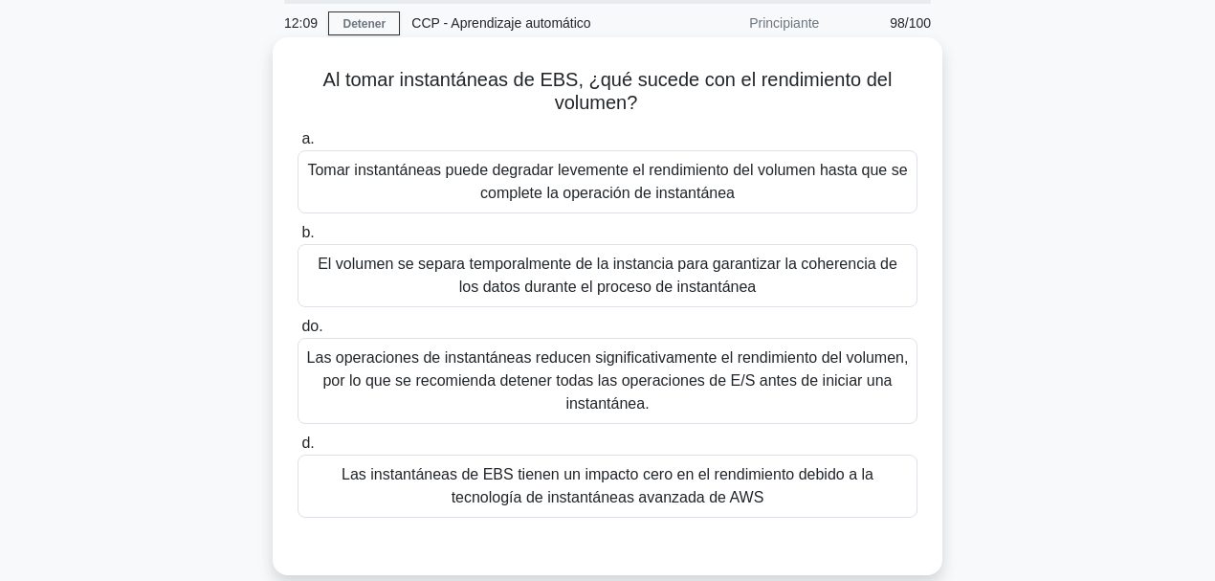
click at [452, 82] on font "Al tomar instantáneas de EBS, ¿qué sucede con el rendimiento del volumen?" at bounding box center [607, 91] width 569 height 44
drag, startPoint x: 574, startPoint y: 80, endPoint x: 405, endPoint y: 82, distance: 169.3
click at [405, 82] on font "Al tomar instantáneas de EBS, ¿qué sucede con el rendimiento del volumen?" at bounding box center [607, 91] width 569 height 44
copy font "instantáneas de EBS"
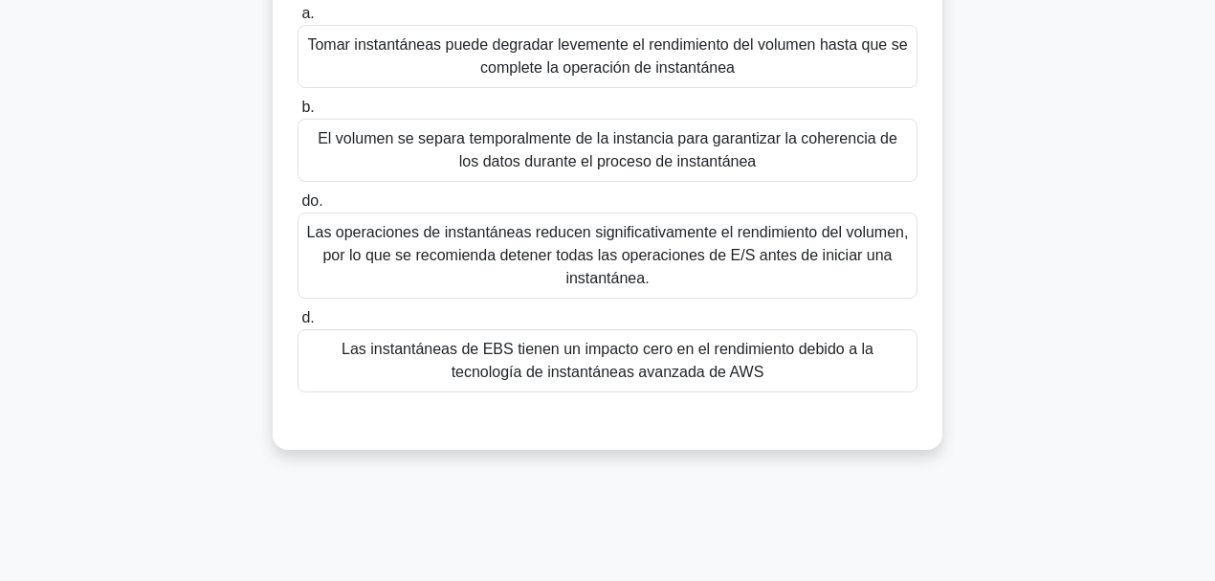
scroll to position [197, 0]
click at [731, 355] on font "Las instantáneas de EBS tienen un impacto cero en el rendimiento debido a la te…" at bounding box center [607, 358] width 532 height 39
click at [297, 322] on input "d. Las instantáneas de EBS tienen un impacto cero en el rendimiento debido a la…" at bounding box center [297, 316] width 0 height 12
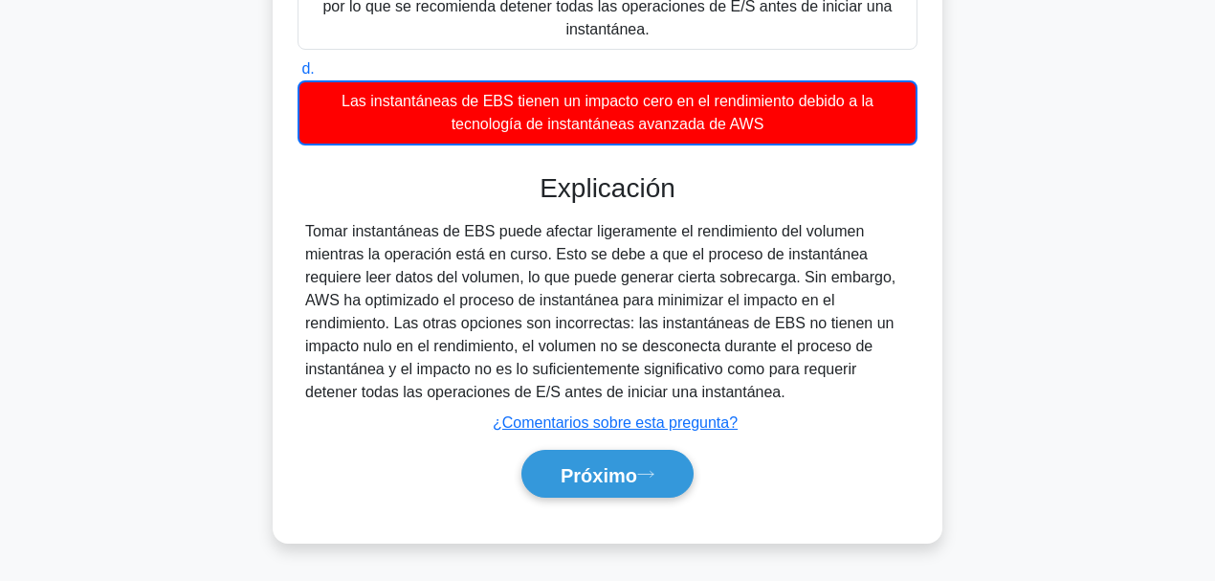
scroll to position [452, 0]
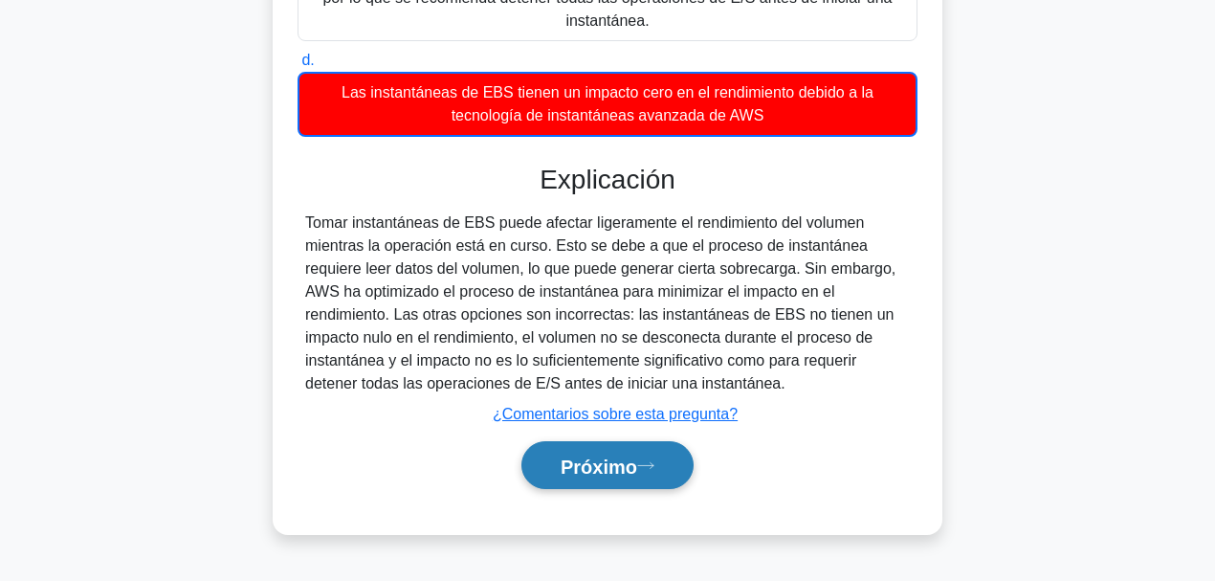
click at [677, 449] on button "Próximo" at bounding box center [607, 465] width 172 height 49
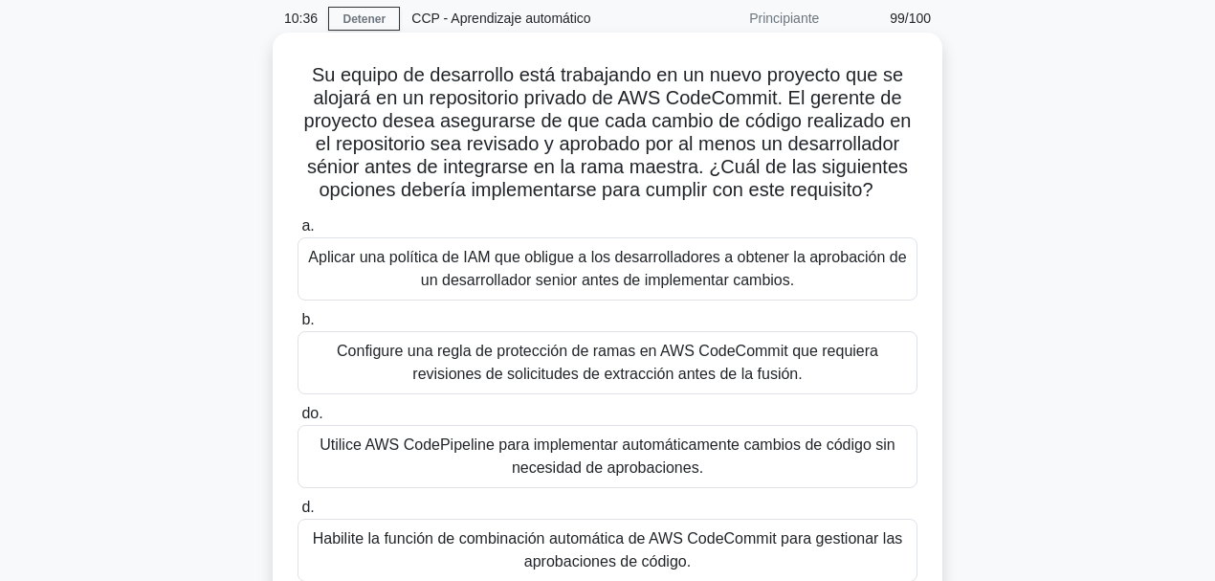
scroll to position [70, 0]
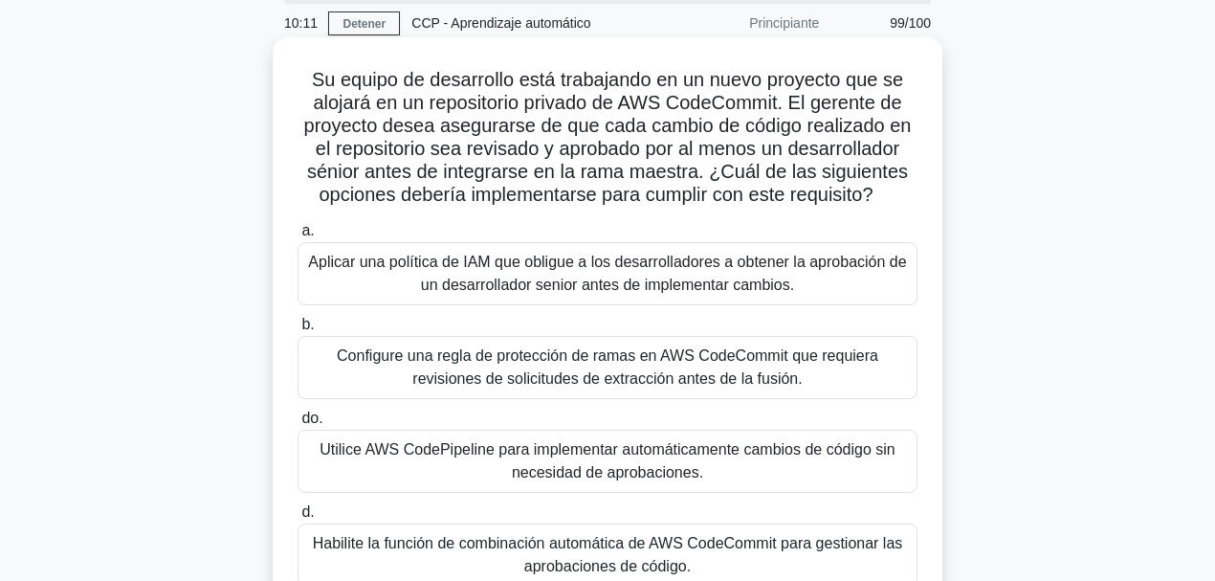
drag, startPoint x: 574, startPoint y: 113, endPoint x: 891, endPoint y: 187, distance: 326.2
click at [872, 187] on h5 "Su equipo de desarrollo está trabajando en un nuevo proyecto que se alojará en …" at bounding box center [608, 138] width 624 height 140
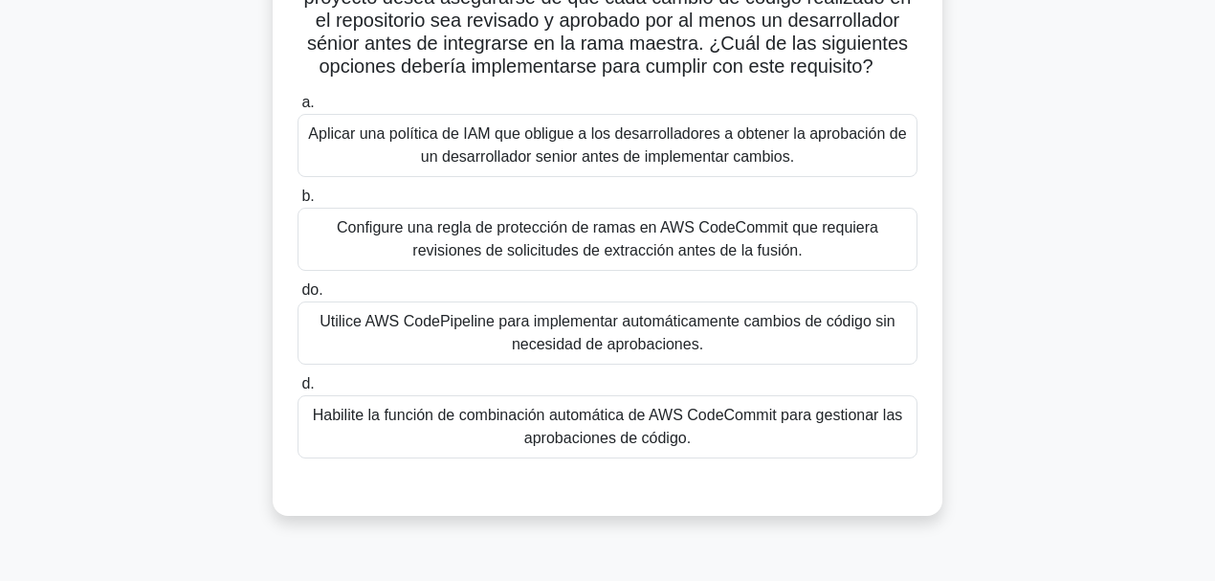
scroll to position [197, 0]
click at [664, 252] on font "Configure una regla de protección de ramas en AWS CodeCommit que requiera revis…" at bounding box center [607, 239] width 541 height 39
click at [297, 204] on input "b. Configure una regla de protección de ramas en AWS CodeCommit que requiera re…" at bounding box center [297, 197] width 0 height 12
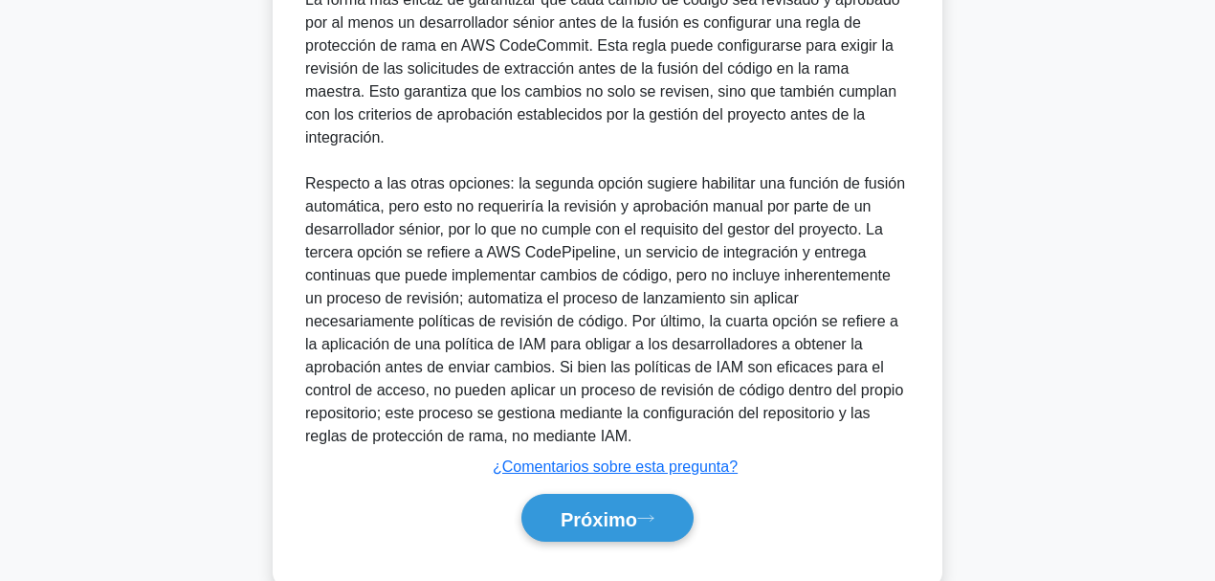
scroll to position [759, 0]
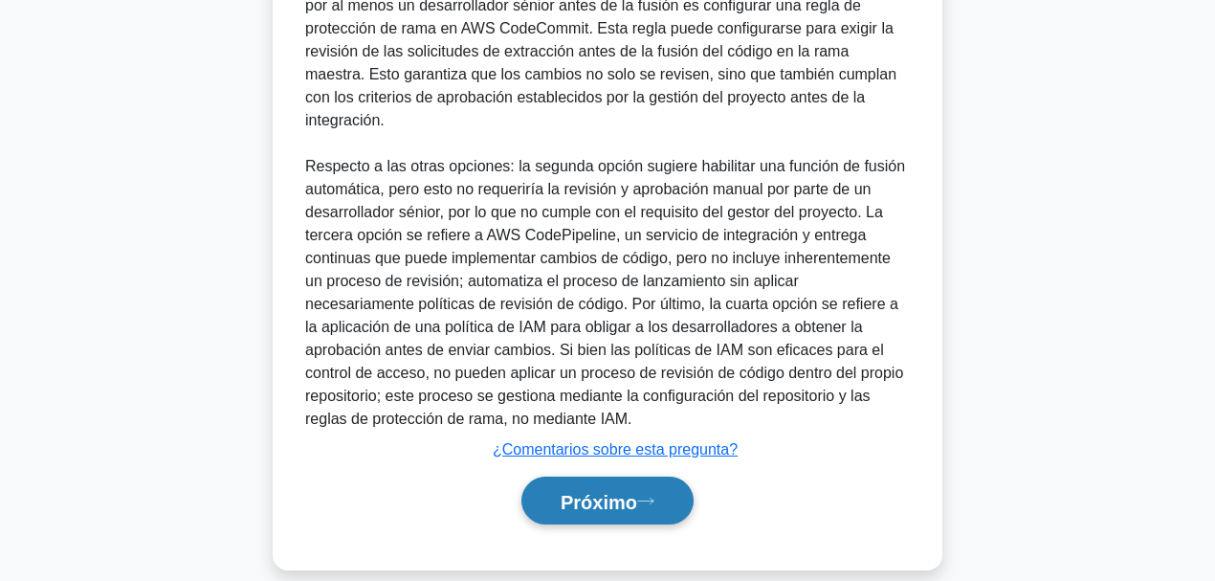
click at [676, 449] on button "Próximo" at bounding box center [607, 500] width 172 height 49
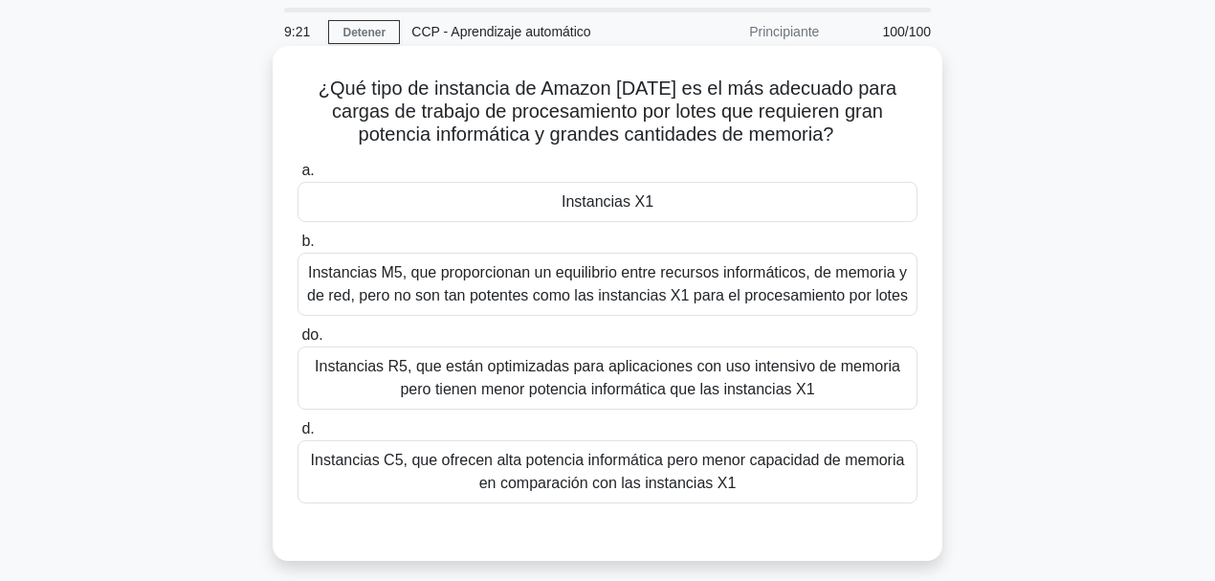
scroll to position [63, 0]
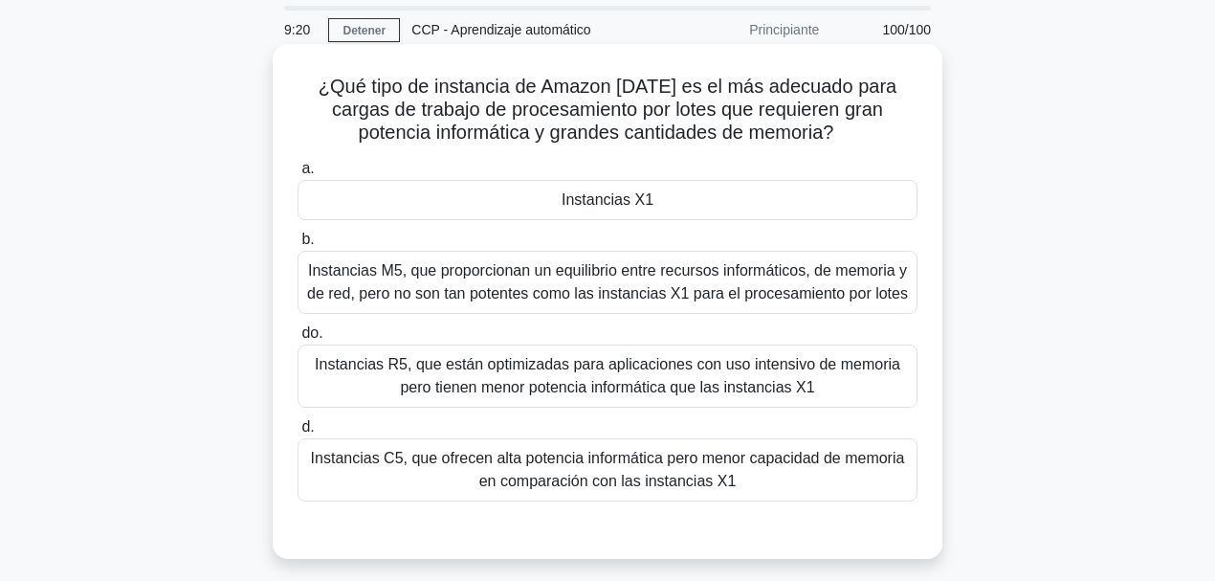
click at [574, 193] on font "Instancias X1" at bounding box center [607, 199] width 92 height 16
click at [297, 175] on input "a. Instancias X1" at bounding box center [297, 169] width 0 height 12
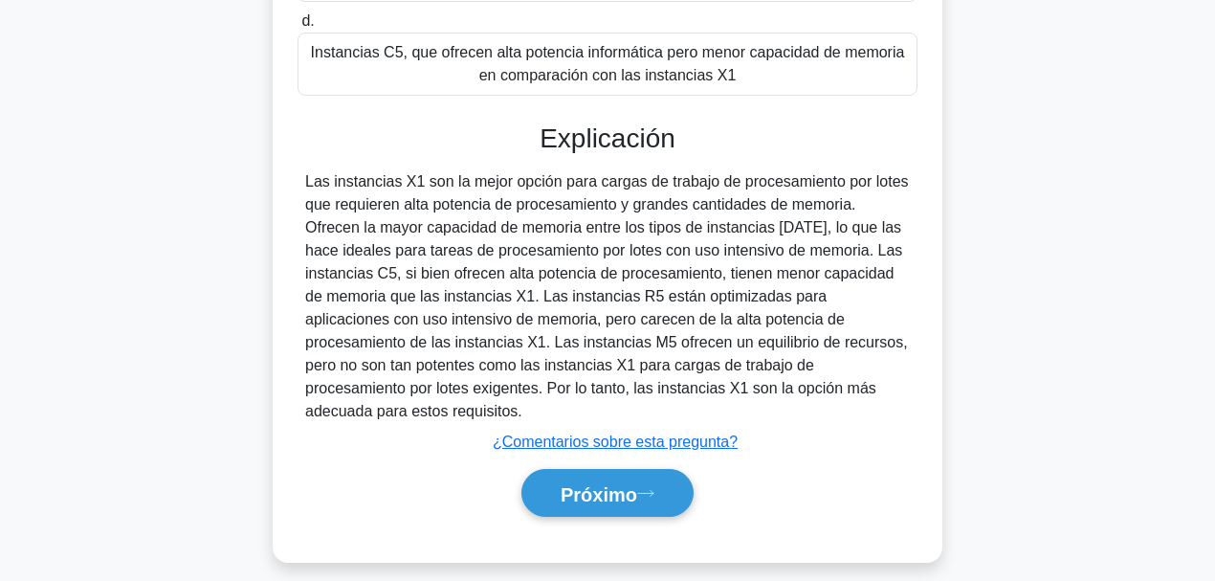
scroll to position [484, 0]
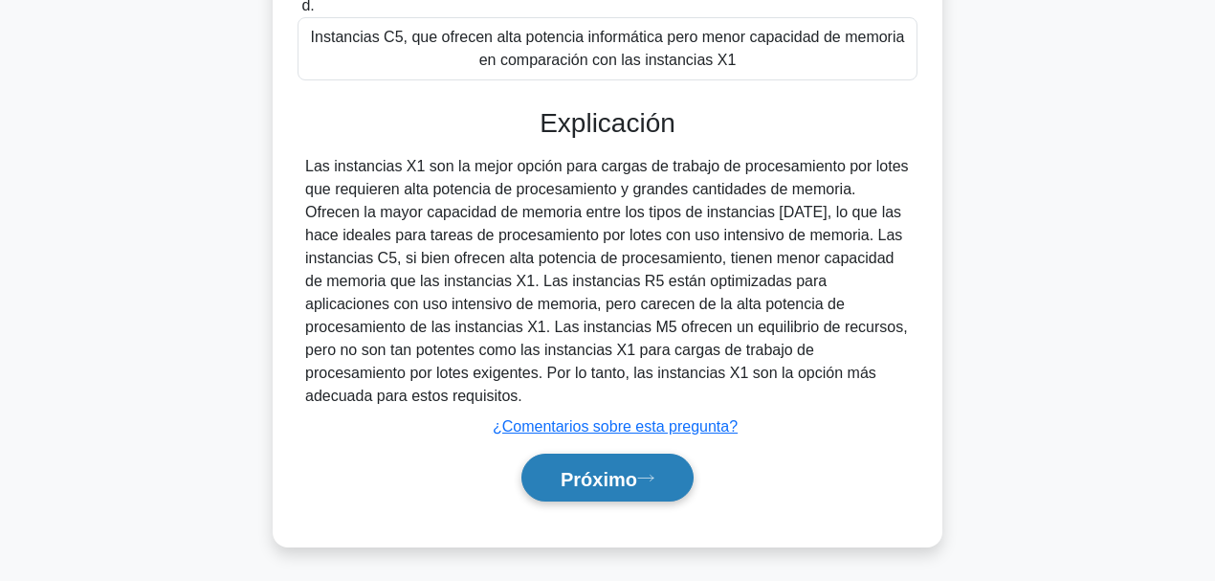
click at [655, 449] on button "Próximo" at bounding box center [607, 477] width 172 height 49
click at [598, 449] on font "Próximo" at bounding box center [598, 478] width 77 height 21
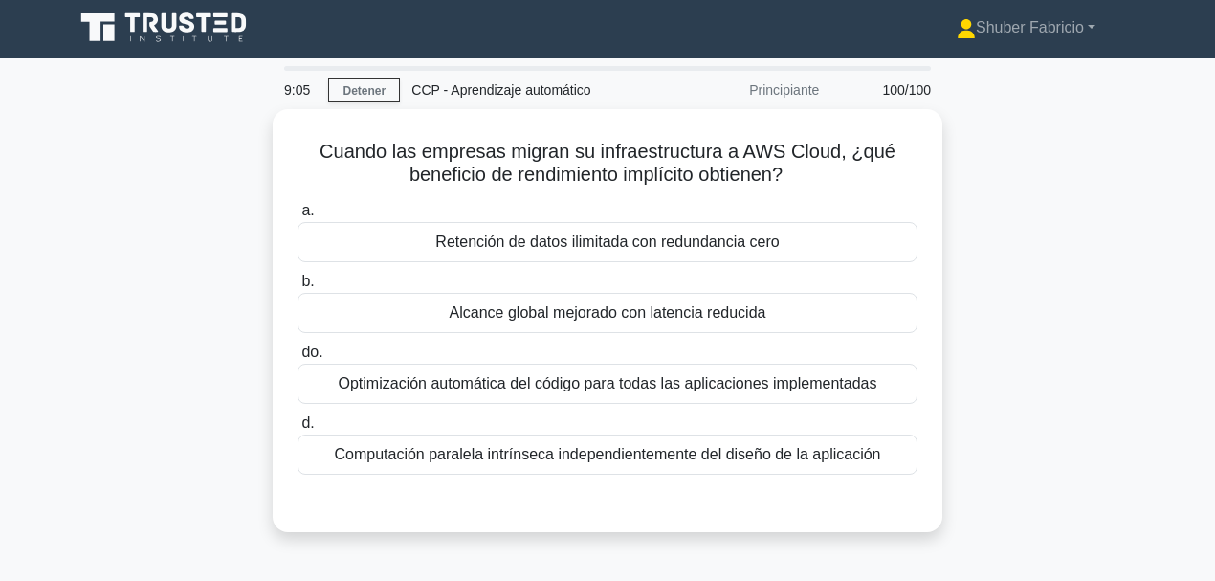
scroll to position [0, 0]
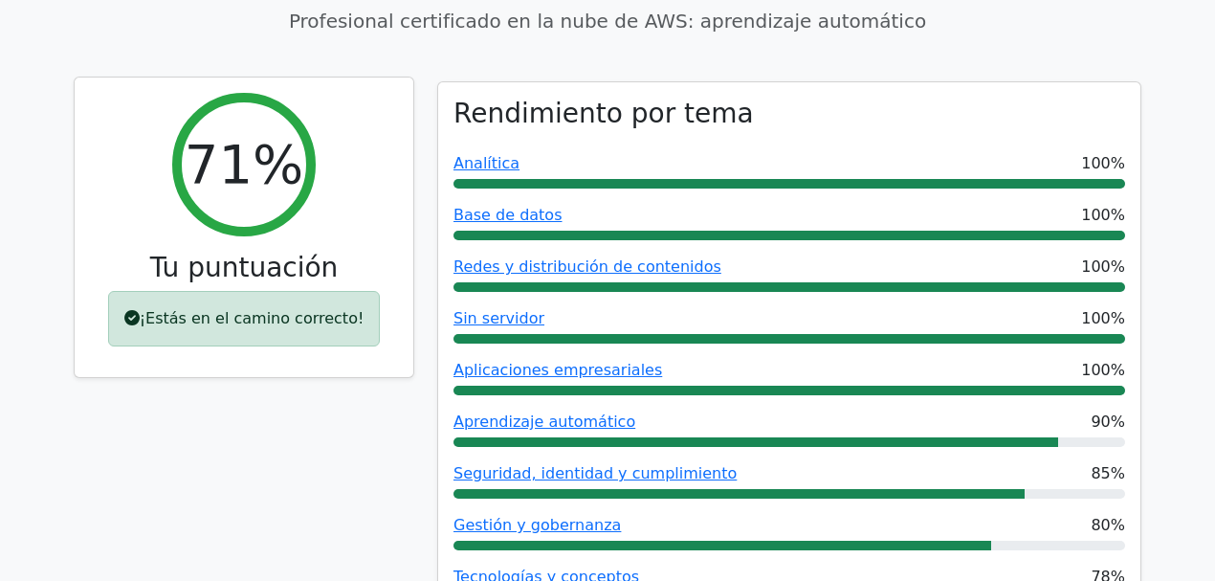
scroll to position [191, 0]
